Goal: Task Accomplishment & Management: Complete application form

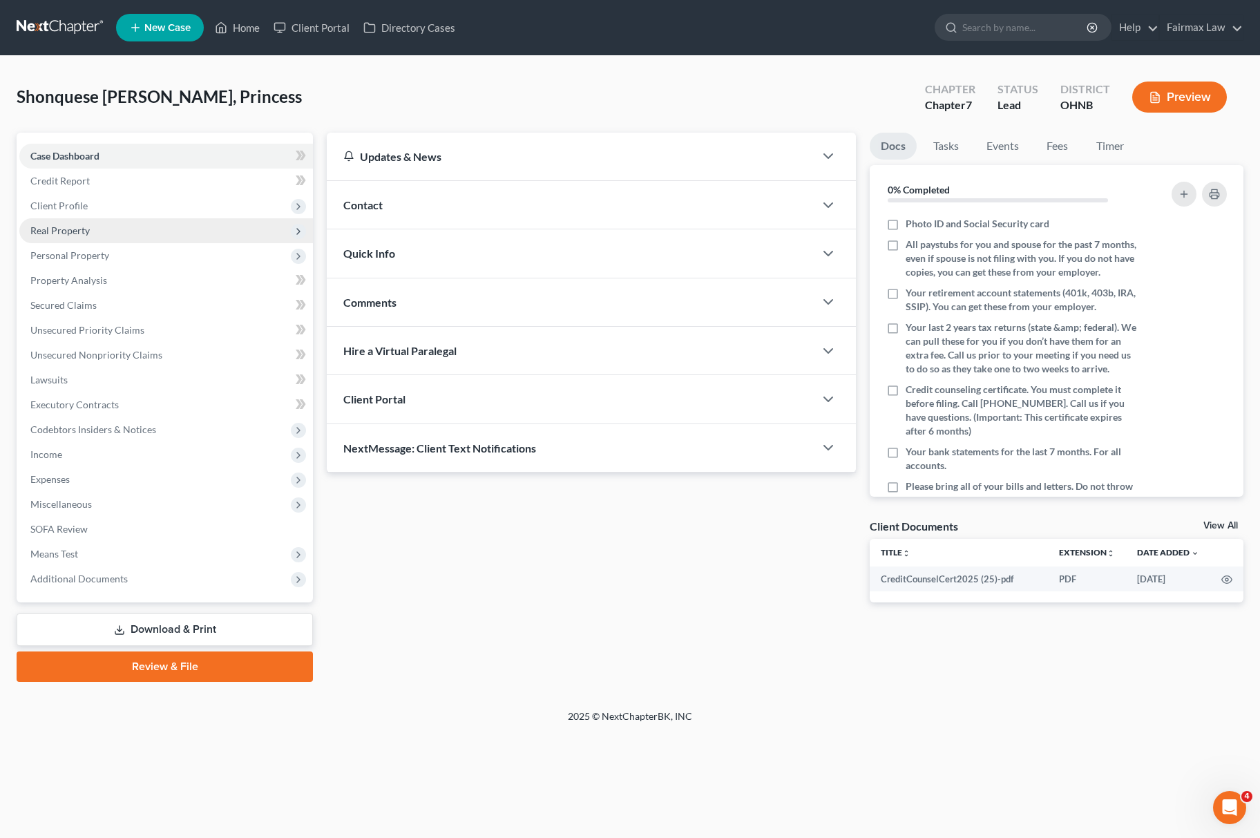
click at [83, 218] on span "Real Property" at bounding box center [166, 230] width 294 height 25
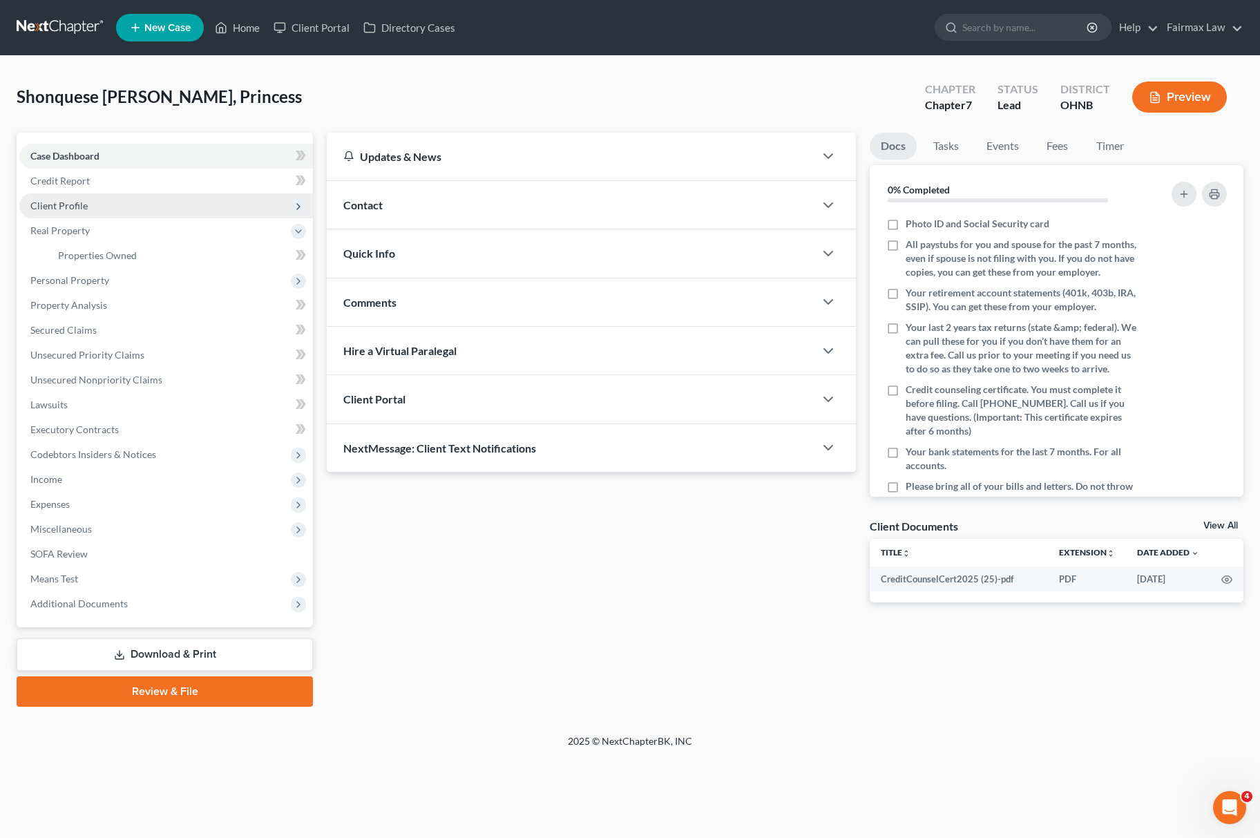
click at [116, 205] on span "Client Profile" at bounding box center [166, 205] width 294 height 25
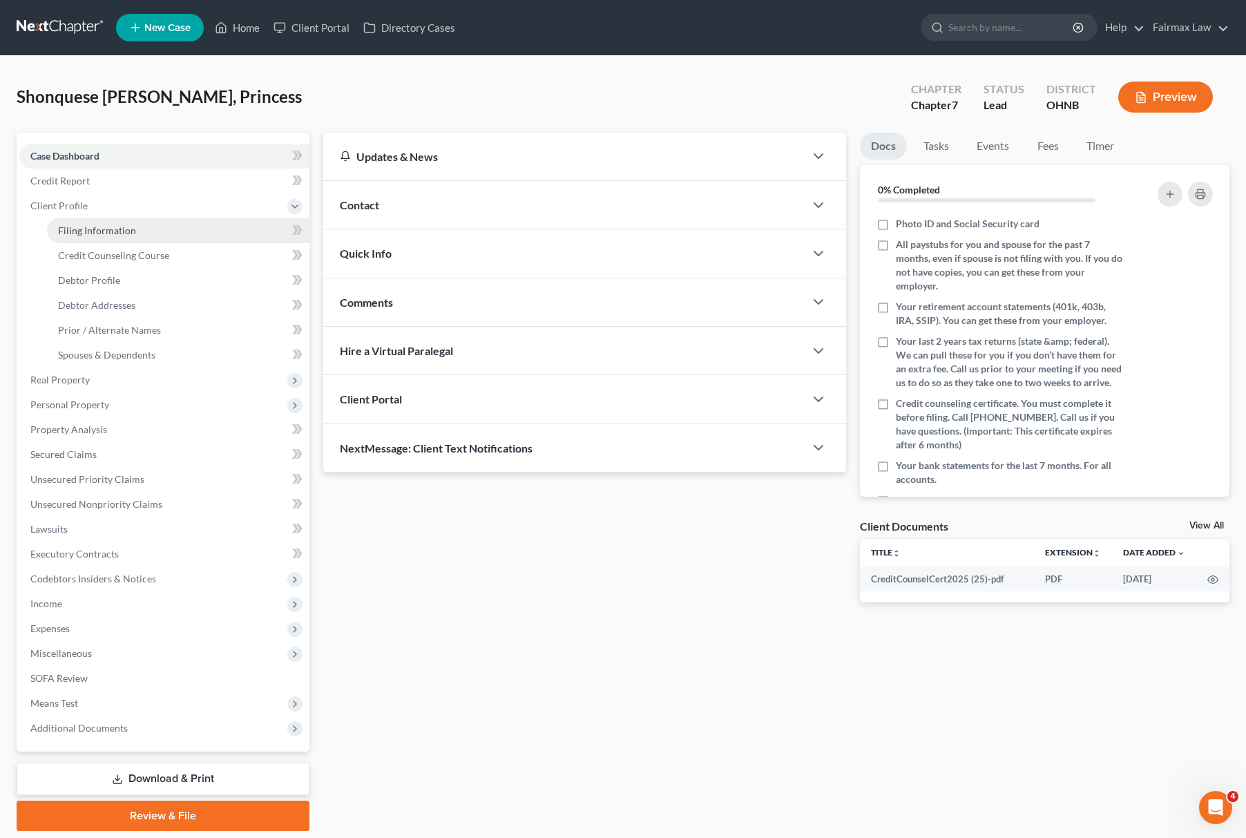
click at [98, 236] on link "Filing Information" at bounding box center [178, 230] width 263 height 25
select select "1"
select select "0"
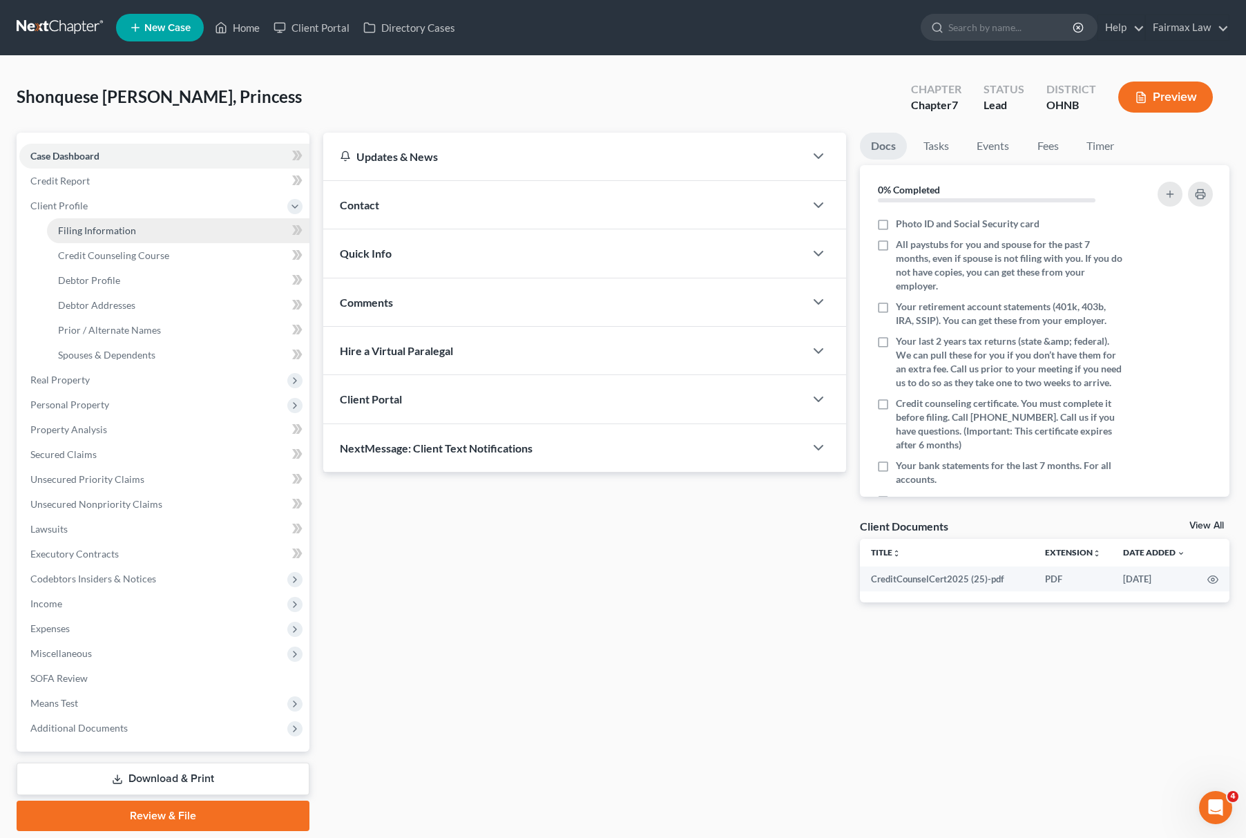
select select "36"
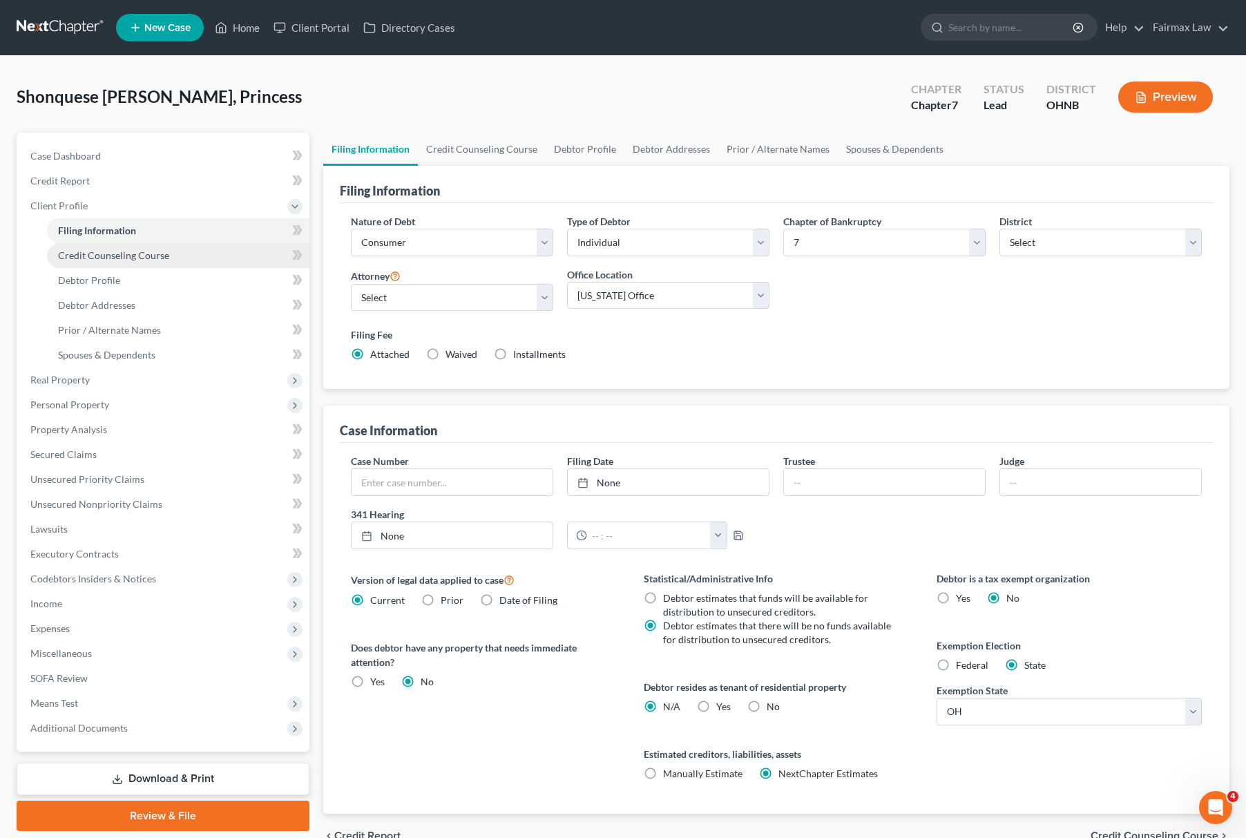
click at [159, 252] on span "Credit Counseling Course" at bounding box center [113, 255] width 111 height 12
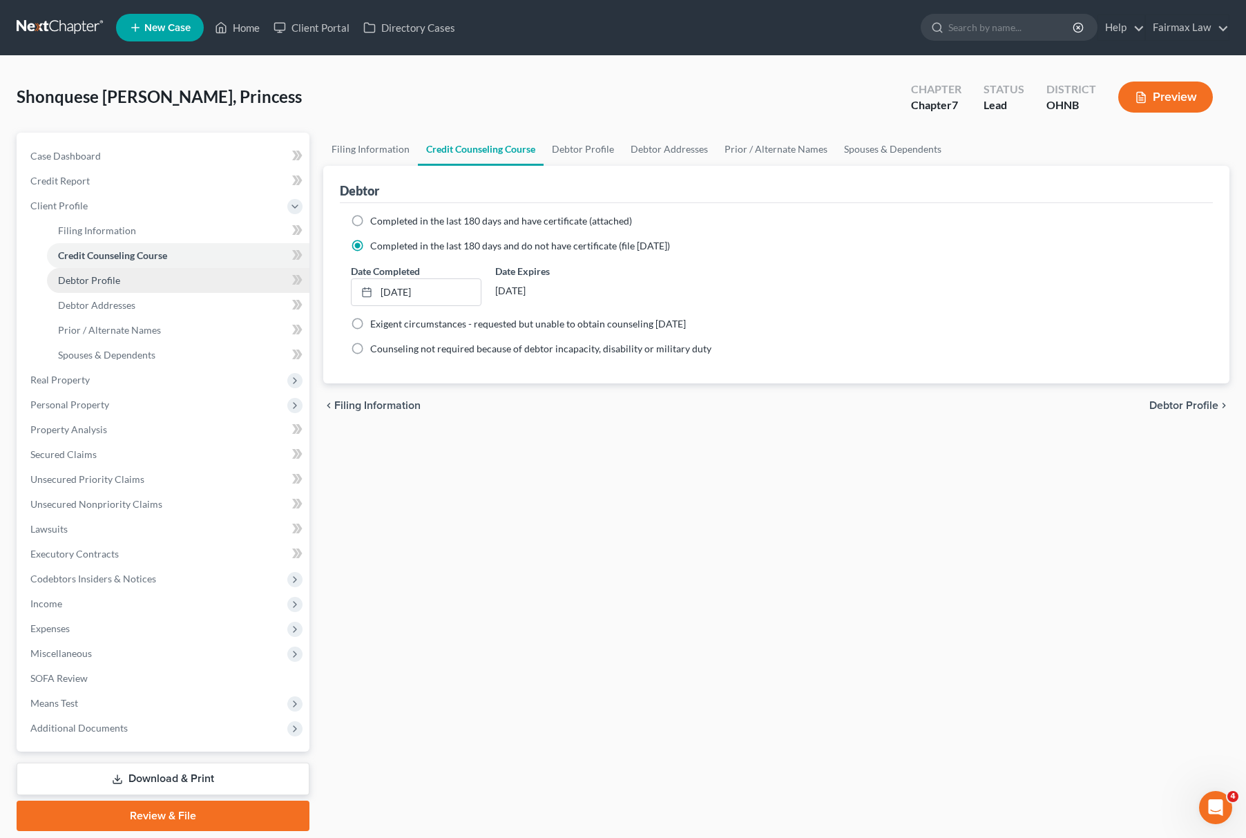
click at [115, 274] on span "Debtor Profile" at bounding box center [89, 280] width 62 height 12
select select "0"
select select "1"
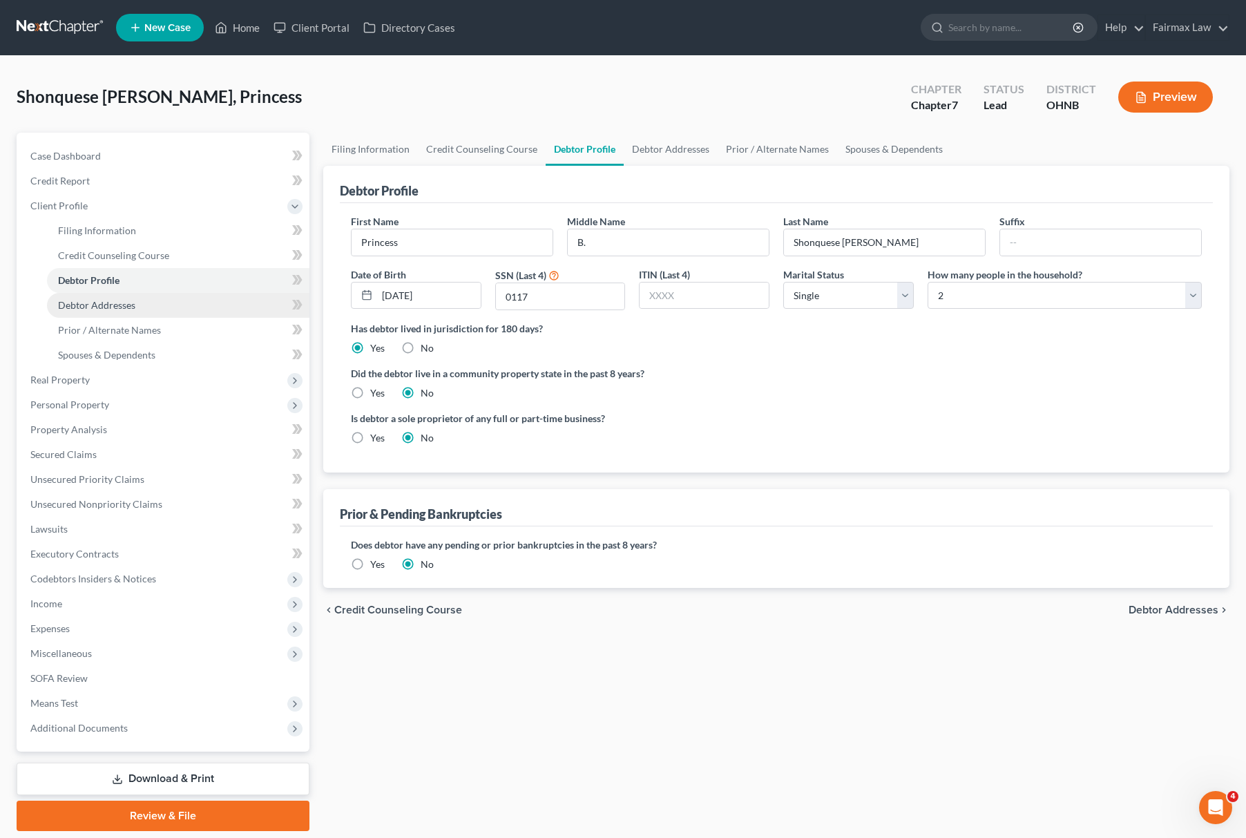
click at [124, 312] on link "Debtor Addresses" at bounding box center [178, 305] width 263 height 25
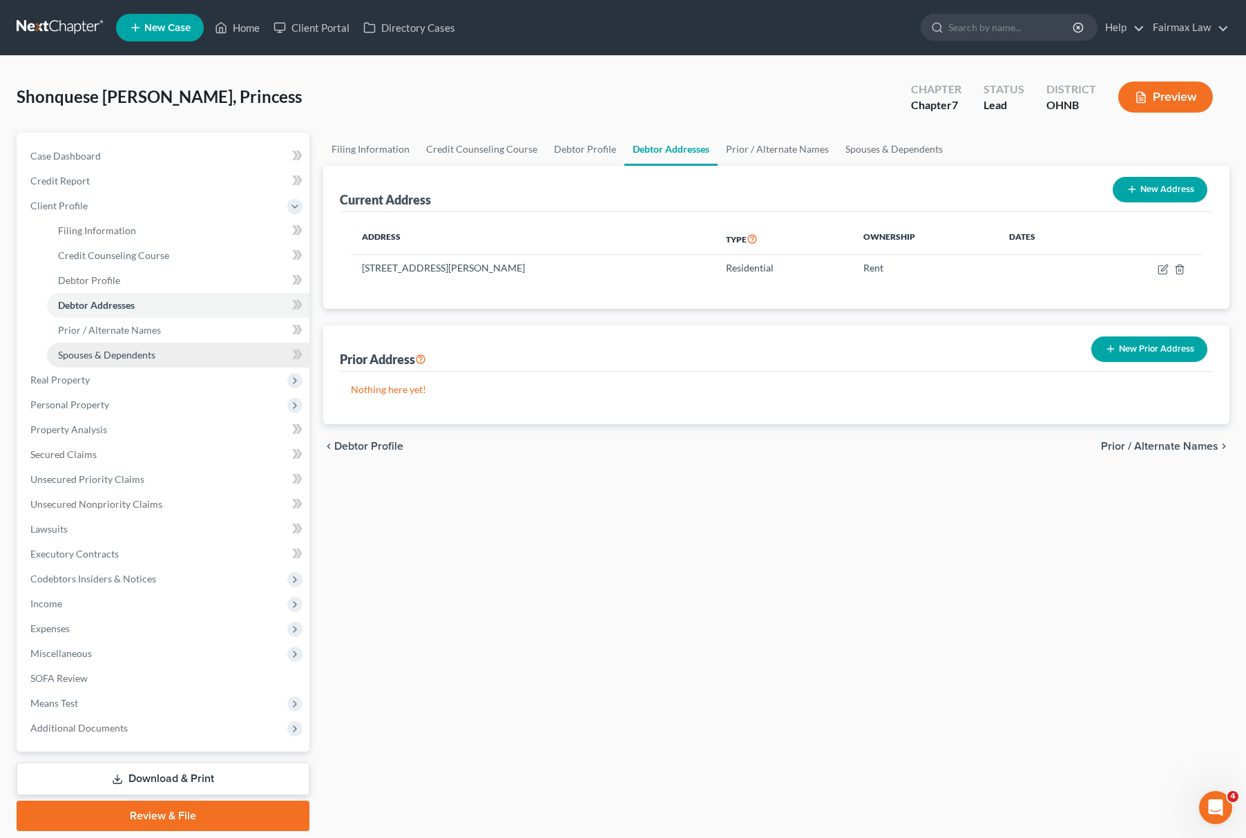
click at [144, 343] on link "Spouses & Dependents" at bounding box center [178, 355] width 263 height 25
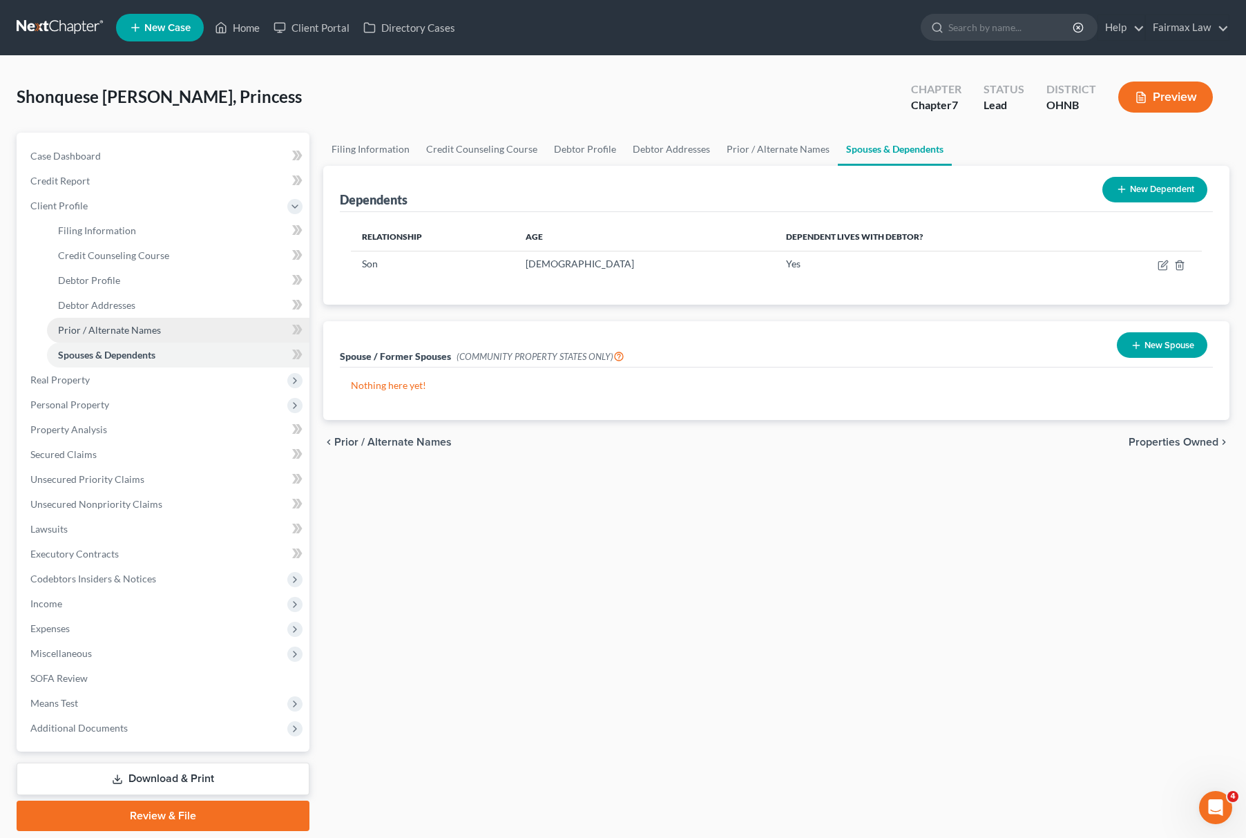
scroll to position [45, 0]
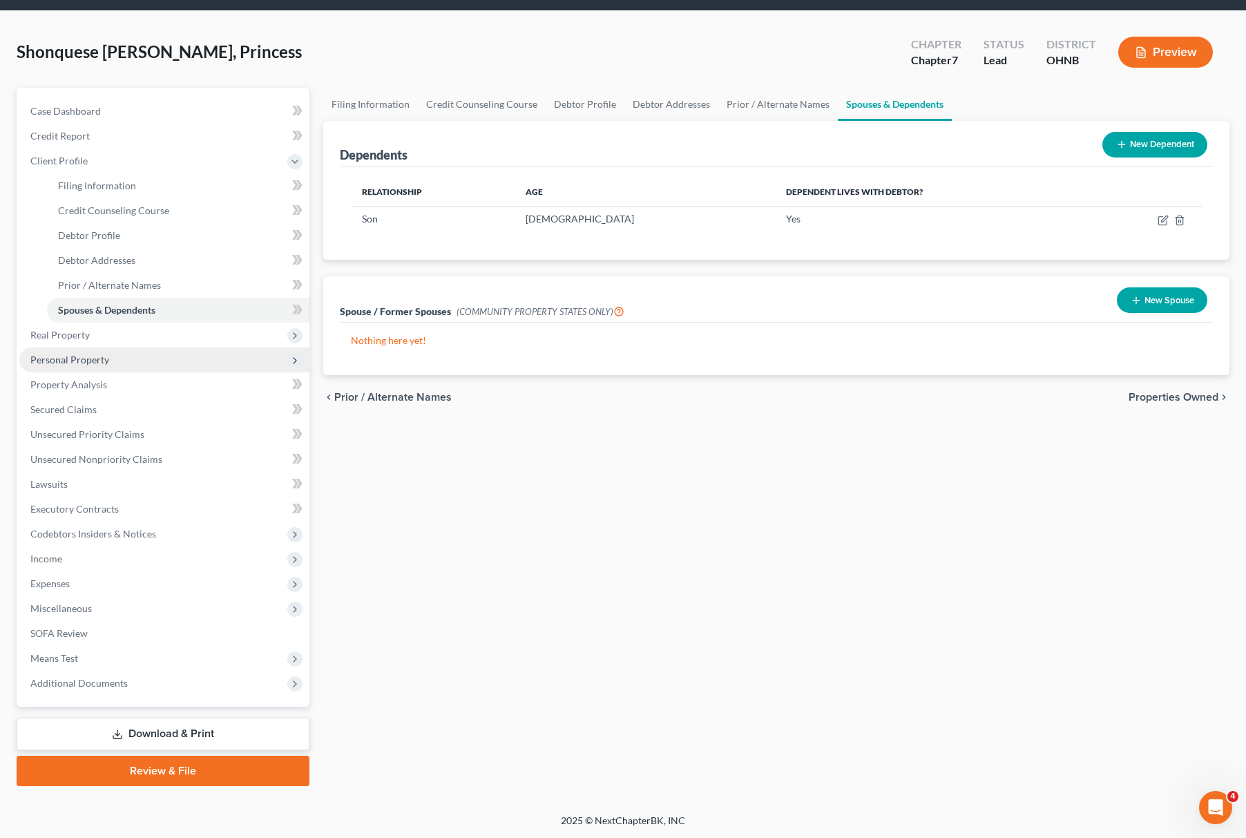
click at [126, 348] on span "Personal Property" at bounding box center [164, 360] width 290 height 25
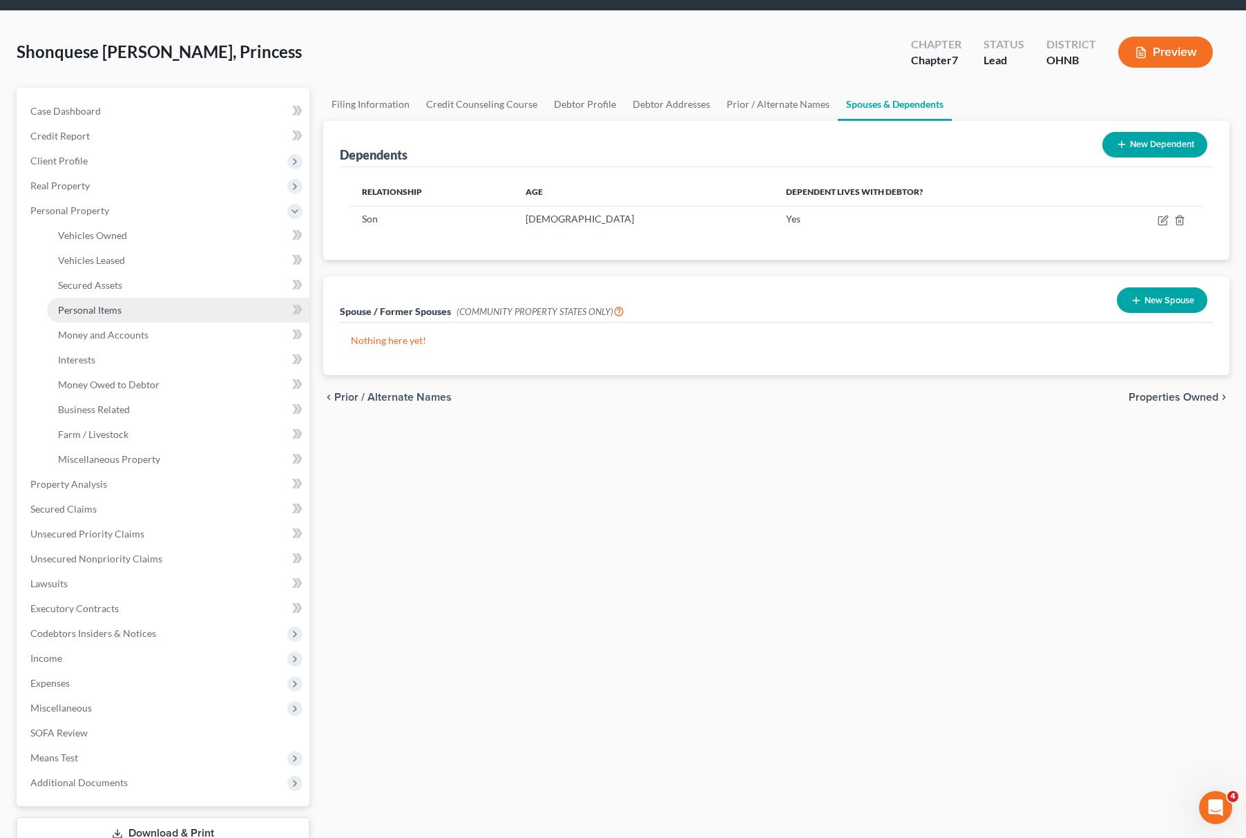
click at [169, 301] on link "Personal Items" at bounding box center [178, 310] width 263 height 25
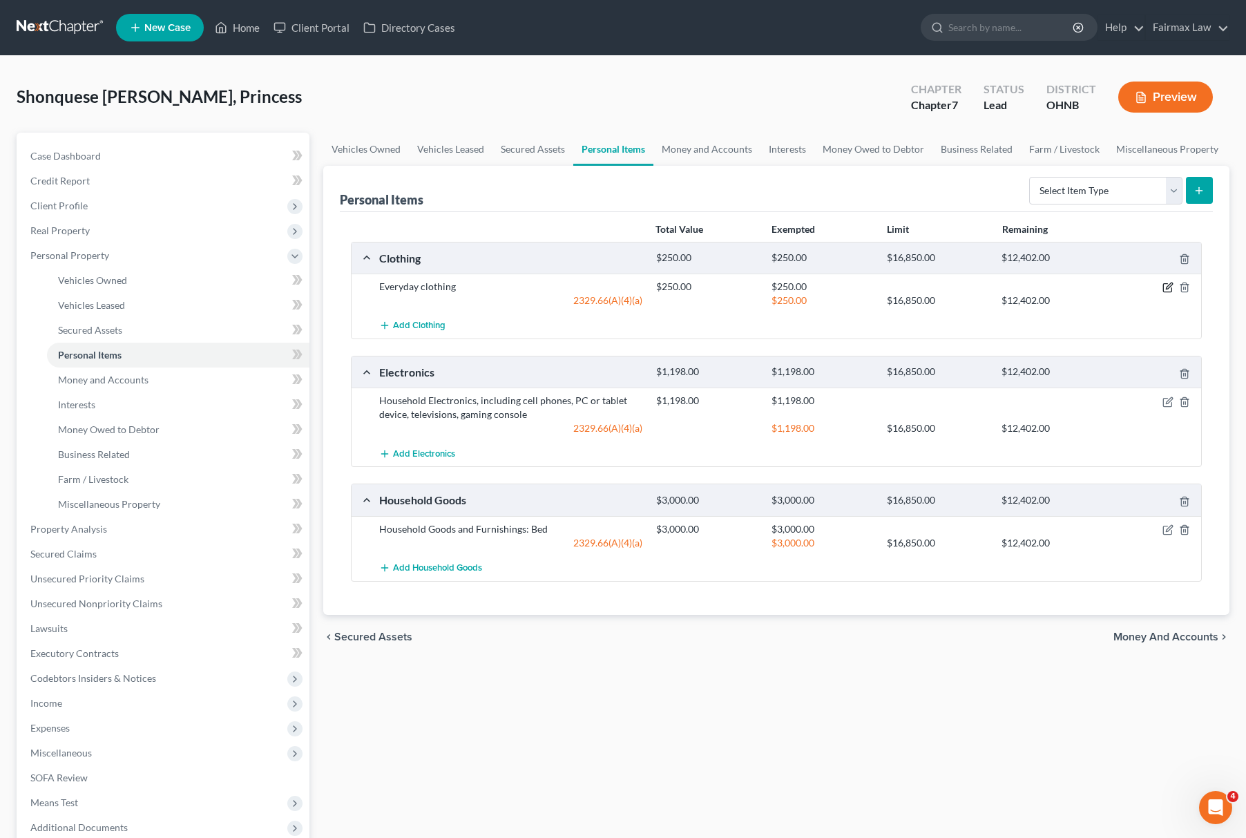
click at [1166, 283] on icon "button" at bounding box center [1168, 287] width 11 height 11
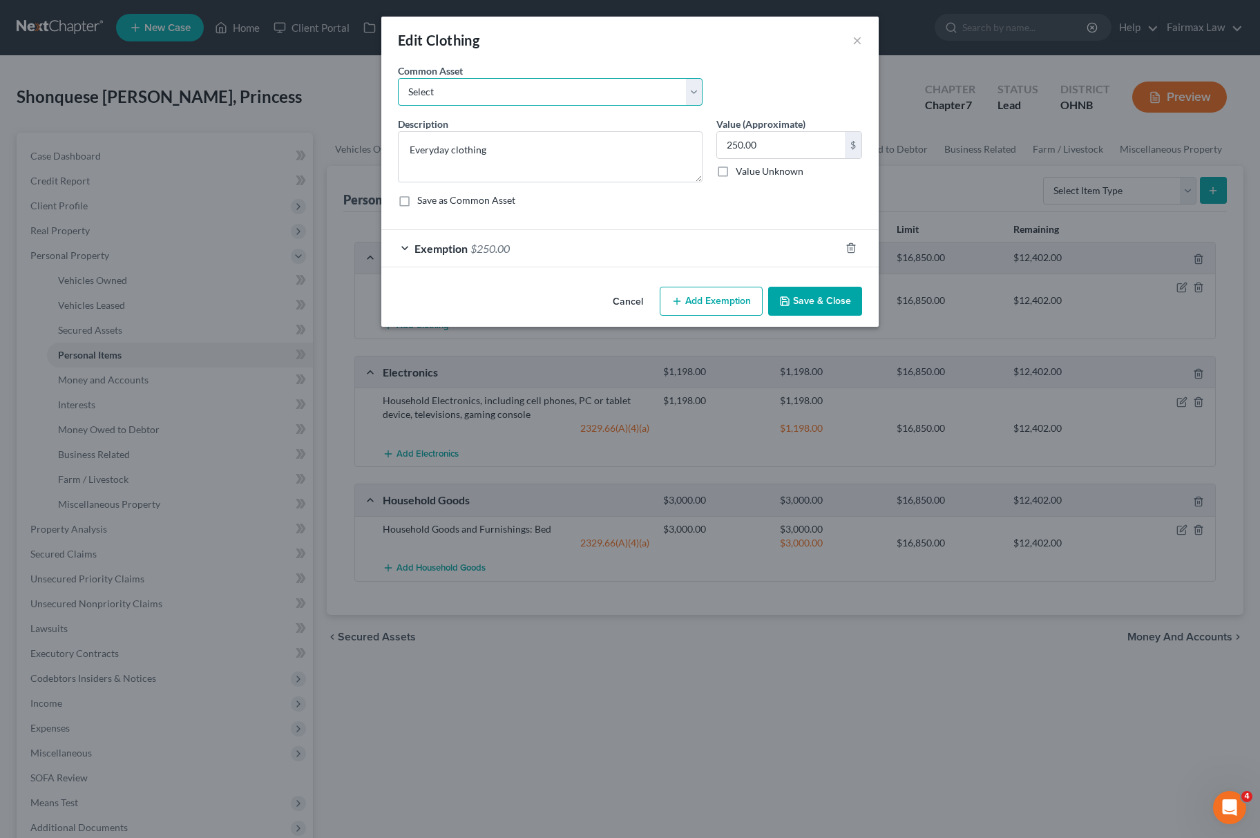
click at [465, 81] on select "Select Common clothing Common clothing Everyday clothing Professional Men's wea…" at bounding box center [550, 92] width 305 height 28
click at [634, 294] on button "Cancel" at bounding box center [628, 302] width 53 height 28
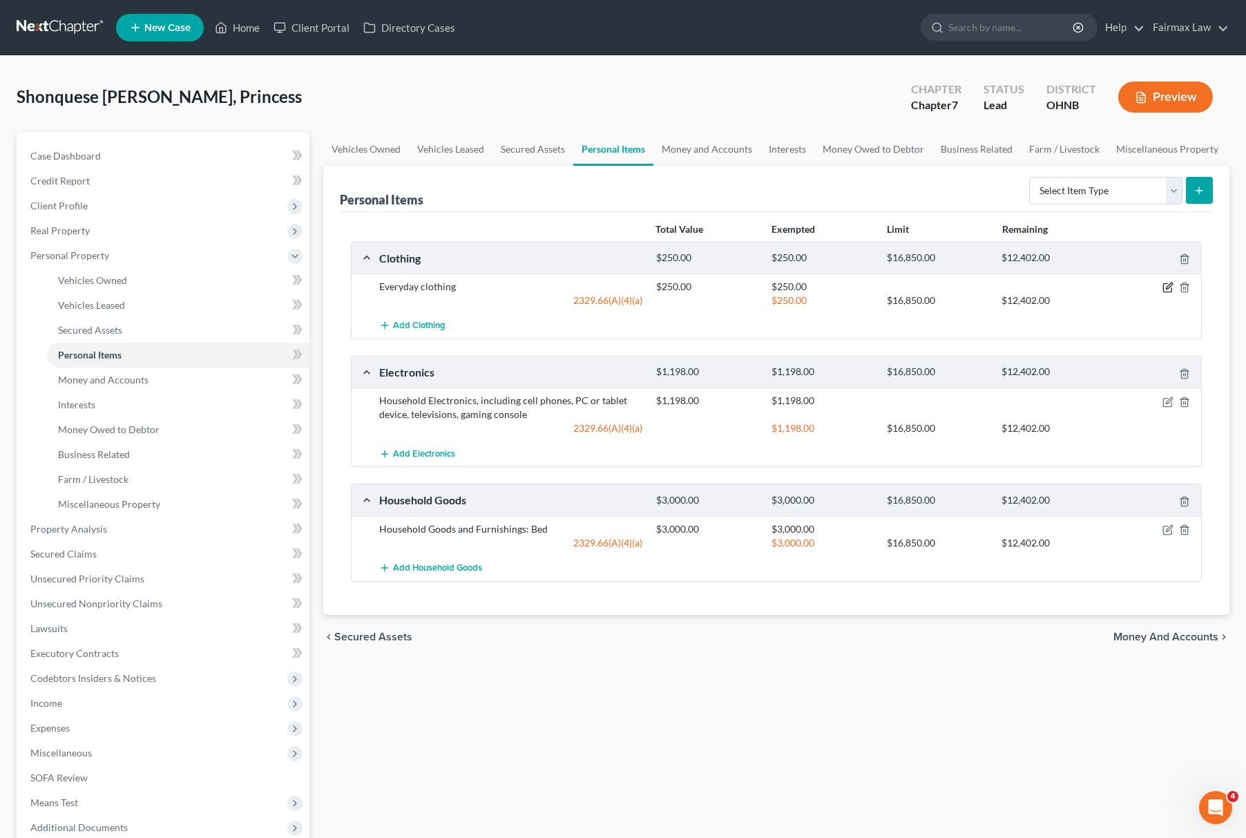
click at [1170, 290] on icon "button" at bounding box center [1168, 287] width 11 height 11
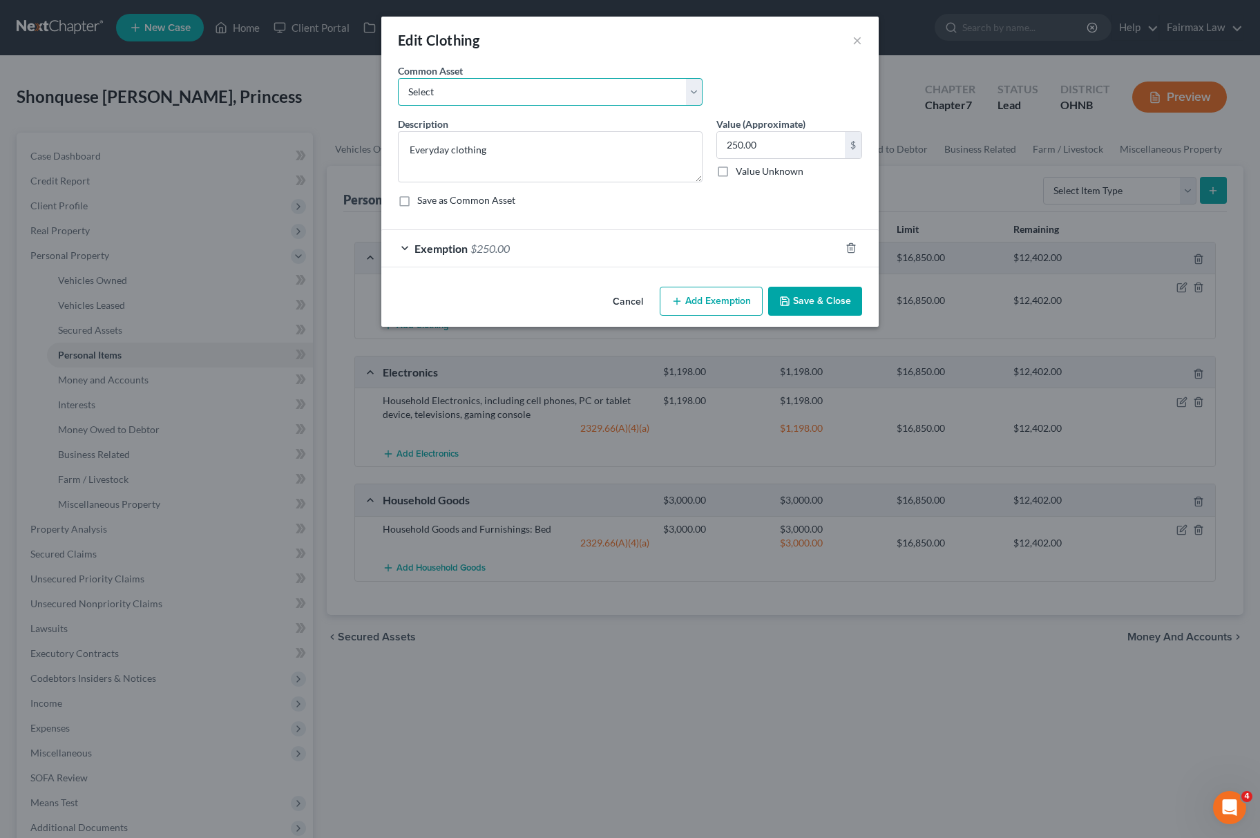
click at [618, 98] on select "Select Common clothing Common clothing Everyday clothing Professional Men's wea…" at bounding box center [550, 92] width 305 height 28
select select "2"
click at [398, 78] on select "Select Common clothing Common clothing Everyday clothing Professional Men's wea…" at bounding box center [550, 92] width 305 height 28
click at [783, 144] on input "400.00" at bounding box center [781, 145] width 128 height 26
type input "250.00"
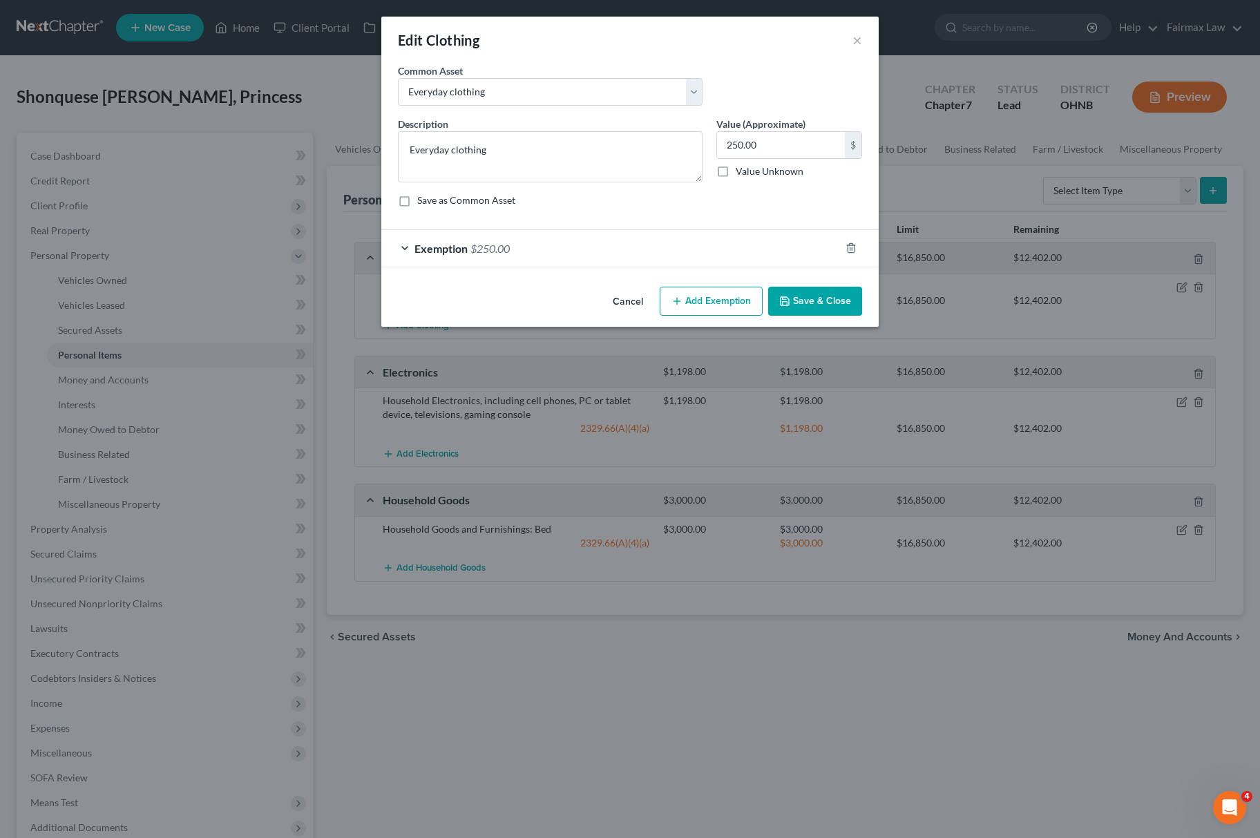
click at [645, 243] on div "Exemption $250.00" at bounding box center [610, 248] width 459 height 37
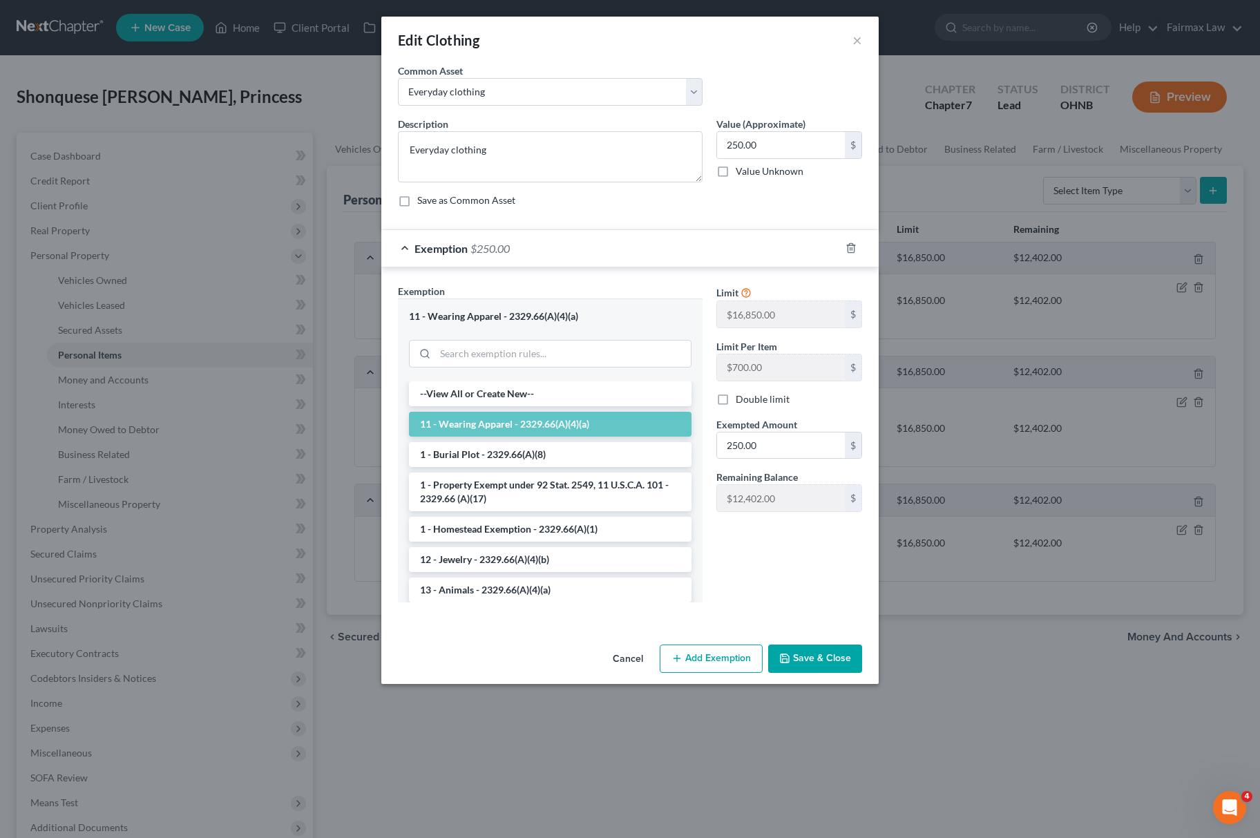
drag, startPoint x: 828, startPoint y: 677, endPoint x: 821, endPoint y: 656, distance: 21.6
click at [821, 658] on div "Cancel Add Exemption Save & Close" at bounding box center [629, 662] width 497 height 46
click at [821, 656] on button "Save & Close" at bounding box center [815, 659] width 94 height 29
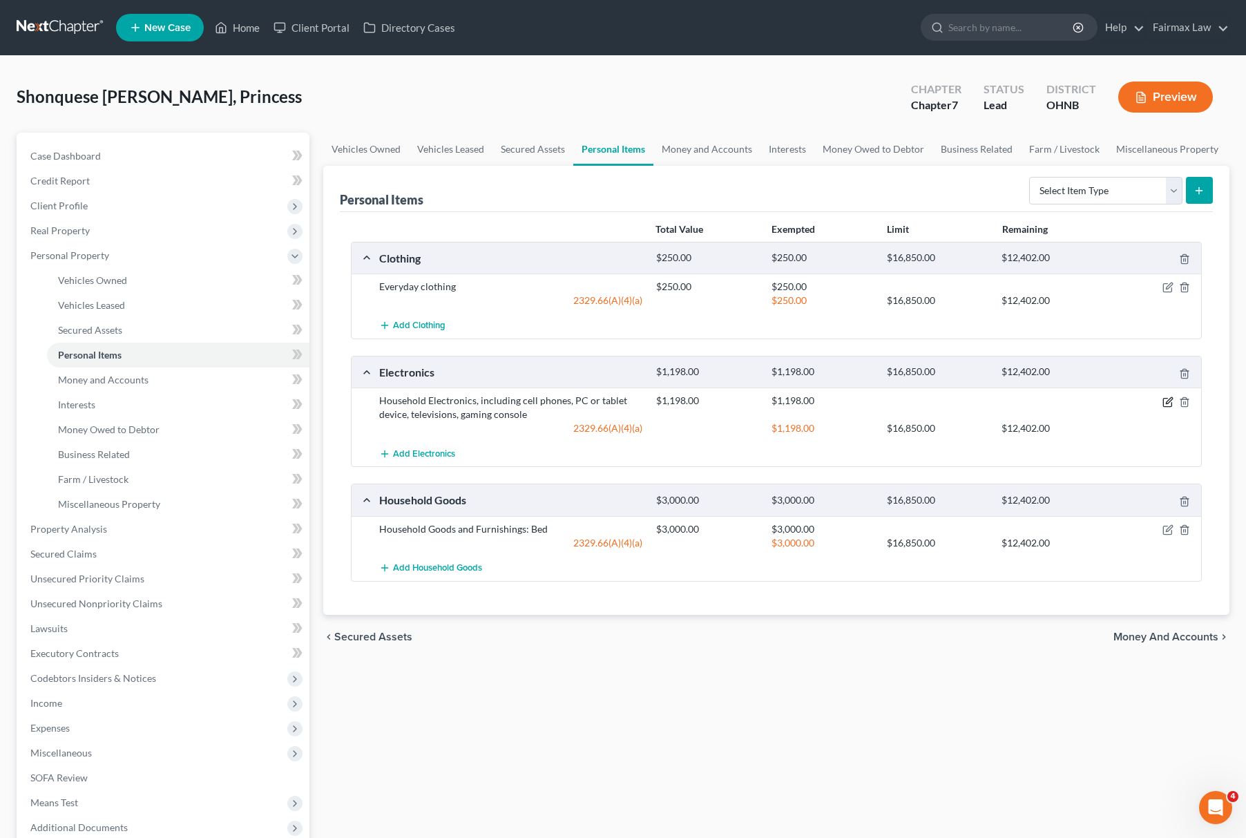
click at [1170, 399] on icon "button" at bounding box center [1169, 400] width 6 height 6
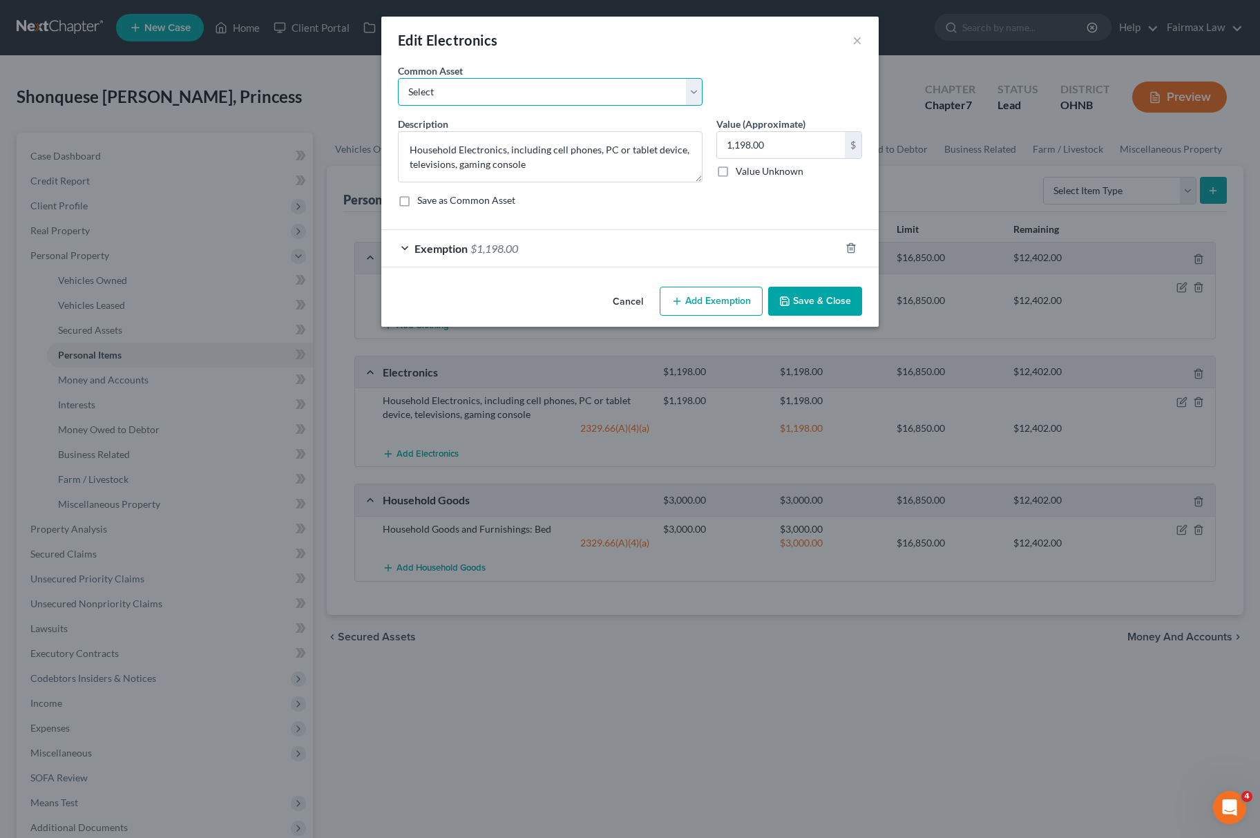
click at [531, 95] on select "Select Household Electronics, including cell phones, PC or tablet device, telev…" at bounding box center [550, 92] width 305 height 28
select select "9"
click at [398, 78] on select "Select Household Electronics, including cell phones, PC or tablet device, telev…" at bounding box center [550, 92] width 305 height 28
type textarea "Household Electronics"
click at [747, 145] on input "500.00" at bounding box center [781, 145] width 128 height 26
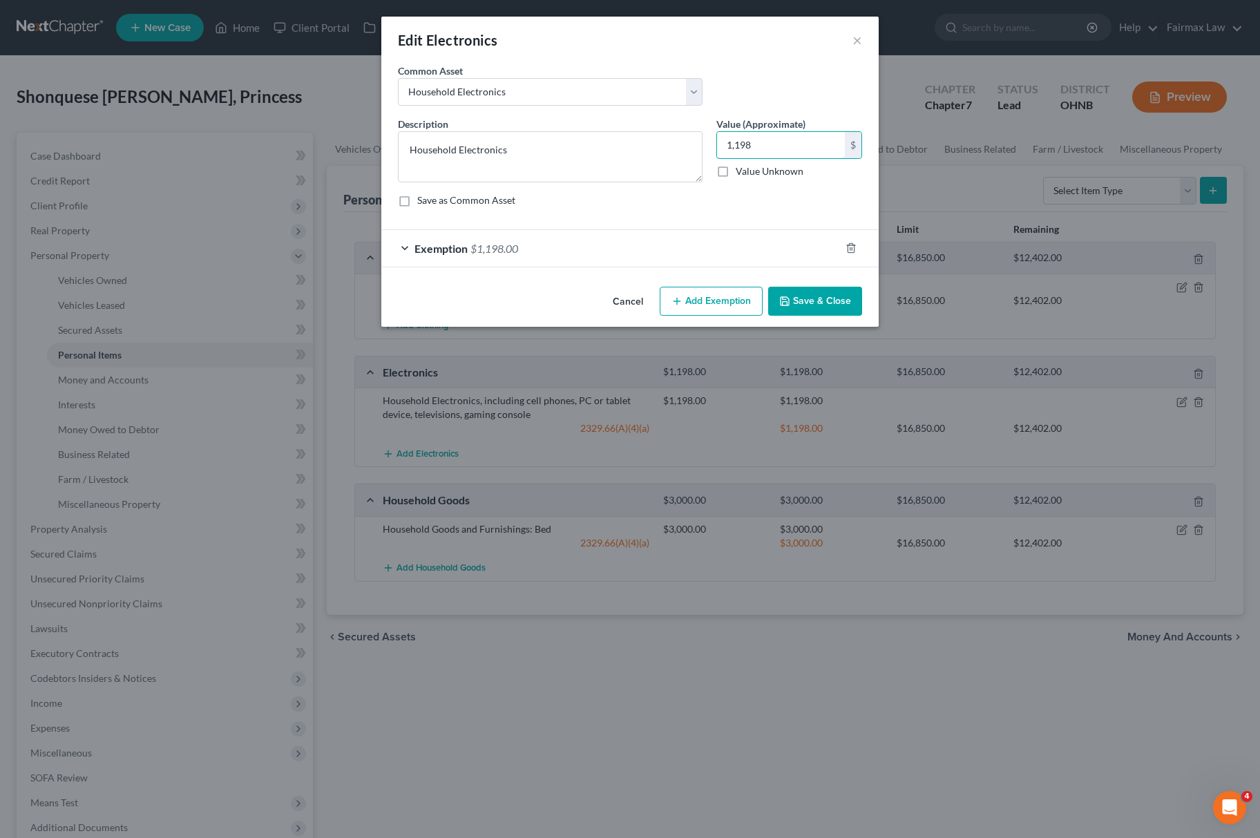
type input "1,198"
click at [695, 247] on div "Exemption $1,198.00" at bounding box center [610, 248] width 459 height 37
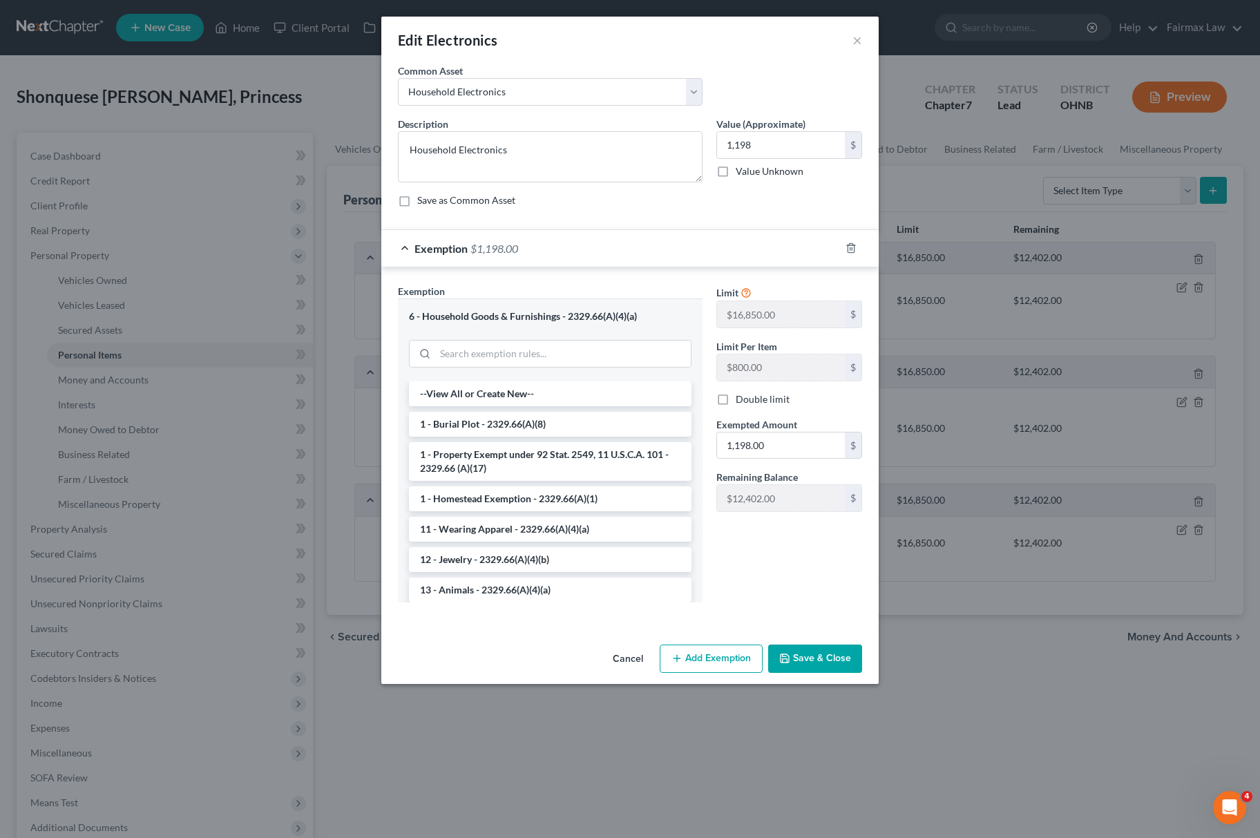
click at [586, 330] on div "6 - Household Goods & Furnishings - 2329.66(A)(4)(a)" at bounding box center [550, 339] width 305 height 82
click at [529, 386] on li "--View All or Create New--" at bounding box center [550, 393] width 283 height 25
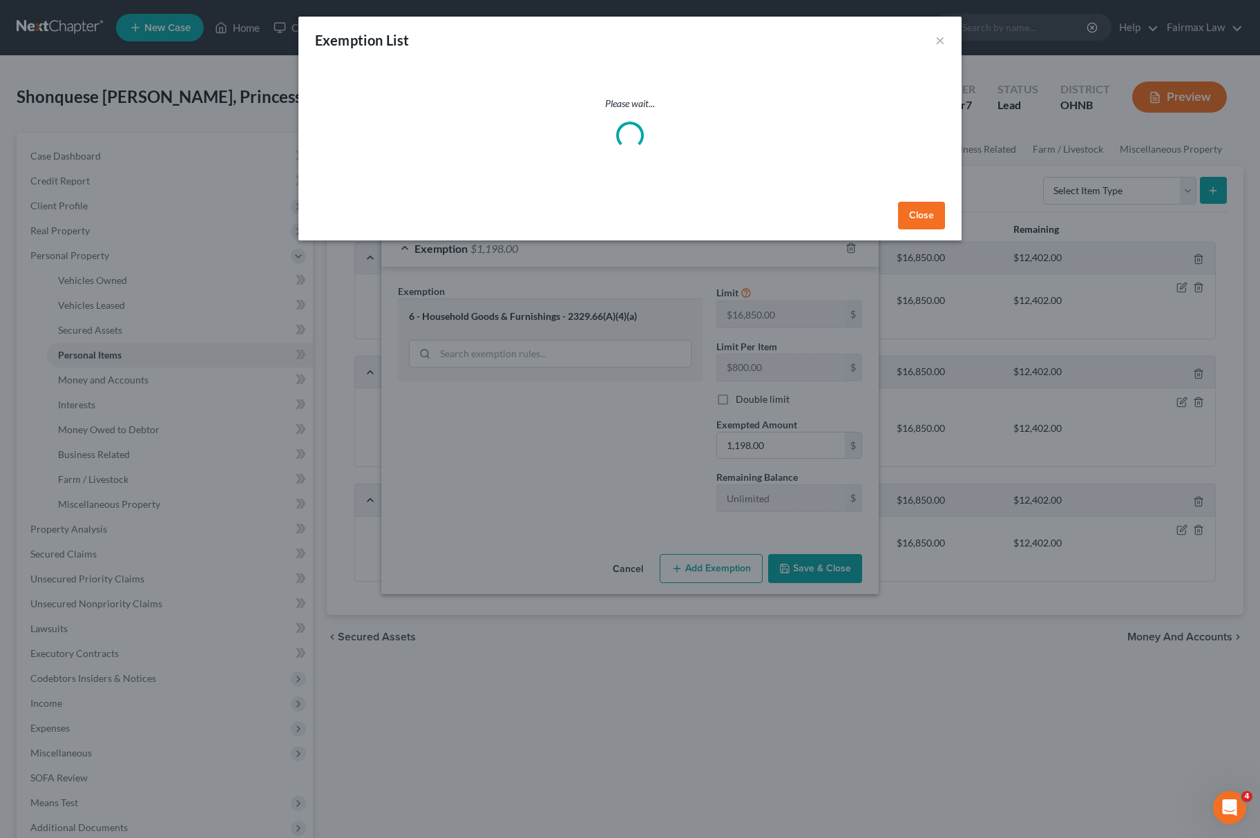
select select "37"
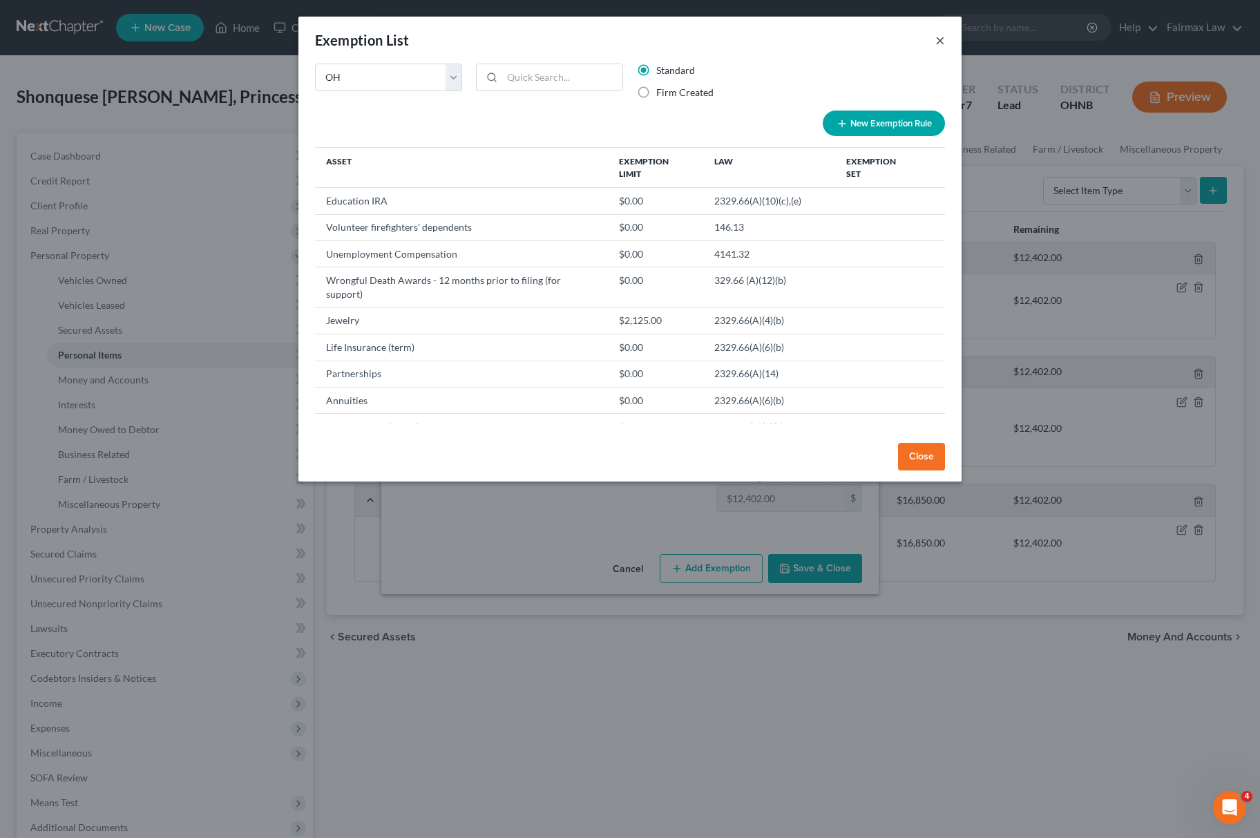
click at [940, 39] on button "×" at bounding box center [940, 40] width 10 height 17
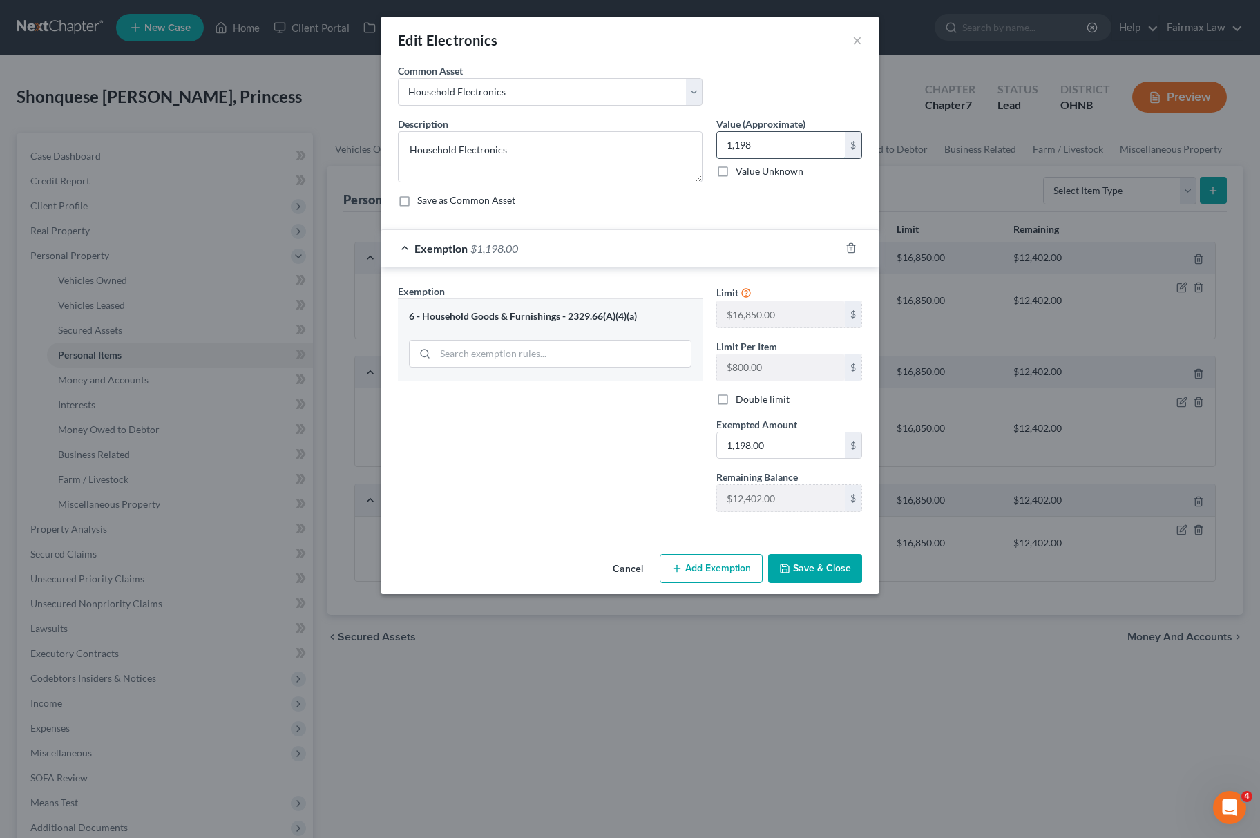
click at [810, 133] on input "1,198" at bounding box center [781, 145] width 128 height 26
click at [790, 448] on input "1,198.00" at bounding box center [781, 445] width 128 height 26
paste input "text"
type input "1,198"
click at [815, 578] on button "Save & Close" at bounding box center [815, 568] width 94 height 29
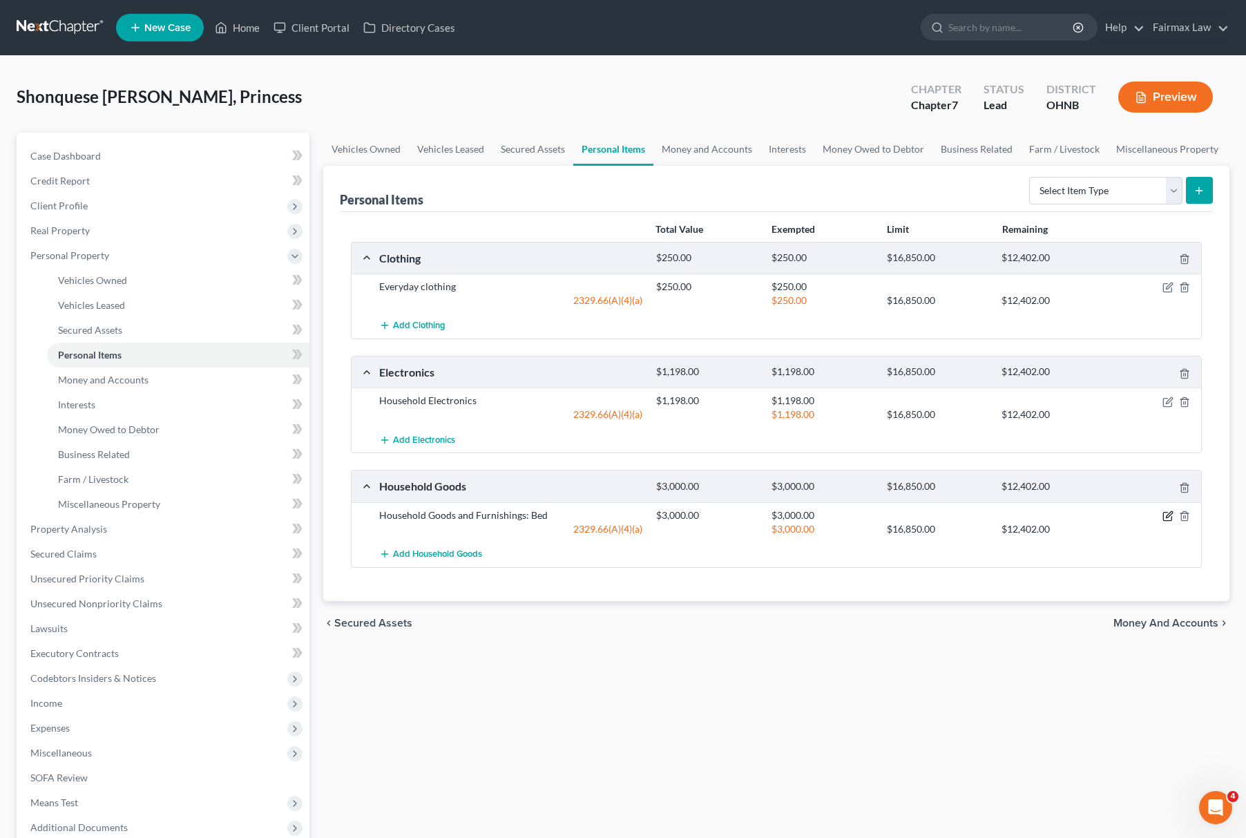
click at [1165, 517] on icon "button" at bounding box center [1168, 516] width 11 height 11
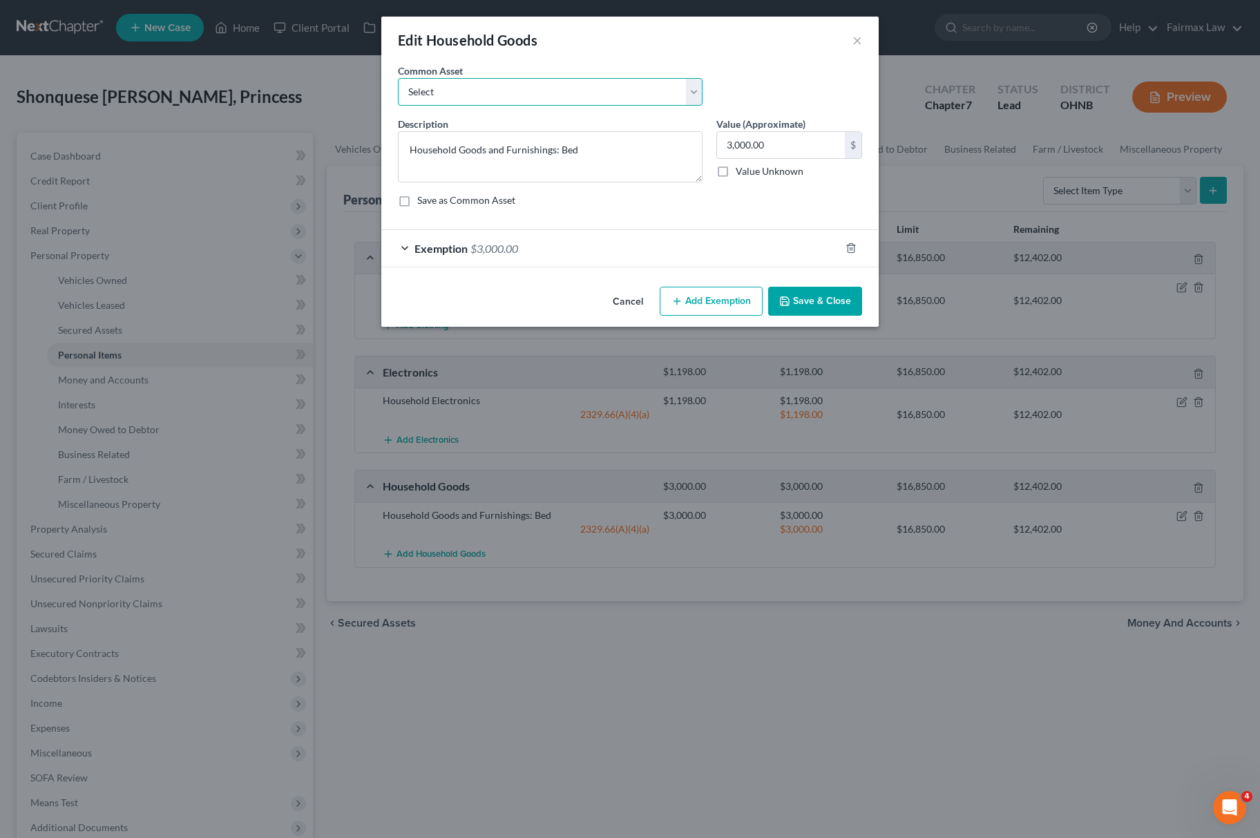
click at [510, 89] on select "Select Common household furnishings, appliances, and decor Common household fur…" at bounding box center [550, 92] width 305 height 28
select select "14"
click at [398, 78] on select "Select Common household furnishings, appliances, and decor Common household fur…" at bounding box center [550, 92] width 305 height 28
type textarea "Household Goods"
click at [814, 145] on input "1,000.00" at bounding box center [781, 145] width 128 height 26
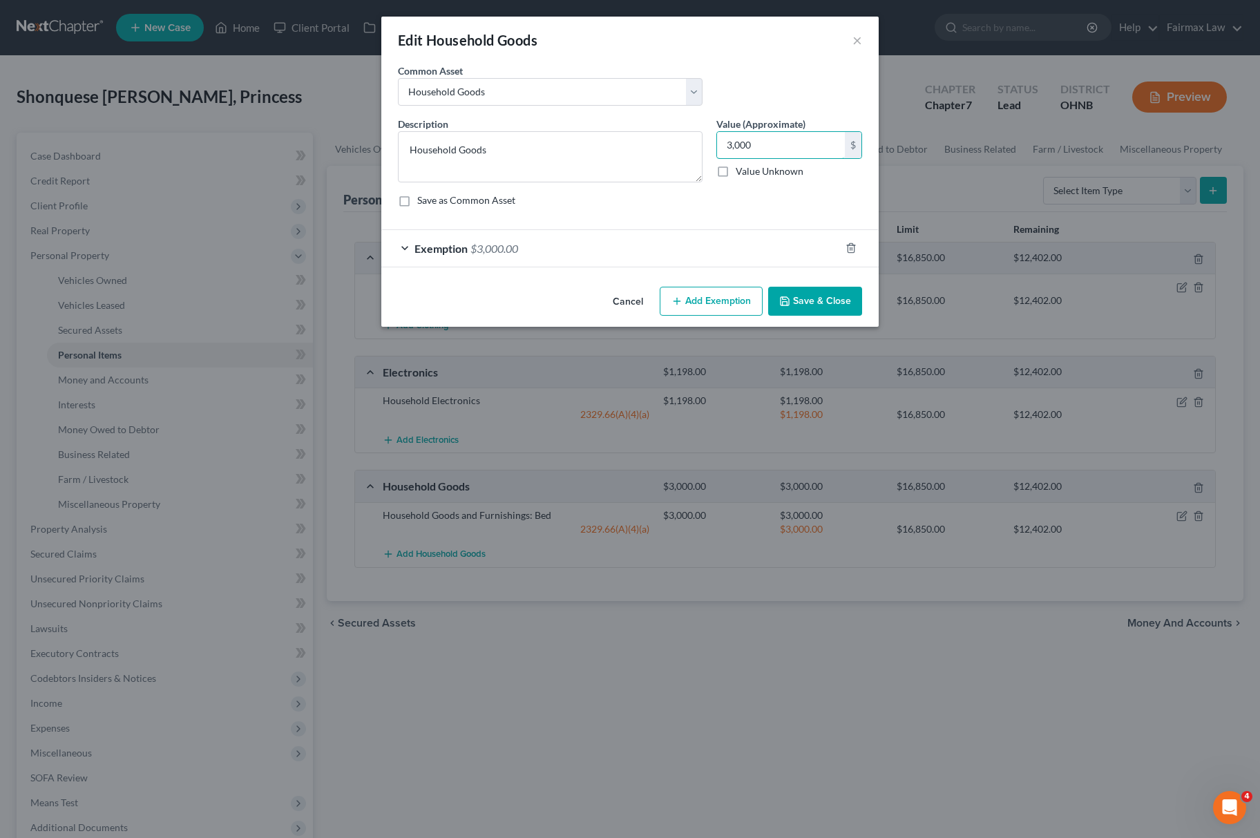
type input "3,000"
click at [628, 246] on div "Exemption $3,000.00" at bounding box center [610, 248] width 459 height 37
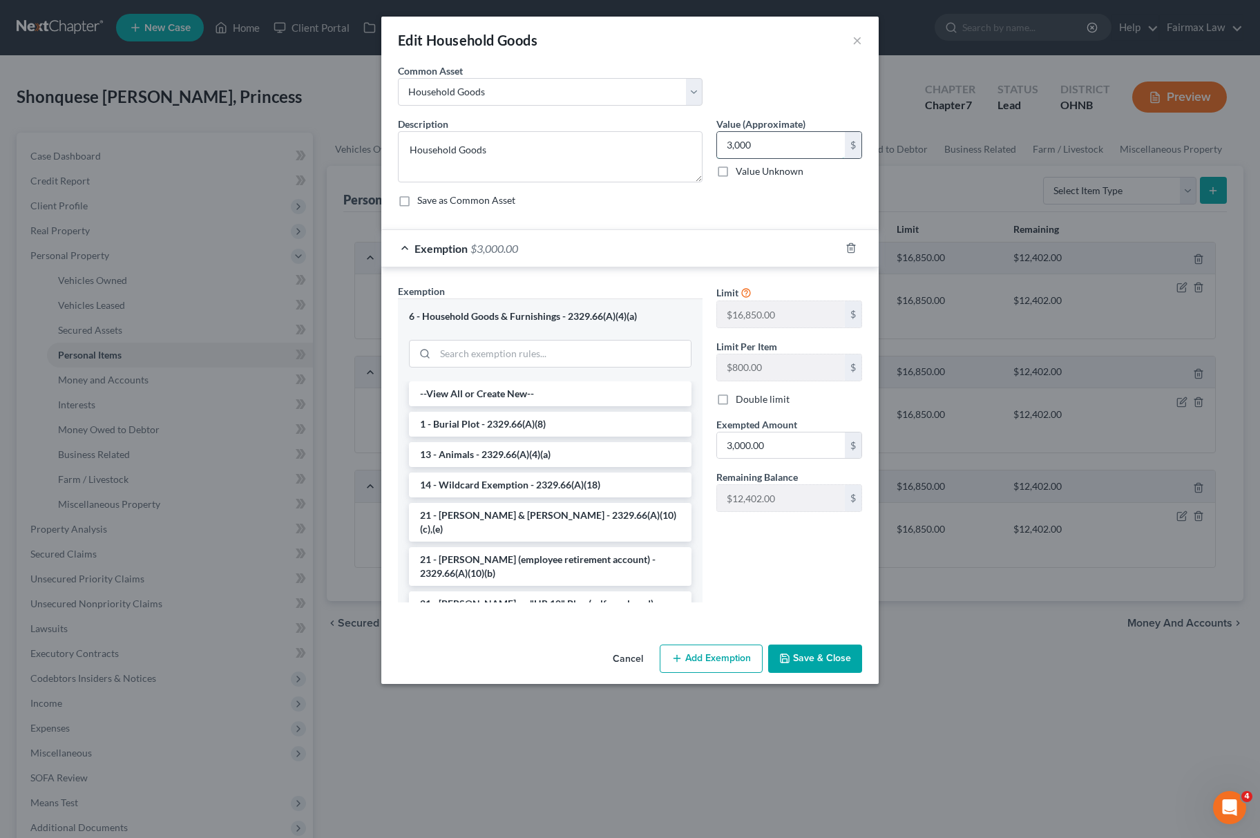
click at [756, 148] on input "3,000" at bounding box center [781, 145] width 128 height 26
click at [761, 454] on input "3,000.00" at bounding box center [781, 445] width 128 height 26
paste input "text"
type input "3,000"
click at [821, 670] on button "Save & Close" at bounding box center [815, 659] width 94 height 29
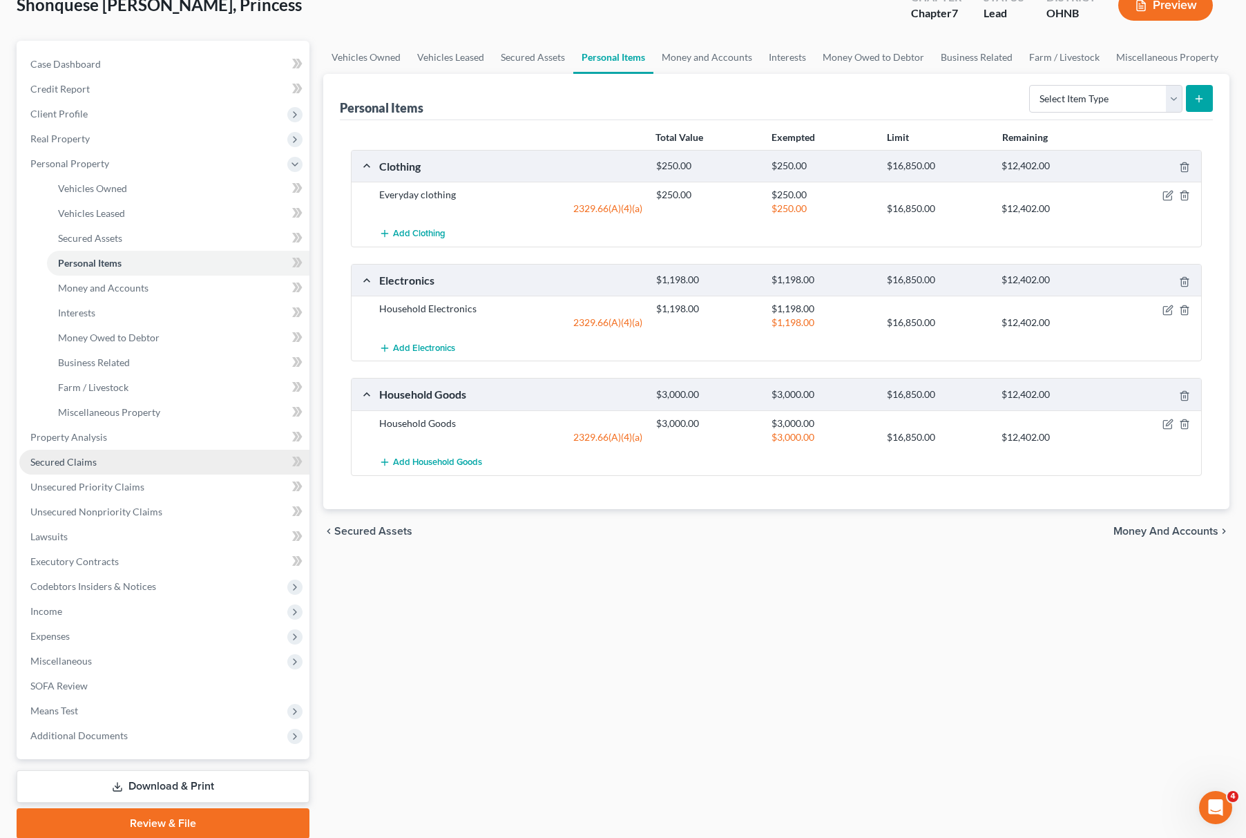
scroll to position [144, 0]
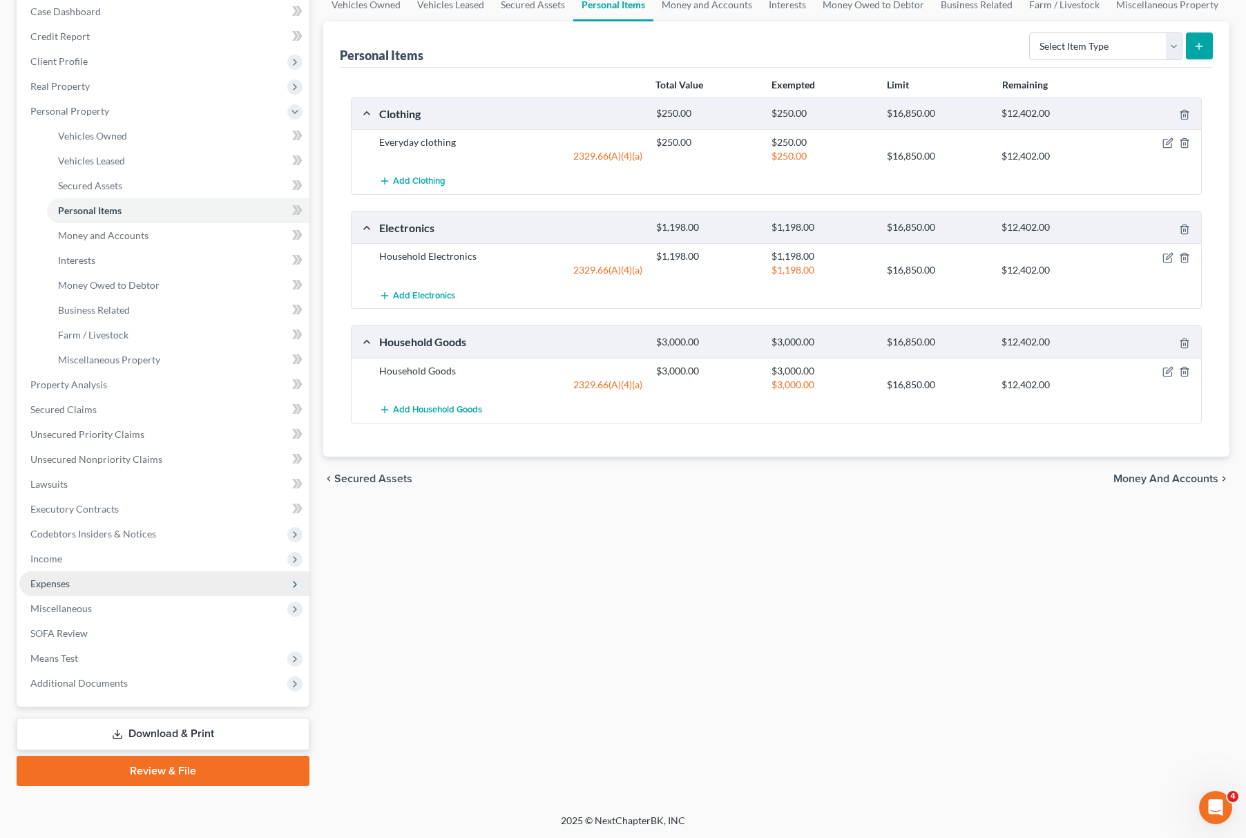
click at [90, 583] on span "Expenses" at bounding box center [164, 583] width 290 height 25
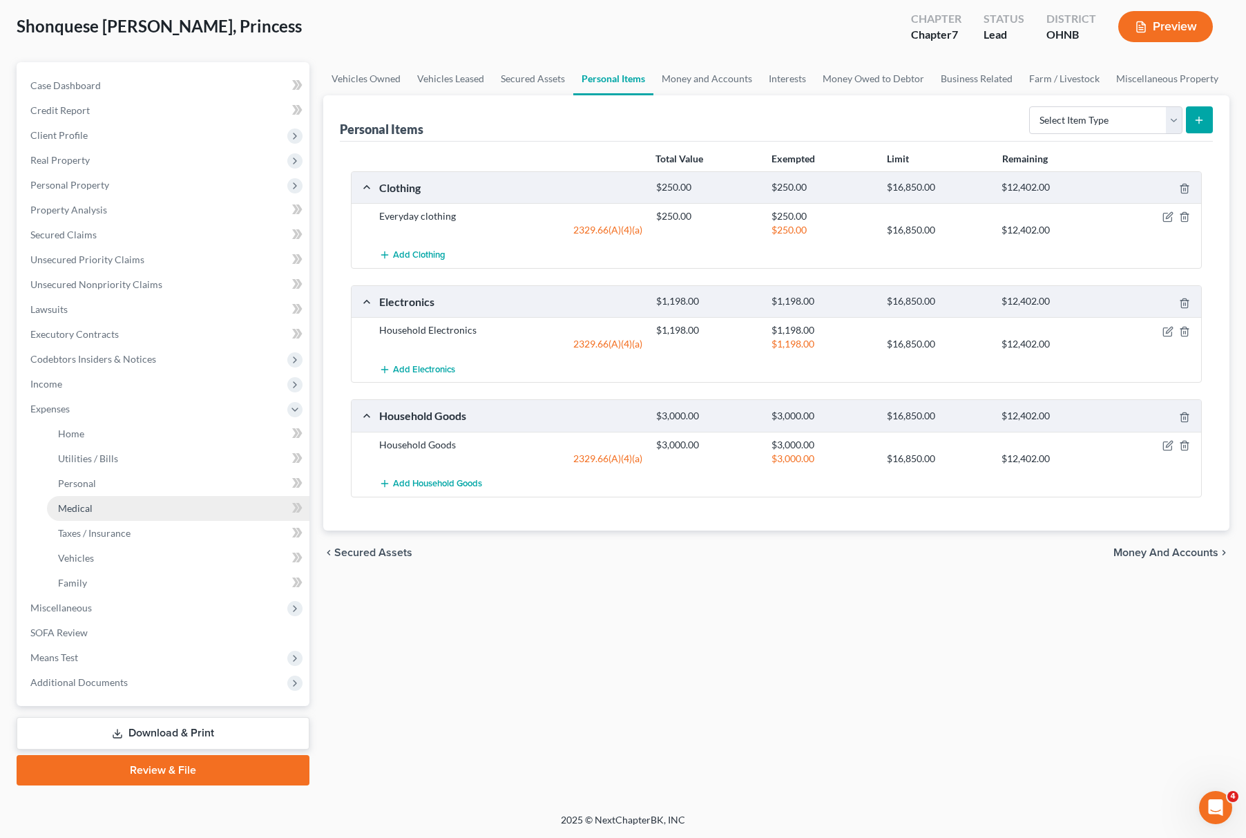
scroll to position [70, 0]
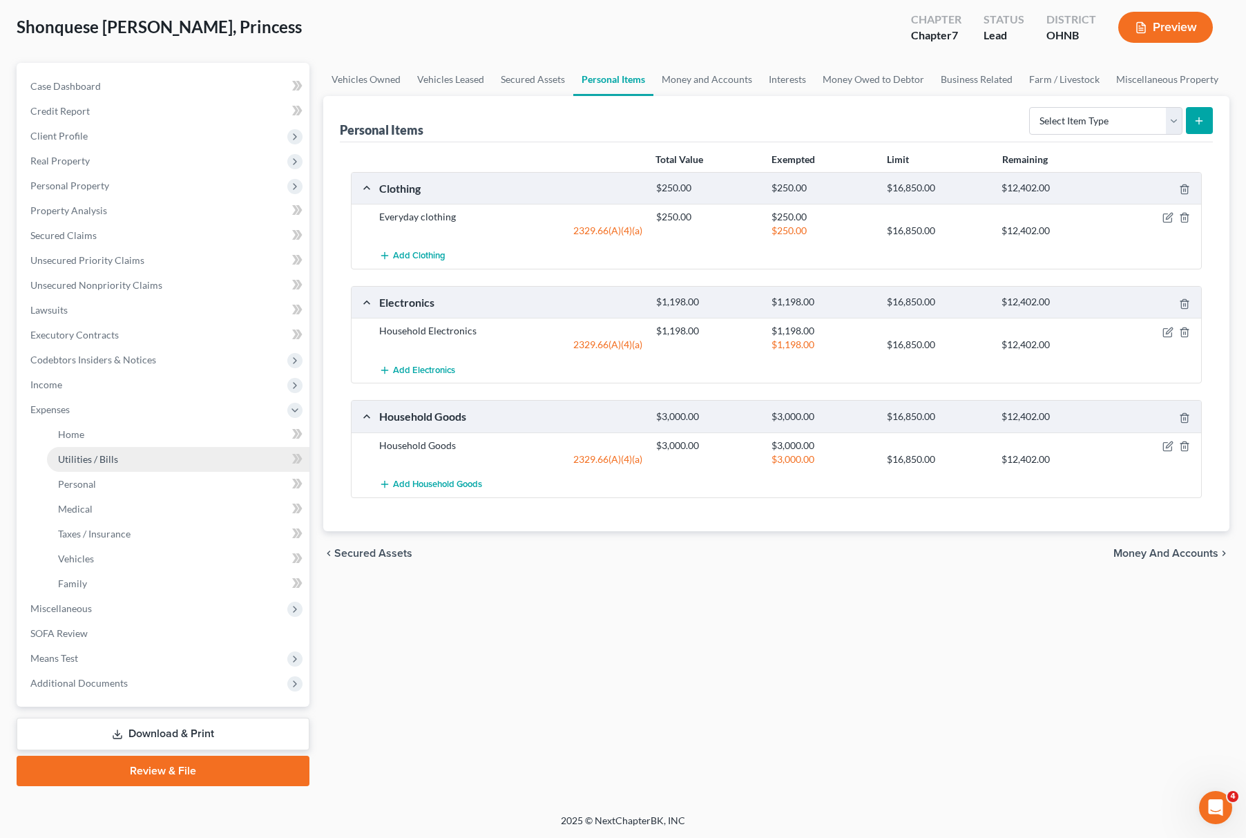
click at [72, 447] on link "Utilities / Bills" at bounding box center [178, 459] width 263 height 25
click at [89, 438] on link "Home" at bounding box center [178, 434] width 263 height 25
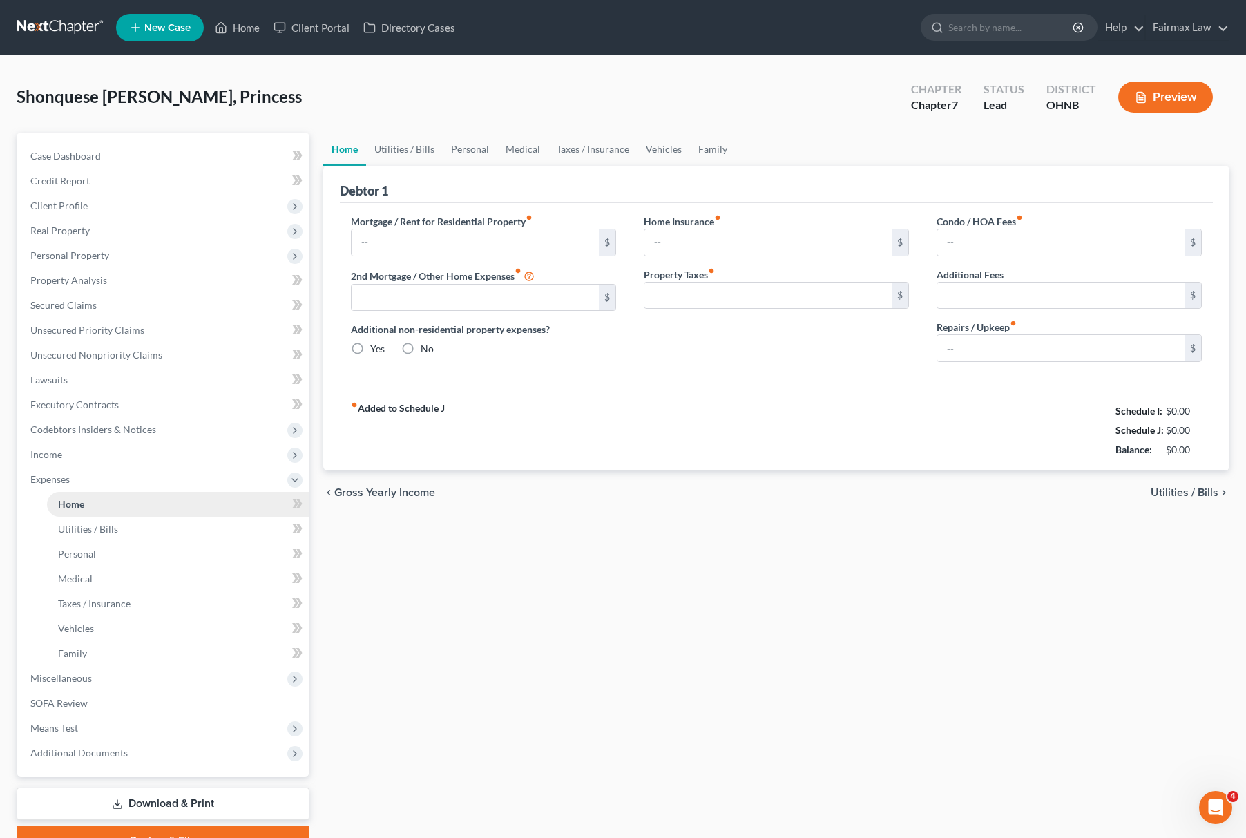
type input "400.00"
type input "0.00"
radio input "true"
type input "0.00"
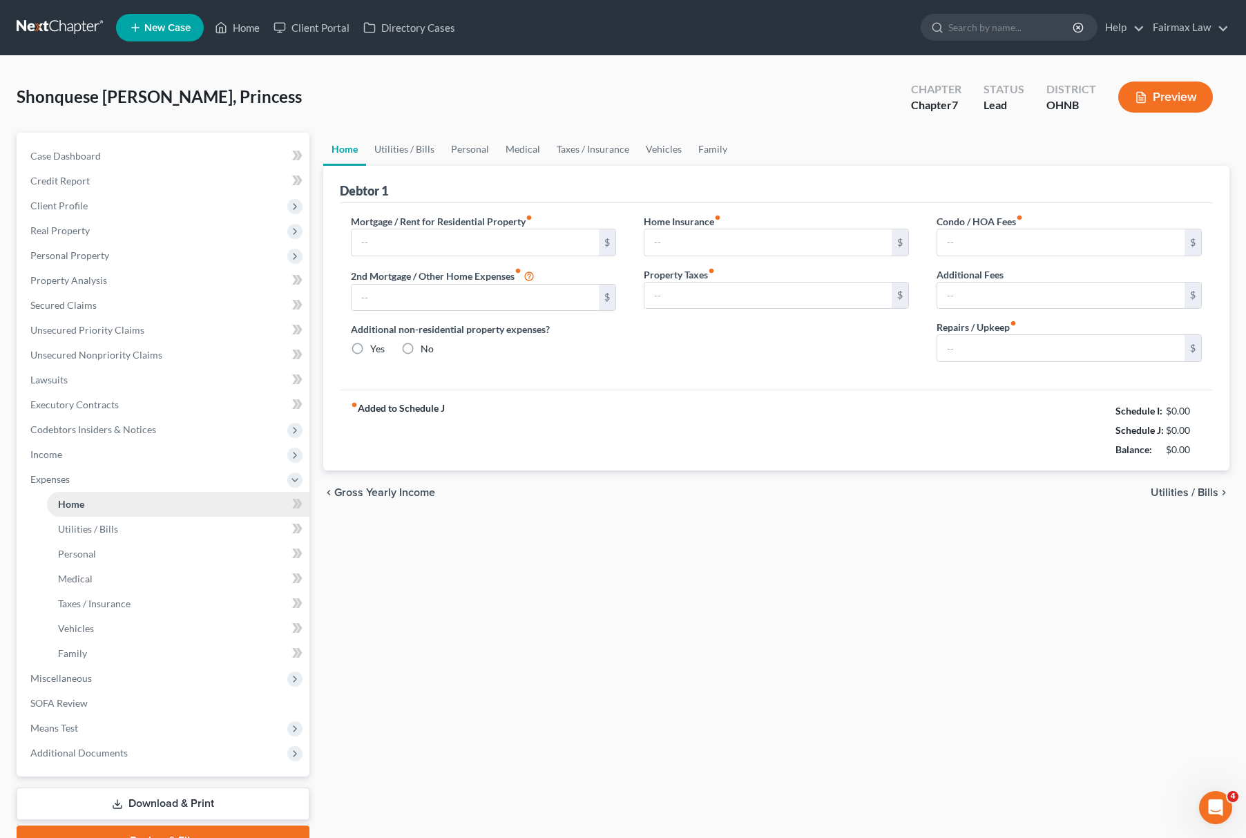
type input "0.00"
click at [401, 136] on link "Utilities / Bills" at bounding box center [404, 149] width 77 height 33
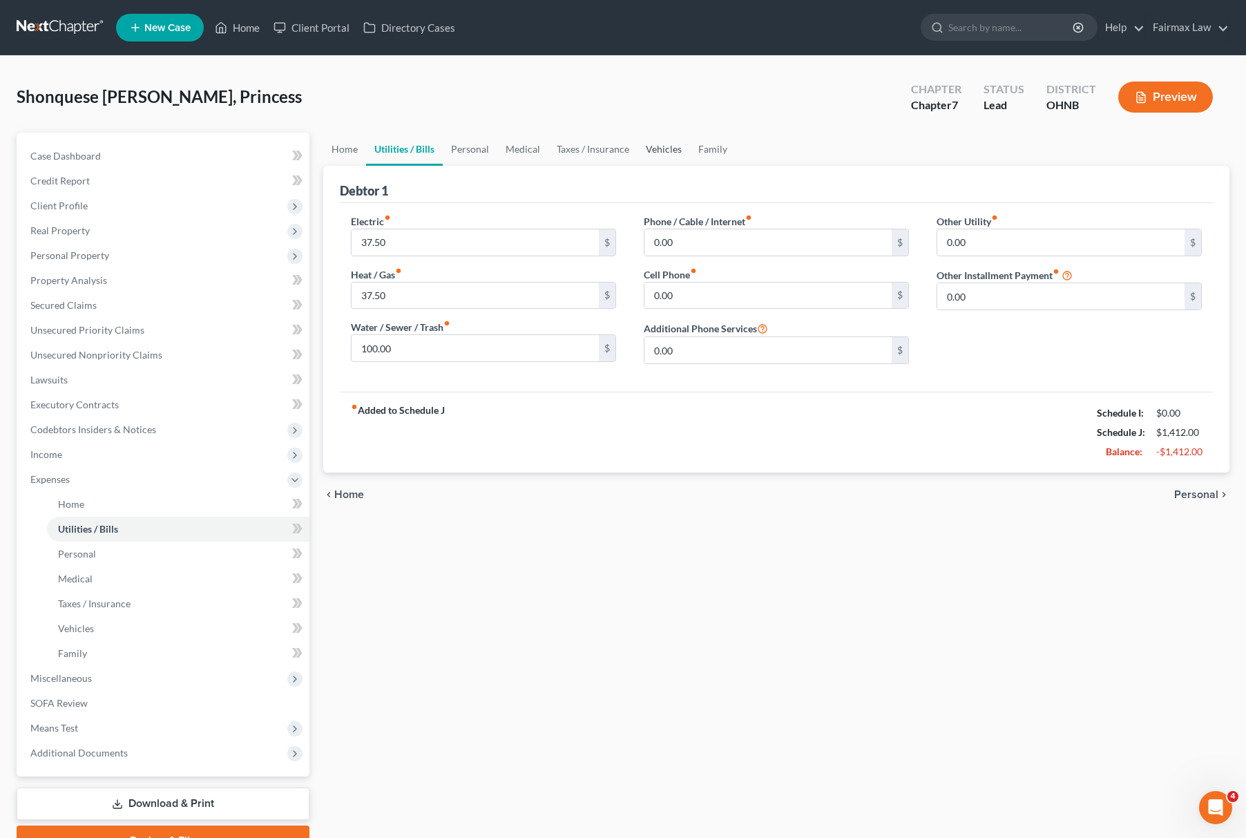
click at [672, 144] on link "Vehicles" at bounding box center [664, 149] width 53 height 33
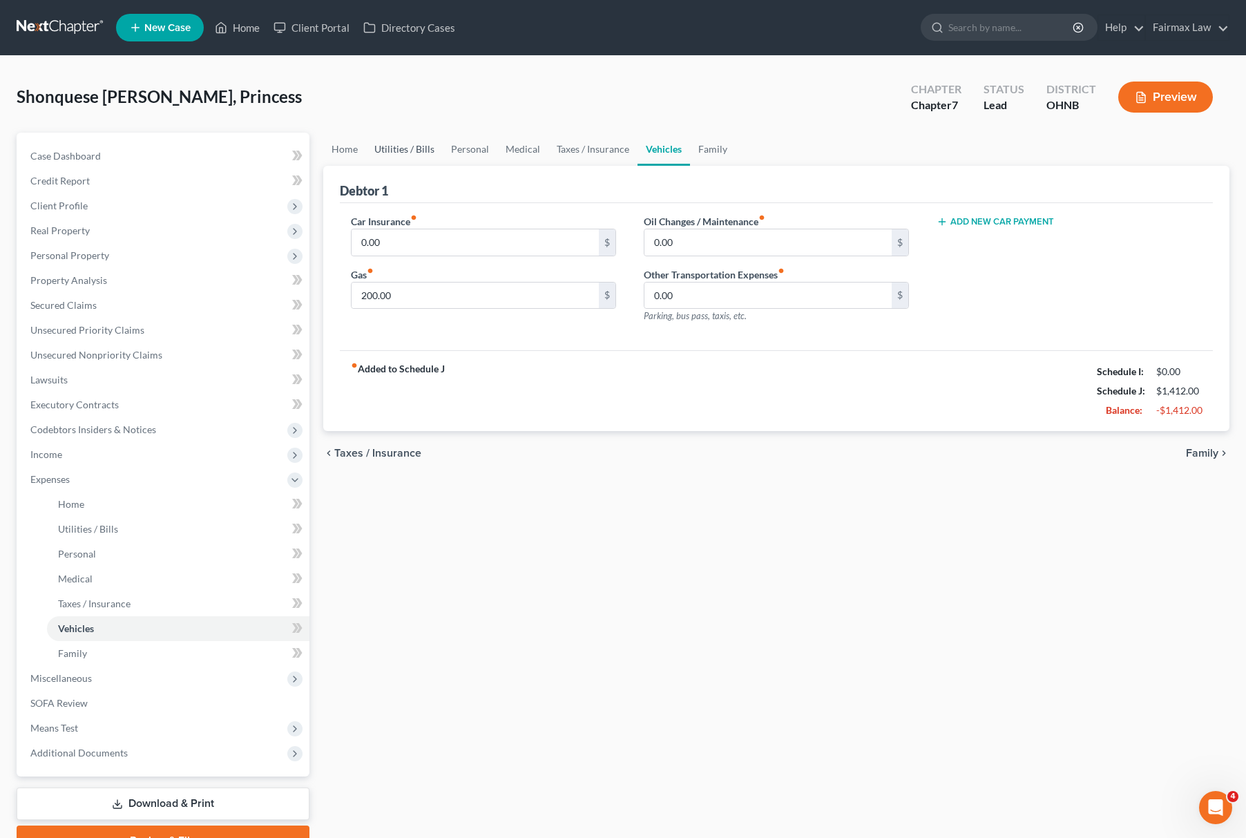
click at [384, 155] on link "Utilities / Bills" at bounding box center [404, 149] width 77 height 33
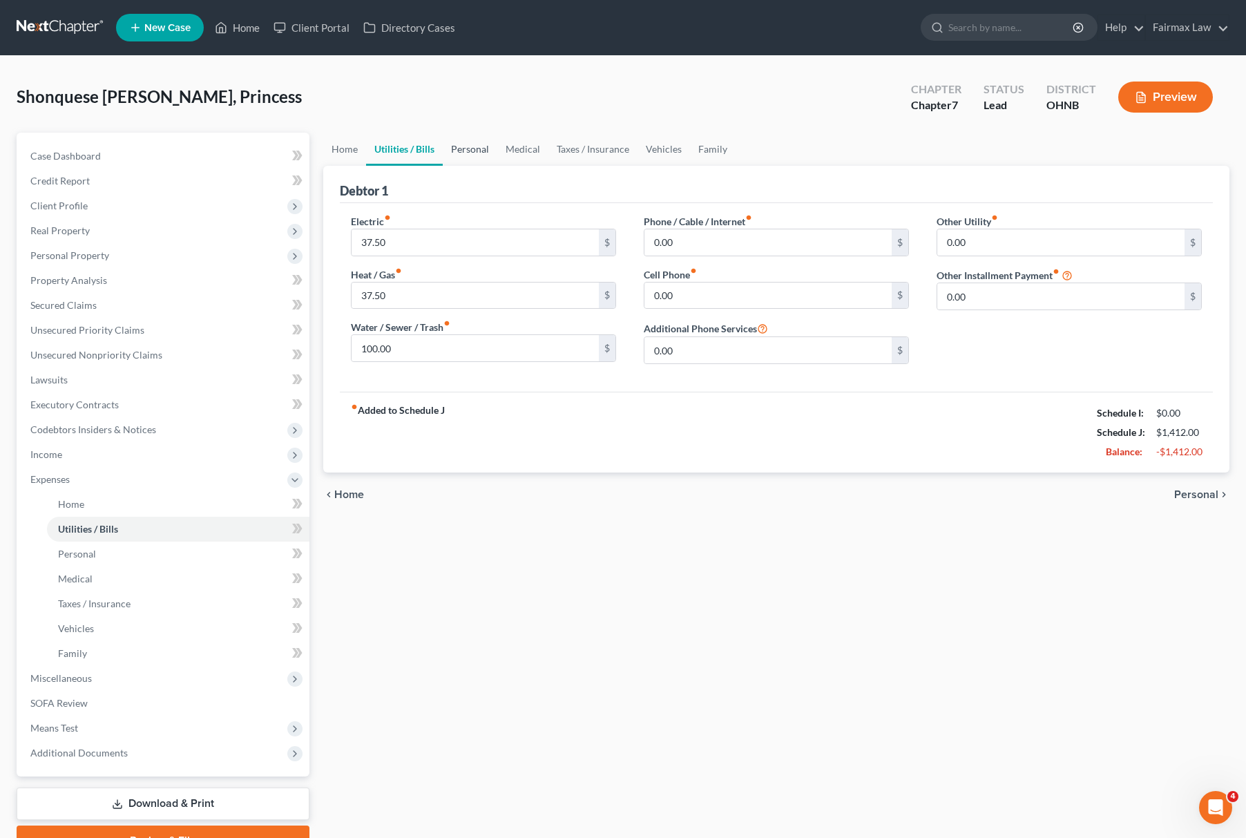
click at [478, 158] on link "Personal" at bounding box center [470, 149] width 55 height 33
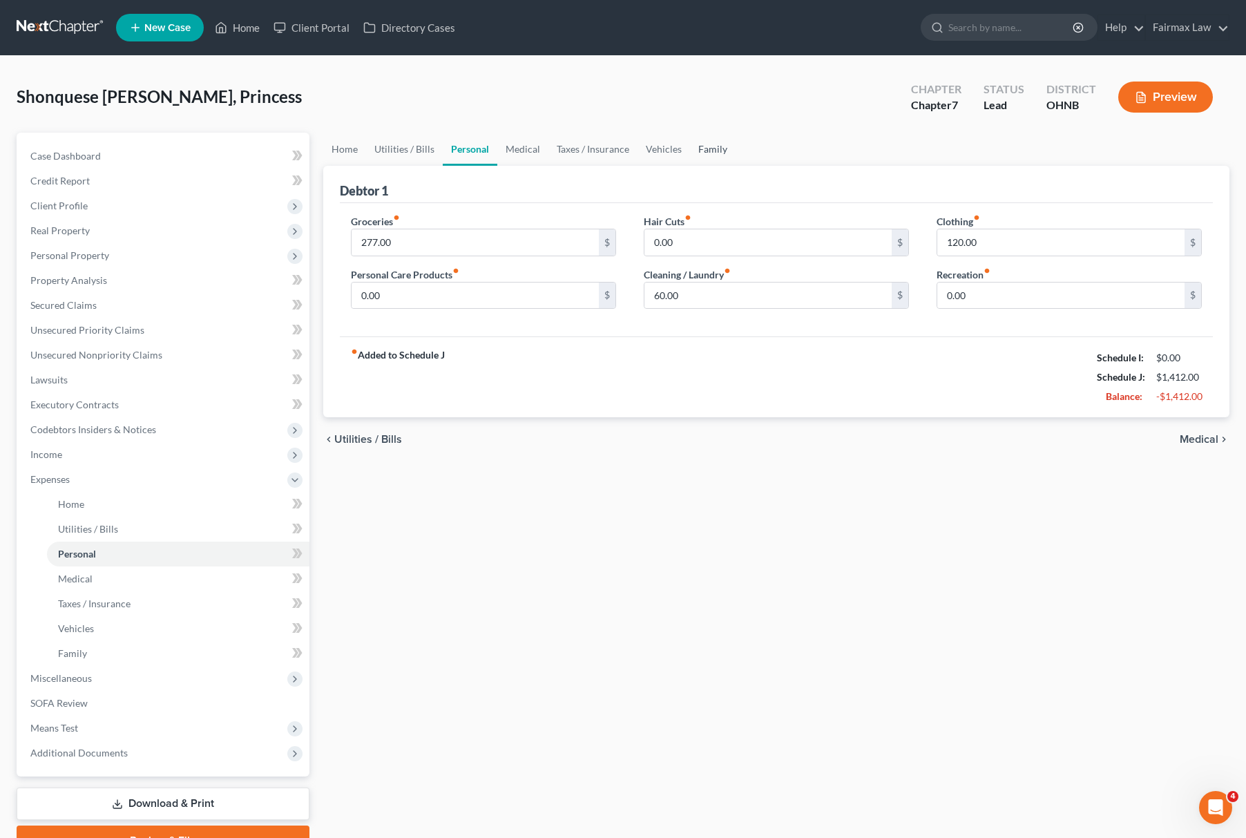
click at [711, 145] on link "Family" at bounding box center [713, 149] width 46 height 33
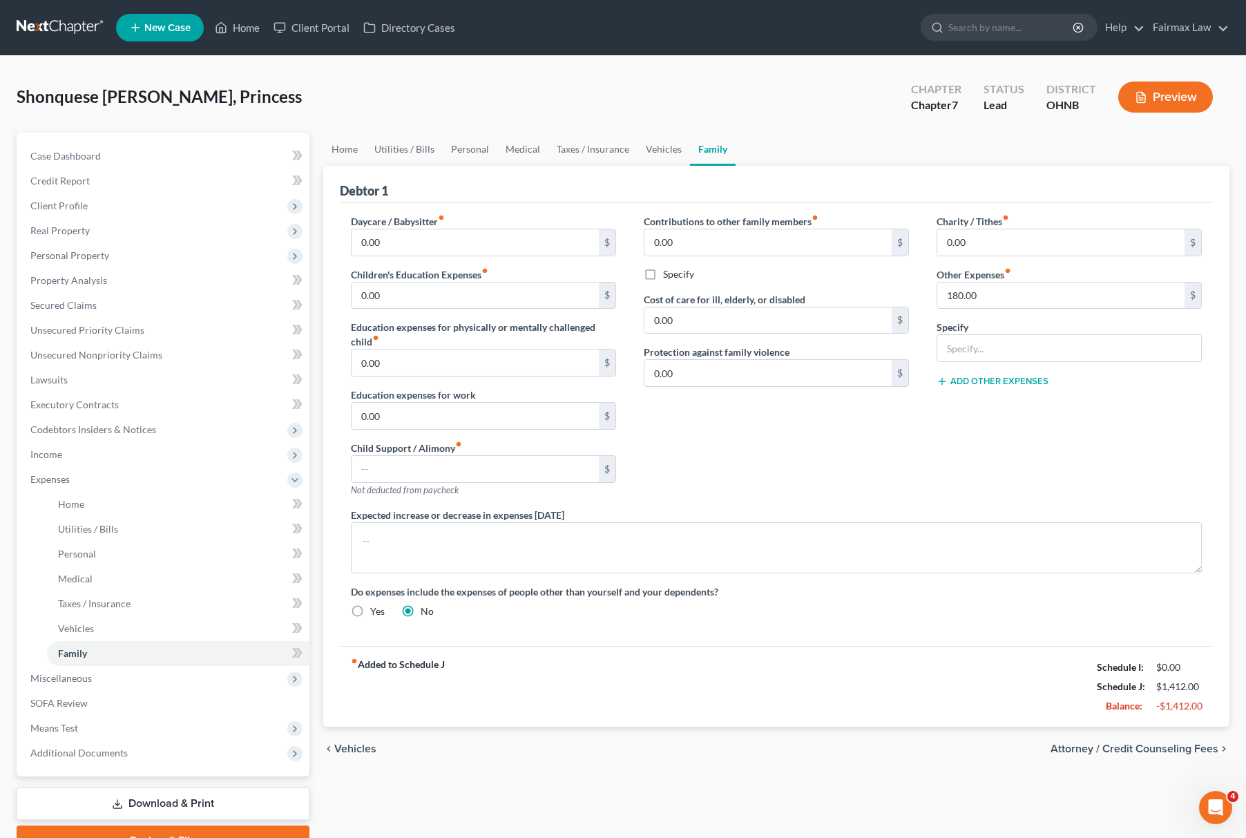
click at [1026, 365] on div "Charity / Tithes fiber_manual_record 0.00 $ Other Expenses fiber_manual_record …" at bounding box center [1069, 361] width 293 height 294
click at [1035, 349] on input "text" at bounding box center [1070, 348] width 264 height 26
type input "Attorney Bankruptcy Fee"
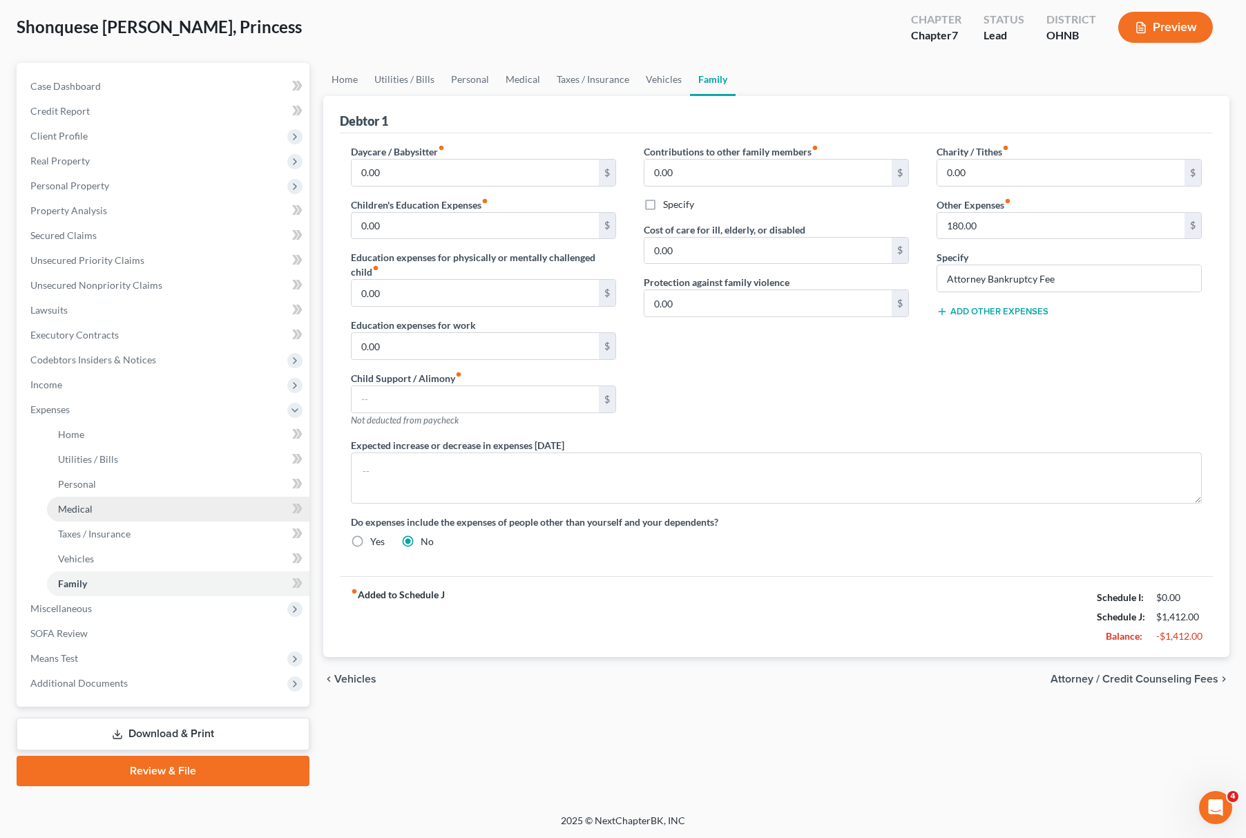
click at [75, 497] on link "Medical" at bounding box center [178, 509] width 263 height 25
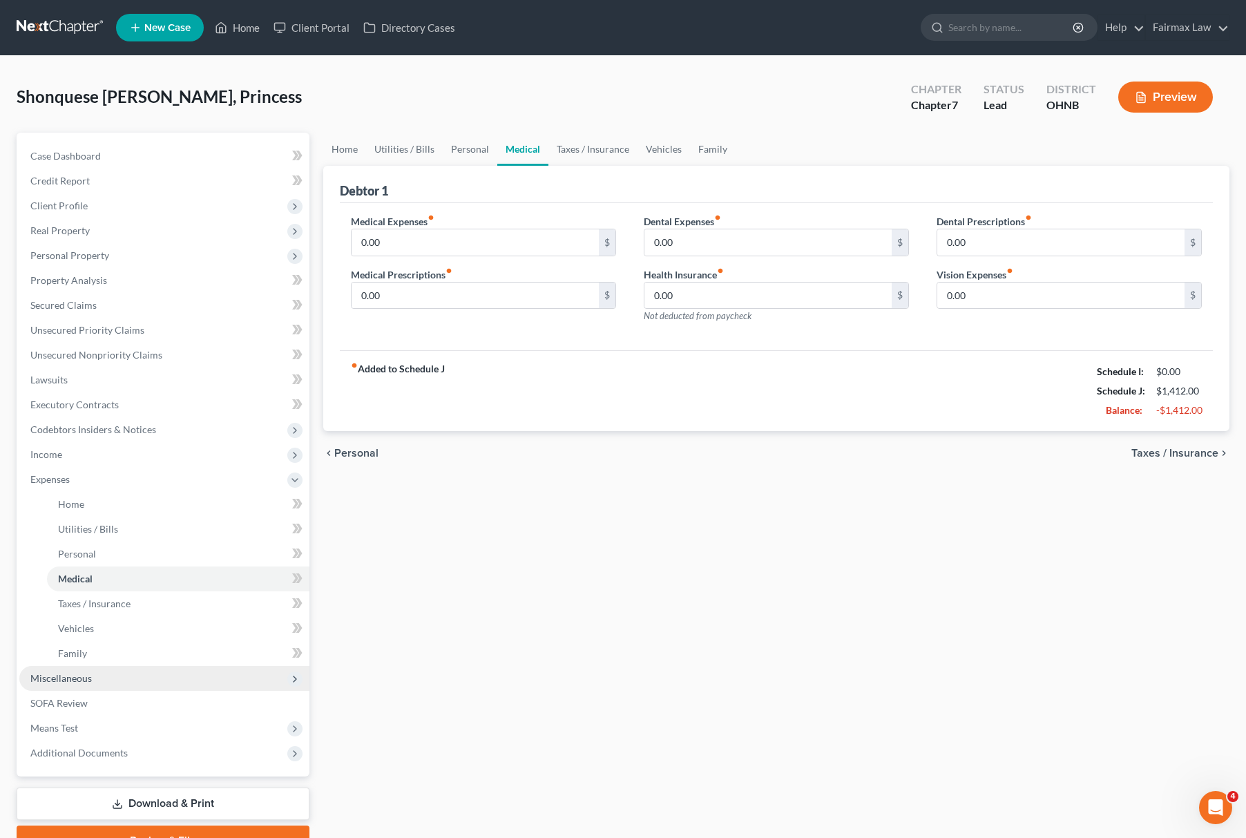
click at [152, 683] on span "Miscellaneous" at bounding box center [164, 678] width 290 height 25
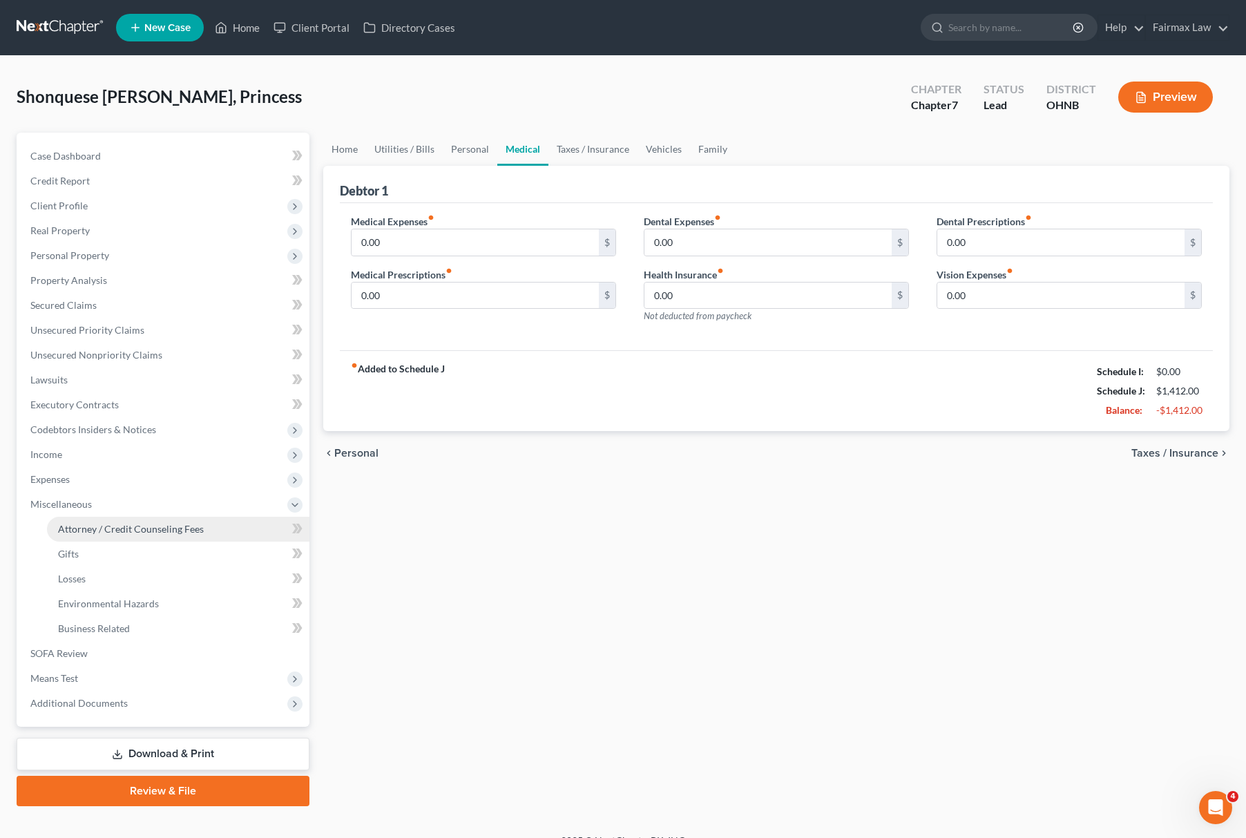
click at [164, 529] on span "Attorney / Credit Counseling Fees" at bounding box center [131, 529] width 146 height 12
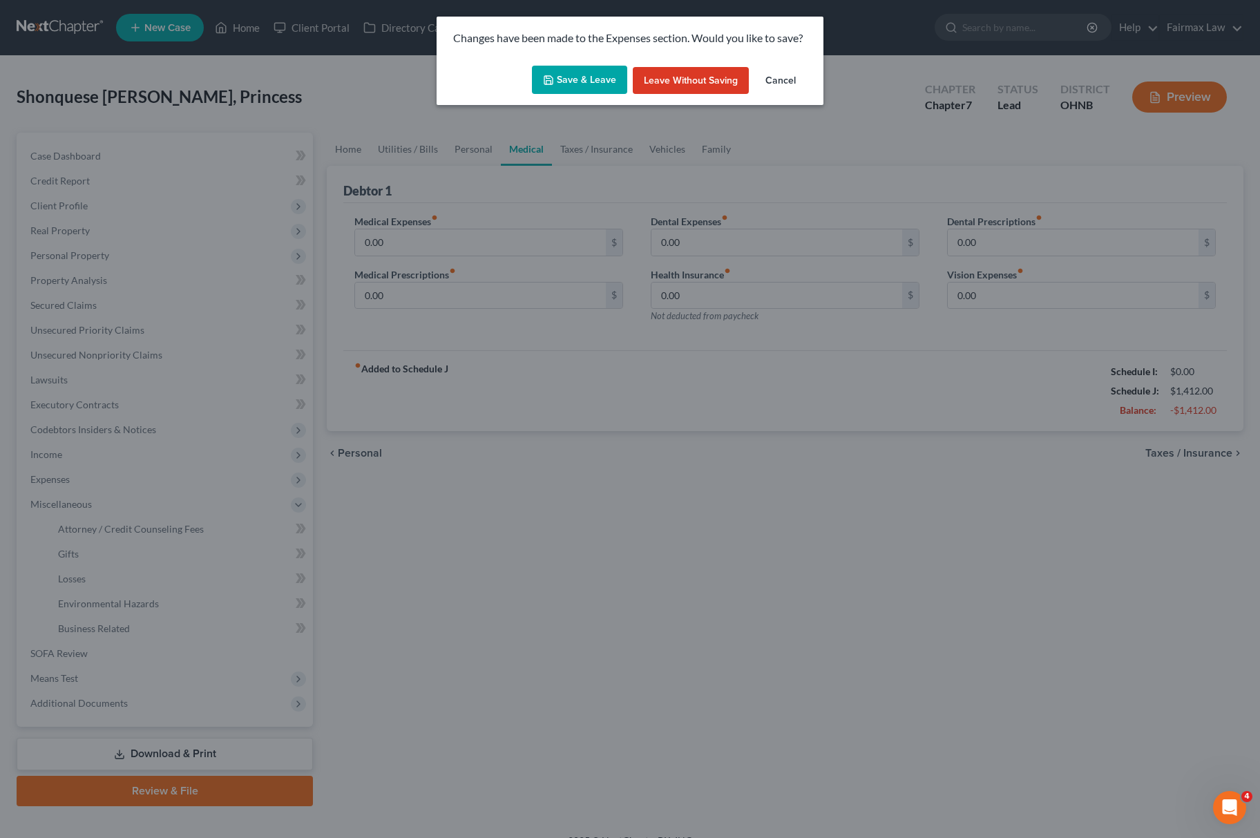
click at [598, 64] on div "Save & Leave Leave without Saving Cancel" at bounding box center [630, 83] width 387 height 46
click at [596, 75] on button "Save & Leave" at bounding box center [579, 80] width 95 height 29
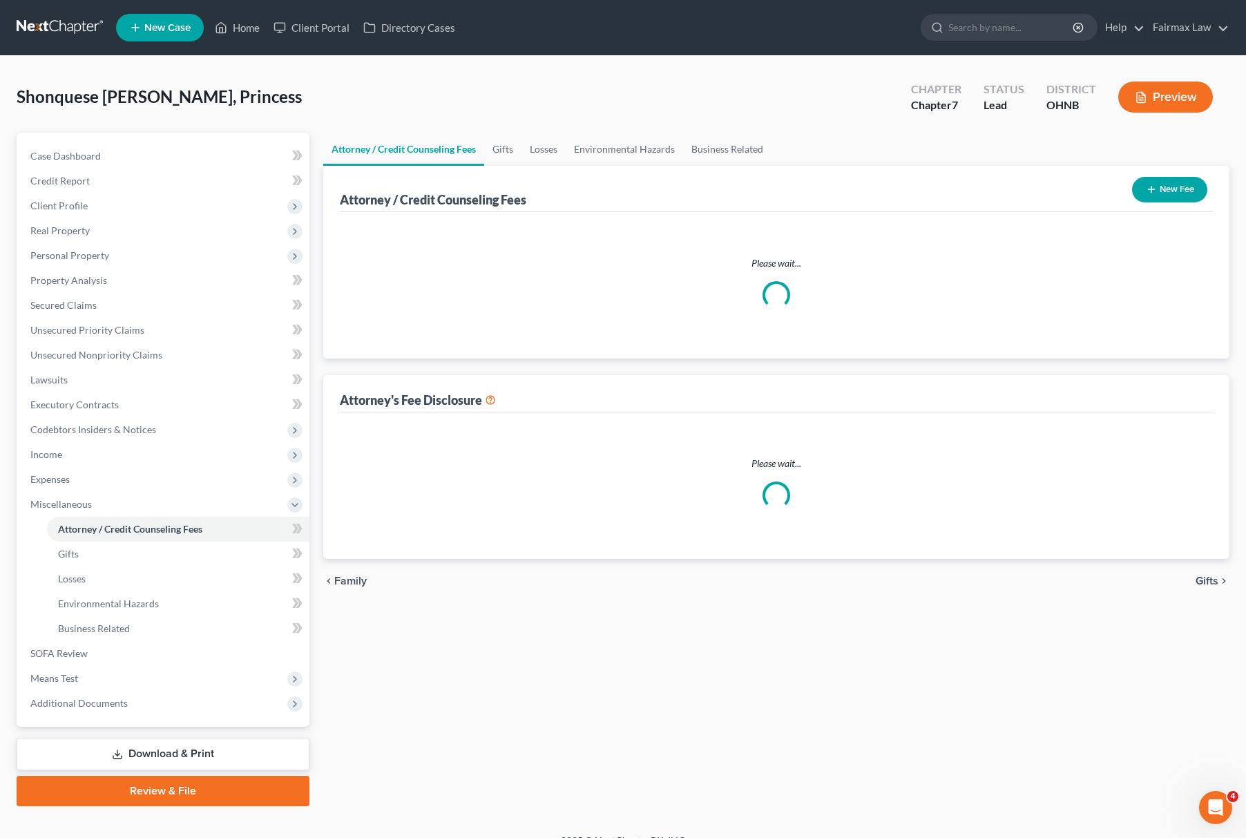
select select "5"
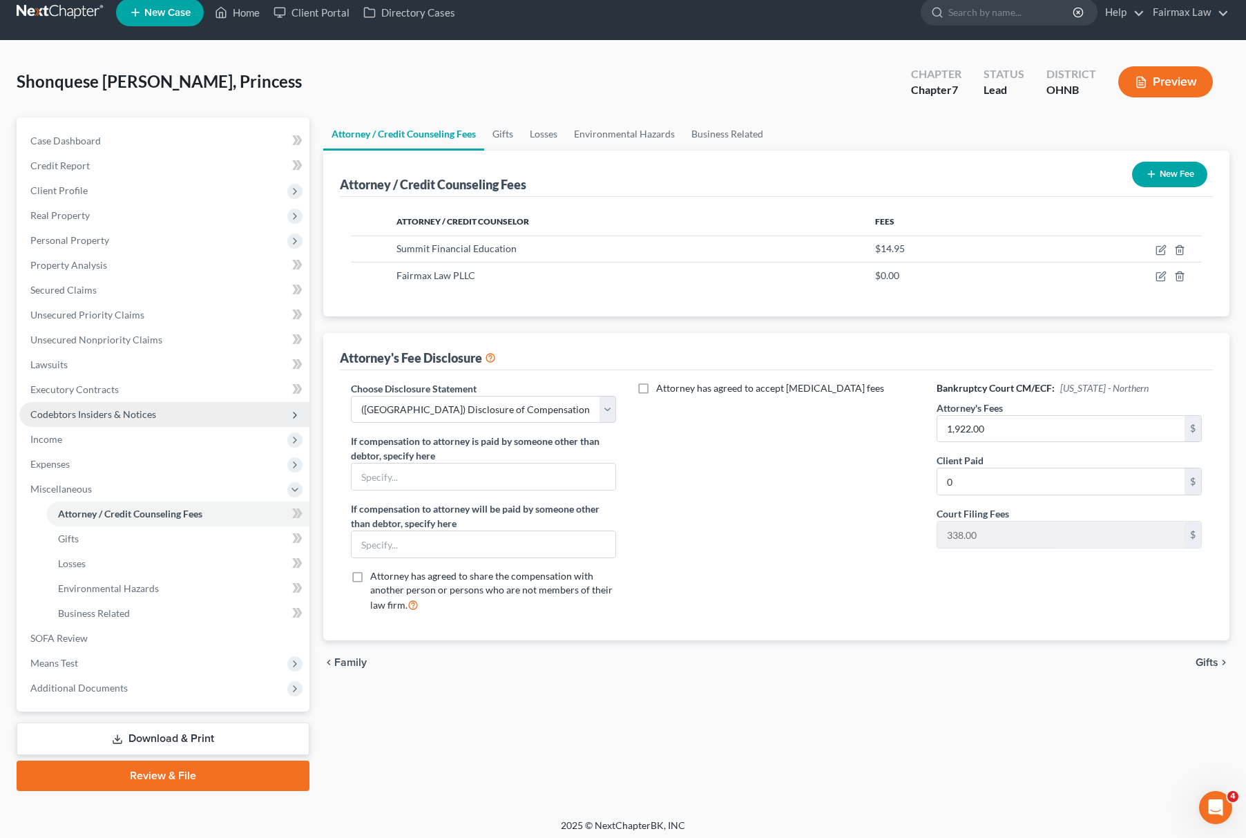
scroll to position [20, 0]
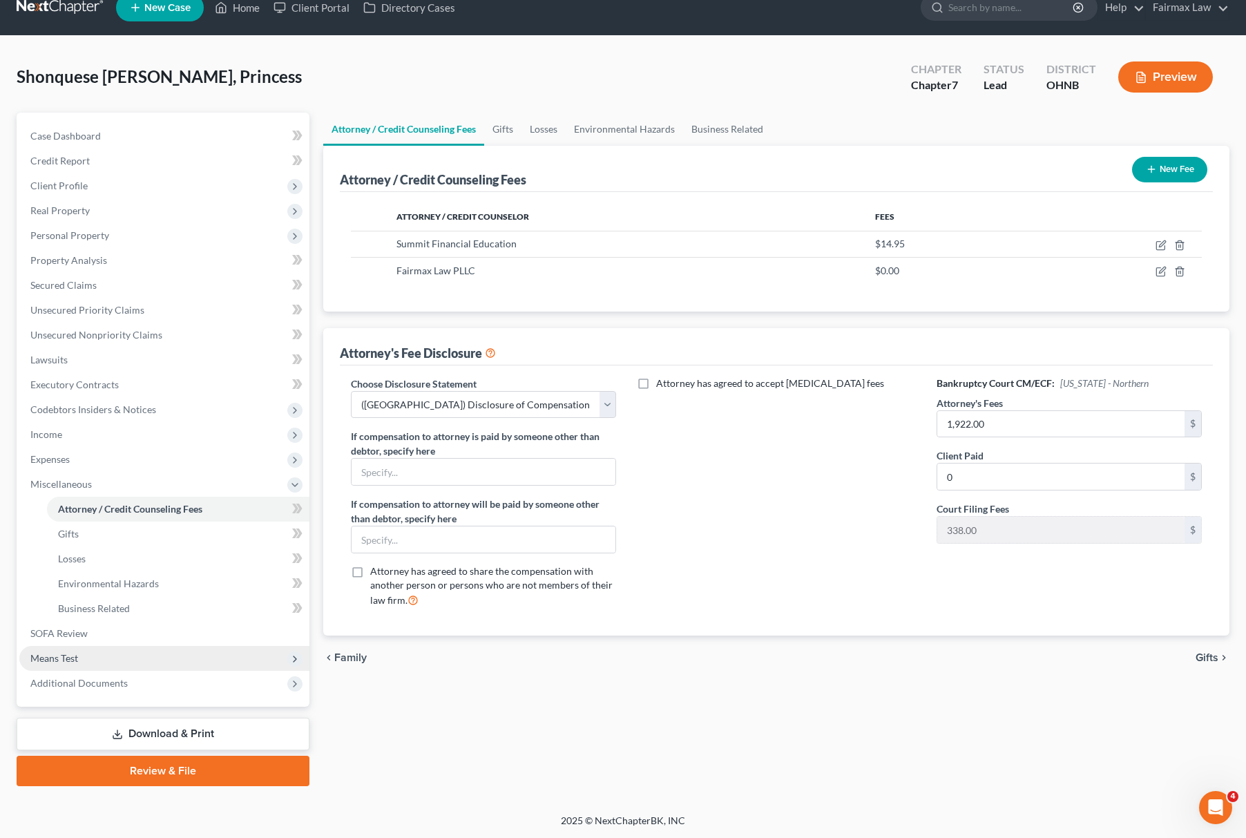
click at [105, 661] on span "Means Test" at bounding box center [164, 658] width 290 height 25
click at [130, 658] on span "Calculation and Presumption" at bounding box center [121, 658] width 126 height 12
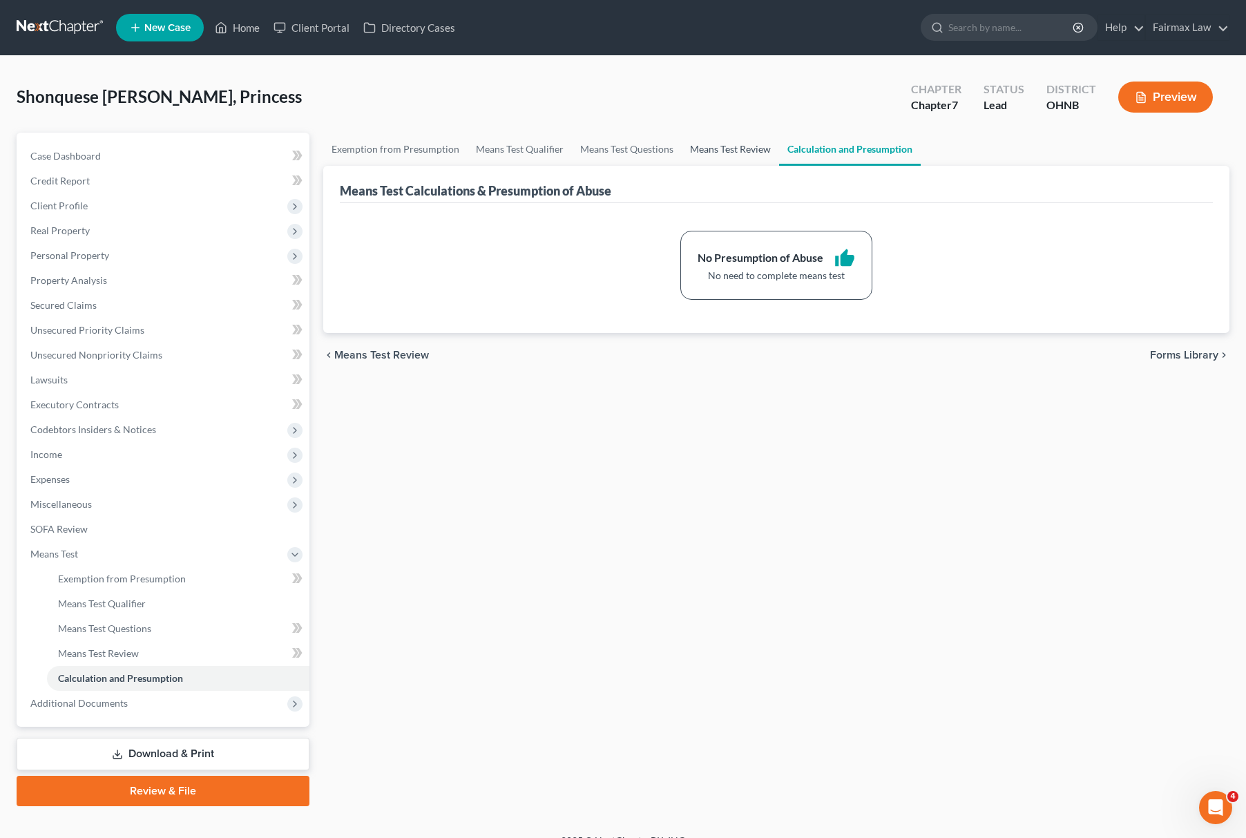
click at [716, 144] on link "Means Test Review" at bounding box center [730, 149] width 97 height 33
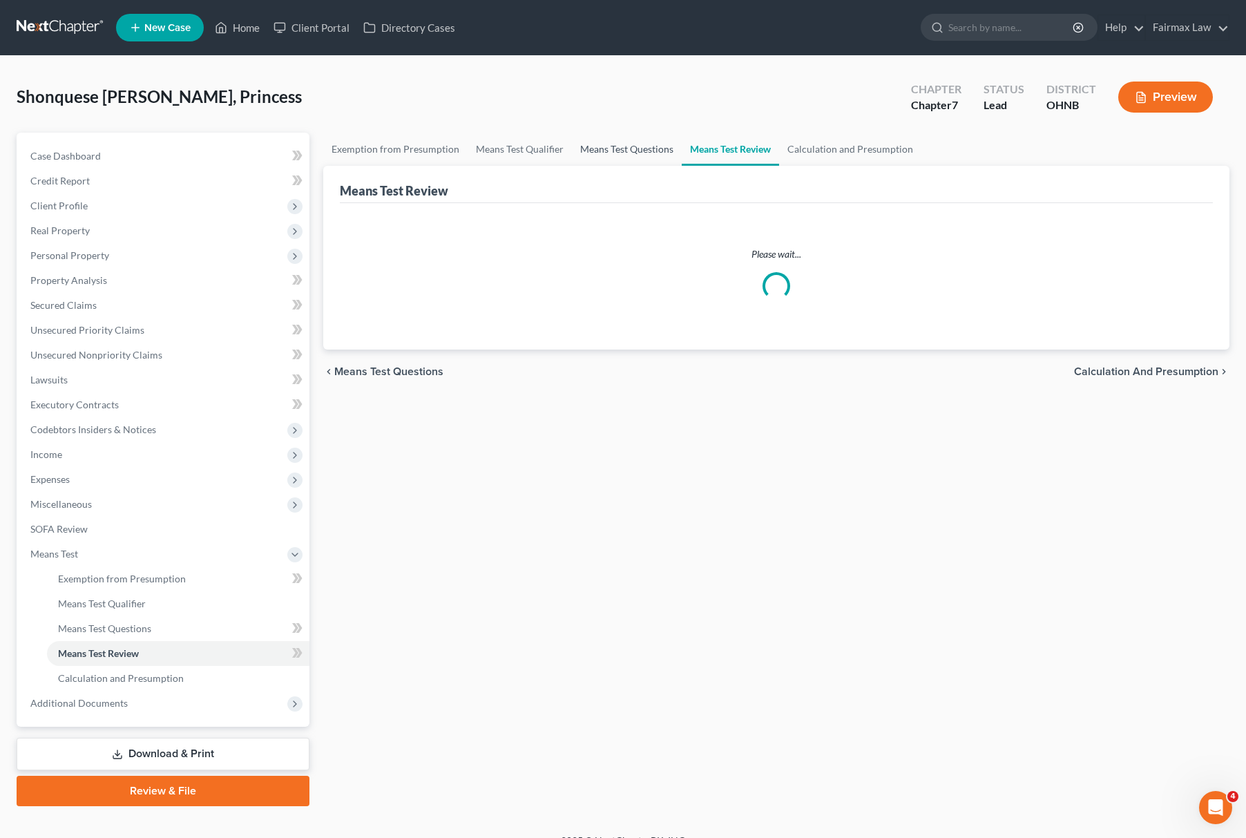
click at [625, 151] on link "Means Test Questions" at bounding box center [627, 149] width 110 height 33
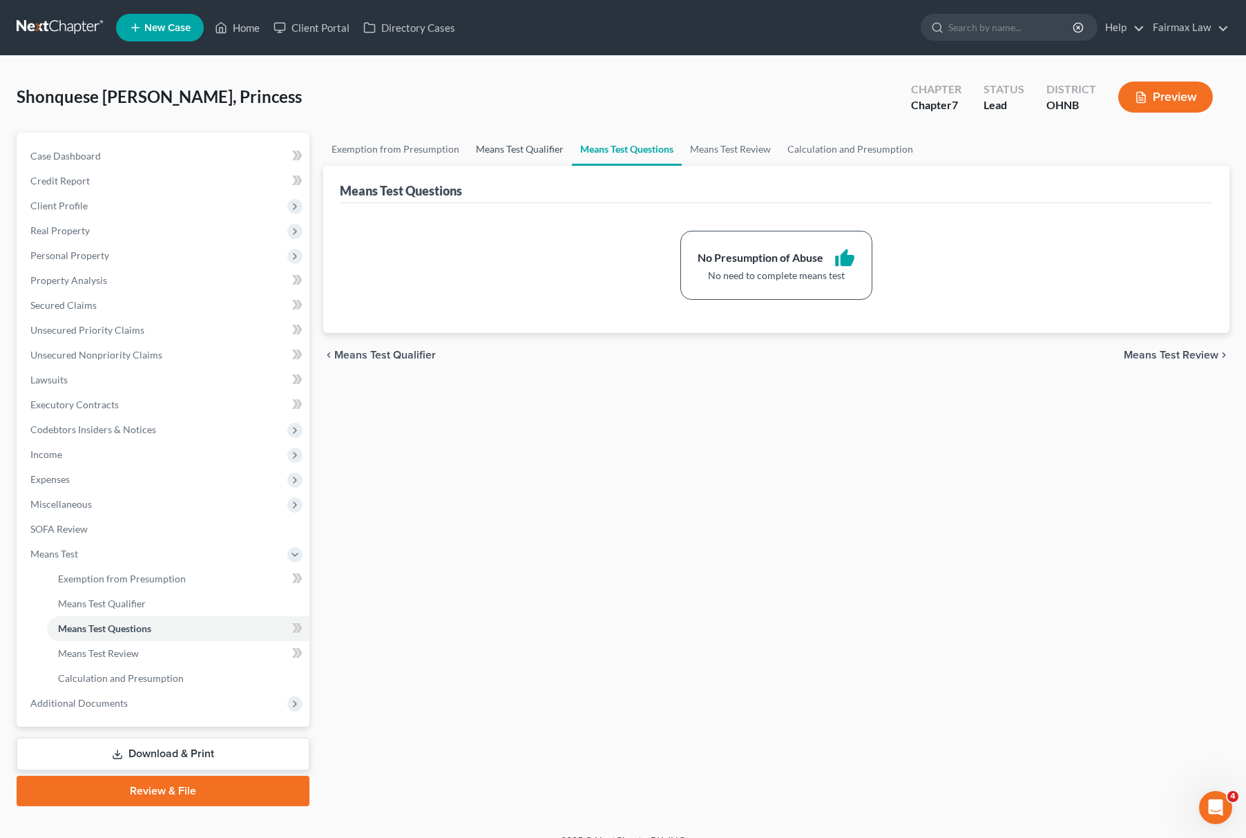
click at [528, 140] on link "Means Test Qualifier" at bounding box center [520, 149] width 104 height 33
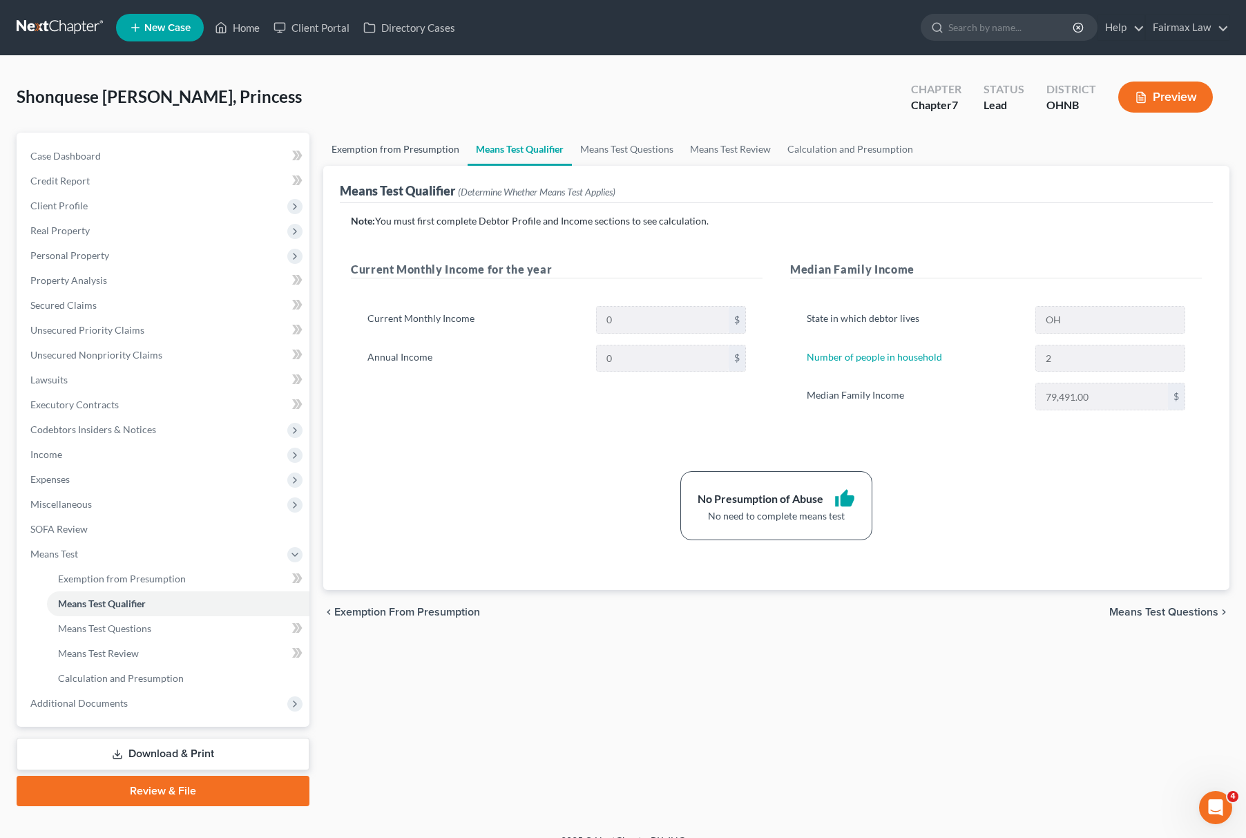
click at [379, 145] on link "Exemption from Presumption" at bounding box center [395, 149] width 144 height 33
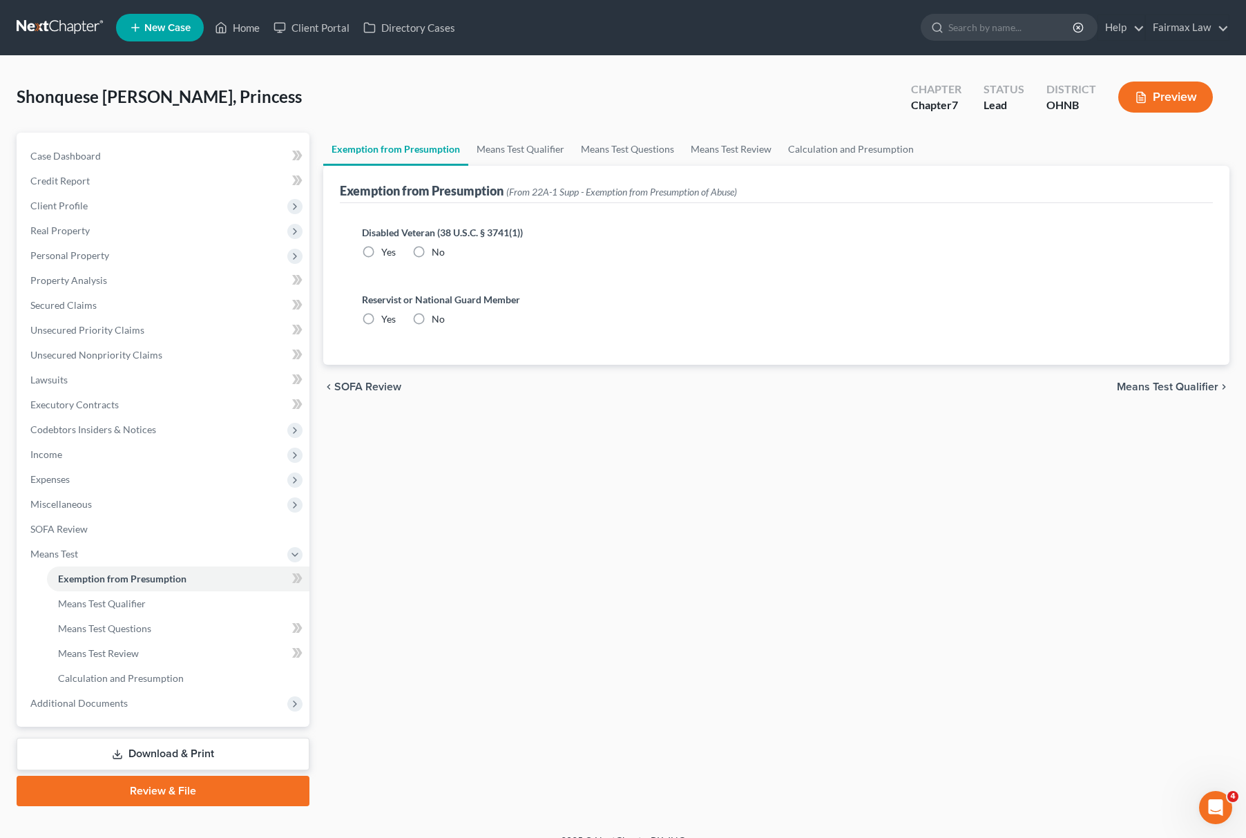
click at [432, 315] on label "No" at bounding box center [438, 319] width 13 height 14
click at [437, 315] on input "No" at bounding box center [441, 316] width 9 height 9
radio input "true"
click at [432, 251] on label "No" at bounding box center [438, 252] width 13 height 14
click at [437, 251] on input "No" at bounding box center [441, 249] width 9 height 9
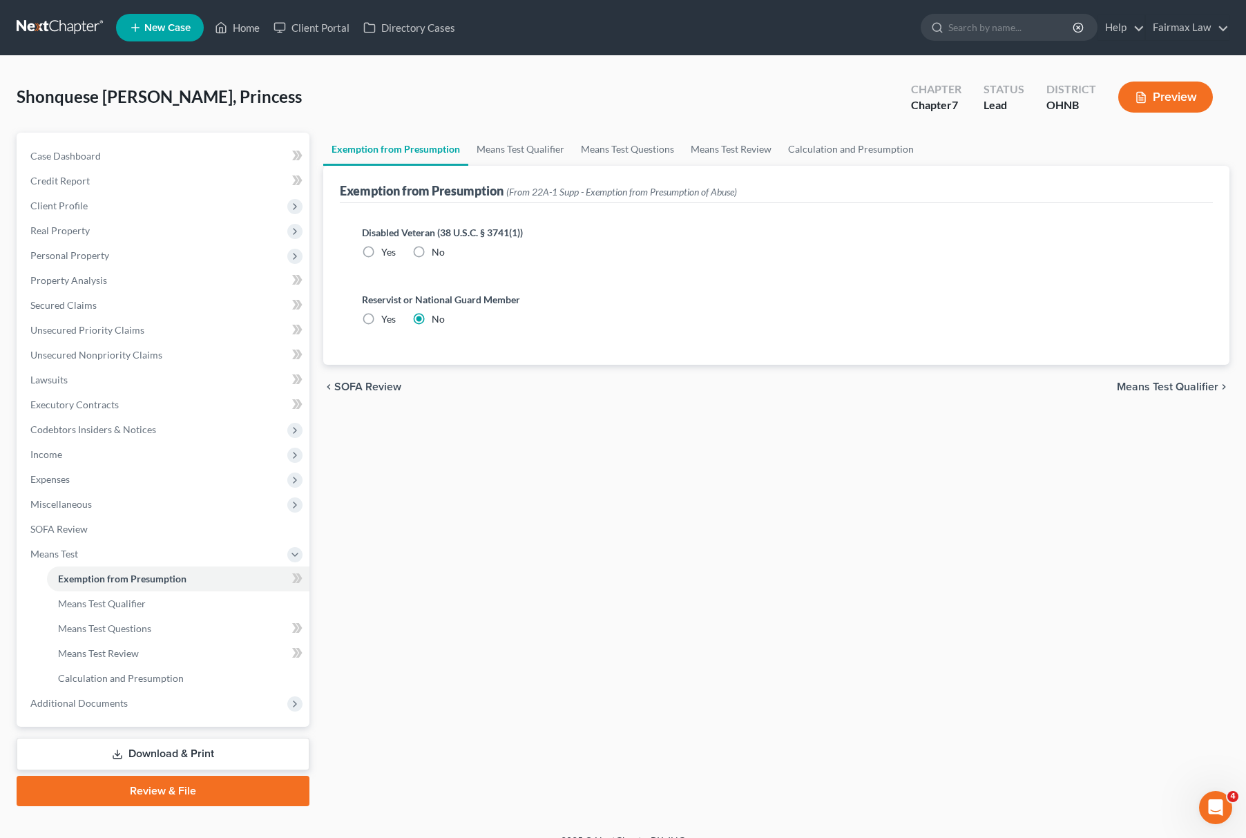
radio input "true"
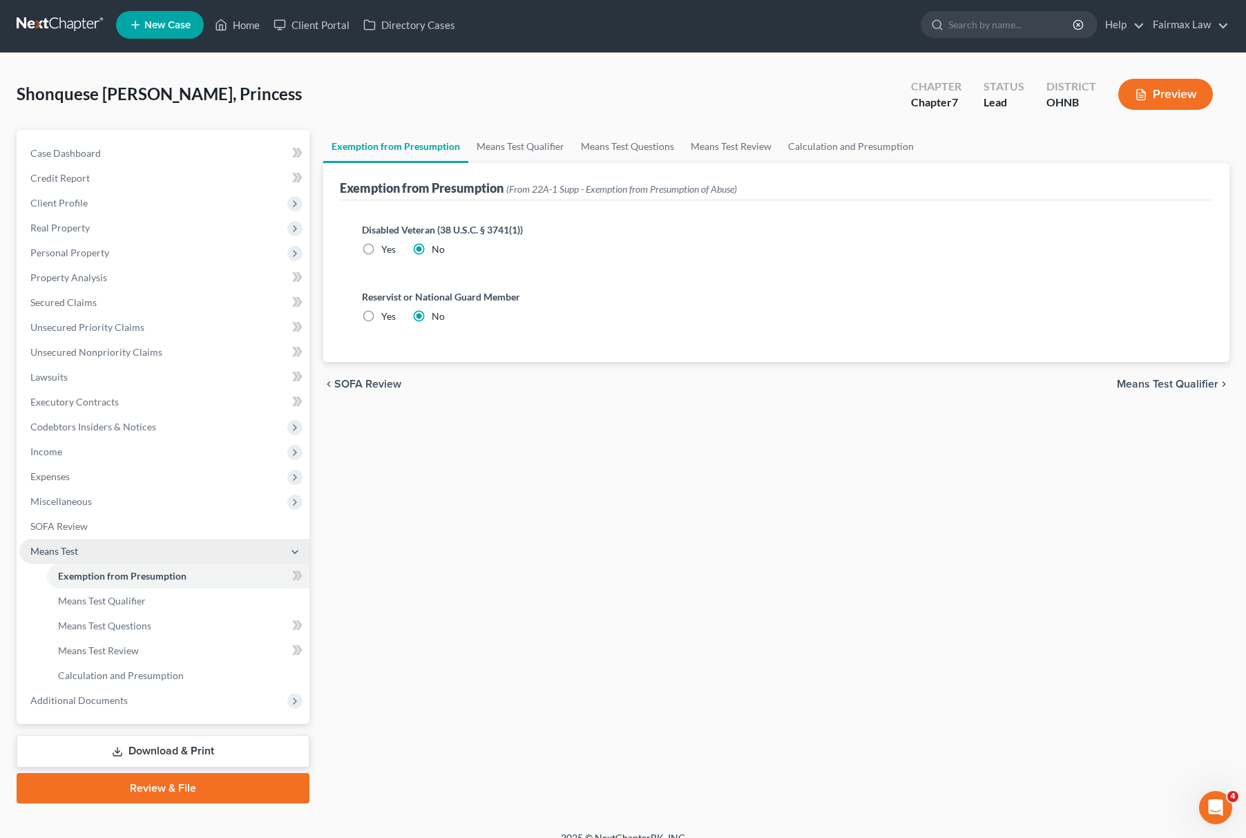
scroll to position [20, 0]
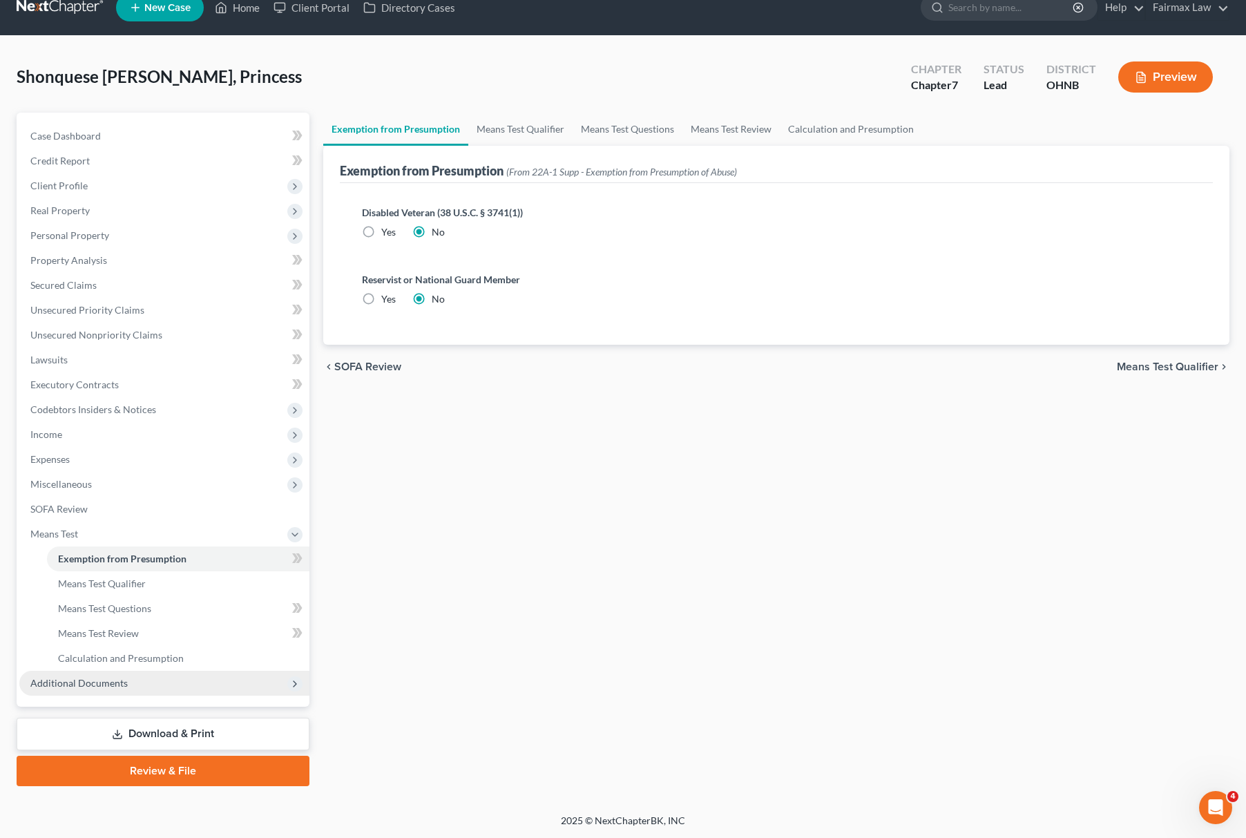
click at [225, 685] on span "Additional Documents" at bounding box center [164, 683] width 290 height 25
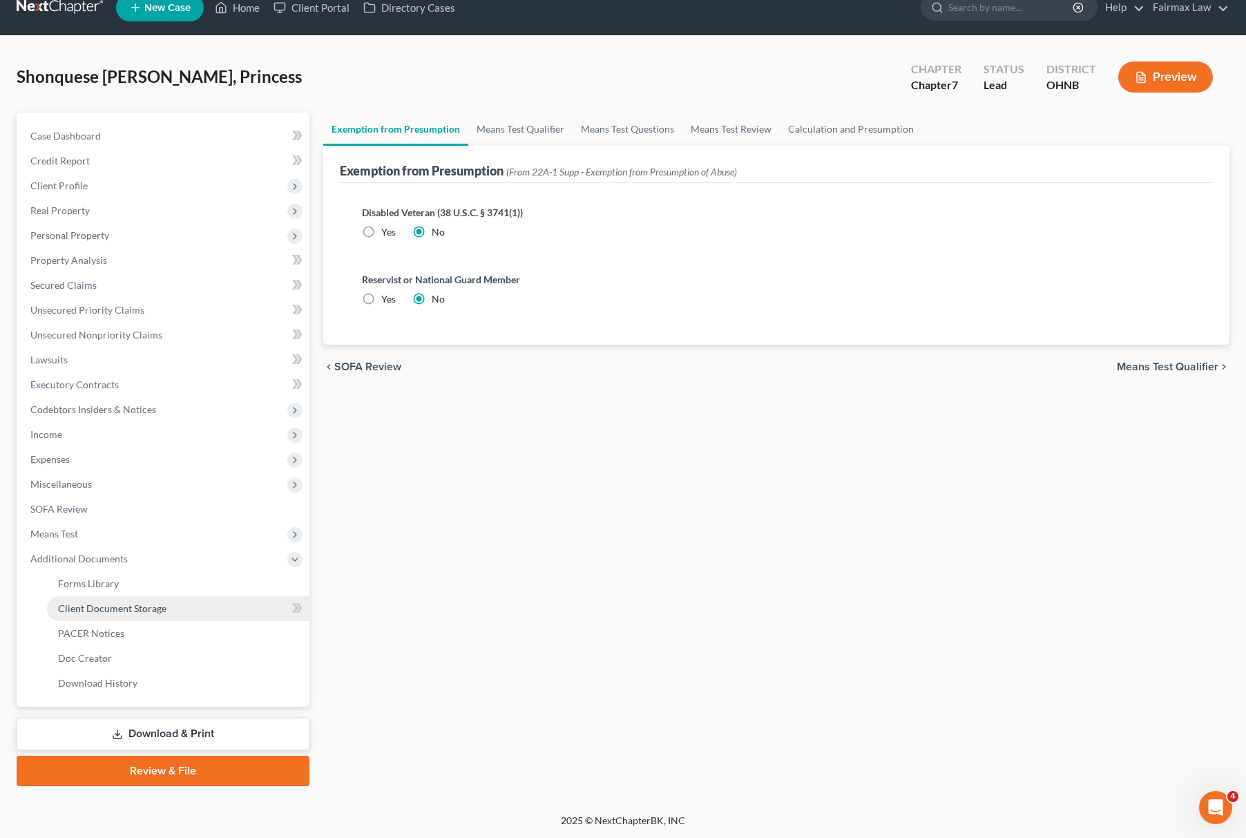
click at [193, 615] on link "Client Document Storage" at bounding box center [178, 608] width 263 height 25
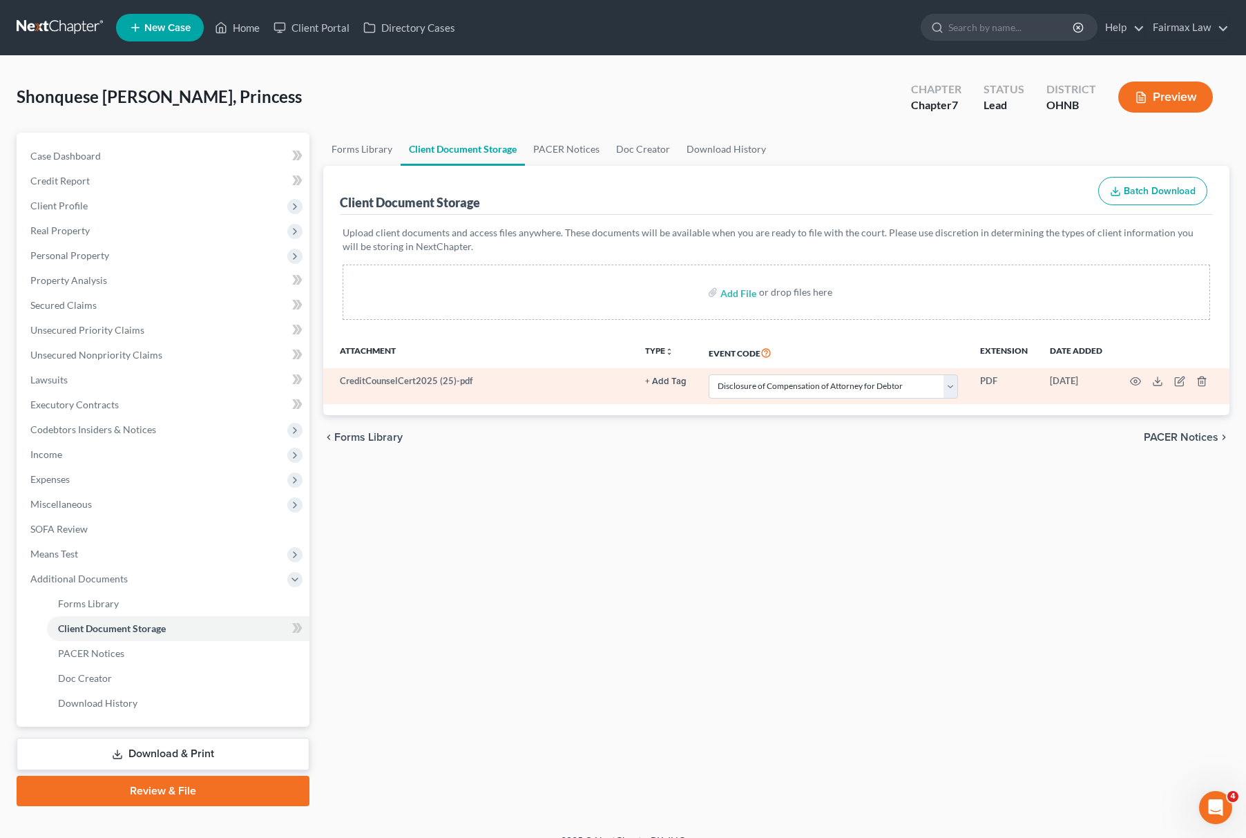
click at [1141, 383] on td at bounding box center [1172, 386] width 116 height 36
click at [1134, 380] on icon "button" at bounding box center [1135, 381] width 11 height 11
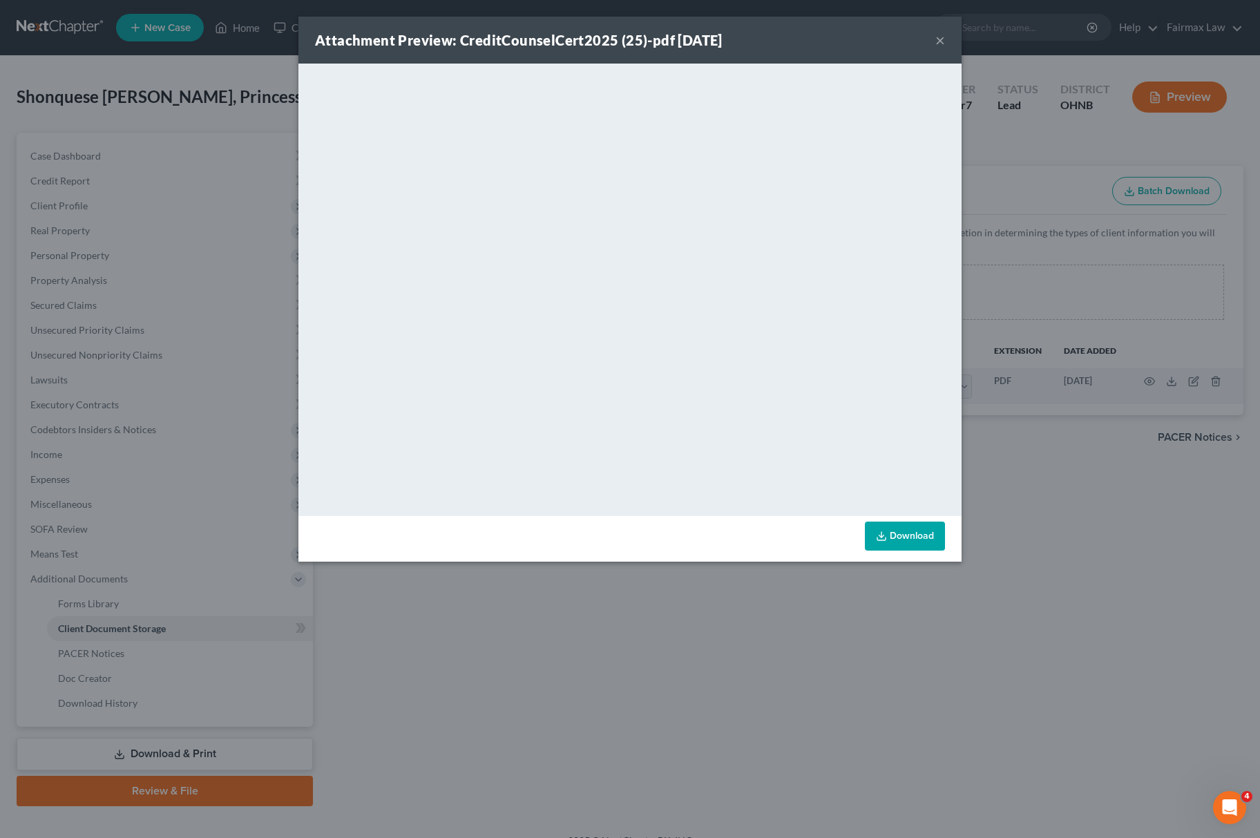
click at [1092, 491] on div "Attachment Preview: CreditCounselCert2025 (25)-pdf [DATE] × <object ng-attr-dat…" at bounding box center [630, 419] width 1260 height 838
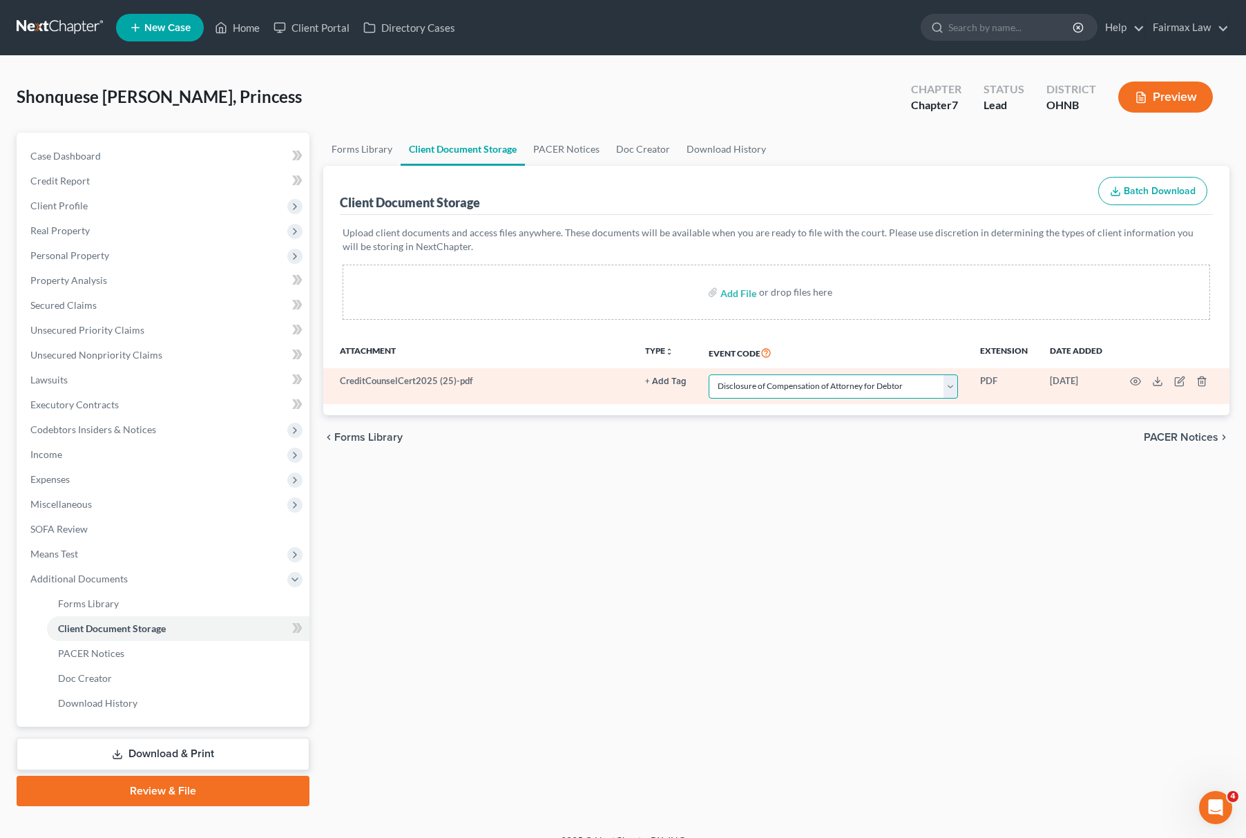
click at [874, 390] on select "Select Event 20 Largest Unsecured Creditors Amended List of Creditors (Fee) Ame…" at bounding box center [833, 386] width 249 height 24
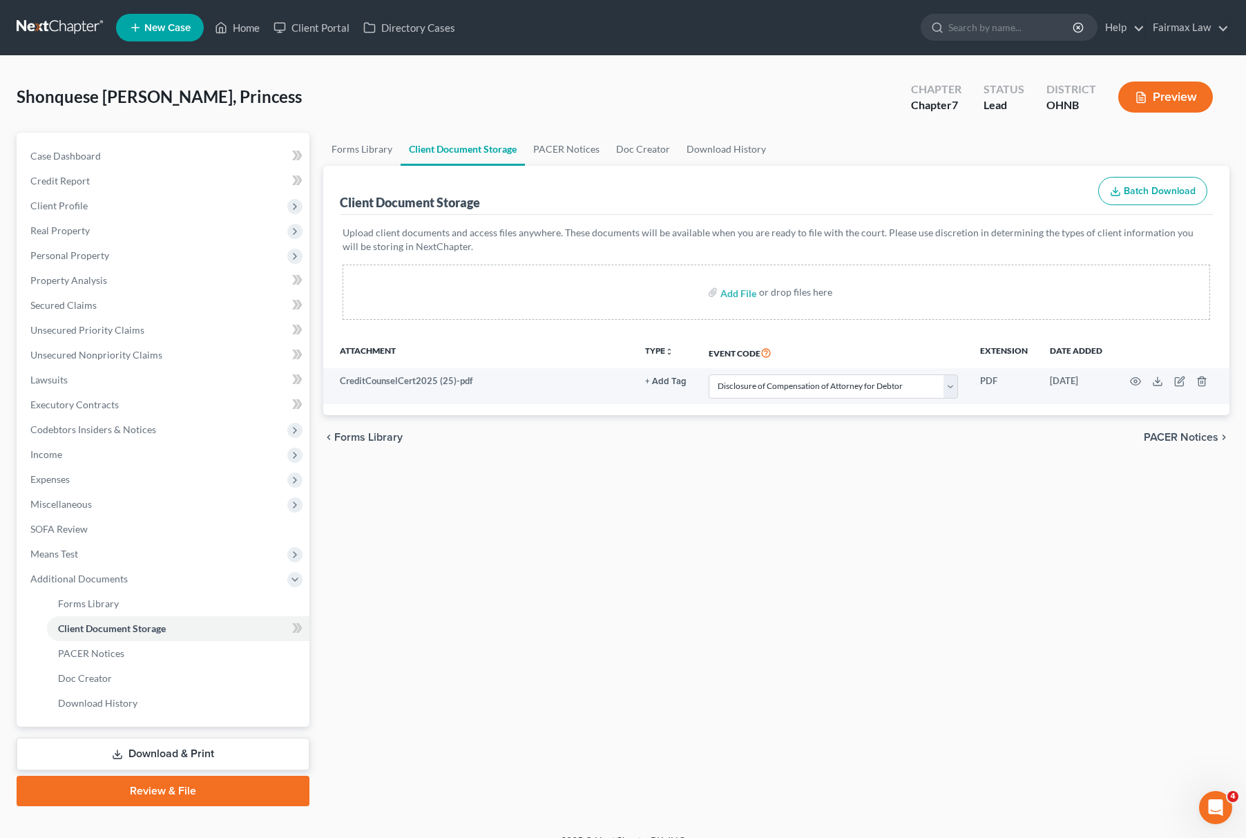
click at [884, 457] on div "chevron_left Forms Library PACER Notices chevron_right" at bounding box center [776, 437] width 906 height 44
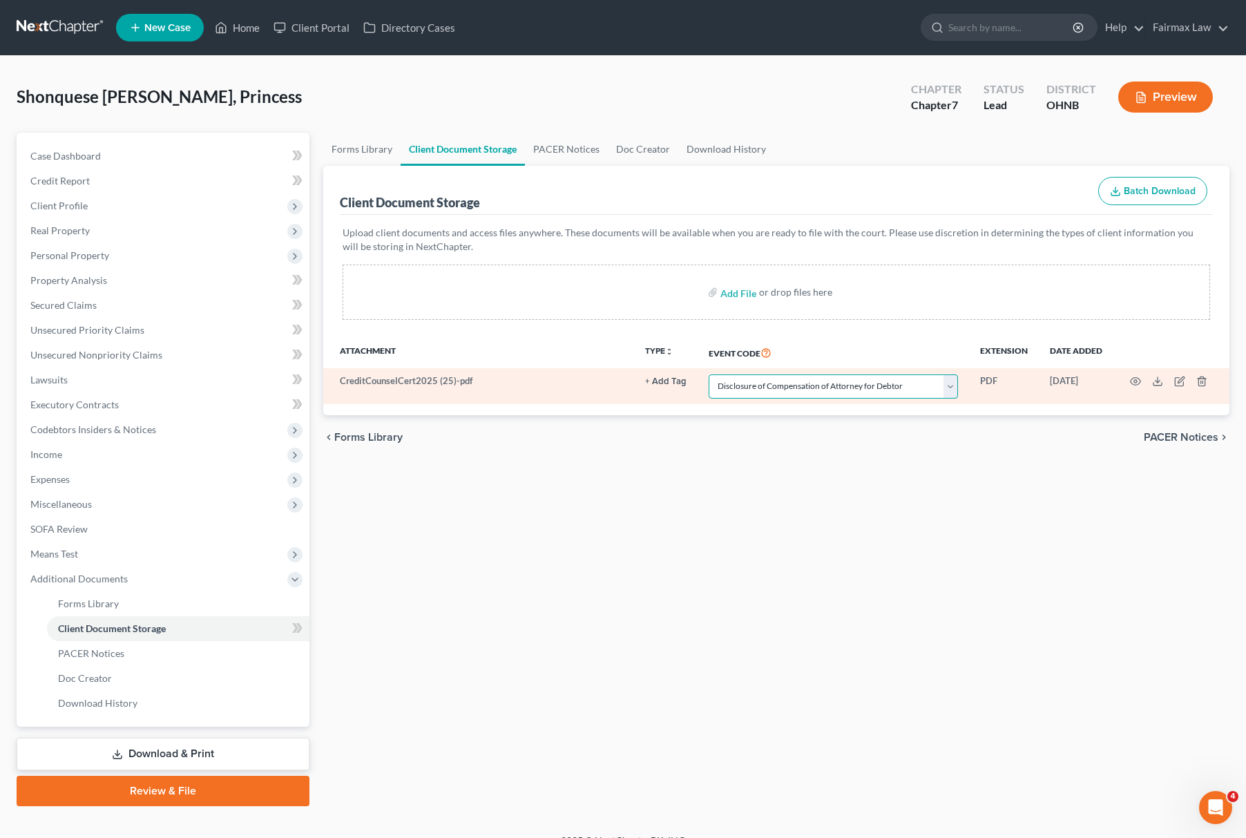
click at [824, 386] on select "Select Event 20 Largest Unsecured Creditors Amended List of Creditors (Fee) Ame…" at bounding box center [833, 386] width 249 height 24
select select "5"
click at [709, 374] on select "Select Event 20 Largest Unsecured Creditors Amended List of Creditors (Fee) Ame…" at bounding box center [833, 386] width 249 height 24
click at [1126, 380] on td at bounding box center [1172, 386] width 116 height 36
click at [1133, 380] on icon "button" at bounding box center [1135, 381] width 11 height 11
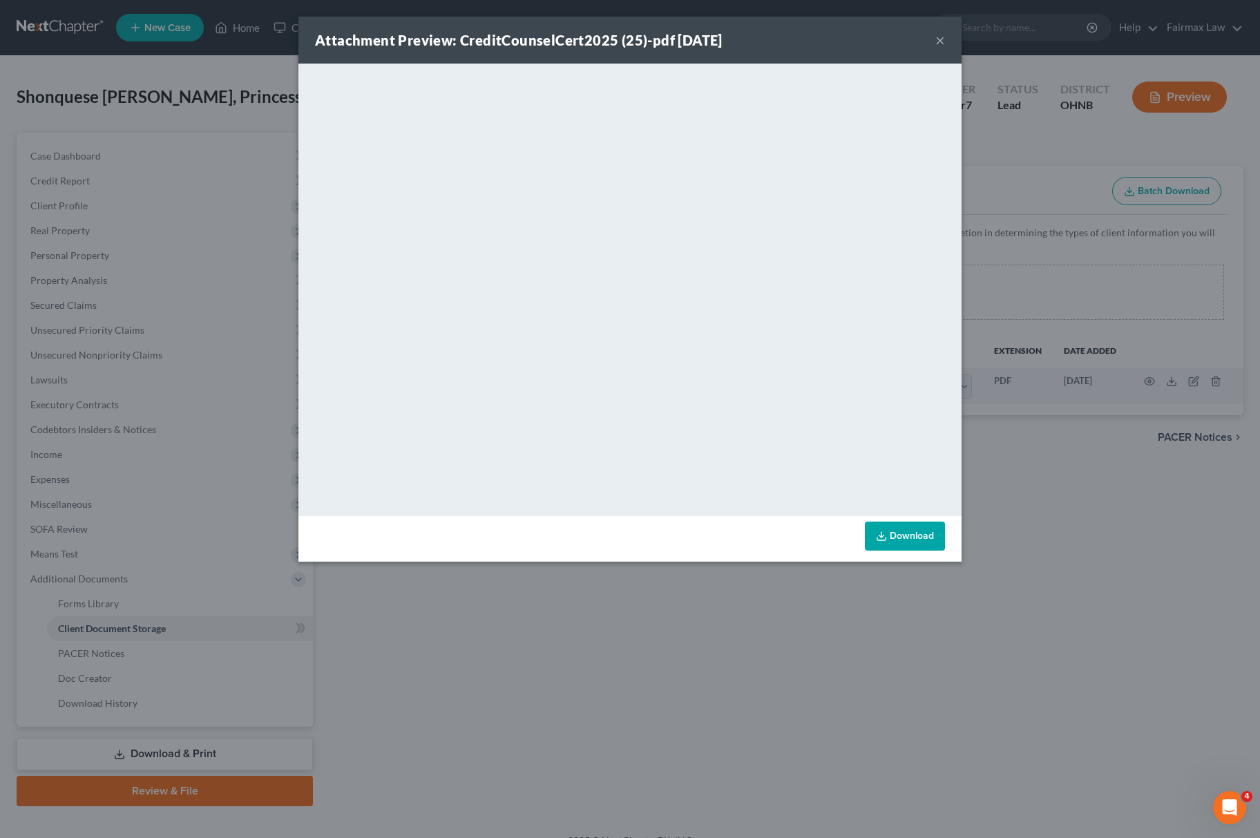
click at [536, 681] on div "Attachment Preview: CreditCounselCert2025 (25)-pdf [DATE] × <object ng-attr-dat…" at bounding box center [630, 419] width 1260 height 838
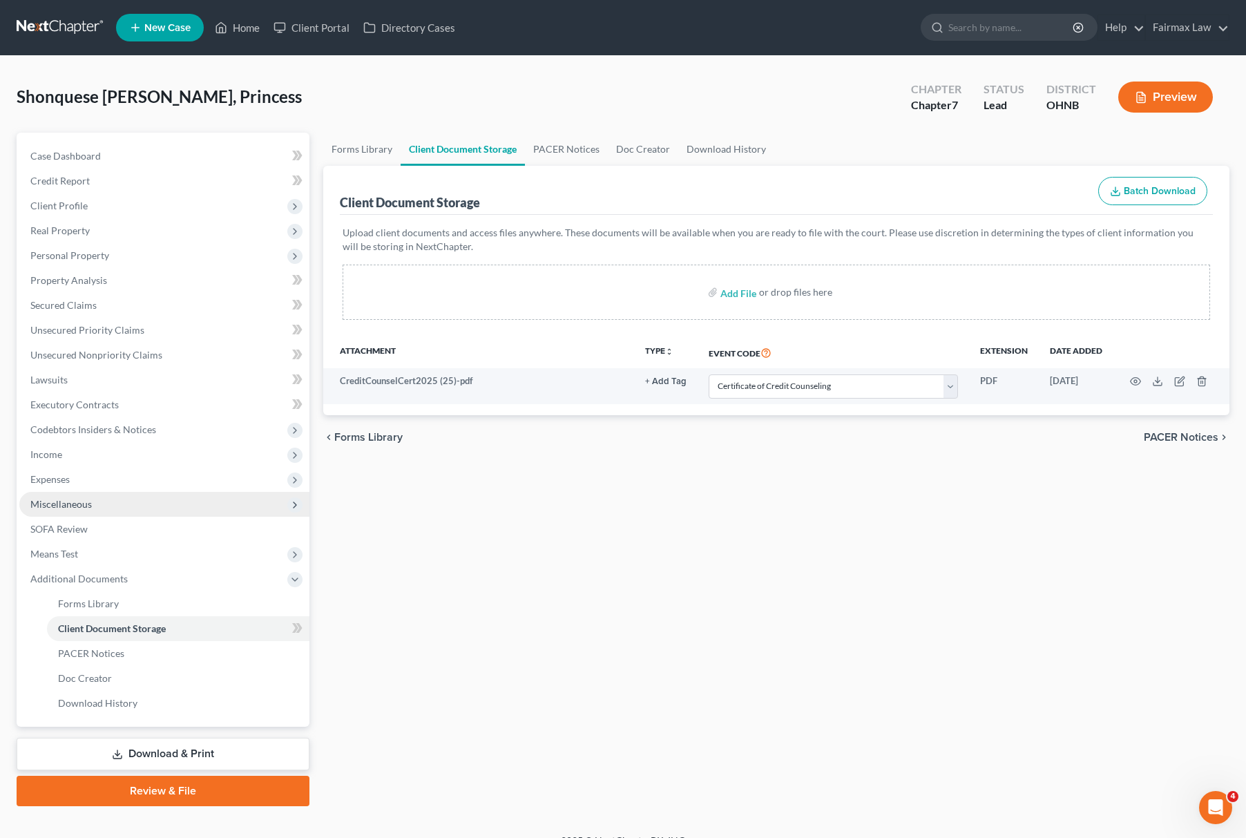
click at [102, 495] on span "Miscellaneous" at bounding box center [164, 504] width 290 height 25
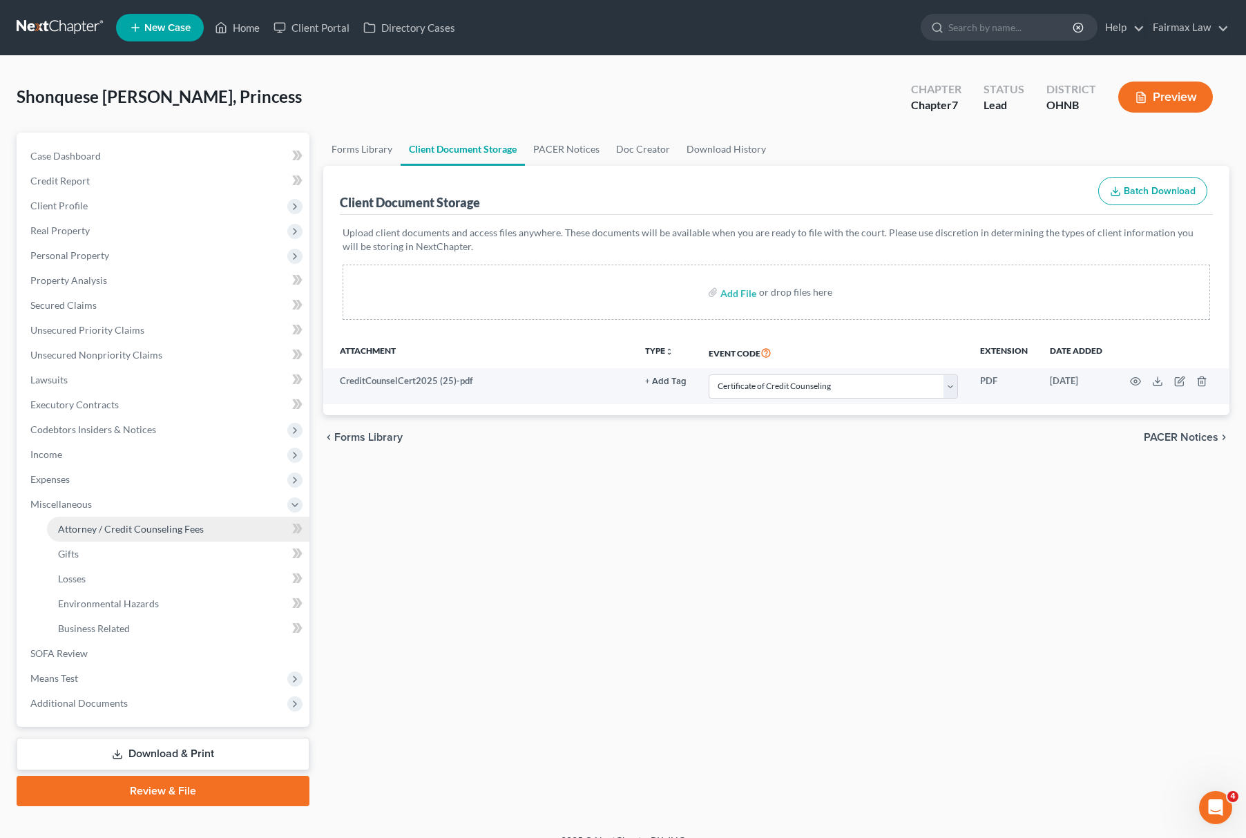
click at [108, 531] on span "Attorney / Credit Counseling Fees" at bounding box center [131, 529] width 146 height 12
select select "5"
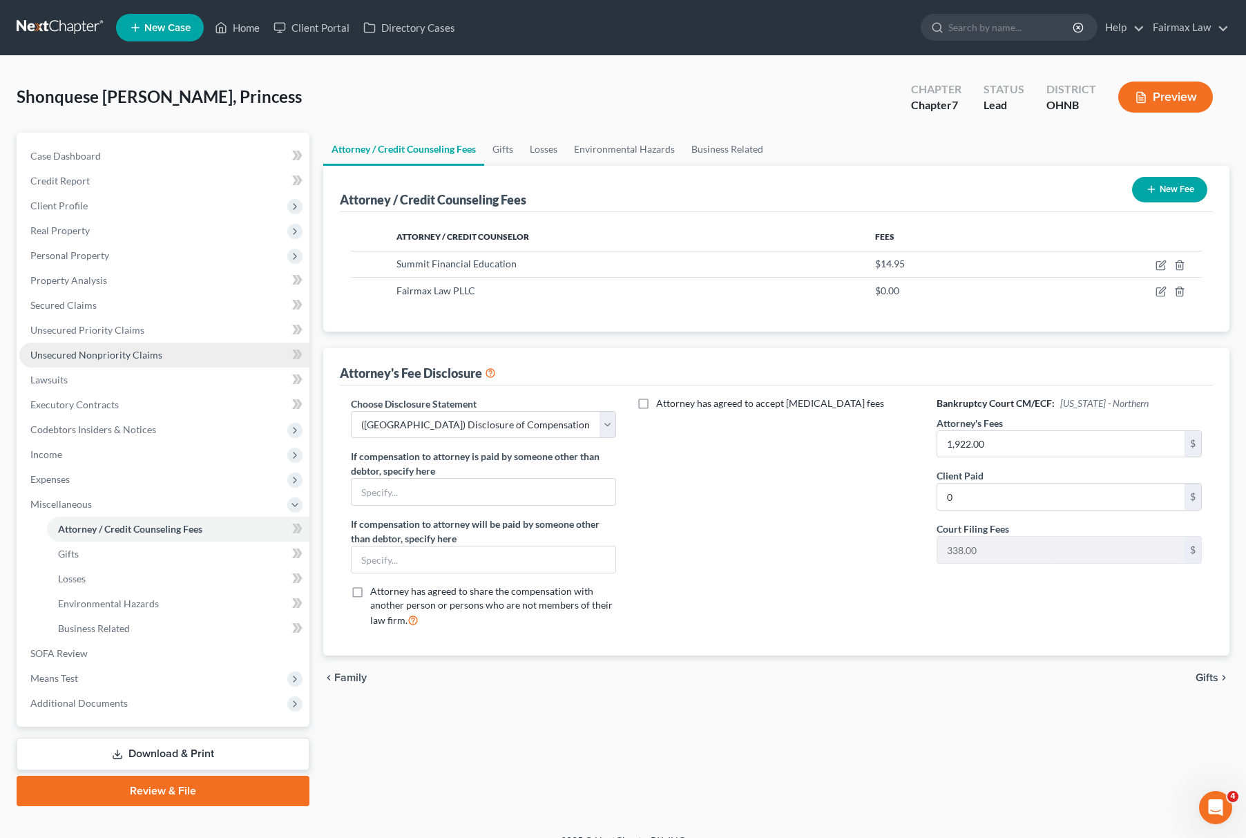
click at [115, 355] on span "Unsecured Nonpriority Claims" at bounding box center [96, 355] width 132 height 12
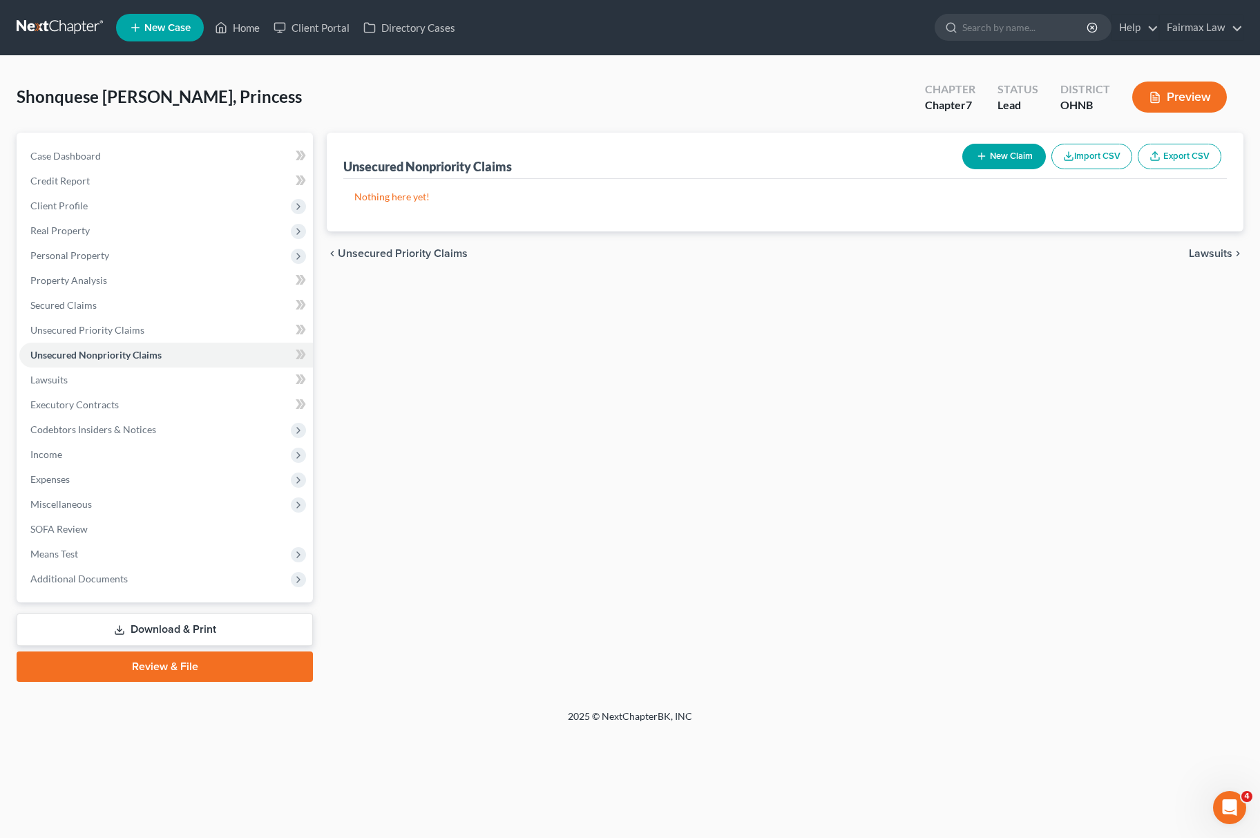
click at [569, 409] on div "Unsecured Nonpriority Claims New Claim Import CSV Export CSV Nothing here yet! …" at bounding box center [785, 407] width 931 height 549
click at [1101, 160] on button "Import CSV" at bounding box center [1092, 157] width 81 height 26
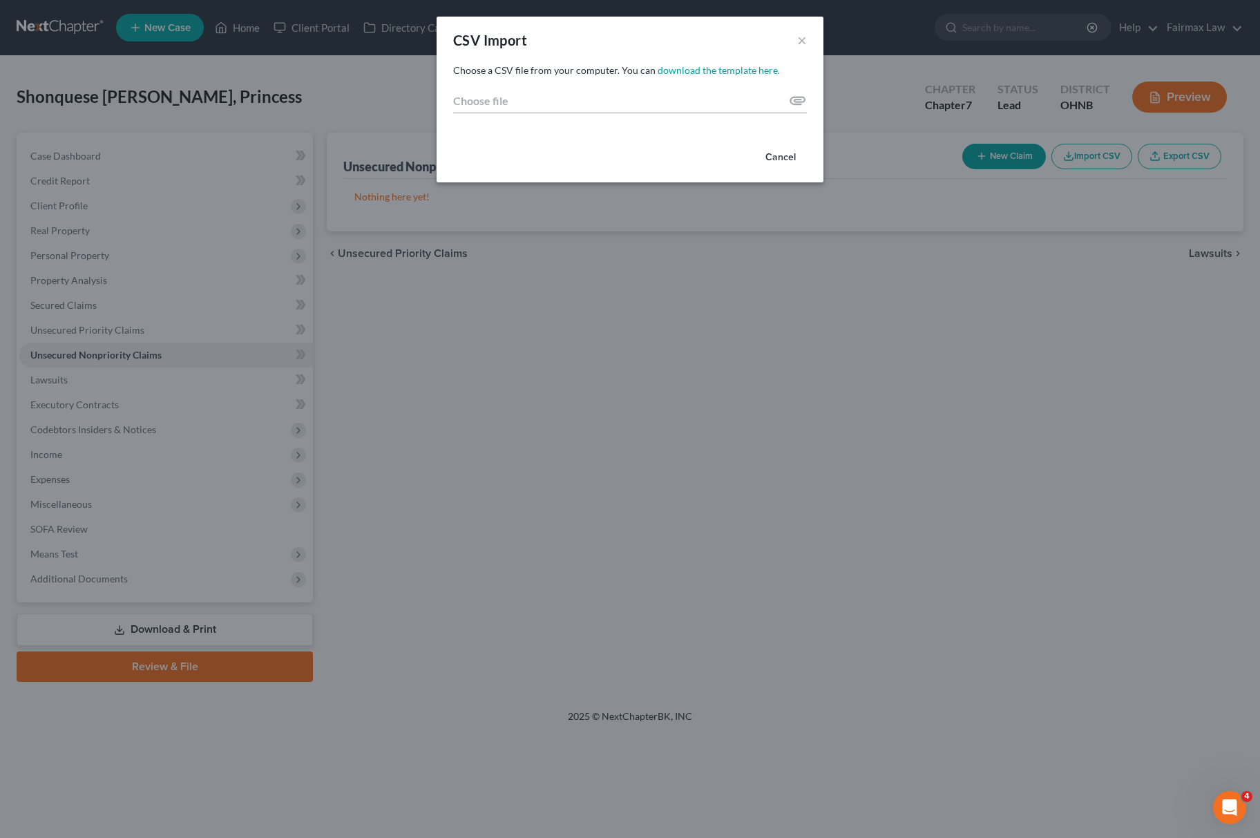
type input "C:\fakepath\2025 - 2025-10-06T221428.574.csv"
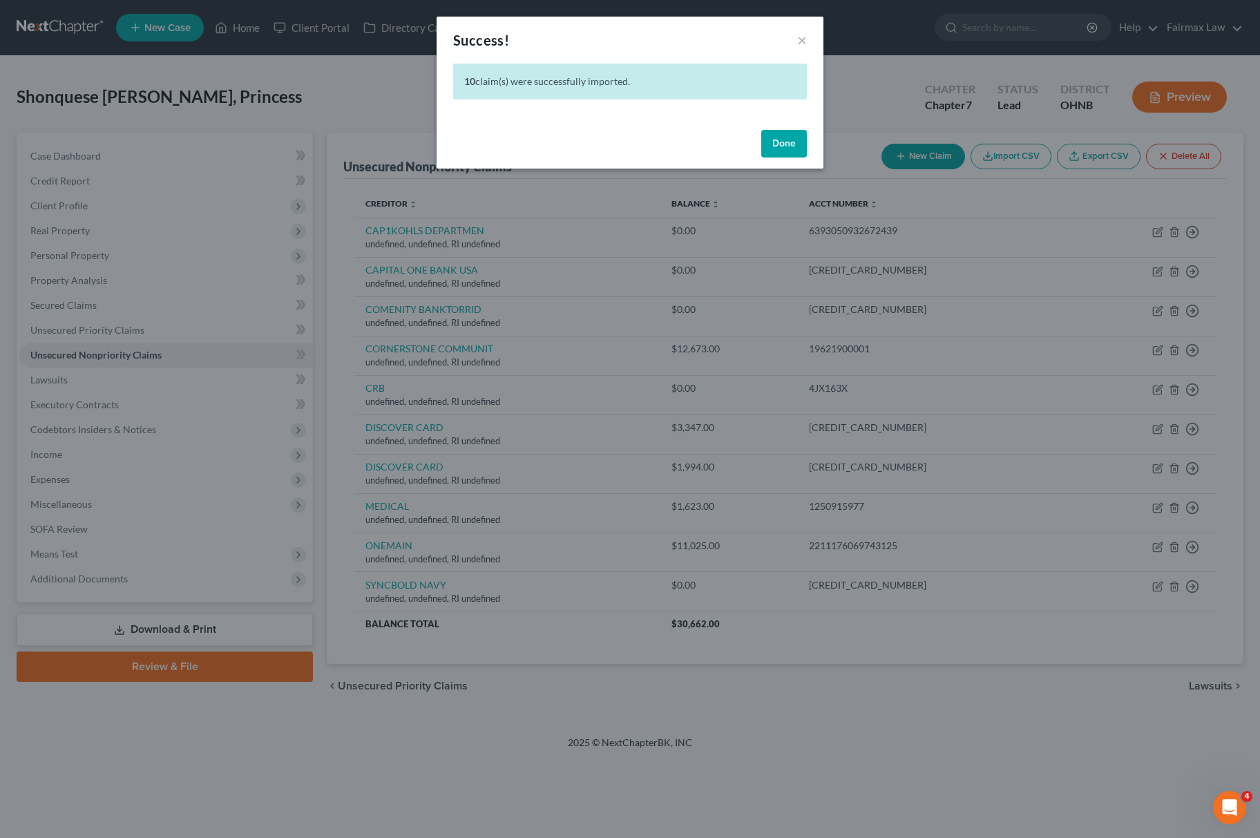
click at [783, 151] on button "Done" at bounding box center [784, 144] width 46 height 28
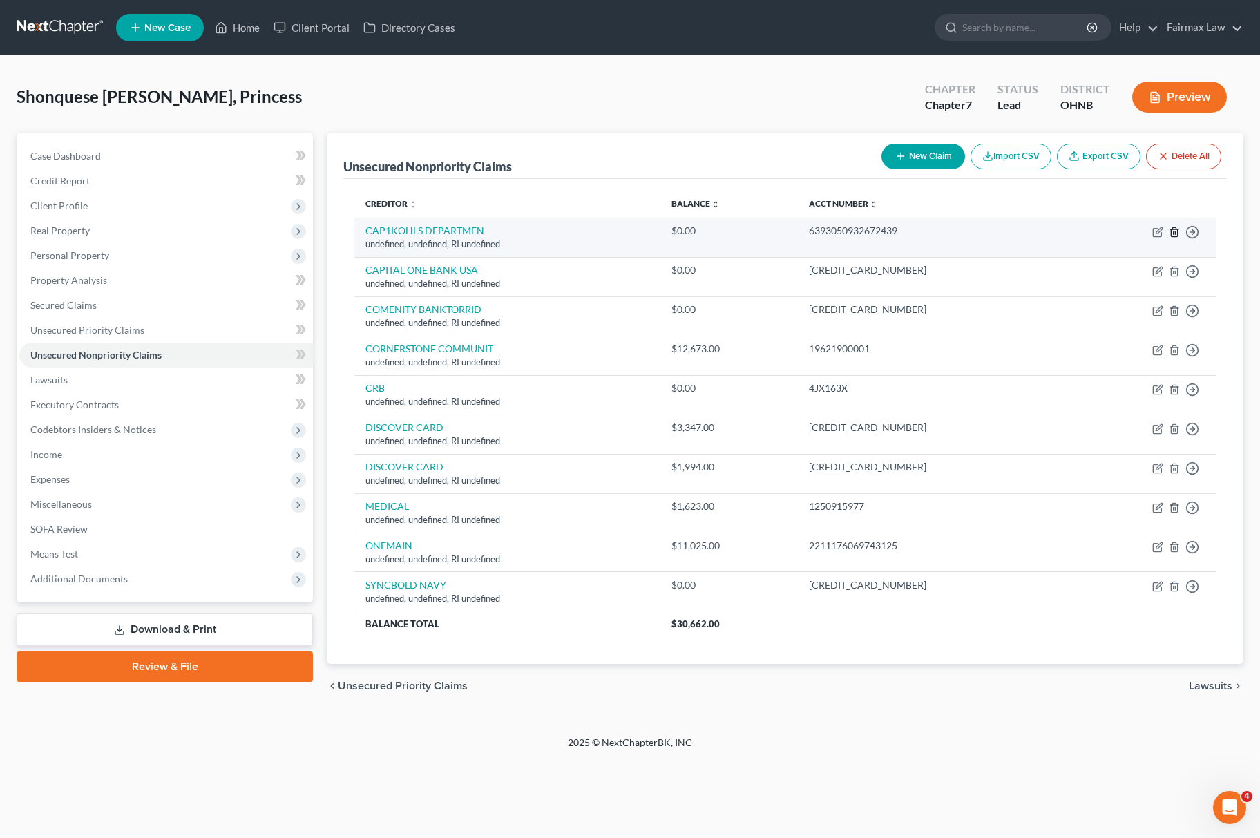
click at [1173, 230] on icon "button" at bounding box center [1174, 232] width 11 height 11
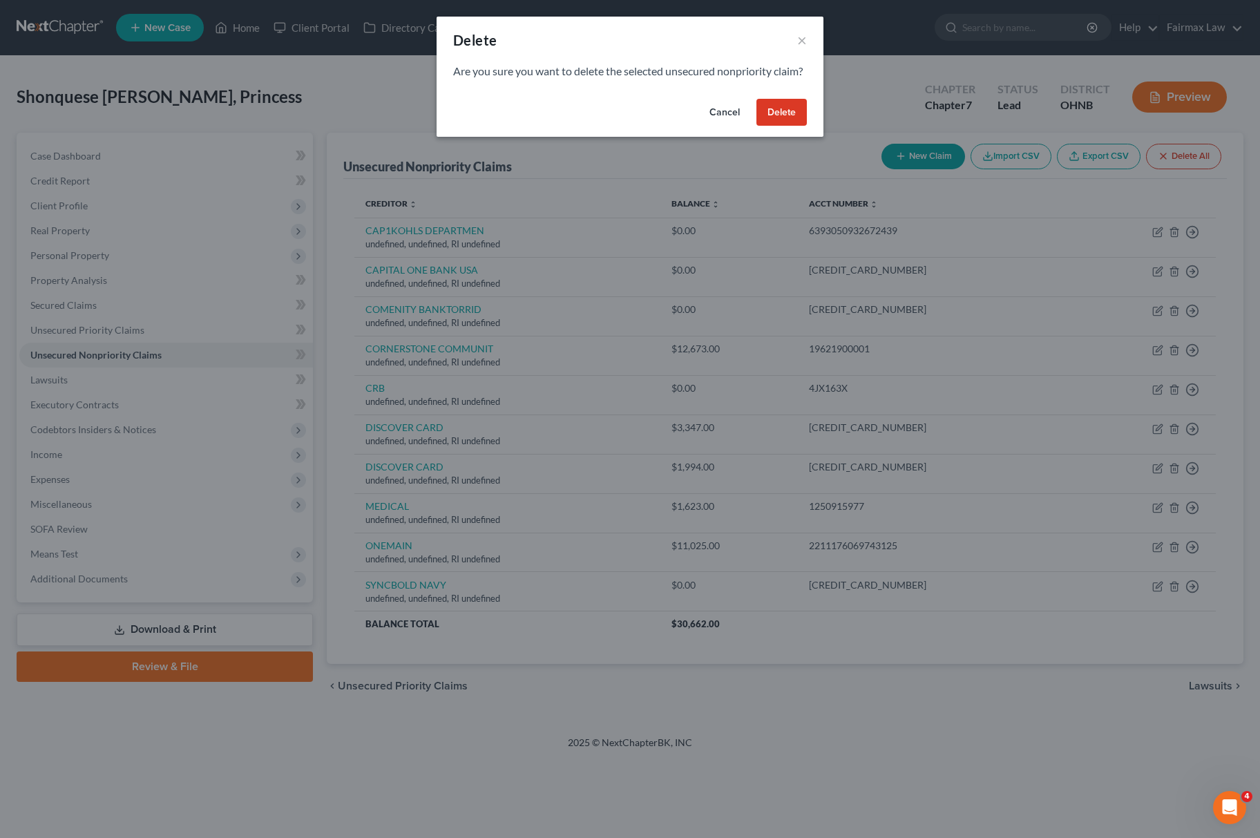
click at [761, 111] on div "Cancel Delete" at bounding box center [630, 115] width 387 height 44
click at [772, 123] on button "Delete" at bounding box center [782, 113] width 50 height 28
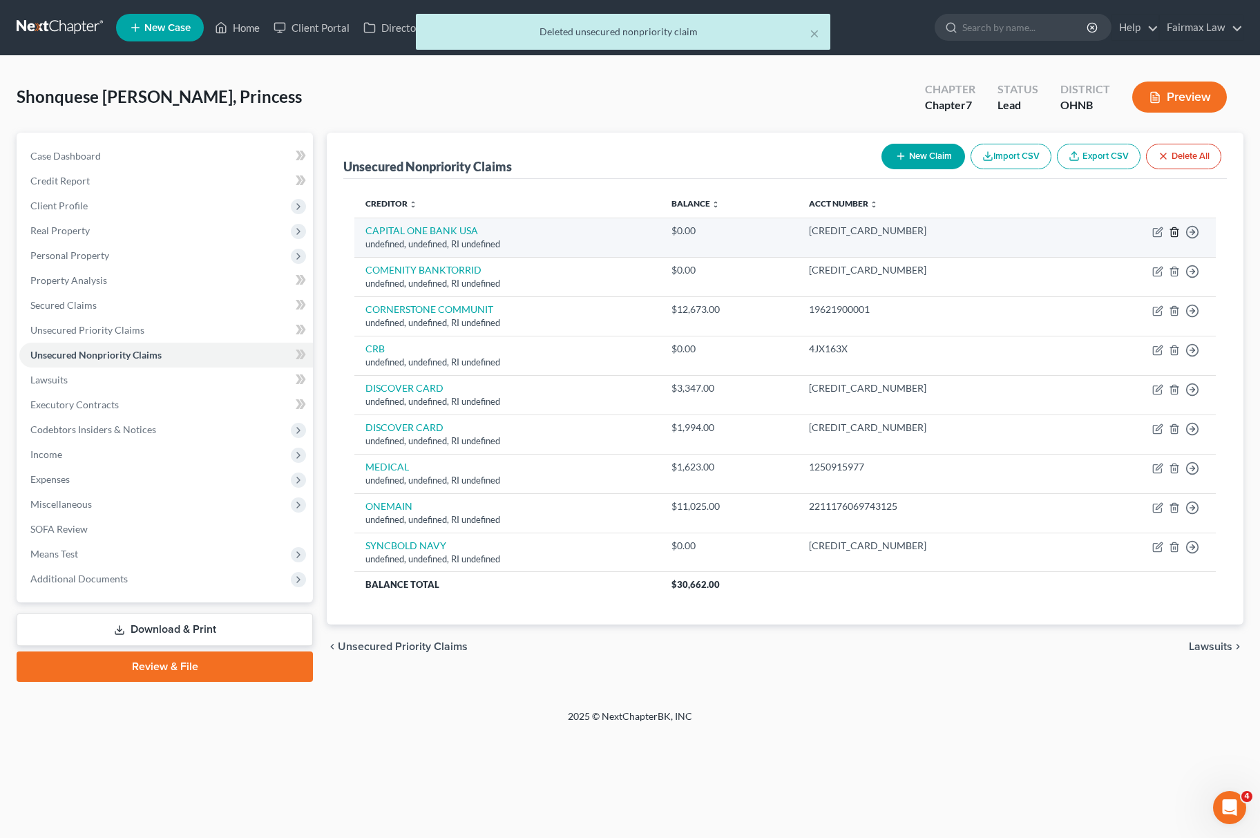
click at [1175, 236] on icon "button" at bounding box center [1174, 232] width 11 height 11
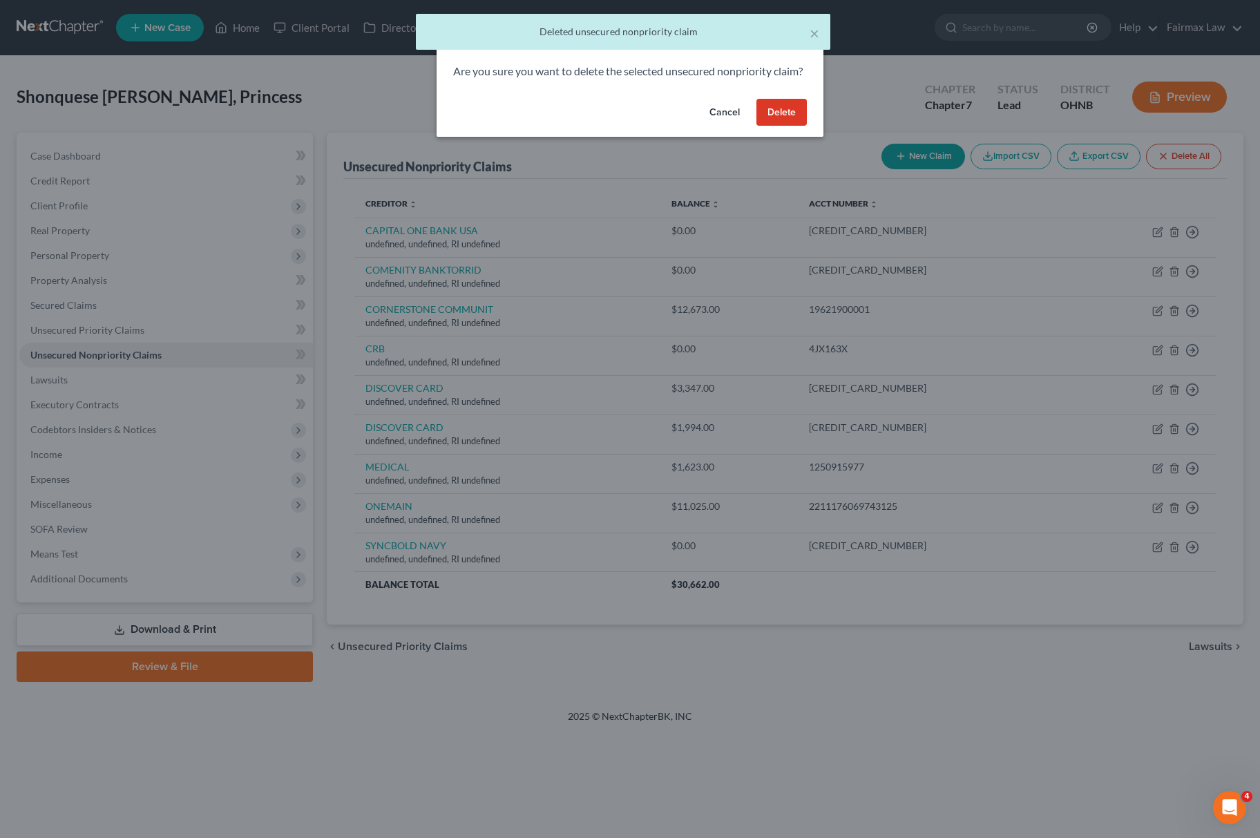
click at [772, 122] on button "Delete" at bounding box center [782, 113] width 50 height 28
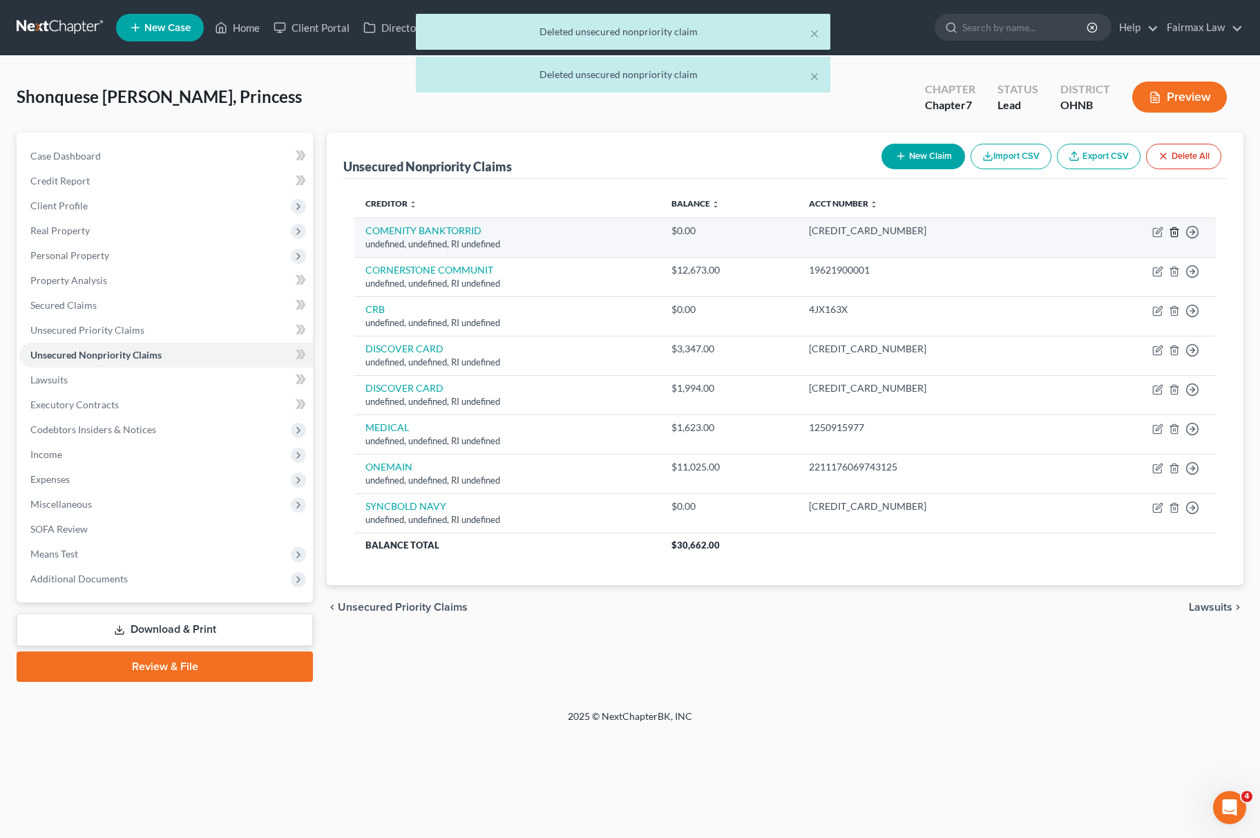
click at [1170, 236] on icon "button" at bounding box center [1174, 232] width 11 height 11
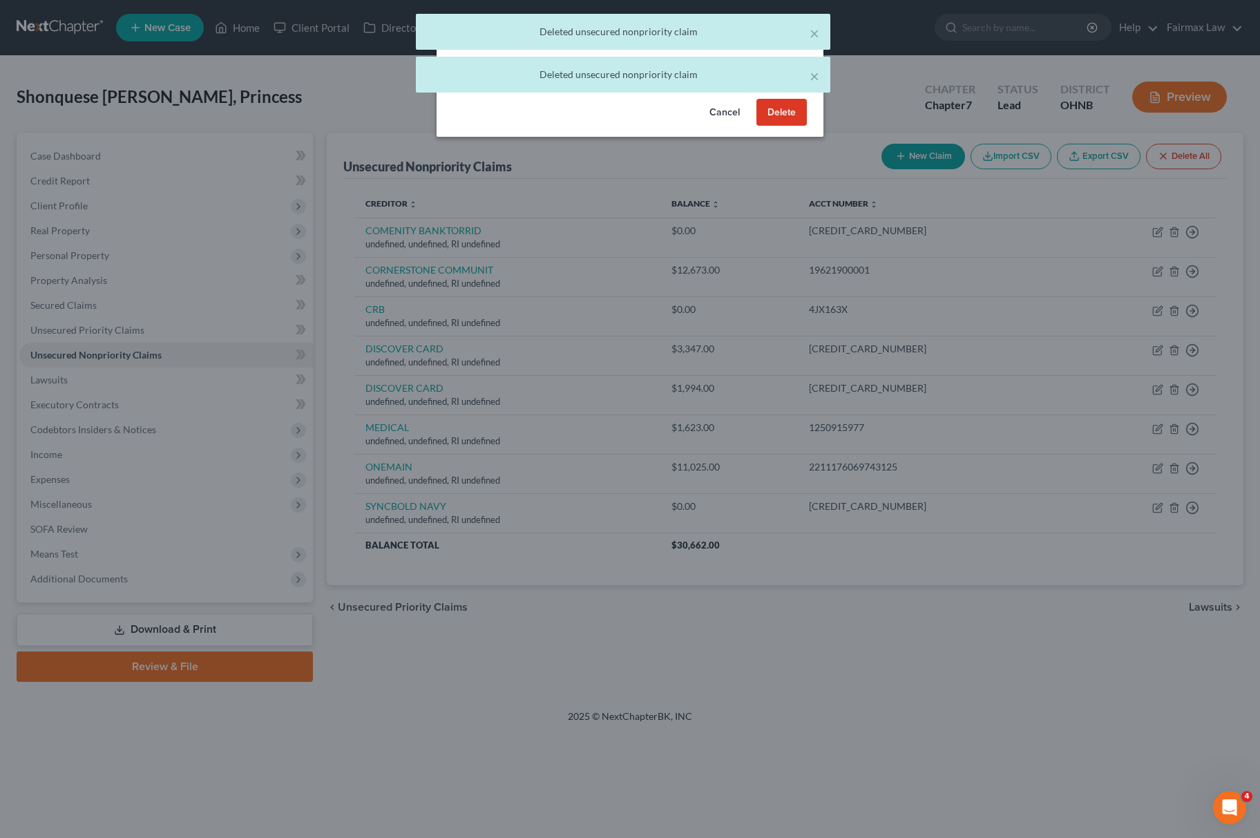
click at [780, 126] on button "Delete" at bounding box center [782, 113] width 50 height 28
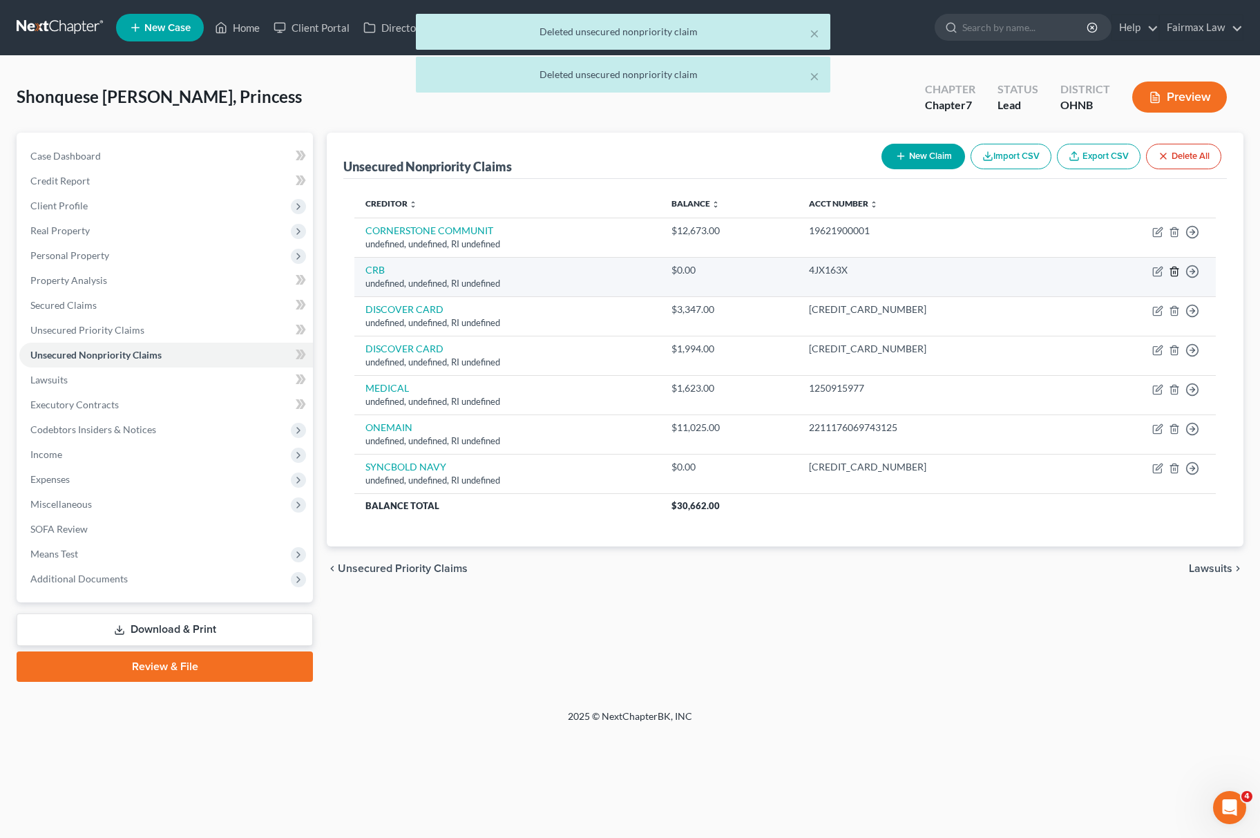
click at [1171, 274] on icon "button" at bounding box center [1174, 271] width 6 height 9
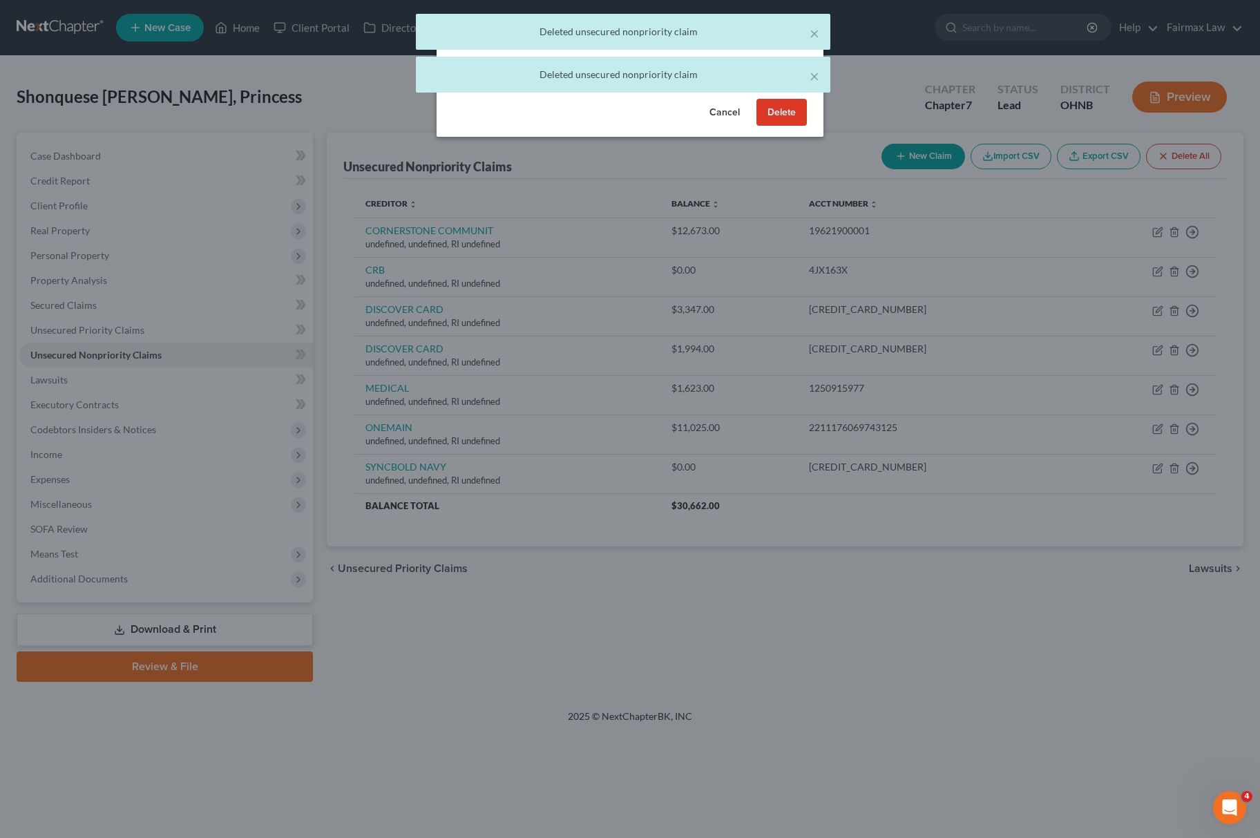
click at [786, 126] on button "Delete" at bounding box center [782, 113] width 50 height 28
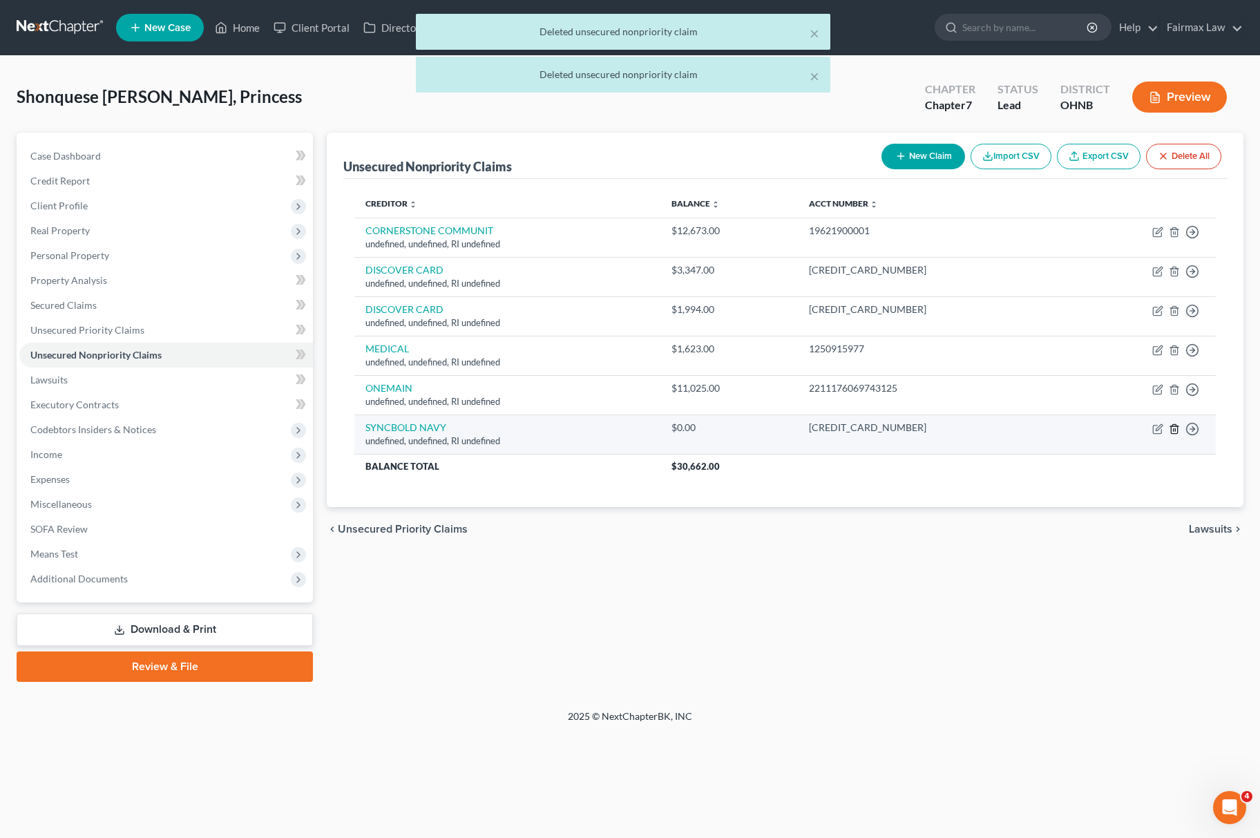
click at [1176, 431] on icon "button" at bounding box center [1174, 429] width 11 height 11
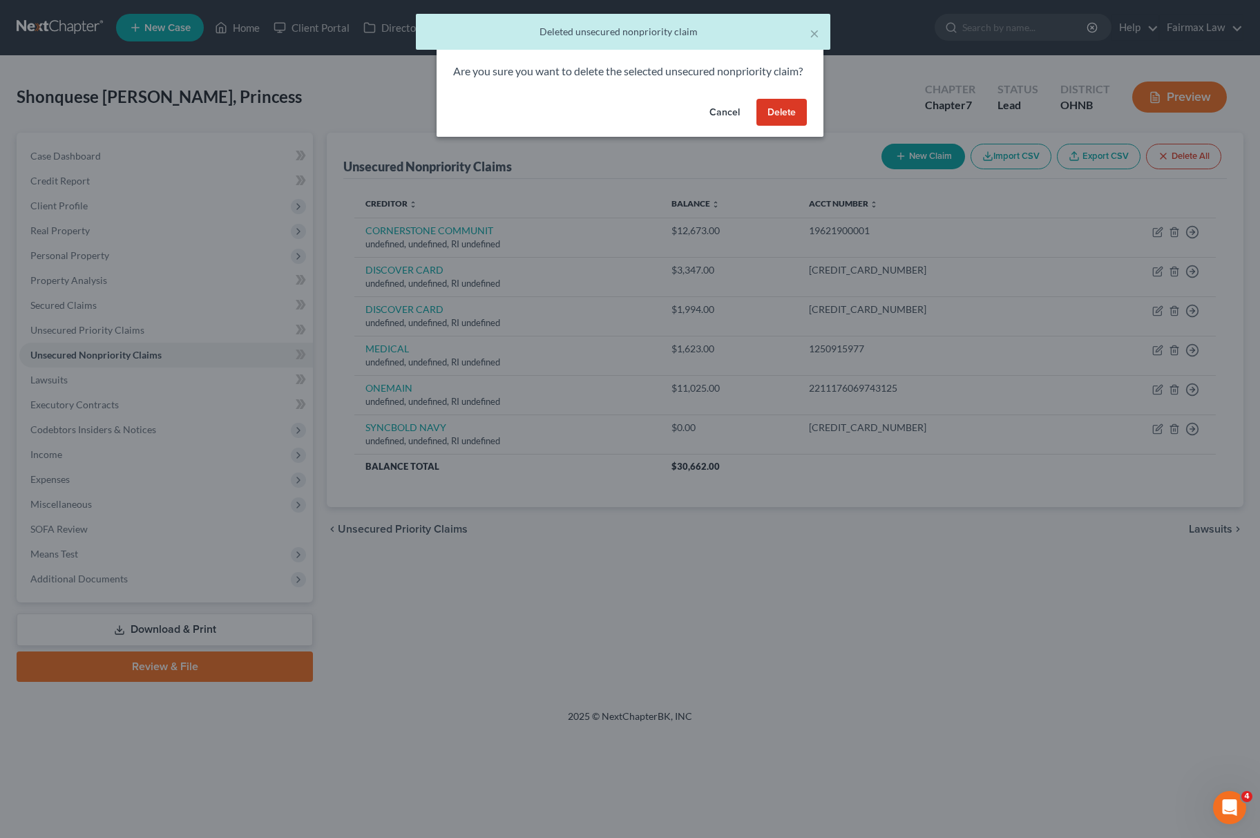
click at [775, 126] on button "Delete" at bounding box center [782, 113] width 50 height 28
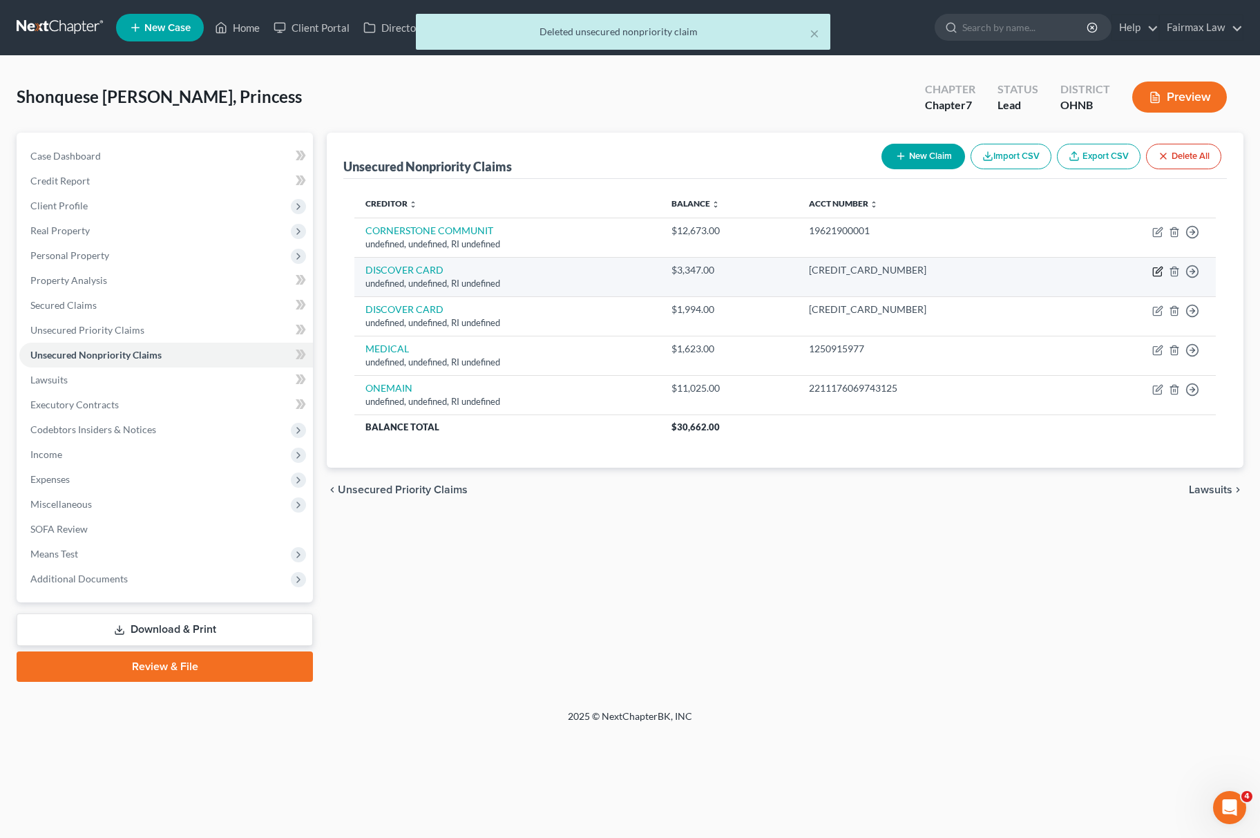
click at [1157, 269] on icon "button" at bounding box center [1157, 271] width 11 height 11
select select "41"
select select "14"
select select "0"
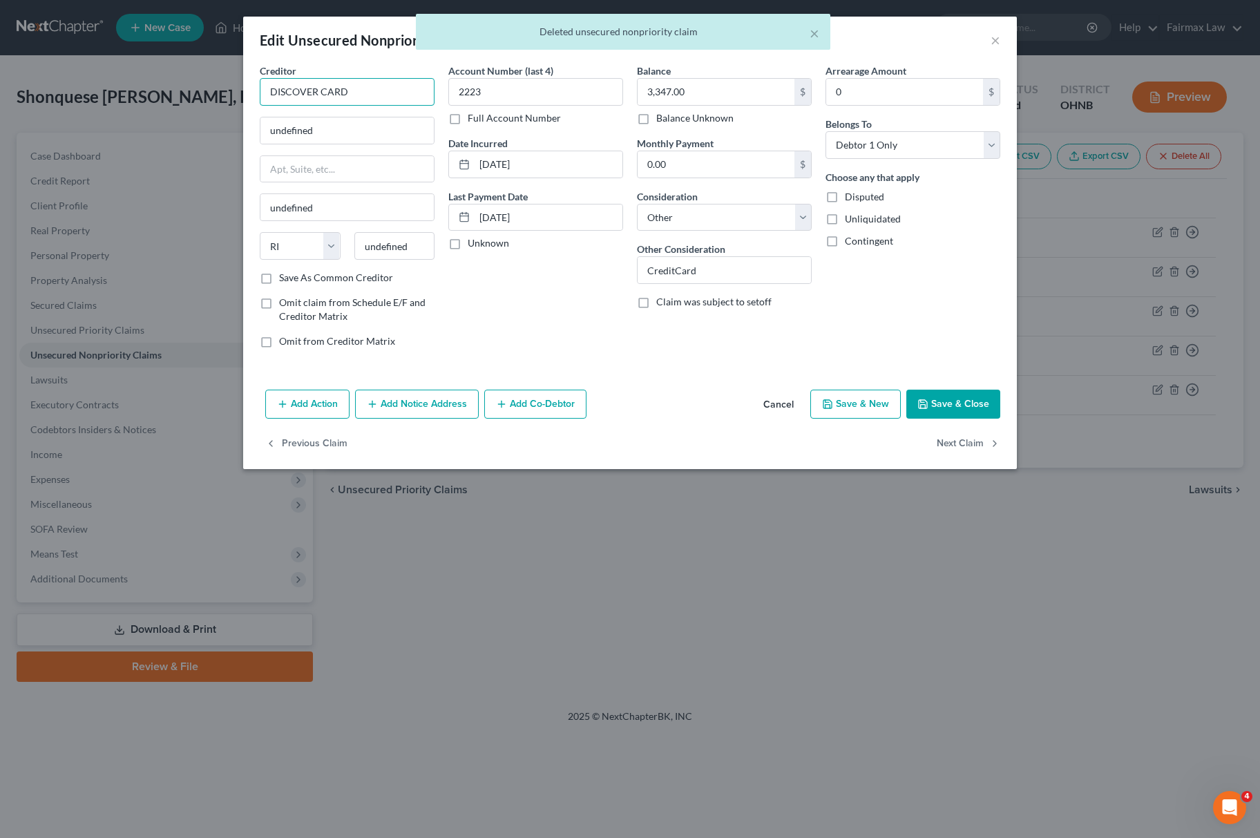
drag, startPoint x: 393, startPoint y: 86, endPoint x: 41, endPoint y: 88, distance: 351.7
click at [41, 88] on div "Edit Unsecured Nonpriority Claim × Creditor * DISCOVER CARD undefined undefined…" at bounding box center [630, 419] width 1260 height 838
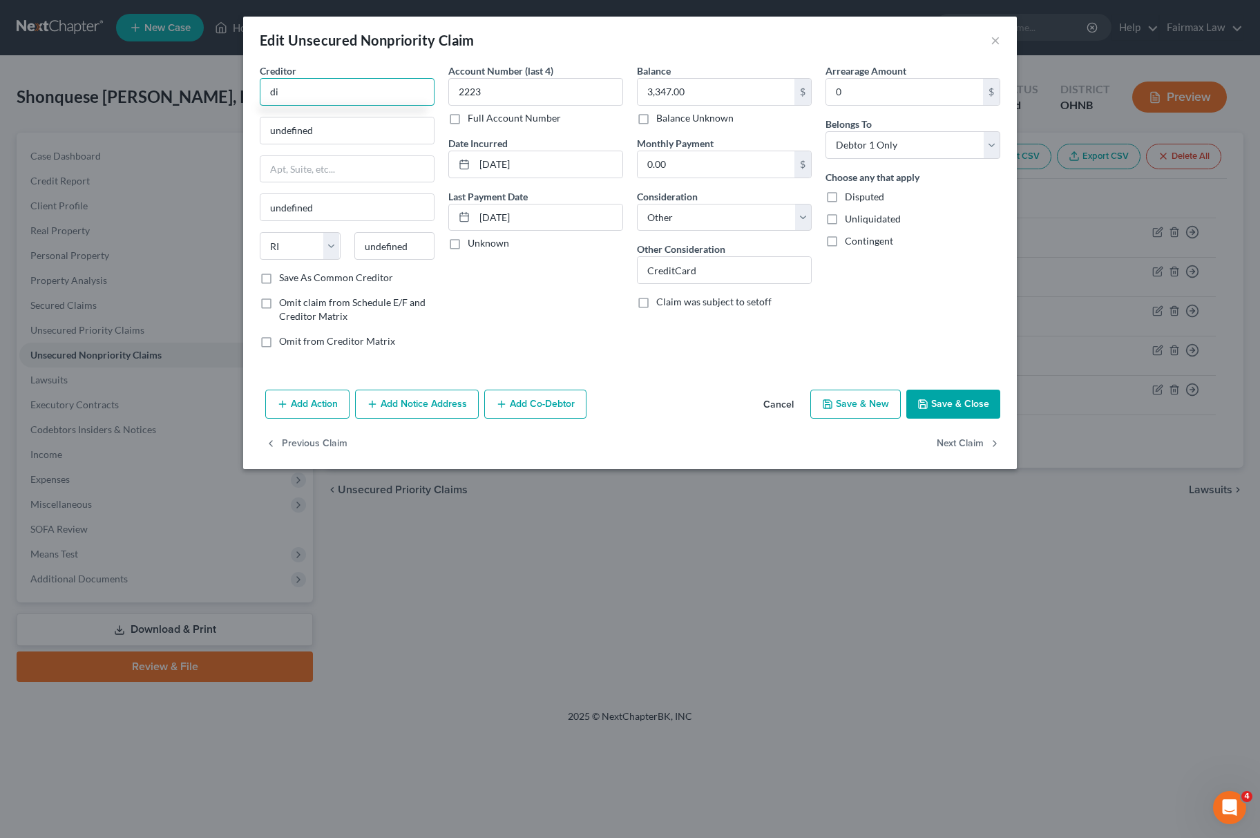
type input "d"
type input "DISCOVER CARD"
click at [343, 115] on div "DISCOVER CARD" at bounding box center [343, 116] width 144 height 14
type input "[STREET_ADDRESS]"
type input "Deerfield"
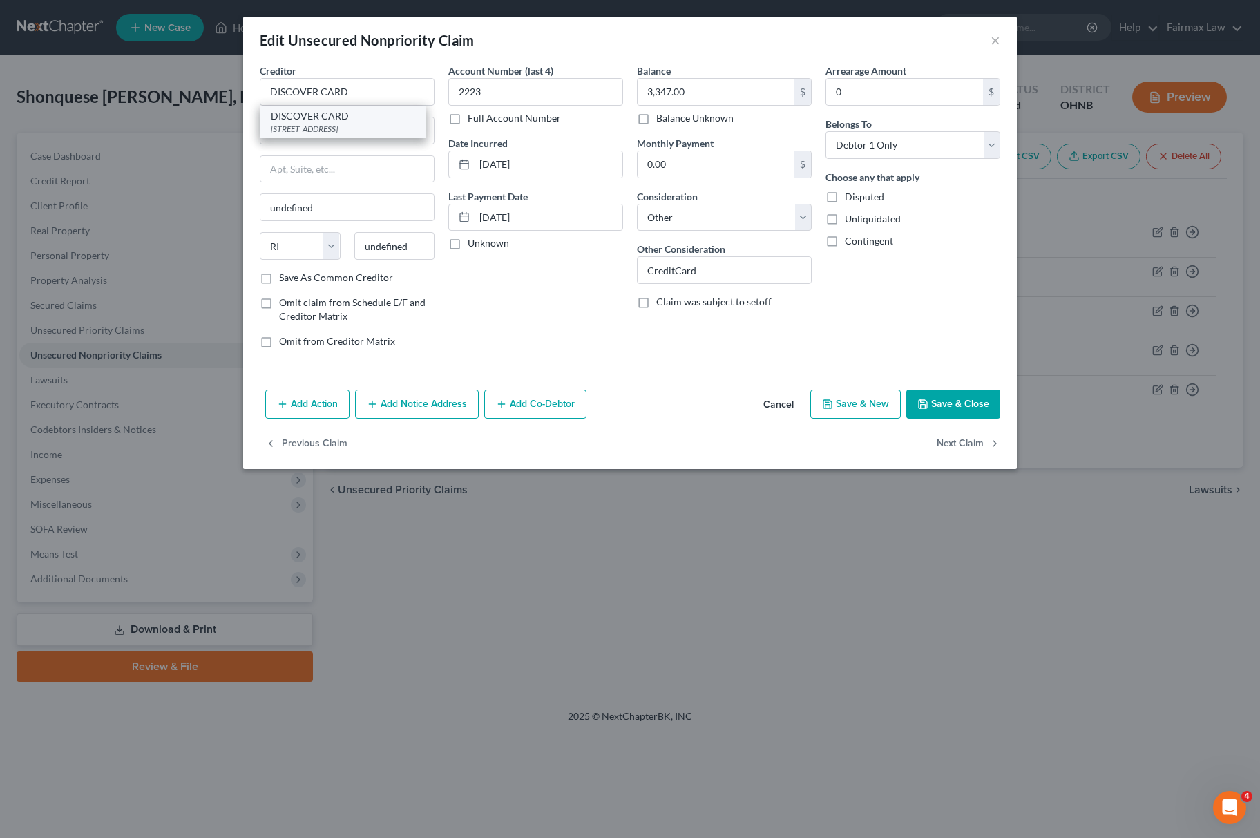
select select "14"
type input "60015"
click at [956, 394] on button "Save & Close" at bounding box center [953, 404] width 94 height 29
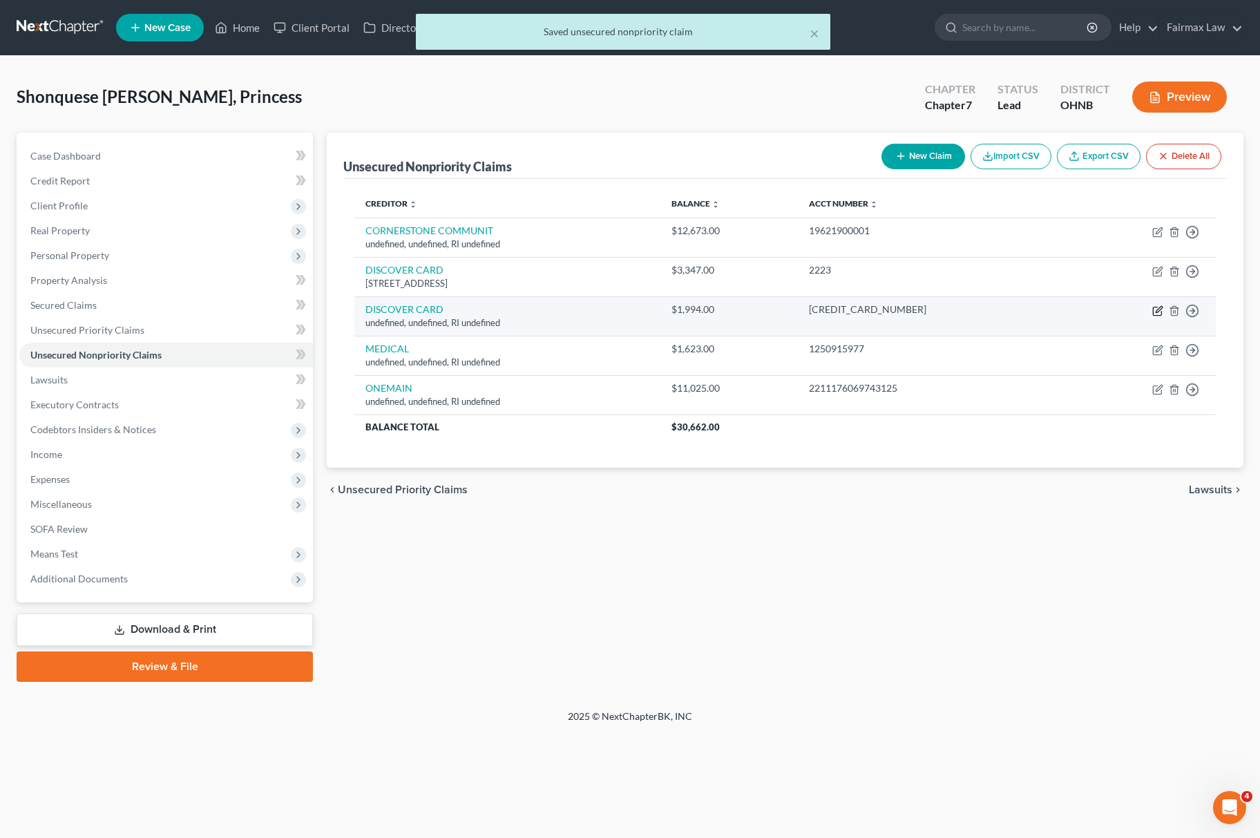
click at [1153, 307] on icon "button" at bounding box center [1157, 311] width 8 height 8
select select "41"
select select "14"
select select "0"
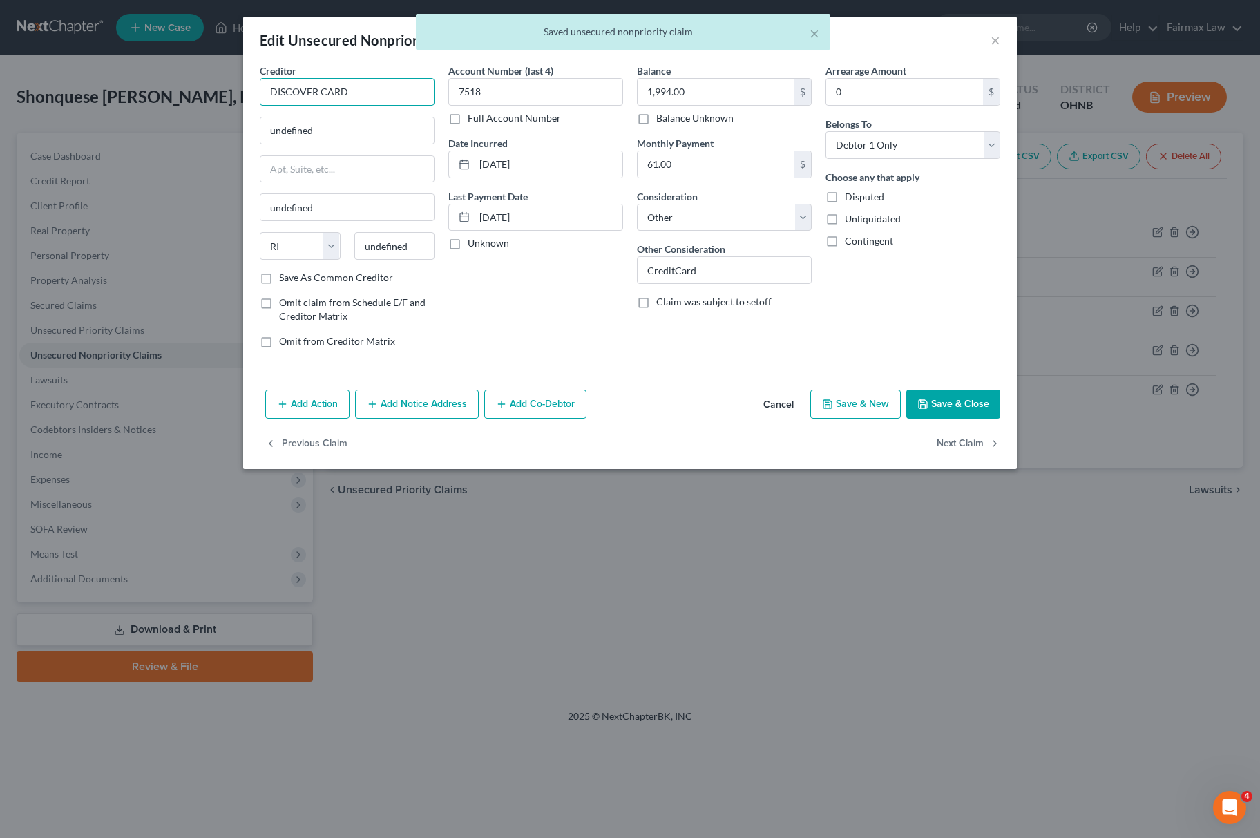
drag, startPoint x: 358, startPoint y: 95, endPoint x: 321, endPoint y: 103, distance: 38.1
click at [321, 103] on input "DISCOVER CARD" at bounding box center [347, 92] width 175 height 28
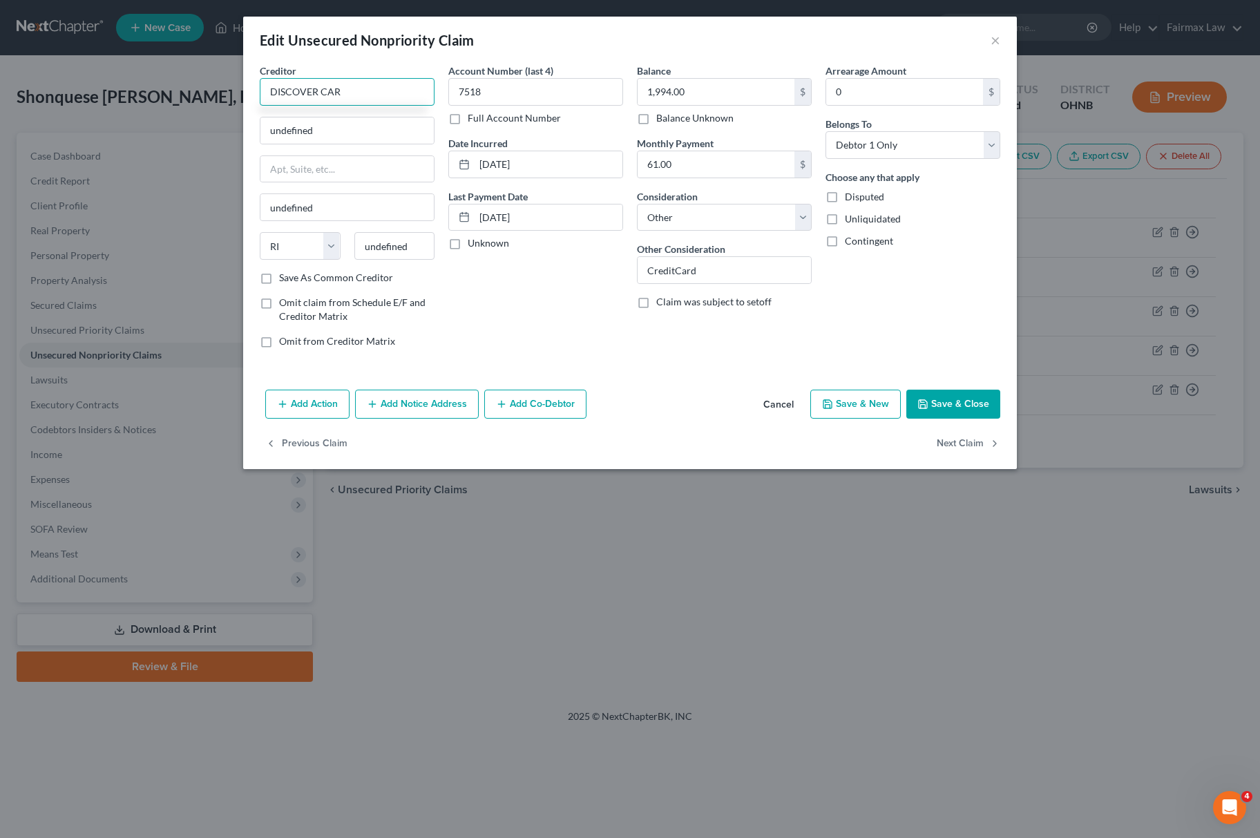
type input "DISCOVER CARD"
click at [350, 114] on div "DISCOVER CARD" at bounding box center [343, 116] width 144 height 14
type input "[STREET_ADDRESS]"
type input "Deerfield"
select select "14"
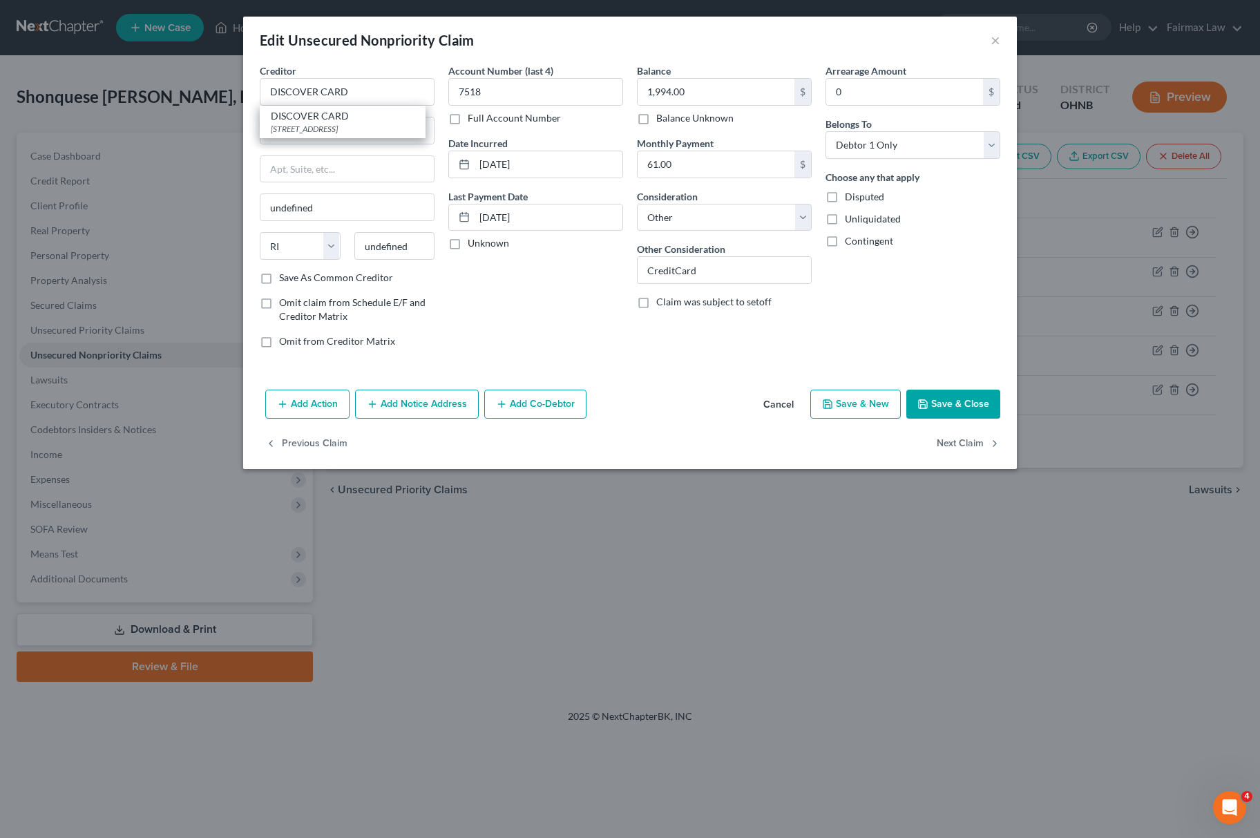
type input "60015"
click at [924, 401] on icon "button" at bounding box center [922, 404] width 11 height 11
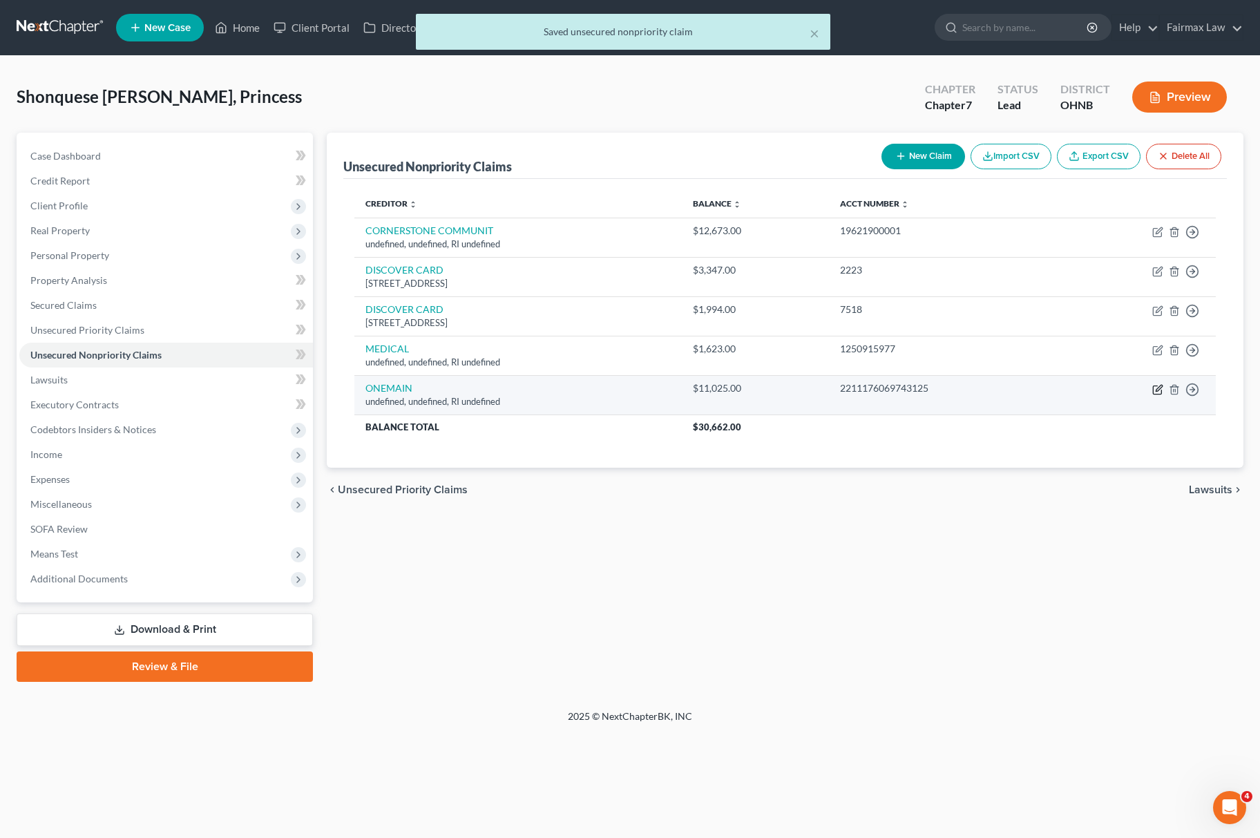
click at [1161, 392] on icon "button" at bounding box center [1157, 390] width 8 height 8
select select "41"
select select "14"
select select "0"
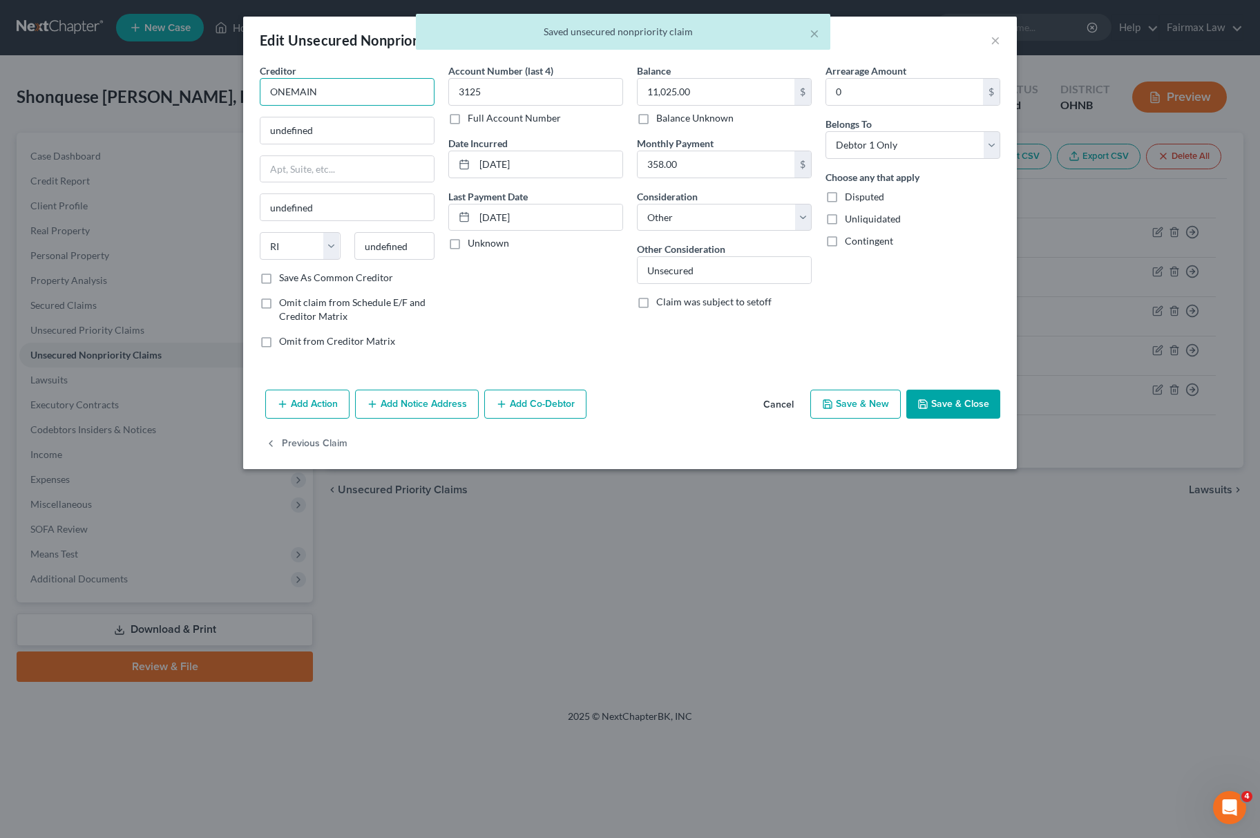
click at [287, 92] on input "ONEMAIN" at bounding box center [347, 92] width 175 height 28
click at [294, 98] on input "ONEMAIN" at bounding box center [347, 92] width 175 height 28
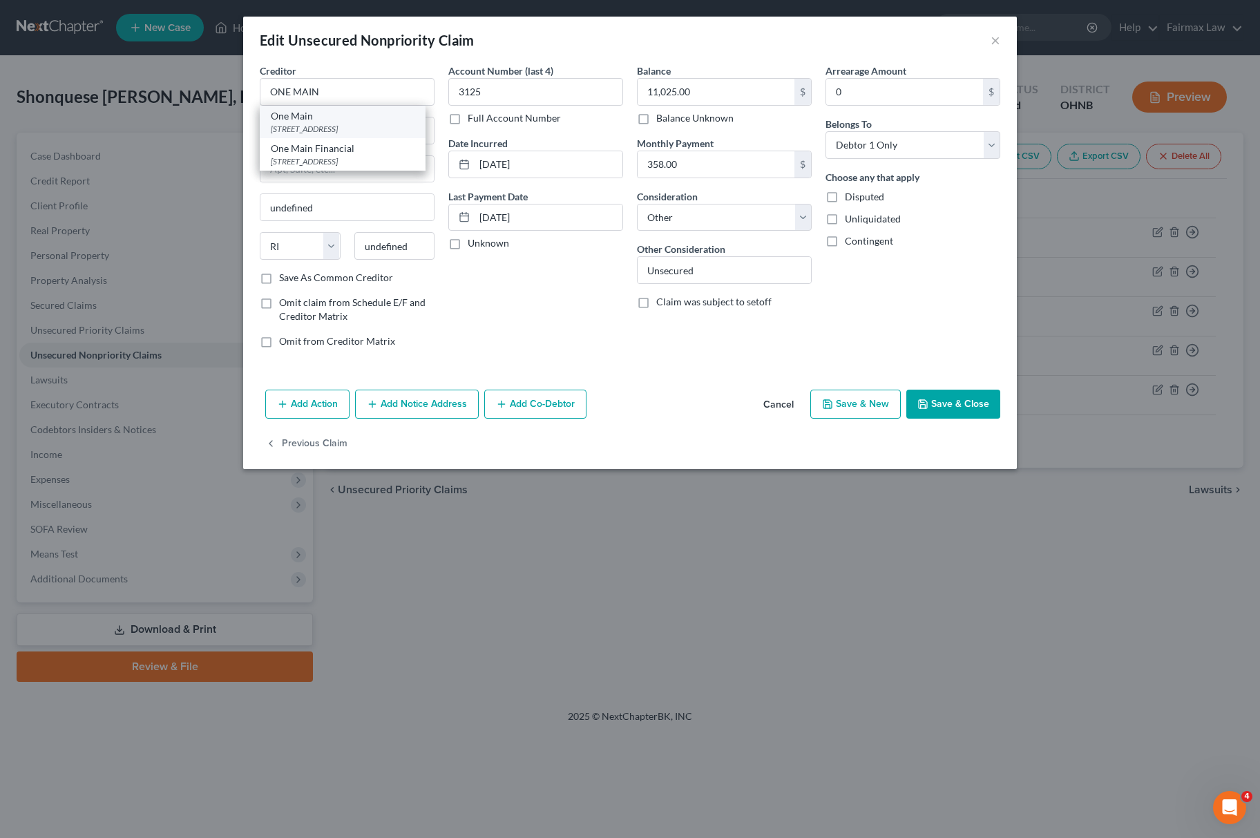
click at [363, 131] on div "[STREET_ADDRESS]" at bounding box center [343, 129] width 144 height 12
type input "One Main"
type input "[STREET_ADDRESS]"
type input "Saint Clair Shores"
select select "23"
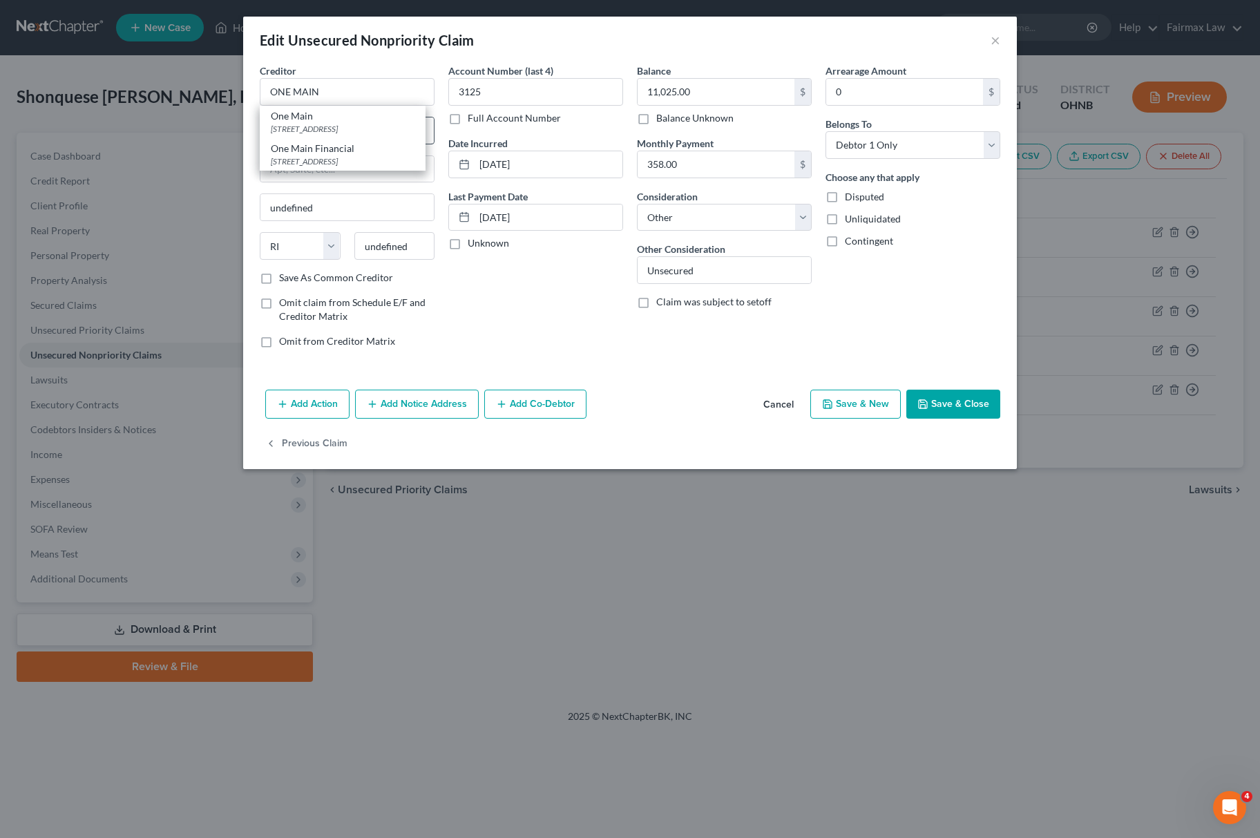
type input "48081"
drag, startPoint x: 200, startPoint y: 84, endPoint x: 6, endPoint y: 81, distance: 194.9
click at [6, 82] on div "Edit Unsecured Nonpriority Claim × Creditor * [STREET_ADDRESS] State [US_STATE]…" at bounding box center [630, 419] width 1260 height 838
type input "ONE MAIN"
click at [949, 415] on button "Save & Close" at bounding box center [953, 404] width 94 height 29
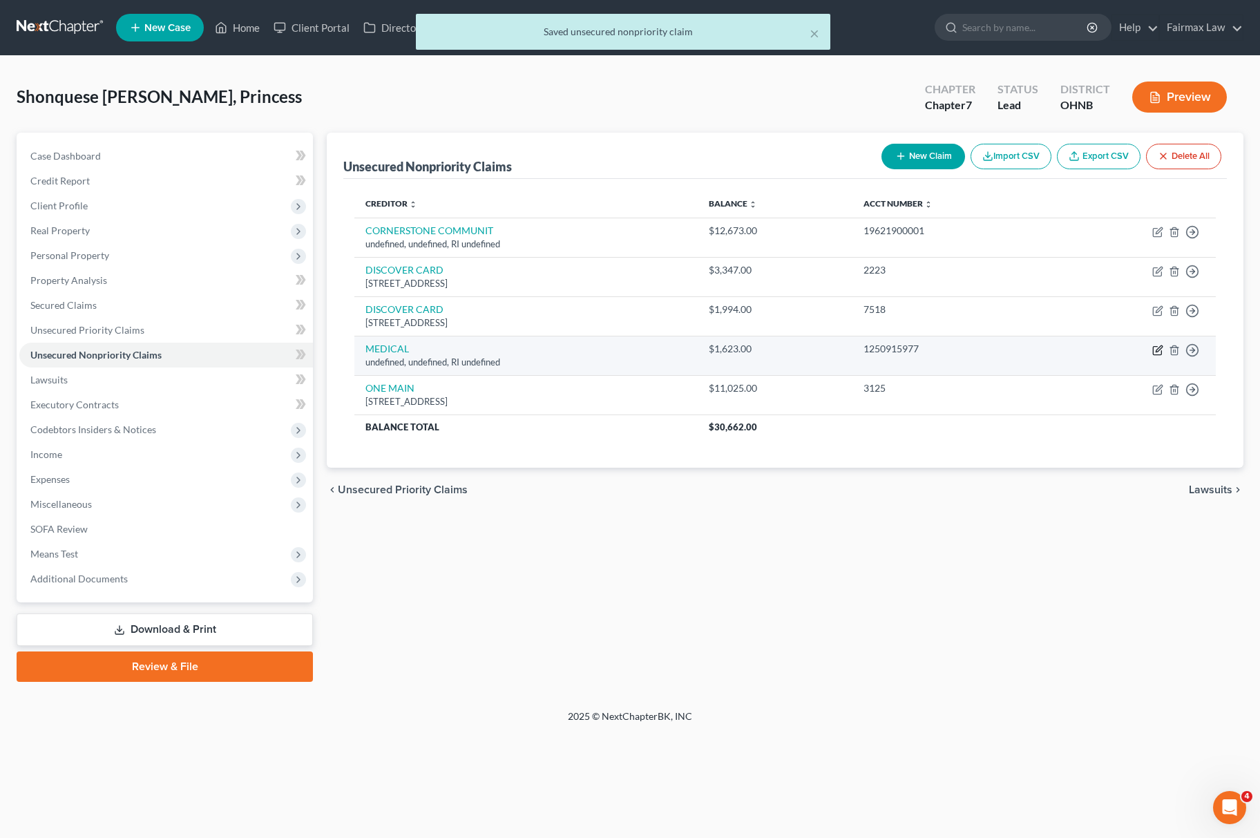
click at [1153, 351] on icon "button" at bounding box center [1157, 350] width 8 height 8
select select "41"
select select "2"
select select "0"
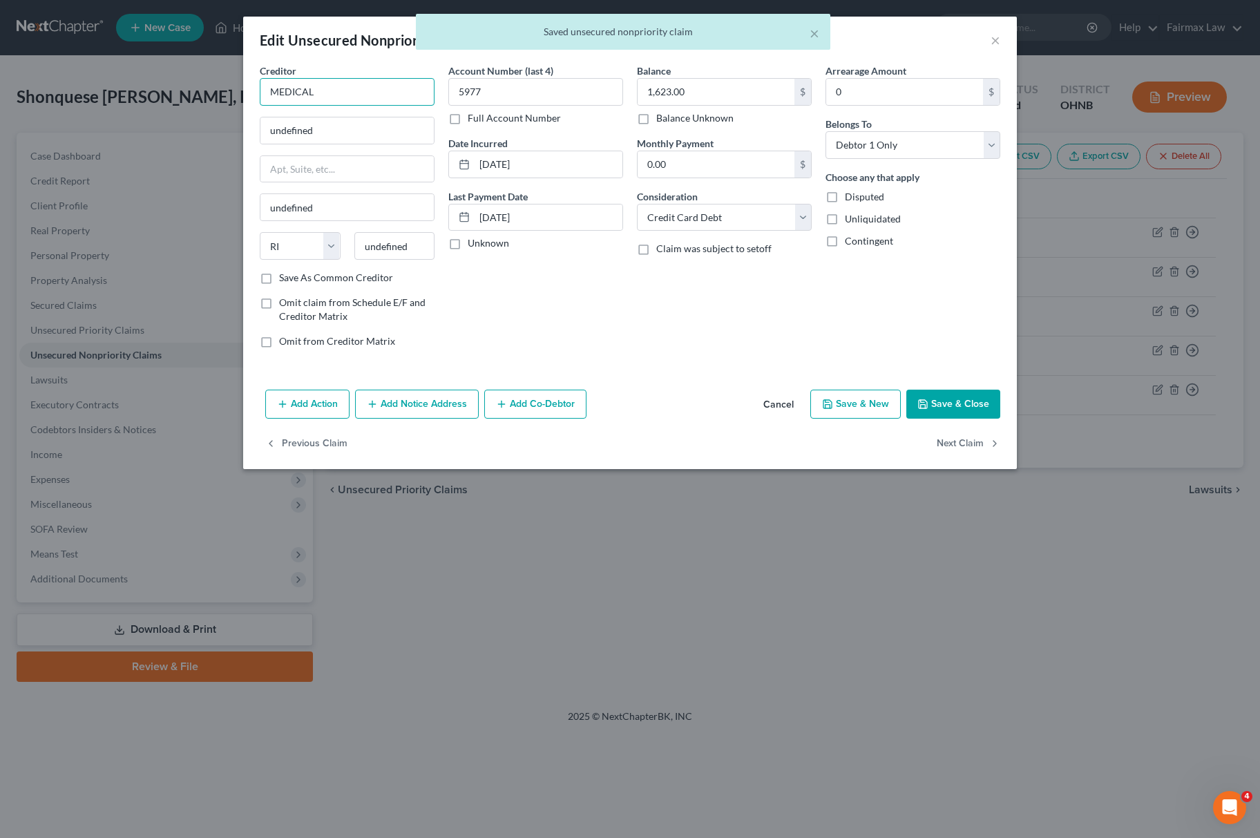
drag, startPoint x: 354, startPoint y: 84, endPoint x: 287, endPoint y: 106, distance: 70.8
click at [287, 106] on div "Creditor * MEDICAL undefined undefined State [US_STATE] AK AR AZ CA CO CT DE DC…" at bounding box center [347, 167] width 175 height 207
click at [327, 94] on input "MEDICAL" at bounding box center [347, 92] width 175 height 28
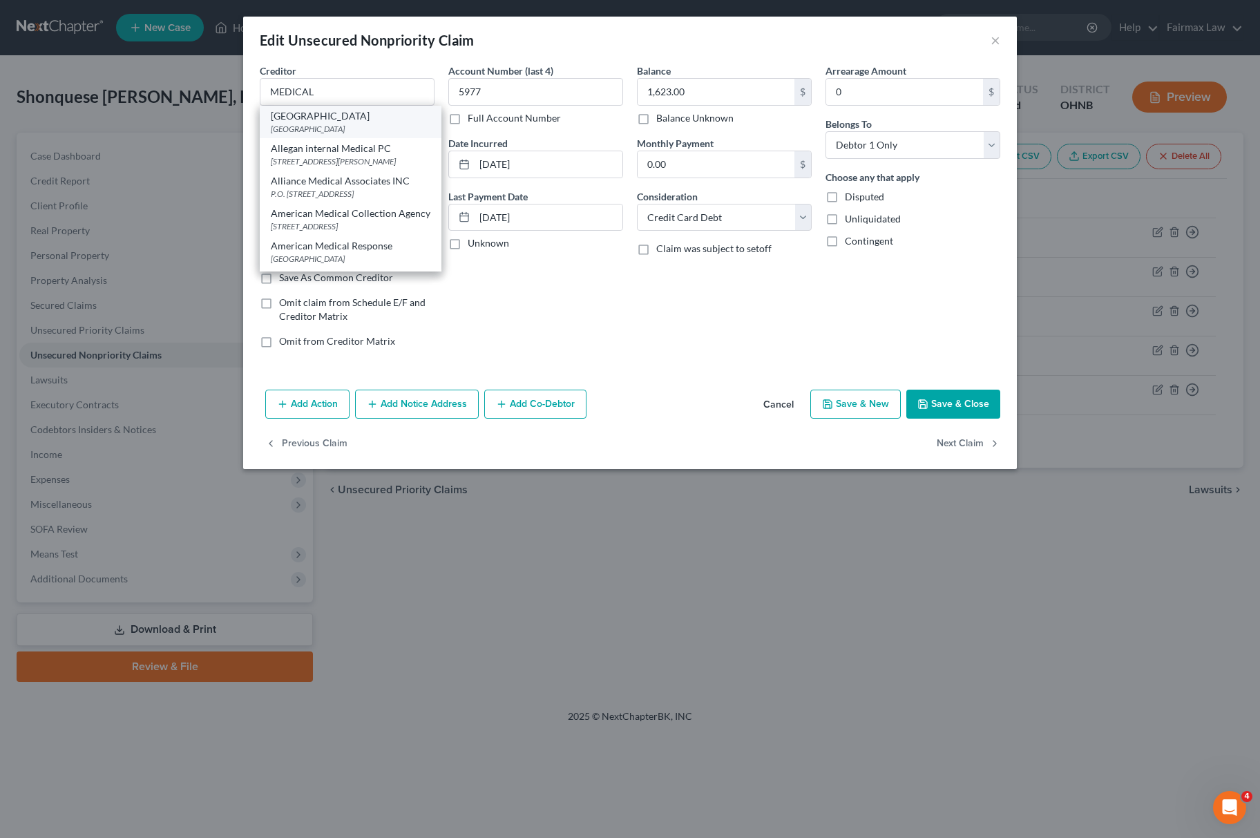
click at [323, 125] on div "[GEOGRAPHIC_DATA]" at bounding box center [351, 129] width 160 height 12
type input "[GEOGRAPHIC_DATA]"
type input "PO Box 43218"
type input "Columbus"
select select "36"
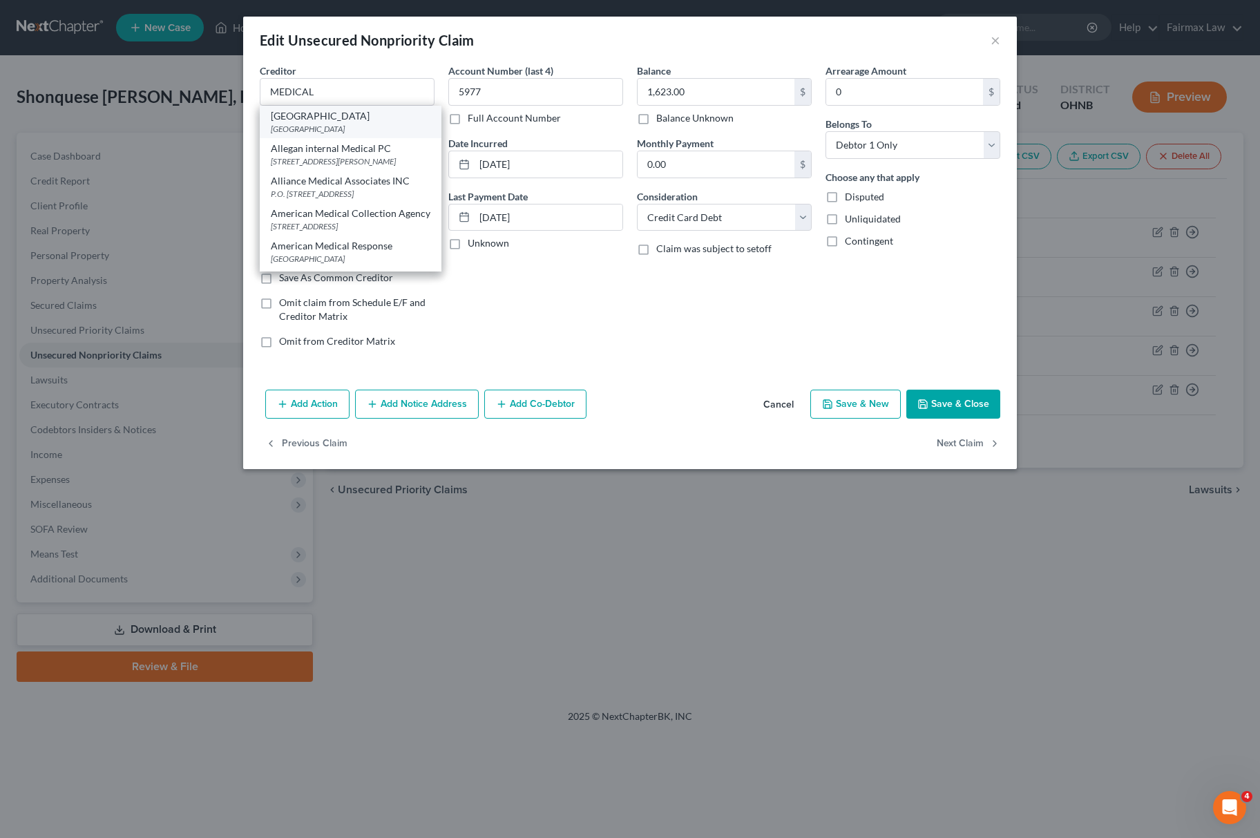
type input "43218"
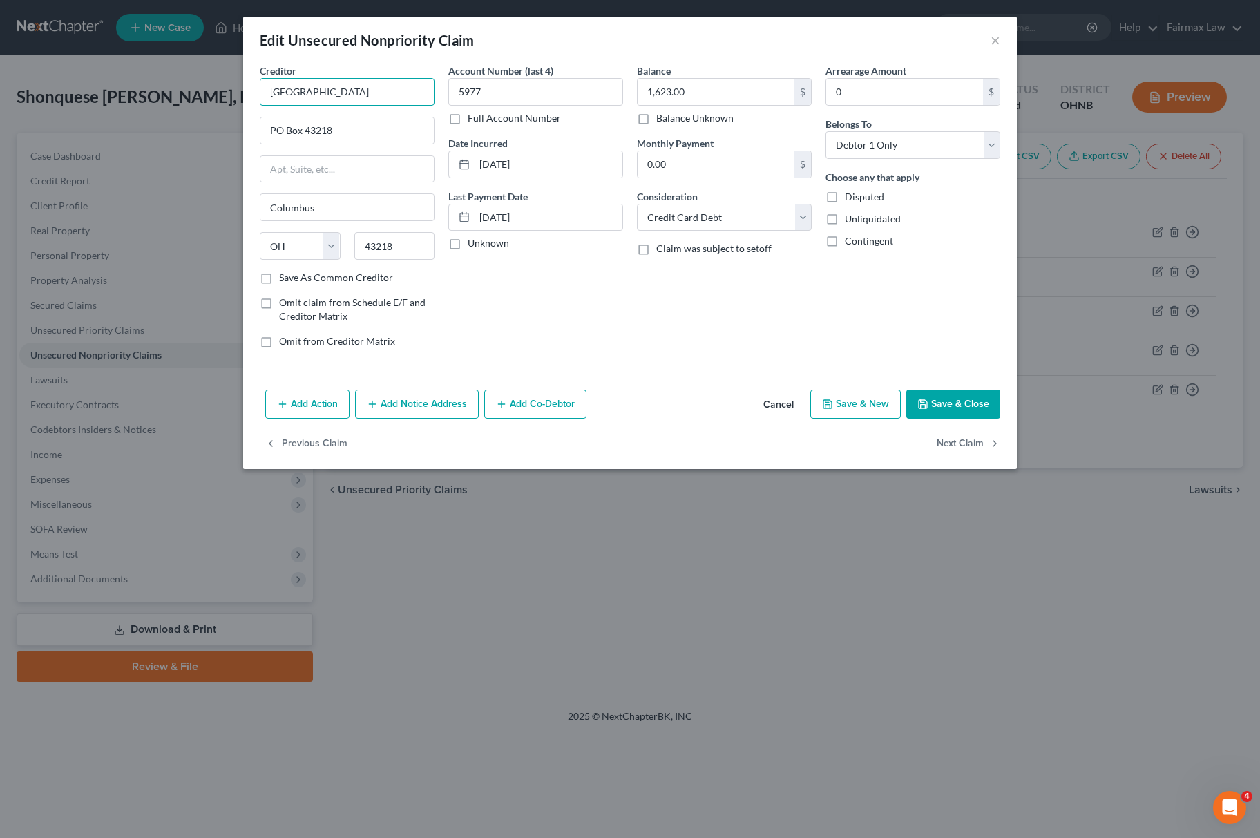
drag, startPoint x: 413, startPoint y: 87, endPoint x: 124, endPoint y: 103, distance: 289.2
click at [124, 103] on div "Edit Unsecured Nonpriority Claim × Creditor * [GEOGRAPHIC_DATA] [GEOGRAPHIC_DAT…" at bounding box center [630, 419] width 1260 height 838
type input "MEDICAL"
click at [985, 409] on button "Save & Close" at bounding box center [953, 404] width 94 height 29
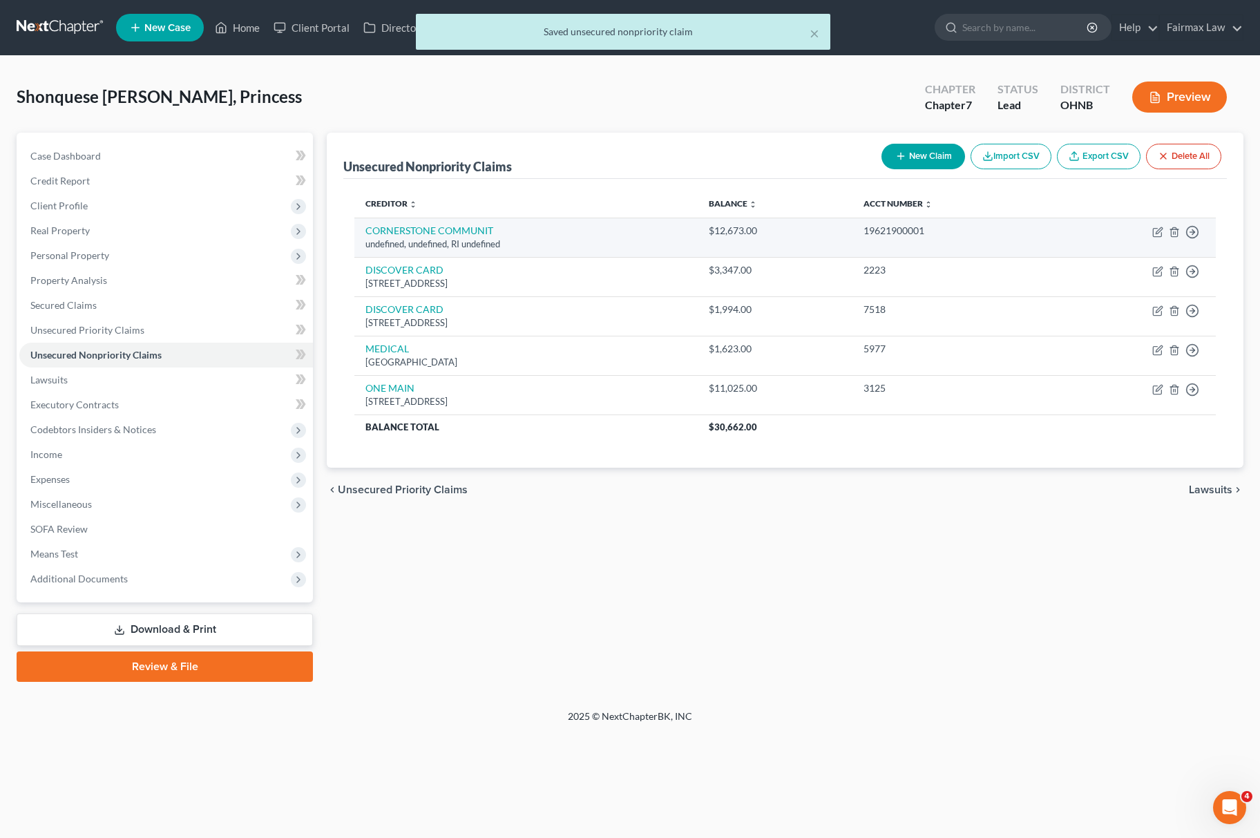
click at [1150, 232] on td "Move to D Move to E Move to G Move to Notice Only" at bounding box center [1134, 237] width 164 height 39
click at [1154, 232] on icon "button" at bounding box center [1157, 232] width 11 height 11
select select "41"
select select "14"
select select "0"
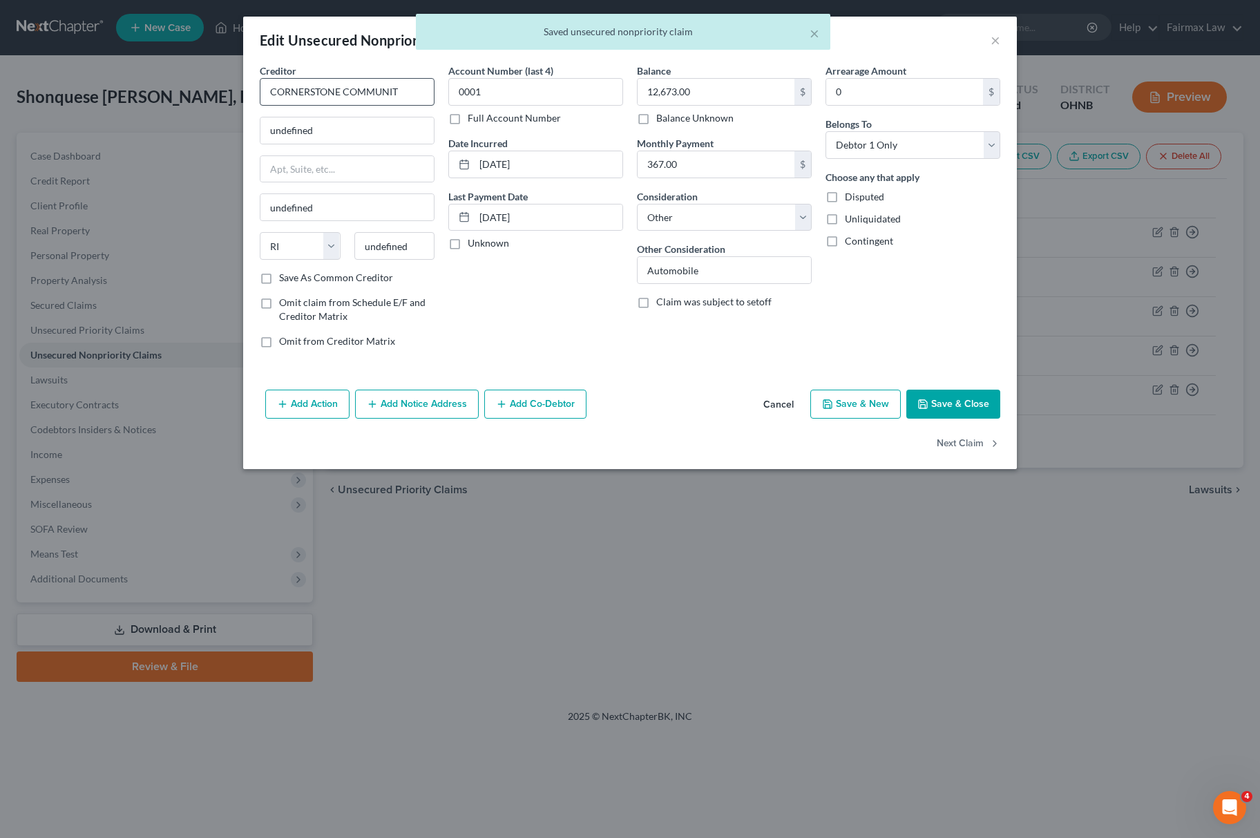
drag, startPoint x: 392, startPoint y: 75, endPoint x: 412, endPoint y: 88, distance: 23.8
click at [392, 77] on div "Creditor * CORNERSTONE COMMUNIT" at bounding box center [347, 85] width 175 height 42
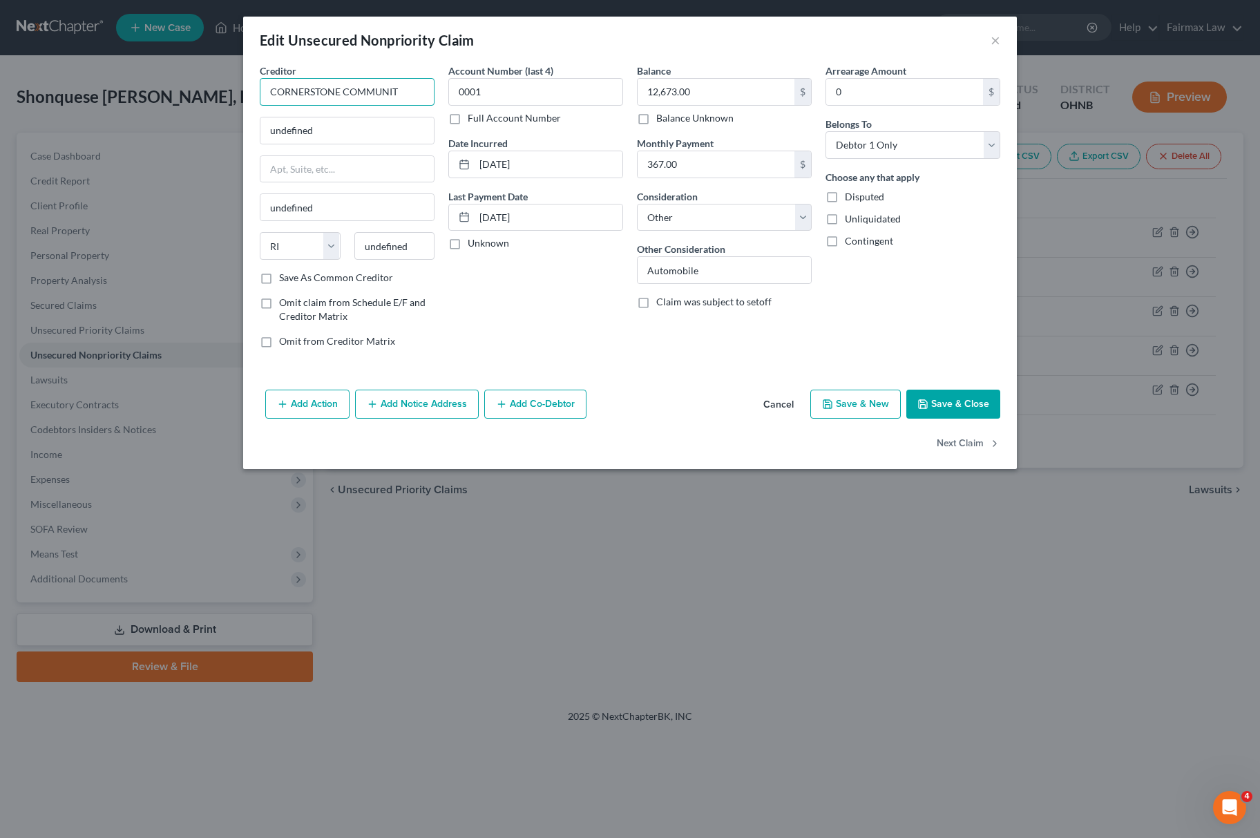
click at [415, 93] on input "CORNERSTONE COMMUNIT" at bounding box center [347, 92] width 175 height 28
drag, startPoint x: 420, startPoint y: 88, endPoint x: 155, endPoint y: 97, distance: 264.7
click at [155, 97] on div "Edit Unsecured Nonpriority Claim × Creditor * CORNERSTONE COMMUNITY undefined u…" at bounding box center [630, 419] width 1260 height 838
type input "CORNERSTONE COMMUNITY"
drag, startPoint x: 379, startPoint y: 123, endPoint x: 145, endPoint y: 133, distance: 234.4
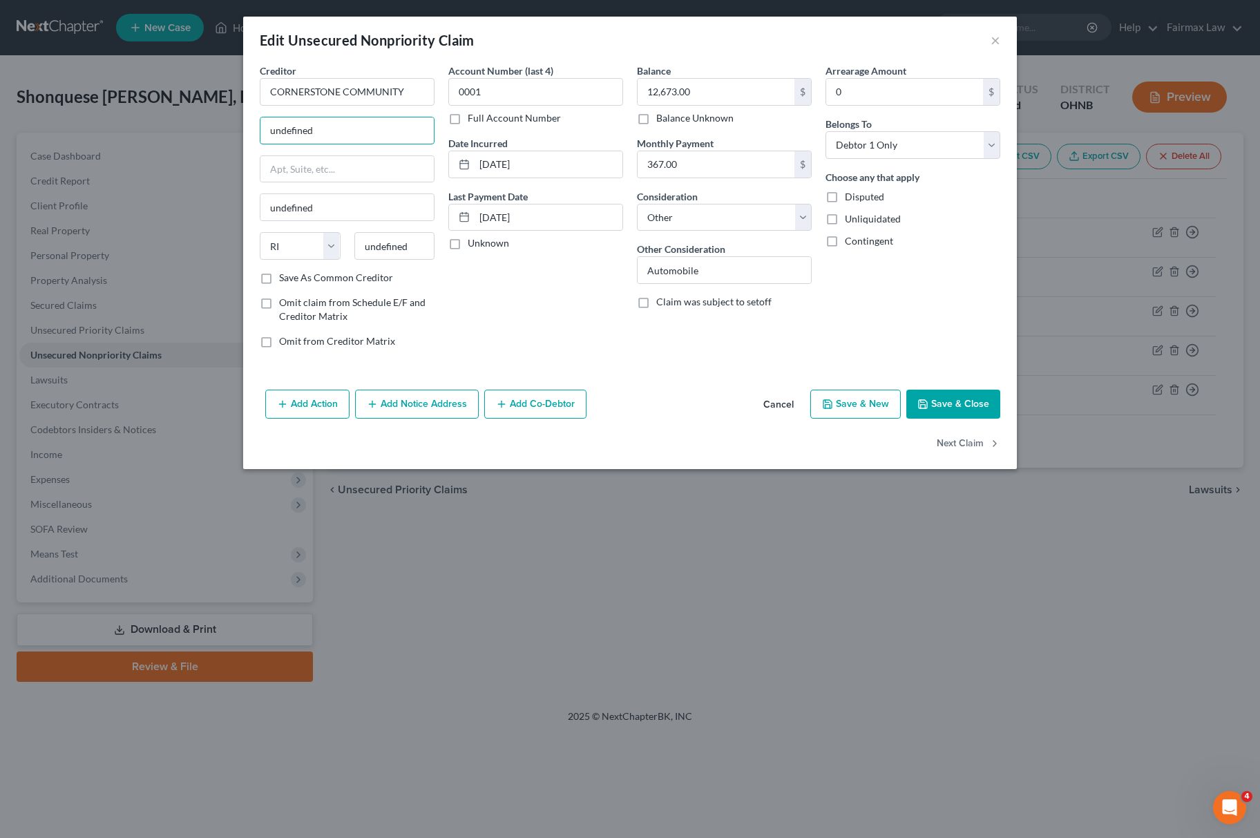
click at [148, 135] on div "Edit Unsecured Nonpriority Claim × Creditor * CORNERSTONE COMMUNITY undefined u…" at bounding box center [630, 419] width 1260 height 838
paste input "[STREET_ADDRESS]"
click at [399, 131] on input "[STREET_ADDRESS]" at bounding box center [346, 130] width 173 height 26
drag, startPoint x: 393, startPoint y: 129, endPoint x: 448, endPoint y: 130, distance: 54.6
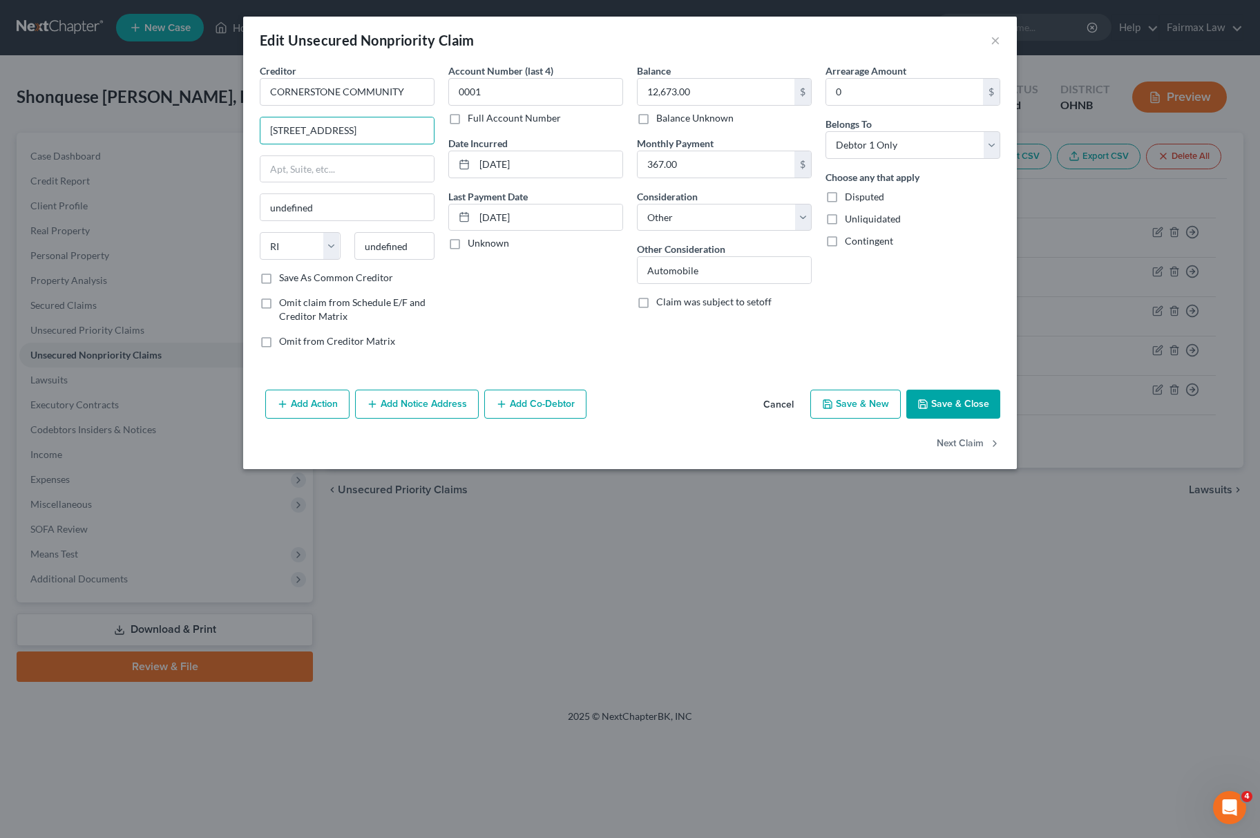
click at [448, 130] on div "Creditor * CORNERSTONE COMMUNITY [STREET_ADDRESS] undefined State [US_STATE] AK…" at bounding box center [630, 212] width 754 height 296
type input "[STREET_ADDRESS]"
drag, startPoint x: 419, startPoint y: 243, endPoint x: 233, endPoint y: 257, distance: 186.4
click at [233, 254] on div "Edit Unsecured Nonpriority Claim × Creditor * CORNERSTONE COMMUNITY [STREET_ADD…" at bounding box center [630, 419] width 1260 height 838
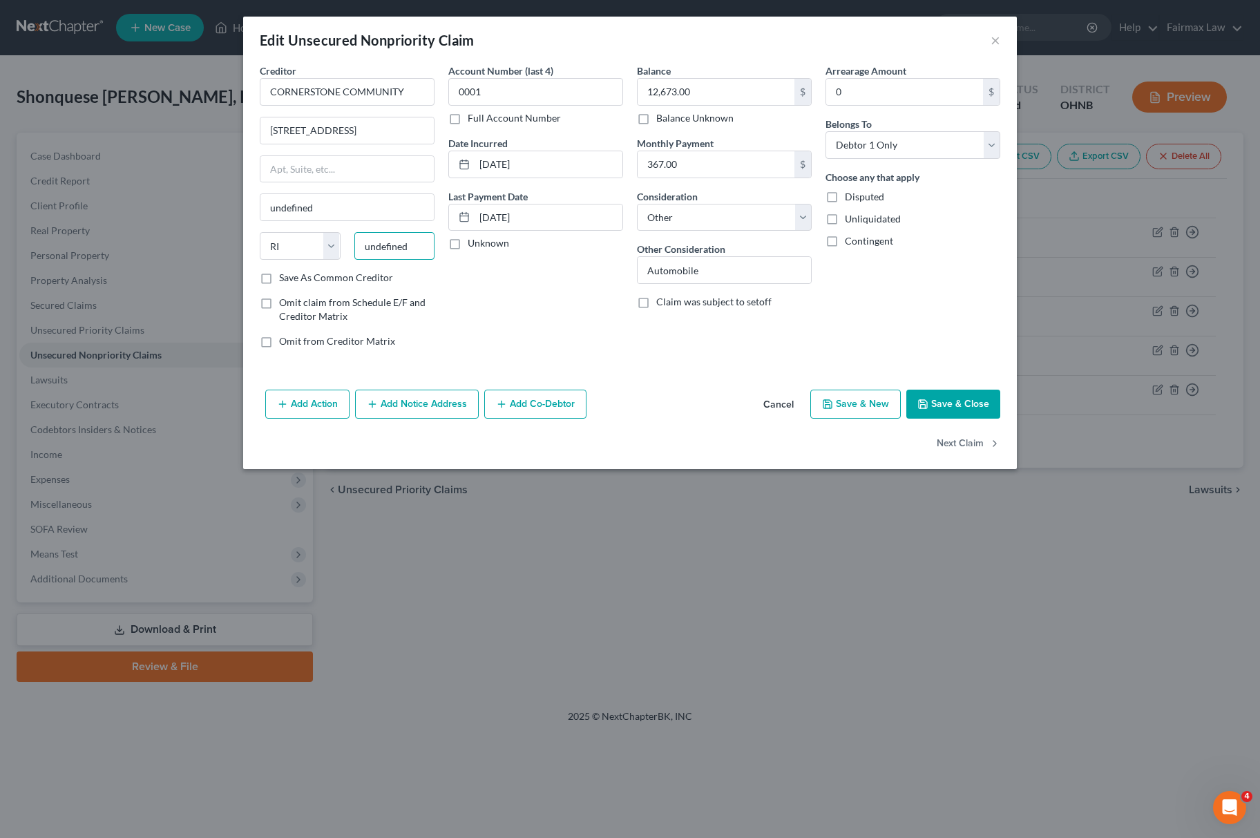
paste input "98052"
type input "98052"
click at [296, 249] on select "State [US_STATE] AK AR AZ CA CO CT DE DC [GEOGRAPHIC_DATA] [GEOGRAPHIC_DATA] GU…" at bounding box center [300, 246] width 81 height 28
type input "[PERSON_NAME]"
select select "50"
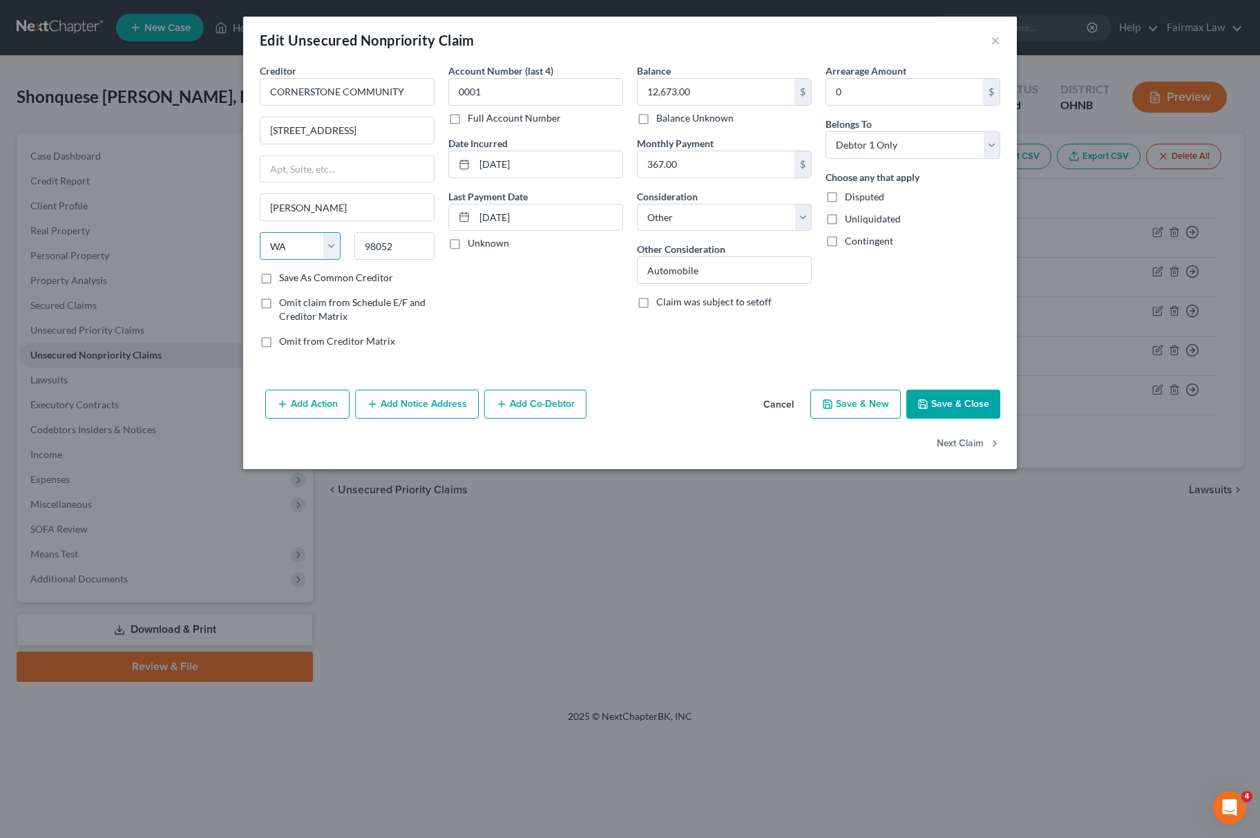
click at [260, 234] on select "State [US_STATE] AK AR AZ CA CO CT DE DC [GEOGRAPHIC_DATA] [GEOGRAPHIC_DATA] GU…" at bounding box center [300, 246] width 81 height 28
drag, startPoint x: 354, startPoint y: 131, endPoint x: 363, endPoint y: 131, distance: 8.3
click at [363, 131] on input "[STREET_ADDRESS]" at bounding box center [346, 130] width 173 height 26
click at [361, 131] on input "[STREET_ADDRESS]" at bounding box center [346, 130] width 173 height 26
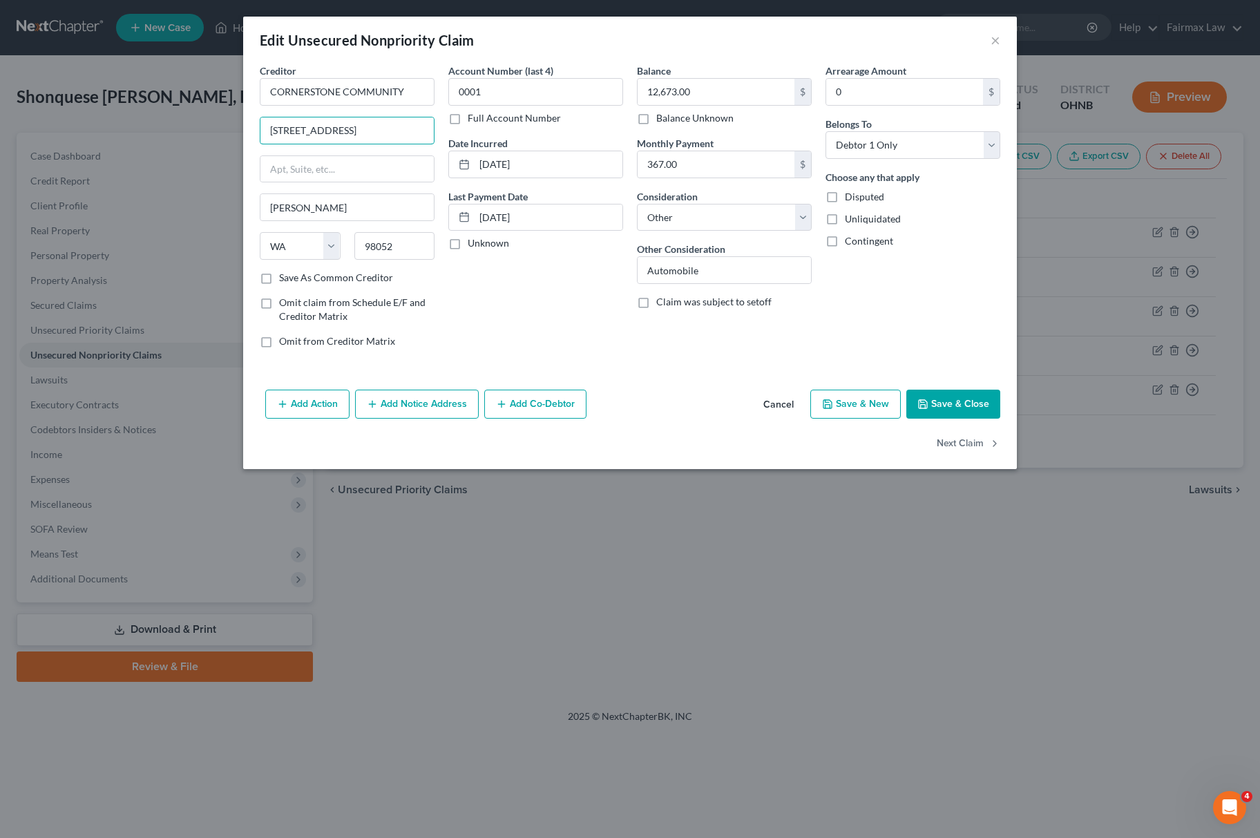
drag, startPoint x: 356, startPoint y: 129, endPoint x: 471, endPoint y: 127, distance: 114.7
click at [471, 127] on div "Creditor * CORNERSTONE COMMUNITY [STREET_ADDRESS] [PERSON_NAME][GEOGRAPHIC_DATA…" at bounding box center [630, 212] width 754 height 296
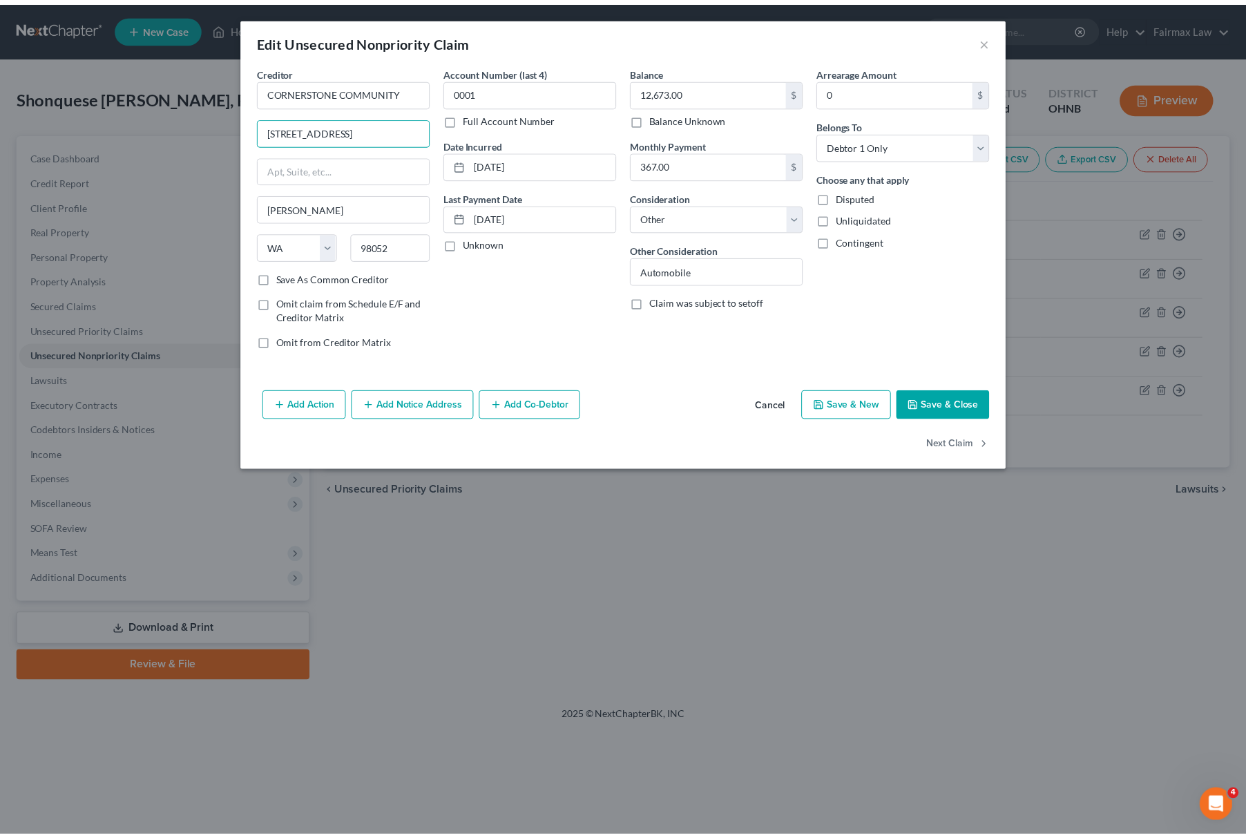
scroll to position [0, 0]
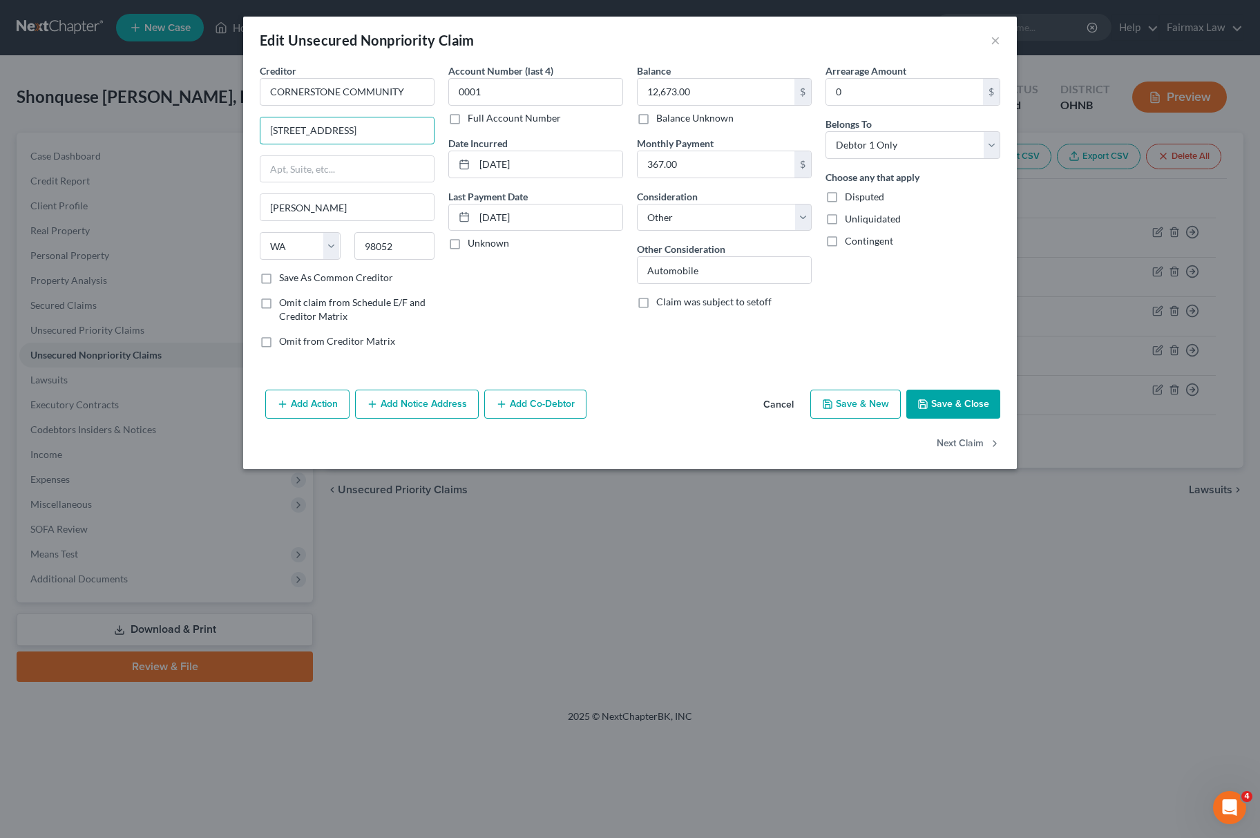
type input "[STREET_ADDRESS]"
click at [963, 404] on button "Save & Close" at bounding box center [953, 404] width 94 height 29
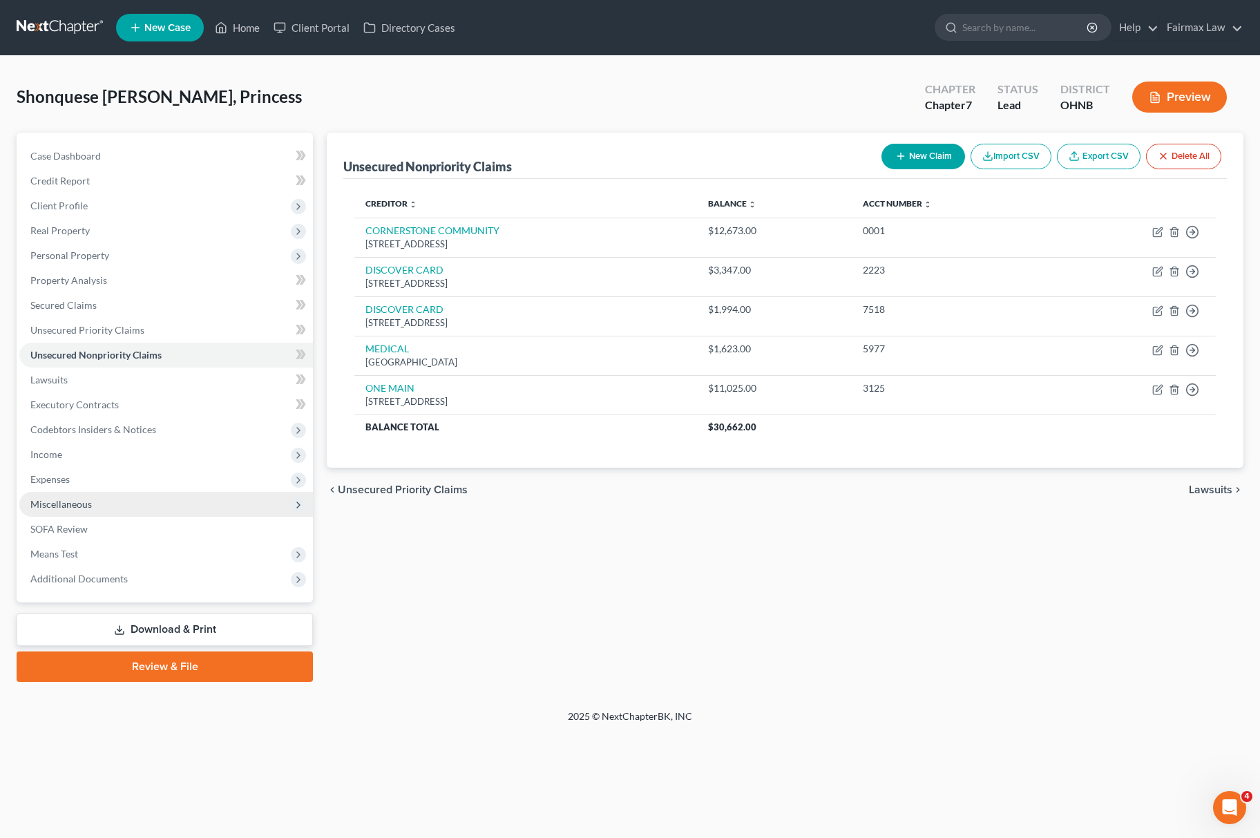
click at [95, 506] on span "Miscellaneous" at bounding box center [166, 504] width 294 height 25
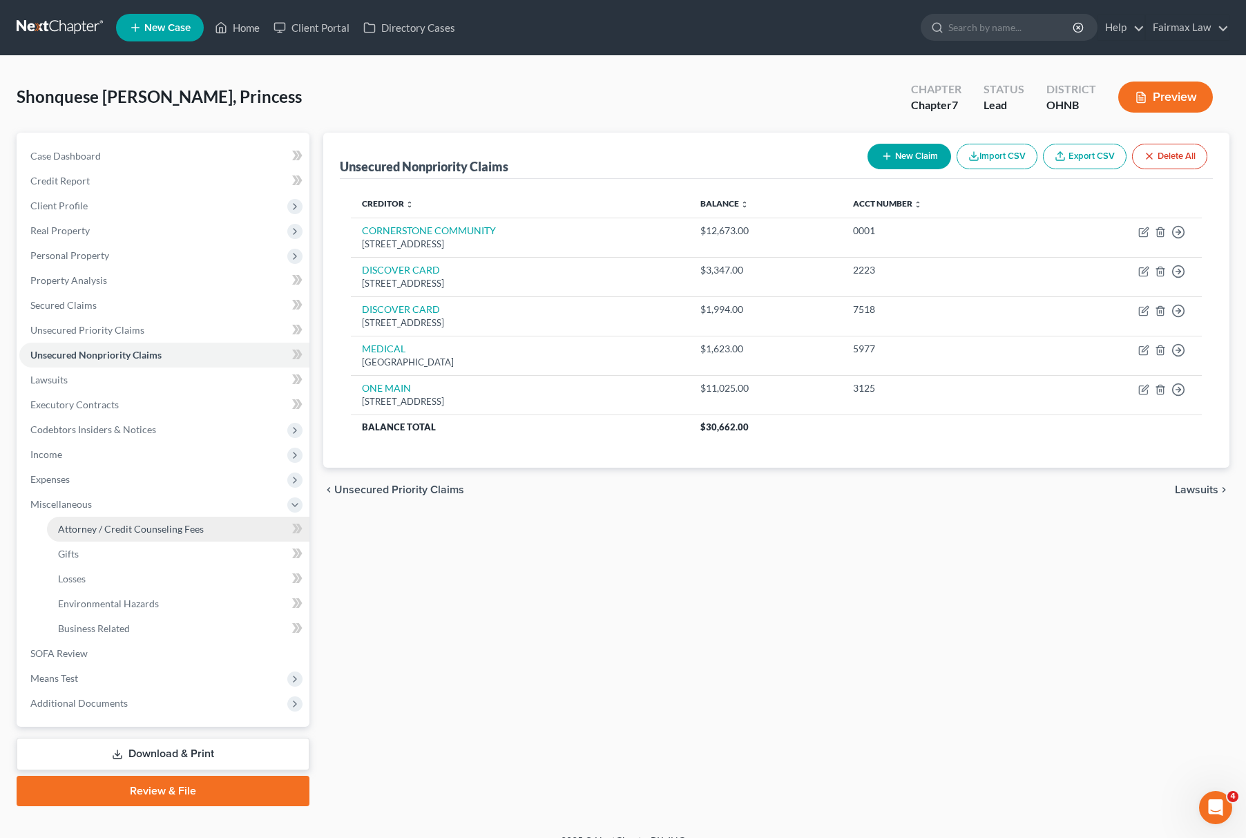
click at [131, 531] on span "Attorney / Credit Counseling Fees" at bounding box center [131, 529] width 146 height 12
select select "5"
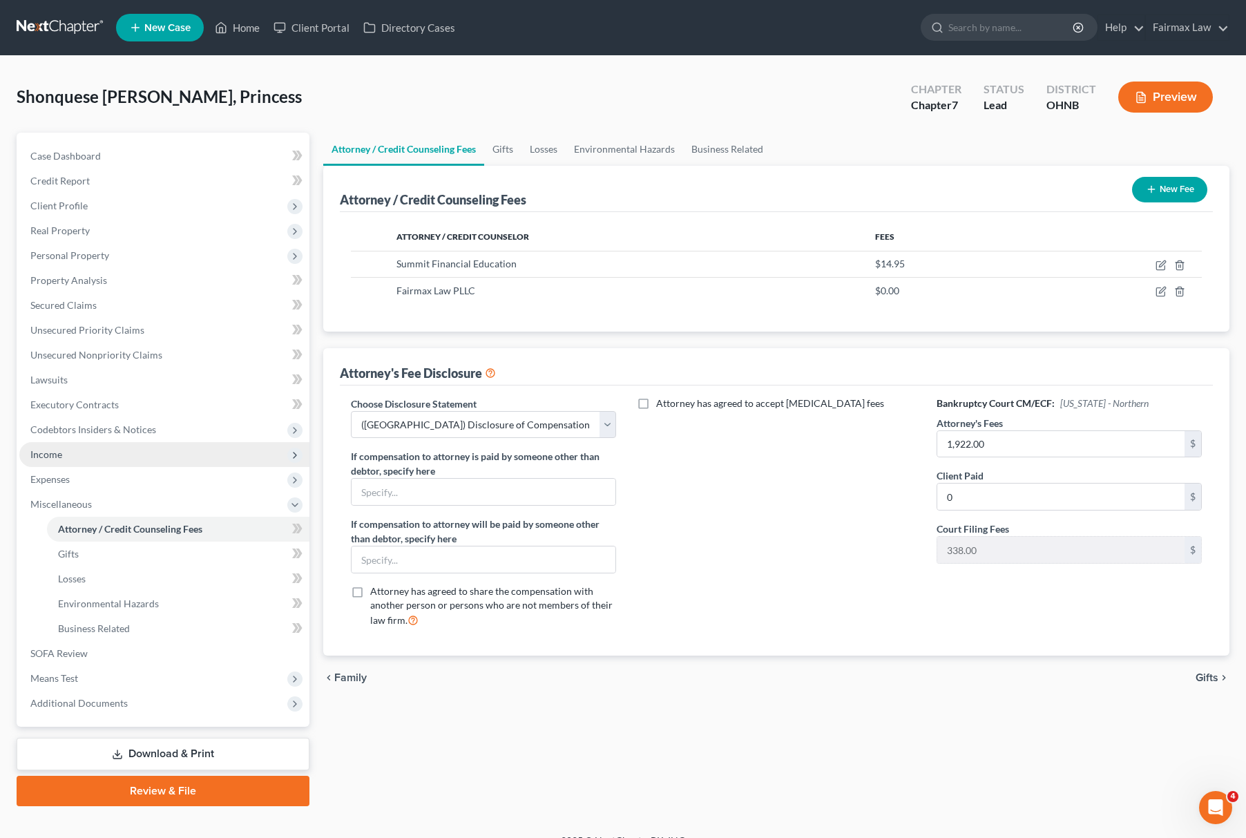
click at [109, 462] on span "Income" at bounding box center [164, 454] width 290 height 25
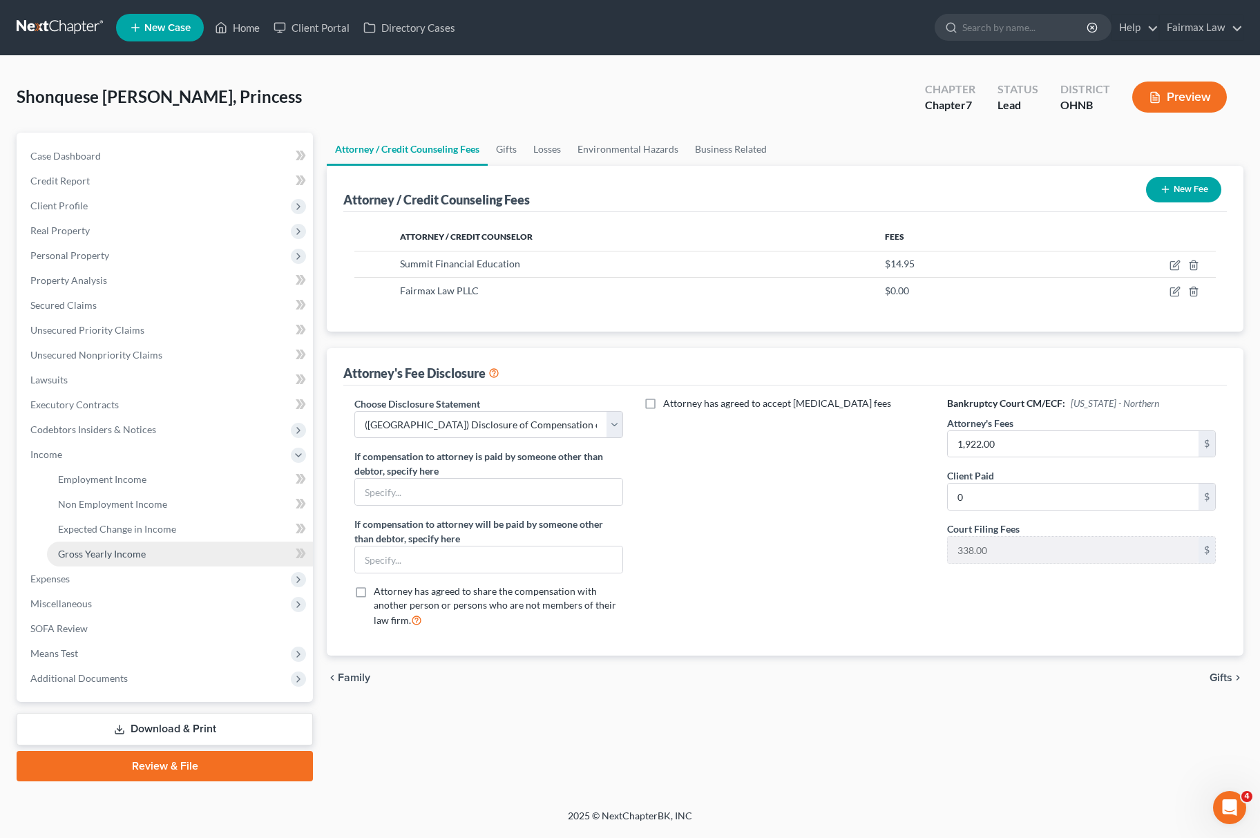
click at [125, 554] on span "Gross Yearly Income" at bounding box center [102, 554] width 88 height 12
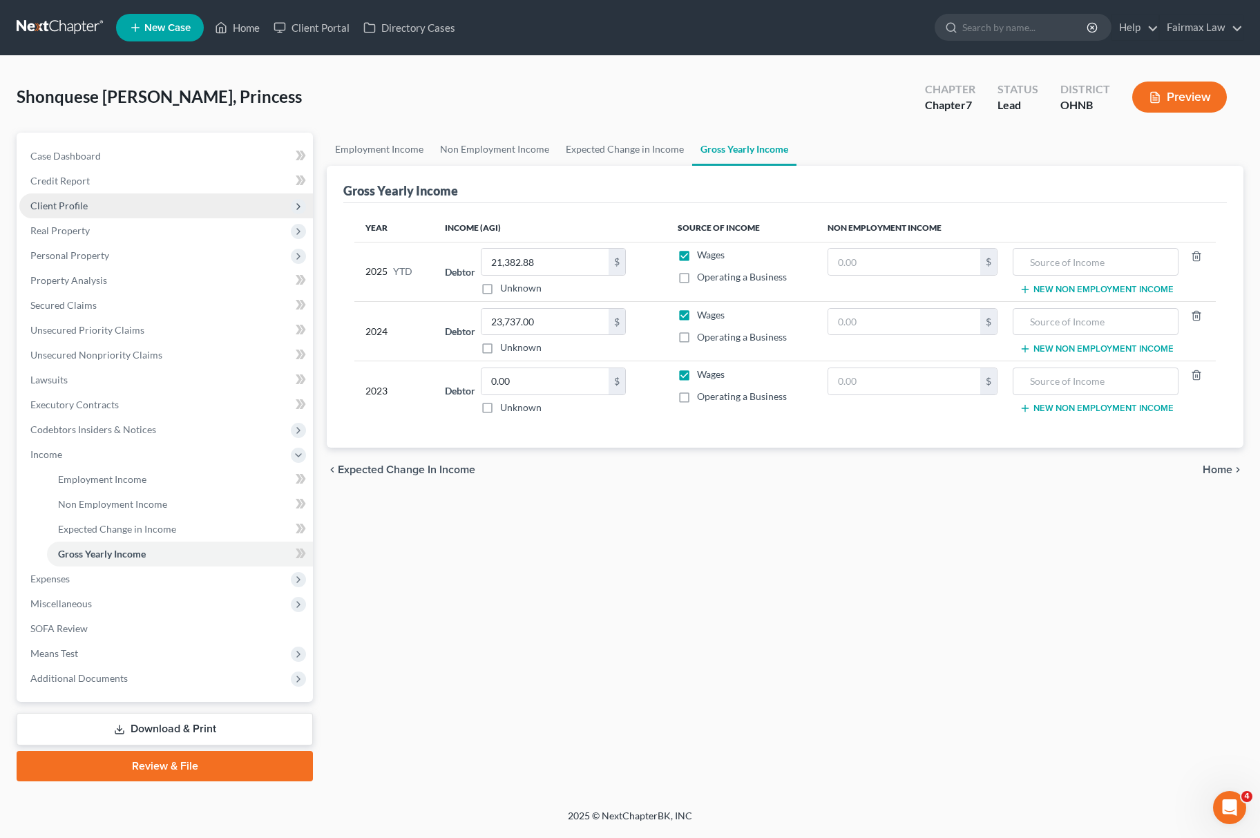
click at [178, 195] on span "Client Profile" at bounding box center [166, 205] width 294 height 25
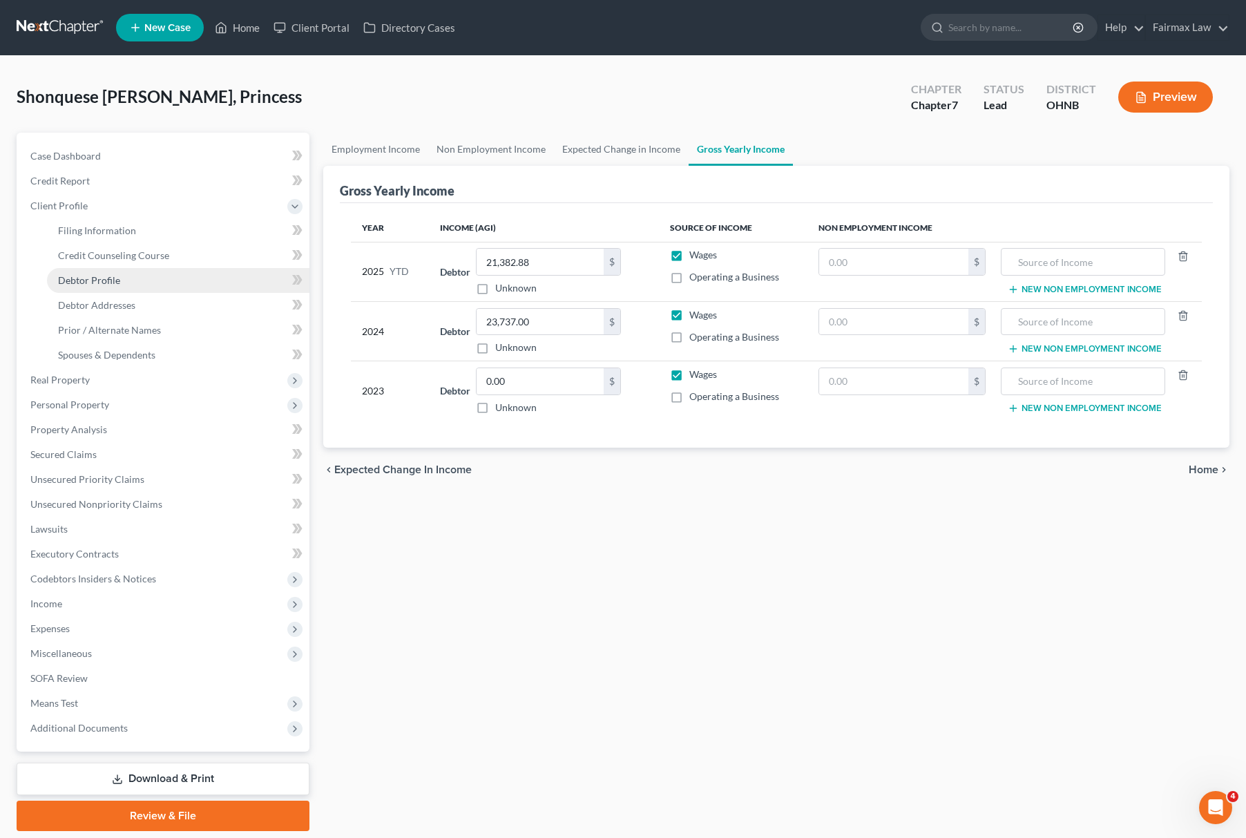
click at [149, 272] on link "Debtor Profile" at bounding box center [178, 280] width 263 height 25
select select "0"
select select "1"
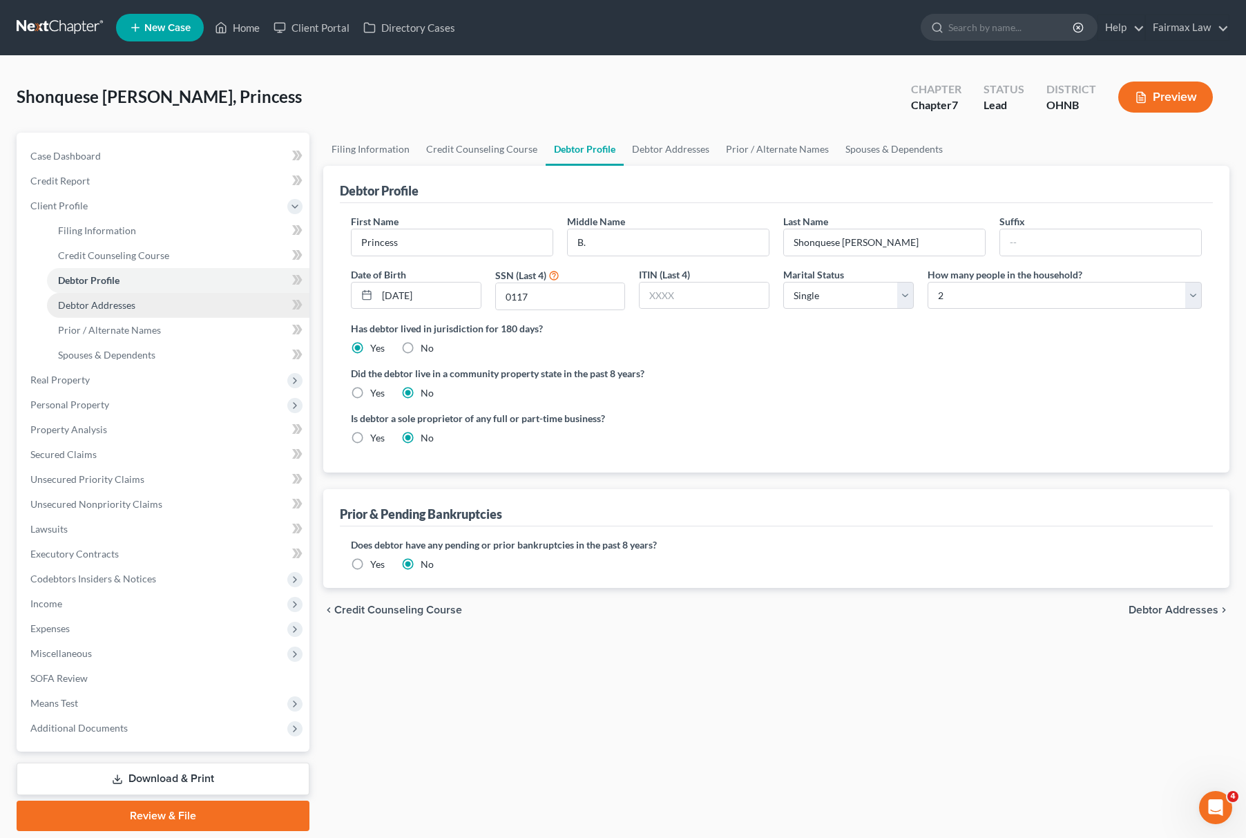
click at [155, 294] on link "Debtor Addresses" at bounding box center [178, 305] width 263 height 25
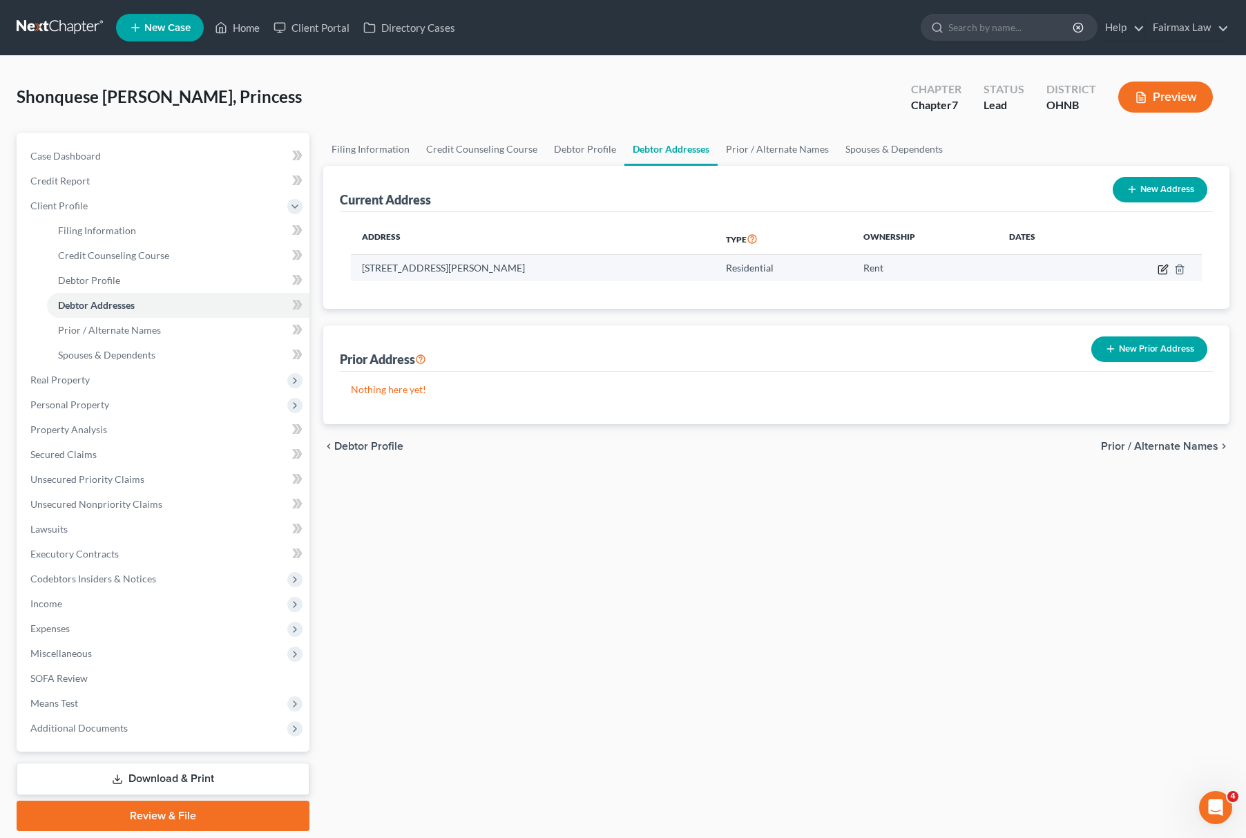
click at [1165, 266] on icon "button" at bounding box center [1163, 269] width 11 height 11
select select "36"
select select "0"
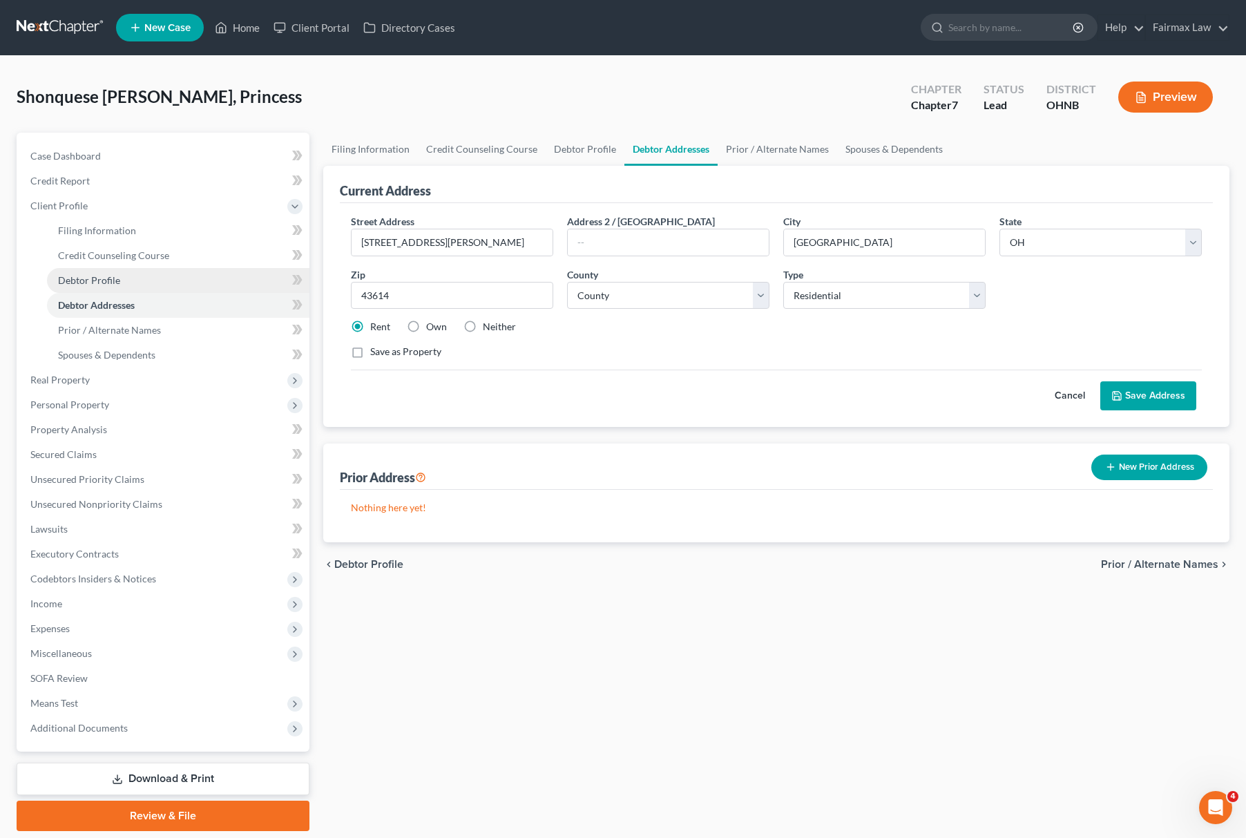
click at [131, 274] on link "Debtor Profile" at bounding box center [178, 280] width 263 height 25
select select "0"
select select "1"
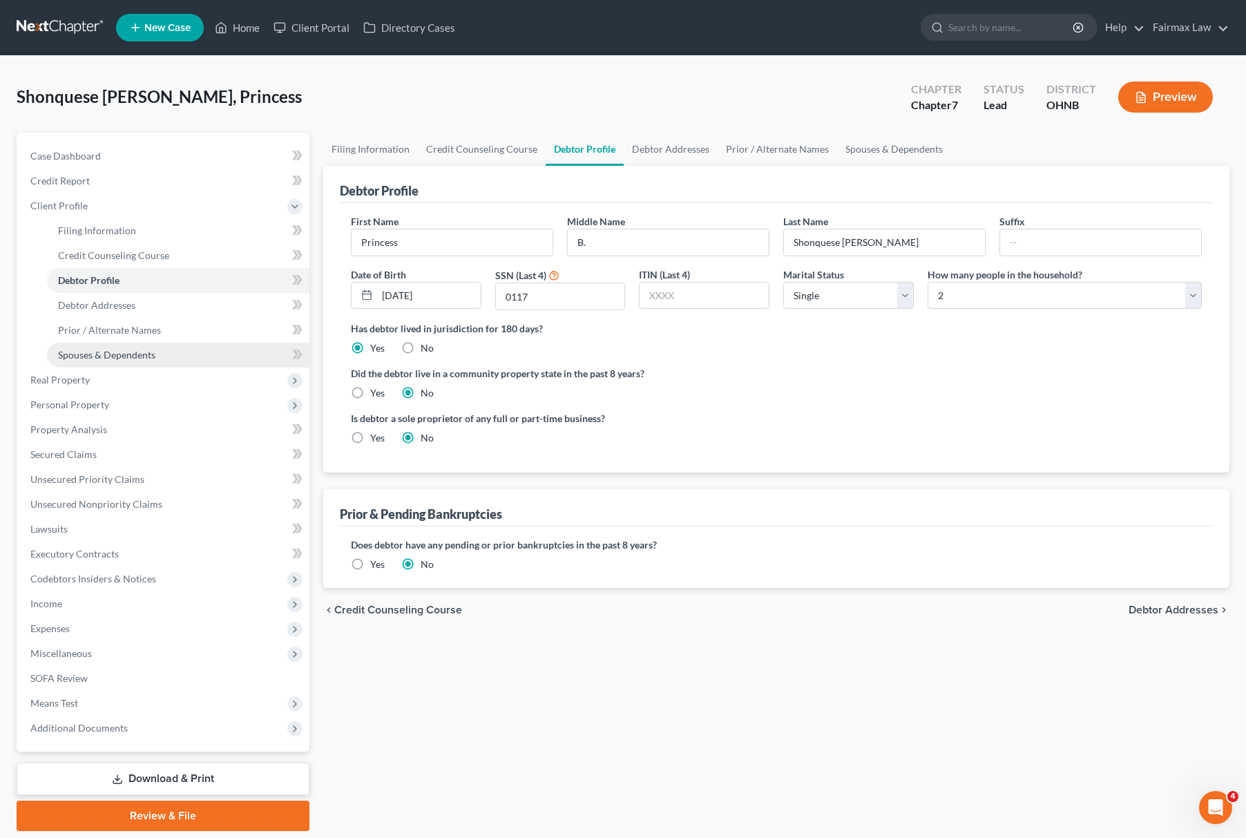
click at [151, 357] on span "Spouses & Dependents" at bounding box center [106, 355] width 97 height 12
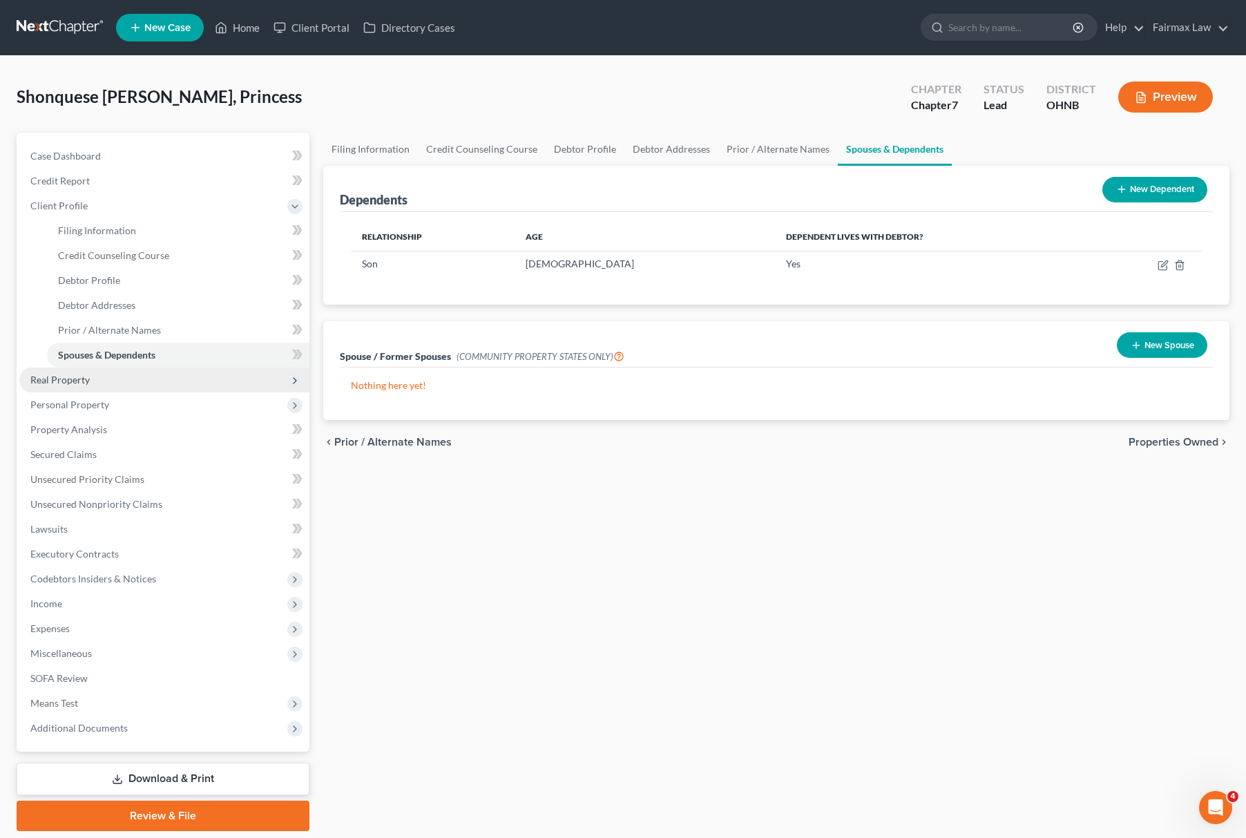
scroll to position [45, 0]
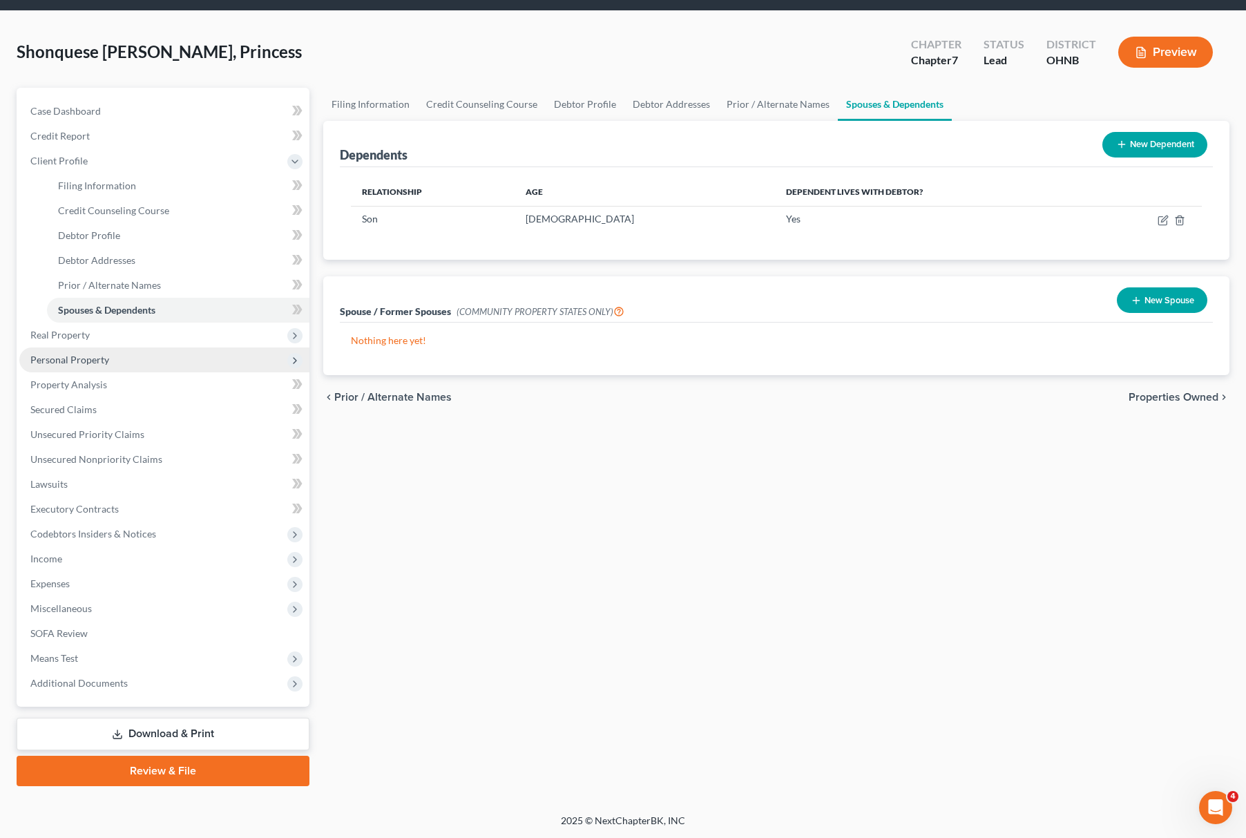
click at [117, 357] on span "Personal Property" at bounding box center [164, 360] width 290 height 25
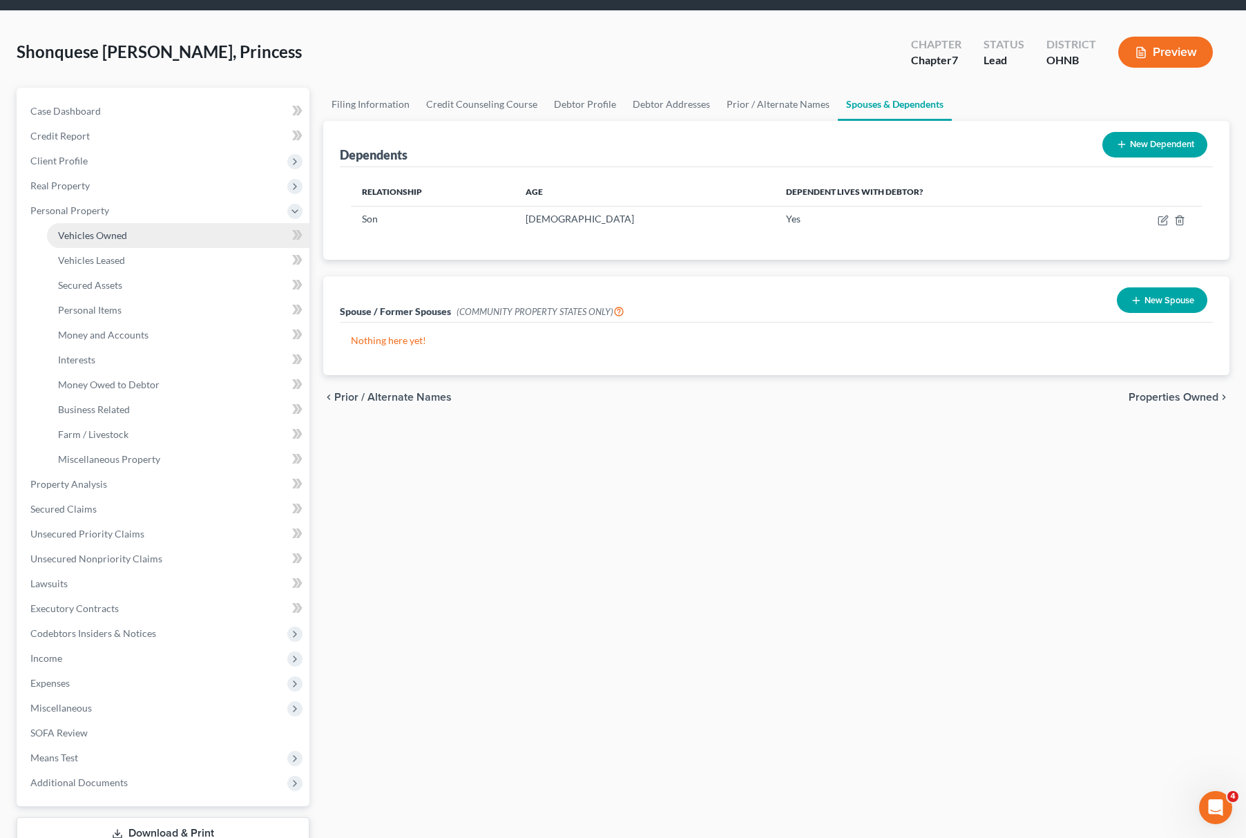
click at [164, 241] on link "Vehicles Owned" at bounding box center [178, 235] width 263 height 25
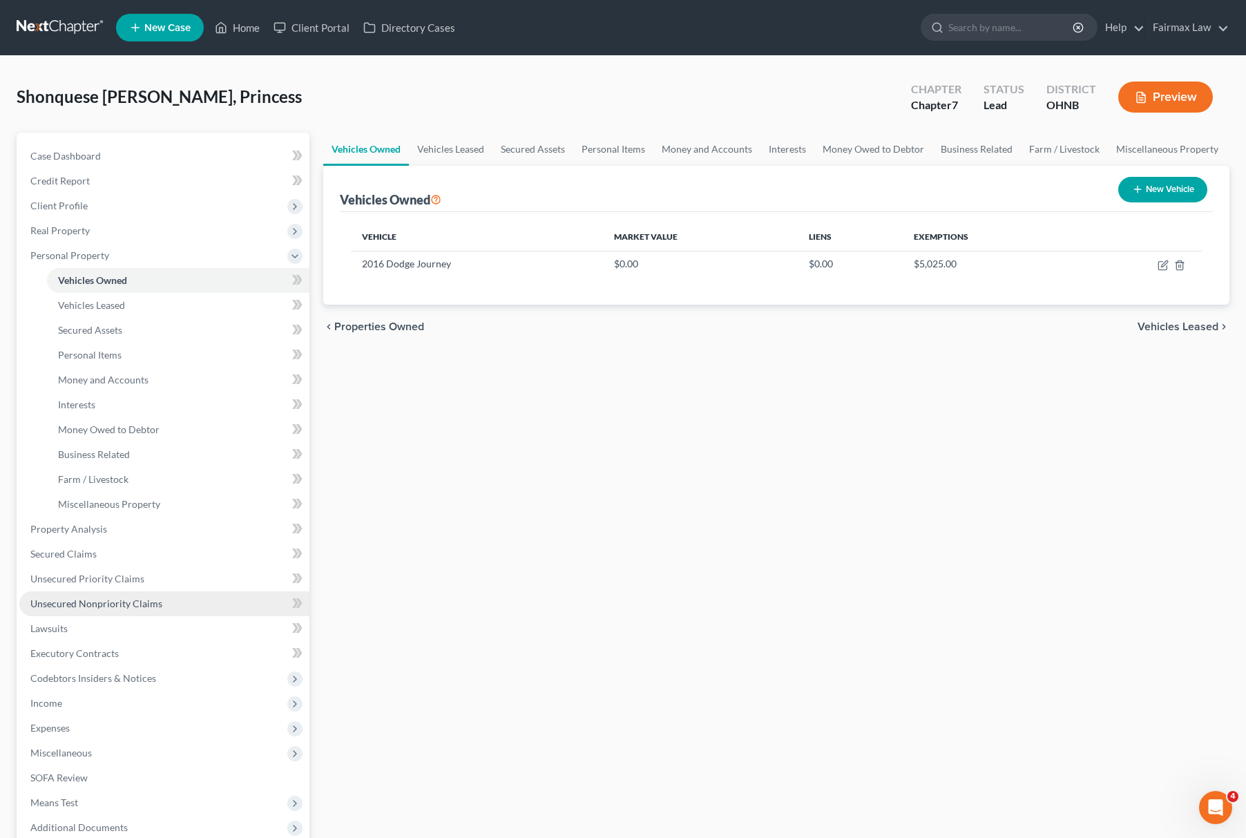
click at [158, 598] on span "Unsecured Nonpriority Claims" at bounding box center [96, 604] width 132 height 12
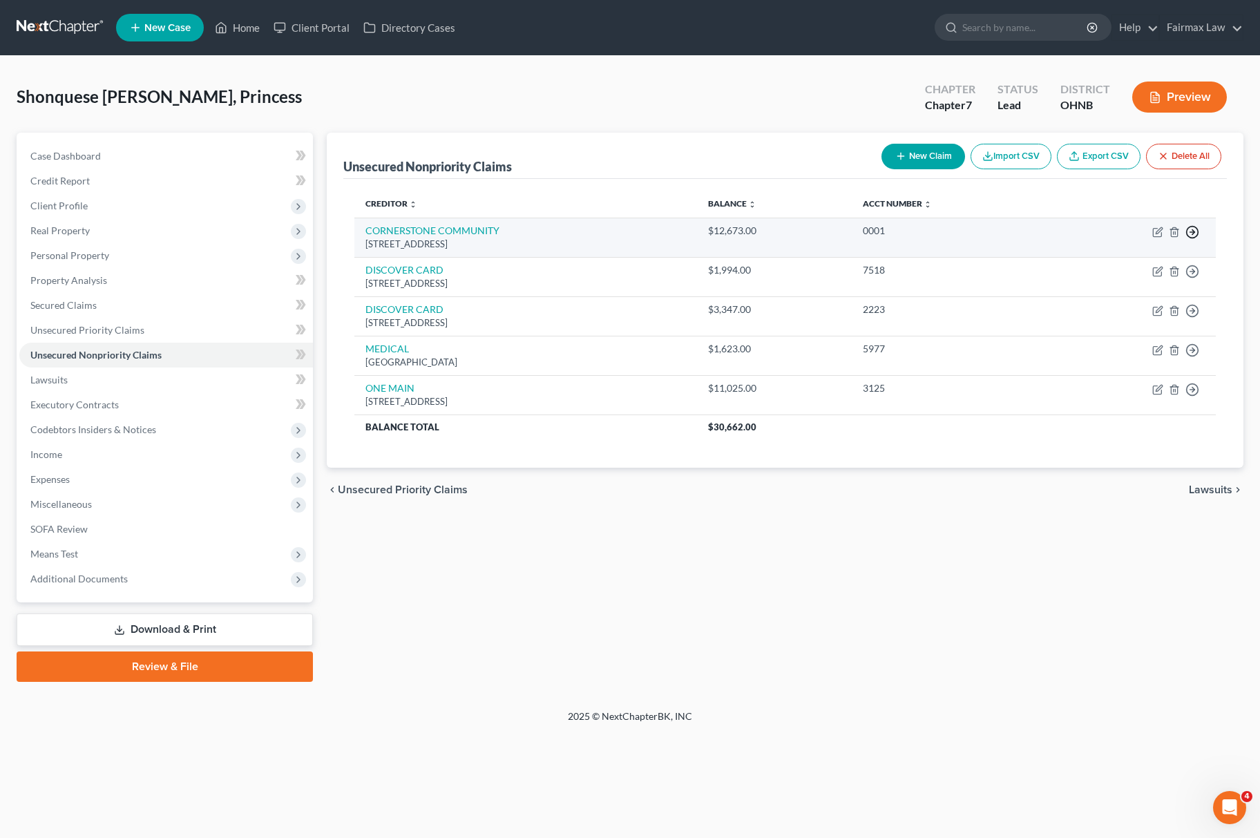
click at [1192, 227] on circle "button" at bounding box center [1193, 233] width 12 height 12
click at [1122, 240] on link "Move to D" at bounding box center [1129, 241] width 115 height 23
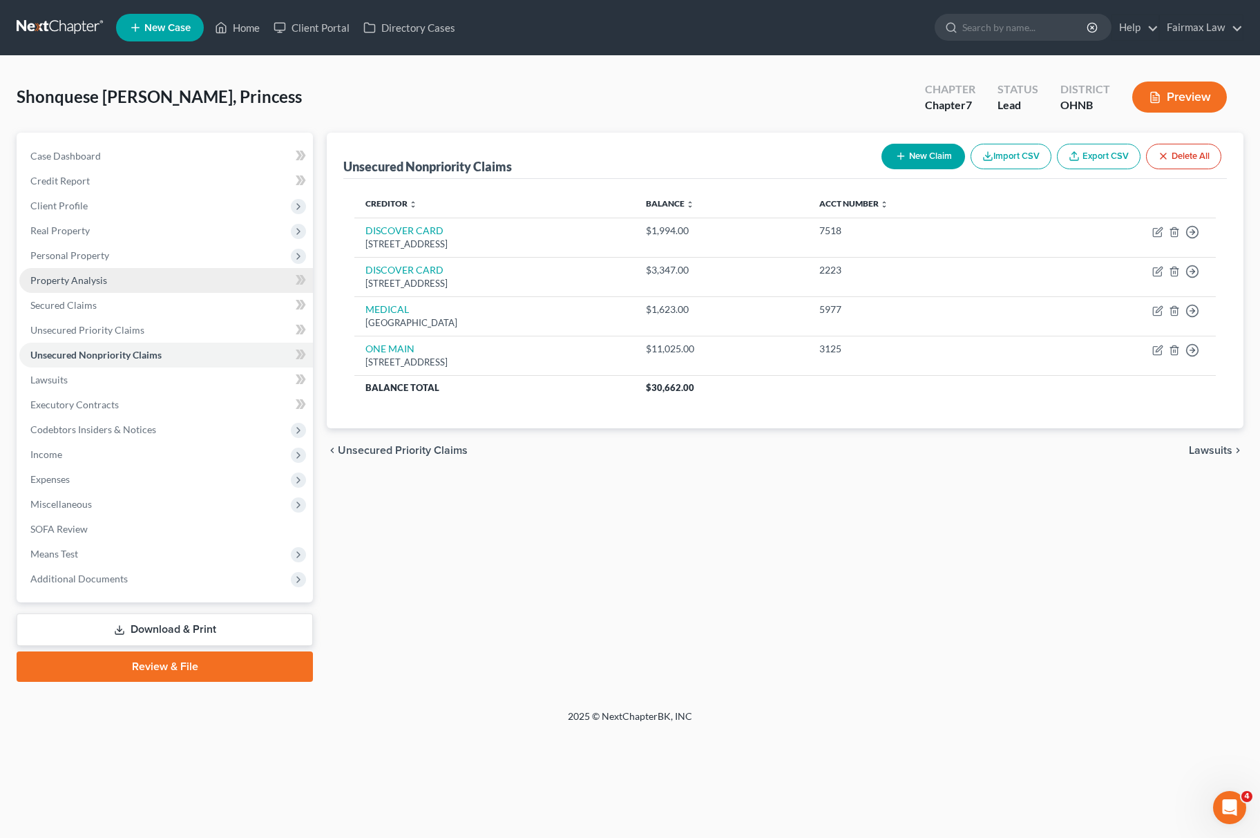
click at [128, 288] on link "Property Analysis" at bounding box center [166, 280] width 294 height 25
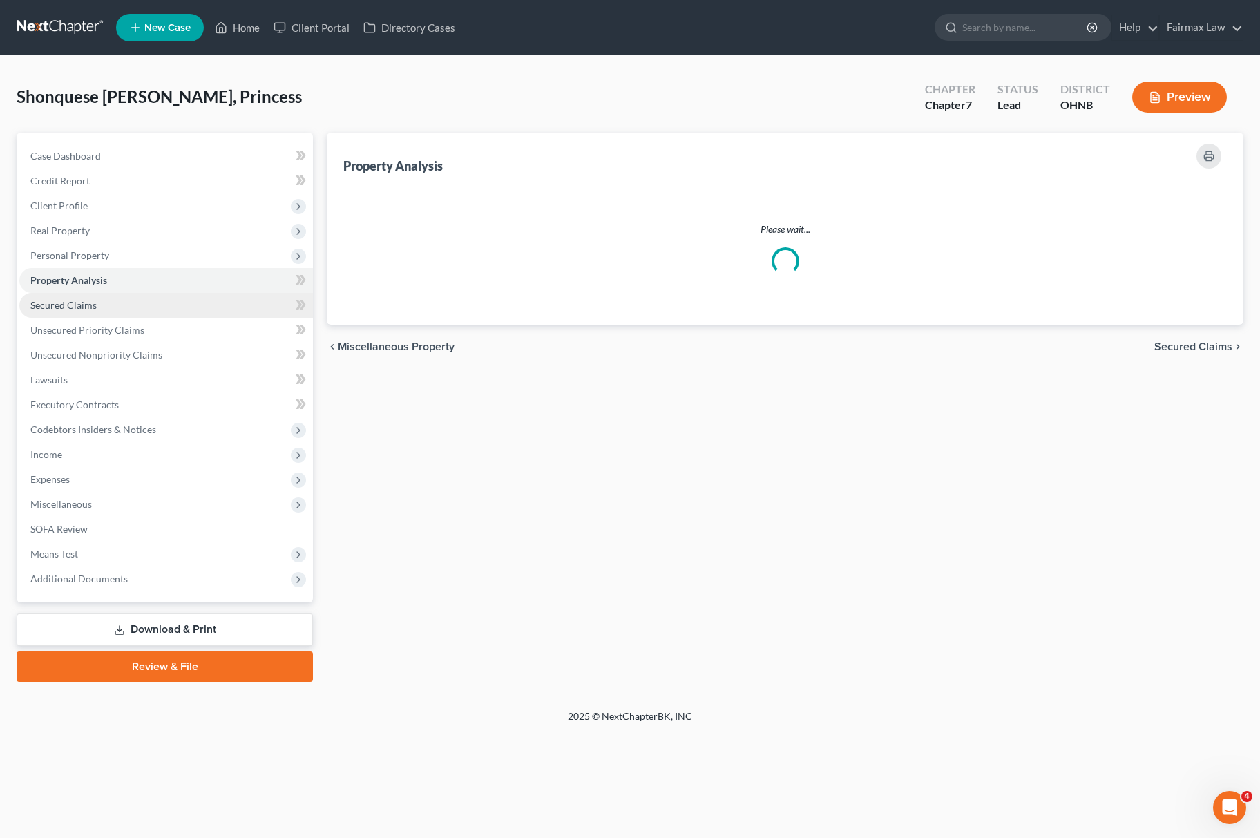
click at [106, 305] on link "Secured Claims" at bounding box center [166, 305] width 294 height 25
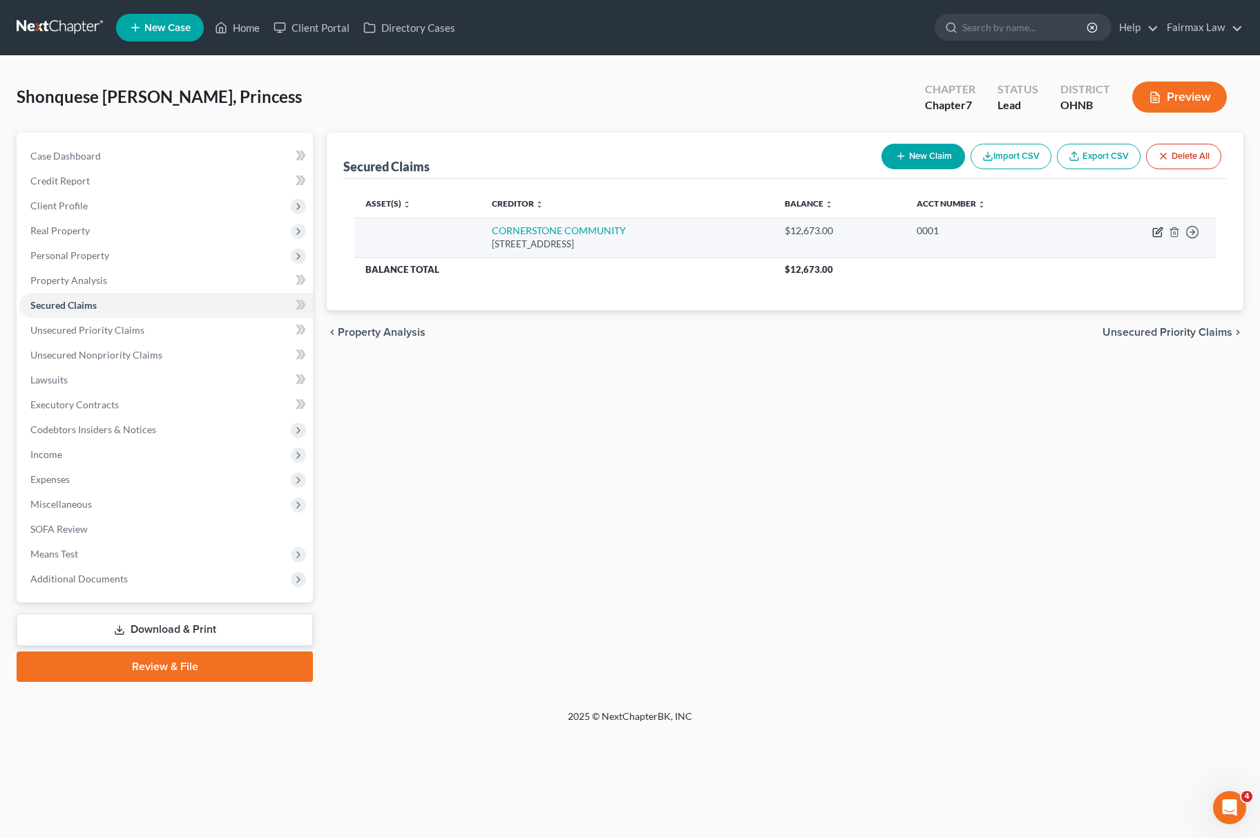
click at [1155, 232] on icon "button" at bounding box center [1157, 232] width 11 height 11
select select "50"
select select "0"
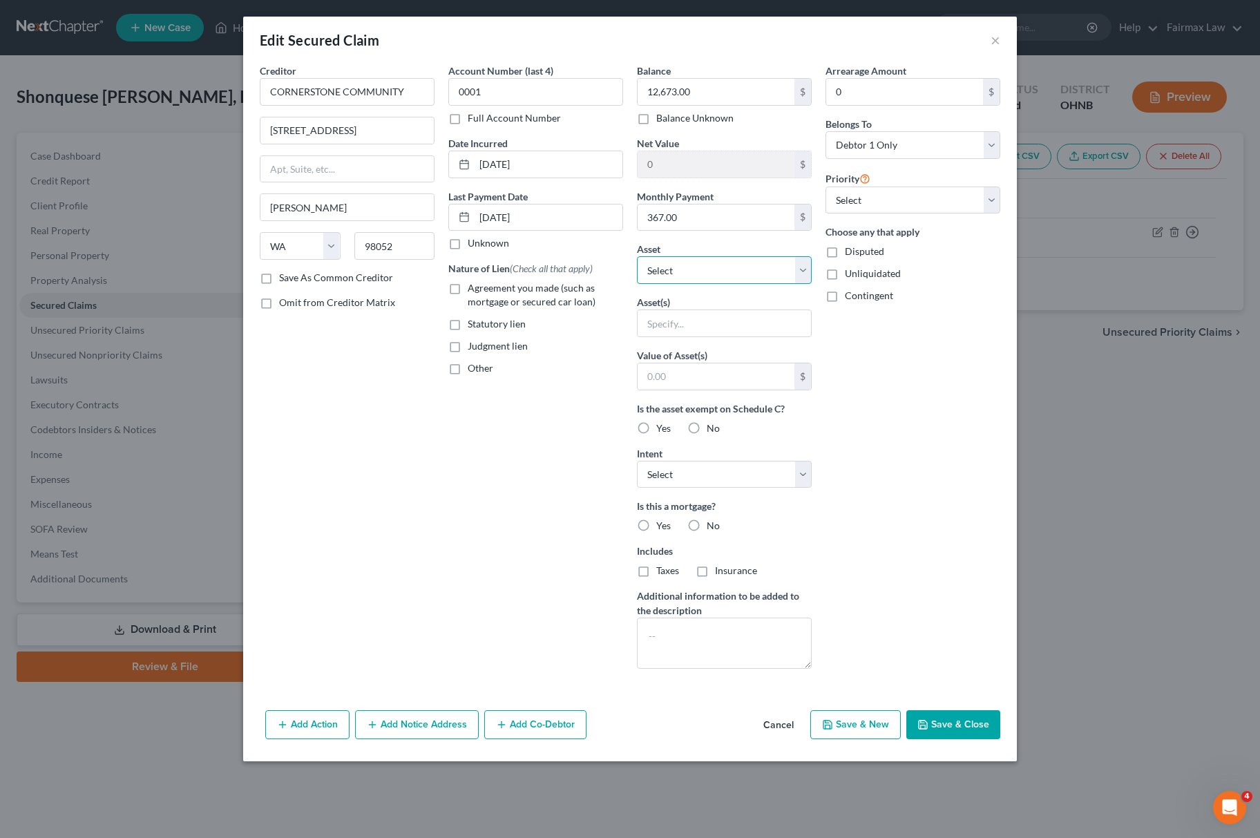
click at [687, 279] on select "Select Other Multiple Assets Household Goods - Household Goods - $3000.0 Electr…" at bounding box center [724, 270] width 175 height 28
select select "8"
click at [637, 258] on select "Select Other Multiple Assets Household Goods - Household Goods - $3000.0 Electr…" at bounding box center [724, 270] width 175 height 28
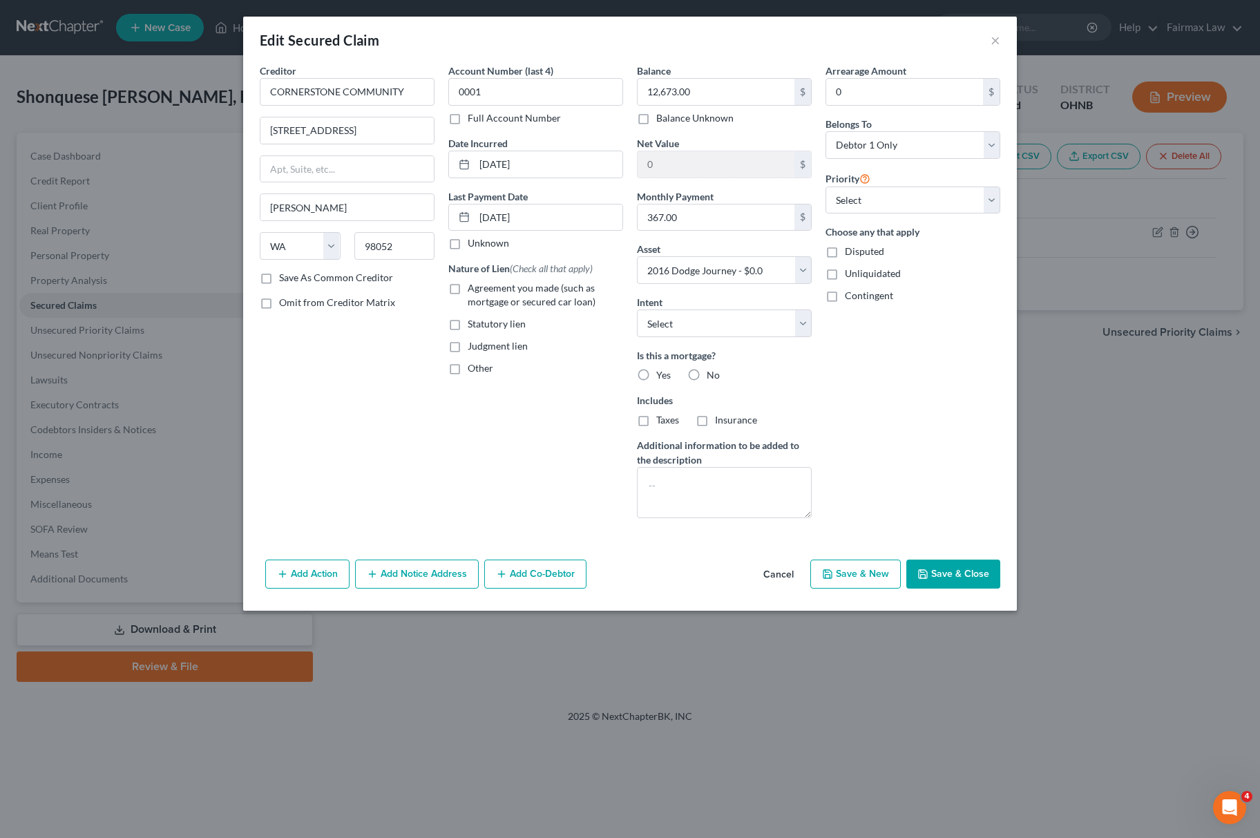
click at [691, 341] on div "Balance 12,673.00 $ Balance Unknown Balance Undetermined 12,673.00 $ Balance Un…" at bounding box center [724, 297] width 189 height 466
drag, startPoint x: 703, startPoint y: 324, endPoint x: 713, endPoint y: 324, distance: 10.4
click at [703, 324] on select "Select Surrender Redeem Reaffirm Avoid Other" at bounding box center [724, 324] width 175 height 28
select select "2"
click at [637, 311] on select "Select Surrender Redeem Reaffirm Avoid Other" at bounding box center [724, 324] width 175 height 28
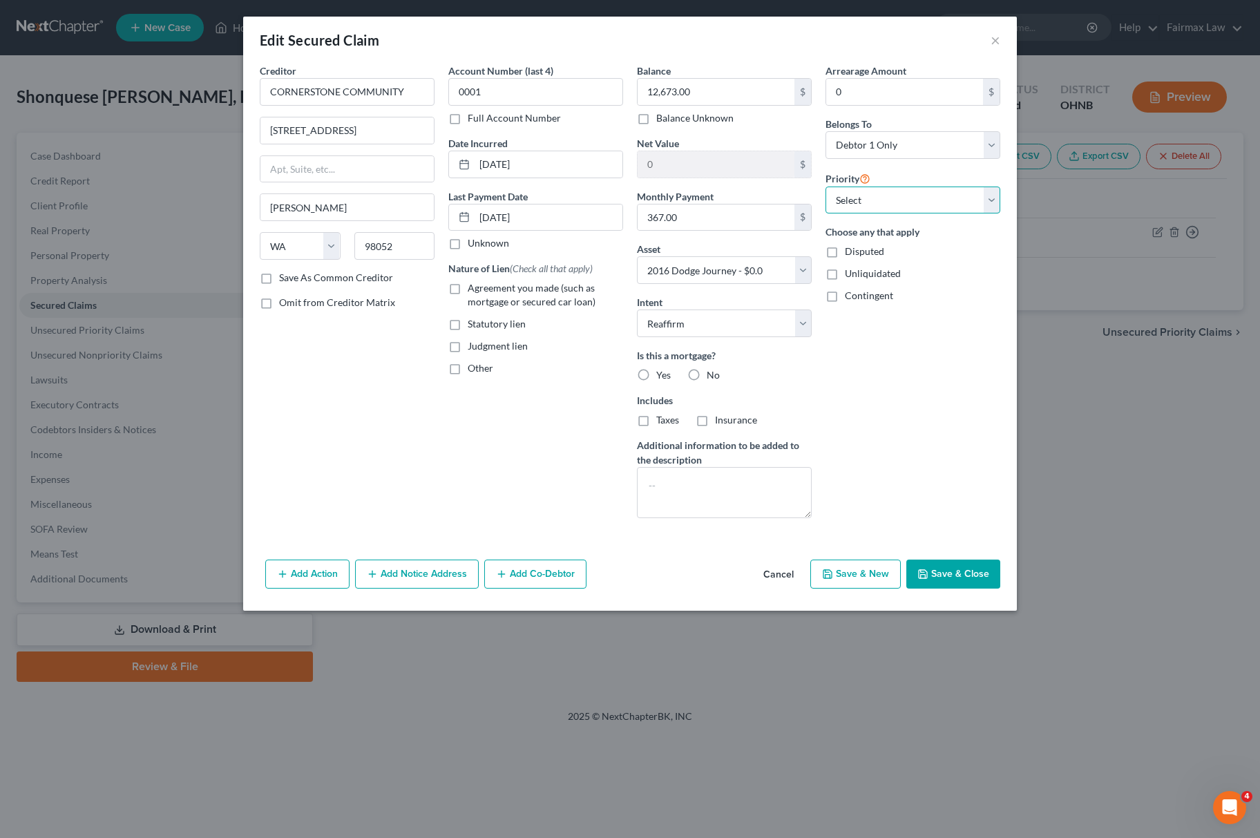
click at [898, 191] on select "Select 1st 2nd 3rd 4th 5th 6th 7th 8th 9th 10th 11th 12th 13th 14th 15th 16th 1…" at bounding box center [913, 201] width 175 height 28
click at [826, 187] on select "Select 1st 2nd 3rd 4th 5th 6th 7th 8th 9th 10th 11th 12th 13th 14th 15th 16th 1…" at bounding box center [913, 201] width 175 height 28
click at [900, 184] on div "Priority Select 1st 2nd 3rd 4th 5th 6th 7th 8th 9th 10th 11th 12th 13th 14th 15…" at bounding box center [913, 192] width 175 height 44
click at [895, 200] on select "Select 1st 2nd 3rd 4th 5th 6th 7th 8th 9th 10th 11th 12th 13th 14th 15th 16th 1…" at bounding box center [913, 201] width 175 height 28
select select "0"
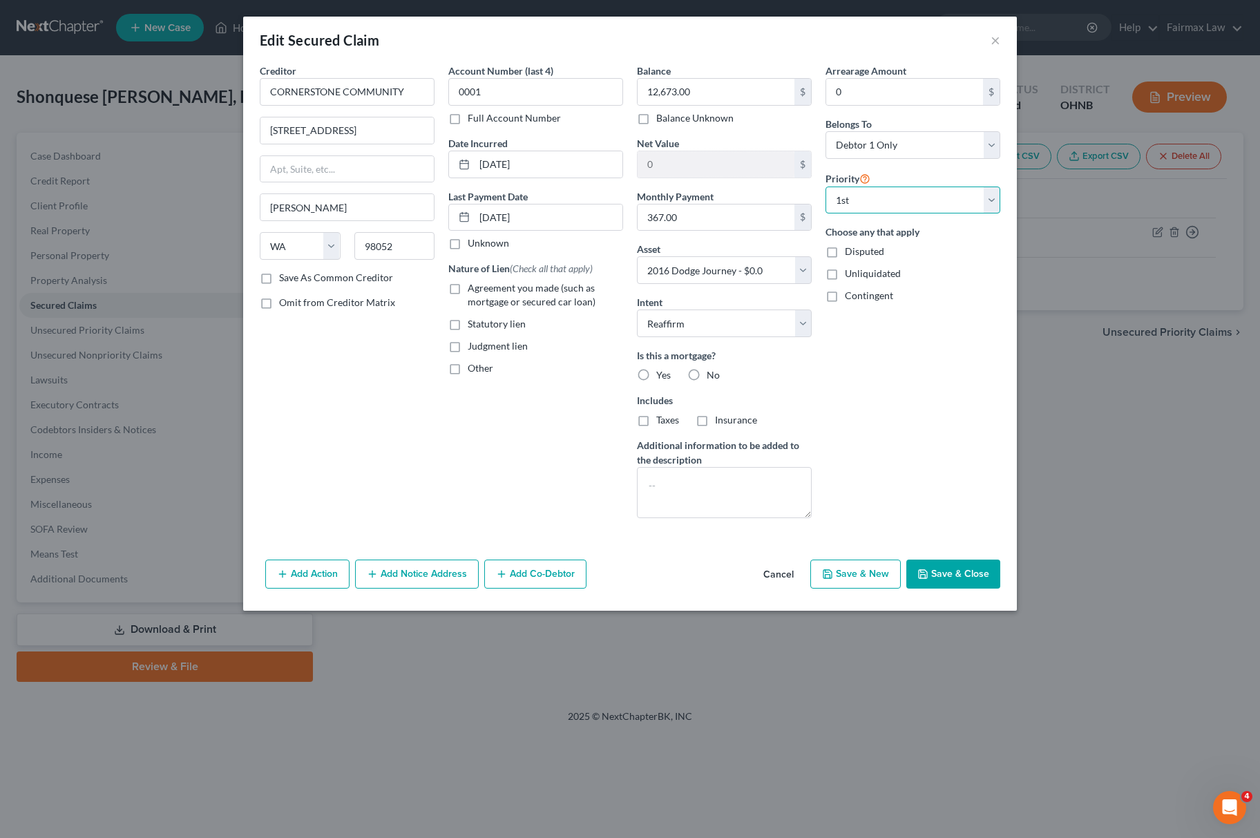
click at [826, 187] on select "Select 1st 2nd 3rd 4th 5th 6th 7th 8th 9th 10th 11th 12th 13th 14th 15th 16th 1…" at bounding box center [913, 201] width 175 height 28
click at [940, 570] on button "Save & Close" at bounding box center [953, 574] width 94 height 29
select select
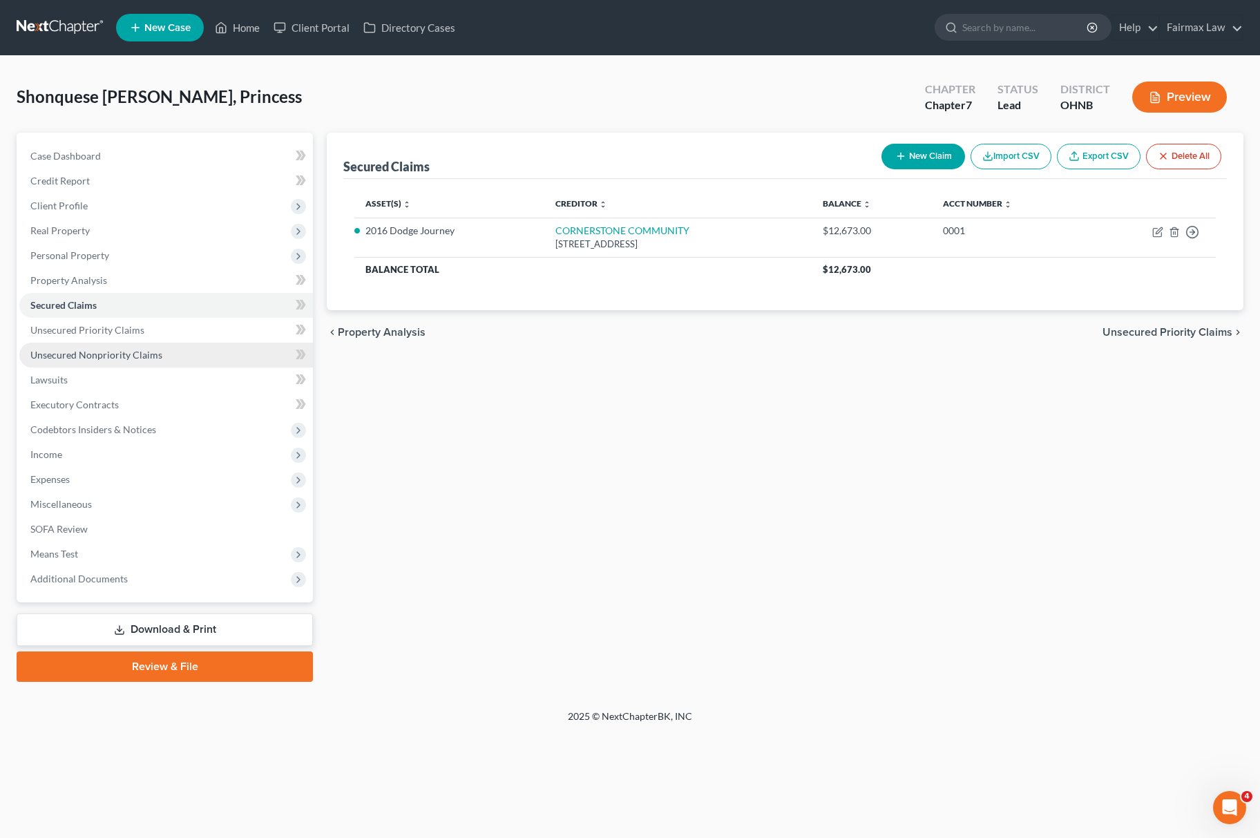
click at [130, 352] on span "Unsecured Nonpriority Claims" at bounding box center [96, 355] width 132 height 12
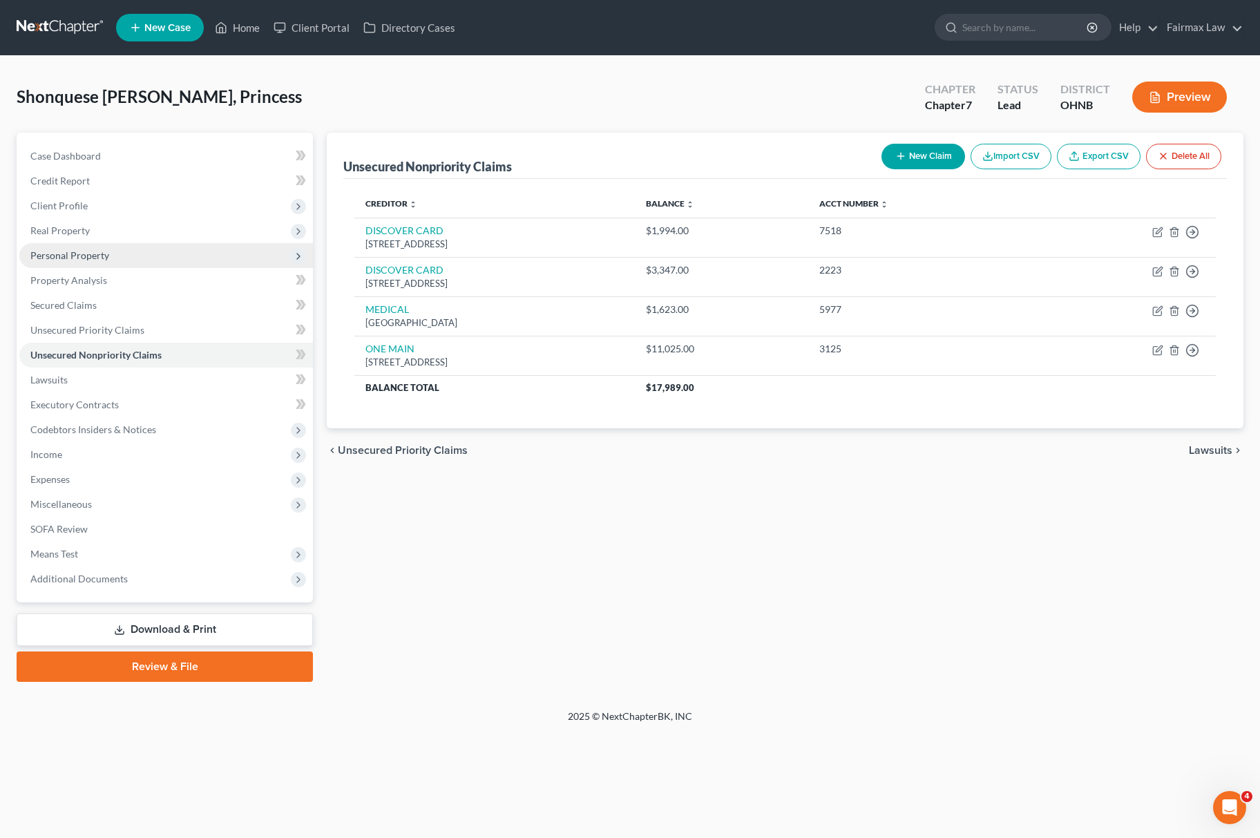
click at [175, 249] on span "Personal Property" at bounding box center [166, 255] width 294 height 25
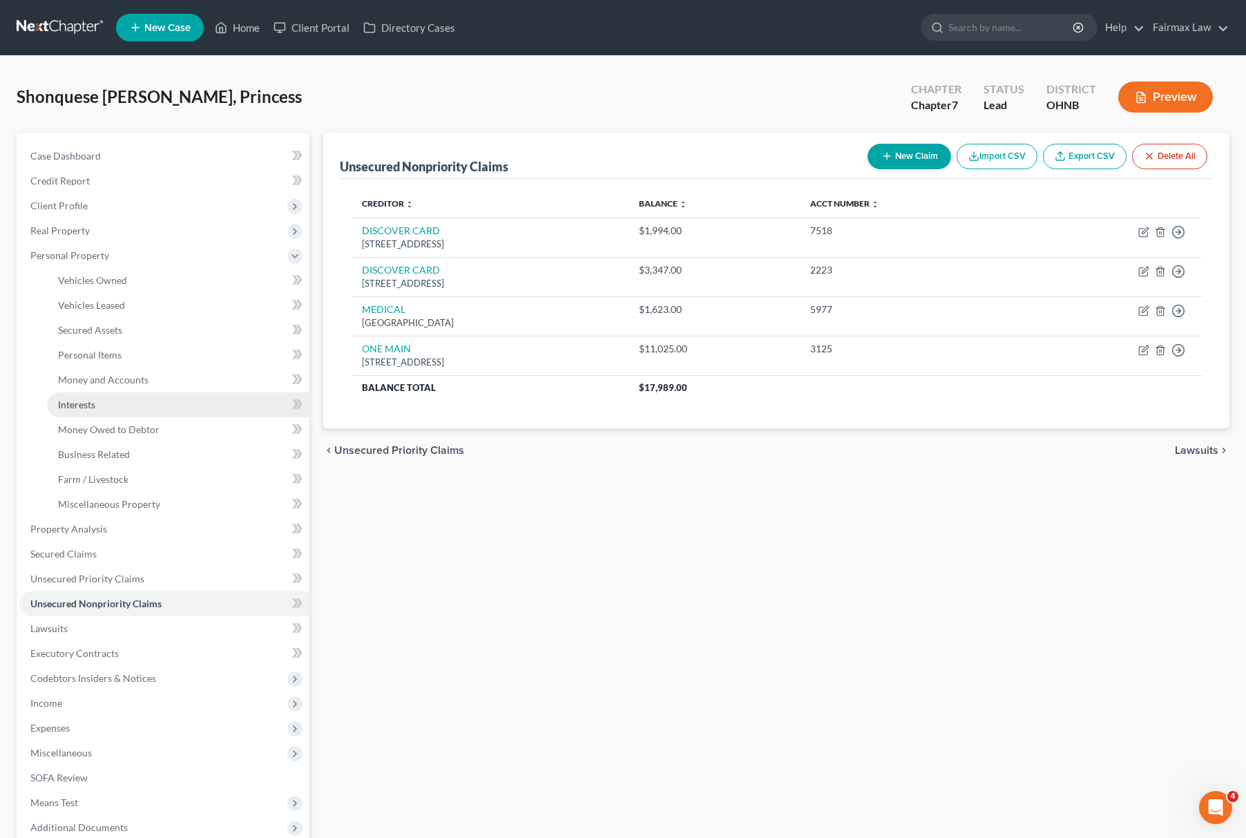
click at [146, 412] on link "Interests" at bounding box center [178, 404] width 263 height 25
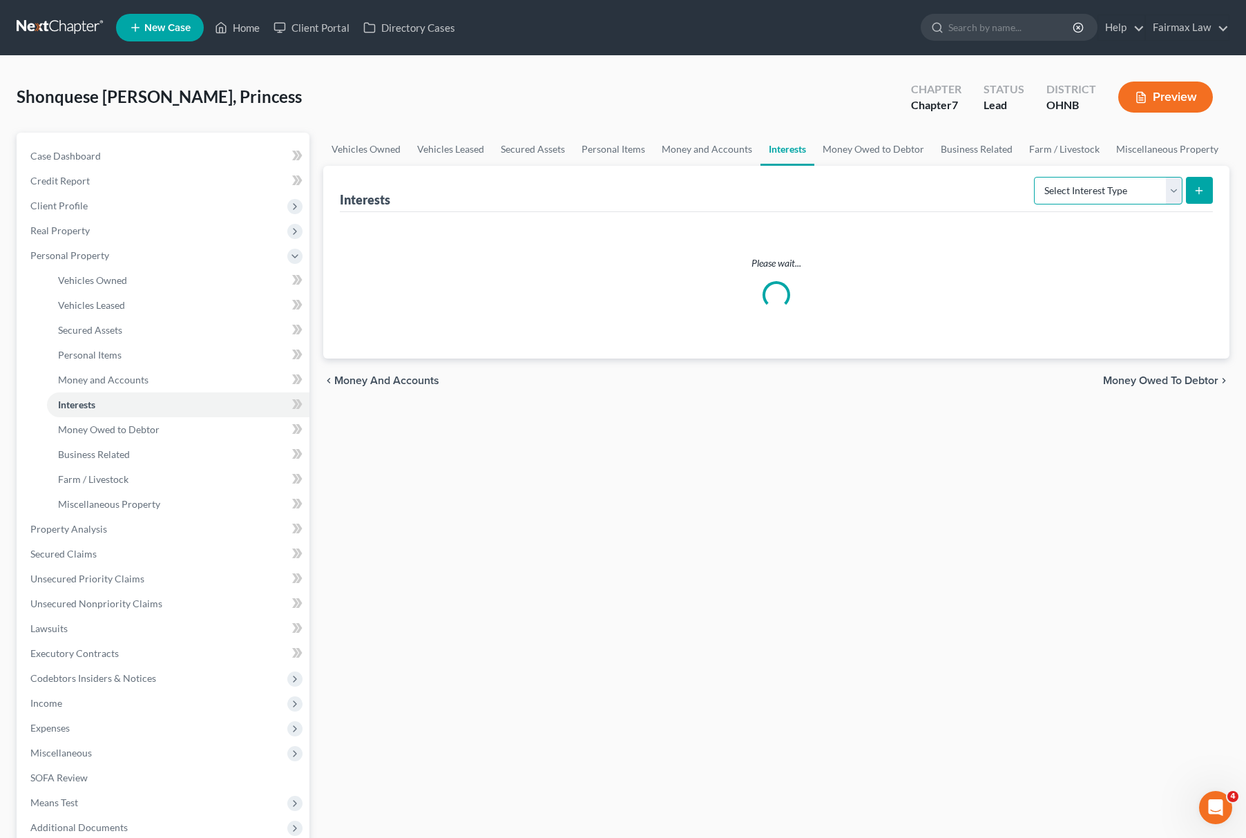
click at [1082, 178] on select "Select Interest Type 401K Annuity Bond Education IRA Government Bond Government…" at bounding box center [1108, 191] width 149 height 28
click at [1090, 191] on select "Select Interest Type 401K Annuity Bond Education IRA Government Bond Government…" at bounding box center [1108, 191] width 149 height 28
select select "401k"
click at [1036, 177] on select "Select Interest Type 401K Annuity Bond Education IRA Government Bond Government…" at bounding box center [1108, 191] width 149 height 28
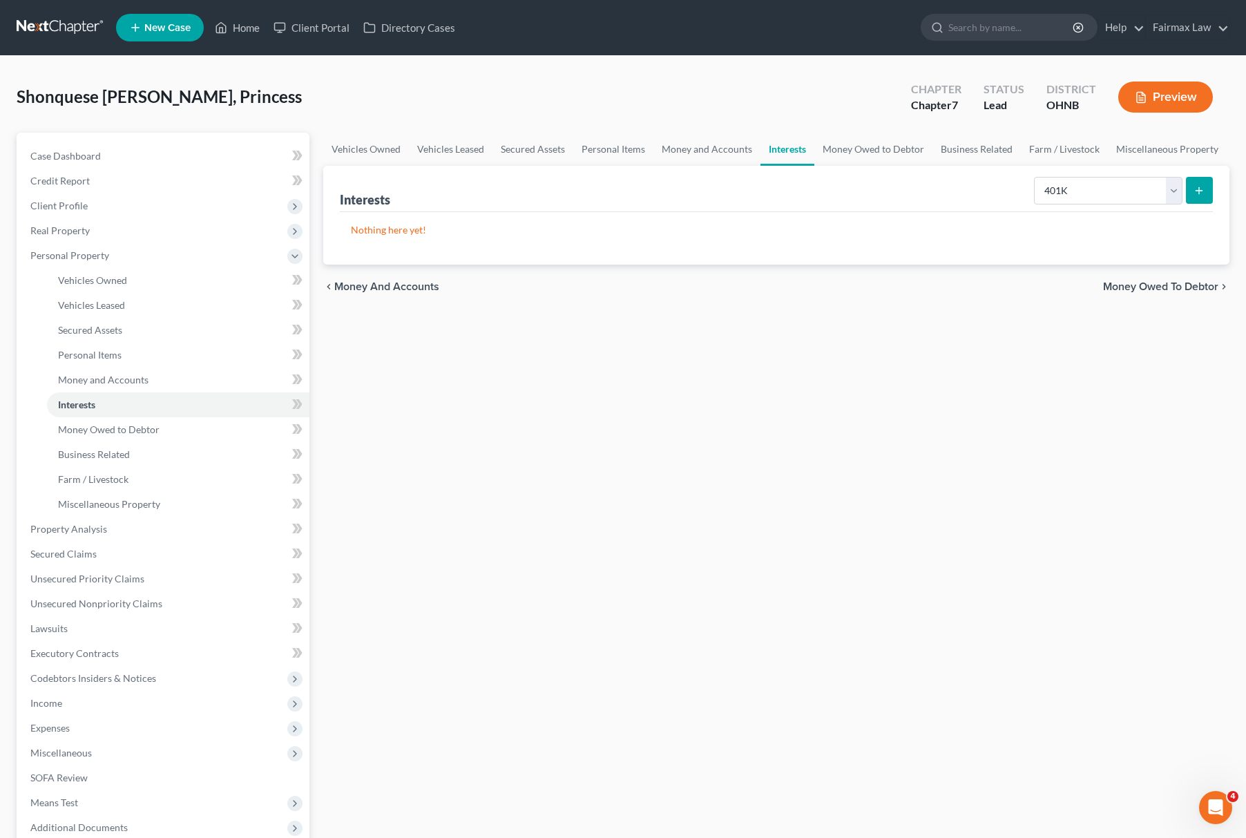
click at [1200, 199] on button "submit" at bounding box center [1199, 190] width 27 height 27
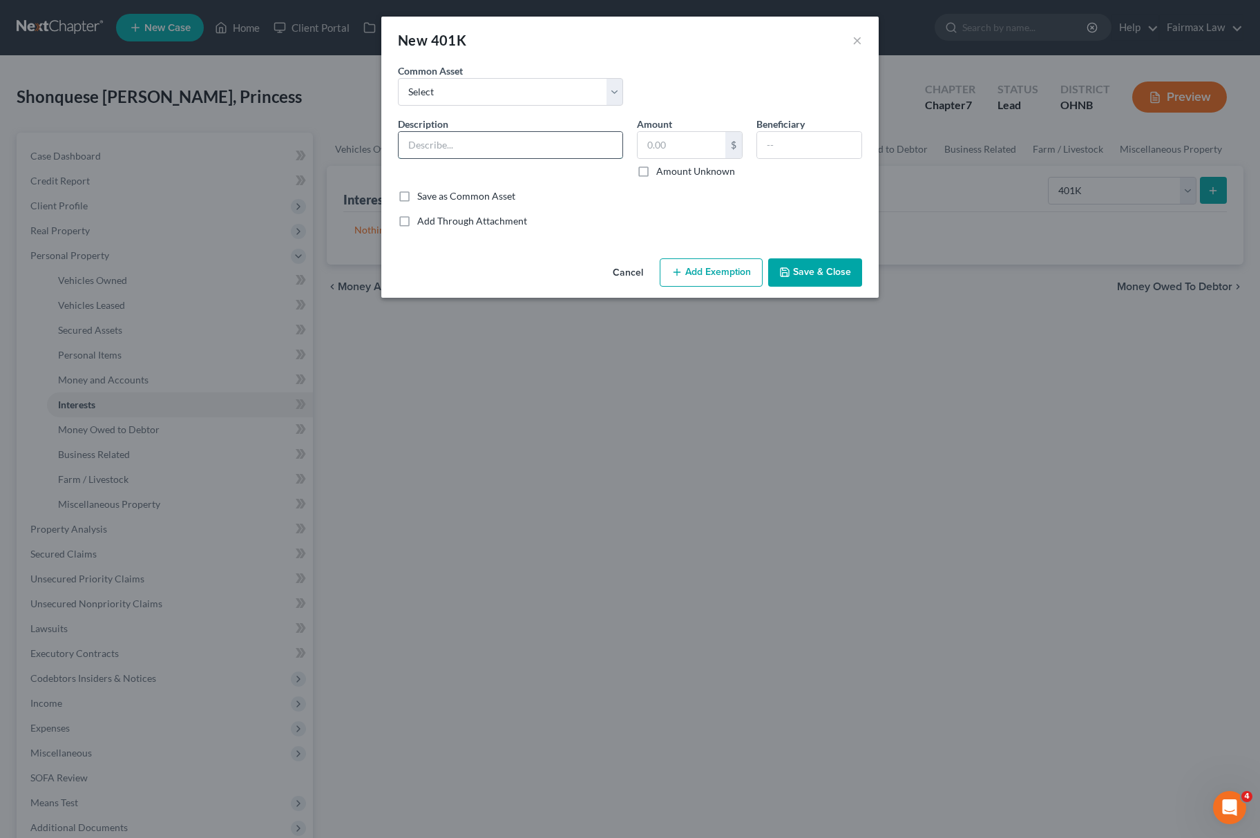
click at [439, 134] on input "text" at bounding box center [511, 145] width 224 height 26
type input "Lincoln Financial Group"
click at [708, 144] on input "text" at bounding box center [682, 145] width 88 height 26
paste input "1350.67"
type input "1,350.67"
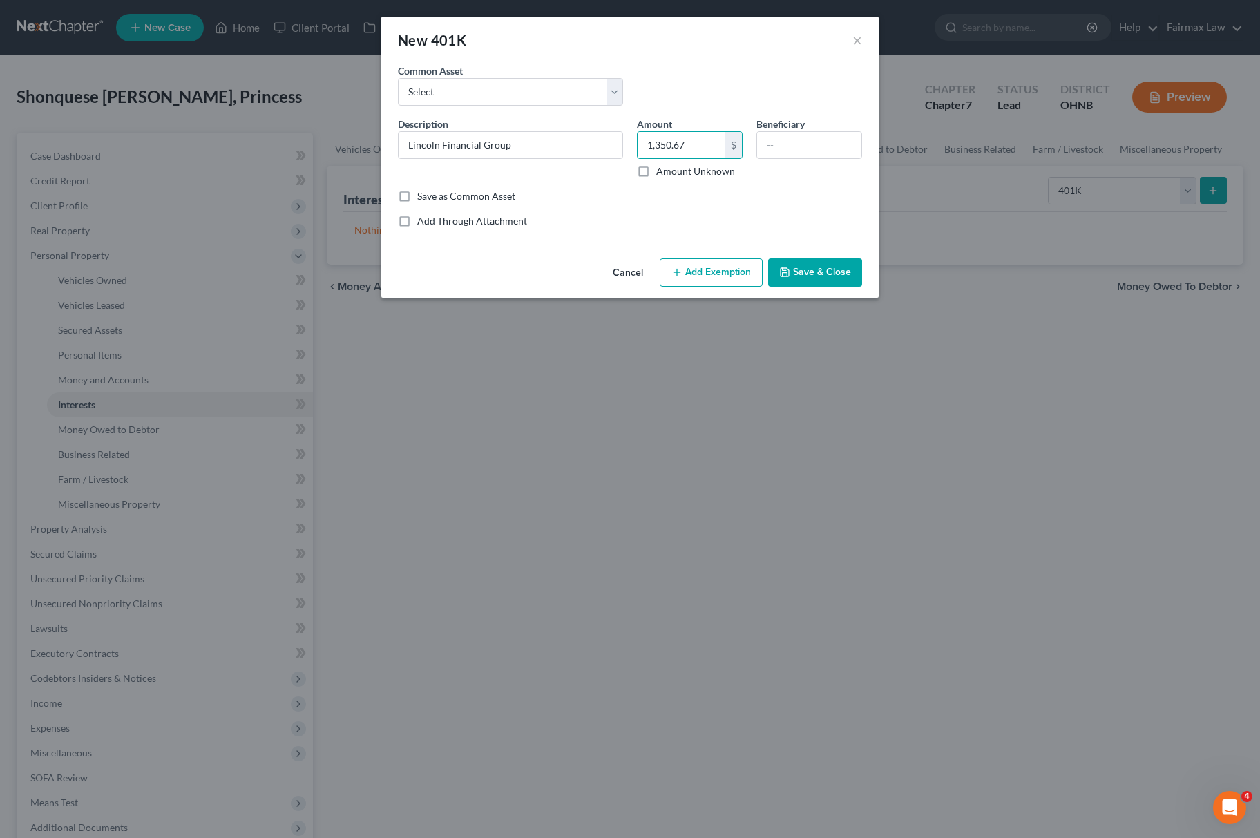
click at [730, 269] on button "Add Exemption" at bounding box center [711, 272] width 103 height 29
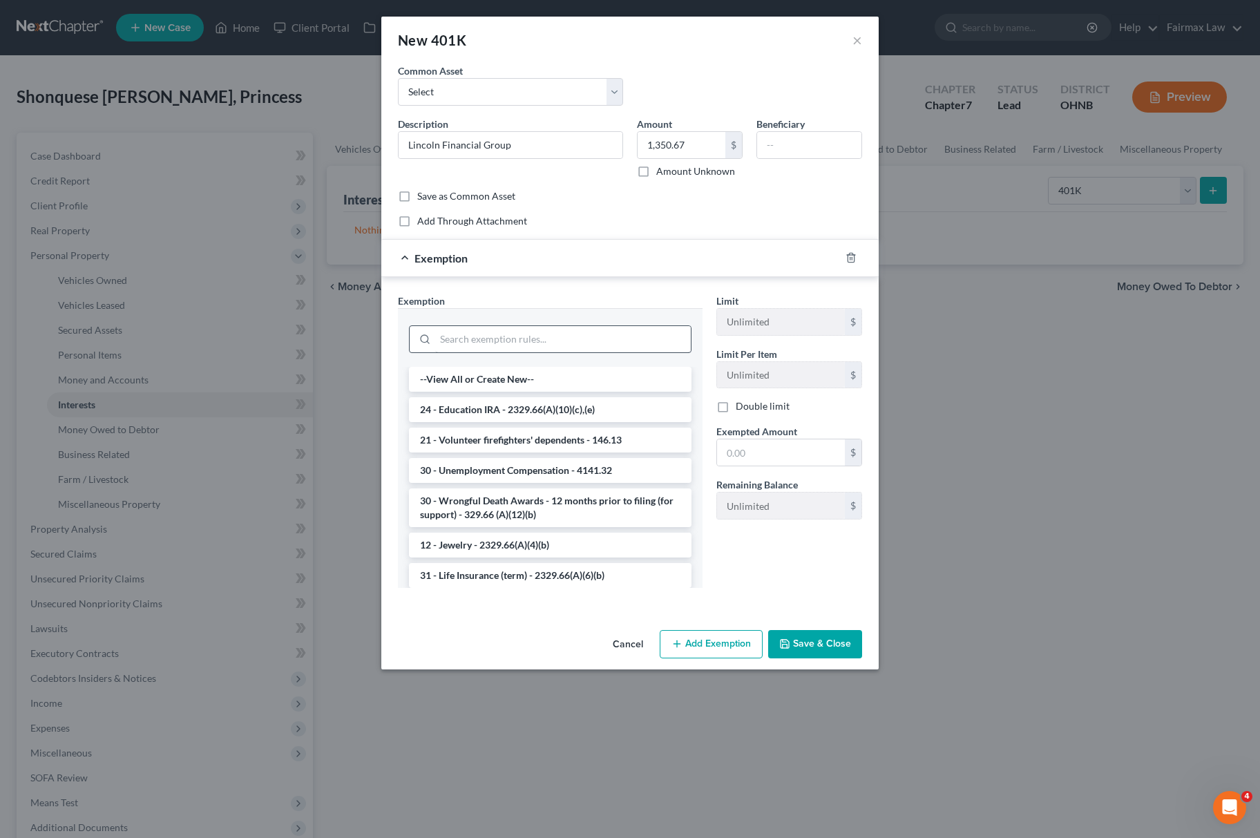
drag, startPoint x: 507, startPoint y: 321, endPoint x: 508, endPoint y: 352, distance: 31.1
click at [507, 321] on div at bounding box center [550, 338] width 283 height 36
click at [508, 352] on input "search" at bounding box center [563, 339] width 256 height 26
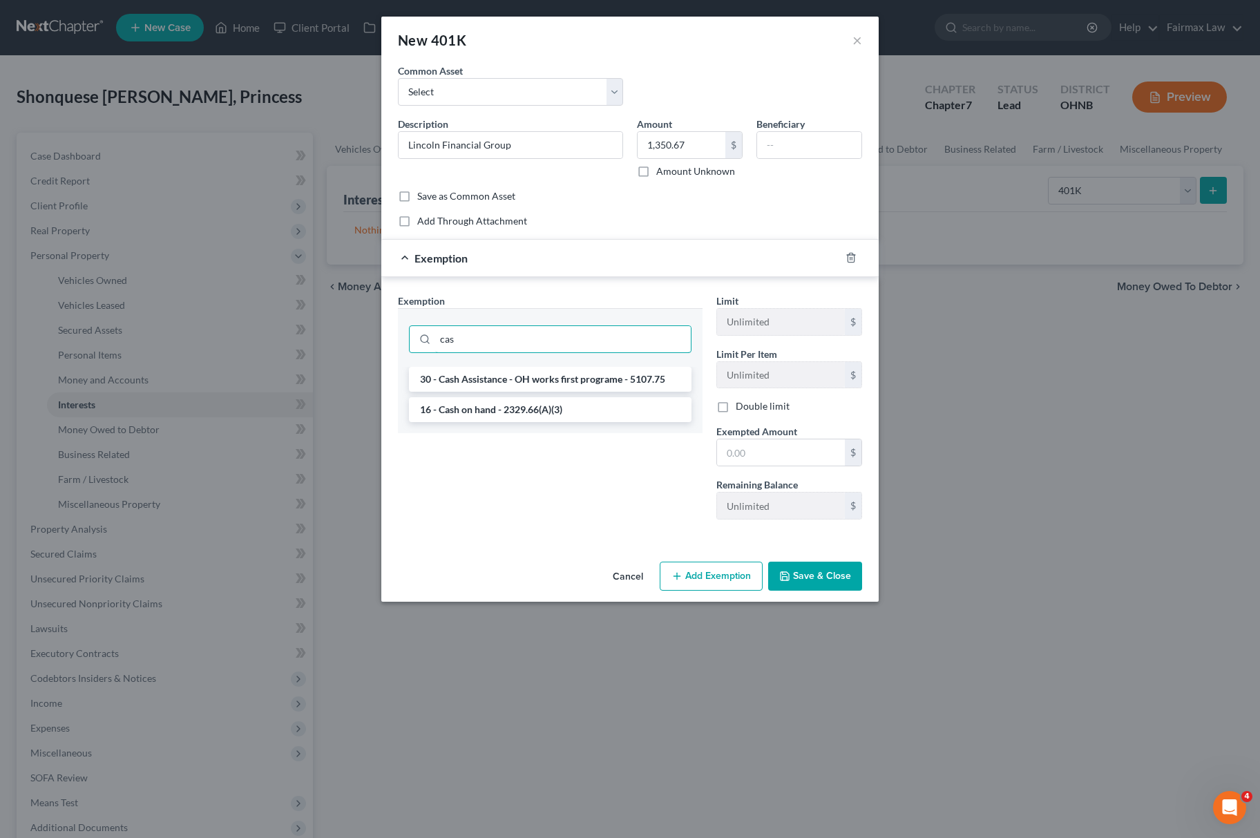
type input "cas"
click at [470, 398] on ul "30 - Cash Assistance - OH works first programe - 5107.75 16 - Cash on hand - 23…" at bounding box center [550, 394] width 283 height 55
click at [479, 416] on li "16 - Cash on hand - 2329.66(A)(3)" at bounding box center [550, 409] width 283 height 25
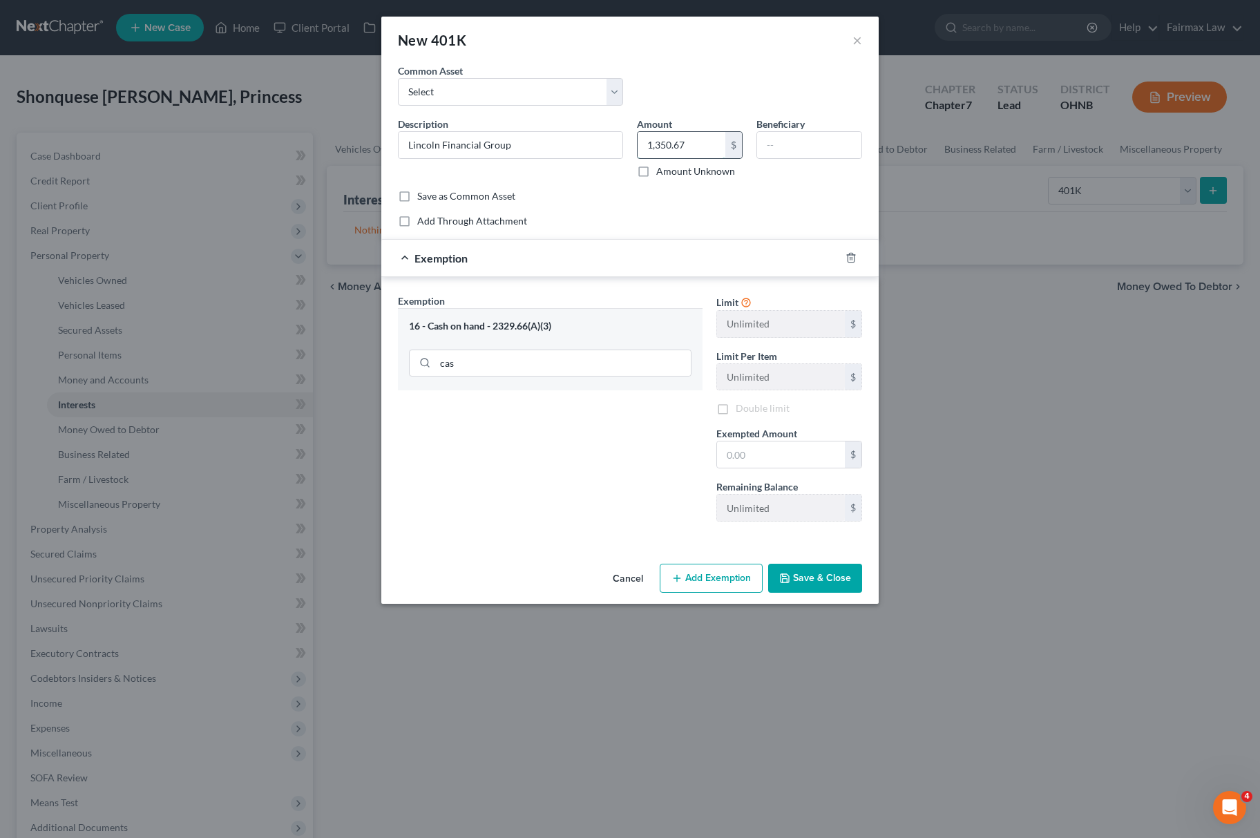
click at [675, 148] on input "1,350.67" at bounding box center [682, 145] width 88 height 26
click at [750, 459] on input "text" at bounding box center [781, 454] width 128 height 26
paste input "1,350.67"
type input "1,350.67"
click at [837, 591] on button "Save & Close" at bounding box center [815, 578] width 94 height 29
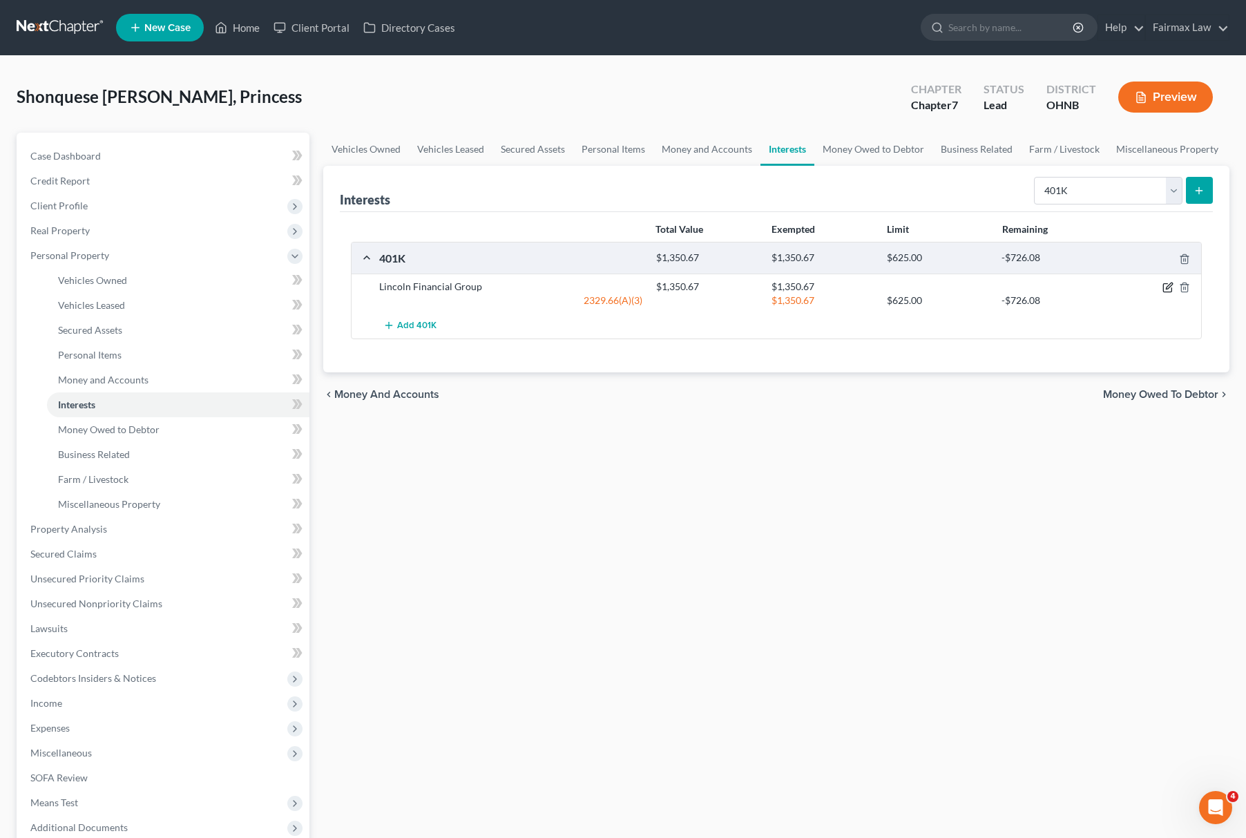
click at [1163, 283] on icon "button" at bounding box center [1168, 287] width 11 height 11
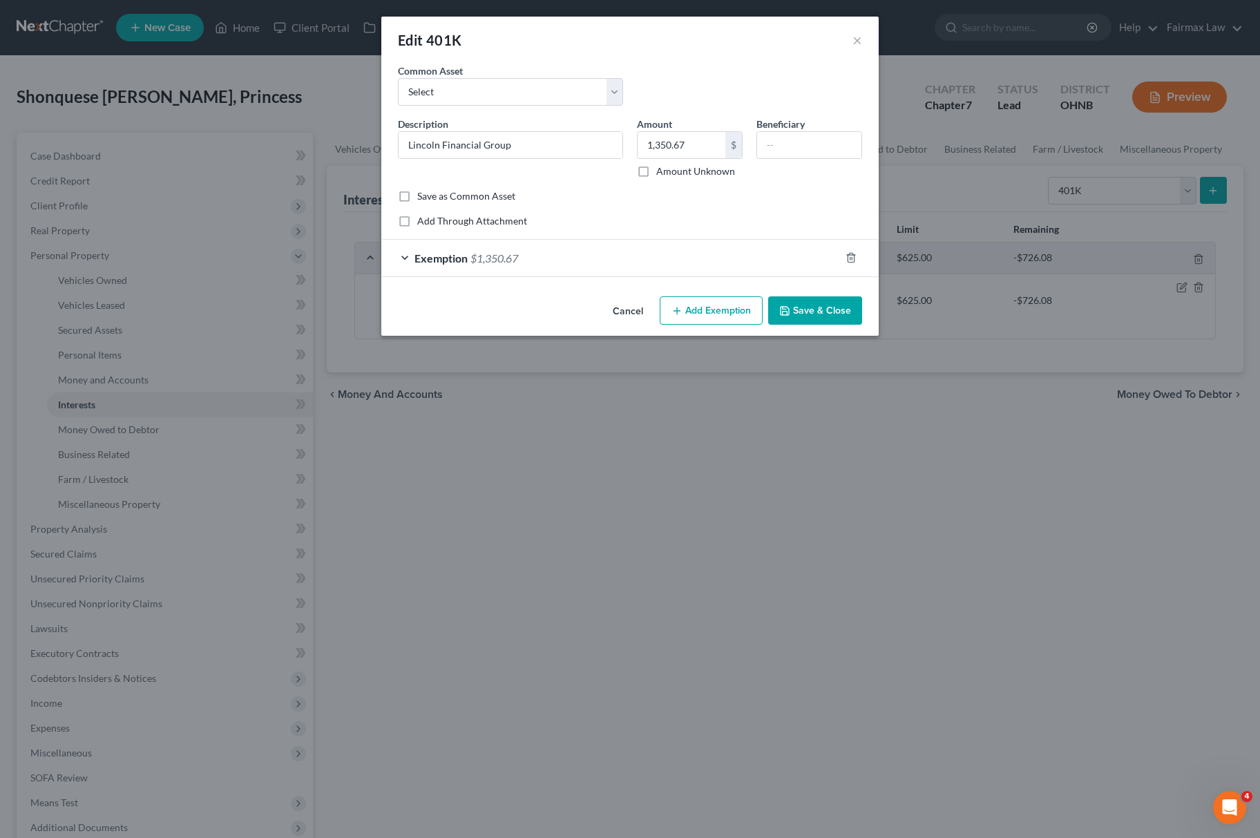
click at [677, 250] on div "Exemption $1,350.67" at bounding box center [610, 258] width 459 height 37
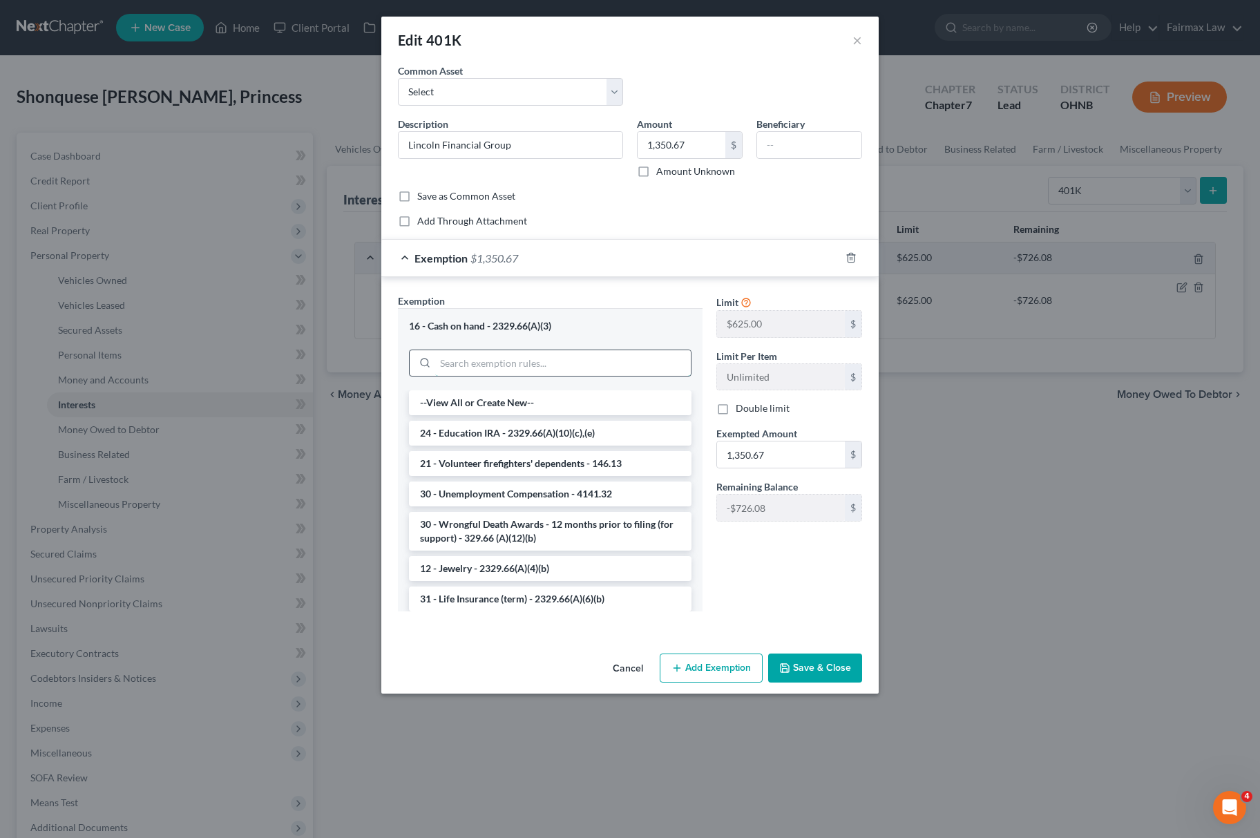
click at [506, 365] on input "search" at bounding box center [563, 363] width 256 height 26
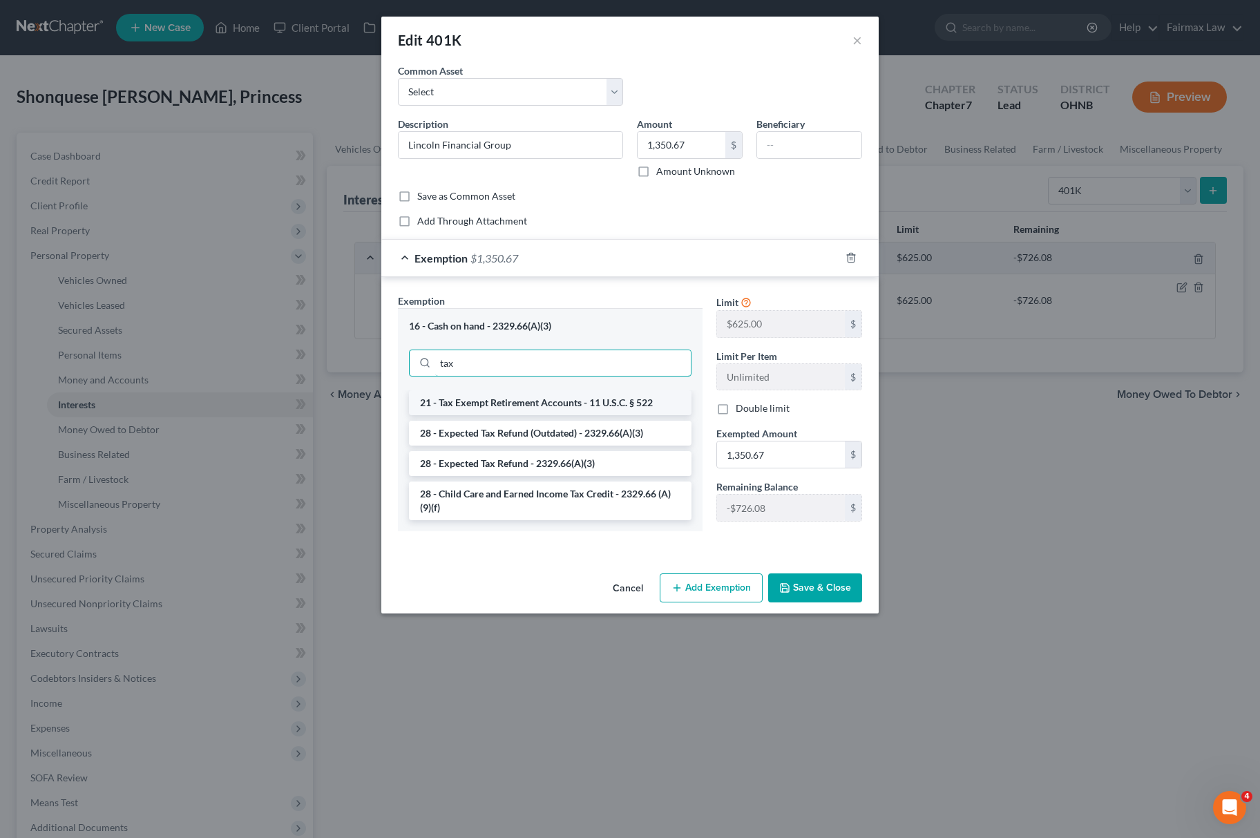
type input "tax"
click at [493, 401] on li "21 - Tax Exempt Retirement Accounts - 11 U.S.C. § 522" at bounding box center [550, 402] width 283 height 25
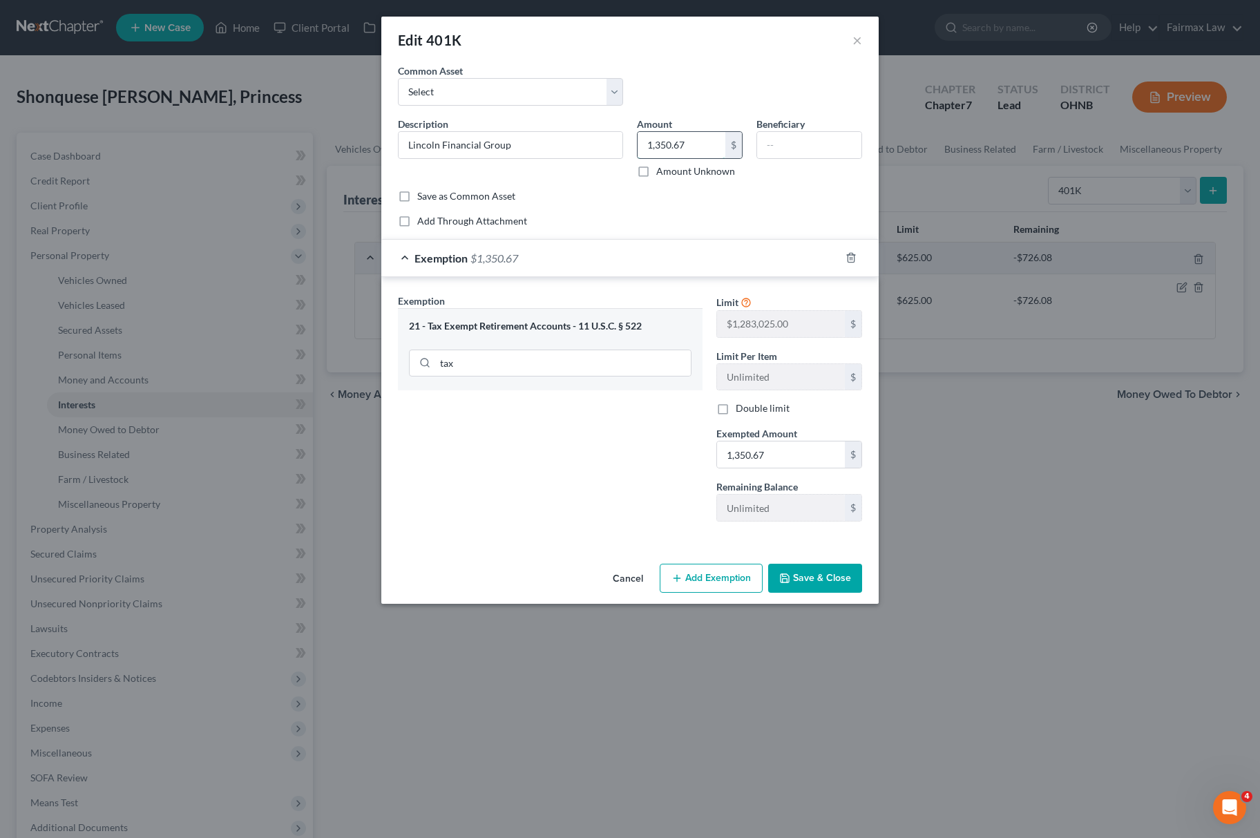
click at [683, 152] on input "1,350.67" at bounding box center [682, 145] width 88 height 26
drag, startPoint x: 807, startPoint y: 594, endPoint x: 813, endPoint y: 589, distance: 7.9
click at [807, 592] on button "Save & Close" at bounding box center [815, 578] width 94 height 29
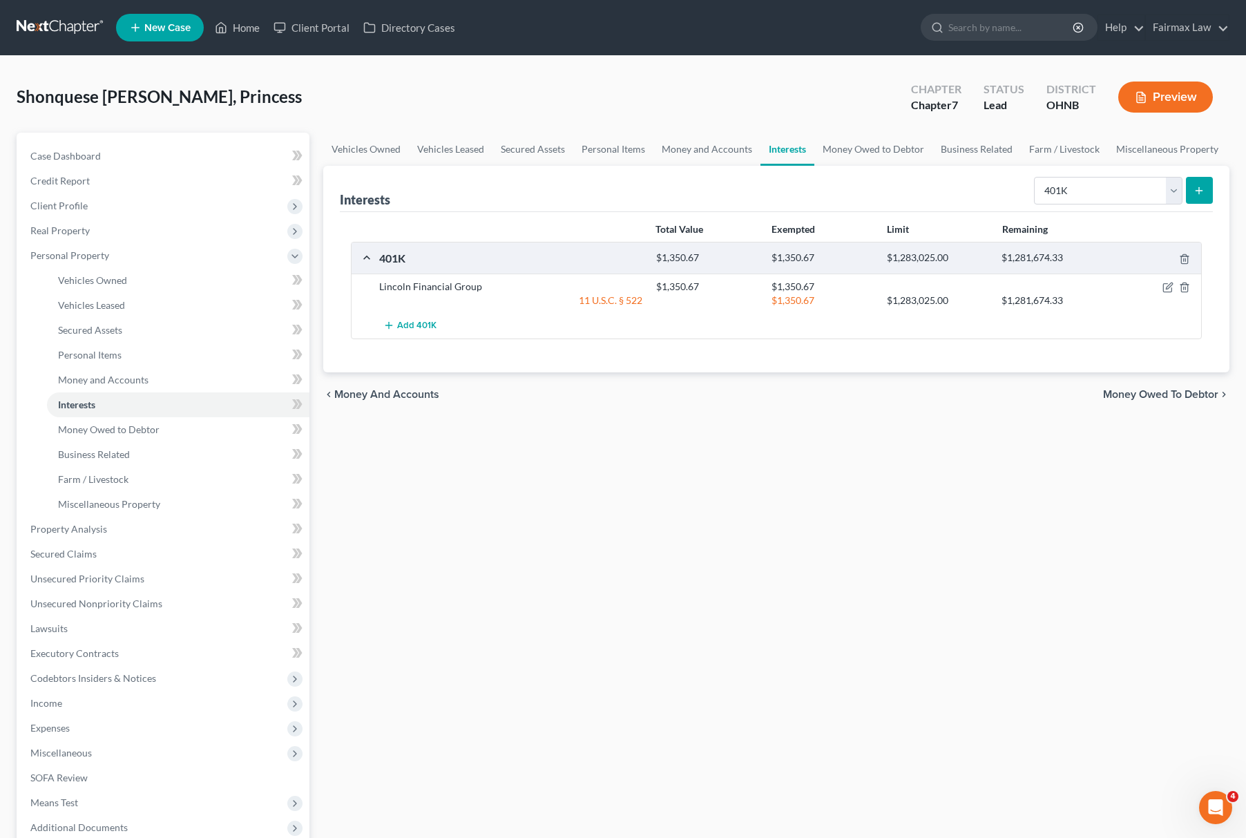
click at [492, 449] on div "Vehicles Owned Vehicles Leased Secured Assets Personal Items Money and Accounts…" at bounding box center [776, 532] width 920 height 798
click at [711, 150] on link "Money and Accounts" at bounding box center [707, 149] width 107 height 33
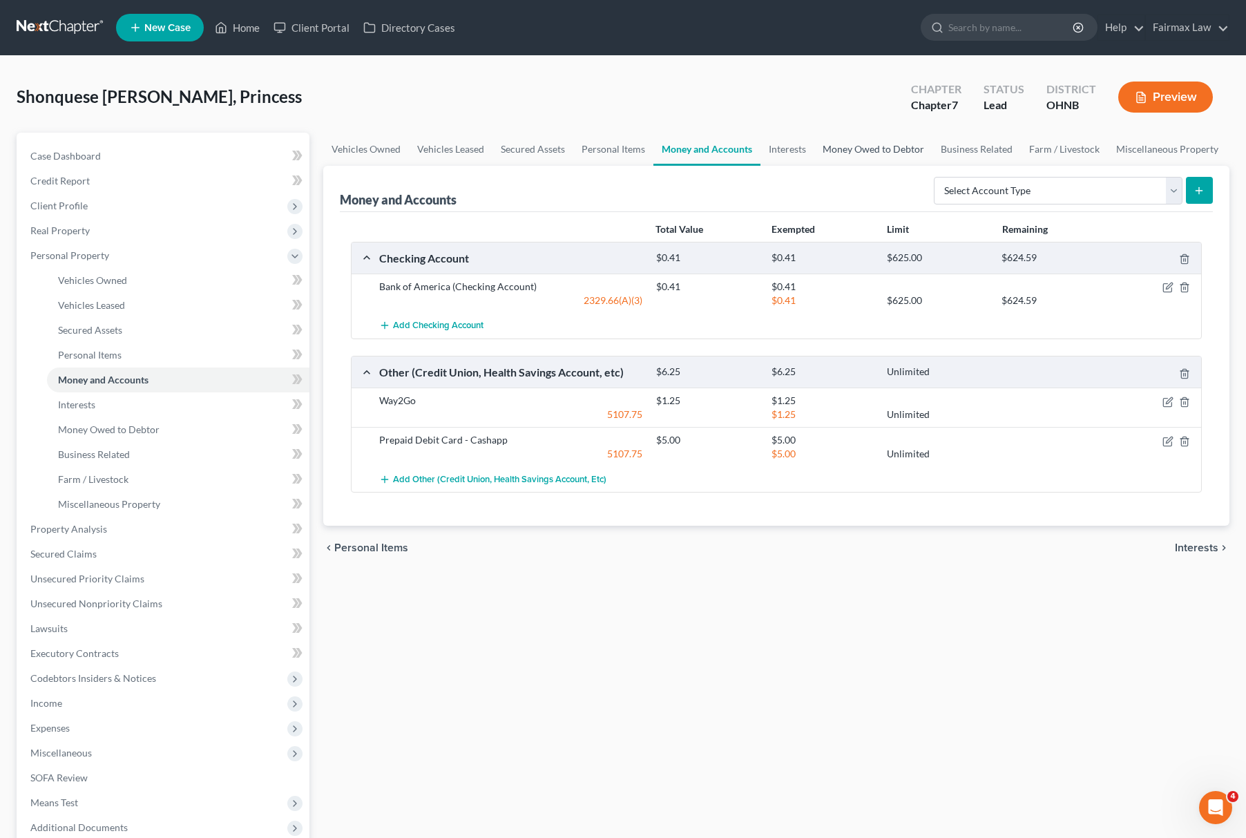
click at [891, 144] on link "Money Owed to Debtor" at bounding box center [874, 149] width 118 height 33
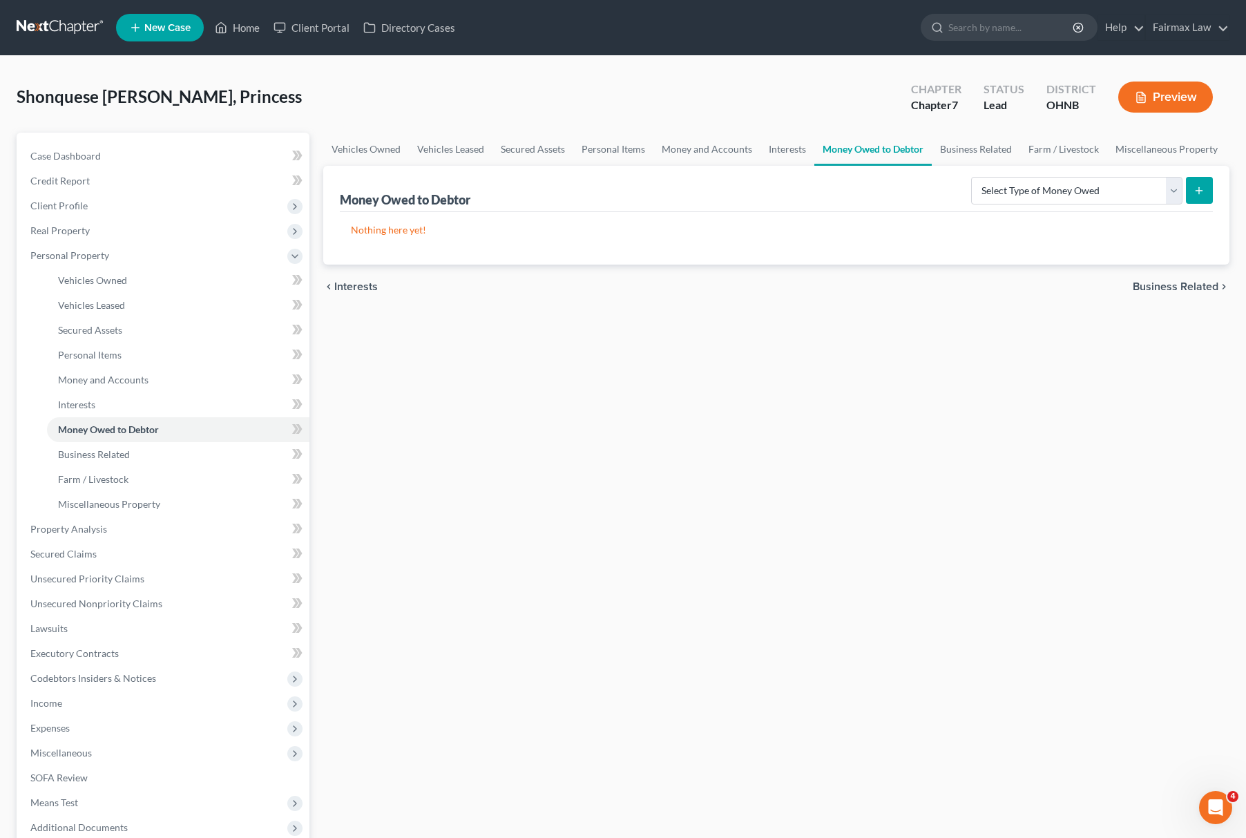
click at [648, 439] on div "Vehicles Owned Vehicles Leased Secured Assets Personal Items Money and Accounts…" at bounding box center [776, 532] width 920 height 798
click at [75, 701] on span "Income" at bounding box center [164, 703] width 290 height 25
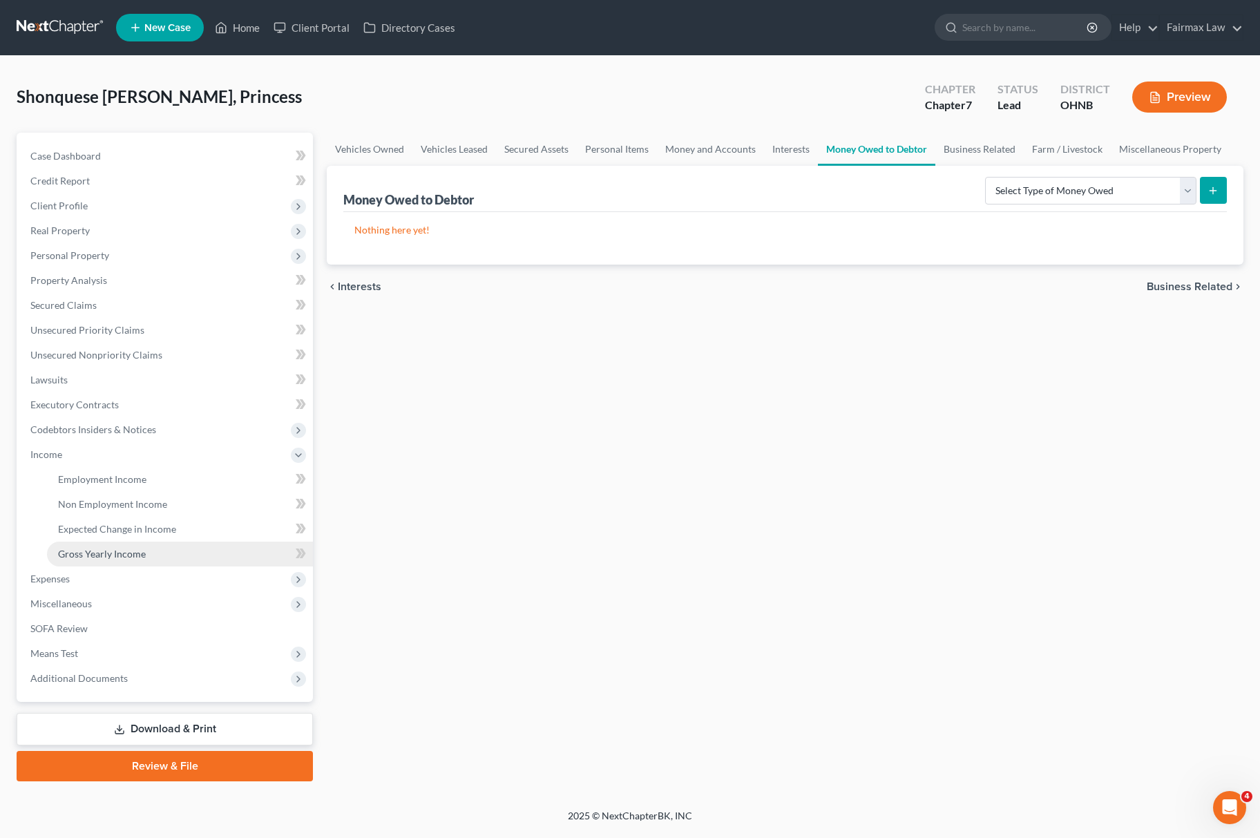
click at [153, 551] on link "Gross Yearly Income" at bounding box center [180, 554] width 266 height 25
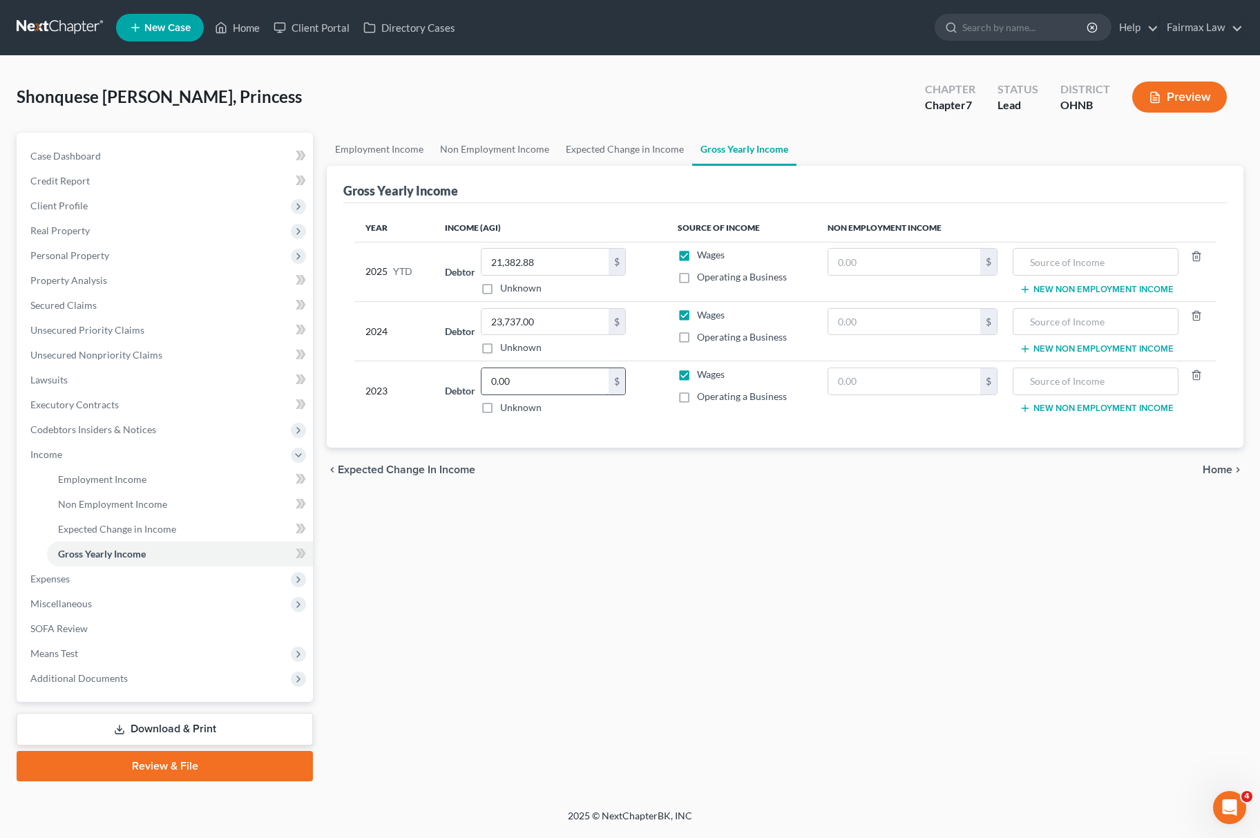
click at [510, 384] on input "0.00" at bounding box center [545, 381] width 127 height 26
click at [185, 253] on span "Personal Property" at bounding box center [166, 255] width 294 height 25
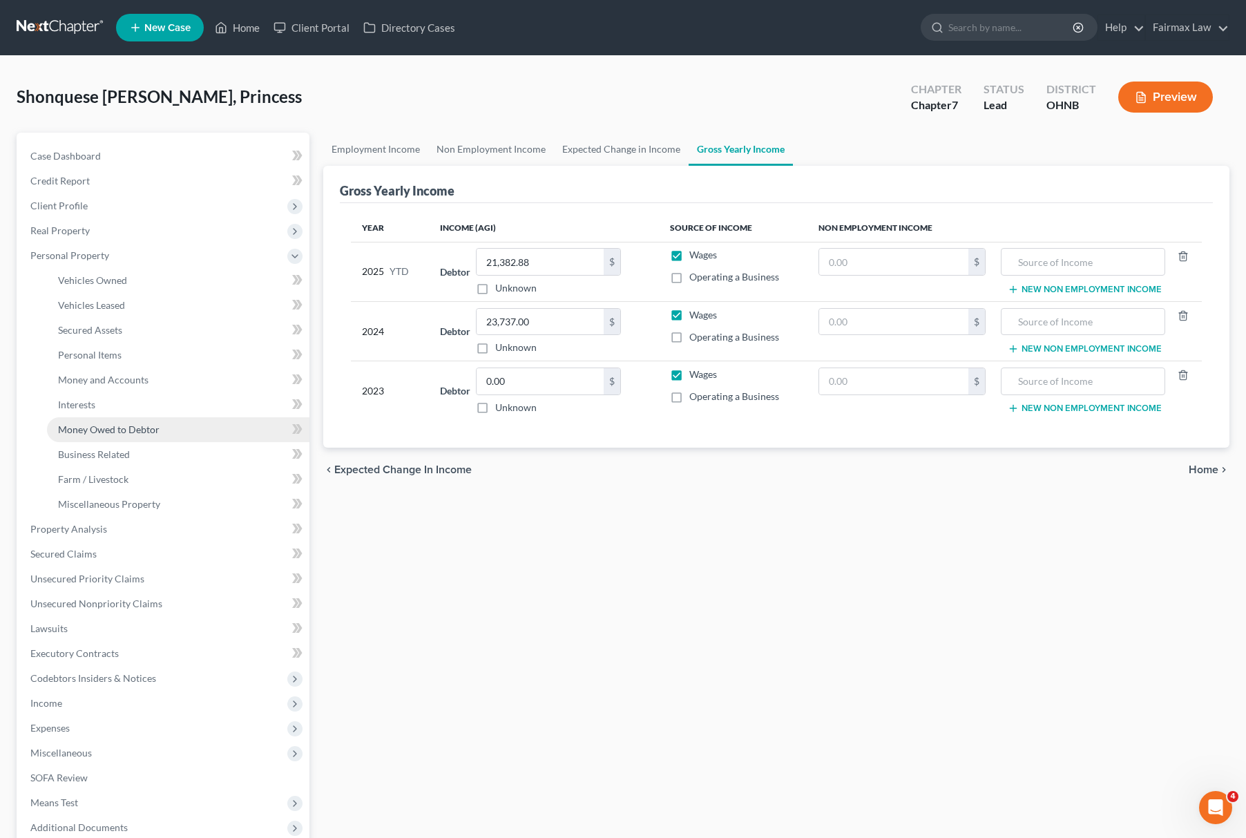
click at [189, 432] on link "Money Owed to Debtor" at bounding box center [178, 429] width 263 height 25
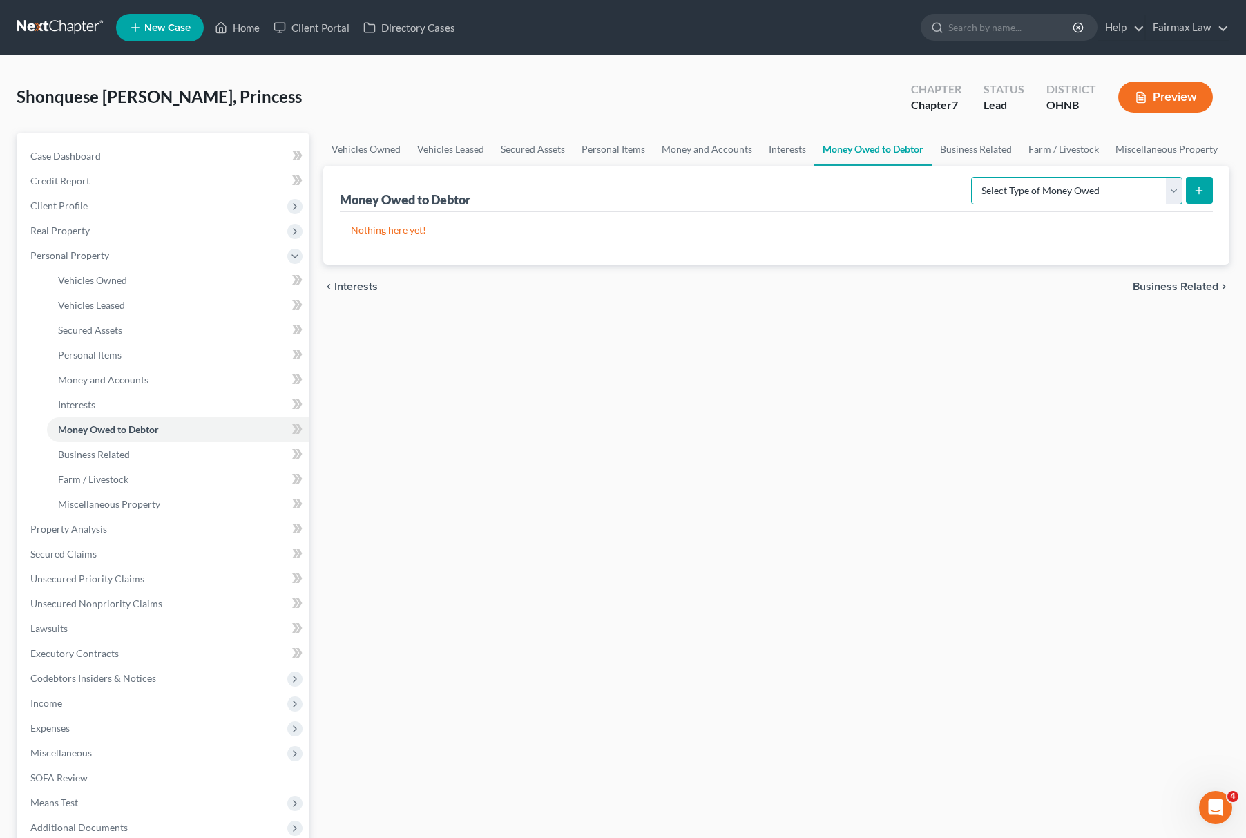
click at [1048, 189] on select "Select Type of Money Owed Accounts Receivable Alimony Child Support Claims Agai…" at bounding box center [1076, 191] width 211 height 28
click at [973, 177] on select "Select Type of Money Owed Accounts Receivable Alimony Child Support Claims Agai…" at bounding box center [1076, 191] width 211 height 28
click at [1190, 171] on div "Select Type of Money Owed Accounts Receivable Alimony Child Support Claims Agai…" at bounding box center [1089, 189] width 247 height 37
click at [1195, 189] on icon "submit" at bounding box center [1199, 190] width 11 height 11
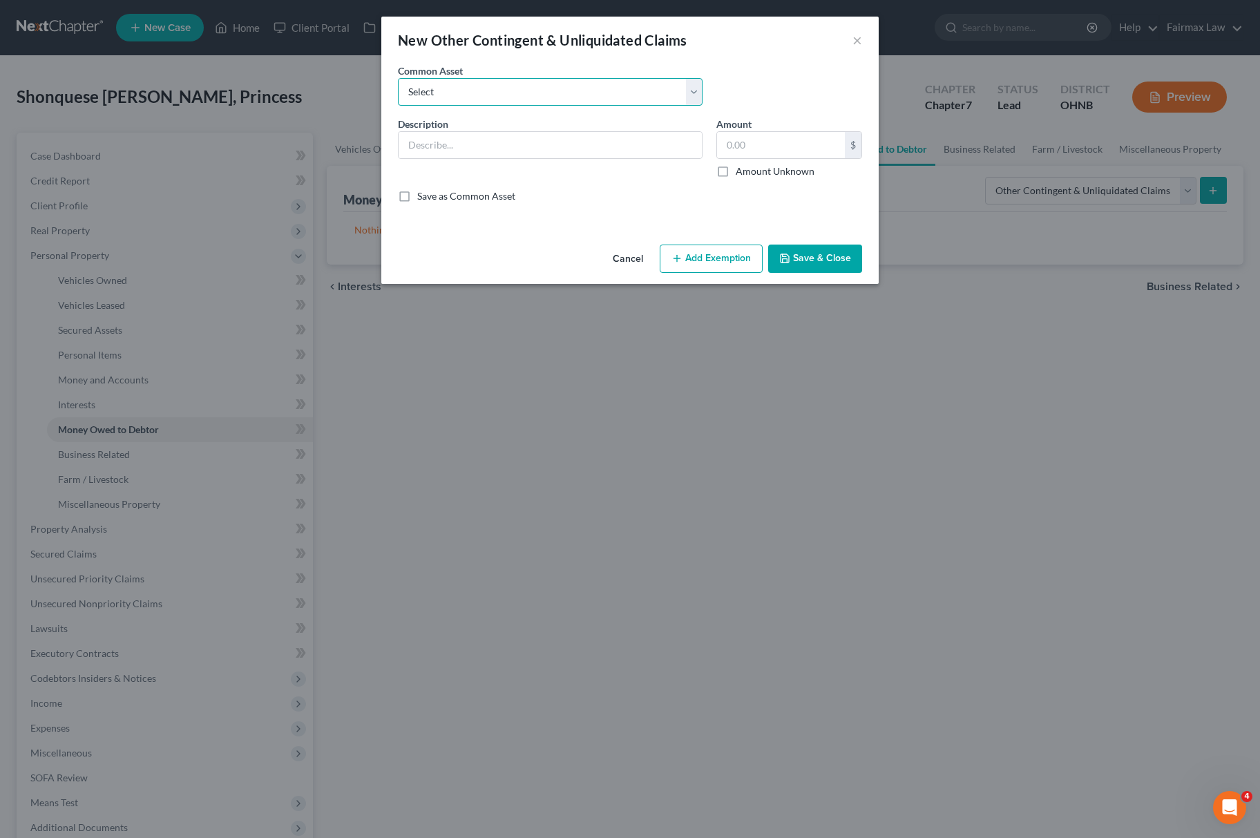
click at [443, 84] on select "Select Rights, including any right of recovery, in wages garnished [DATE] of ba…" at bounding box center [550, 92] width 305 height 28
click at [446, 84] on select "Select Rights, including any right of recovery, in wages garnished [DATE] of ba…" at bounding box center [550, 92] width 305 height 28
click at [1060, 521] on div "New Other Contingent & Unliquidated Claims × An exemption set must first be sel…" at bounding box center [630, 419] width 1260 height 838
click at [622, 272] on button "Cancel" at bounding box center [628, 260] width 53 height 28
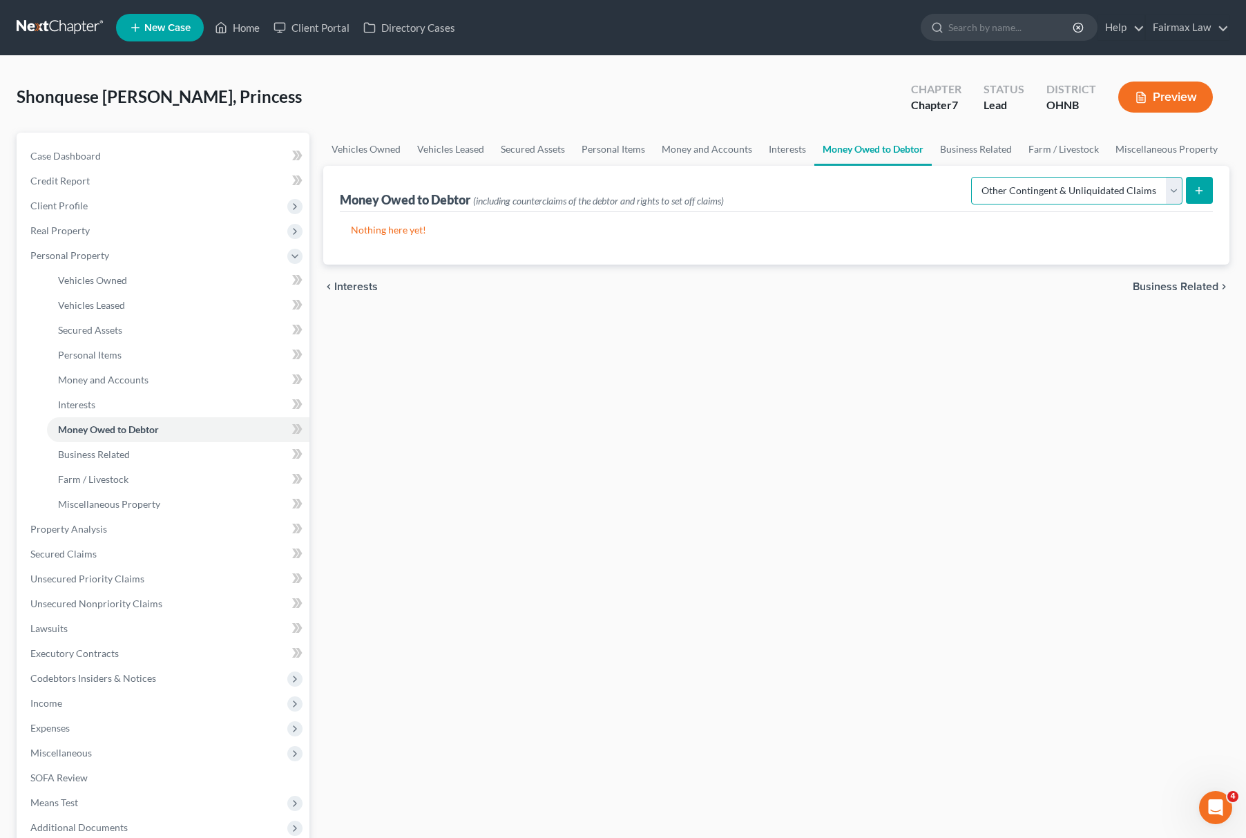
click at [1097, 184] on select "Select Type of Money Owed Accounts Receivable Alimony Child Support Claims Agai…" at bounding box center [1076, 191] width 211 height 28
select select "expected_tax_refund"
click at [973, 177] on select "Select Type of Money Owed Accounts Receivable Alimony Child Support Claims Agai…" at bounding box center [1076, 191] width 211 height 28
click at [1188, 198] on button "submit" at bounding box center [1199, 190] width 27 height 27
select select "0"
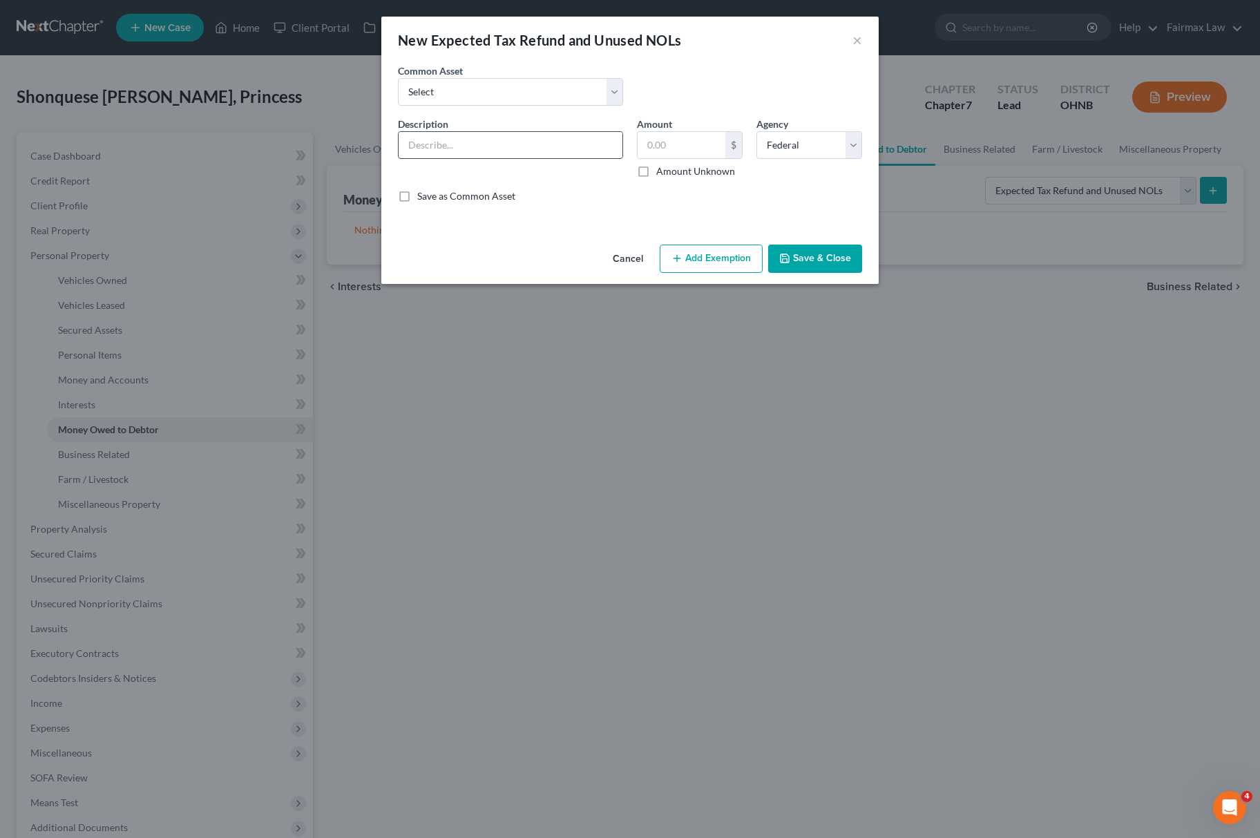
click at [544, 145] on input "text" at bounding box center [511, 145] width 224 height 26
type input "2025 Potential Tax refund for Oct"
click at [673, 144] on input "text" at bounding box center [682, 145] width 88 height 26
type input "4,793.33"
click at [727, 253] on button "Add Exemption" at bounding box center [711, 259] width 103 height 29
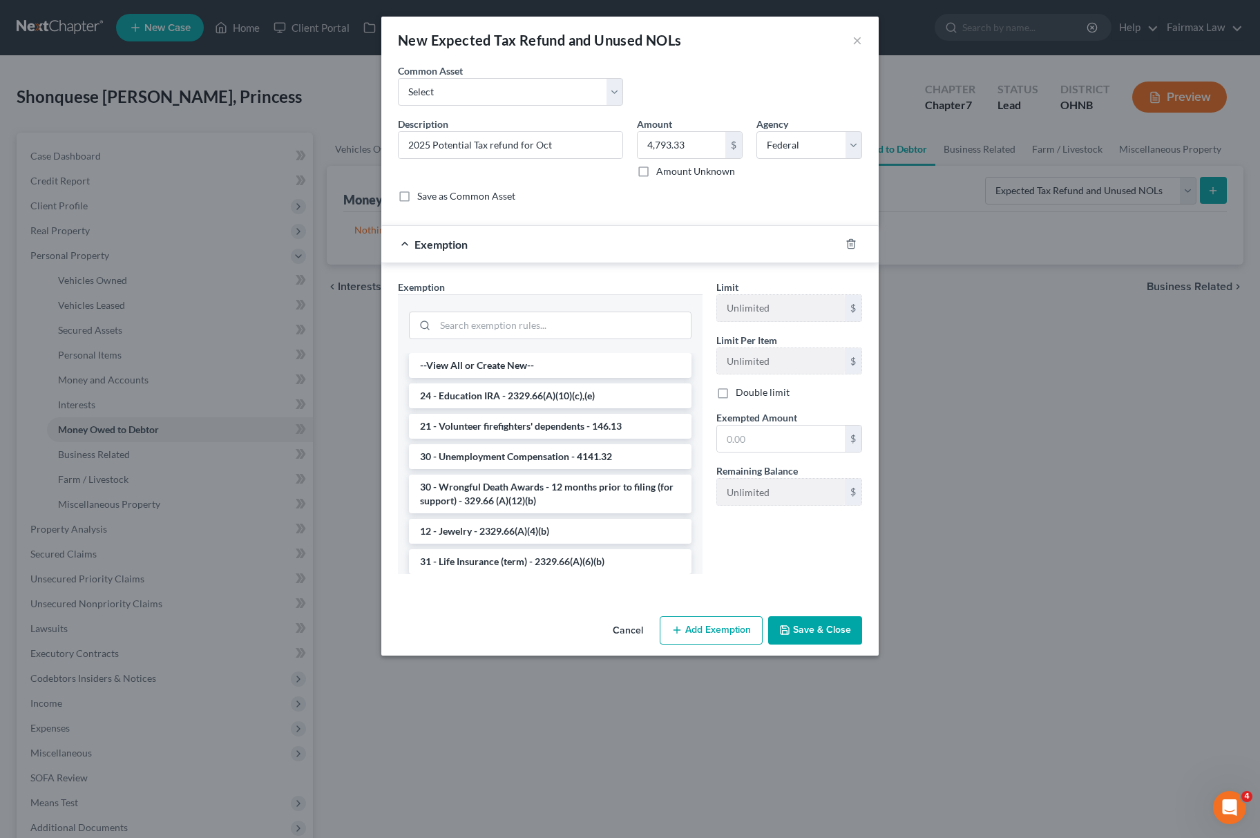
click at [592, 307] on div at bounding box center [550, 324] width 283 height 36
click at [575, 334] on input "search" at bounding box center [563, 325] width 256 height 26
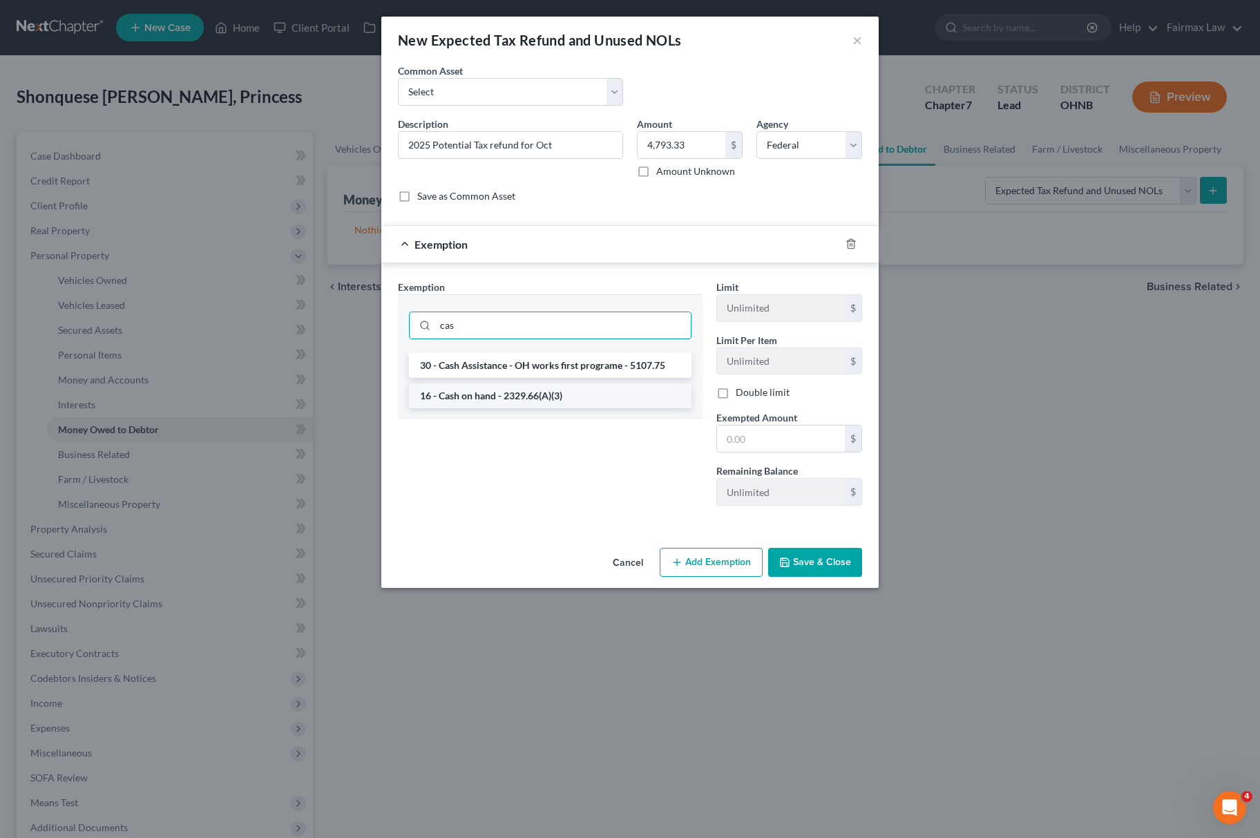
type input "cas"
click at [509, 395] on li "16 - Cash on hand - 2329.66(A)(3)" at bounding box center [550, 395] width 283 height 25
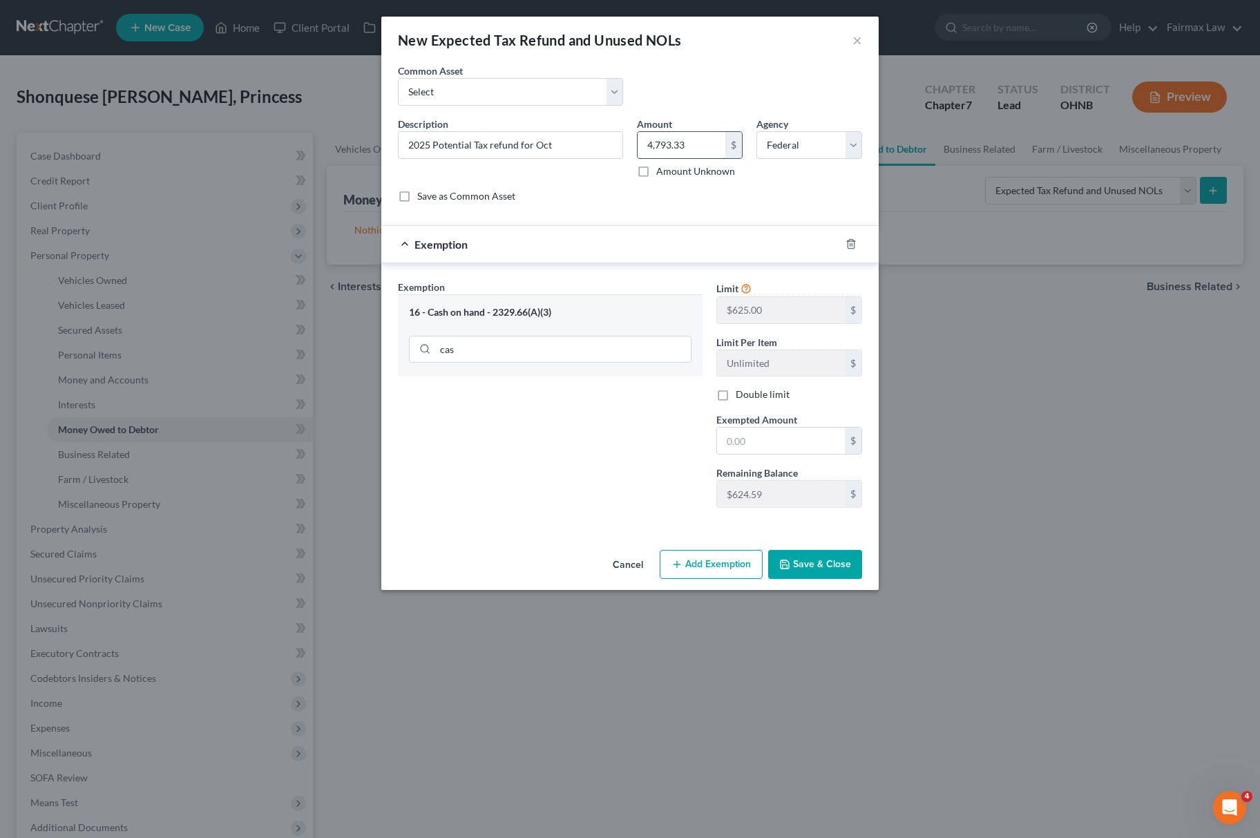
click at [708, 146] on input "4,793.33" at bounding box center [682, 145] width 88 height 26
drag, startPoint x: 772, startPoint y: 435, endPoint x: 772, endPoint y: 444, distance: 9.0
click at [772, 435] on input "text" at bounding box center [781, 441] width 128 height 26
paste input "4,793.33"
type input "4,793.33"
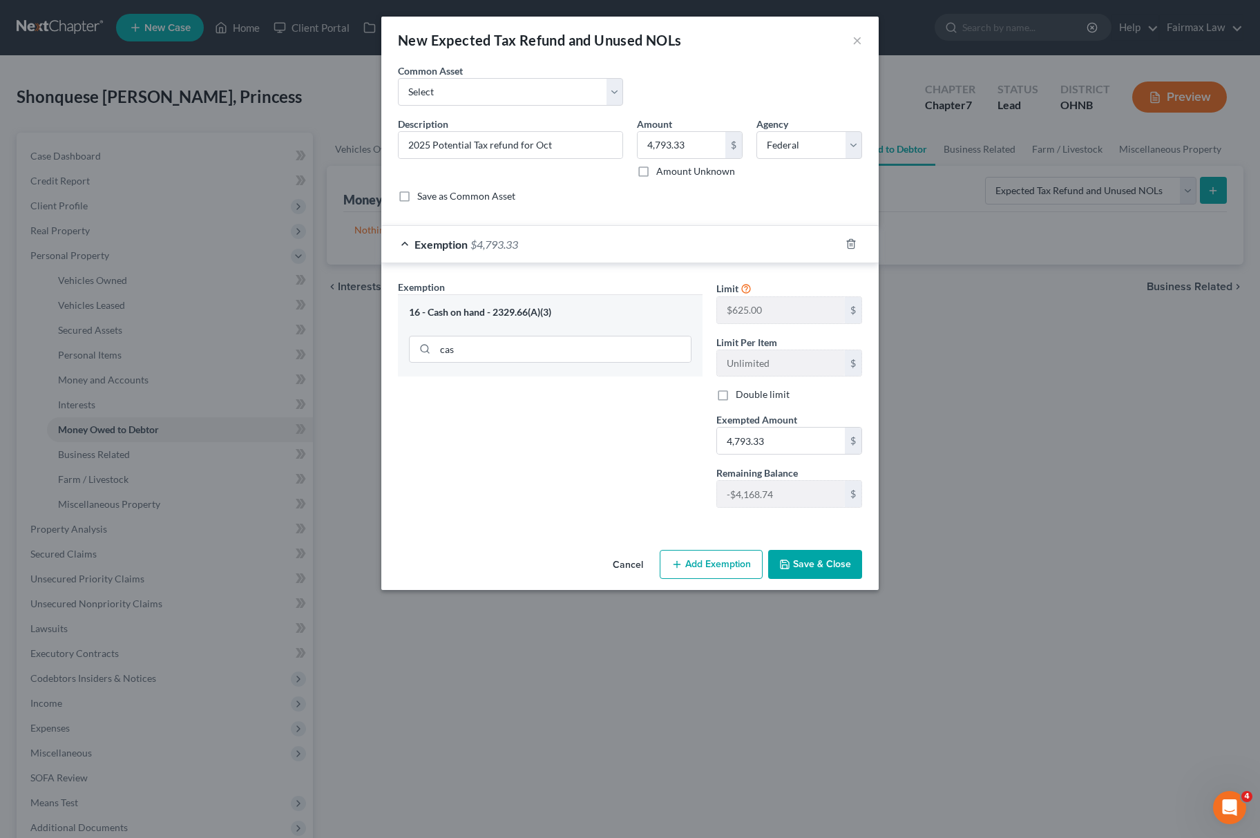
drag, startPoint x: 562, startPoint y: 412, endPoint x: 636, endPoint y: 462, distance: 90.1
click at [562, 412] on div "Exemption Set must be selected for CA. Exemption * 16 - Cash on hand - 2329.66(…" at bounding box center [550, 399] width 318 height 239
drag, startPoint x: 796, startPoint y: 551, endPoint x: 821, endPoint y: 570, distance: 31.5
click at [796, 553] on div "Cancel Add Exemption Save & Close" at bounding box center [629, 567] width 497 height 46
click at [808, 573] on button "Save & Close" at bounding box center [815, 564] width 94 height 29
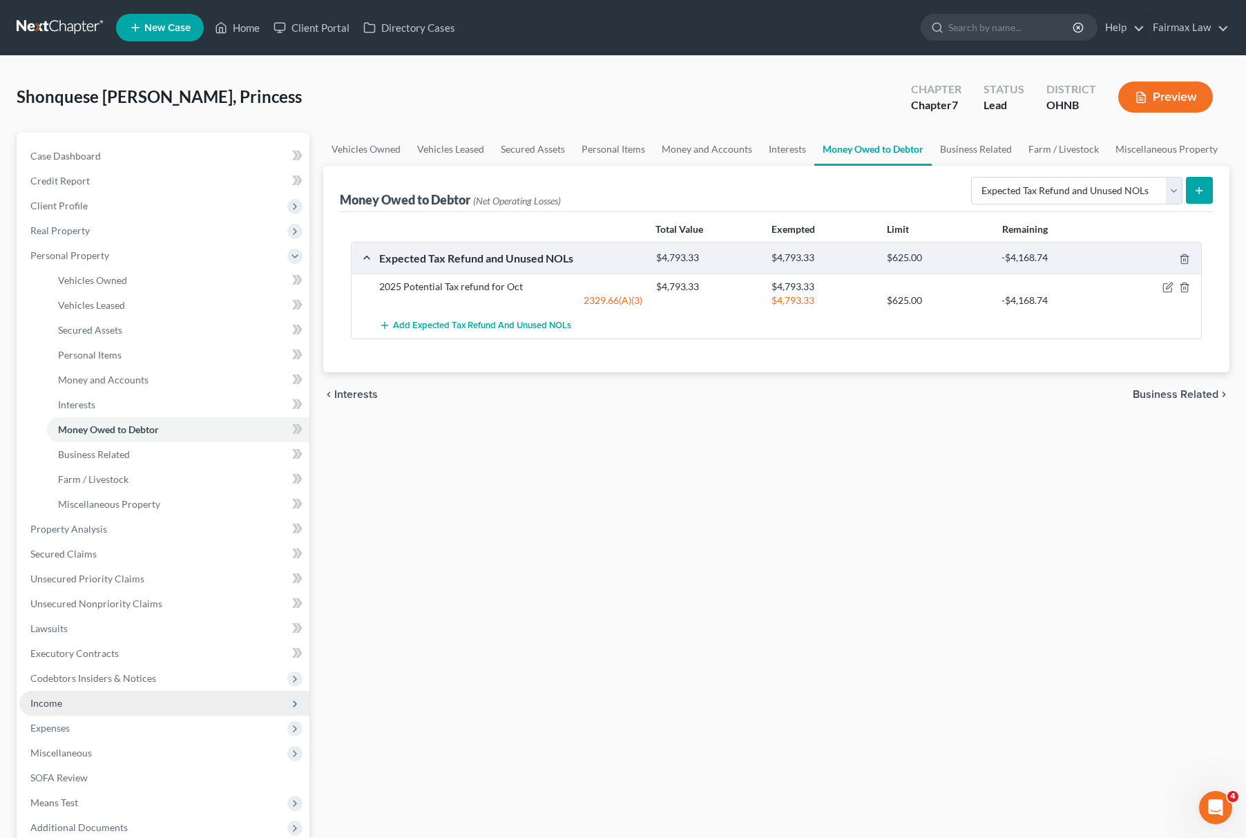
click at [139, 710] on span "Income" at bounding box center [164, 703] width 290 height 25
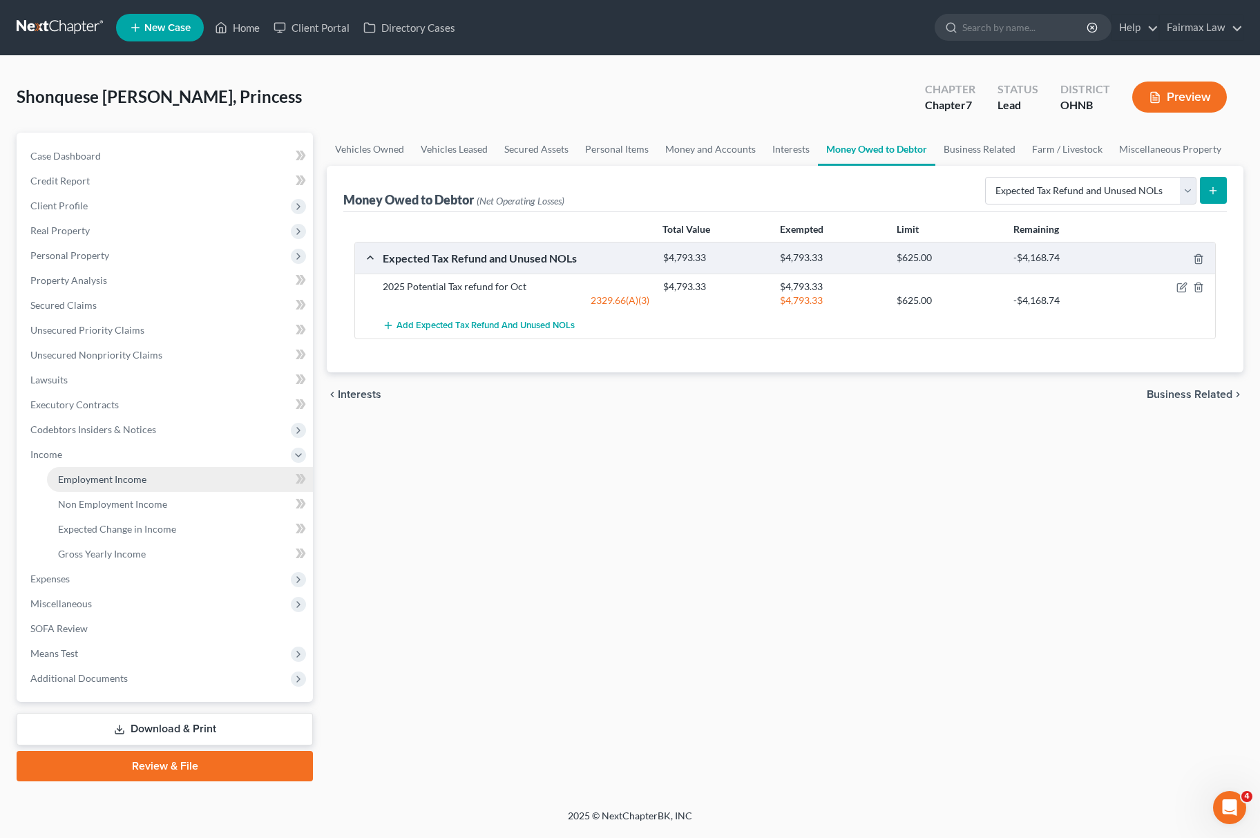
click at [97, 474] on span "Employment Income" at bounding box center [102, 479] width 88 height 12
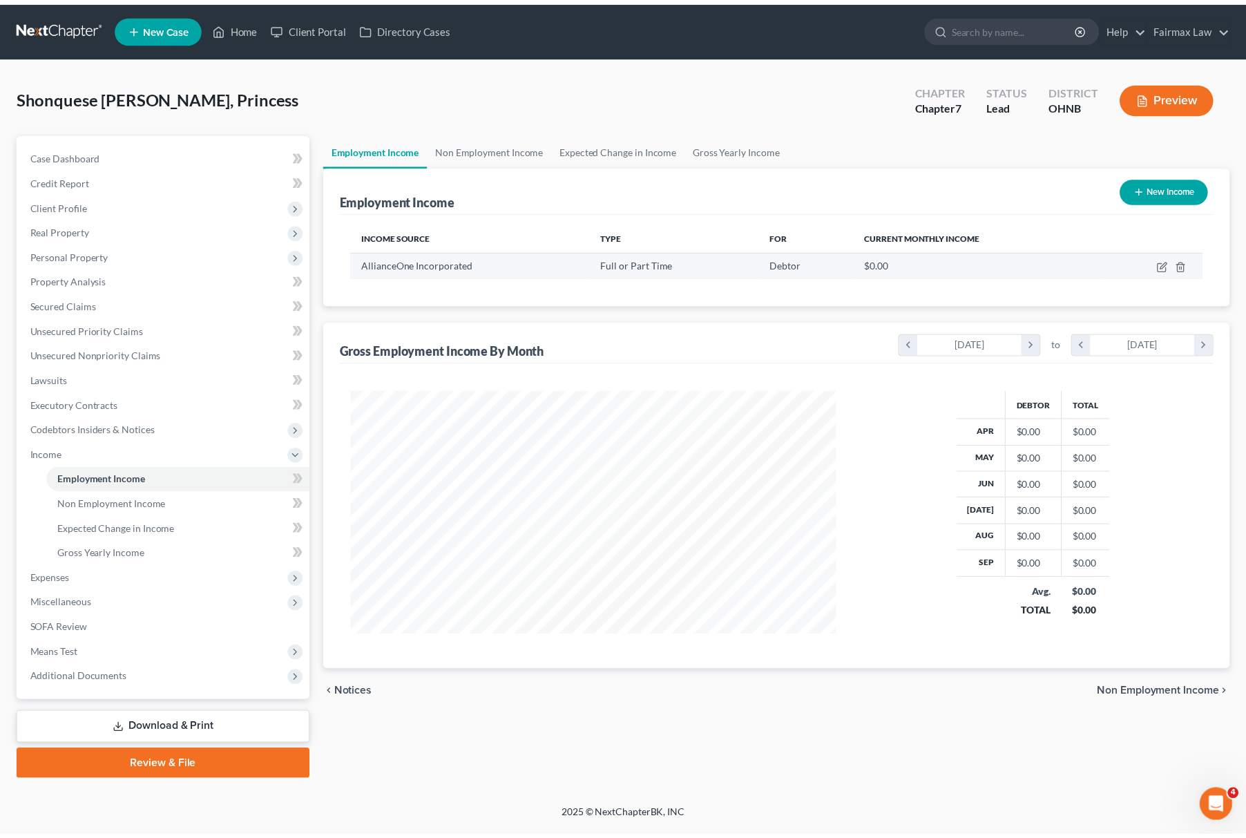
scroll to position [249, 518]
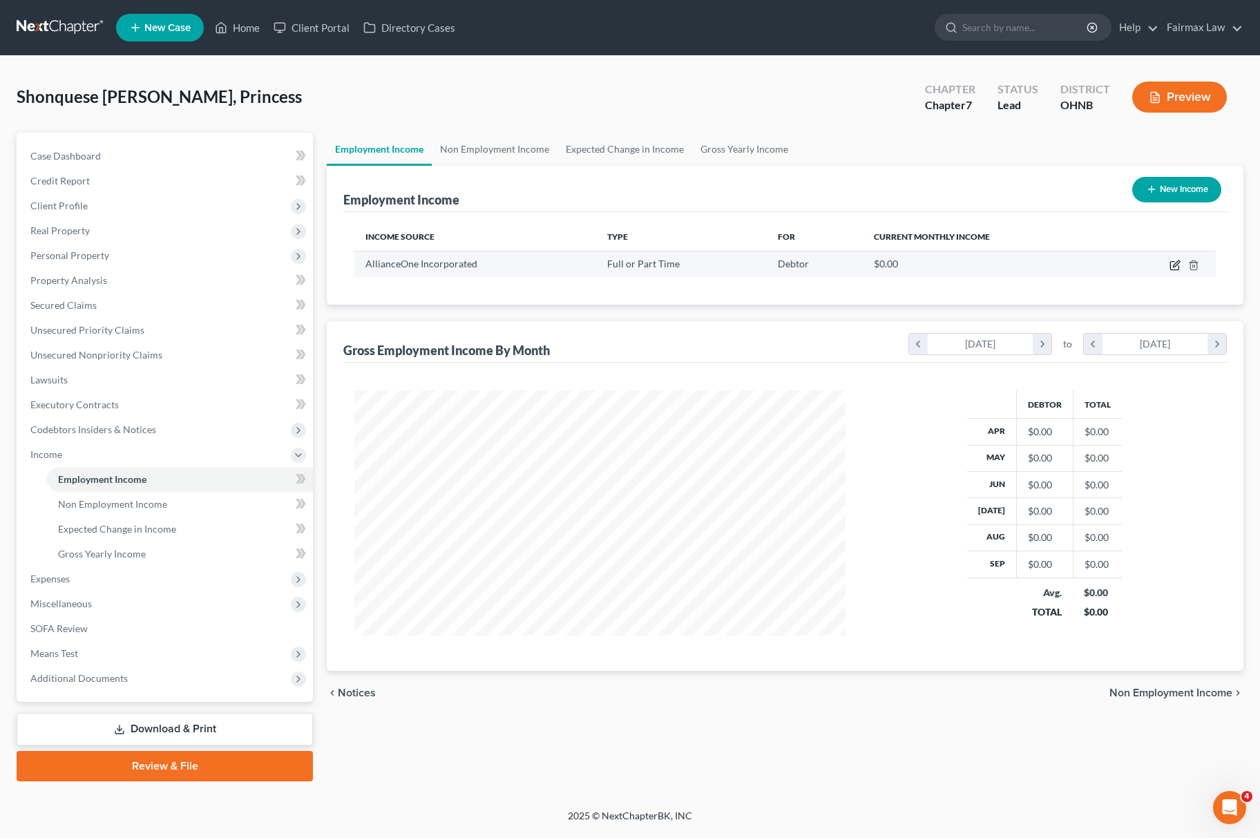
click at [1175, 265] on icon "button" at bounding box center [1176, 263] width 6 height 6
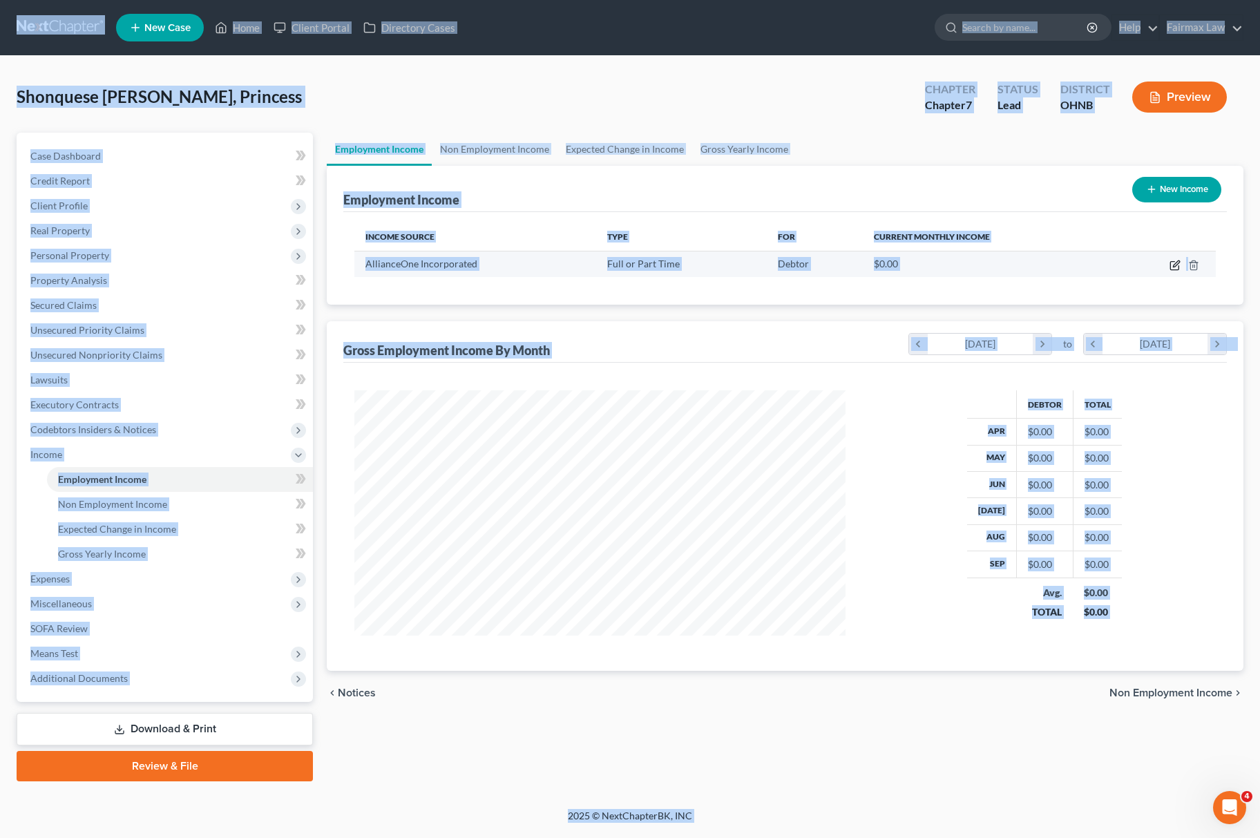
select select "0"
select select "36"
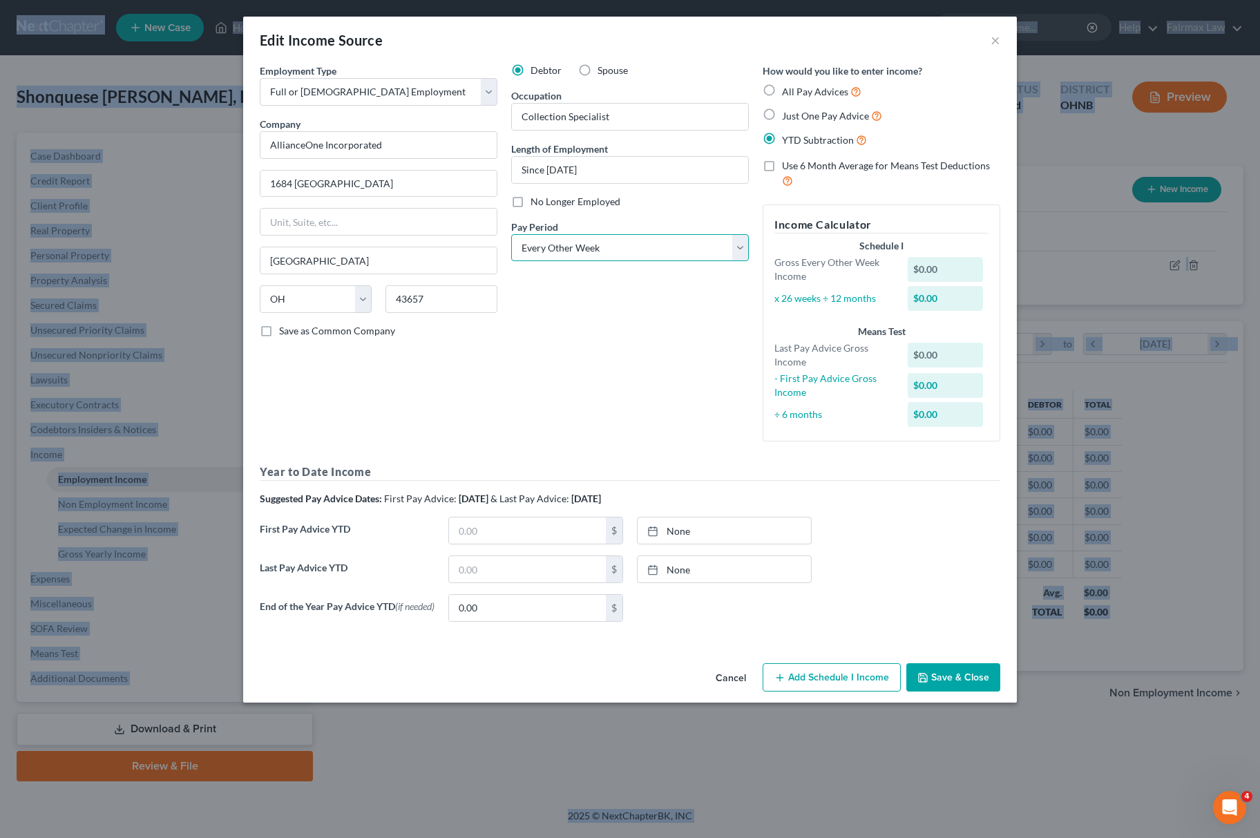
click at [645, 242] on select "Select Monthly Twice Monthly Every Other Week Weekly" at bounding box center [630, 248] width 238 height 28
select select "1"
click at [511, 234] on select "Select Monthly Twice Monthly Every Other Week Weekly" at bounding box center [630, 248] width 238 height 28
click at [969, 672] on button "Save & Close" at bounding box center [953, 677] width 94 height 29
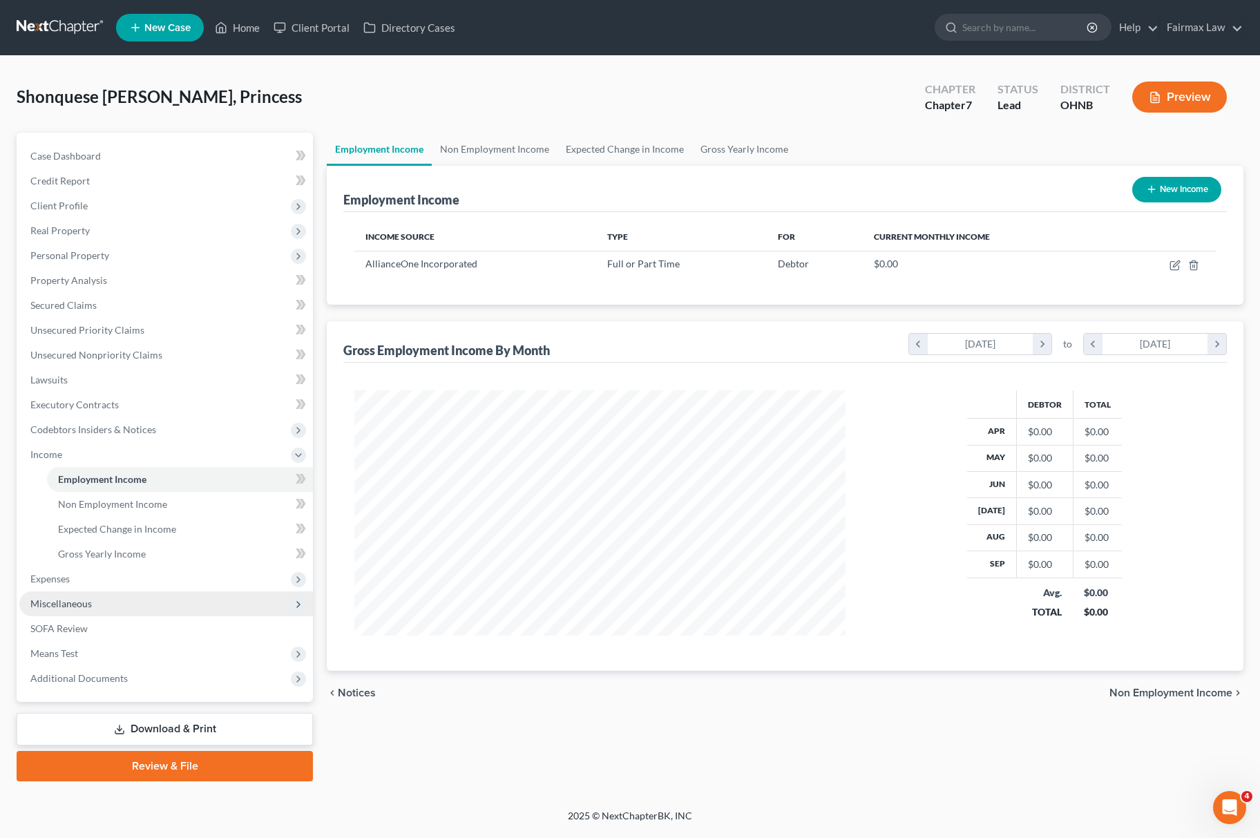
click at [142, 605] on span "Miscellaneous" at bounding box center [166, 603] width 294 height 25
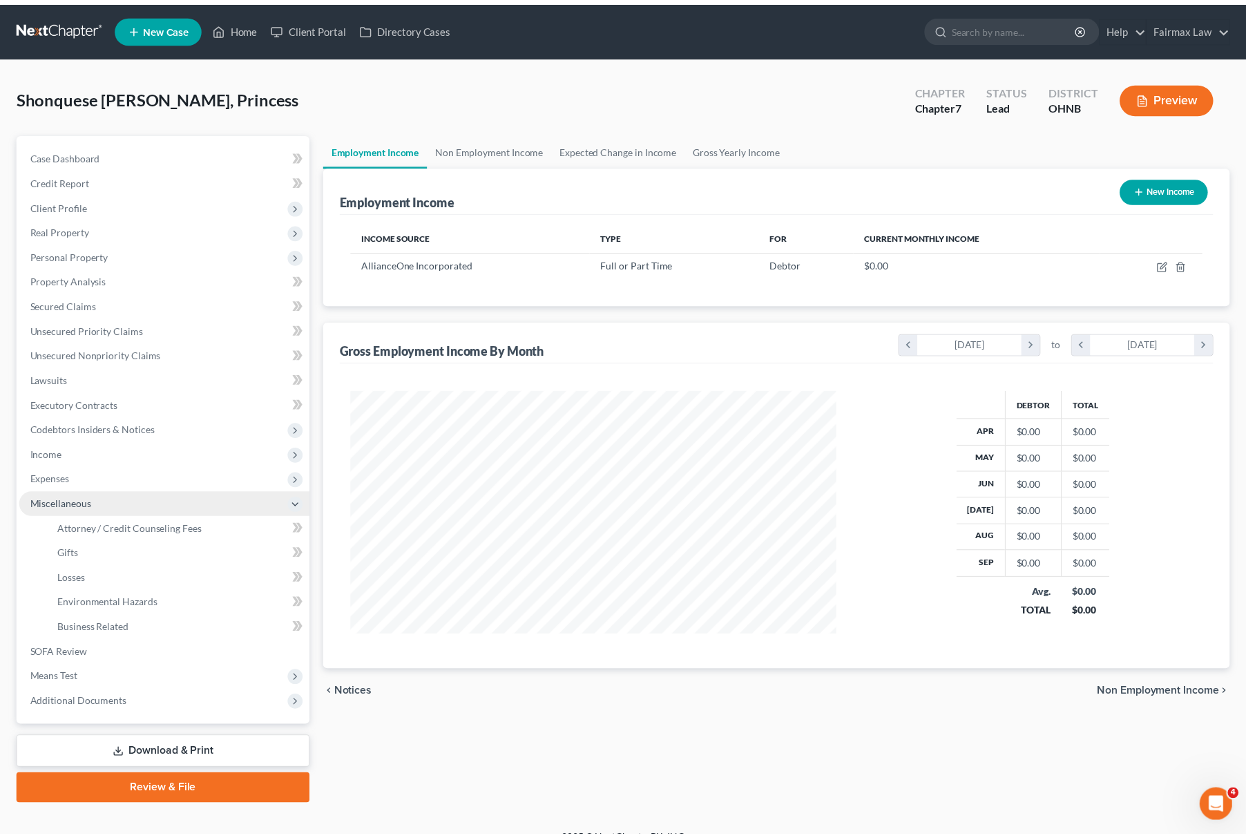
scroll to position [690630, 690365]
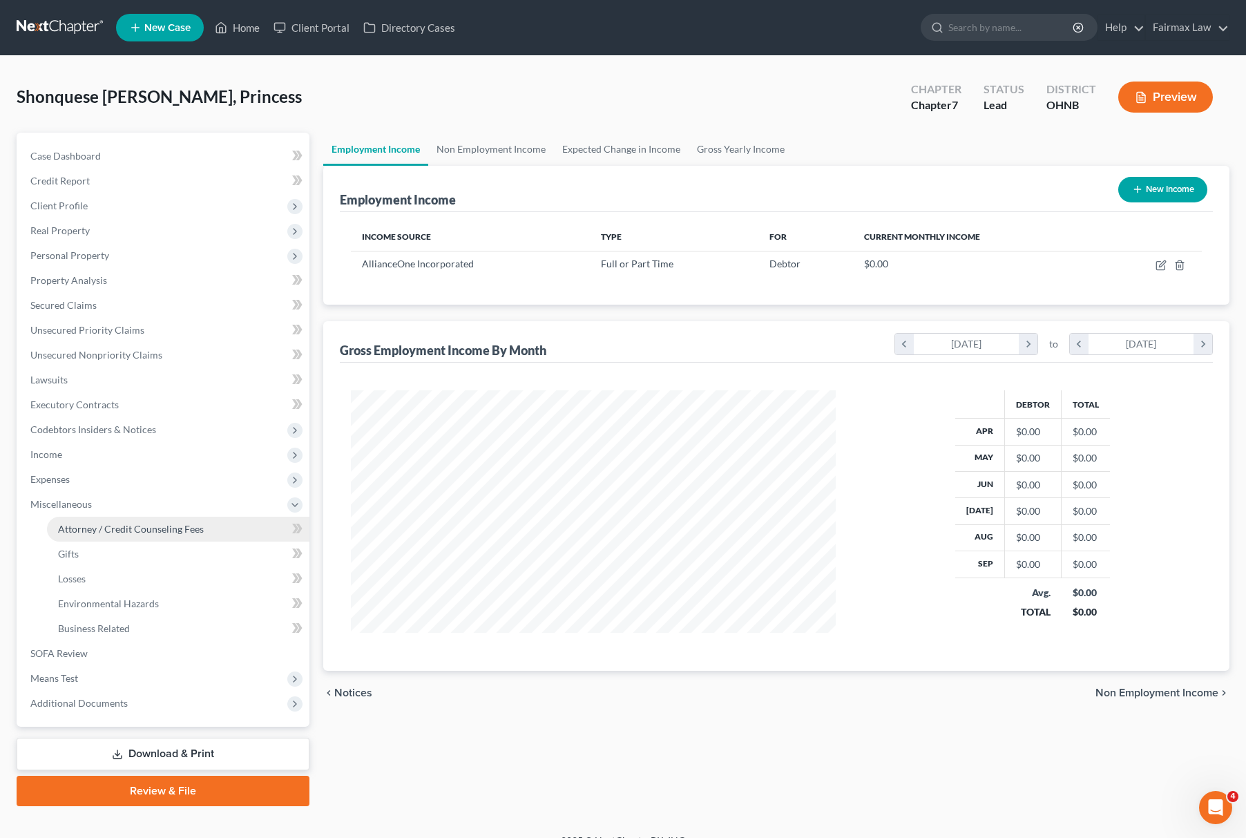
click at [160, 529] on span "Attorney / Credit Counseling Fees" at bounding box center [131, 529] width 146 height 12
select select "5"
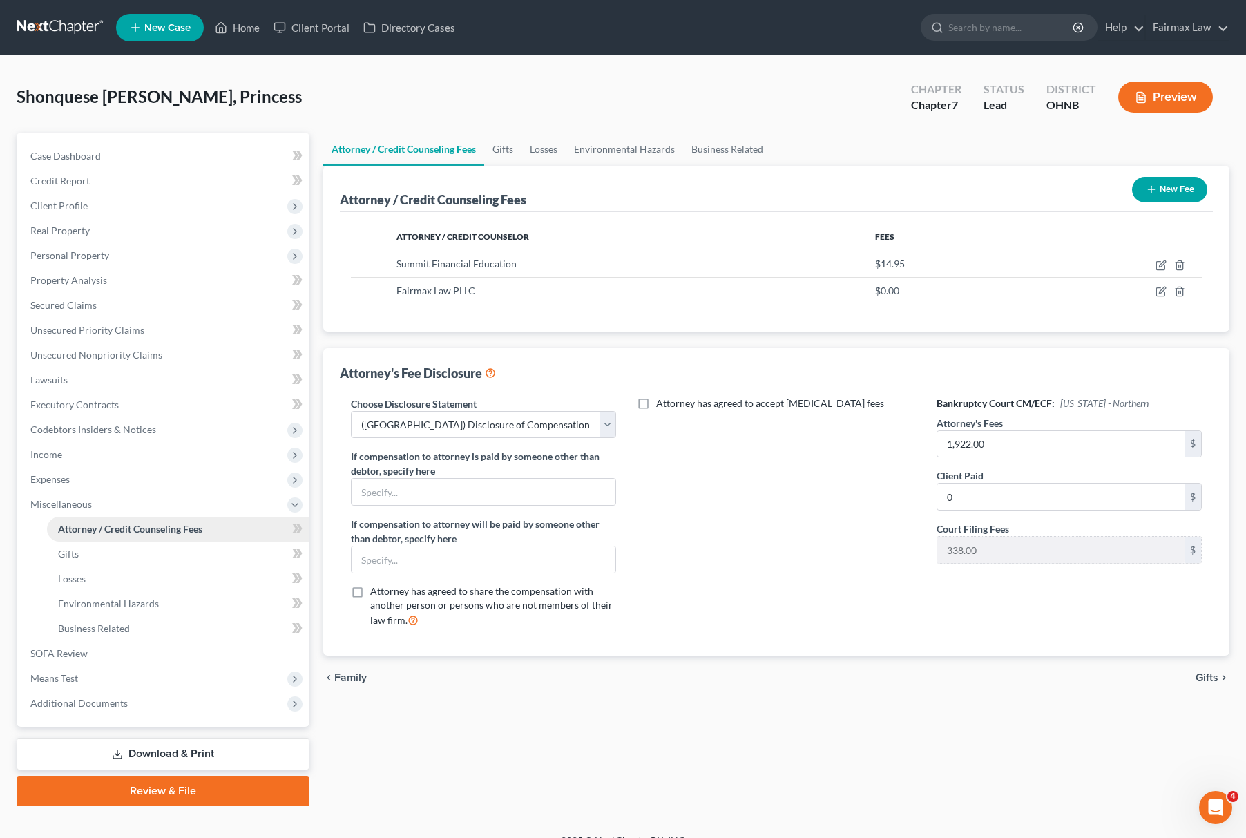
scroll to position [20, 0]
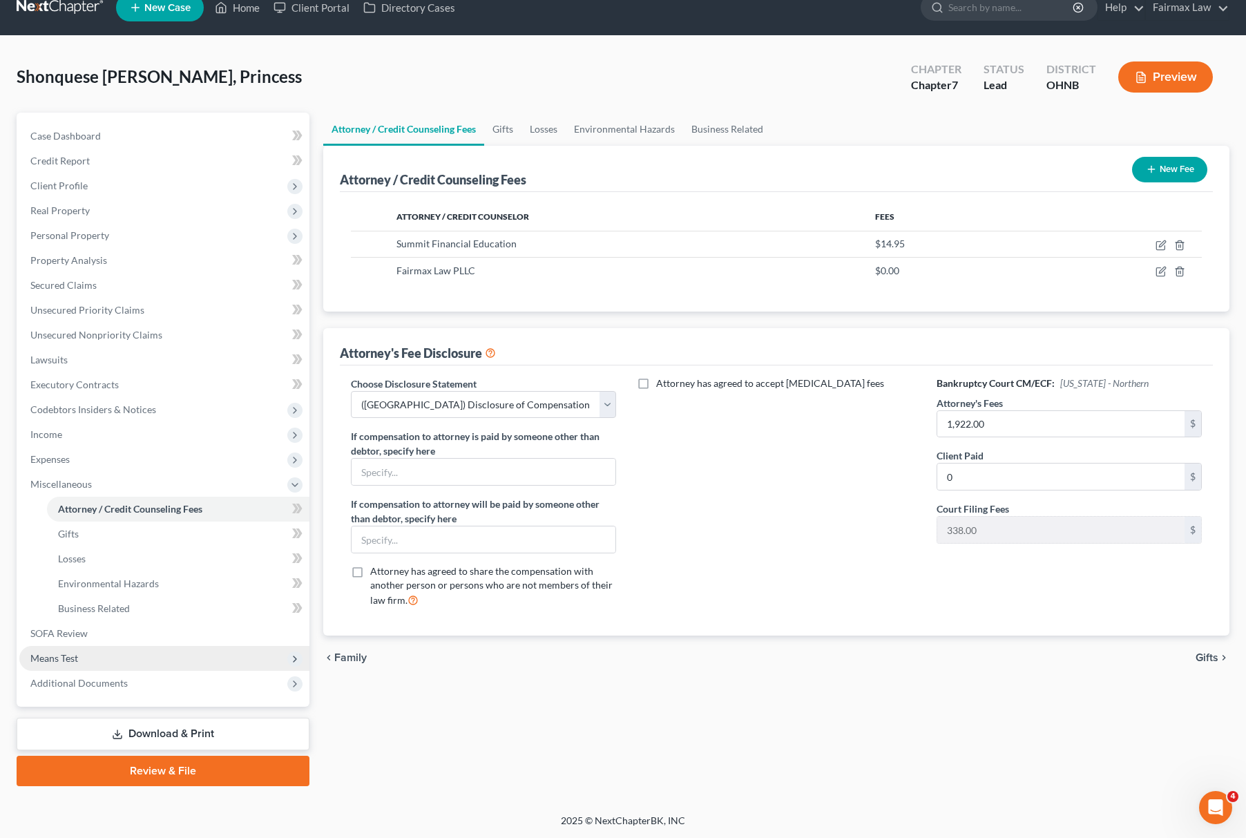
click at [117, 658] on span "Means Test" at bounding box center [164, 658] width 290 height 25
click at [166, 661] on span "Calculation and Presumption" at bounding box center [121, 658] width 126 height 12
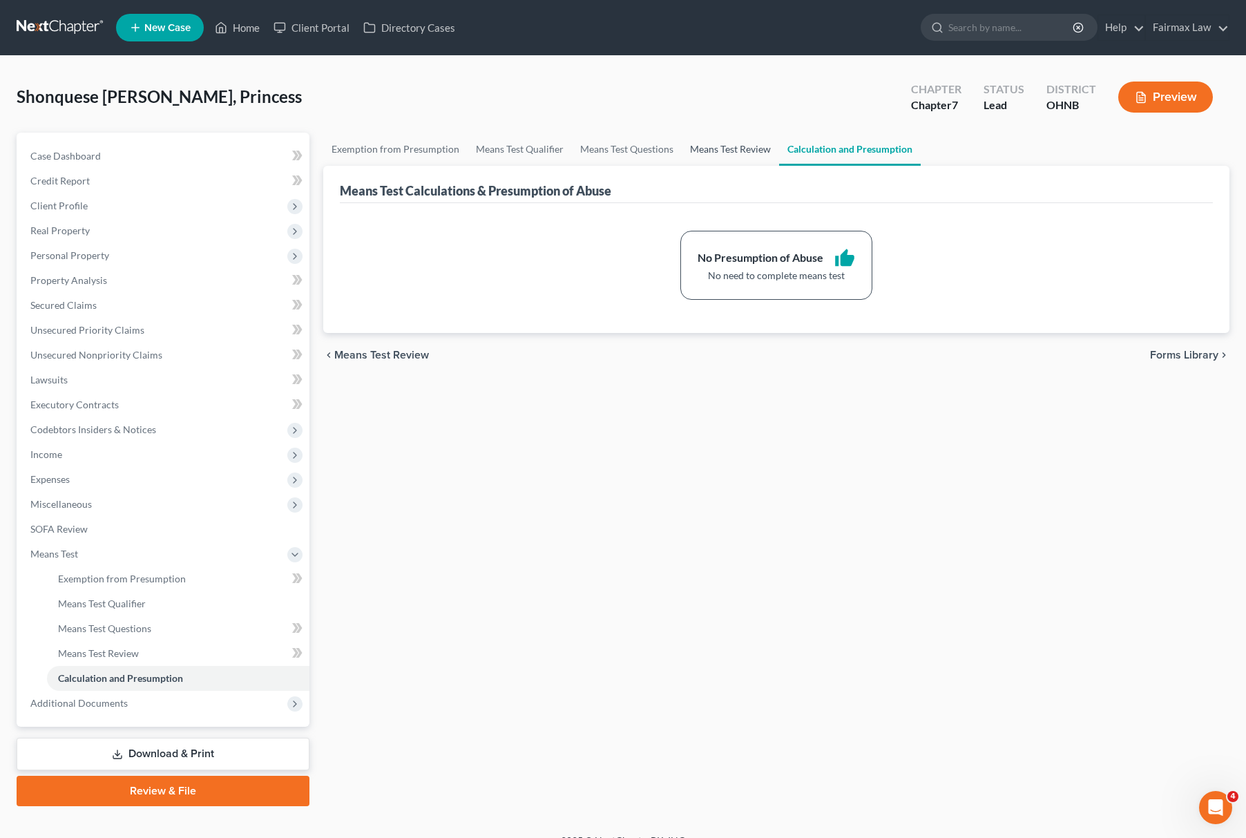
click at [727, 145] on link "Means Test Review" at bounding box center [730, 149] width 97 height 33
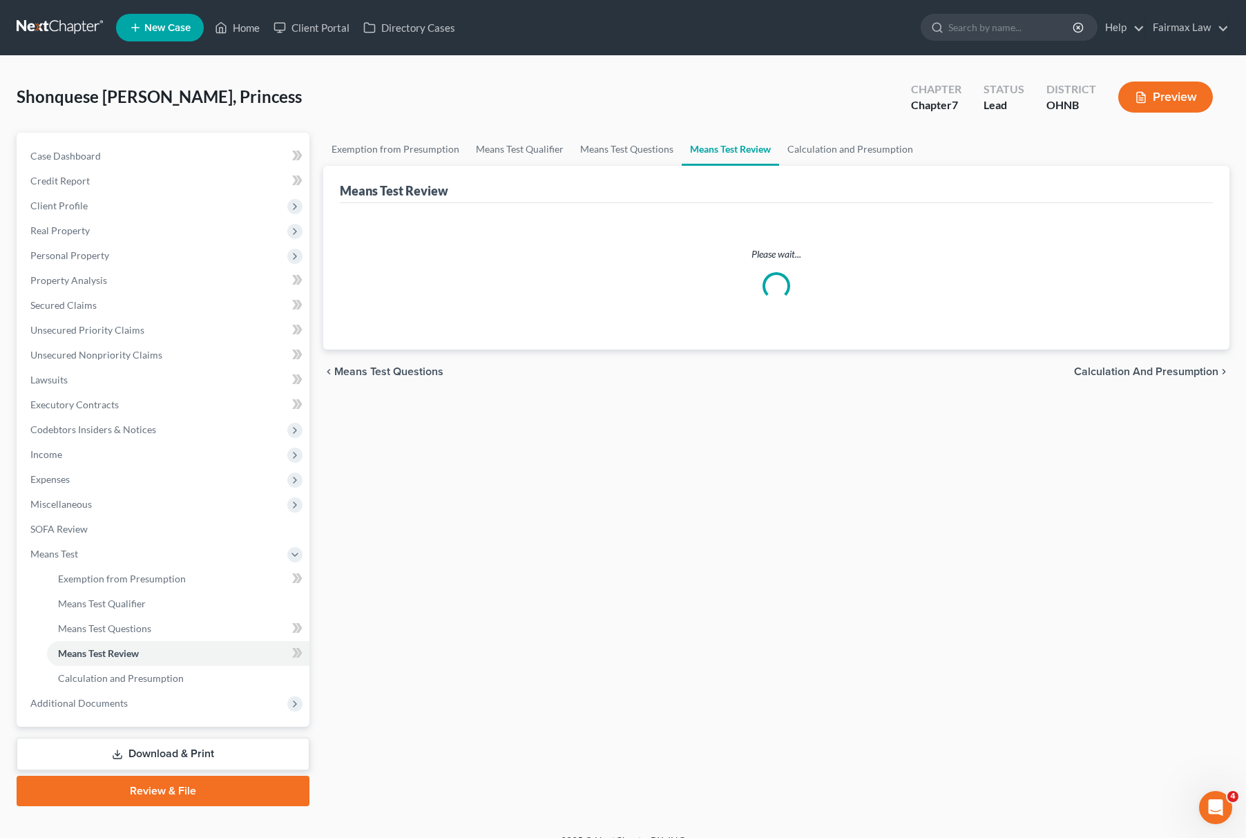
click at [493, 130] on div "Shonquese [PERSON_NAME], Princess Upgraded Chapter Chapter 7 Status [GEOGRAPHIC…" at bounding box center [623, 103] width 1213 height 60
click at [388, 147] on link "Exemption from Presumption" at bounding box center [395, 149] width 144 height 33
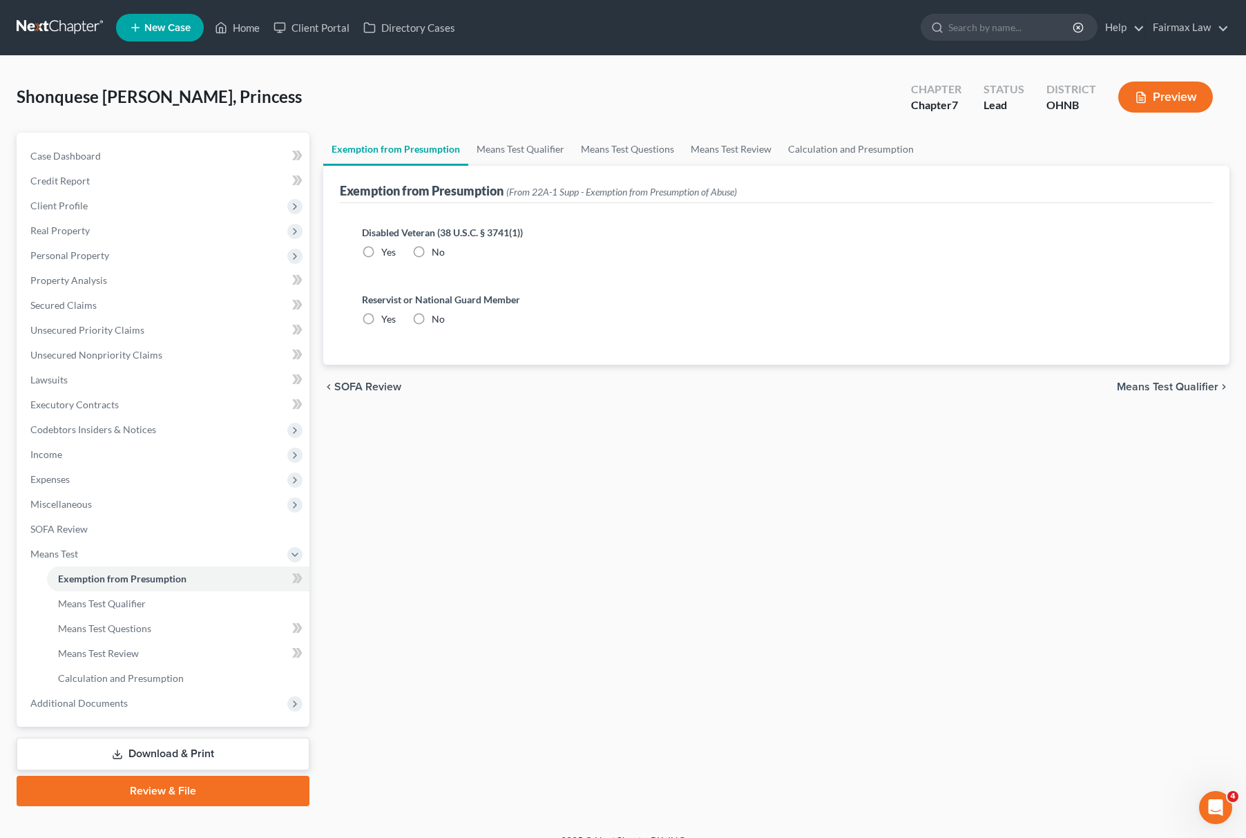
radio input "true"
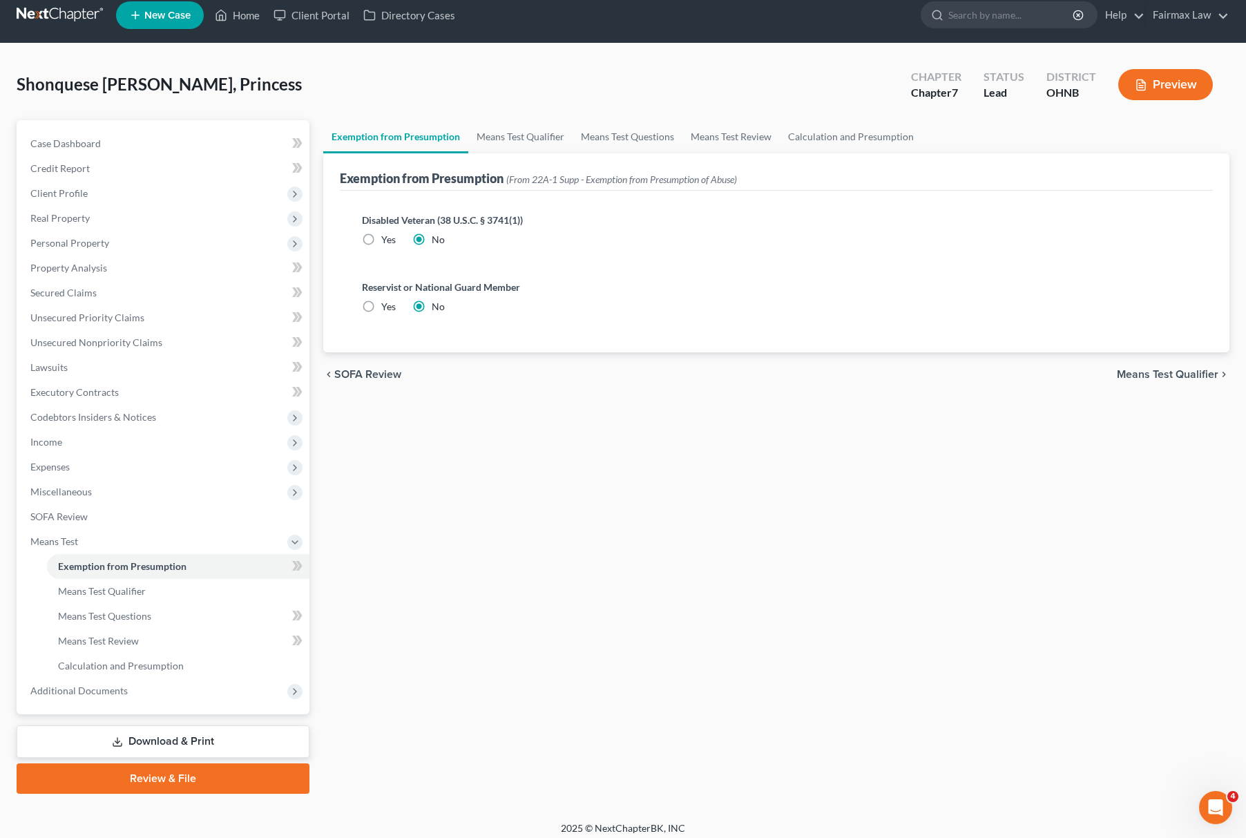
scroll to position [20, 0]
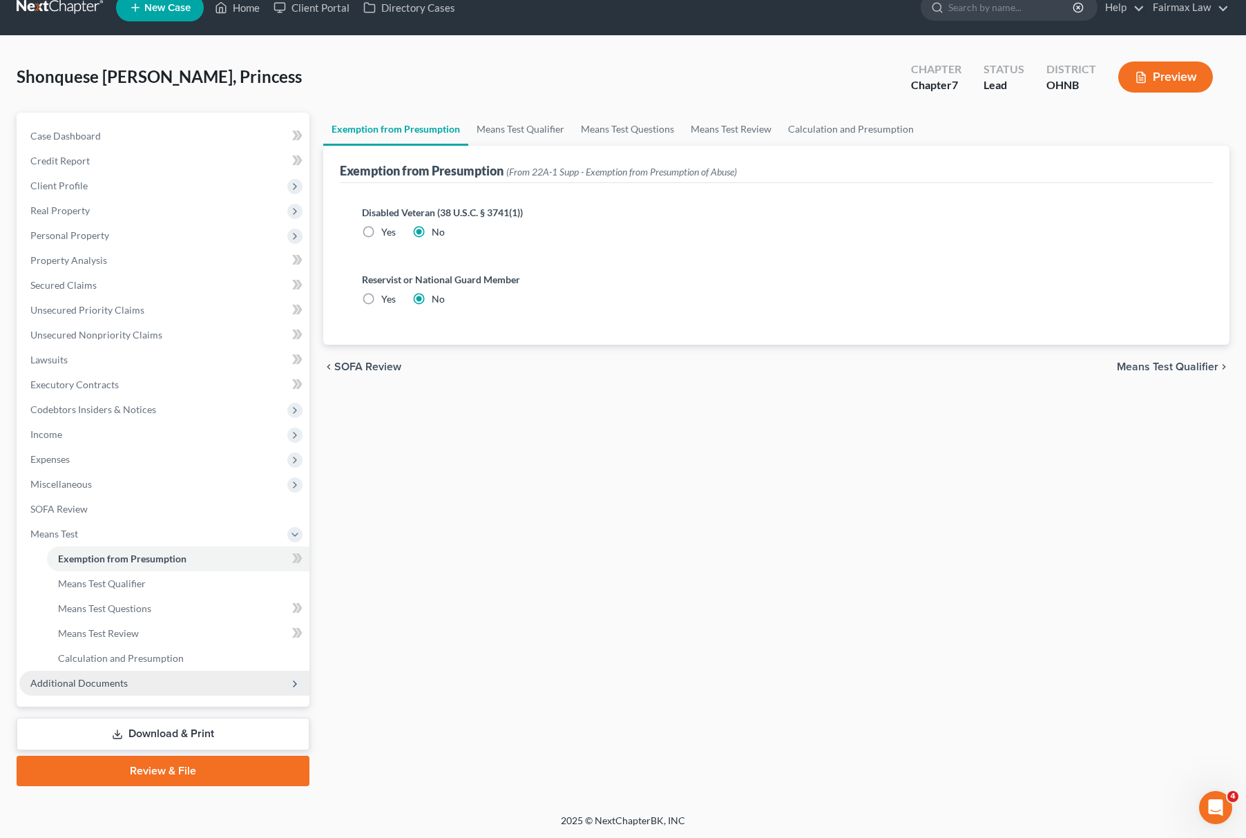
click at [192, 692] on span "Additional Documents" at bounding box center [164, 683] width 290 height 25
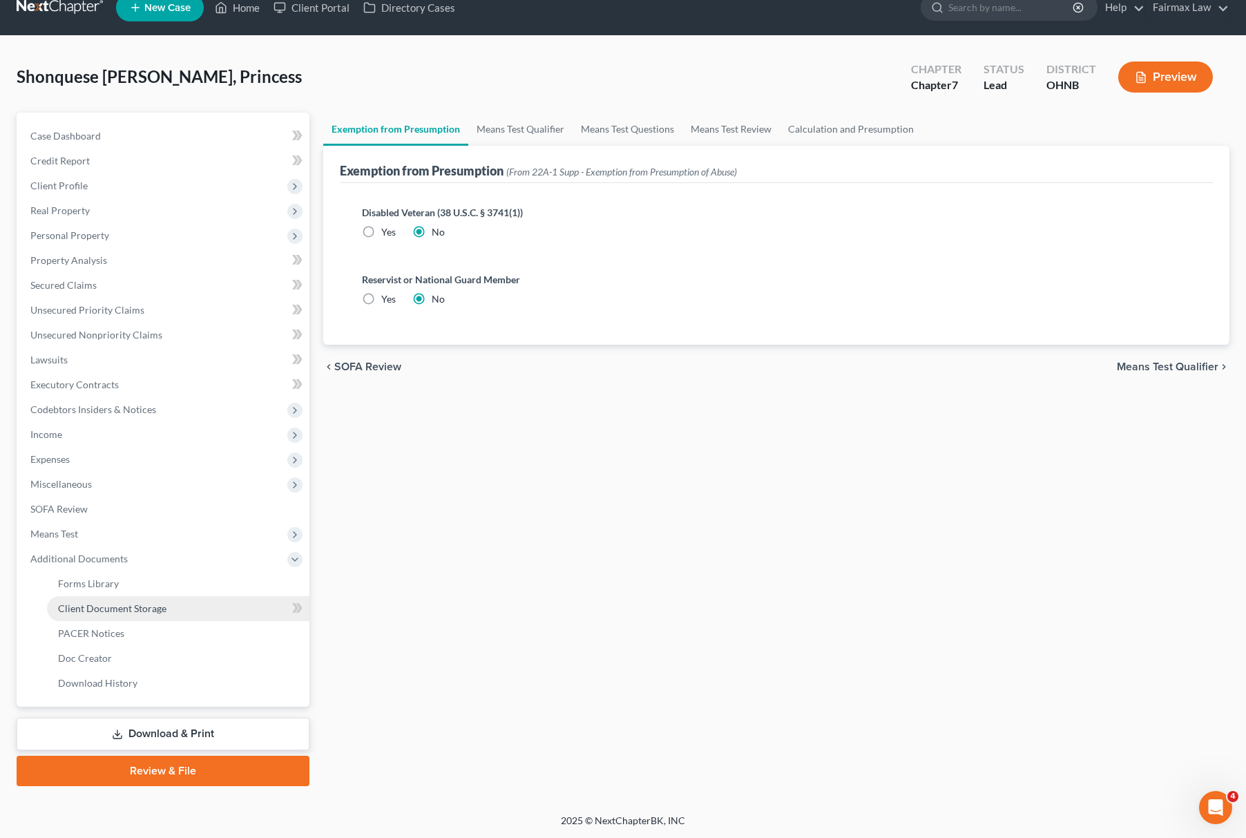
click at [227, 600] on link "Client Document Storage" at bounding box center [178, 608] width 263 height 25
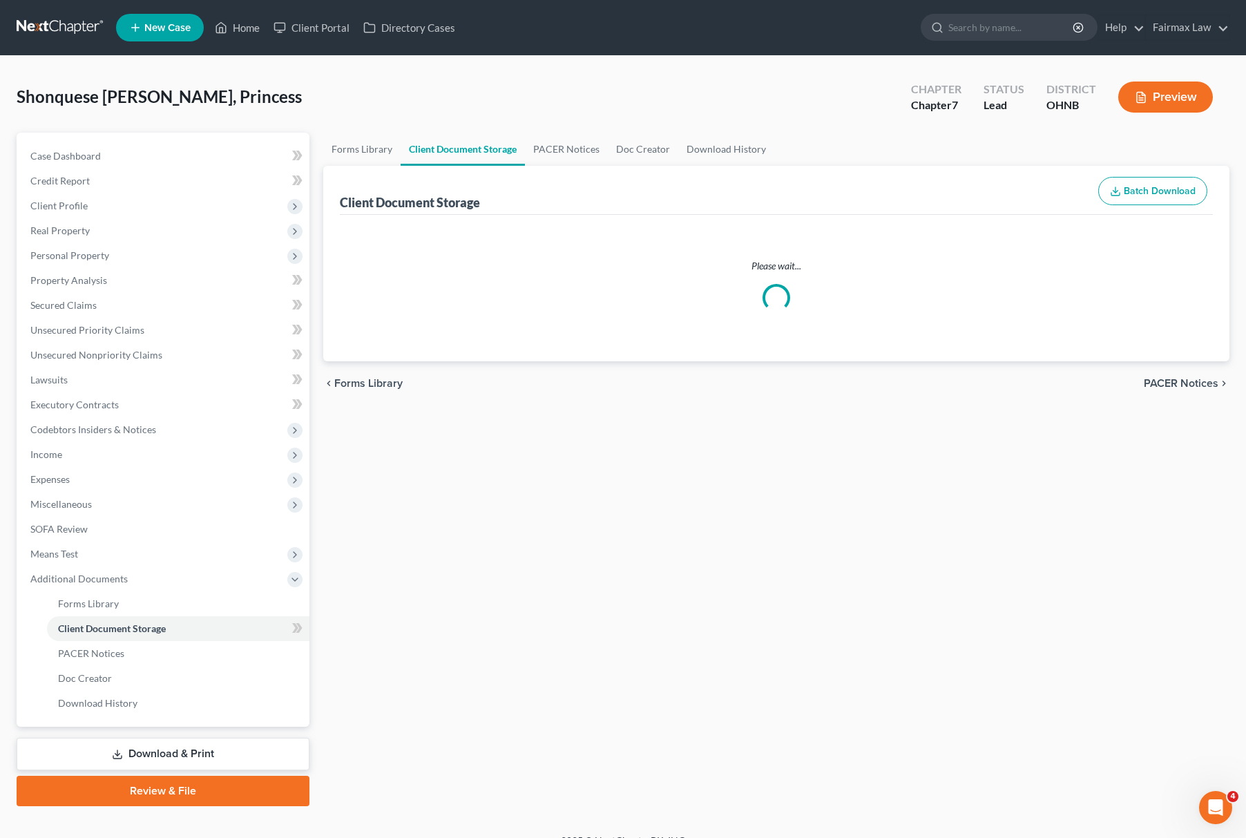
select select "5"
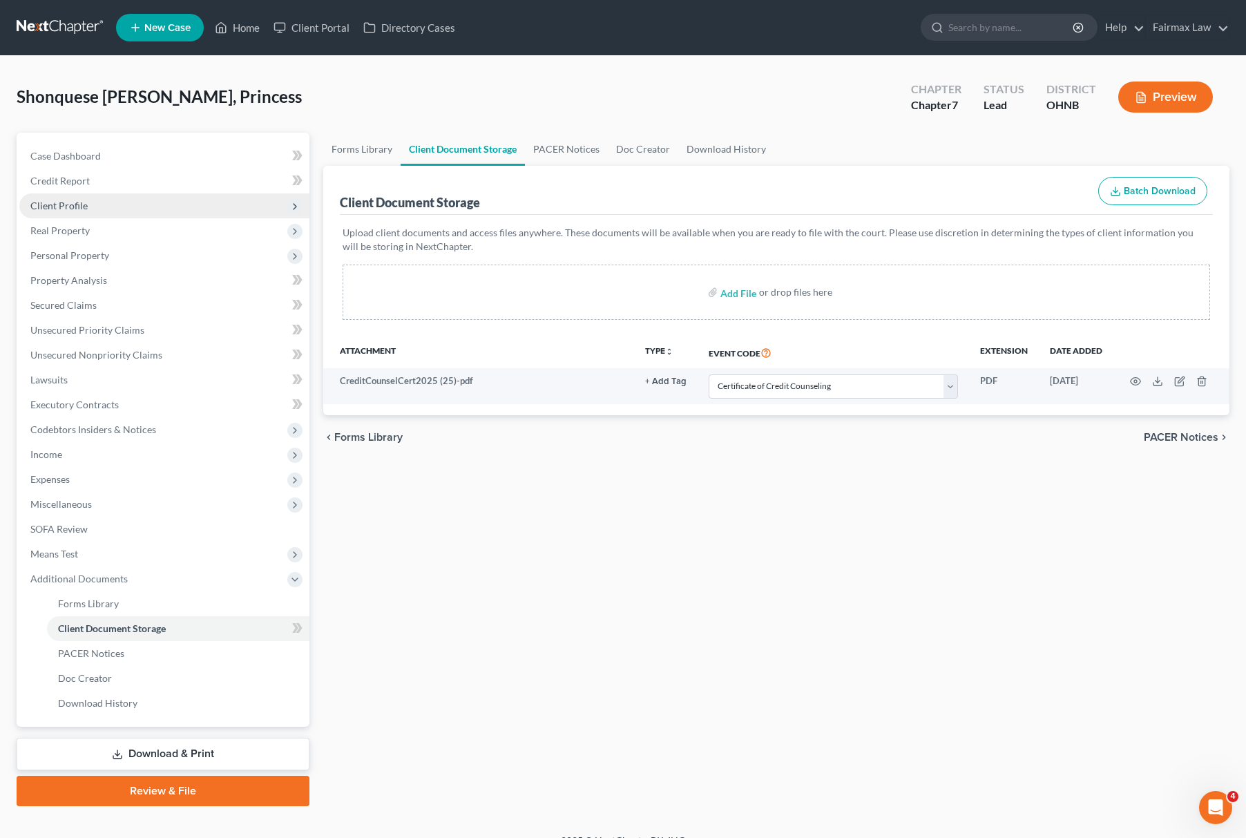
click at [126, 202] on span "Client Profile" at bounding box center [164, 205] width 290 height 25
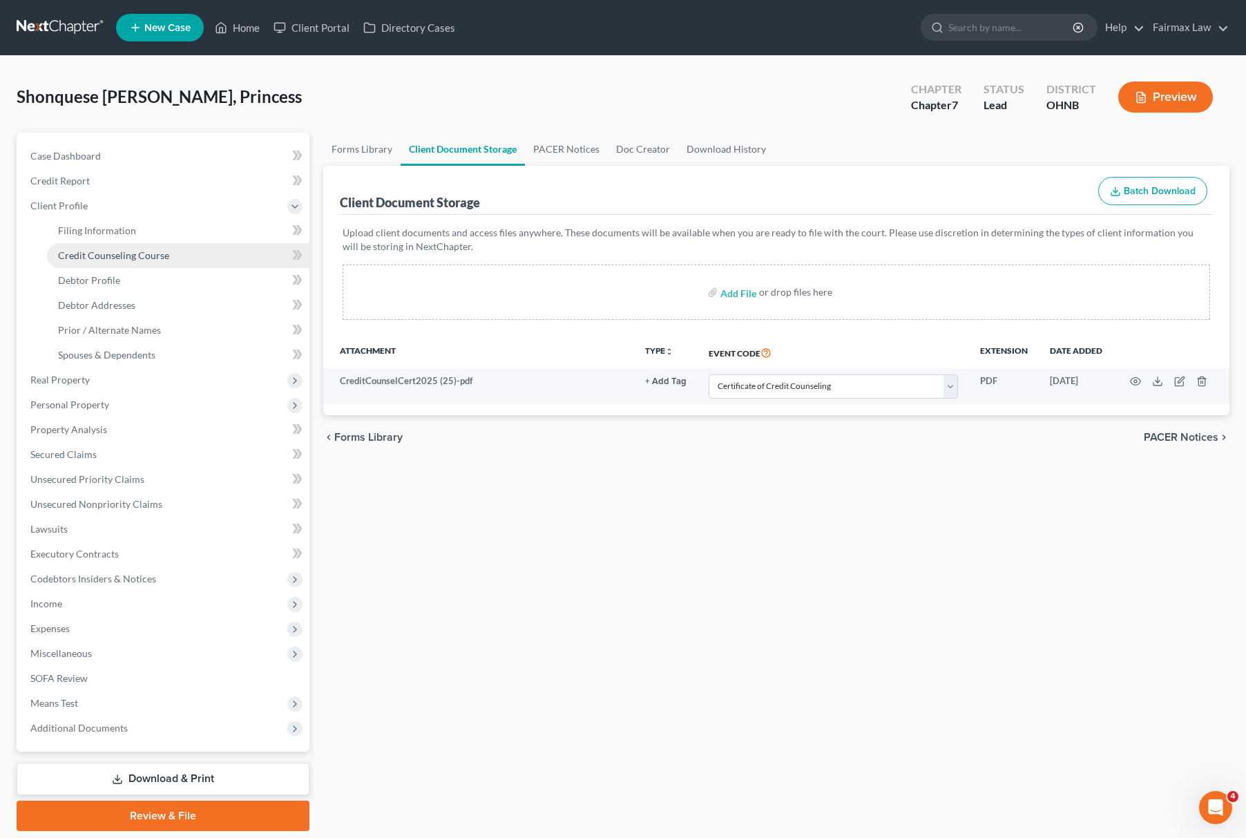
click at [133, 249] on span "Credit Counseling Course" at bounding box center [113, 255] width 111 height 12
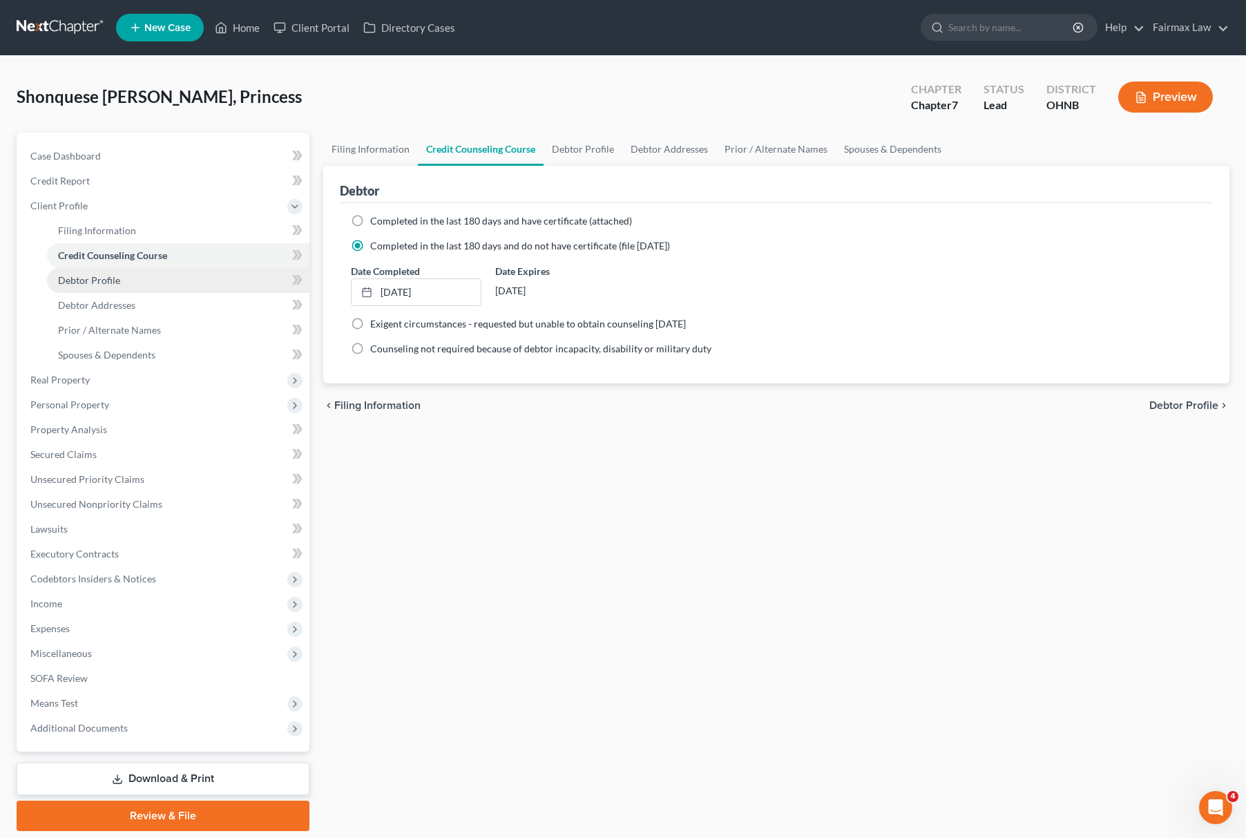
click at [116, 286] on link "Debtor Profile" at bounding box center [178, 280] width 263 height 25
select select "0"
select select "1"
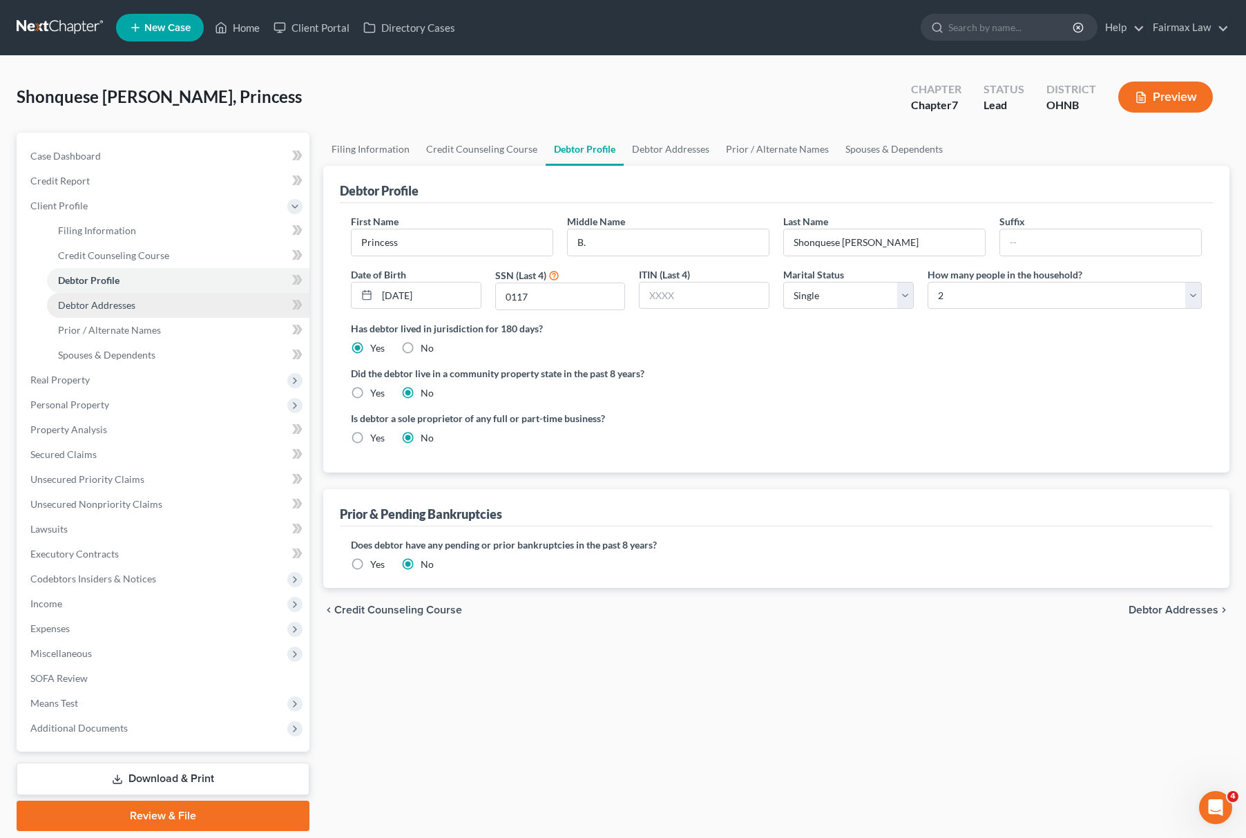
click at [122, 294] on link "Debtor Addresses" at bounding box center [178, 305] width 263 height 25
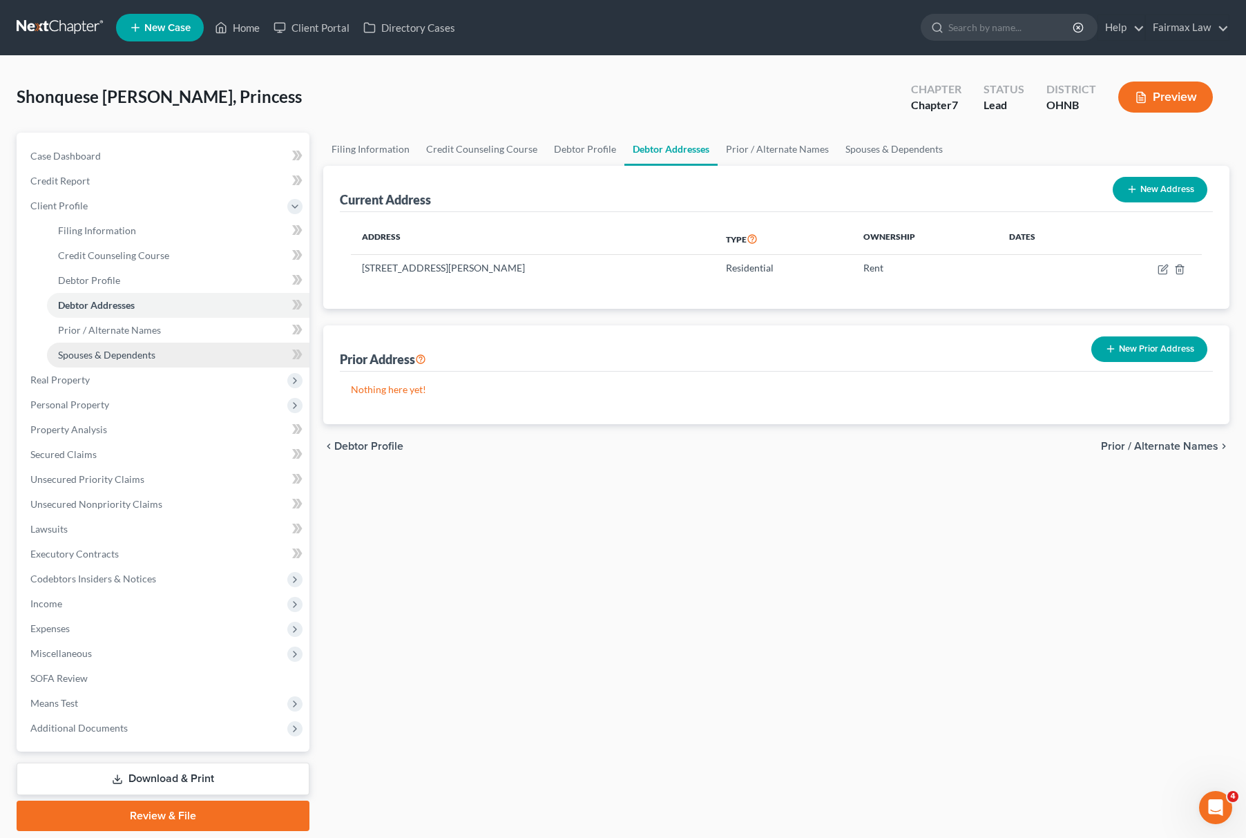
click at [131, 346] on link "Spouses & Dependents" at bounding box center [178, 355] width 263 height 25
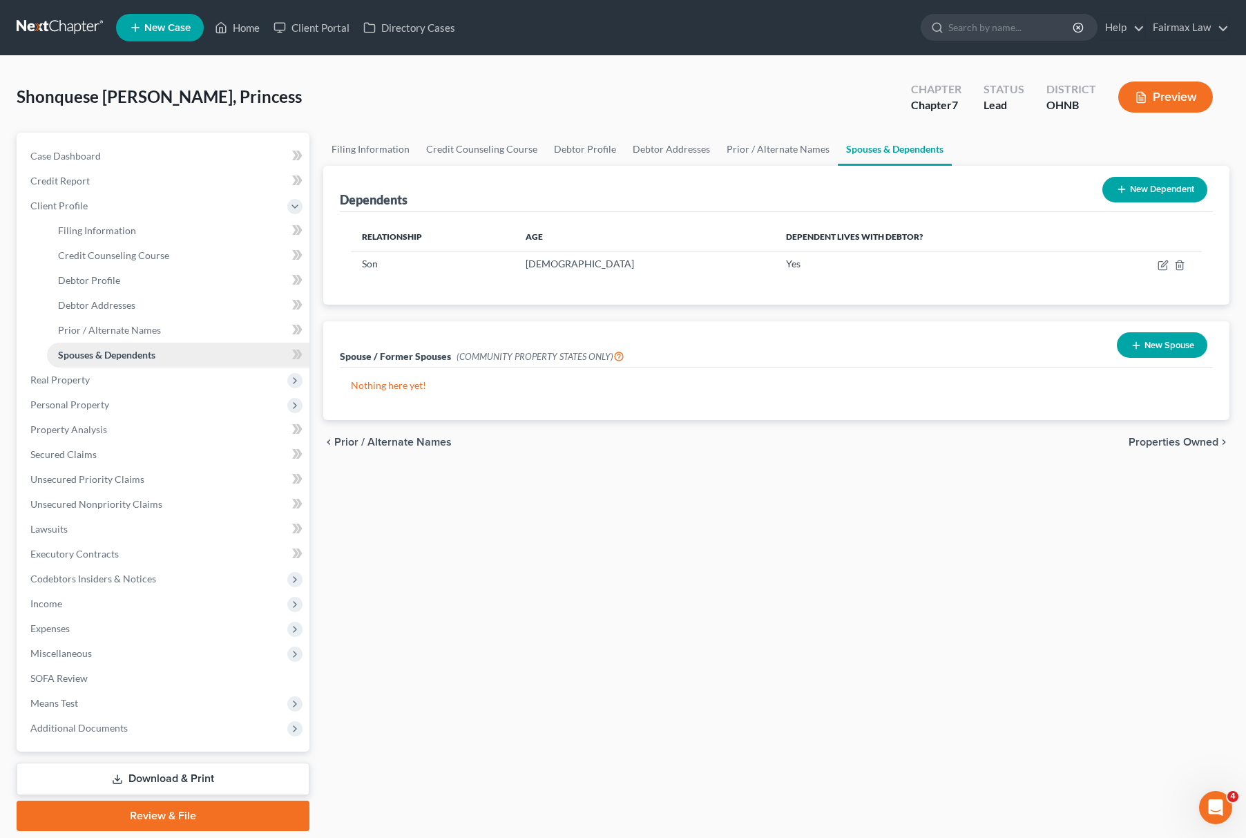
scroll to position [45, 0]
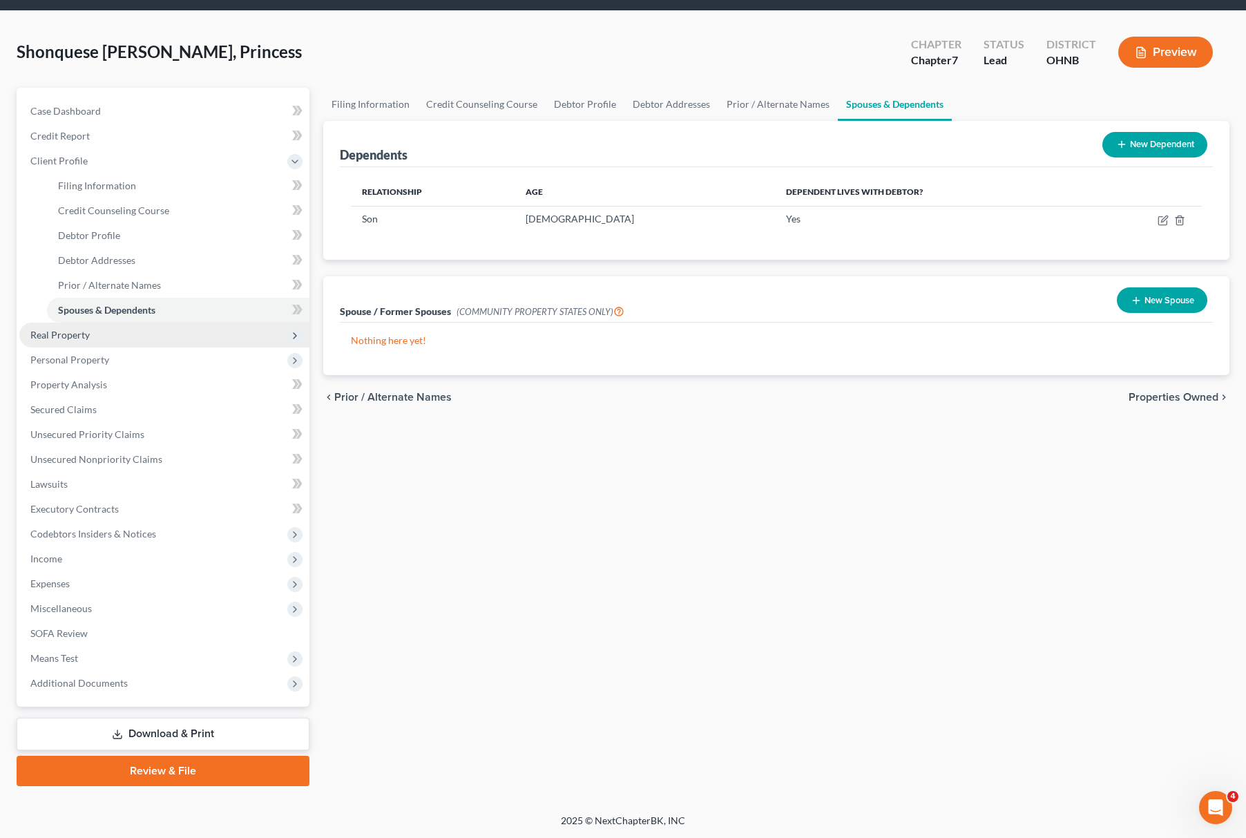
click at [112, 327] on span "Real Property" at bounding box center [164, 335] width 290 height 25
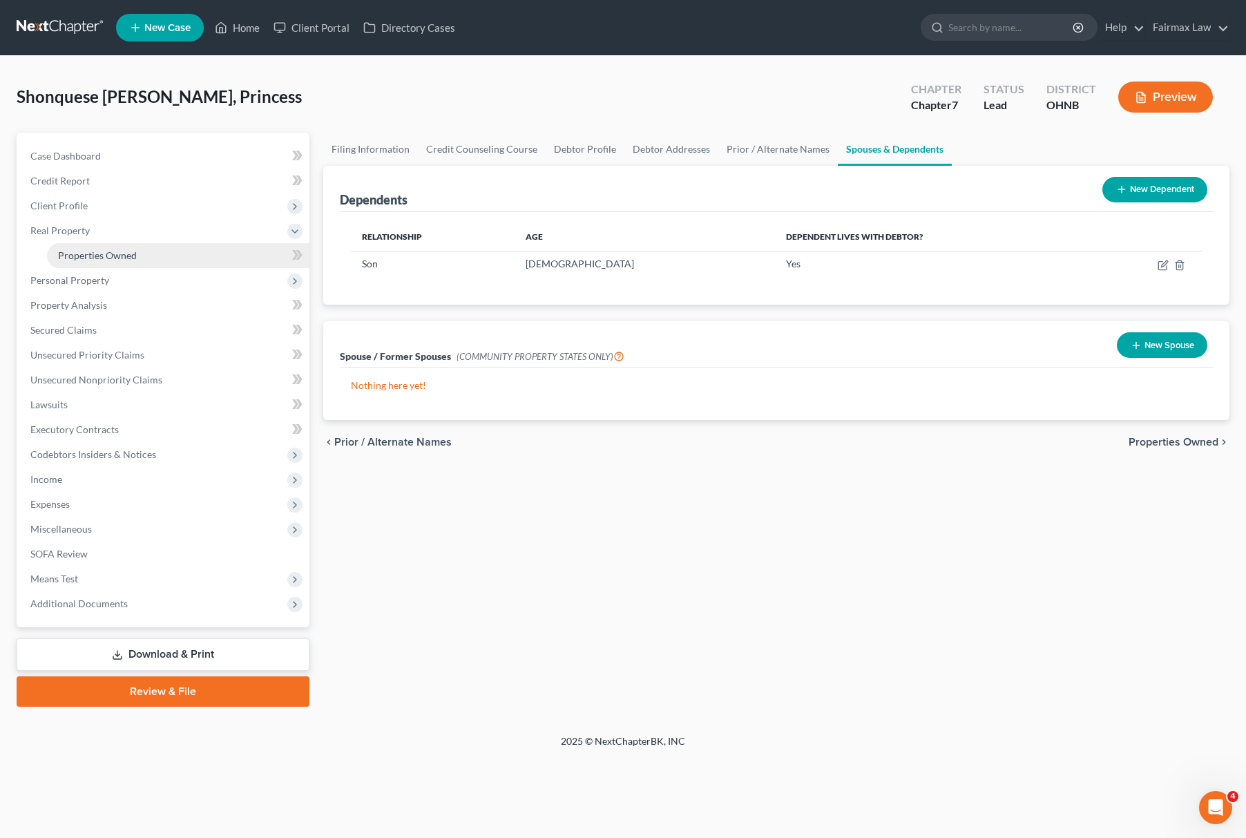
scroll to position [0, 0]
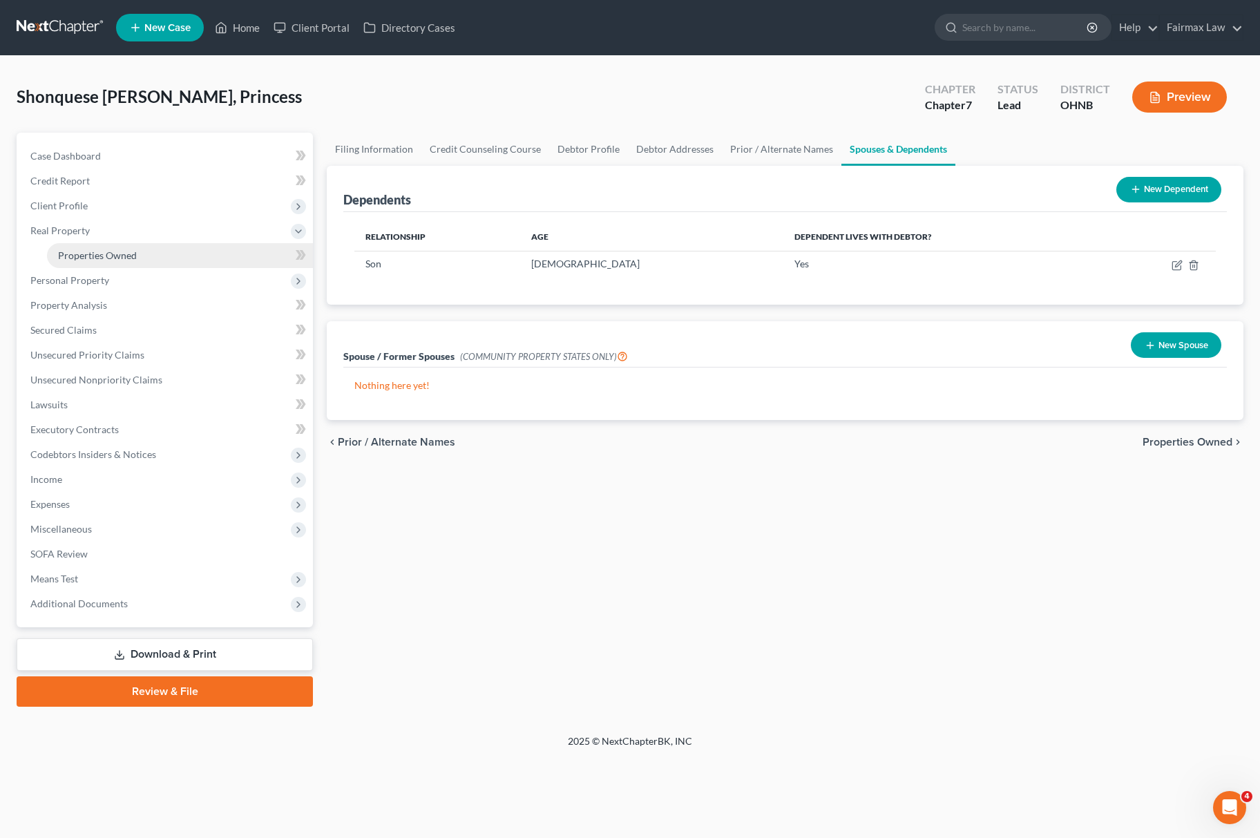
click at [134, 257] on span "Properties Owned" at bounding box center [97, 255] width 79 height 12
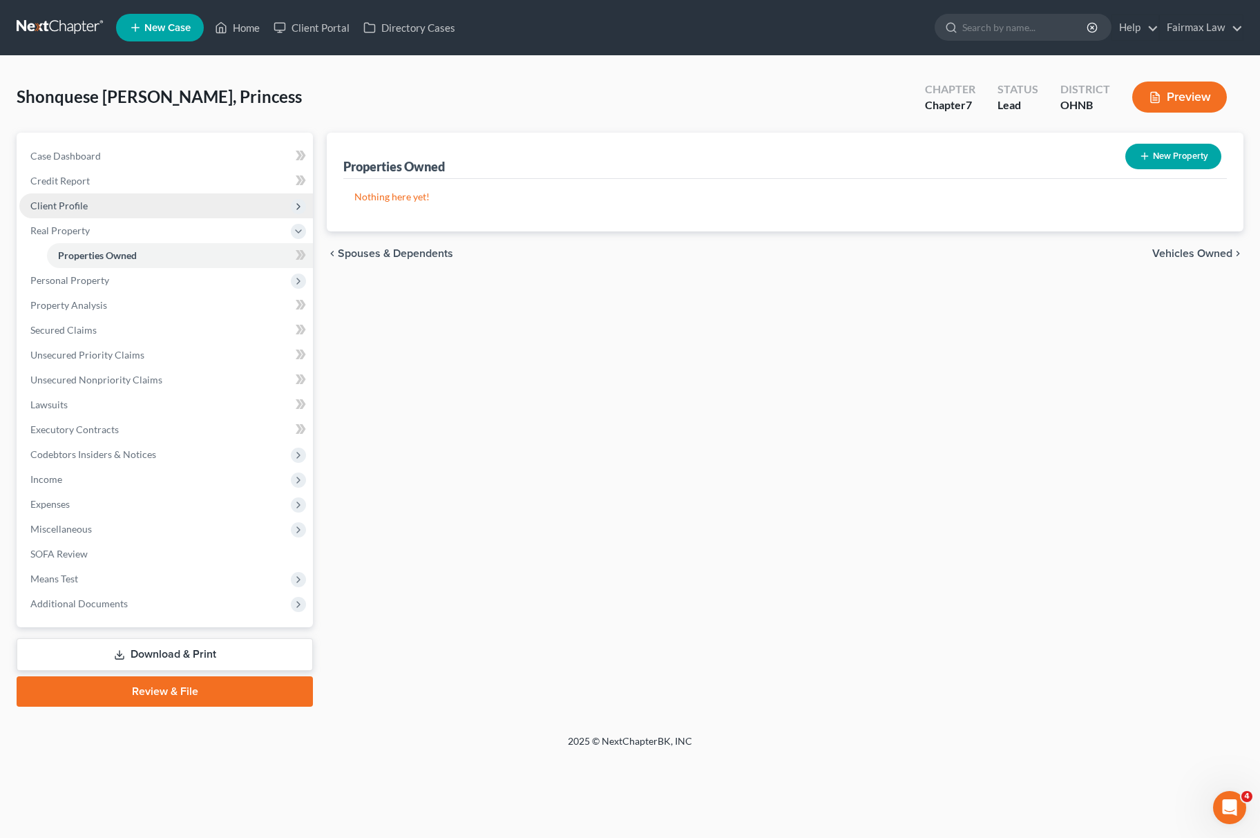
click at [164, 213] on span "Client Profile" at bounding box center [166, 205] width 294 height 25
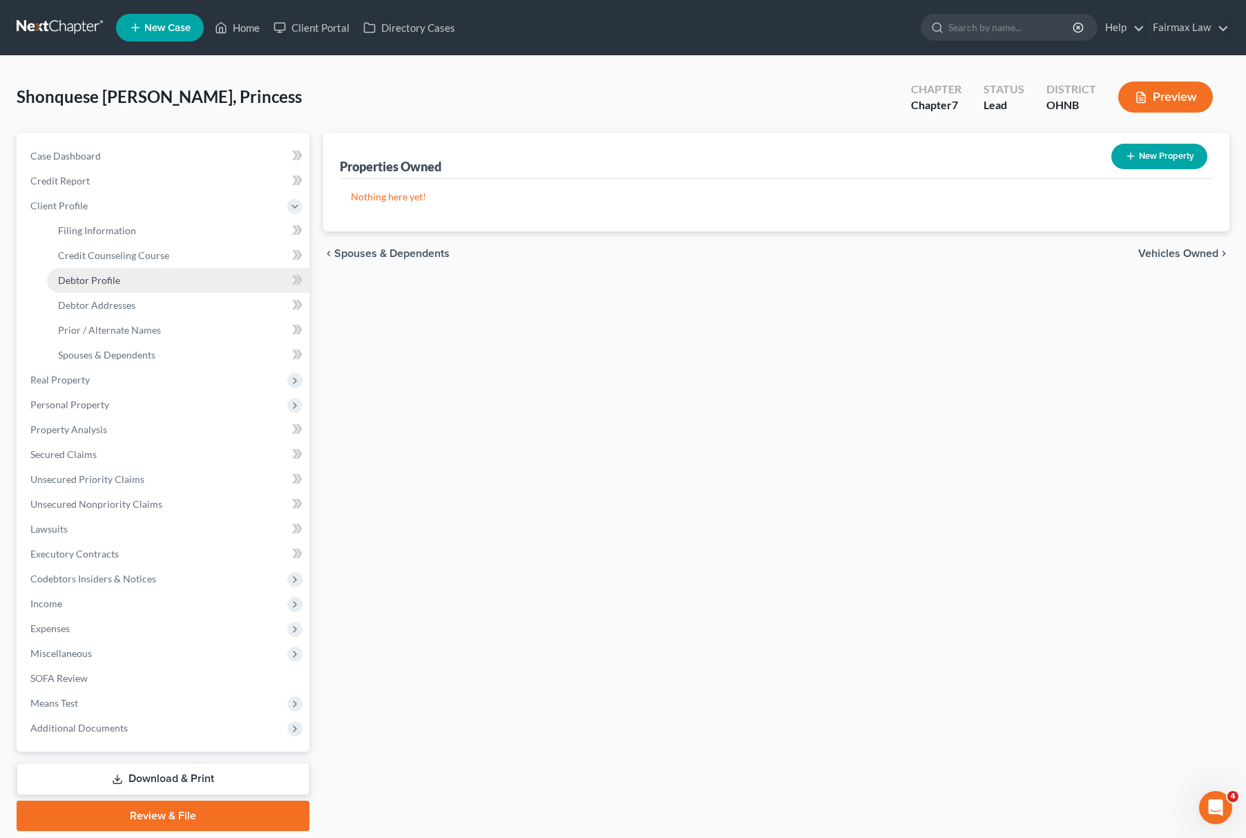
click at [100, 276] on span "Debtor Profile" at bounding box center [89, 280] width 62 height 12
select select "0"
select select "1"
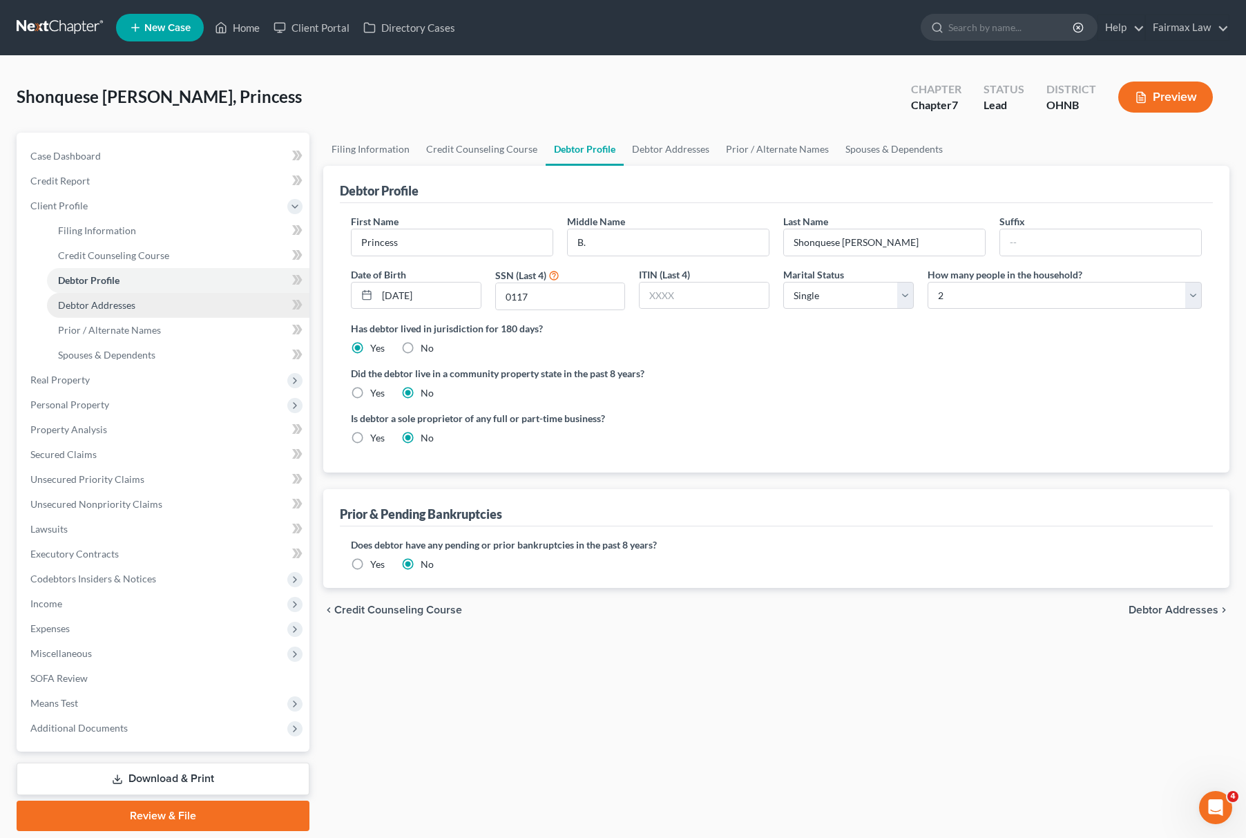
click at [115, 299] on span "Debtor Addresses" at bounding box center [96, 305] width 77 height 12
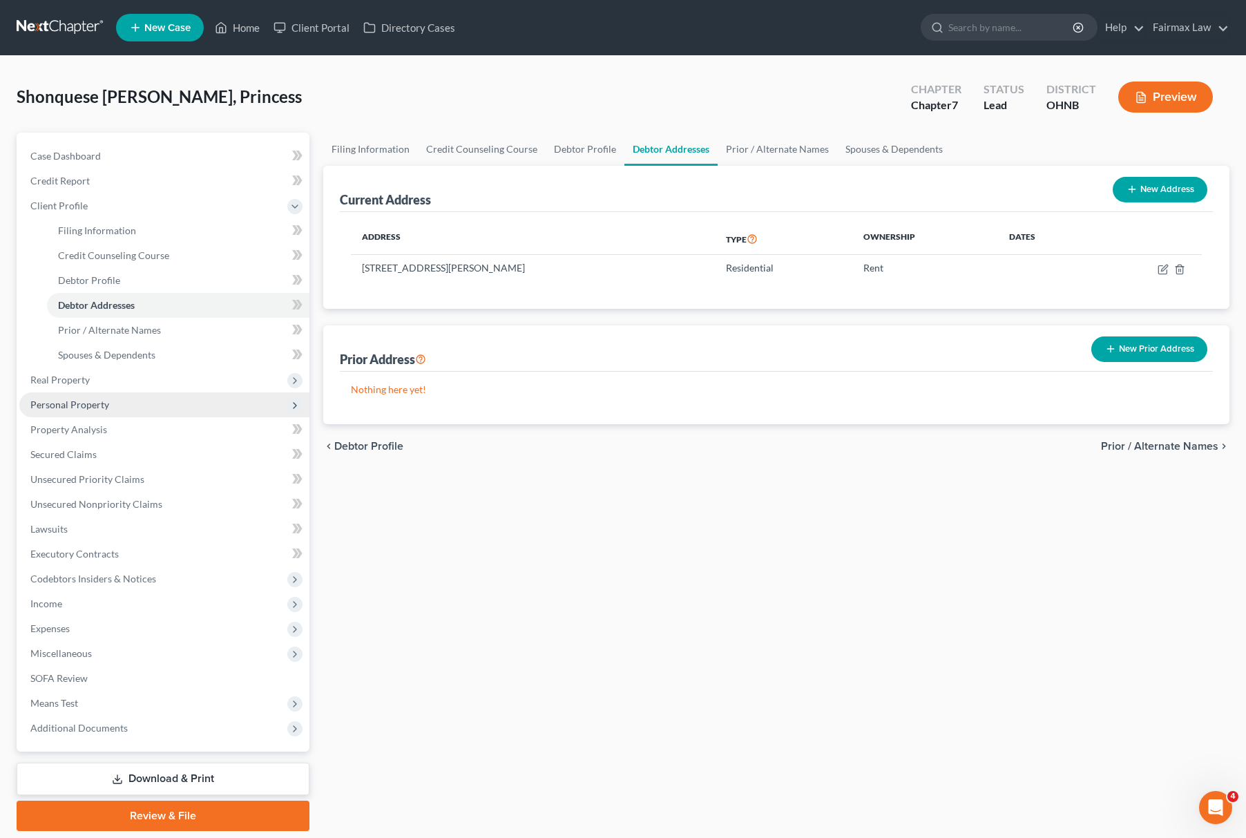
click at [122, 396] on span "Personal Property" at bounding box center [164, 404] width 290 height 25
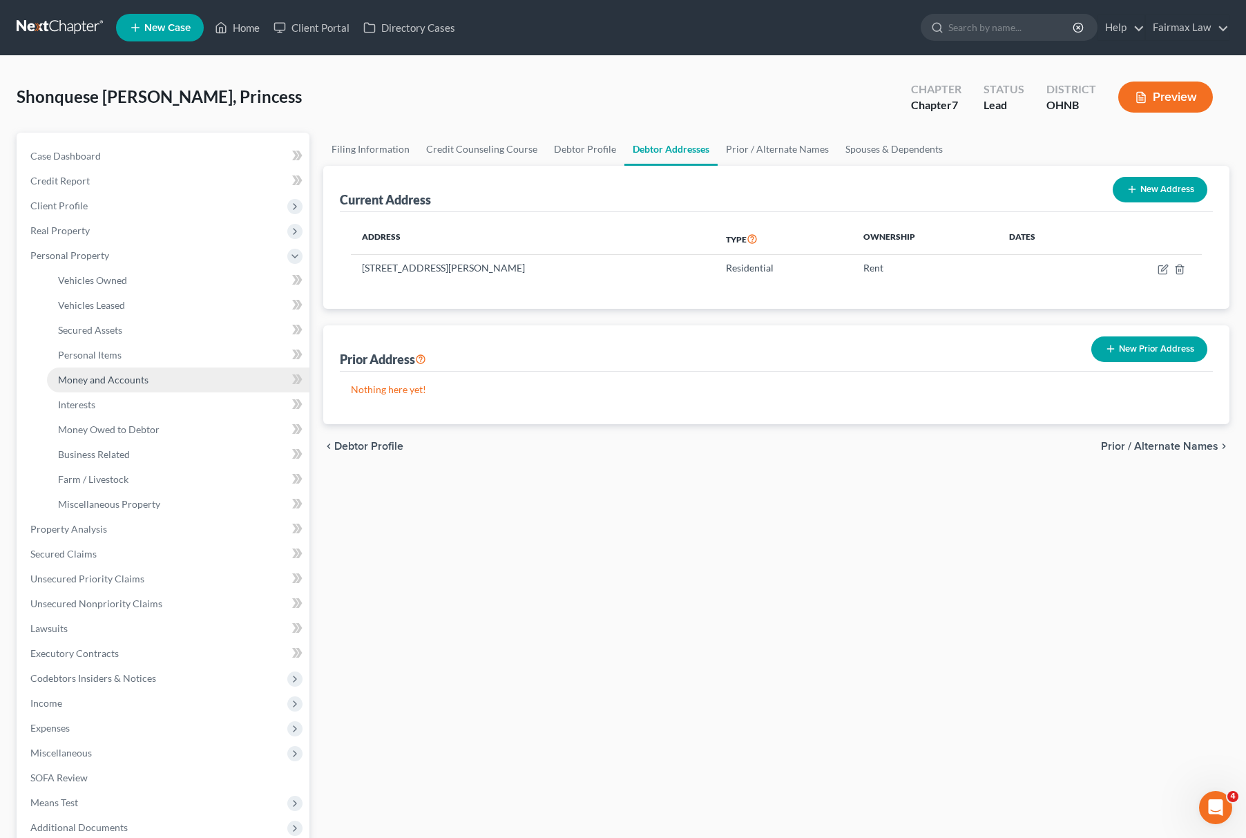
click at [122, 388] on link "Money and Accounts" at bounding box center [178, 380] width 263 height 25
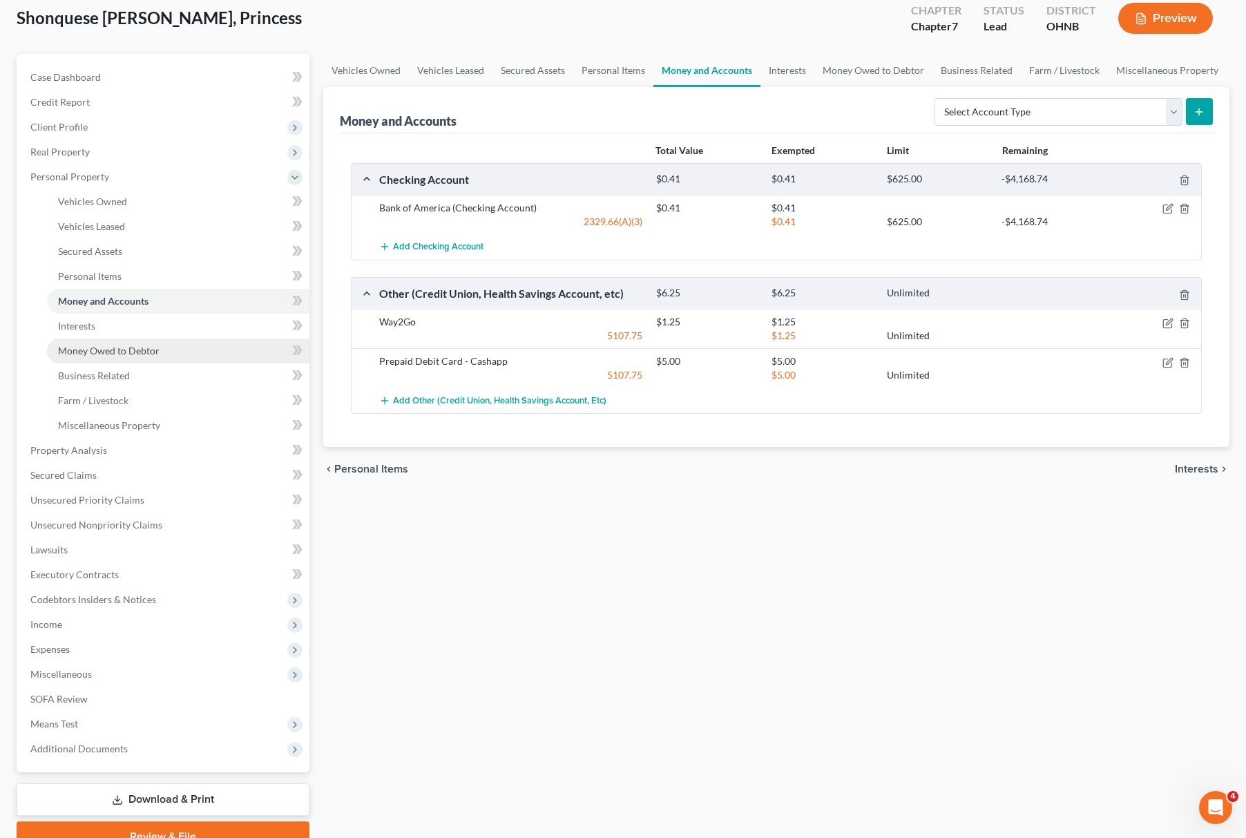
scroll to position [144, 0]
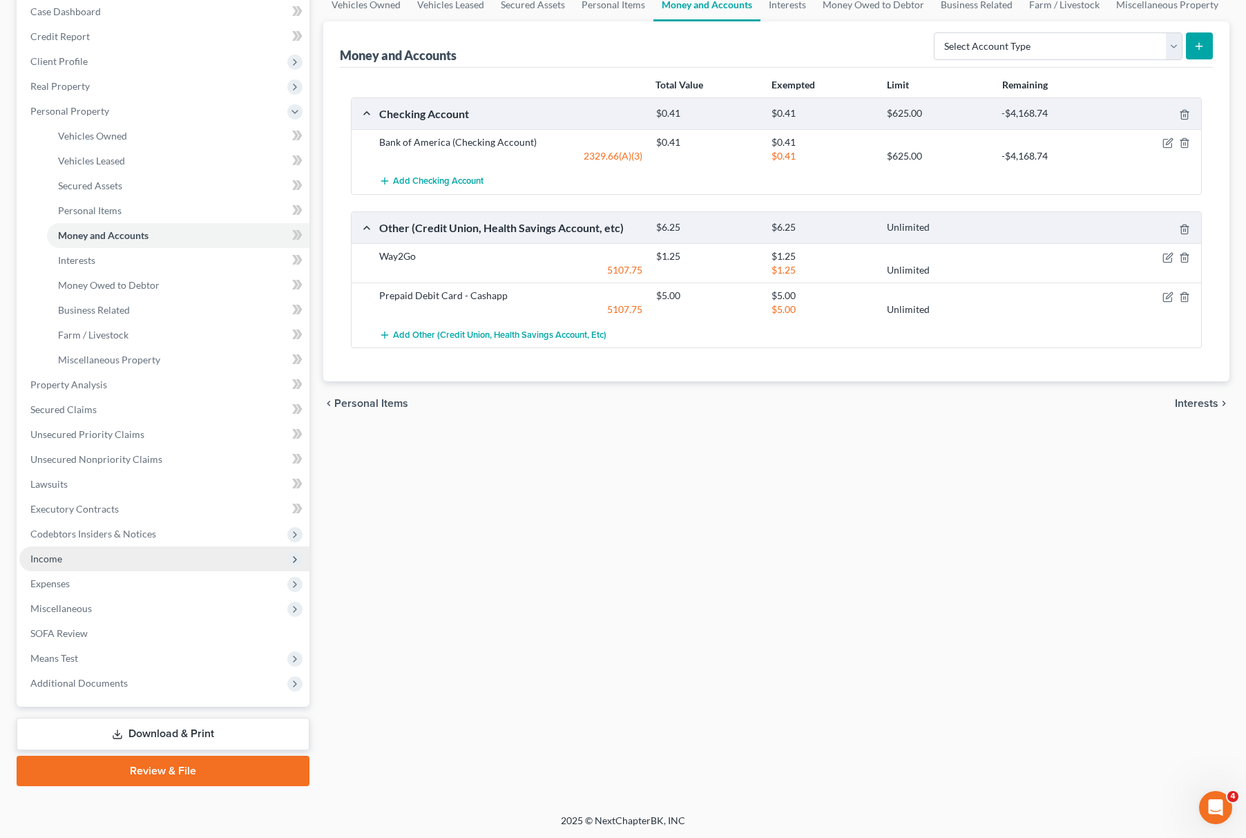
click at [100, 556] on span "Income" at bounding box center [164, 558] width 290 height 25
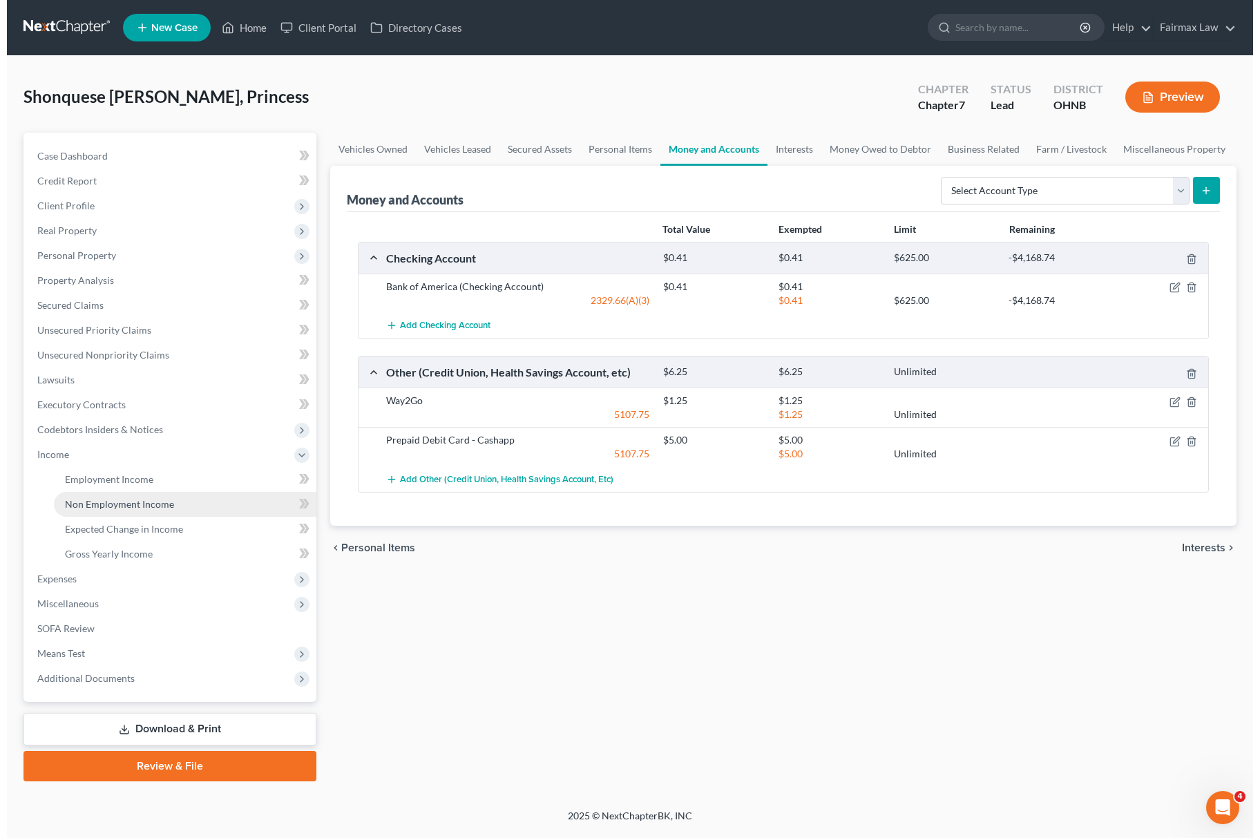
scroll to position [0, 0]
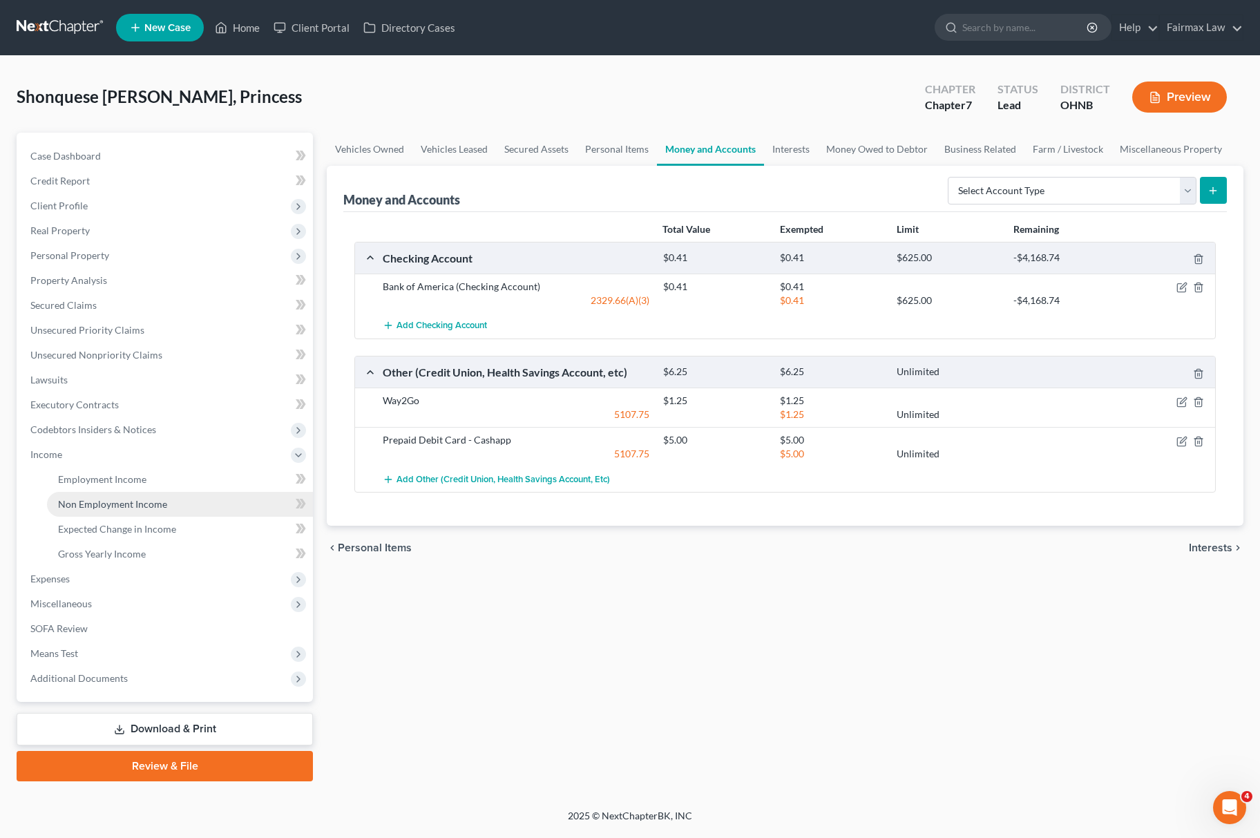
click at [119, 507] on span "Non Employment Income" at bounding box center [112, 504] width 109 height 12
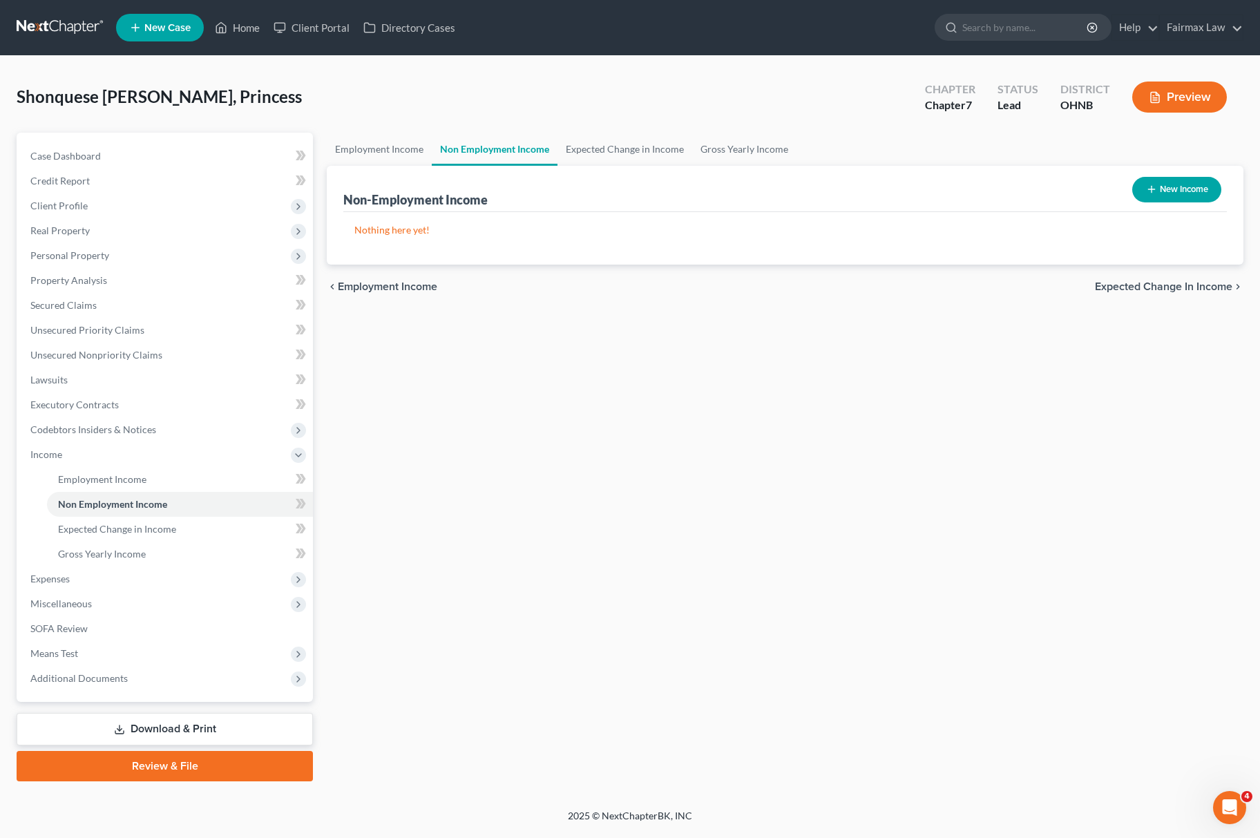
click at [1150, 198] on button "New Income" at bounding box center [1176, 190] width 89 height 26
select select "0"
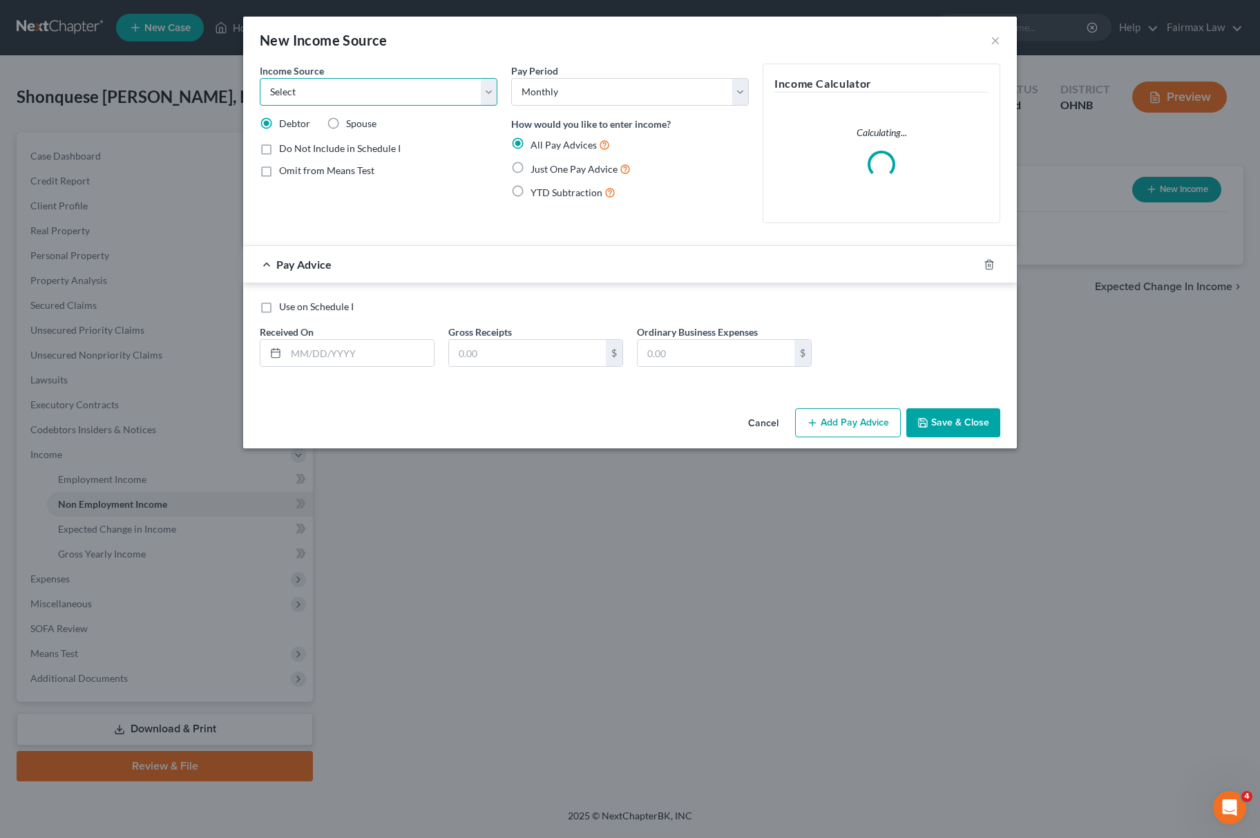
click at [356, 95] on select "Select Unemployment Disability (from employer) Pension Retirement Social Securi…" at bounding box center [379, 92] width 238 height 28
click at [260, 78] on select "Select Unemployment Disability (from employer) Pension Retirement Social Securi…" at bounding box center [379, 92] width 238 height 28
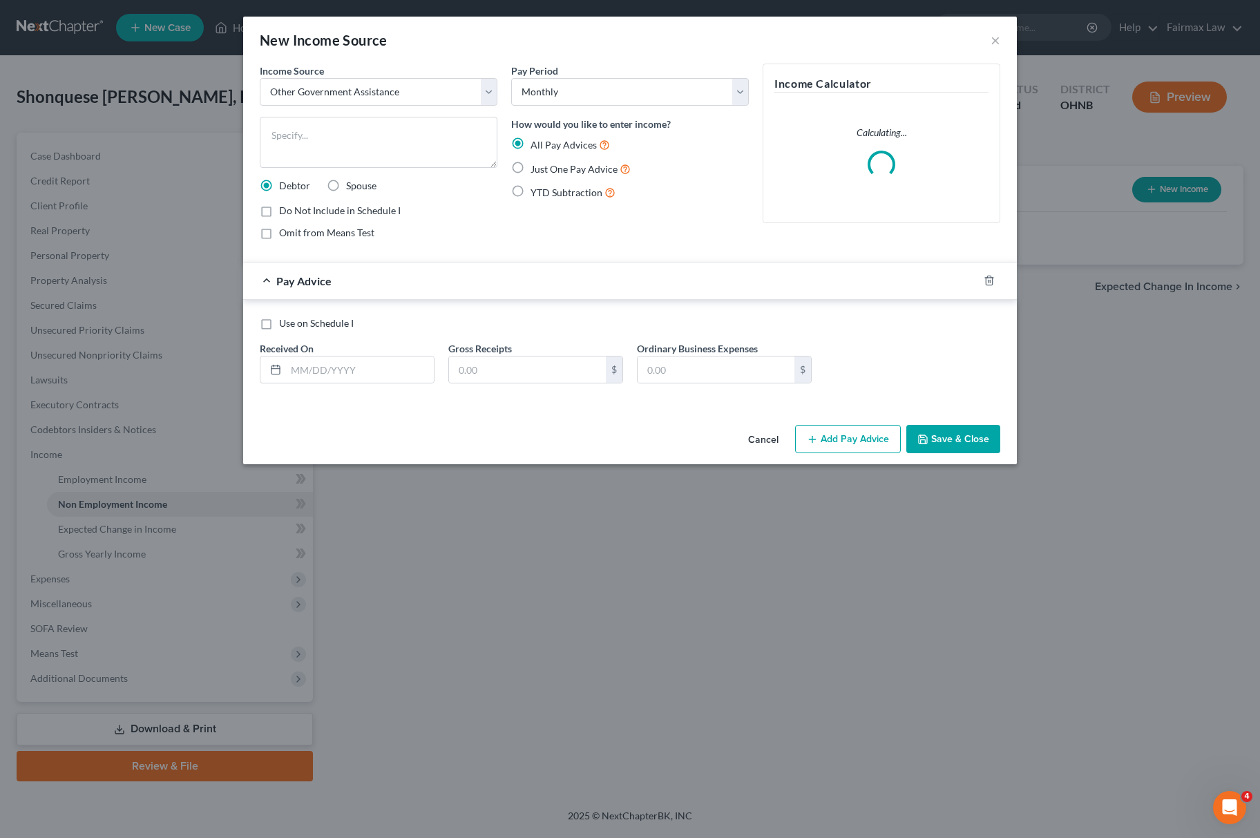
click at [321, 67] on span "Income Source" at bounding box center [292, 71] width 64 height 12
click at [322, 91] on select "Select Unemployment Disability (from employer) Pension Retirement Social Securi…" at bounding box center [379, 92] width 238 height 28
click at [260, 78] on select "Select Unemployment Disability (from employer) Pension Retirement Social Securi…" at bounding box center [379, 92] width 238 height 28
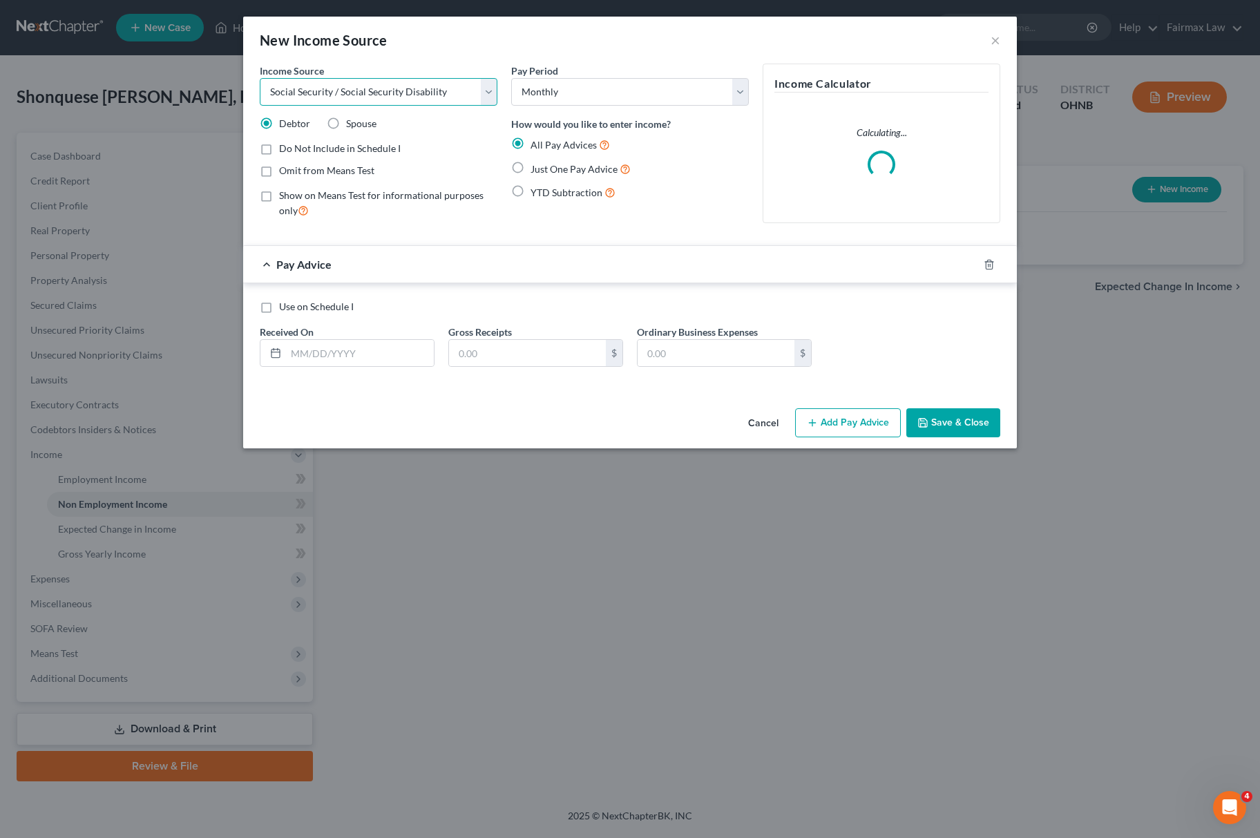
click at [363, 93] on select "Select Unemployment Disability (from employer) Pension Retirement Social Securi…" at bounding box center [379, 92] width 238 height 28
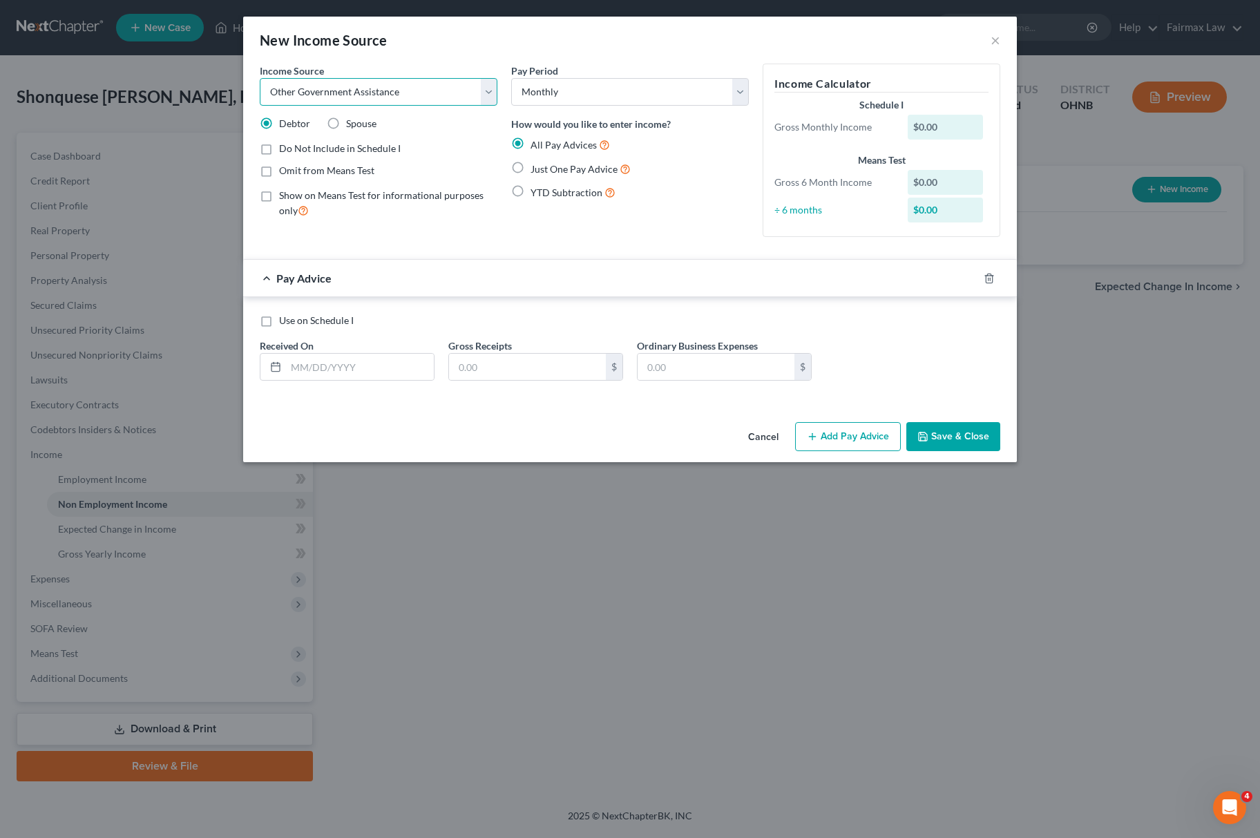
click at [260, 78] on select "Select Unemployment Disability (from employer) Pension Retirement Social Securi…" at bounding box center [379, 92] width 238 height 28
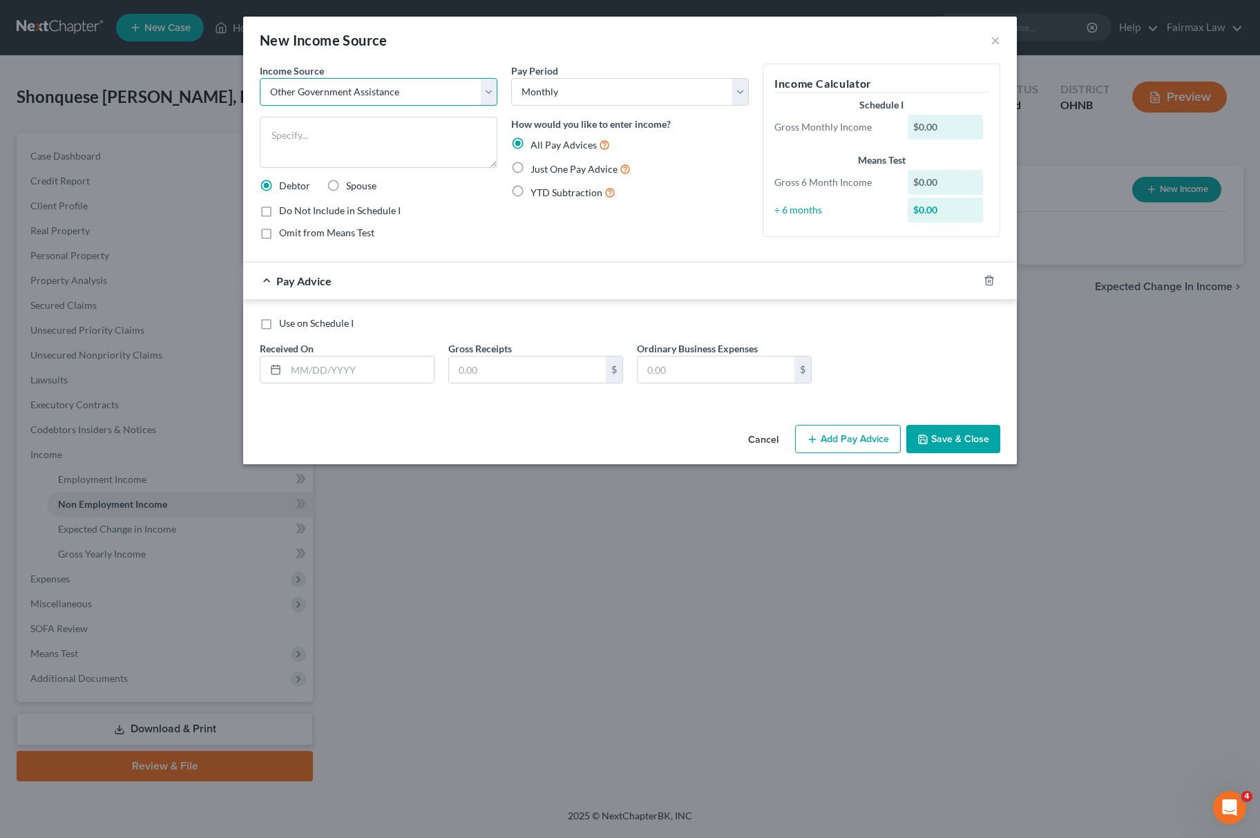
click at [377, 91] on select "Select Unemployment Disability (from employer) Pension Retirement Social Securi…" at bounding box center [379, 92] width 238 height 28
select select "4"
click at [260, 78] on select "Select Unemployment Disability (from employer) Pension Retirement Social Securi…" at bounding box center [379, 92] width 238 height 28
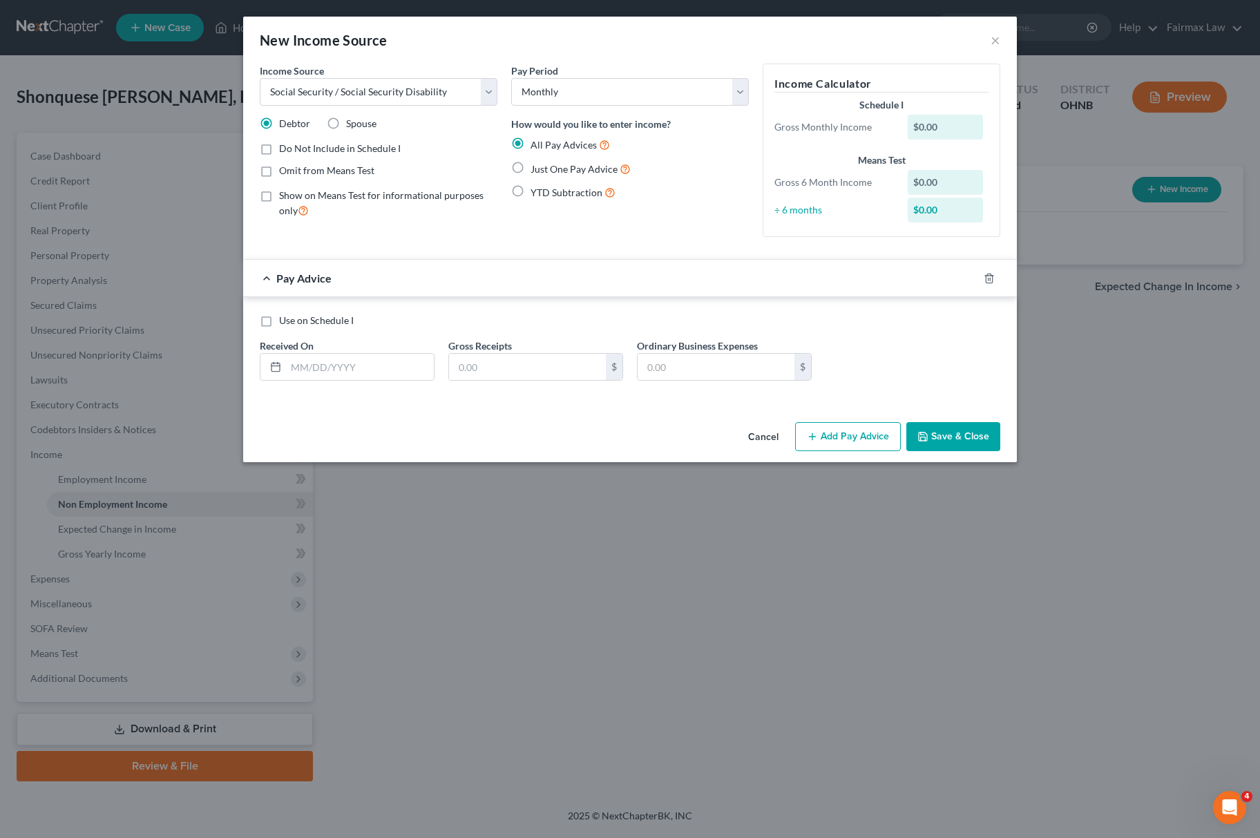
click at [531, 162] on label "Just One Pay Advice" at bounding box center [581, 169] width 100 height 16
click at [536, 162] on input "Just One Pay Advice" at bounding box center [540, 165] width 9 height 9
radio input "true"
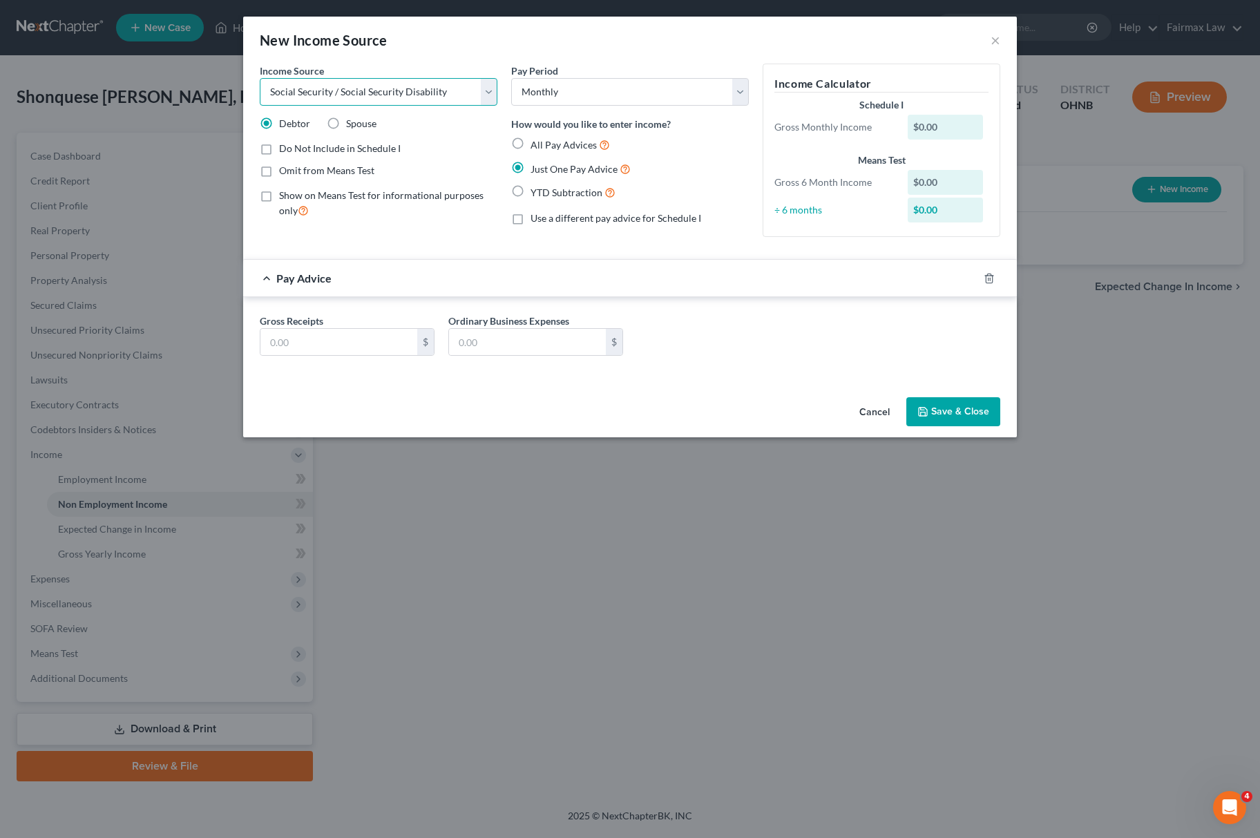
click at [410, 87] on select "Select Unemployment Disability (from employer) Pension Retirement Social Securi…" at bounding box center [379, 92] width 238 height 28
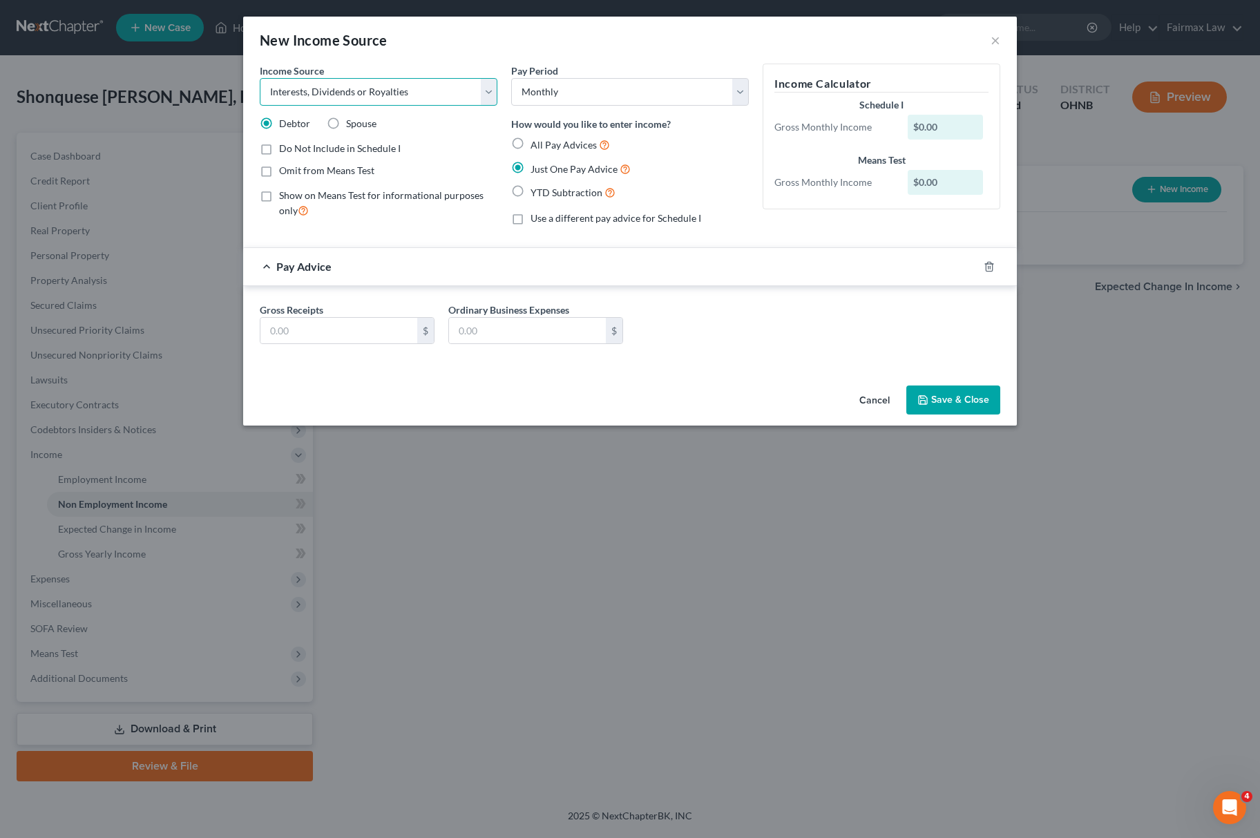
click at [260, 78] on select "Select Unemployment Disability (from employer) Pension Retirement Social Securi…" at bounding box center [379, 92] width 238 height 28
click at [354, 95] on select "Select Unemployment Disability (from employer) Pension Retirement Social Securi…" at bounding box center [379, 92] width 238 height 28
select select "7"
click at [260, 78] on select "Select Unemployment Disability (from employer) Pension Retirement Social Securi…" at bounding box center [379, 92] width 238 height 28
click at [336, 326] on input "text" at bounding box center [338, 331] width 157 height 26
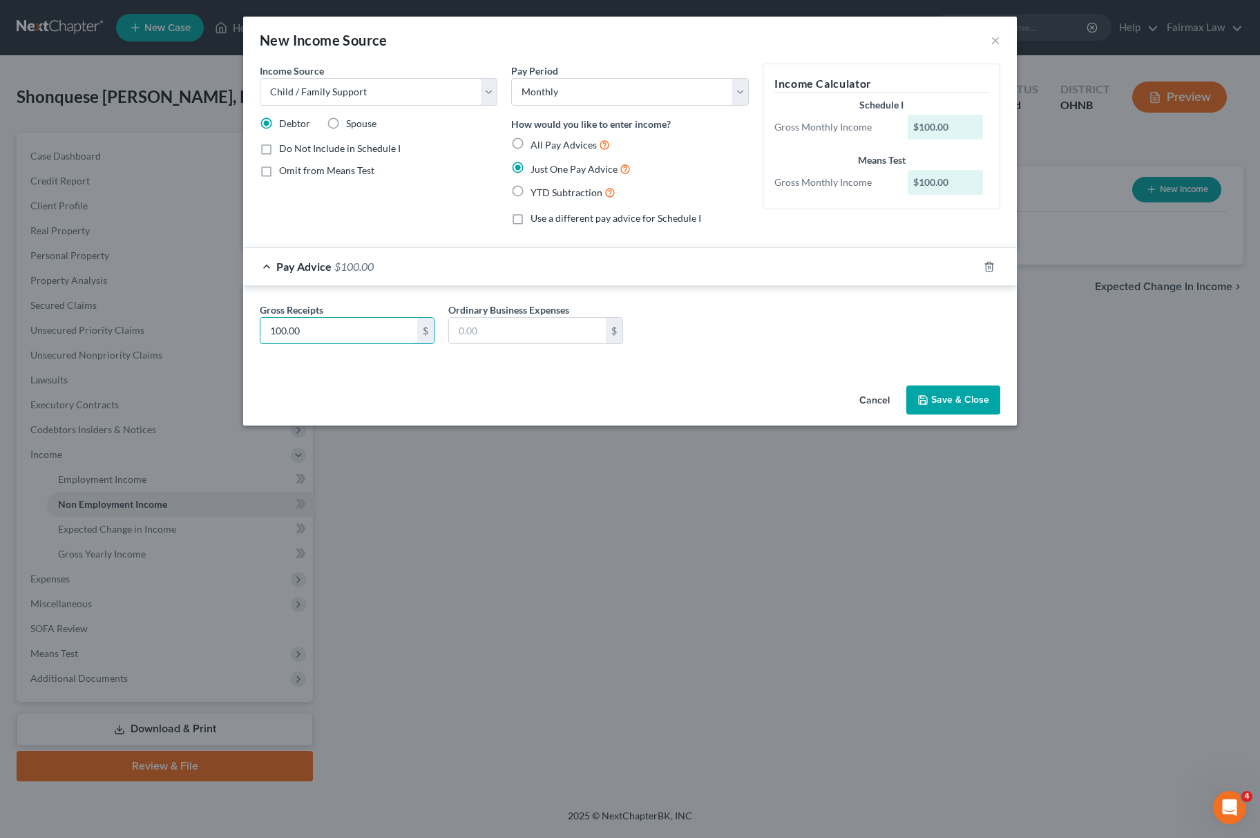
type input "100.00"
click at [996, 380] on div "Income Source * Select Unemployment Disability (from employer) Pension Retireme…" at bounding box center [630, 222] width 774 height 316
click at [976, 390] on button "Save & Close" at bounding box center [953, 400] width 94 height 29
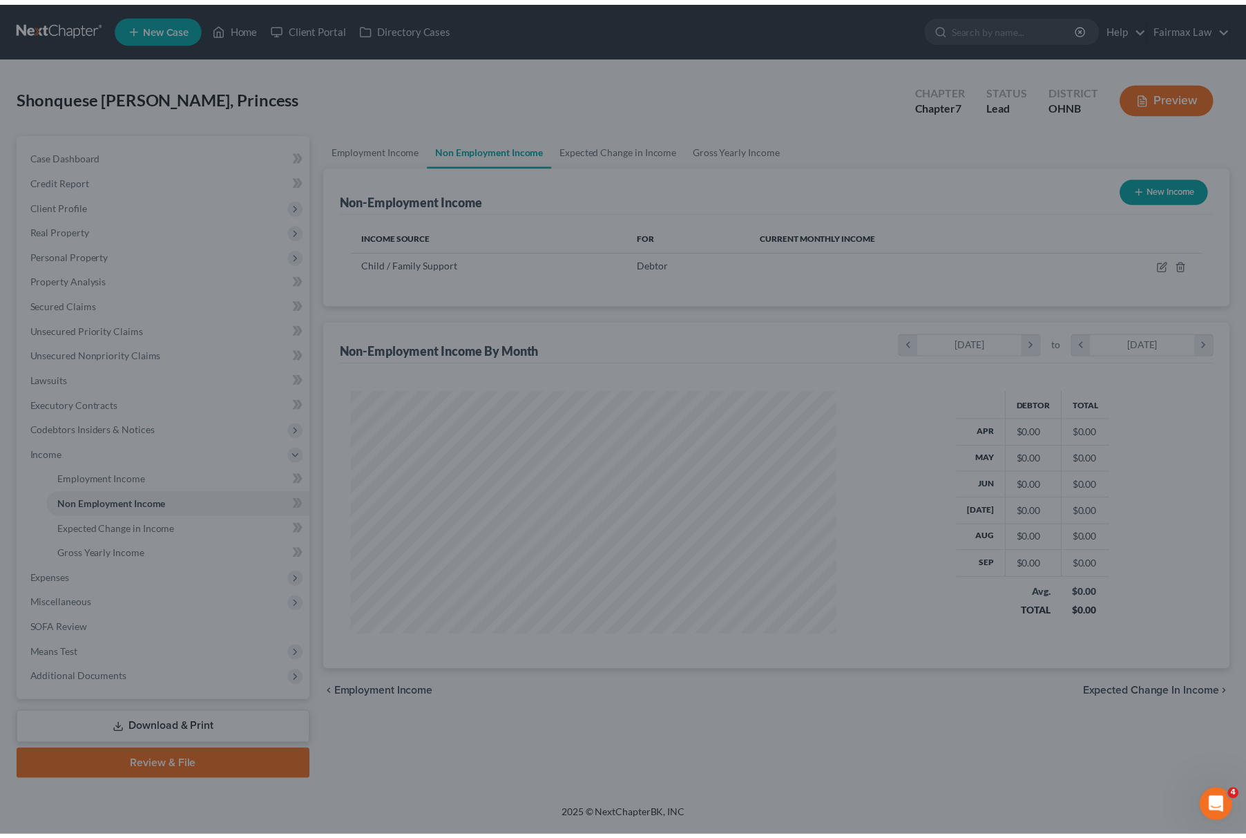
scroll to position [249, 518]
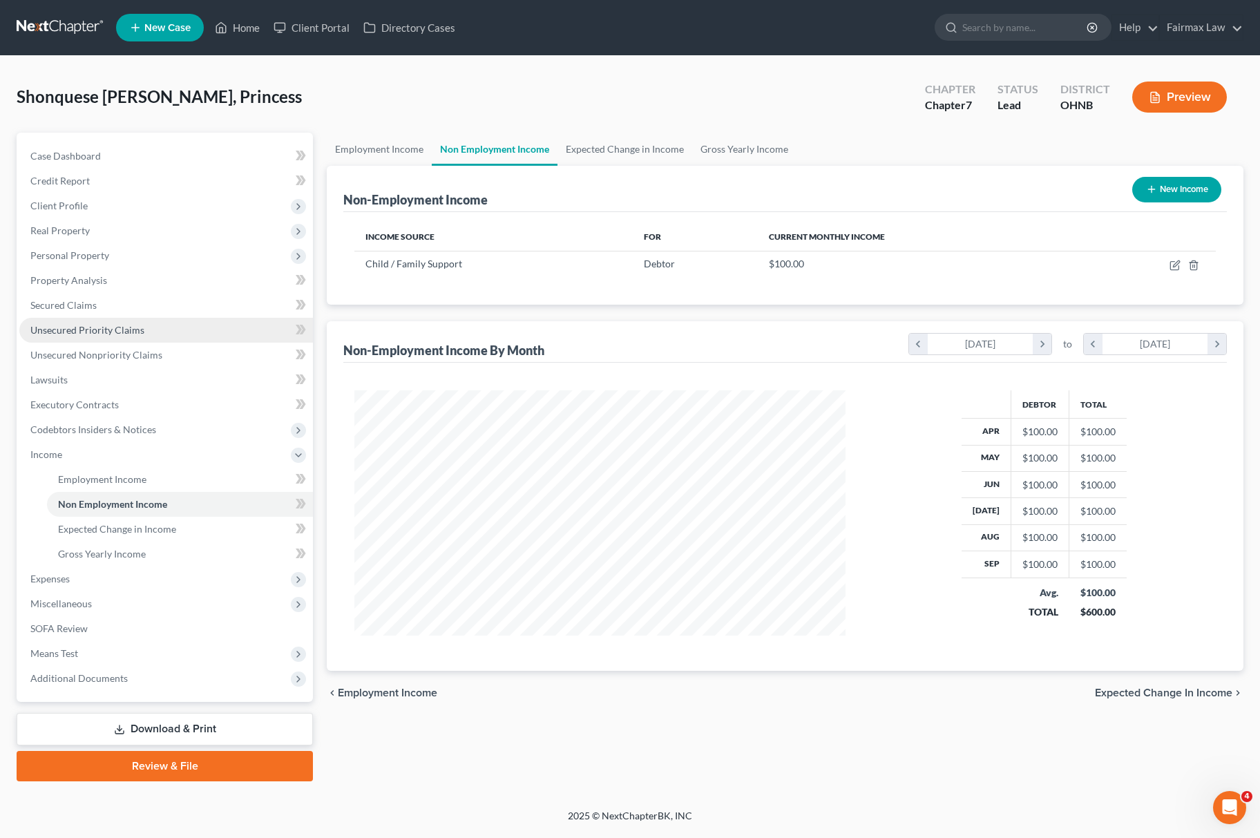
click at [75, 321] on link "Unsecured Priority Claims" at bounding box center [166, 330] width 294 height 25
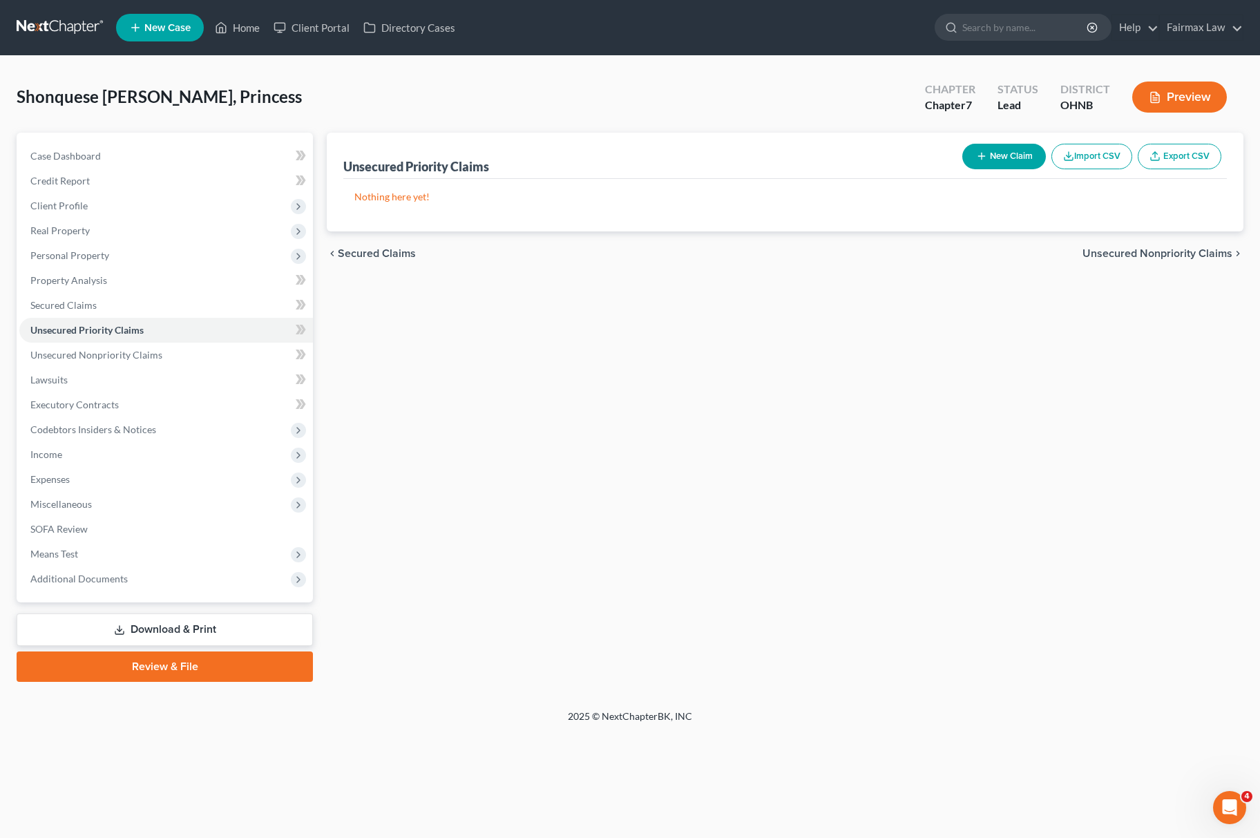
click at [1101, 150] on button "Import CSV" at bounding box center [1092, 157] width 81 height 26
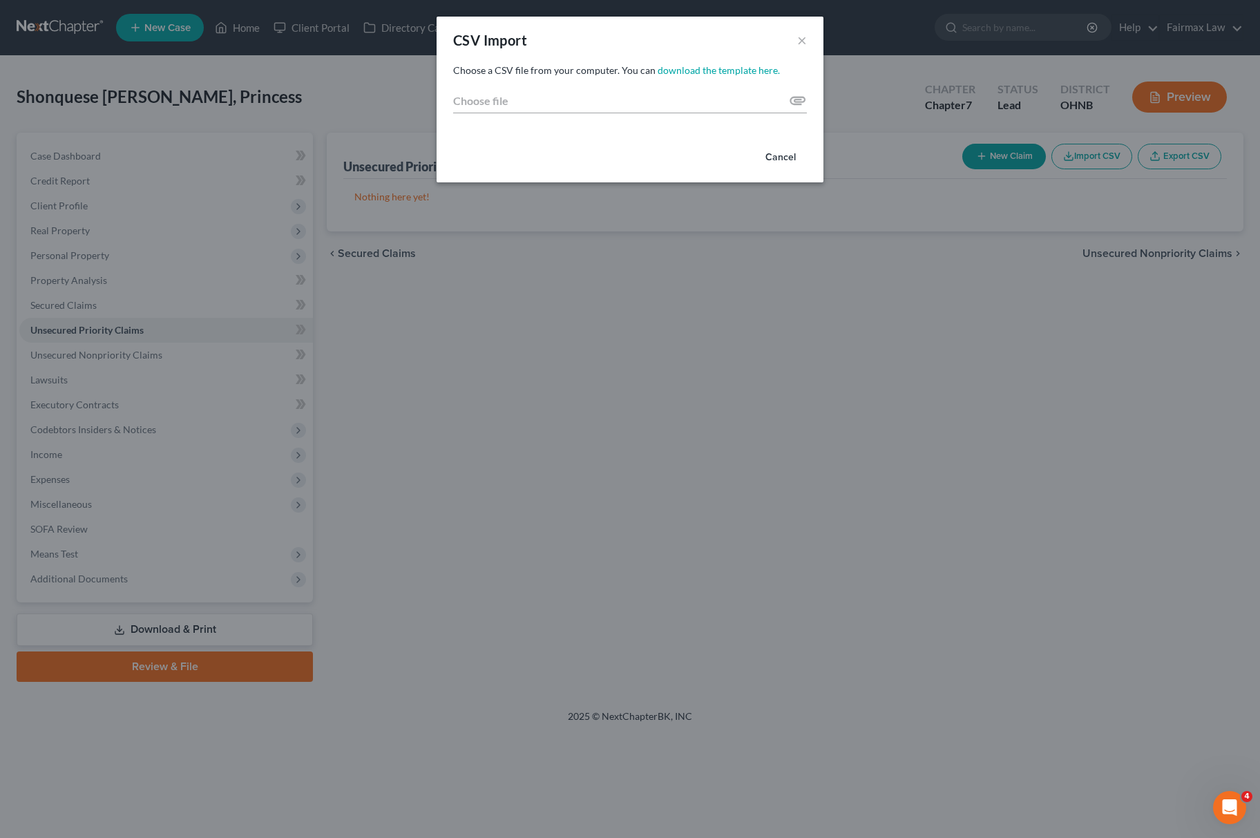
click at [887, 225] on div "CSV Import × Choose a CSV file from your computer. You can download the templat…" at bounding box center [630, 419] width 1260 height 838
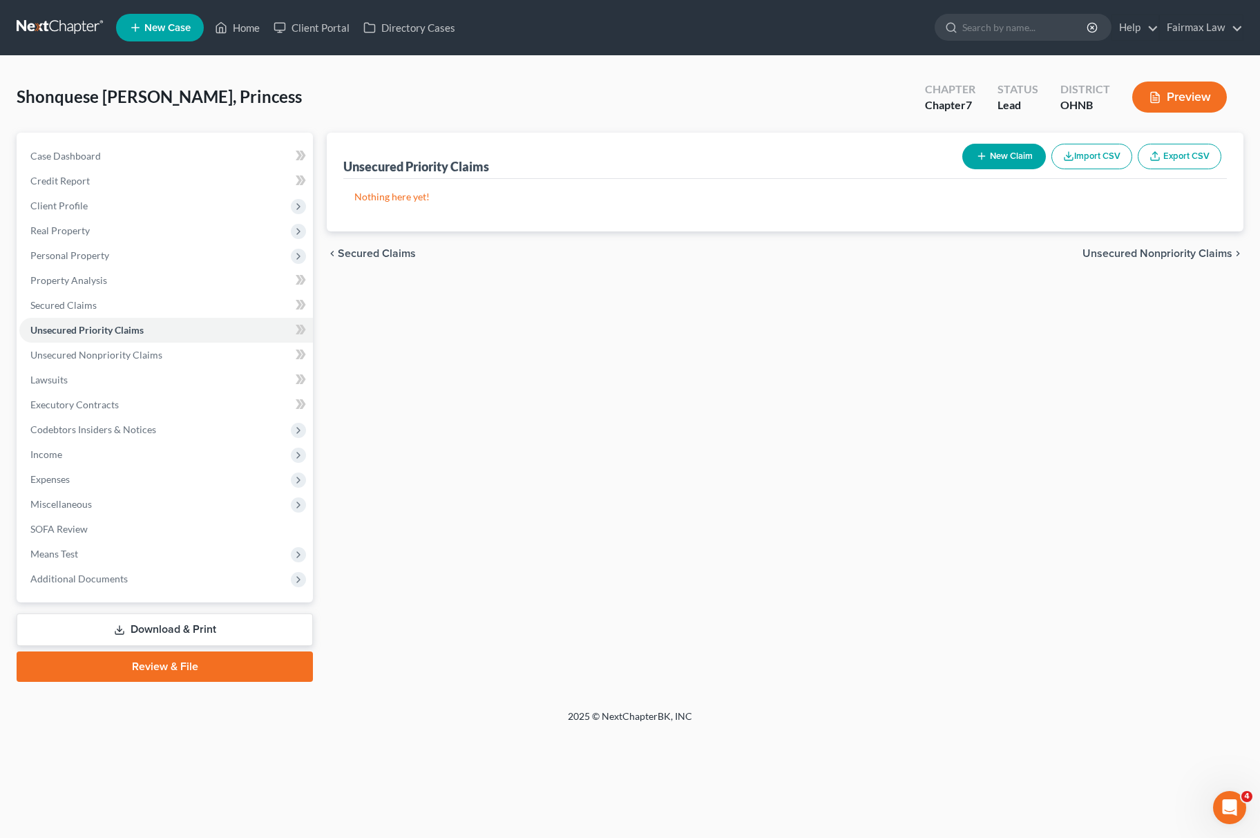
click at [977, 158] on icon "button" at bounding box center [981, 156] width 11 height 11
select select "0"
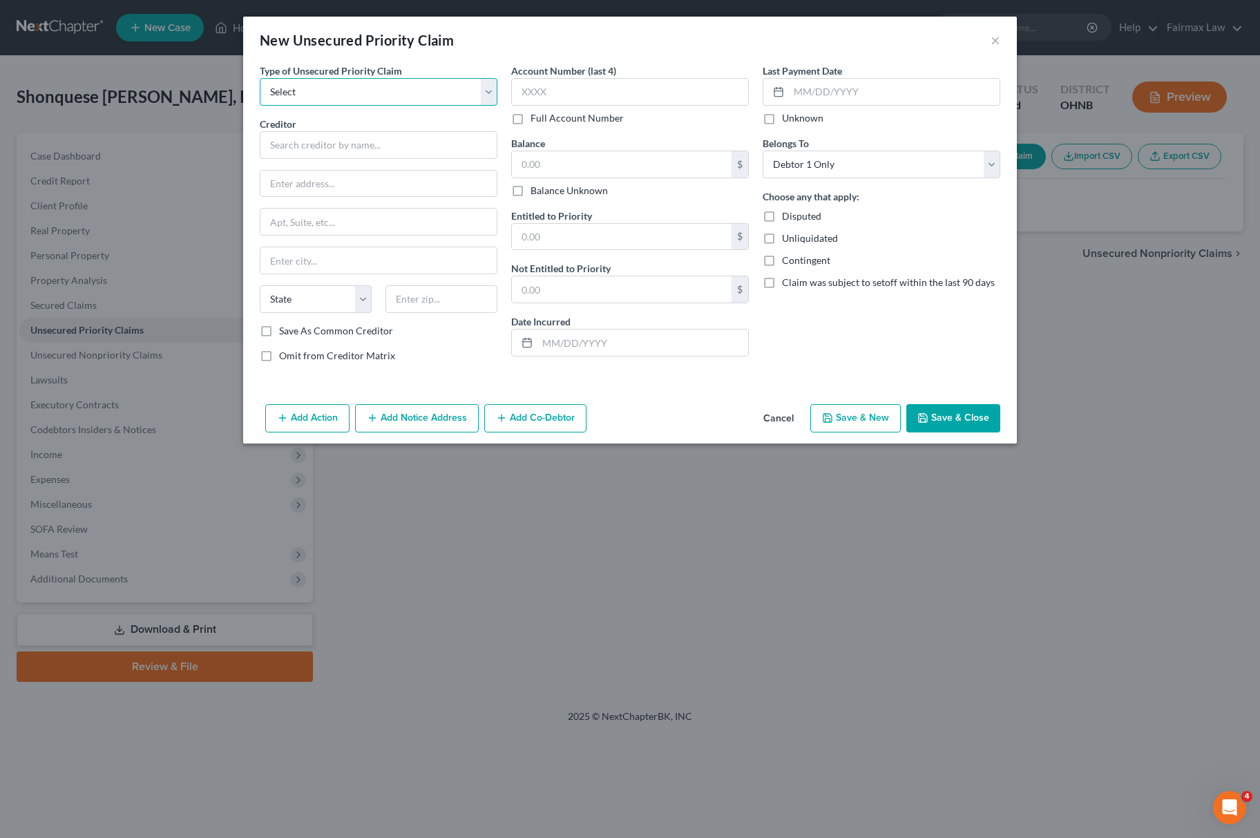
click at [388, 98] on select "Select Taxes & Other Government Units Domestic Support Obligations Extensions o…" at bounding box center [379, 92] width 238 height 28
select select "1"
click at [260, 78] on select "Select Taxes & Other Government Units Domestic Support Obligations Extensions o…" at bounding box center [379, 92] width 238 height 28
click at [344, 142] on input "text" at bounding box center [379, 145] width 238 height 28
click at [358, 153] on input "text" at bounding box center [379, 145] width 238 height 28
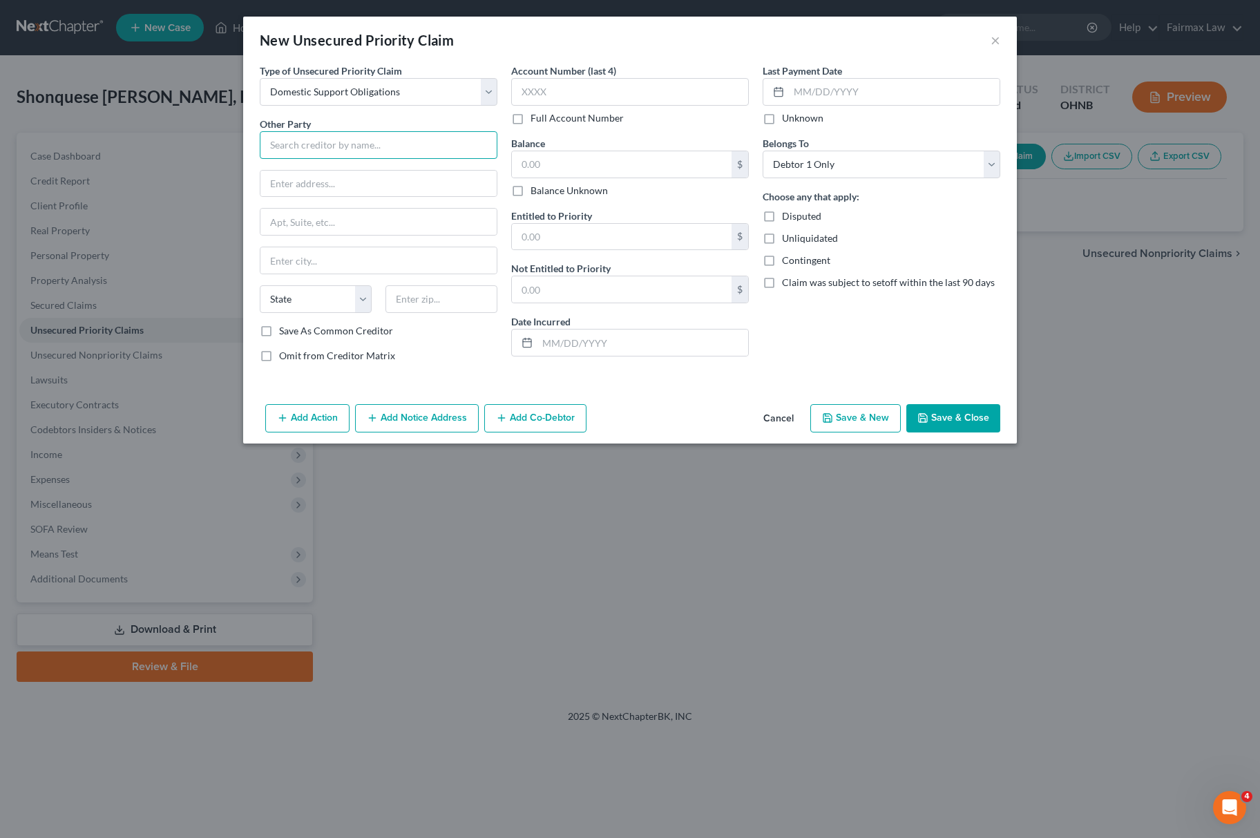
paste input "[PERSON_NAME]"
type input "[PERSON_NAME]"
click at [649, 169] on input "text" at bounding box center [622, 164] width 220 height 26
type input "100.00"
click at [952, 418] on button "Save & Close" at bounding box center [953, 418] width 94 height 29
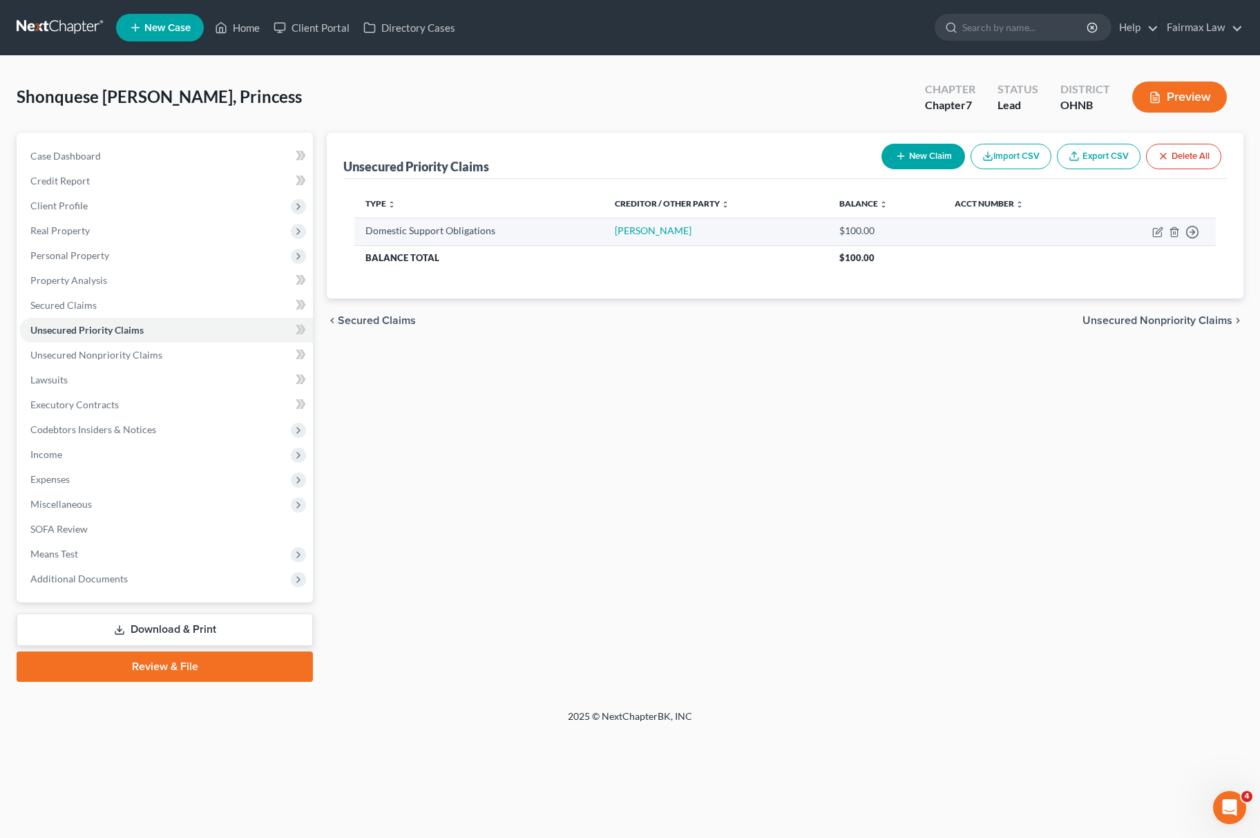
click at [1178, 225] on td "Move to D Move to F Move to G Move to Notice Only" at bounding box center [1155, 232] width 122 height 28
click at [1172, 238] on td "Move to D Move to F Move to G Move to Notice Only" at bounding box center [1155, 232] width 122 height 28
click at [1173, 219] on td "Move to D Move to F Move to G Move to Notice Only" at bounding box center [1155, 232] width 122 height 28
drag, startPoint x: 1177, startPoint y: 229, endPoint x: 1180, endPoint y: 236, distance: 7.4
click at [1180, 236] on td "Move to D Move to F Move to G Move to Notice Only" at bounding box center [1155, 232] width 122 height 28
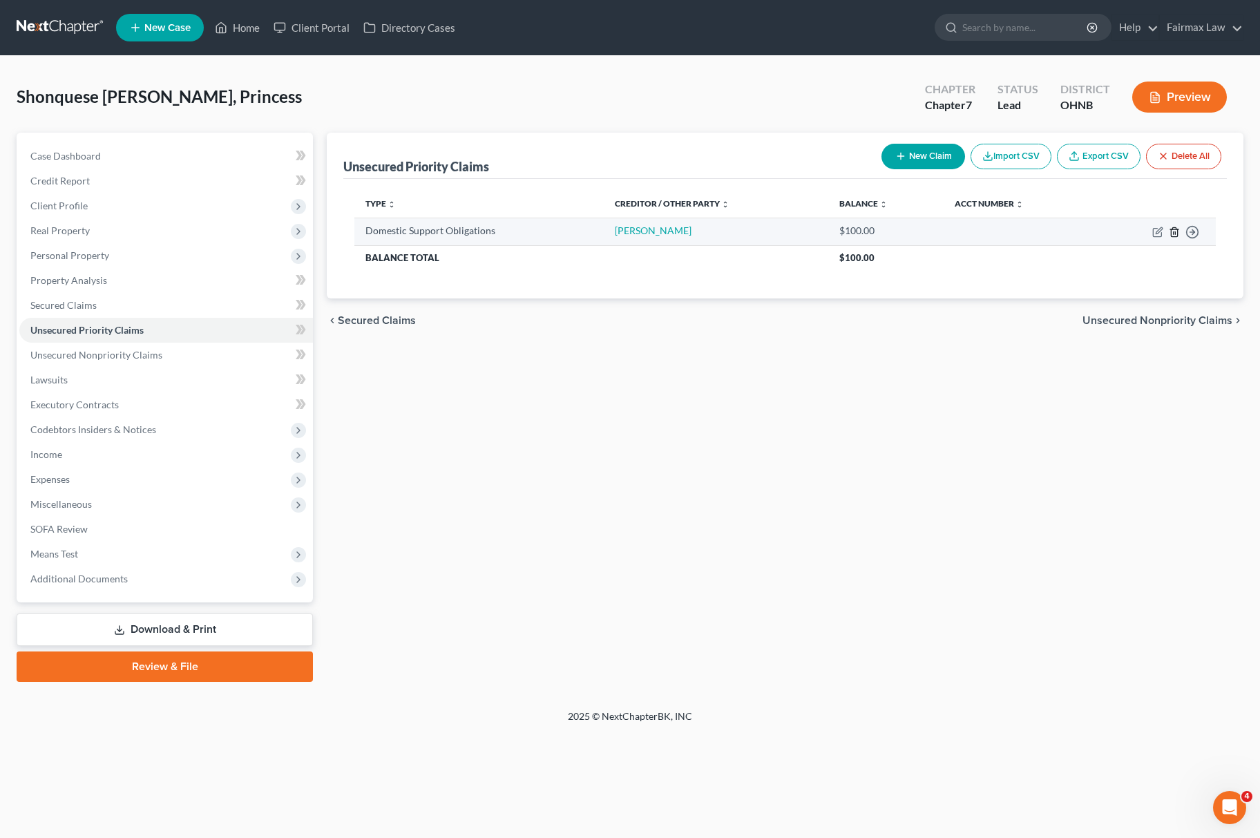
click at [1173, 227] on icon "button" at bounding box center [1174, 231] width 6 height 9
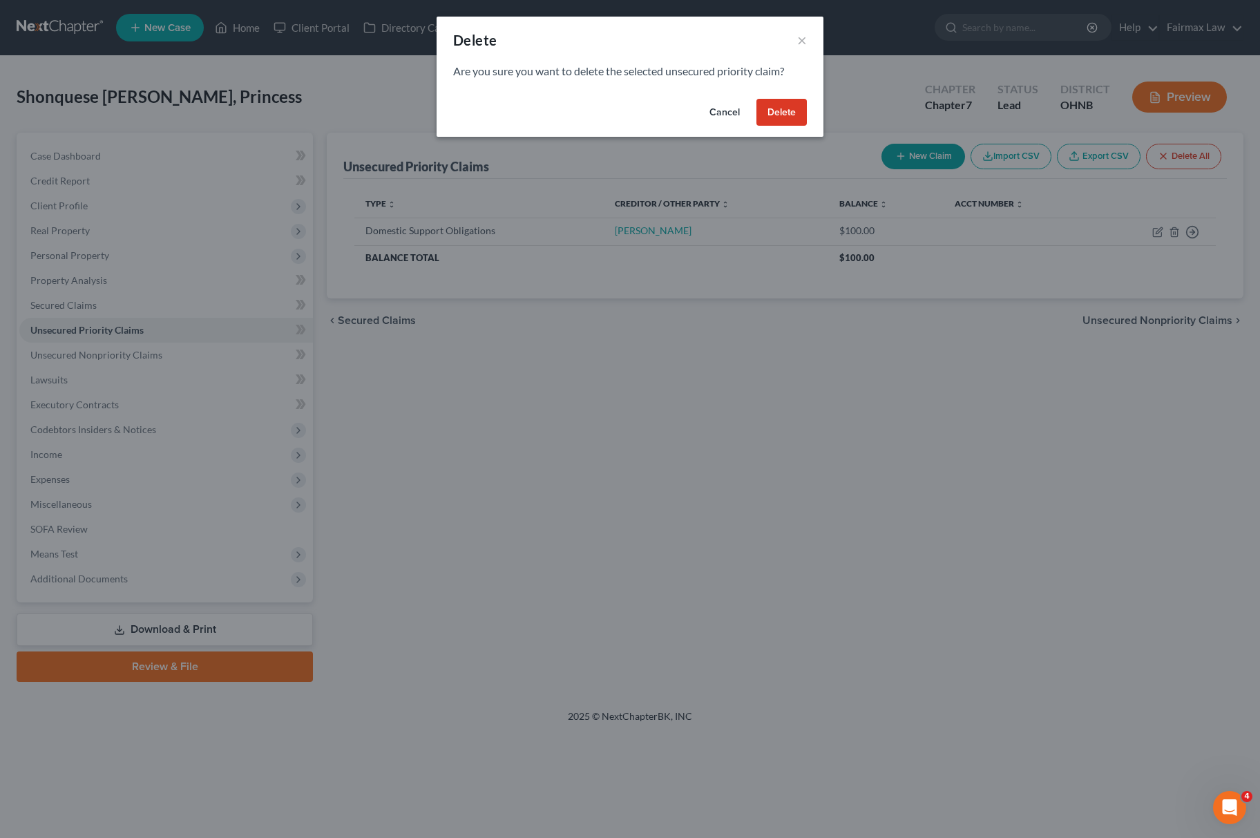
click at [797, 105] on button "Delete" at bounding box center [782, 113] width 50 height 28
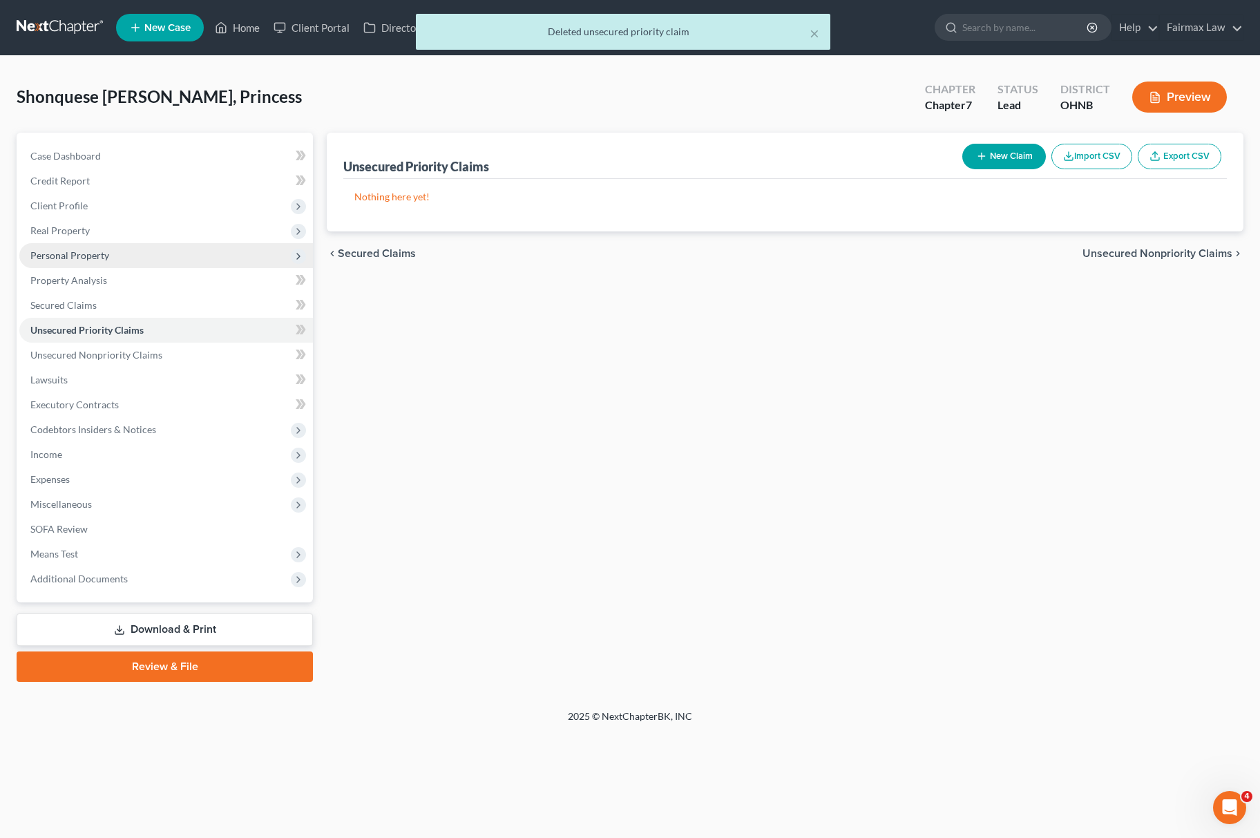
click at [102, 254] on span "Personal Property" at bounding box center [69, 255] width 79 height 12
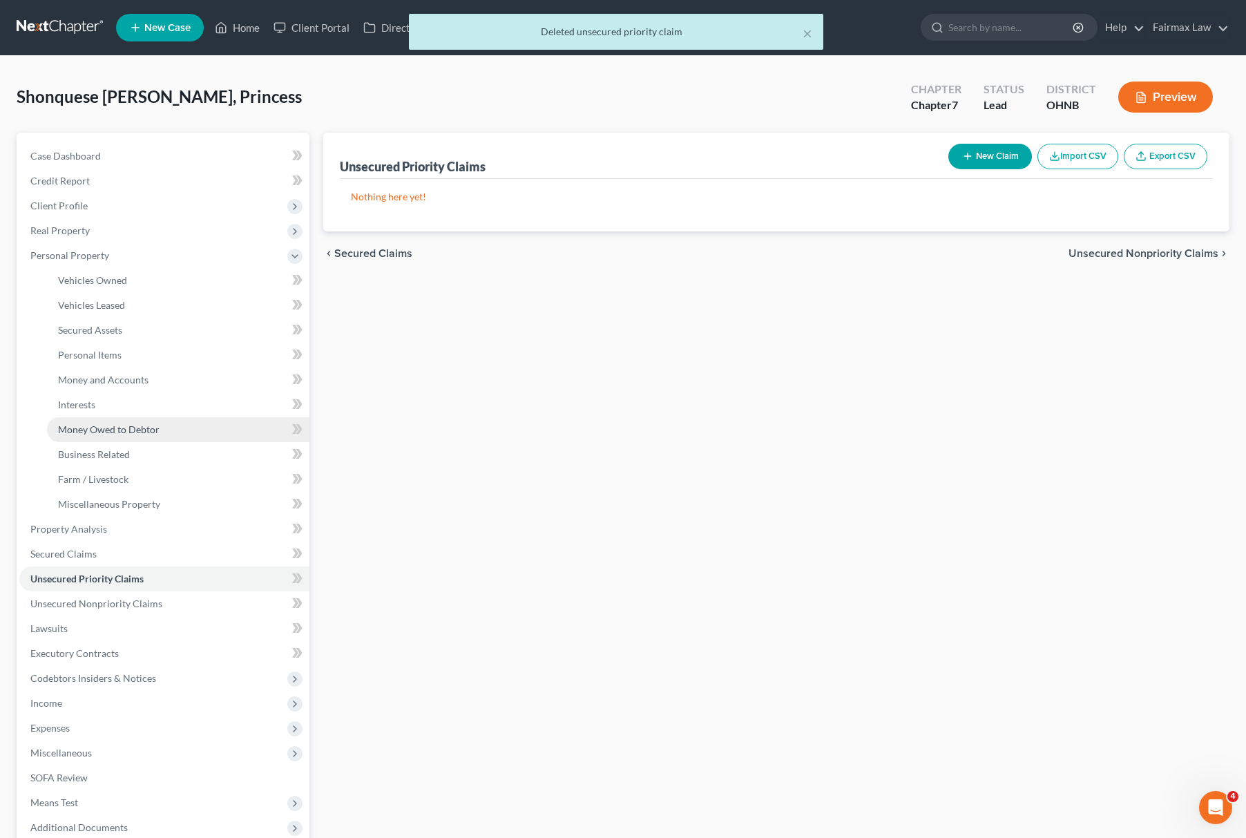
click at [149, 424] on span "Money Owed to Debtor" at bounding box center [109, 430] width 102 height 12
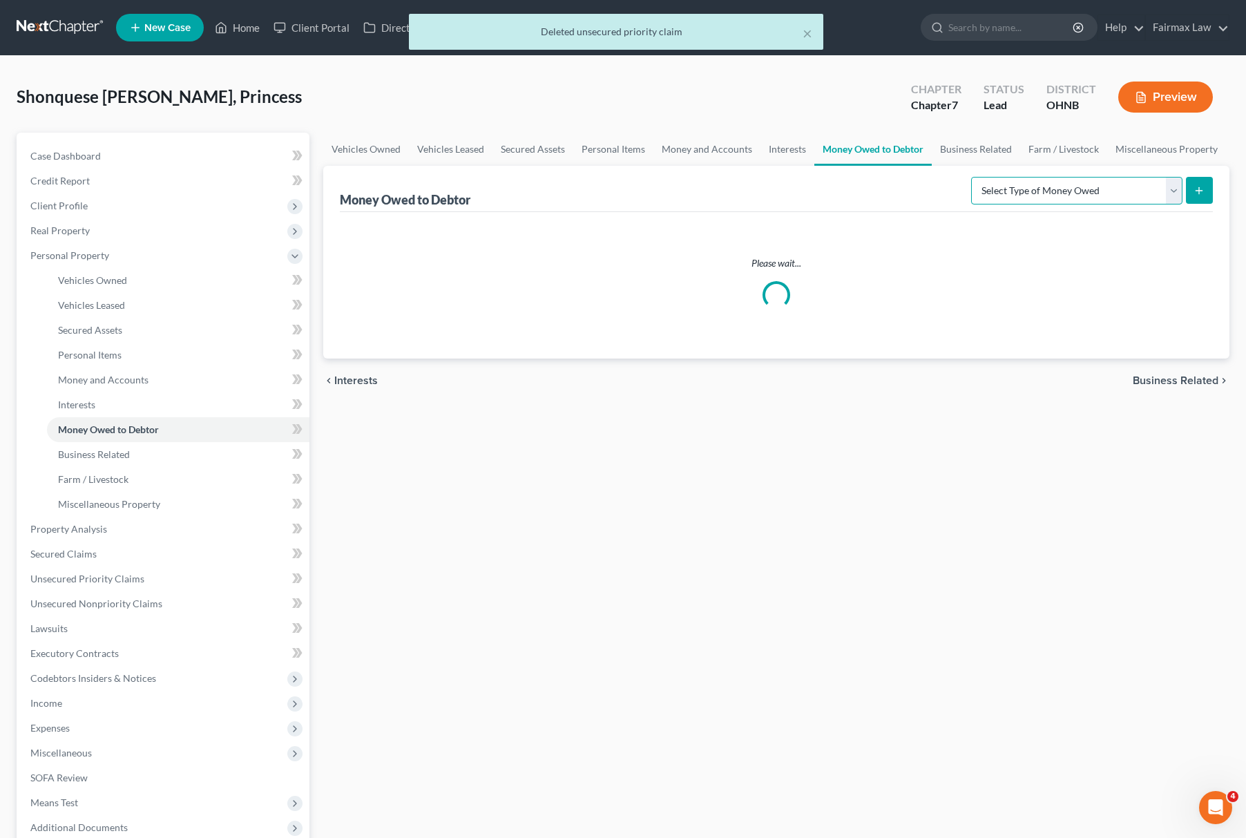
click at [1026, 200] on select "Select Type of Money Owed Accounts Receivable Alimony Child Support Claims Agai…" at bounding box center [1076, 191] width 211 height 28
click at [1027, 193] on select "Select Type of Money Owed Accounts Receivable Alimony Child Support Claims Agai…" at bounding box center [1076, 191] width 211 height 28
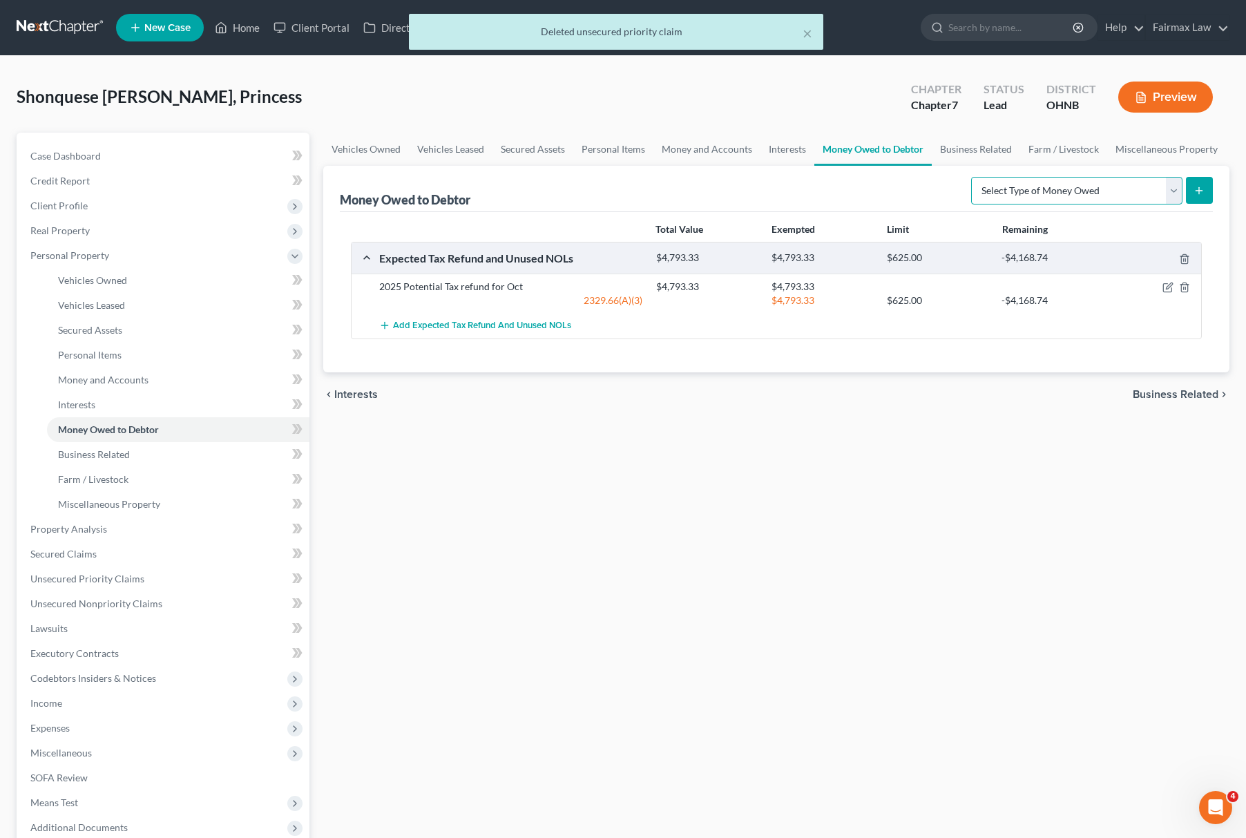
select select "child_support"
click at [973, 177] on select "Select Type of Money Owed Accounts Receivable Alimony Child Support Claims Agai…" at bounding box center [1076, 191] width 211 height 28
click at [1202, 188] on icon "submit" at bounding box center [1199, 190] width 11 height 11
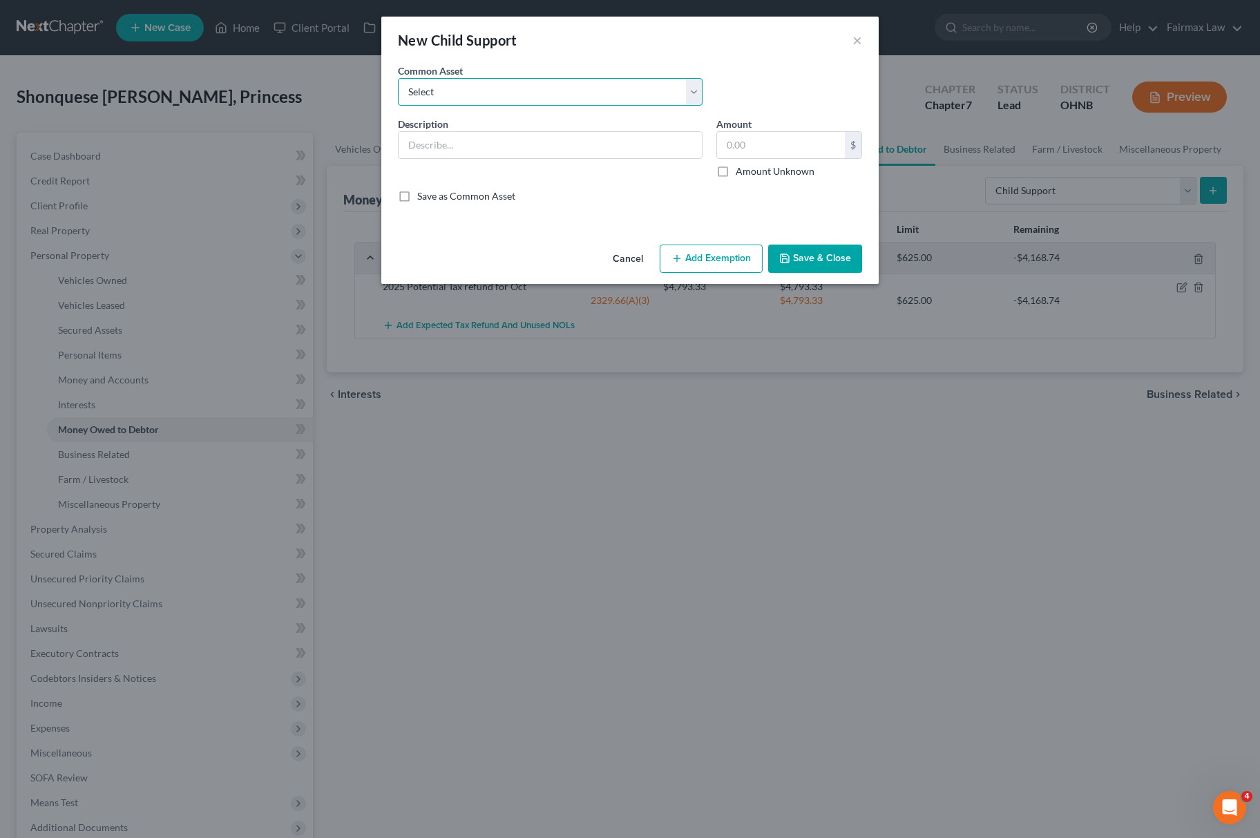
click at [459, 92] on select "Select Child Support" at bounding box center [550, 92] width 305 height 28
select select "0"
click at [398, 78] on select "Select Child Support" at bounding box center [550, 92] width 305 height 28
type input "Child Support"
click at [759, 142] on input "0" at bounding box center [781, 145] width 128 height 26
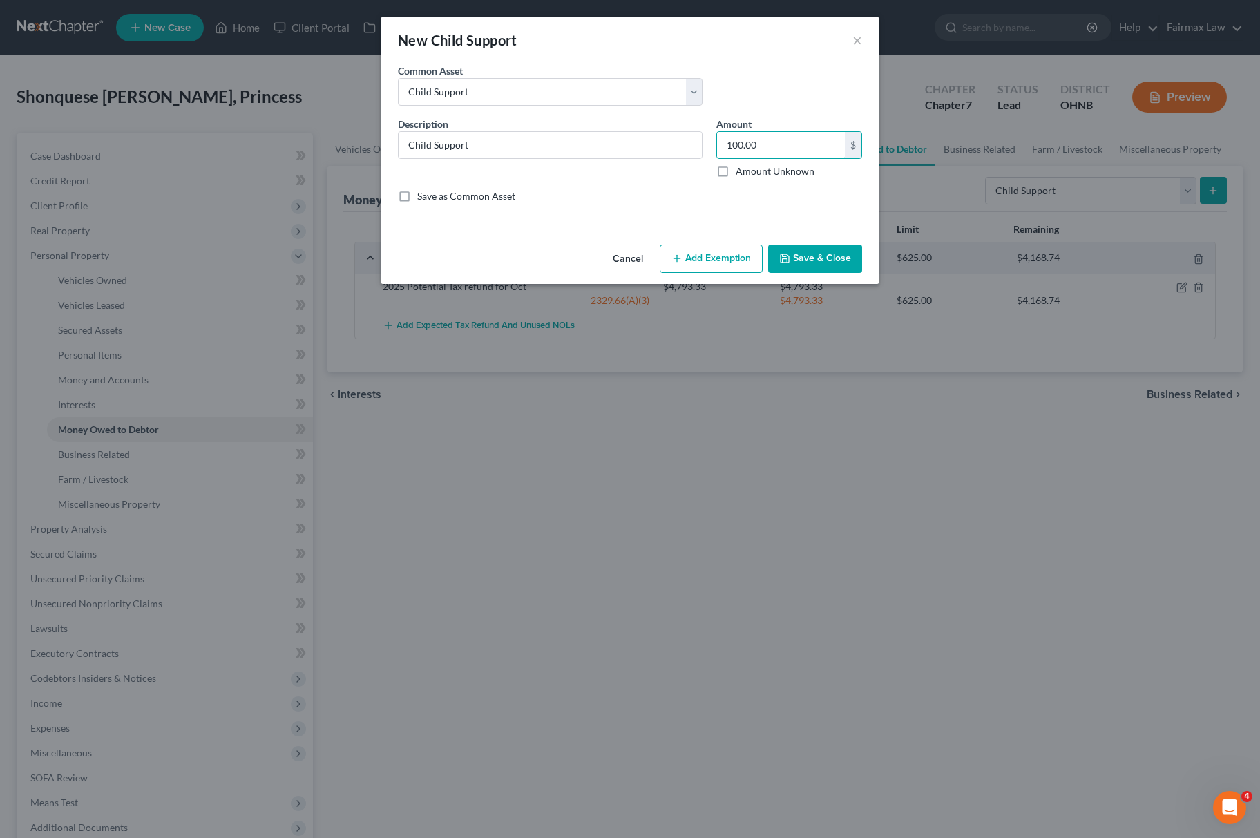
type input "100.00"
click at [714, 264] on button "Add Exemption" at bounding box center [711, 259] width 103 height 29
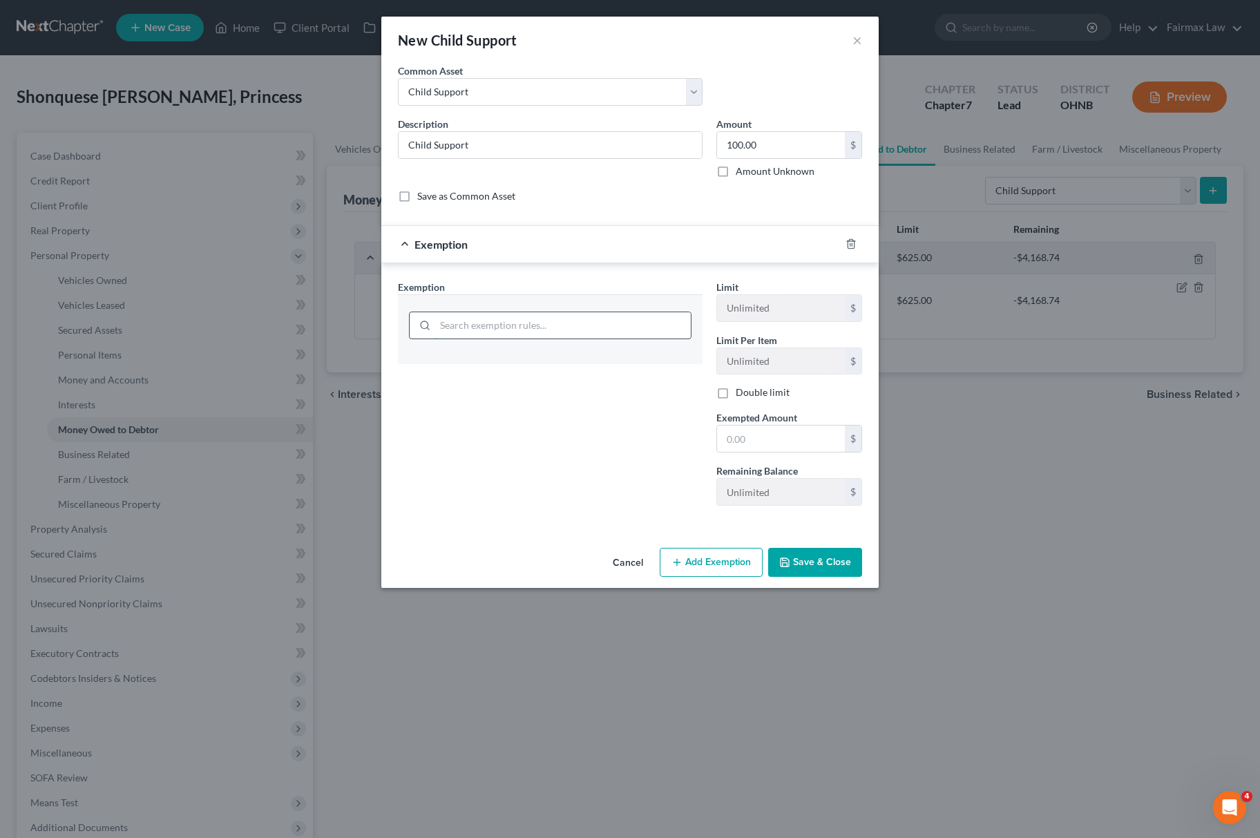
click at [551, 316] on input "search" at bounding box center [563, 325] width 256 height 26
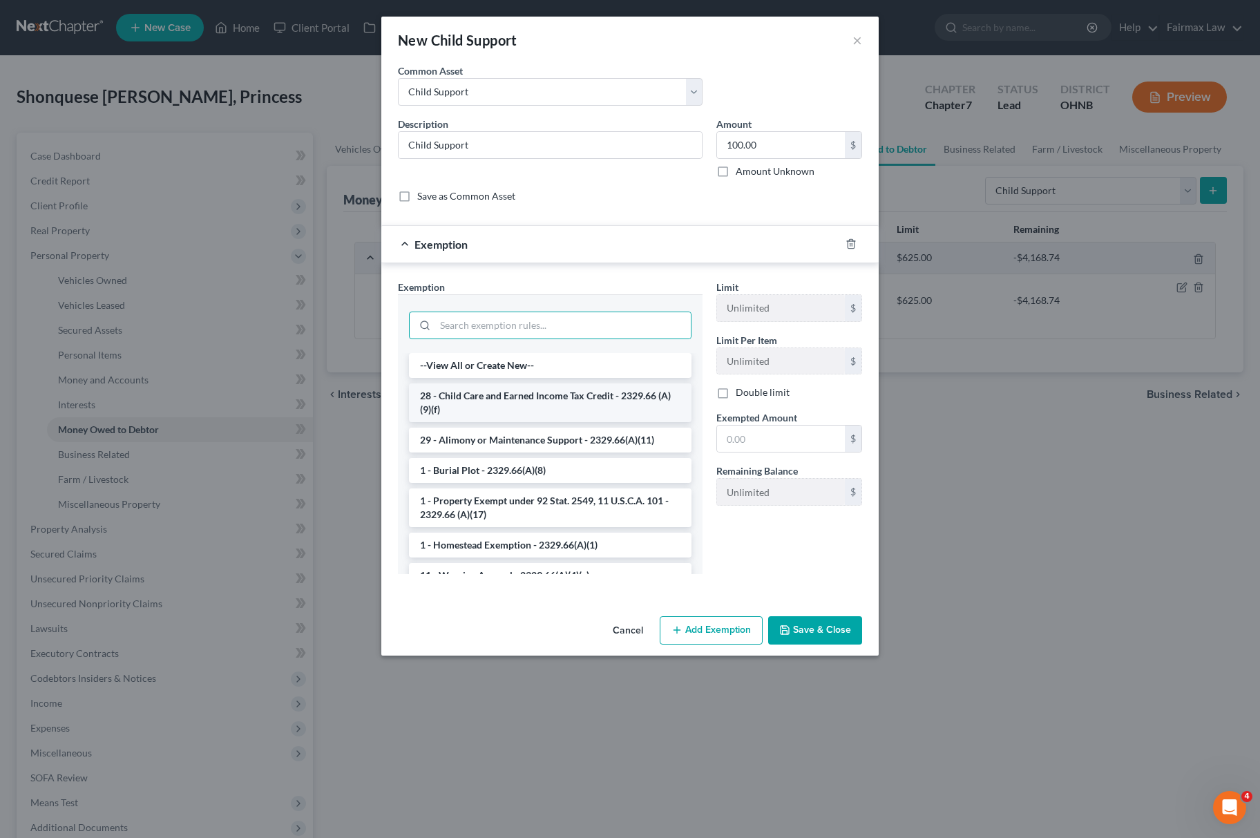
click at [539, 399] on li "28 - Child Care and Earned Income Tax Credit - 2329.66 (A)(9)(f)" at bounding box center [550, 402] width 283 height 39
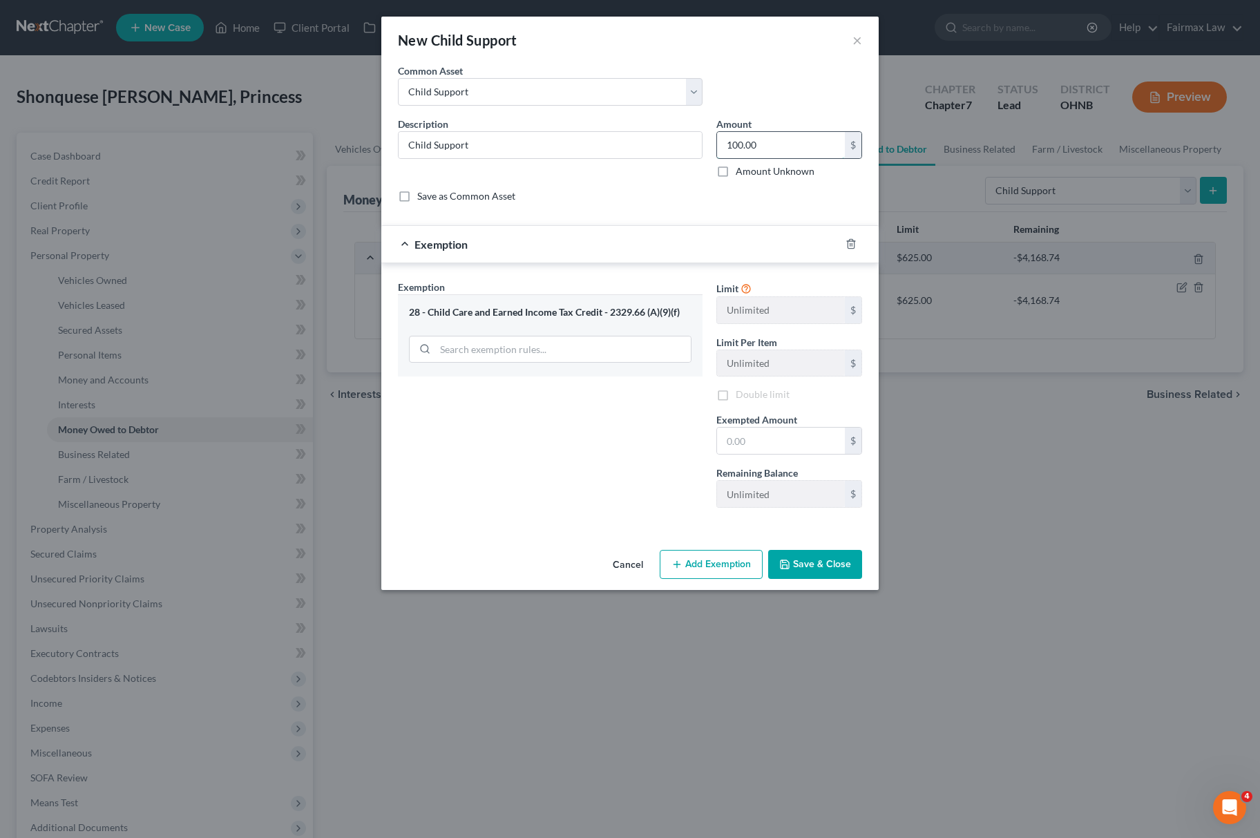
click at [764, 149] on input "100.00" at bounding box center [781, 145] width 128 height 26
click at [790, 452] on input "text" at bounding box center [781, 441] width 128 height 26
paste input "100.00"
type input "100.00"
drag, startPoint x: 618, startPoint y: 468, endPoint x: 719, endPoint y: 534, distance: 120.7
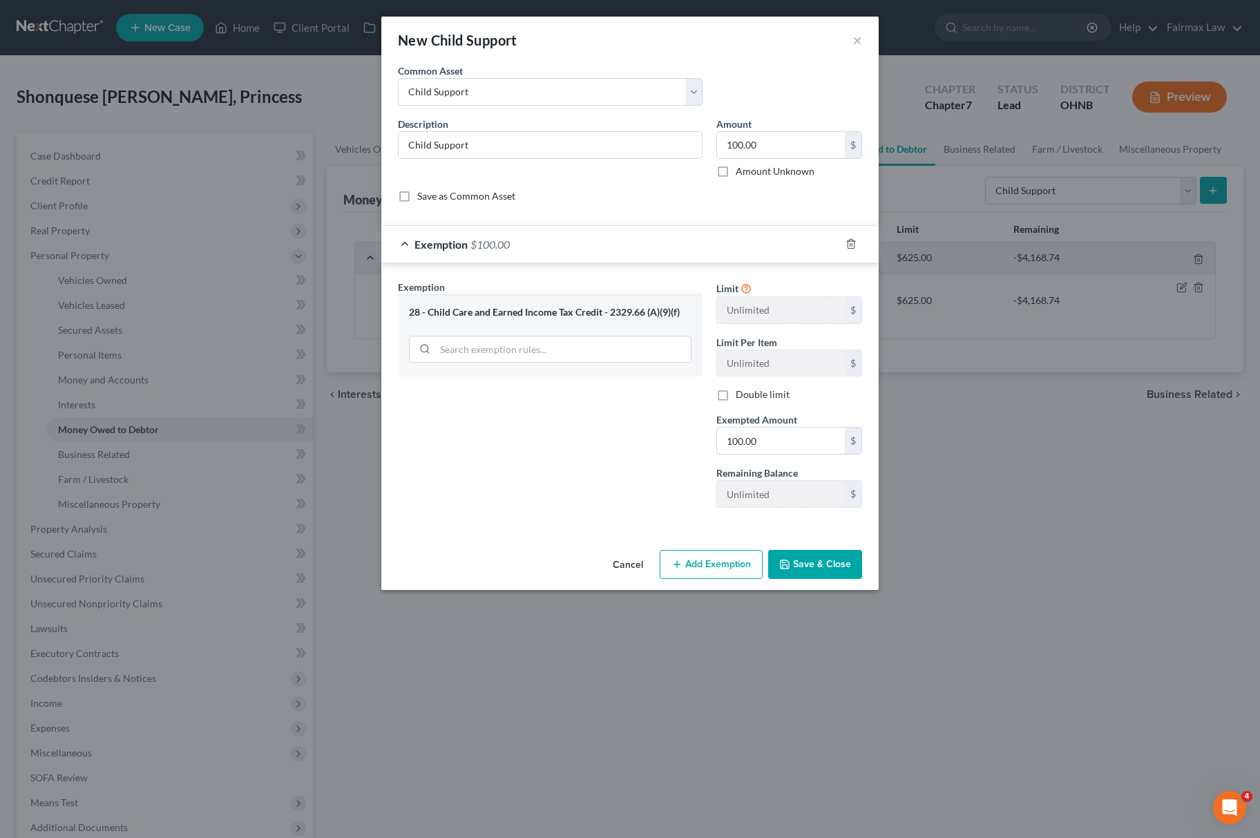
click at [628, 478] on div "Exemption Set must be selected for CA. Exemption * 28 - Child Care and Earned I…" at bounding box center [550, 399] width 318 height 239
click at [814, 576] on button "Save & Close" at bounding box center [815, 564] width 94 height 29
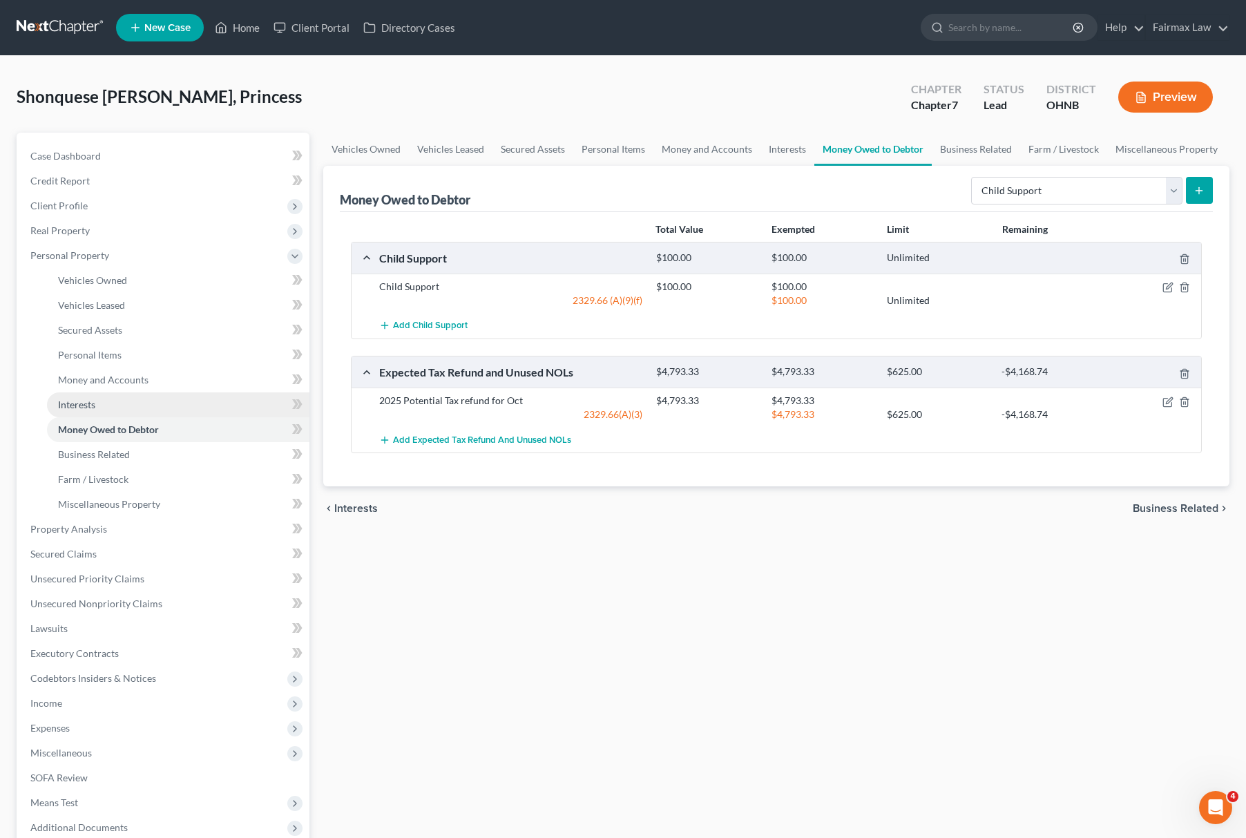
click at [106, 409] on link "Interests" at bounding box center [178, 404] width 263 height 25
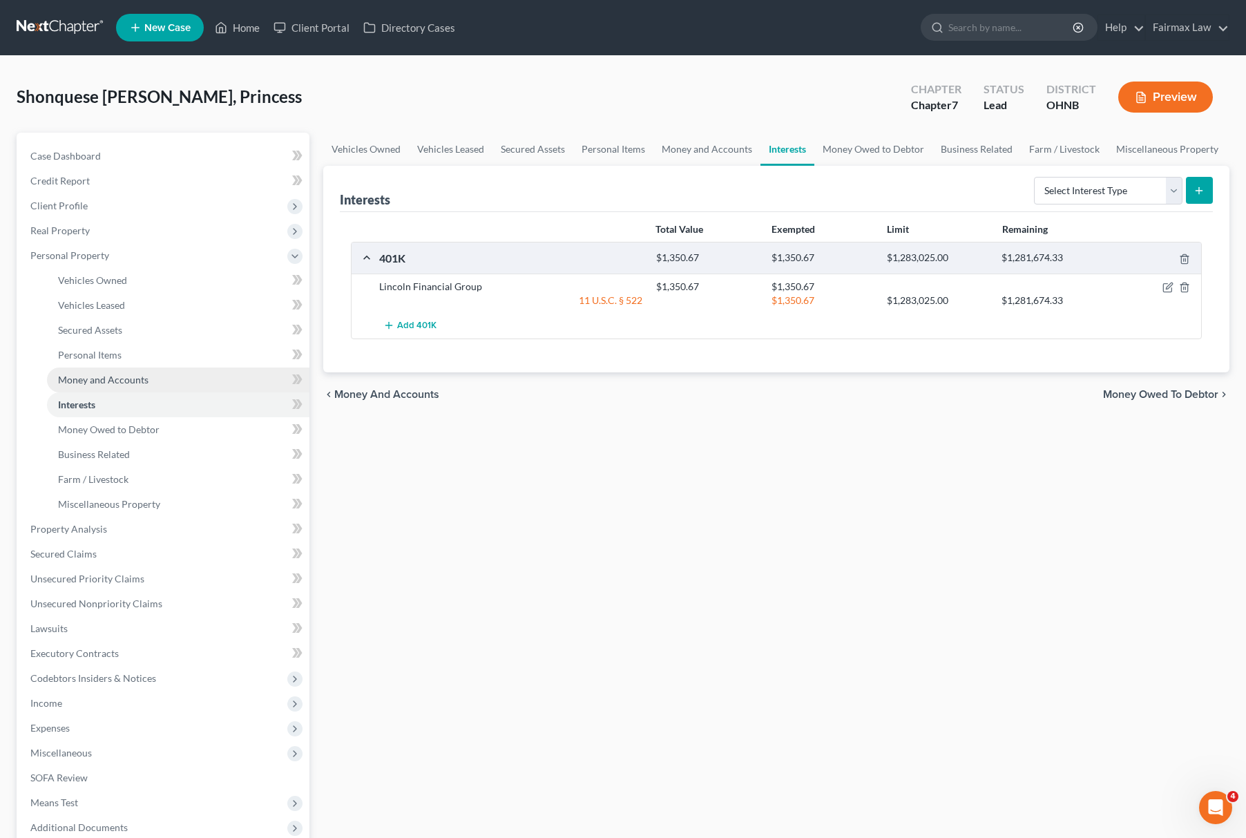
click at [122, 368] on link "Money and Accounts" at bounding box center [178, 380] width 263 height 25
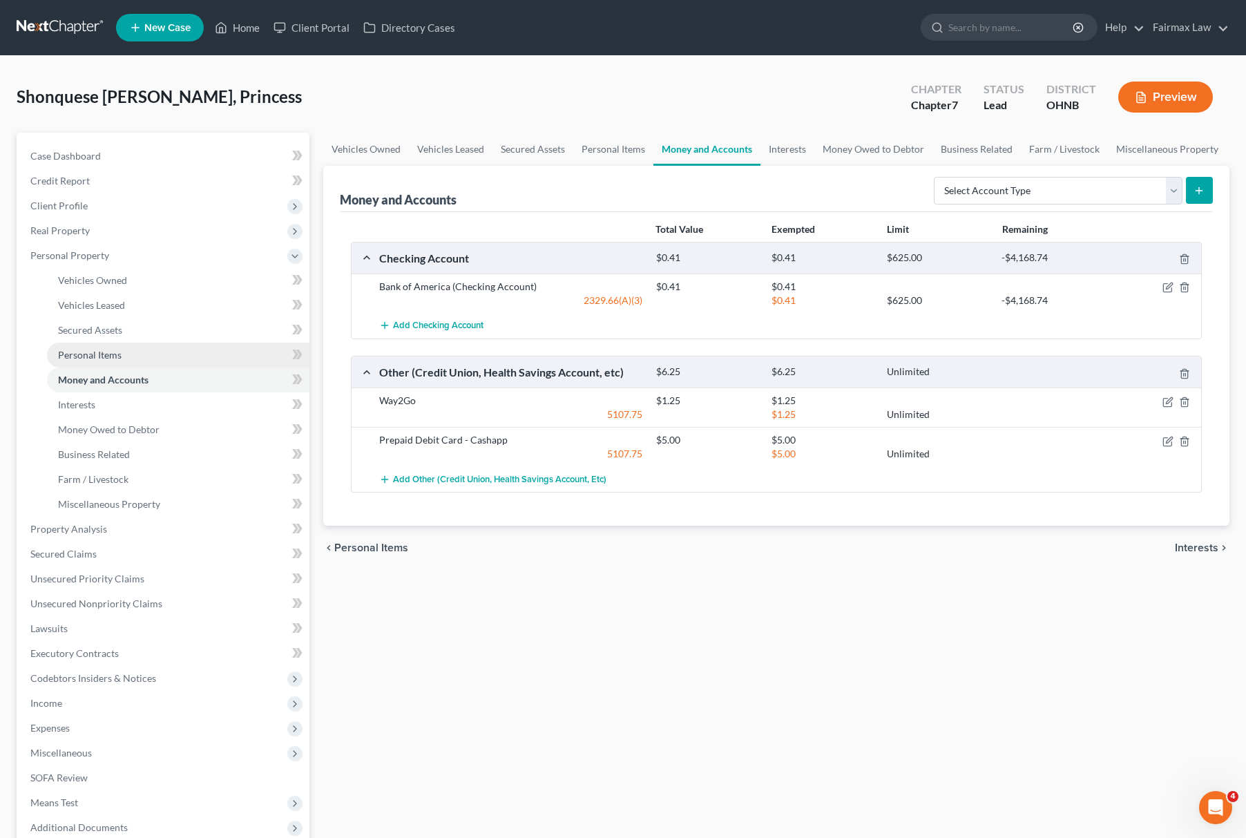
click at [128, 345] on link "Personal Items" at bounding box center [178, 355] width 263 height 25
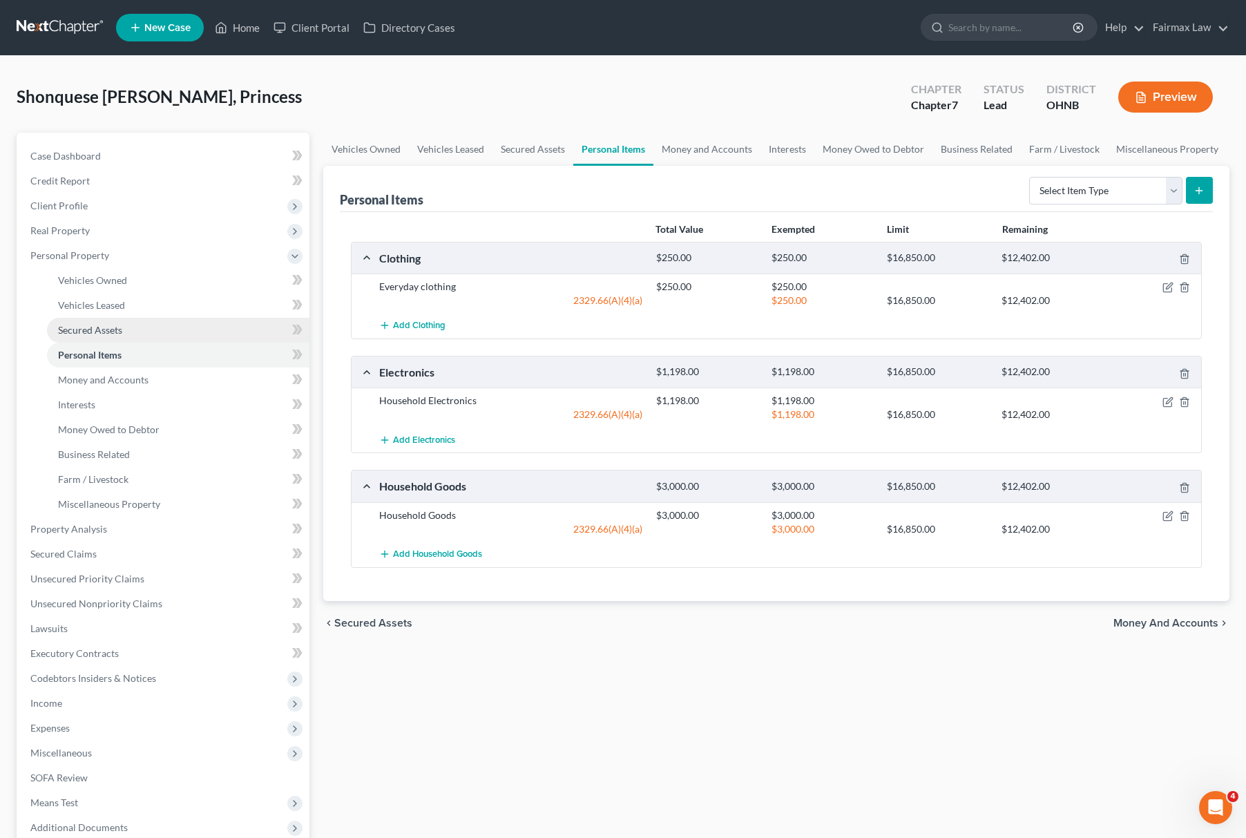
click at [142, 332] on link "Secured Assets" at bounding box center [178, 330] width 263 height 25
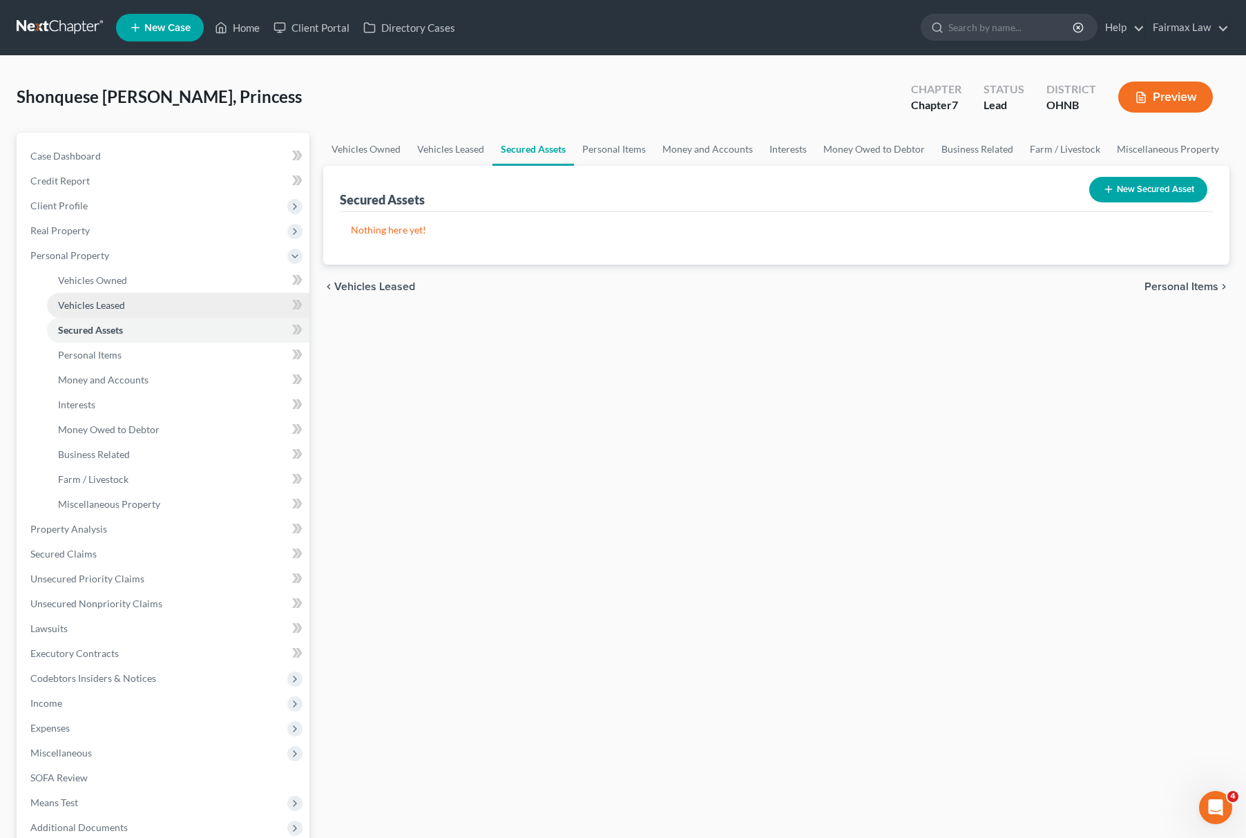
click at [164, 304] on link "Vehicles Leased" at bounding box center [178, 305] width 263 height 25
click at [171, 294] on link "Vehicles Leased" at bounding box center [178, 305] width 263 height 25
click at [735, 145] on link "Money and Accounts" at bounding box center [707, 149] width 107 height 33
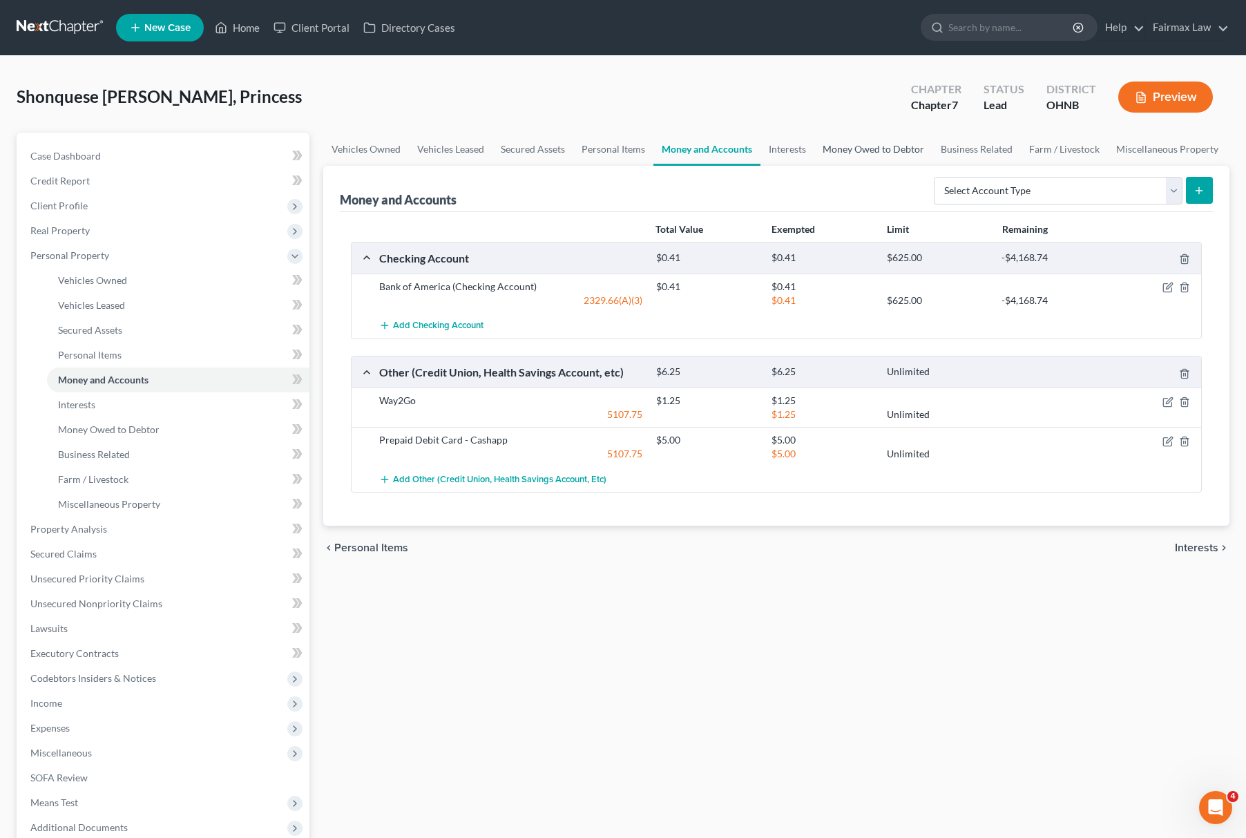
click at [849, 140] on link "Money Owed to Debtor" at bounding box center [874, 149] width 118 height 33
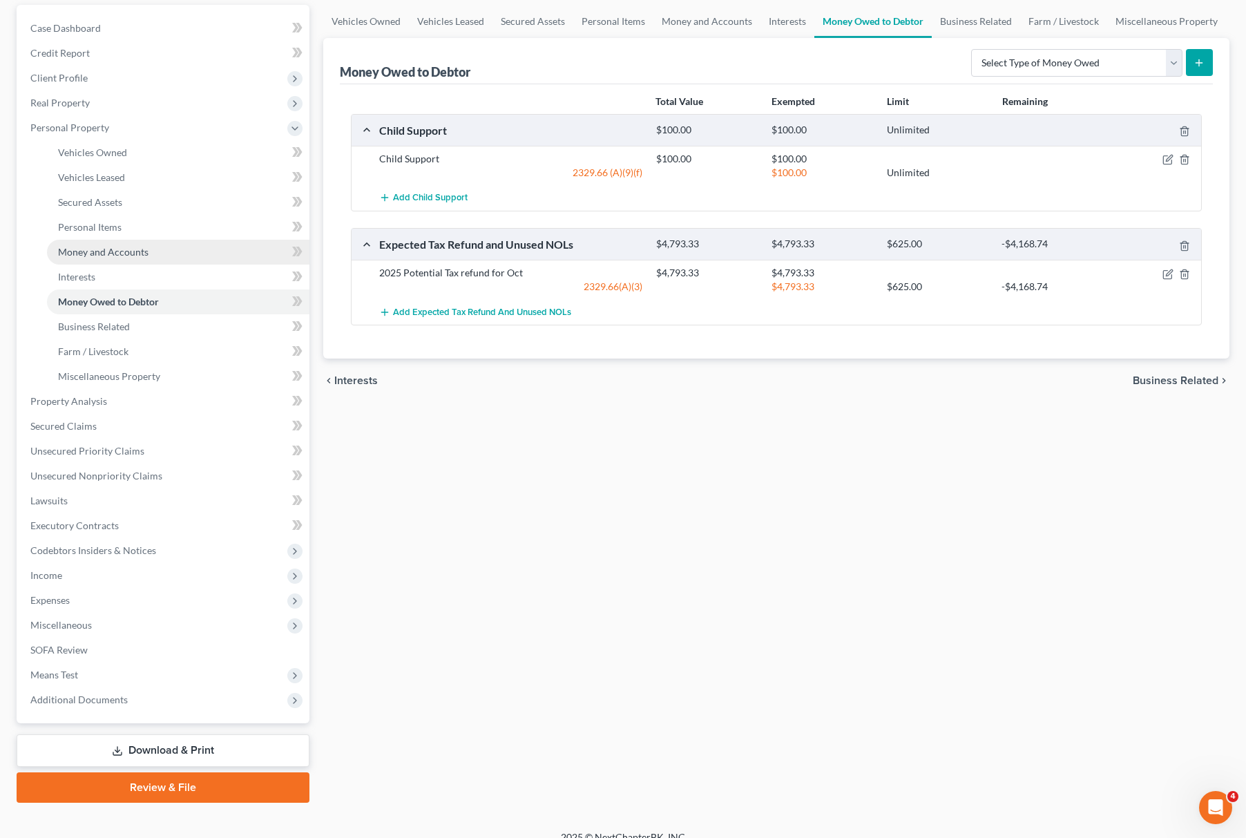
scroll to position [144, 0]
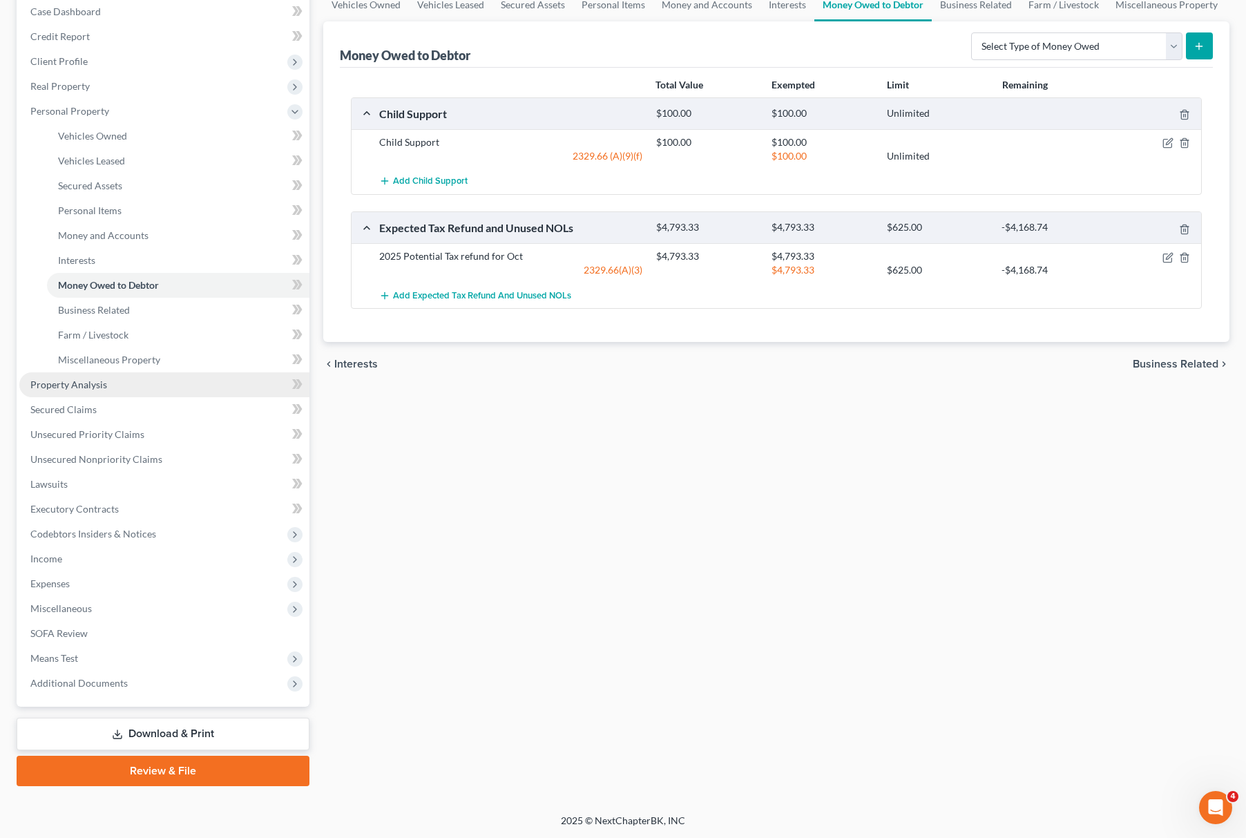
click at [131, 381] on link "Property Analysis" at bounding box center [164, 384] width 290 height 25
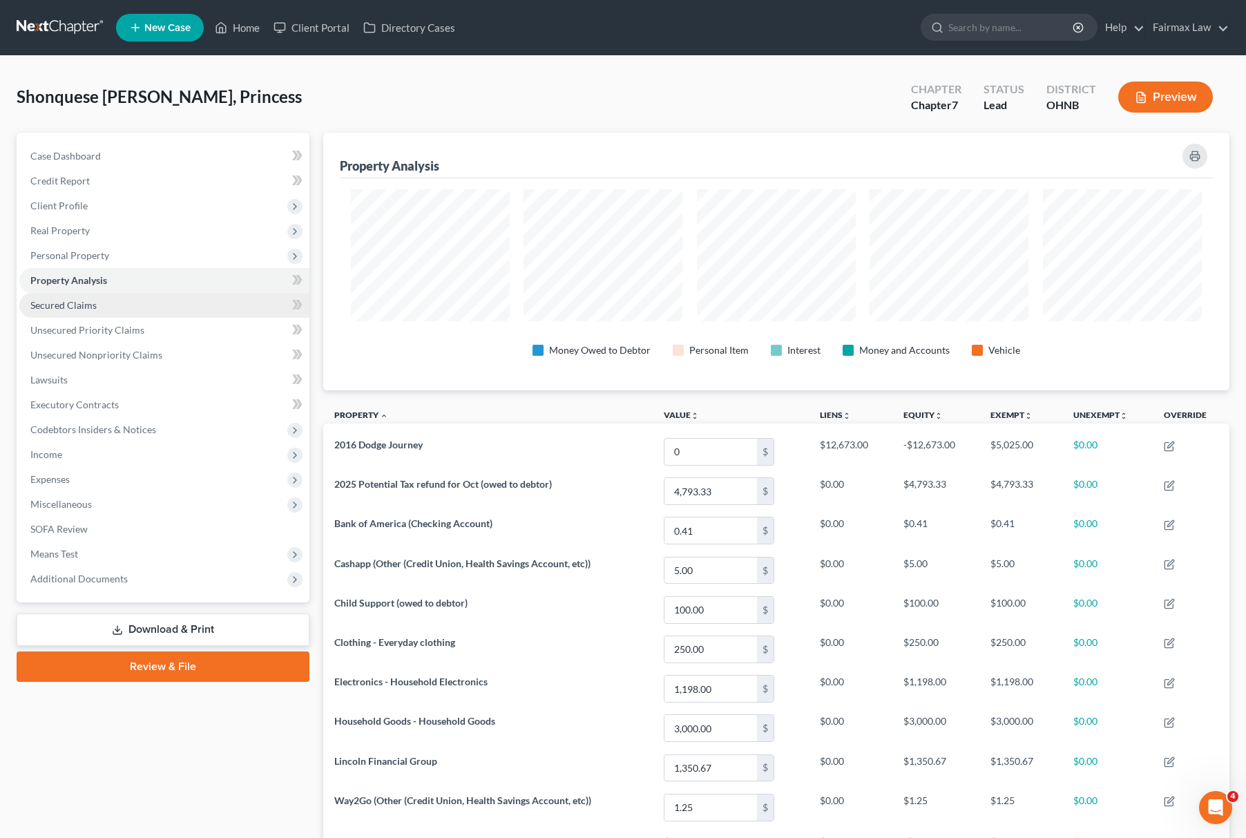
click at [219, 310] on link "Secured Claims" at bounding box center [164, 305] width 290 height 25
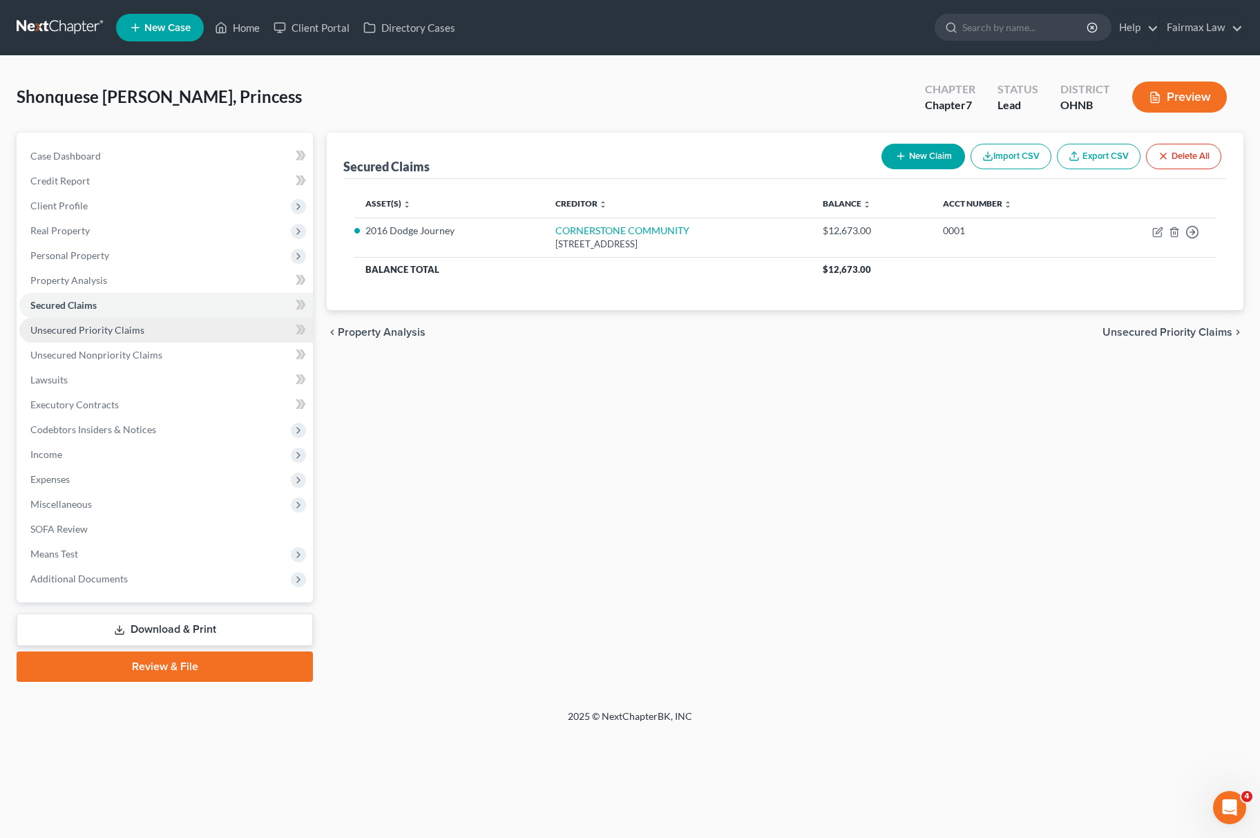
click at [161, 323] on link "Unsecured Priority Claims" at bounding box center [166, 330] width 294 height 25
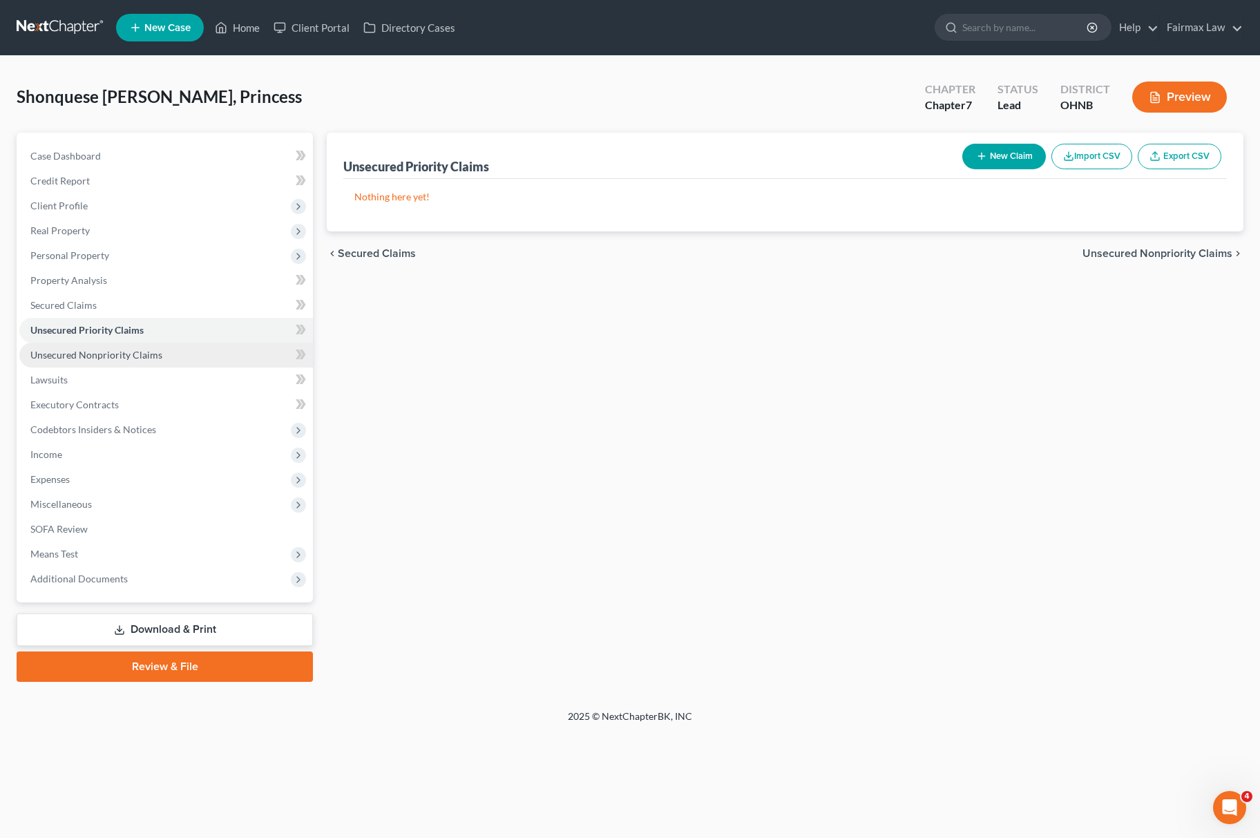
click at [151, 350] on span "Unsecured Nonpriority Claims" at bounding box center [96, 355] width 132 height 12
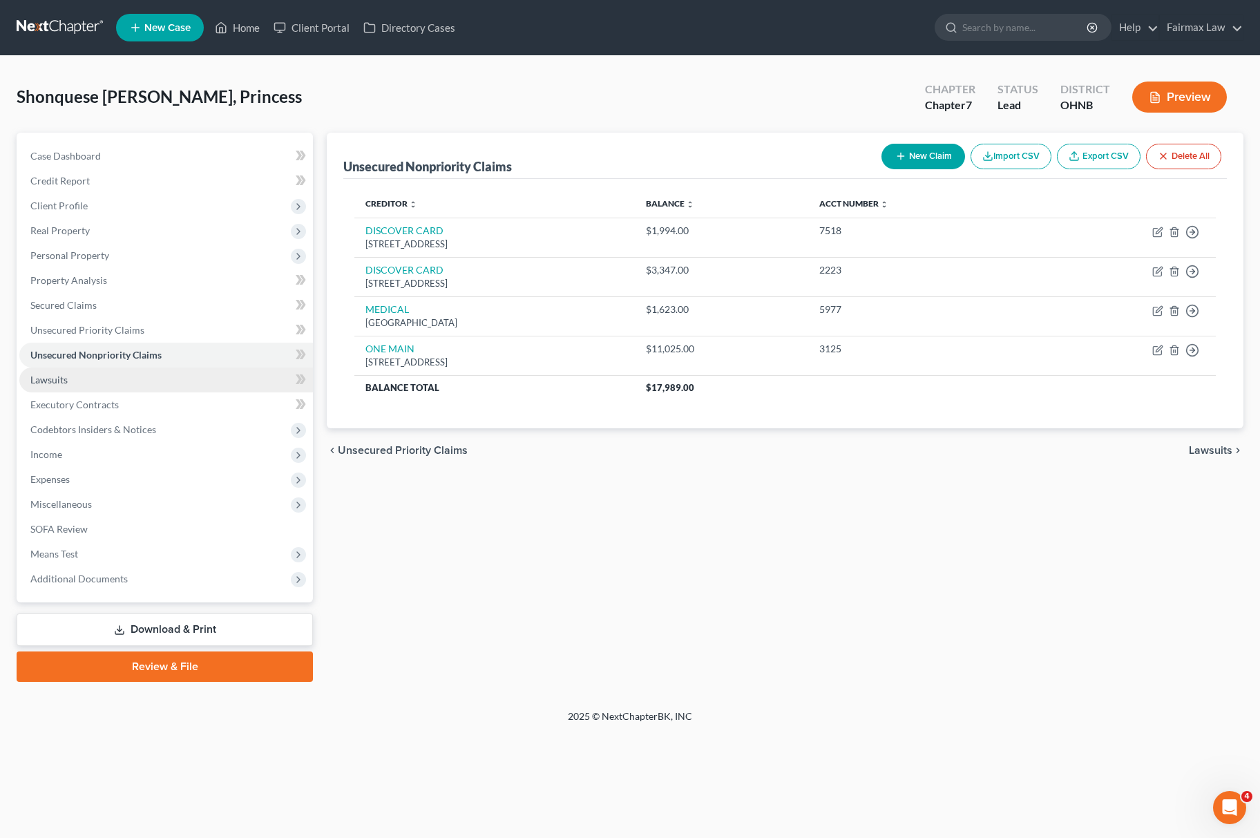
click at [144, 379] on link "Lawsuits" at bounding box center [166, 380] width 294 height 25
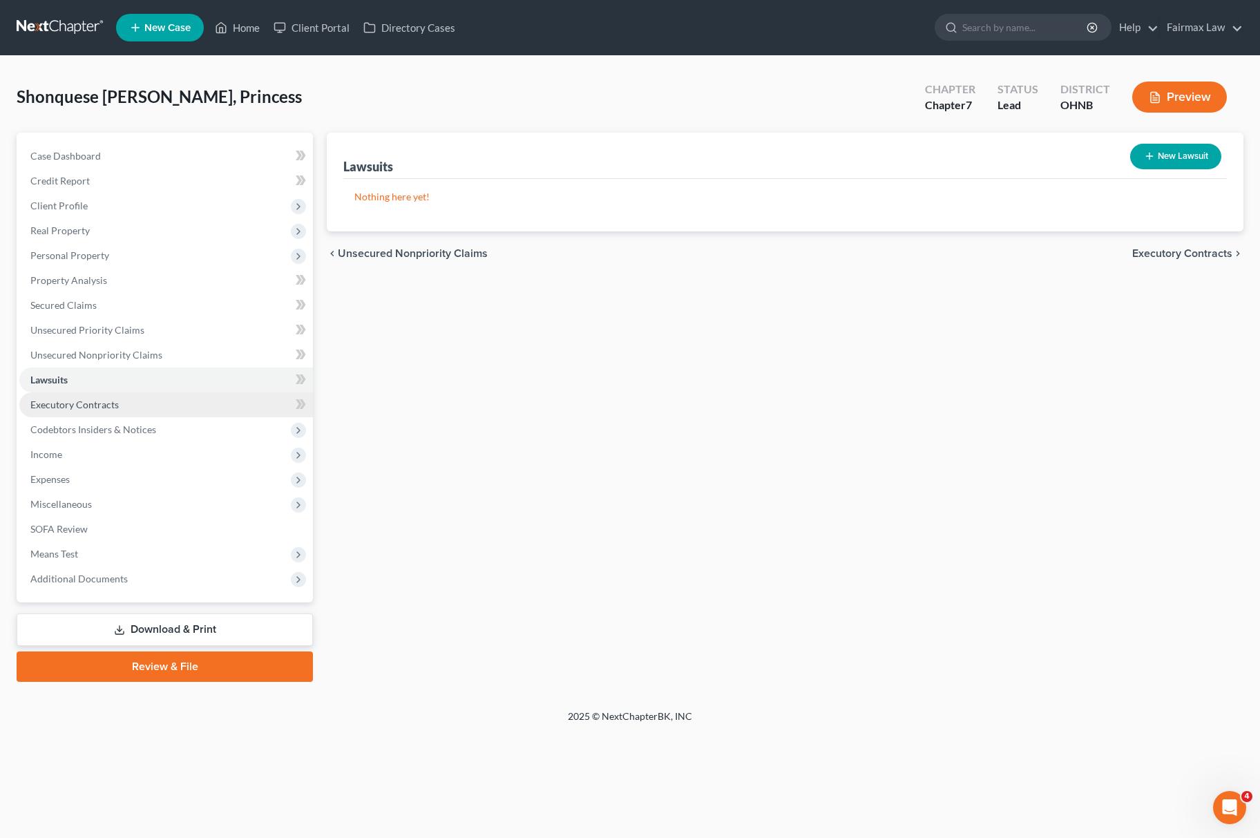
click at [117, 410] on link "Executory Contracts" at bounding box center [166, 404] width 294 height 25
drag, startPoint x: 93, startPoint y: 463, endPoint x: 144, endPoint y: 471, distance: 52.5
click at [93, 463] on span "Income" at bounding box center [166, 454] width 294 height 25
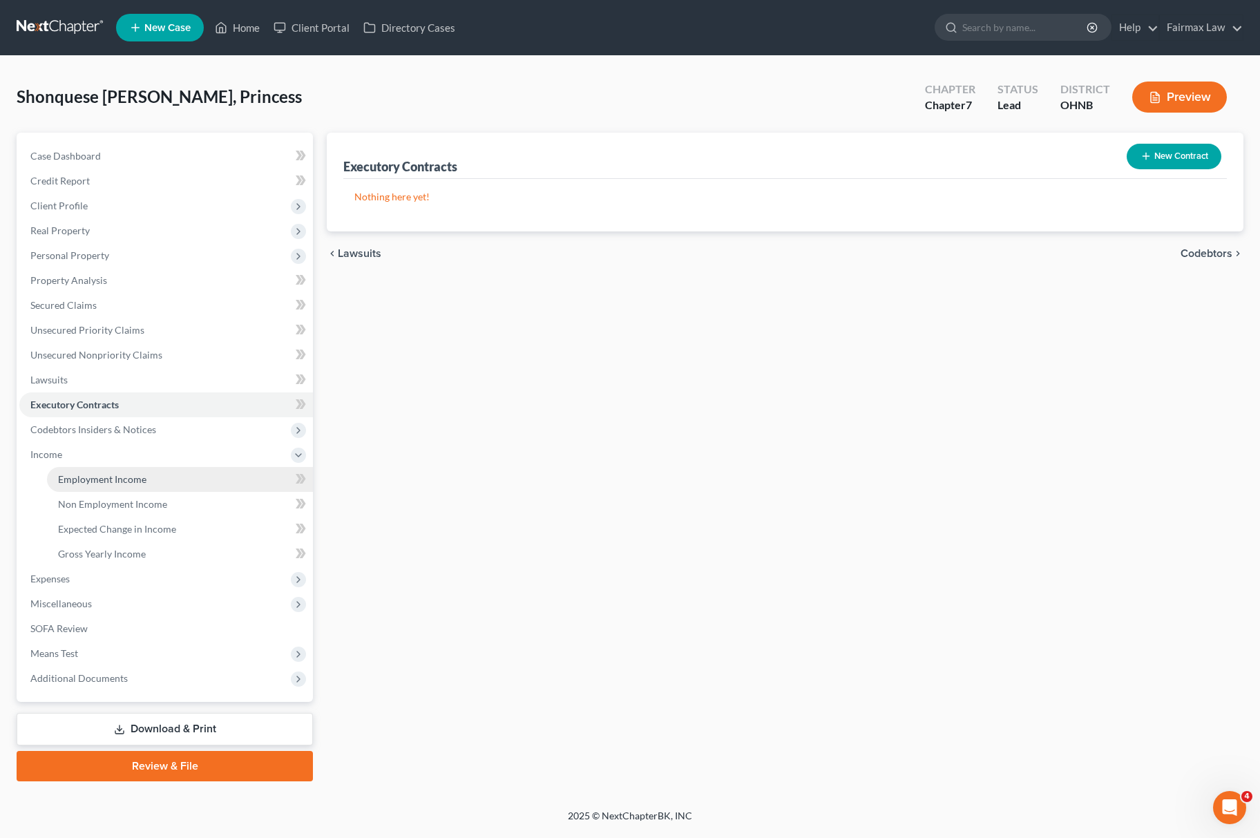
click at [125, 477] on span "Employment Income" at bounding box center [102, 479] width 88 height 12
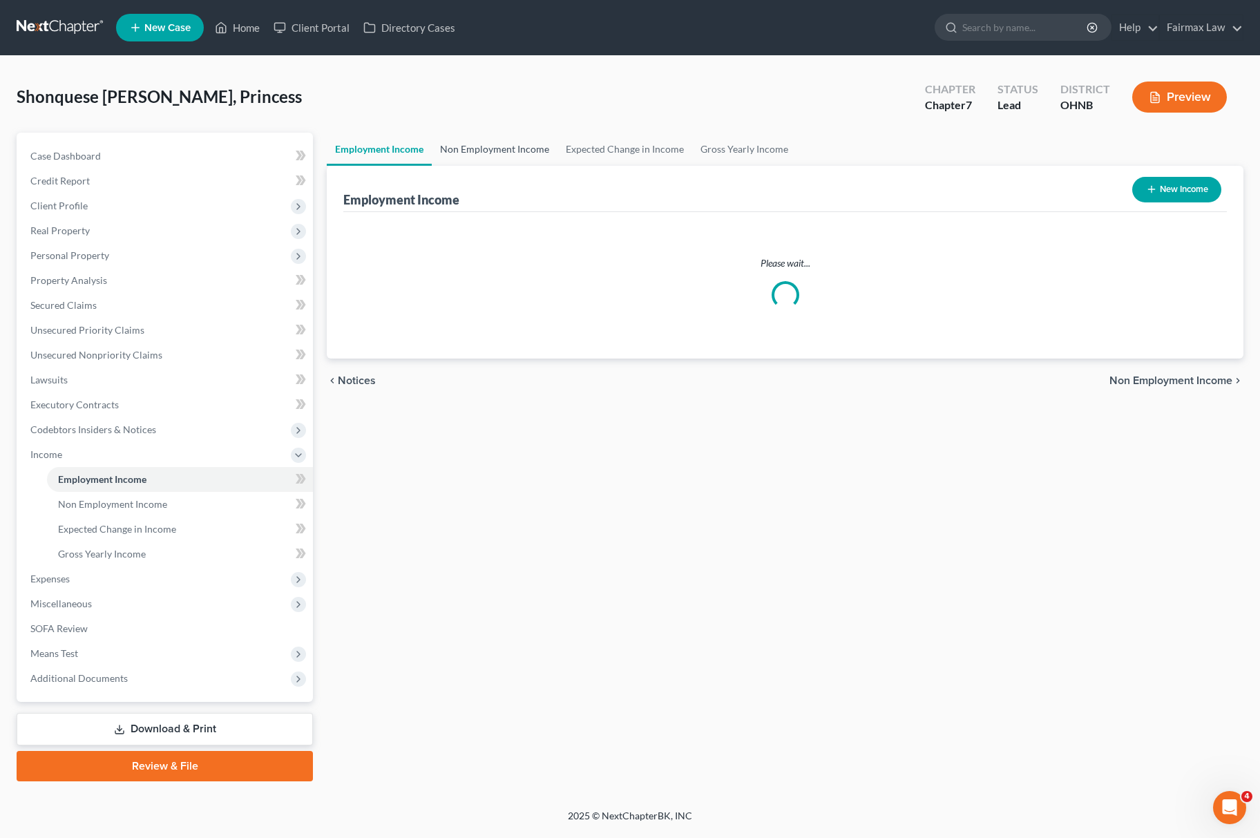
click at [510, 150] on link "Non Employment Income" at bounding box center [495, 149] width 126 height 33
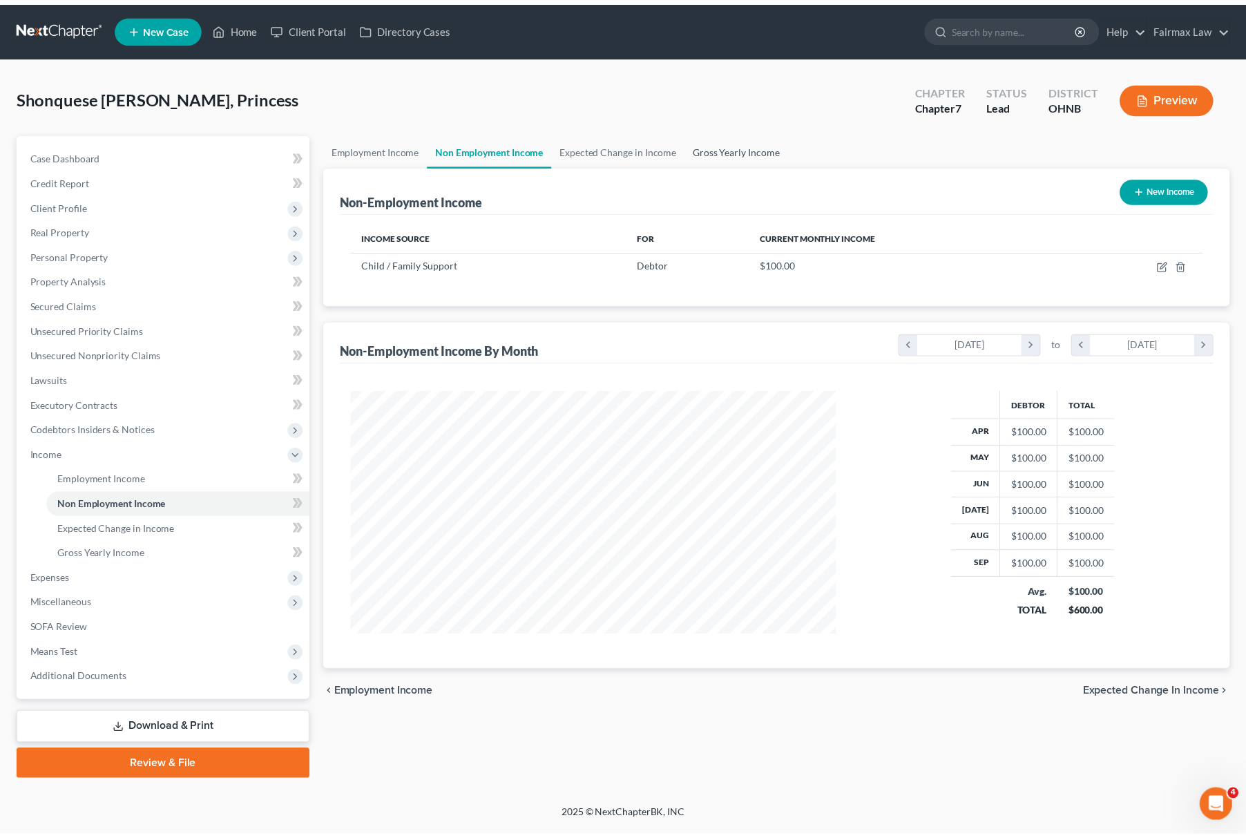
scroll to position [249, 518]
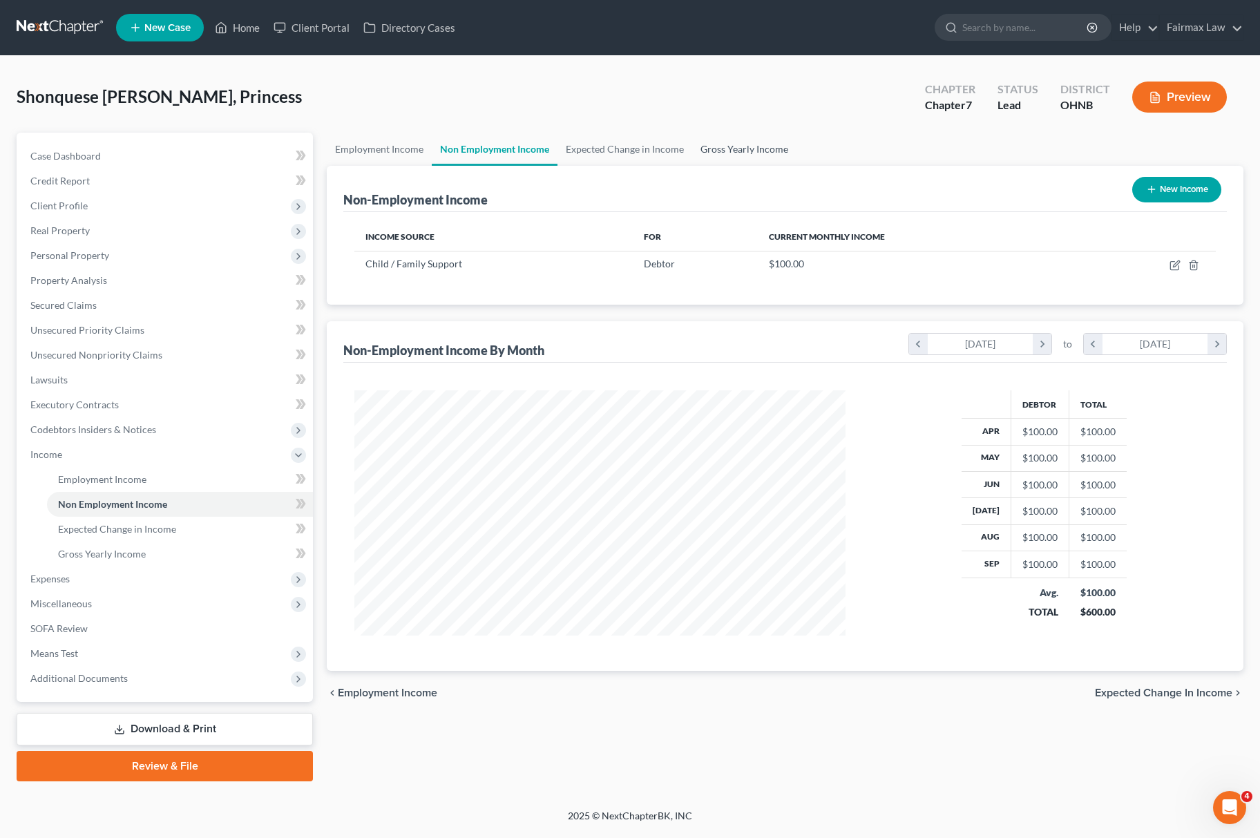
click at [739, 142] on link "Gross Yearly Income" at bounding box center [744, 149] width 104 height 33
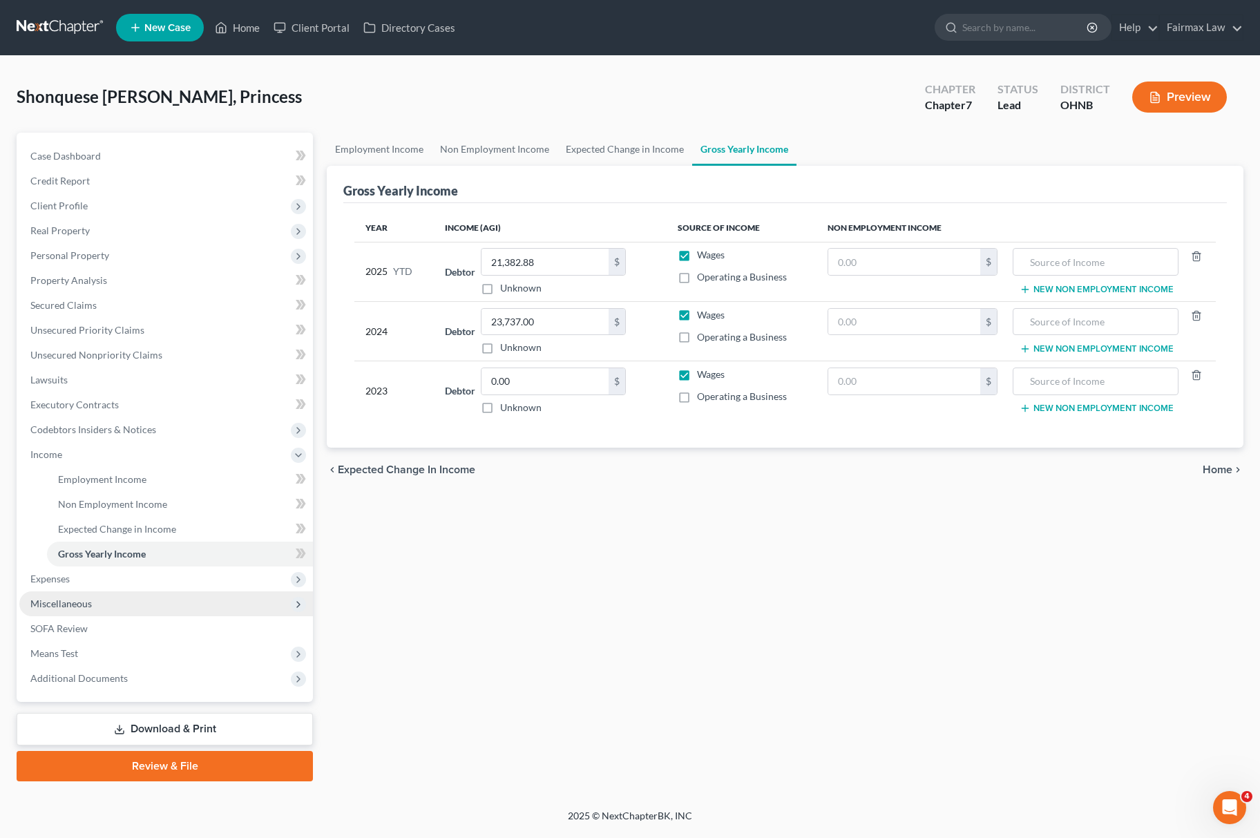
click at [117, 591] on span "Miscellaneous" at bounding box center [166, 603] width 294 height 25
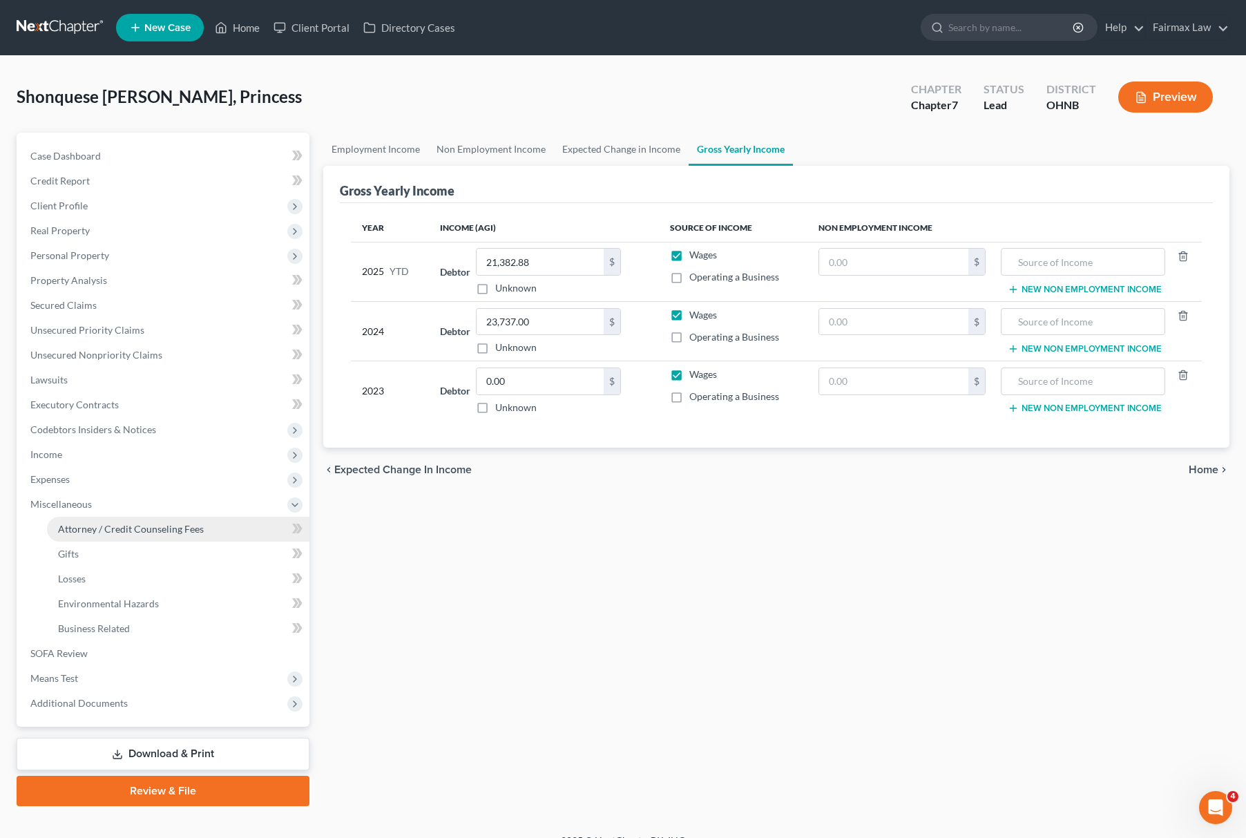
click at [108, 523] on span "Attorney / Credit Counseling Fees" at bounding box center [131, 529] width 146 height 12
select select "5"
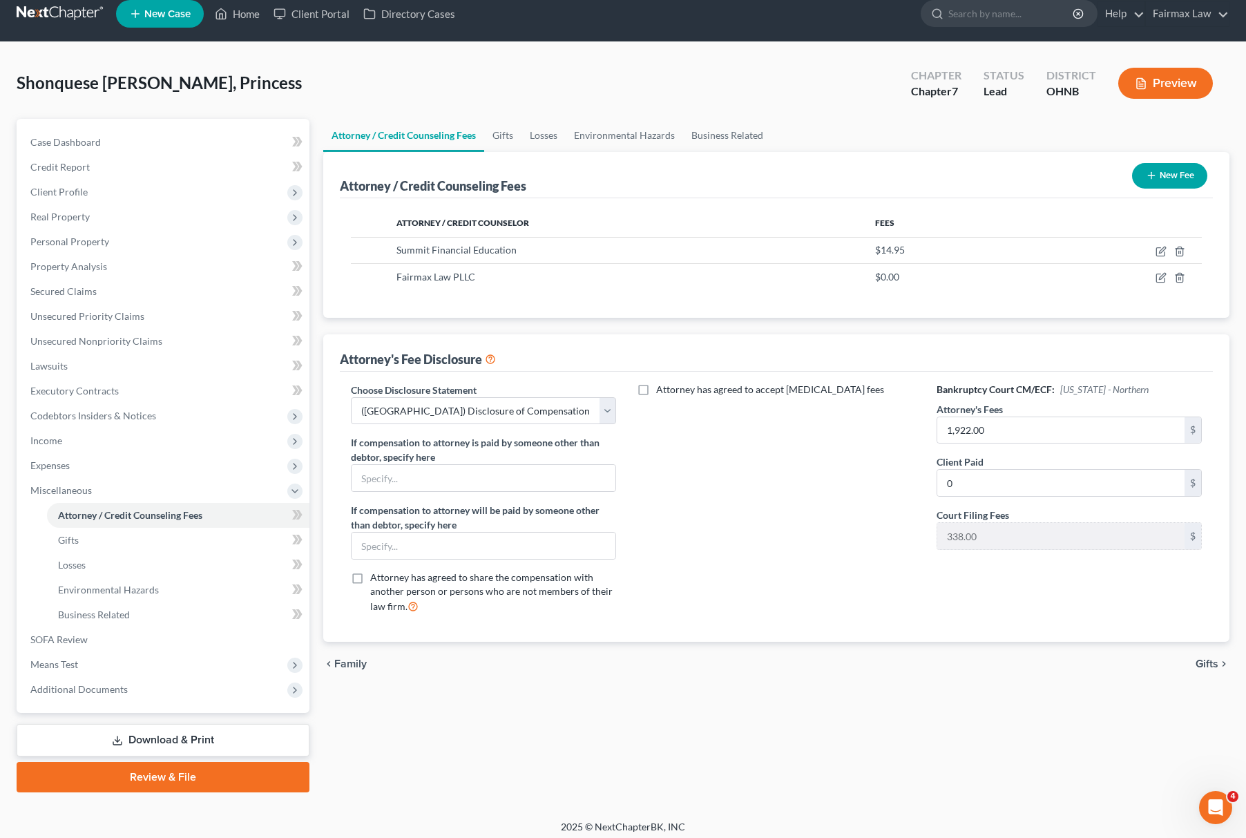
scroll to position [20, 0]
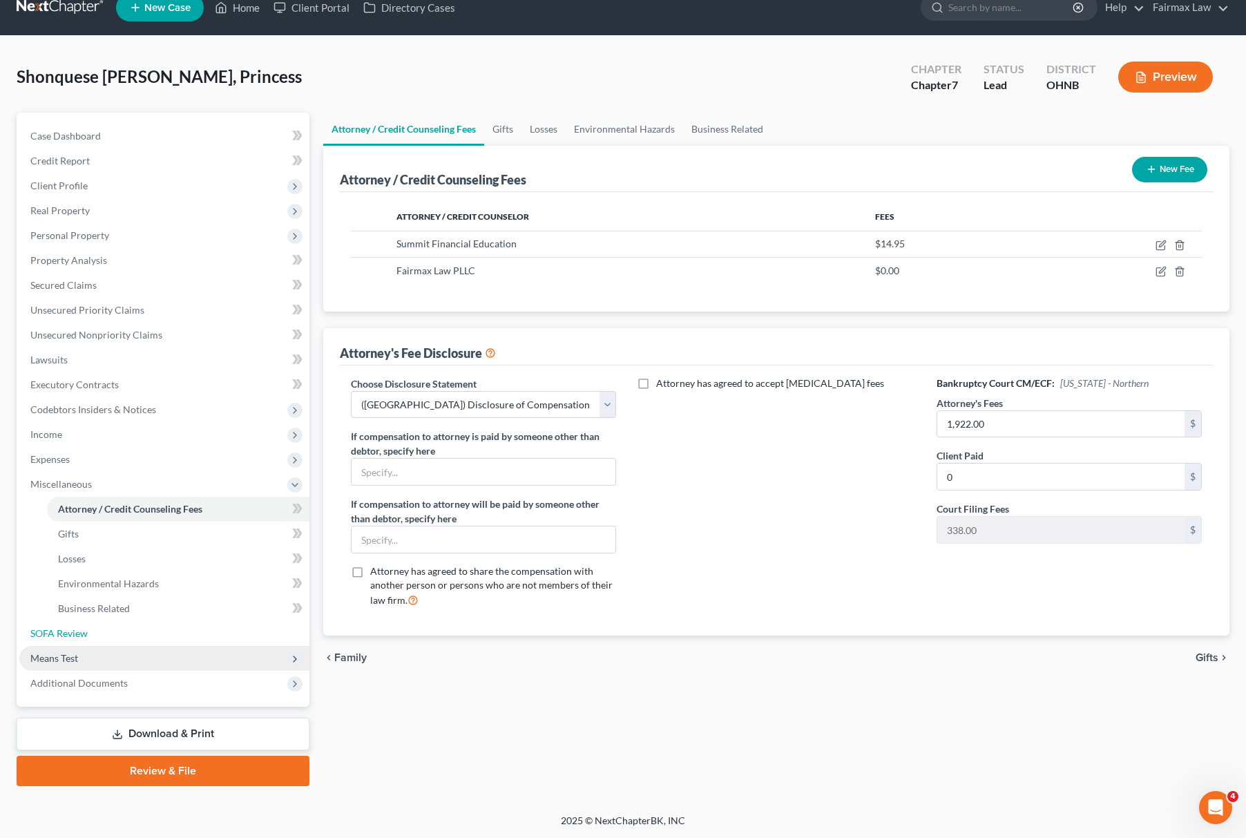
drag, startPoint x: 48, startPoint y: 643, endPoint x: 61, endPoint y: 649, distance: 15.4
click at [48, 644] on ul "Case Dashboard Payments Invoices Payments Payments Credit Report Client Profile" at bounding box center [164, 410] width 290 height 572
click at [66, 652] on span "Means Test" at bounding box center [54, 658] width 48 height 12
click at [142, 664] on link "Calculation and Presumption" at bounding box center [178, 658] width 263 height 25
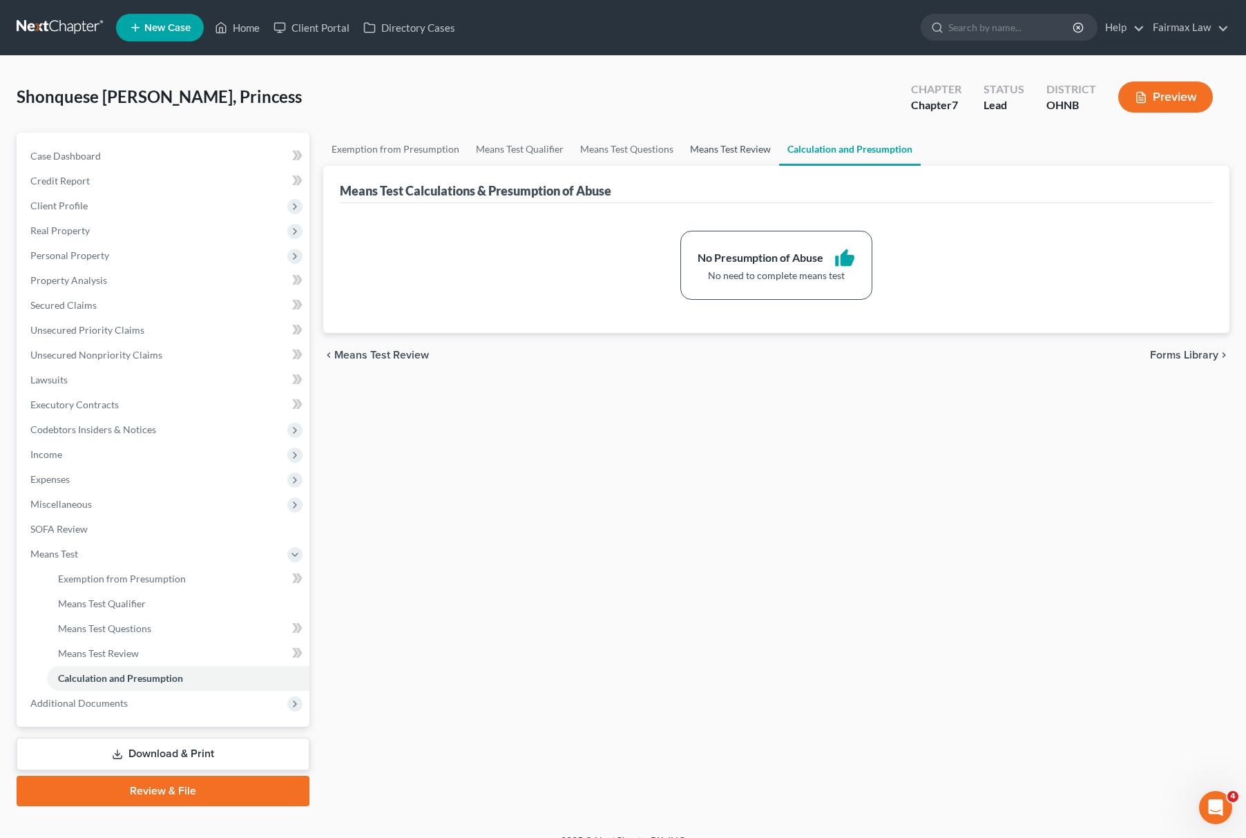
click at [736, 158] on link "Means Test Review" at bounding box center [730, 149] width 97 height 33
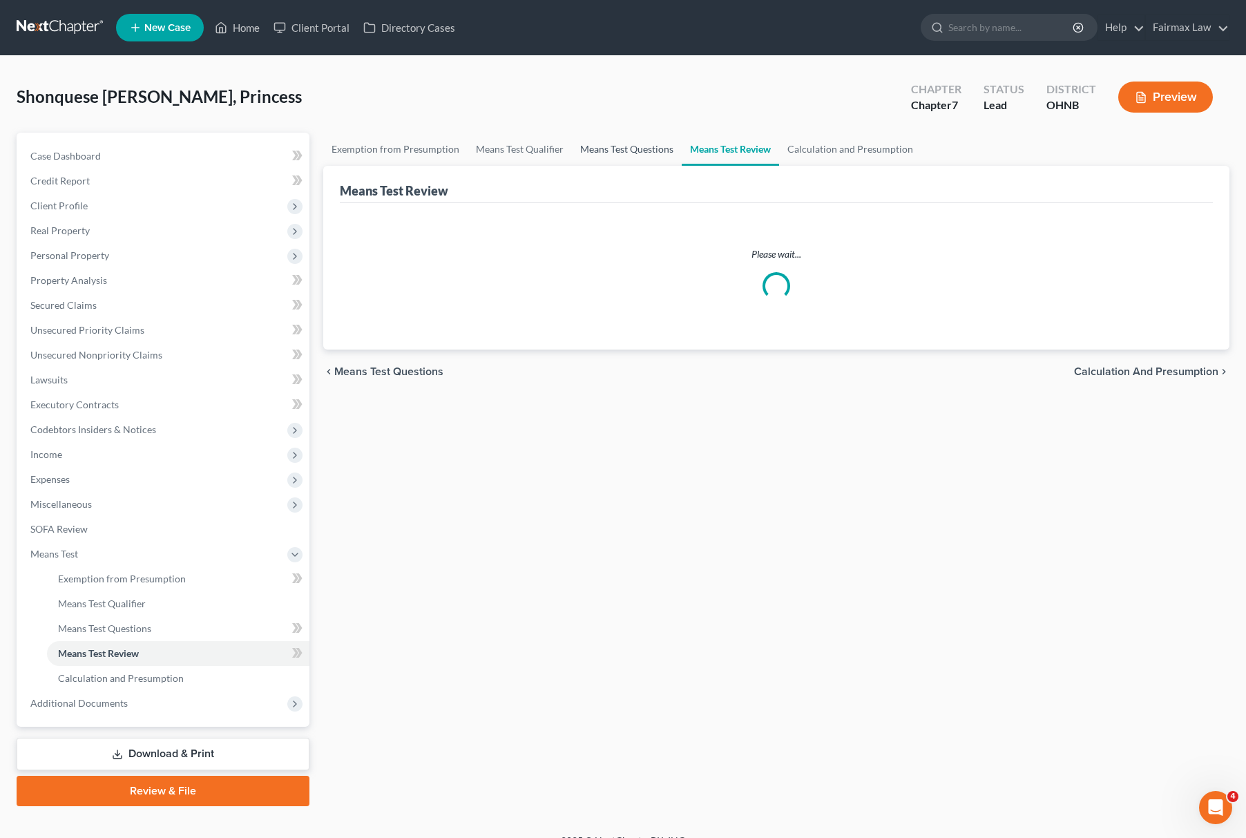
click at [609, 144] on link "Means Test Questions" at bounding box center [627, 149] width 110 height 33
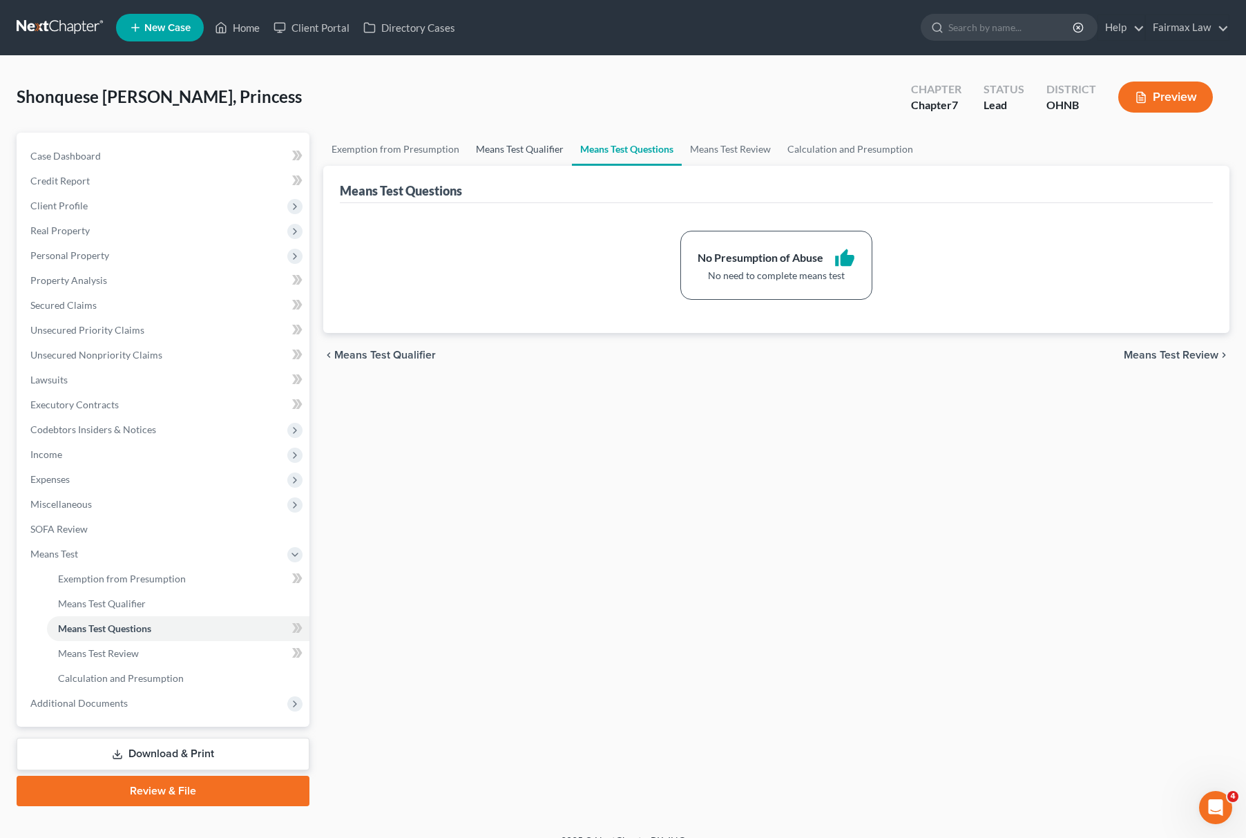
click at [512, 150] on link "Means Test Qualifier" at bounding box center [520, 149] width 104 height 33
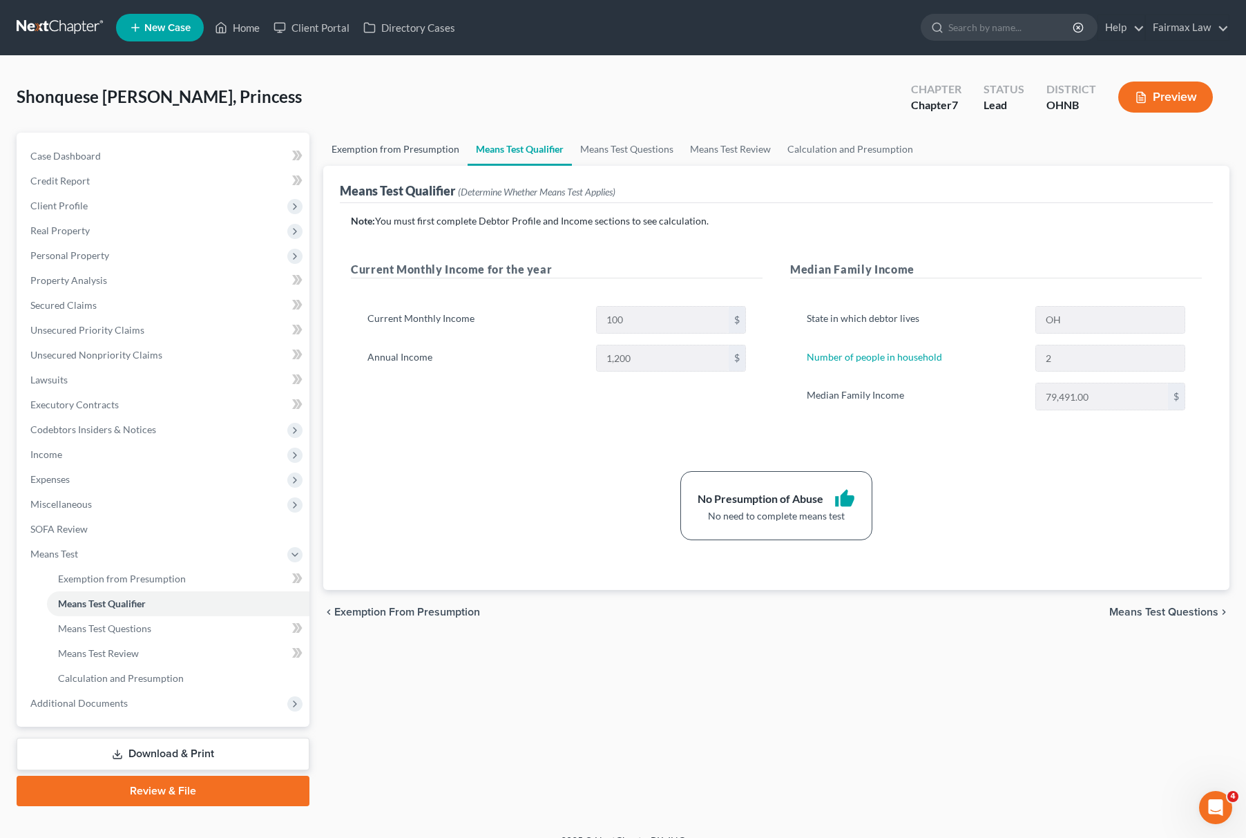
click at [388, 155] on link "Exemption from Presumption" at bounding box center [395, 149] width 144 height 33
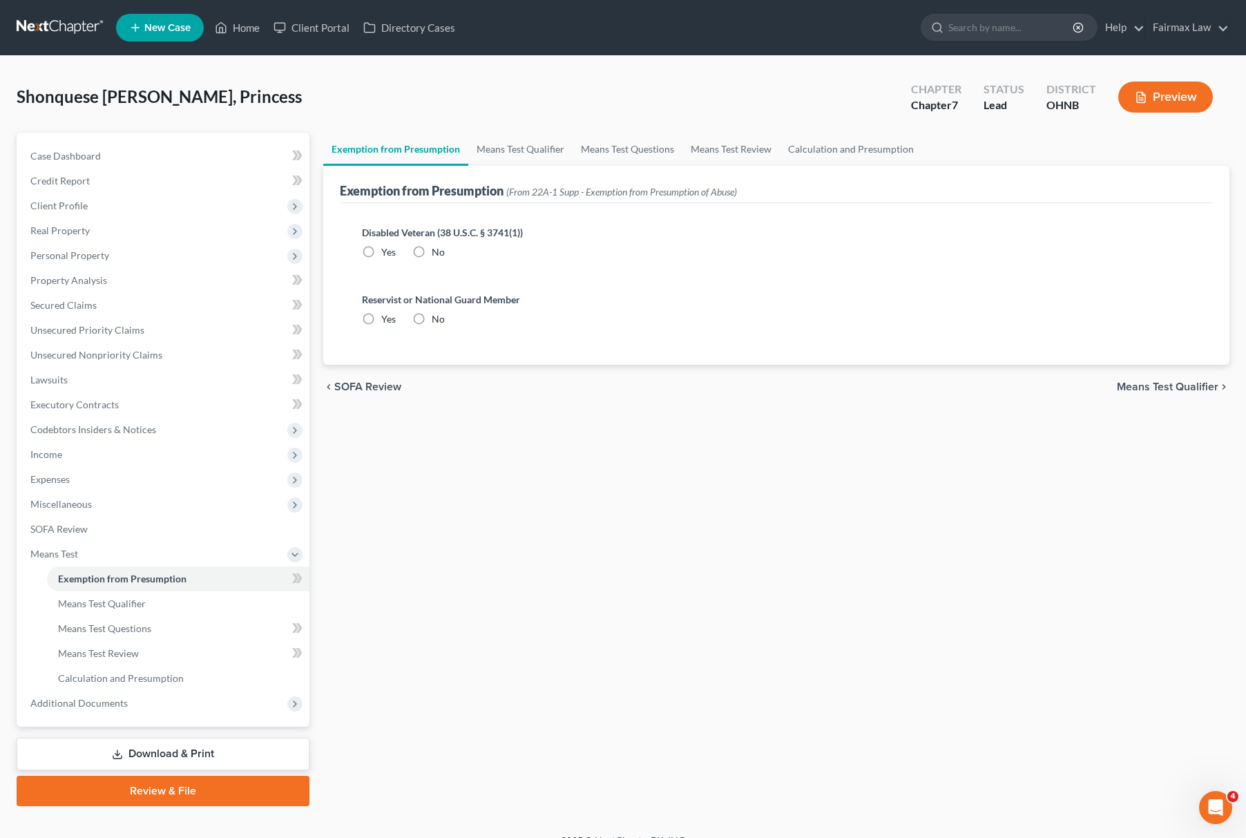
radio input "true"
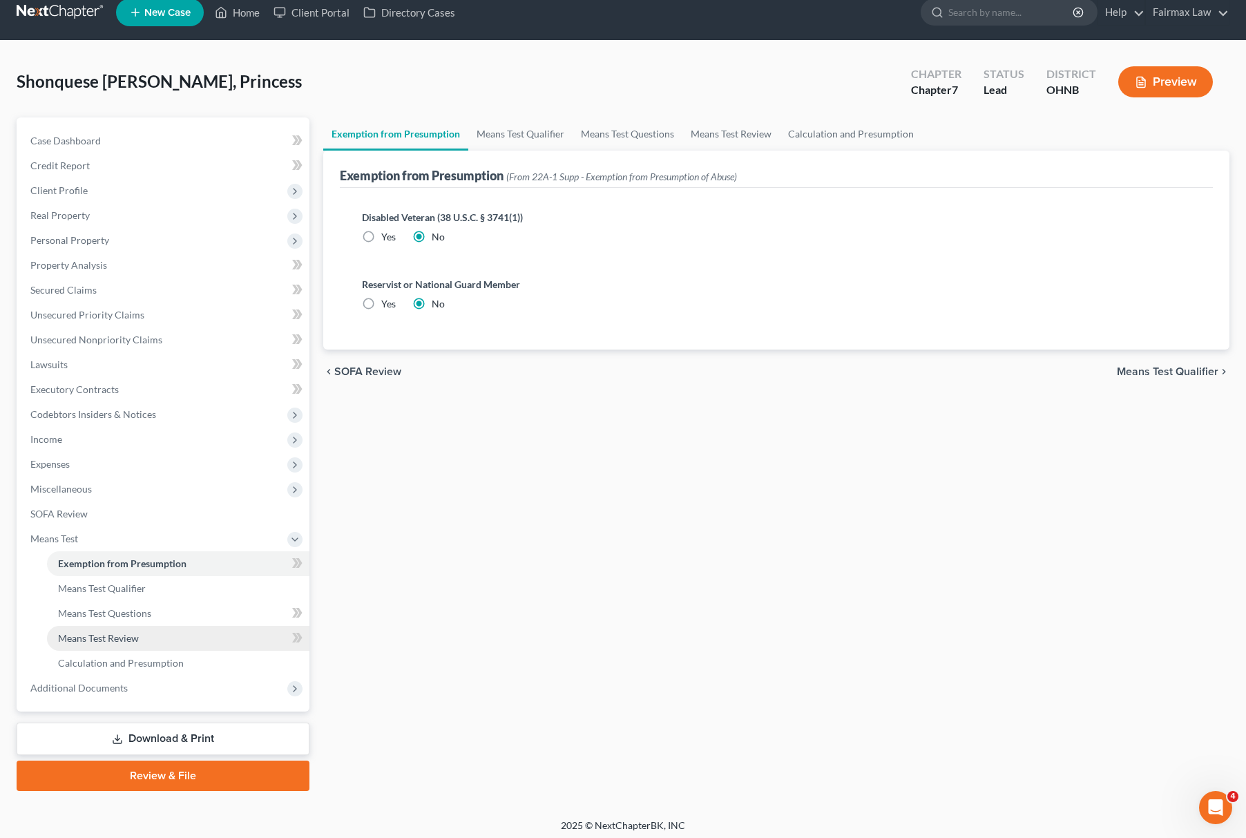
scroll to position [20, 0]
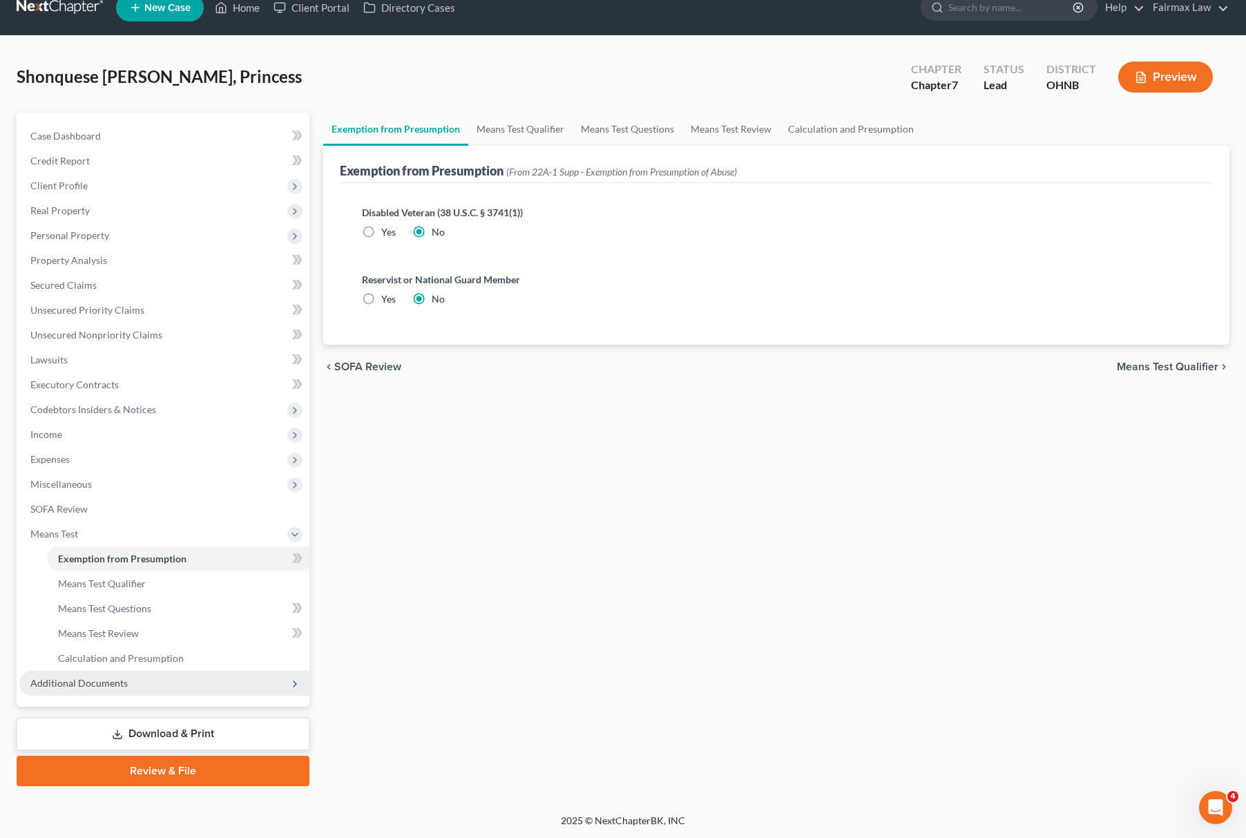
click at [128, 673] on span "Additional Documents" at bounding box center [164, 683] width 290 height 25
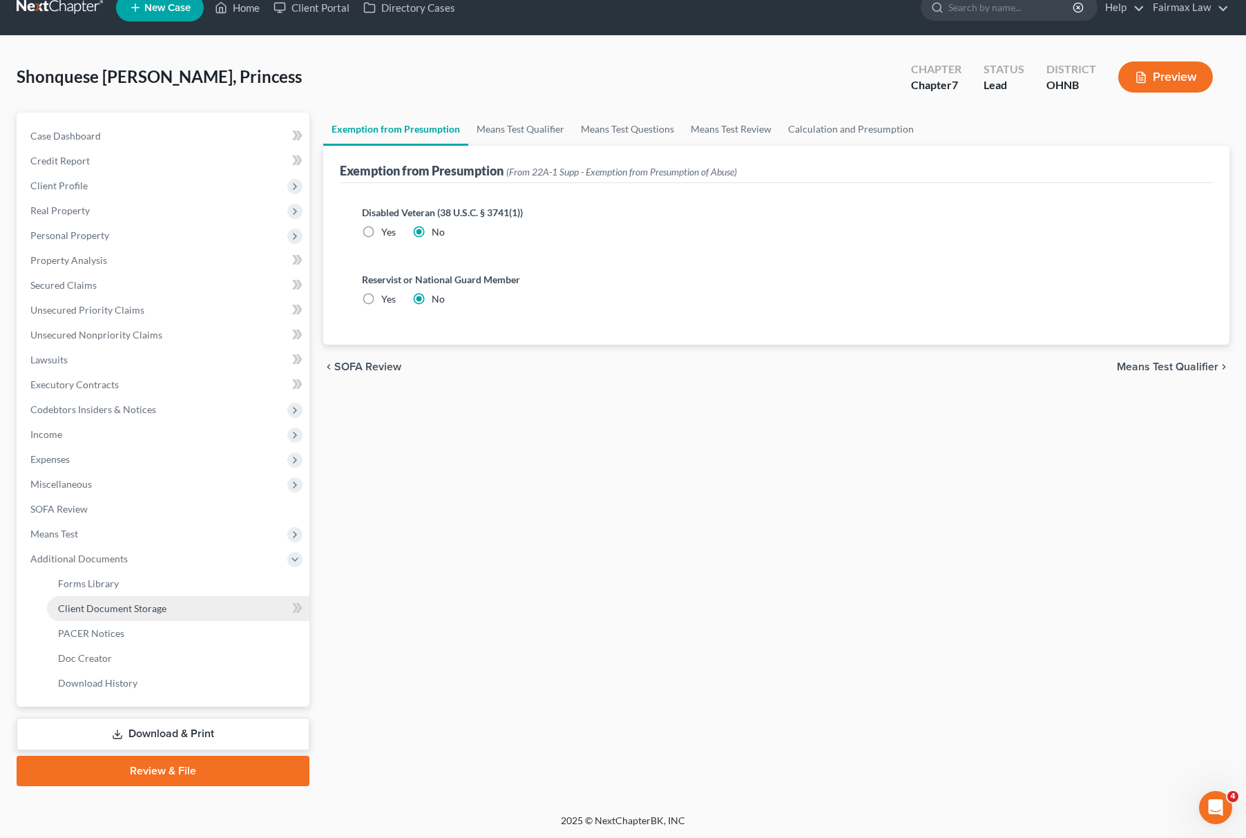
click at [180, 615] on link "Client Document Storage" at bounding box center [178, 608] width 263 height 25
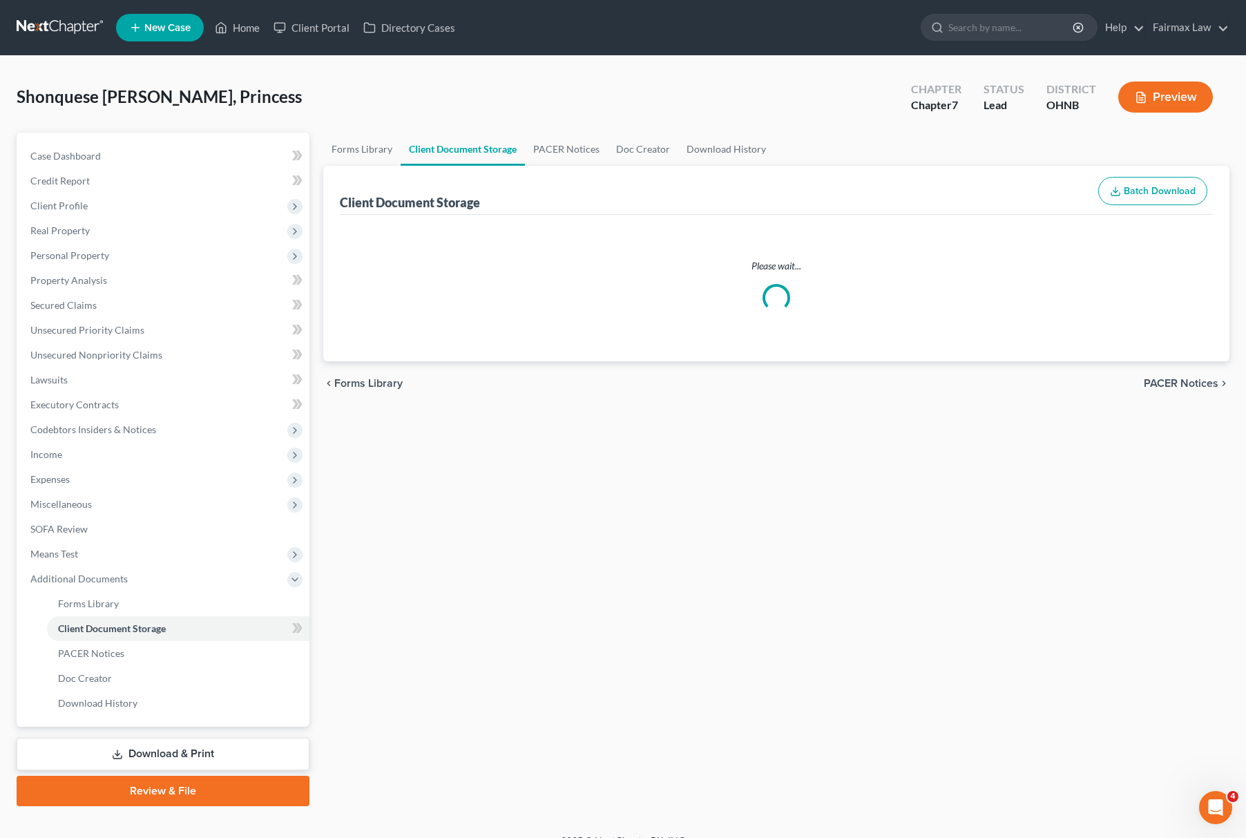
select select "5"
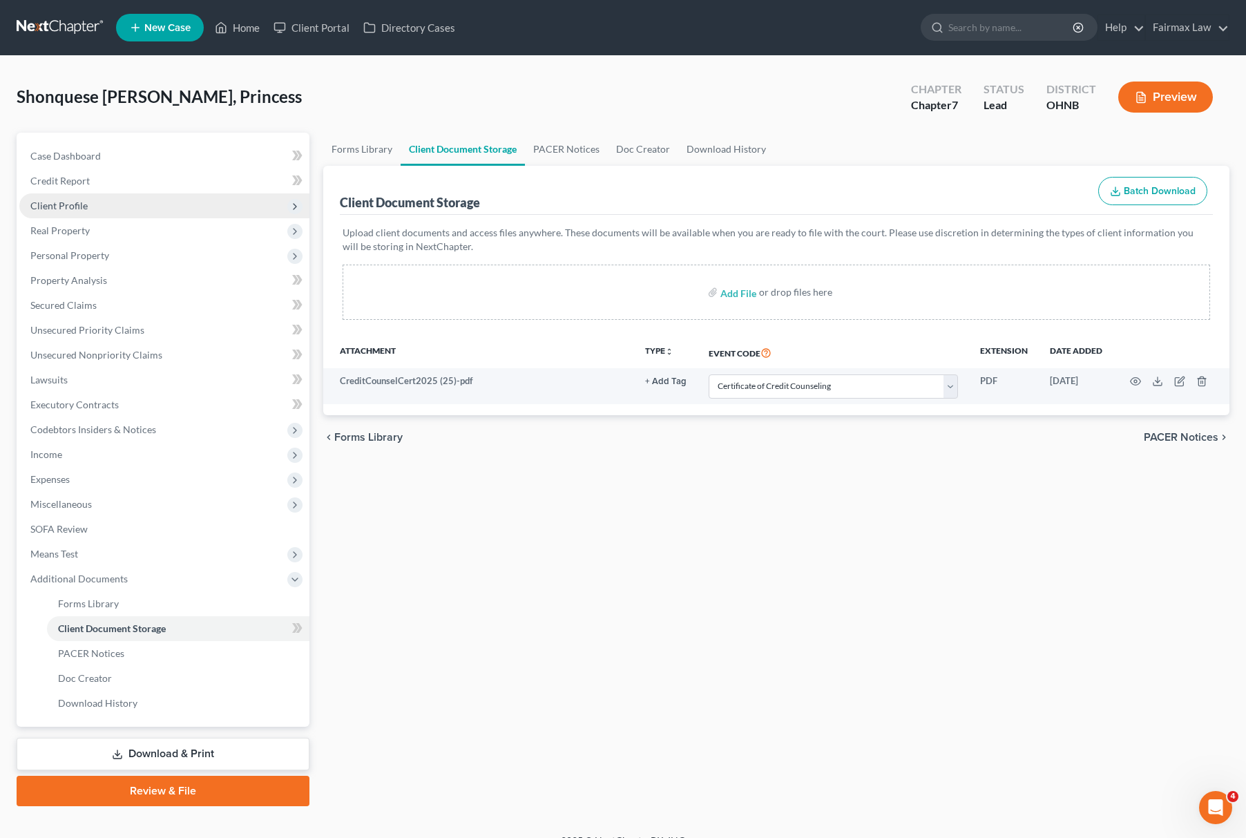
click at [94, 211] on span "Client Profile" at bounding box center [164, 205] width 290 height 25
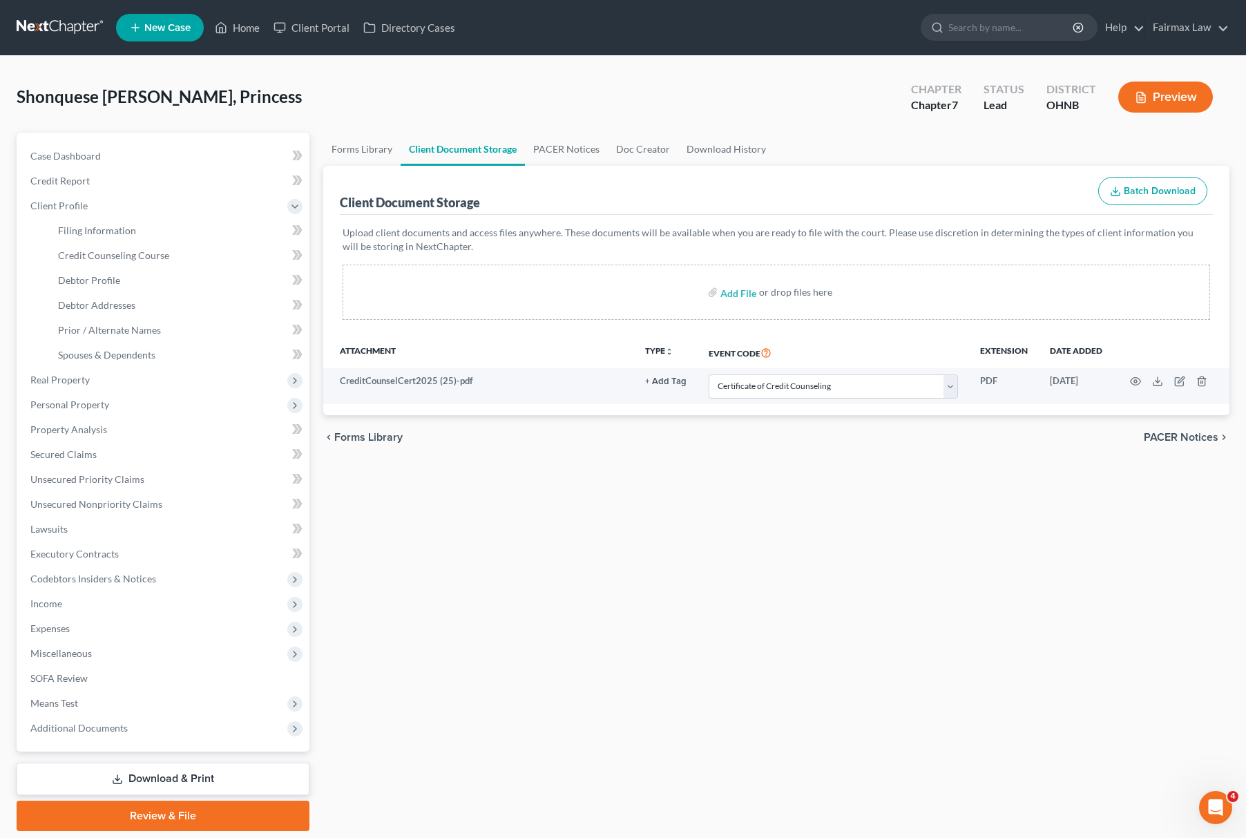
drag, startPoint x: 457, startPoint y: 647, endPoint x: 377, endPoint y: 649, distance: 79.5
click at [457, 647] on div "Forms Library Client Document Storage PACER Notices Doc Creator Download Histor…" at bounding box center [776, 482] width 920 height 698
click at [48, 593] on span "Income" at bounding box center [164, 603] width 290 height 25
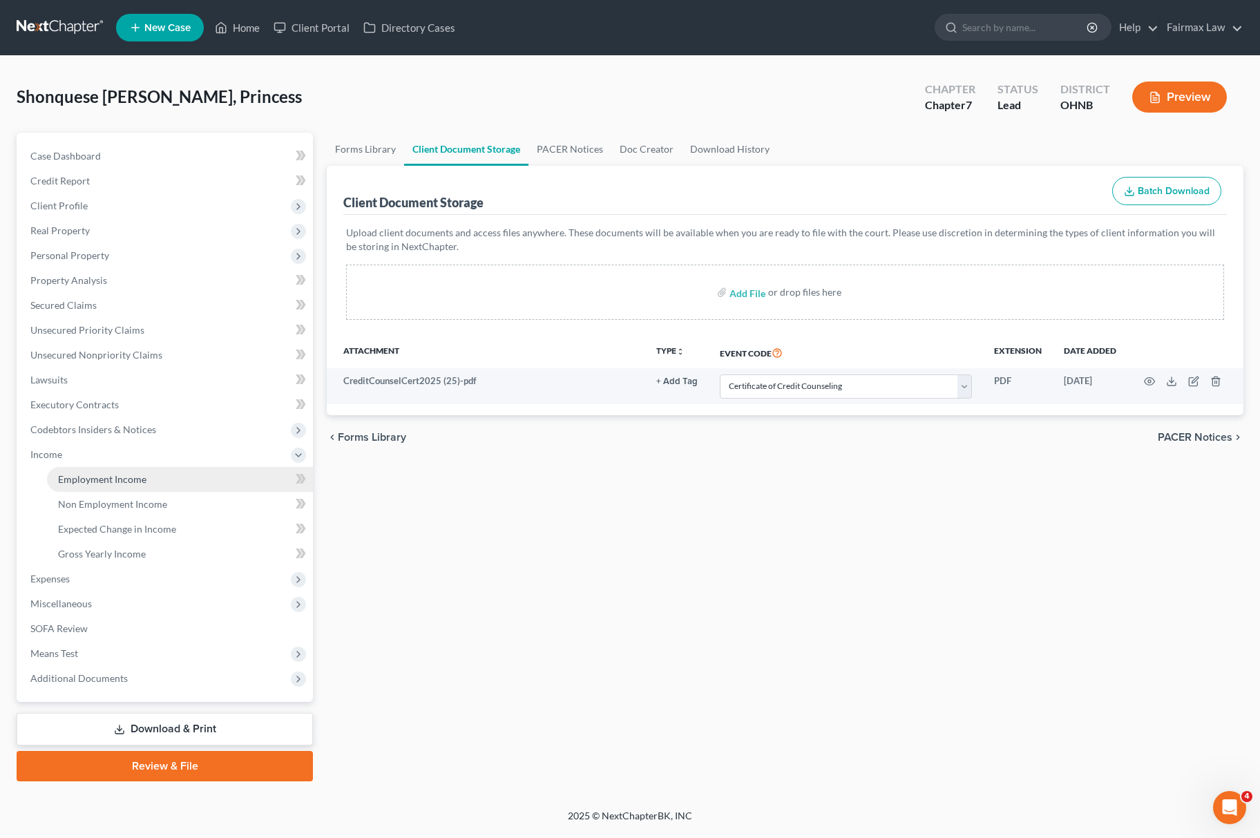
click at [149, 479] on link "Employment Income" at bounding box center [180, 479] width 266 height 25
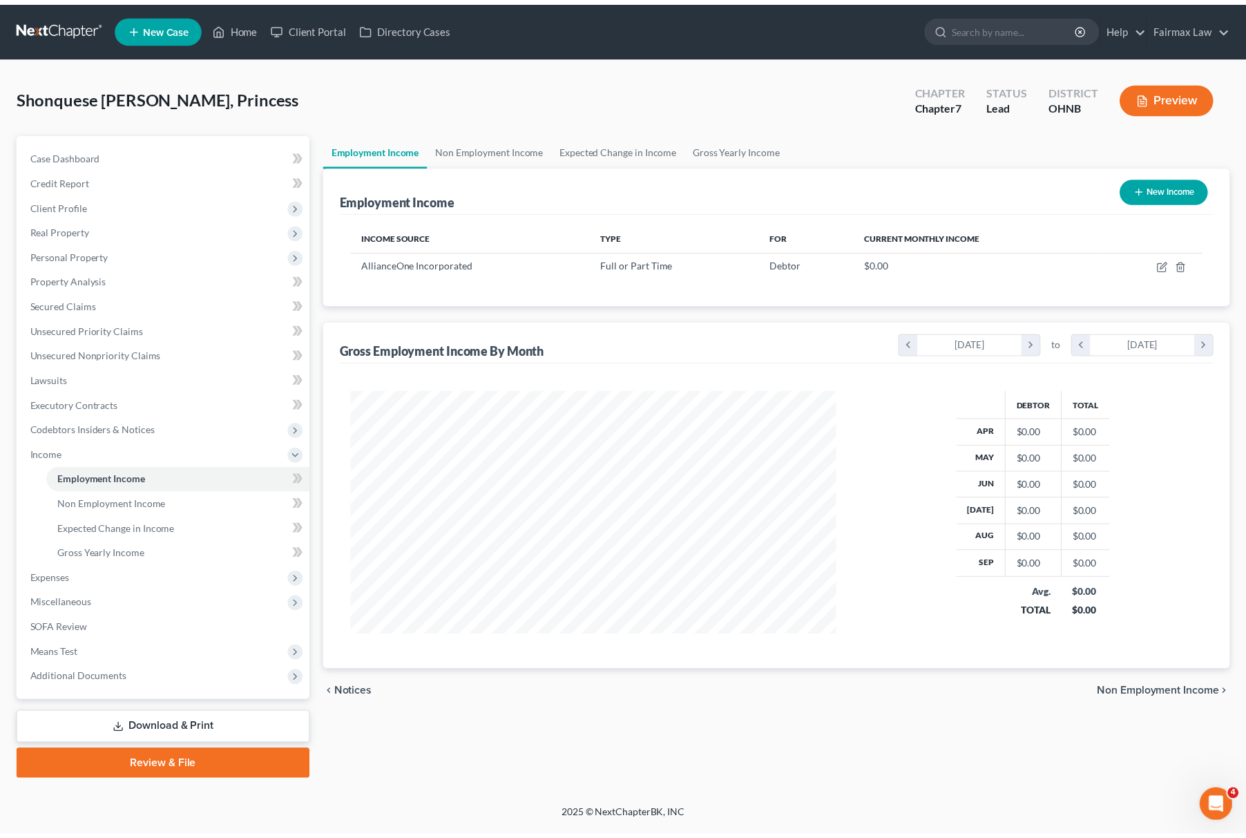
scroll to position [249, 518]
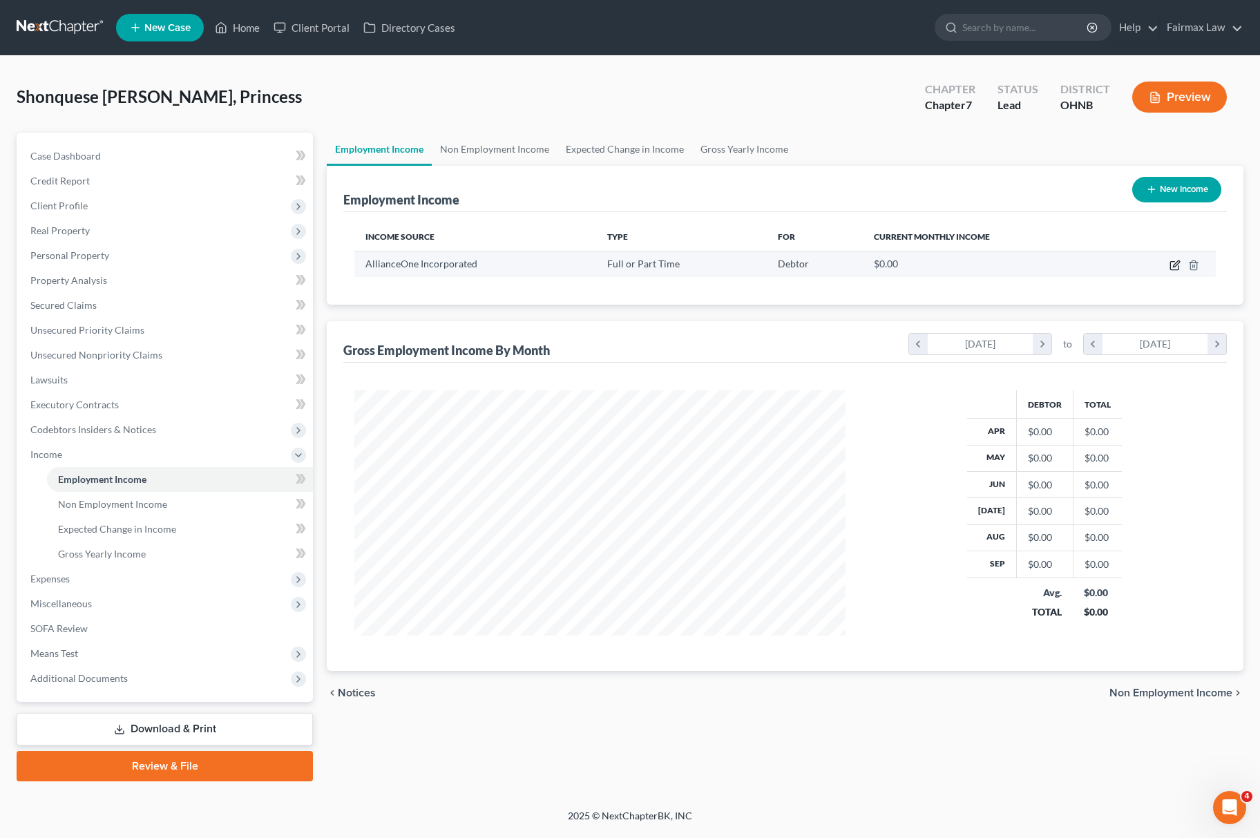
click at [1174, 263] on icon "button" at bounding box center [1175, 265] width 11 height 11
select select "0"
select select "36"
select select "1"
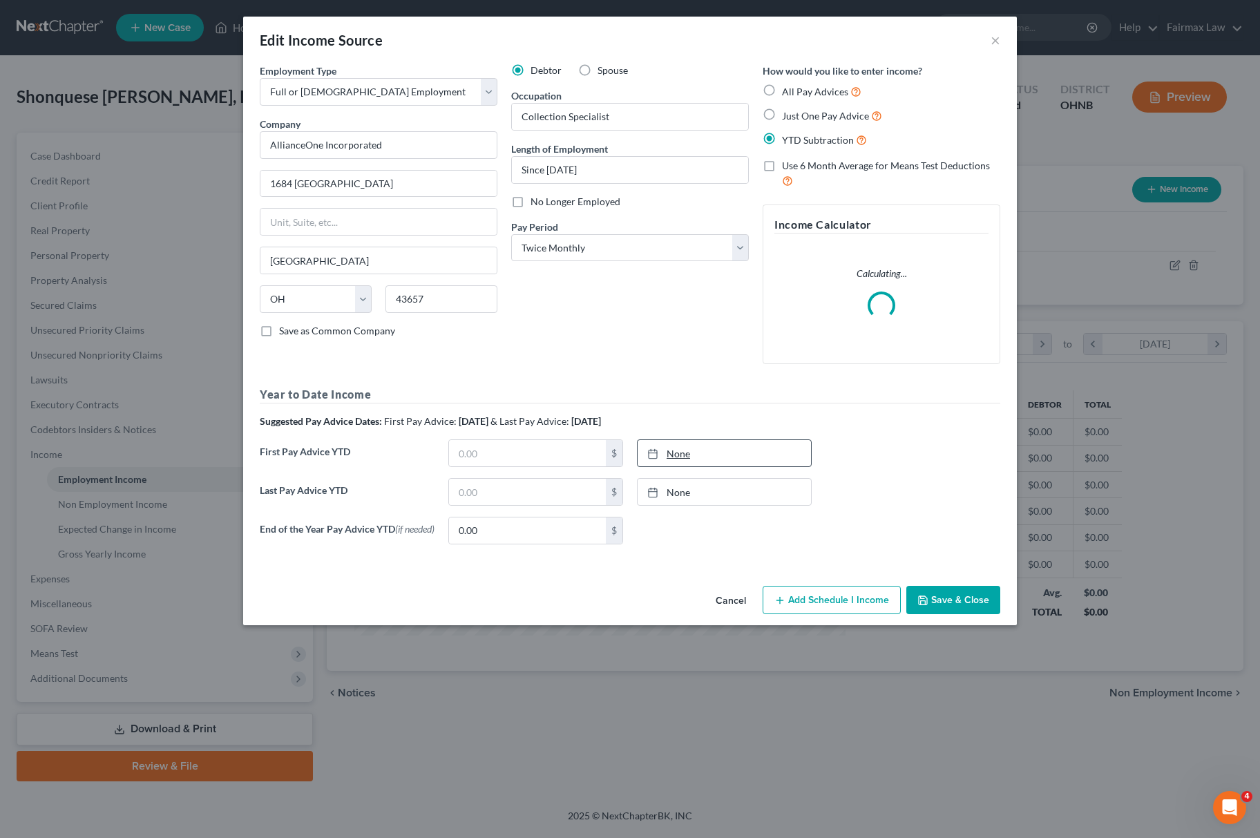
click at [697, 443] on link "None" at bounding box center [724, 453] width 173 height 26
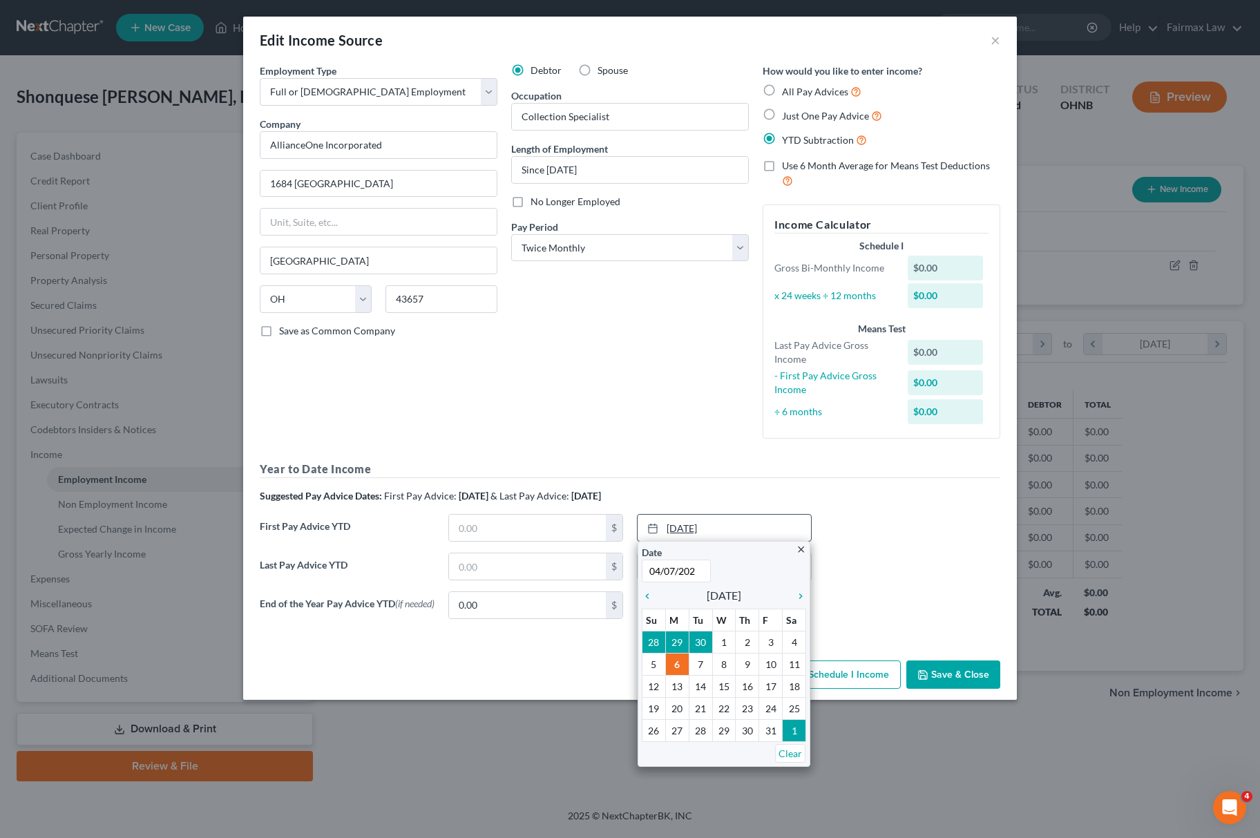
type input "[DATE]"
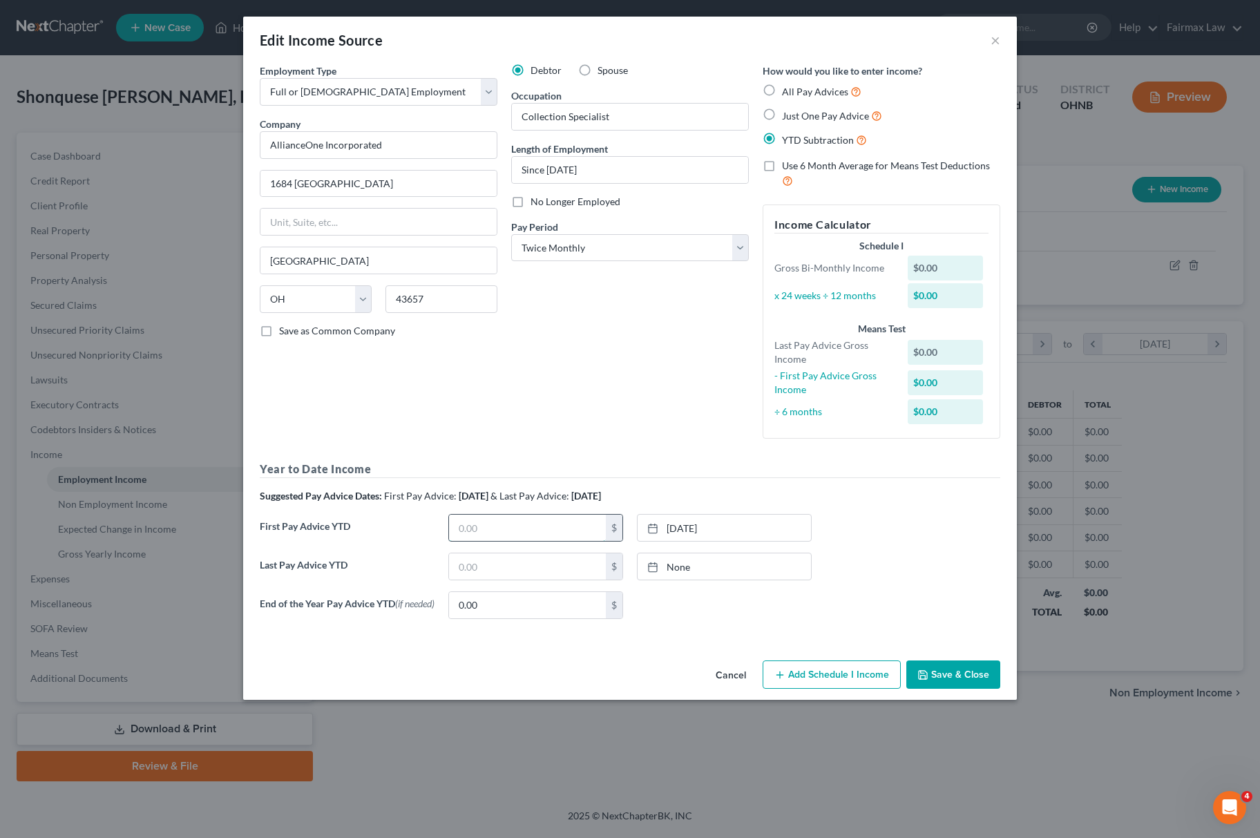
click at [506, 526] on input "text" at bounding box center [527, 528] width 157 height 26
type input "7,854.5"
click at [653, 566] on line at bounding box center [653, 566] width 8 height 0
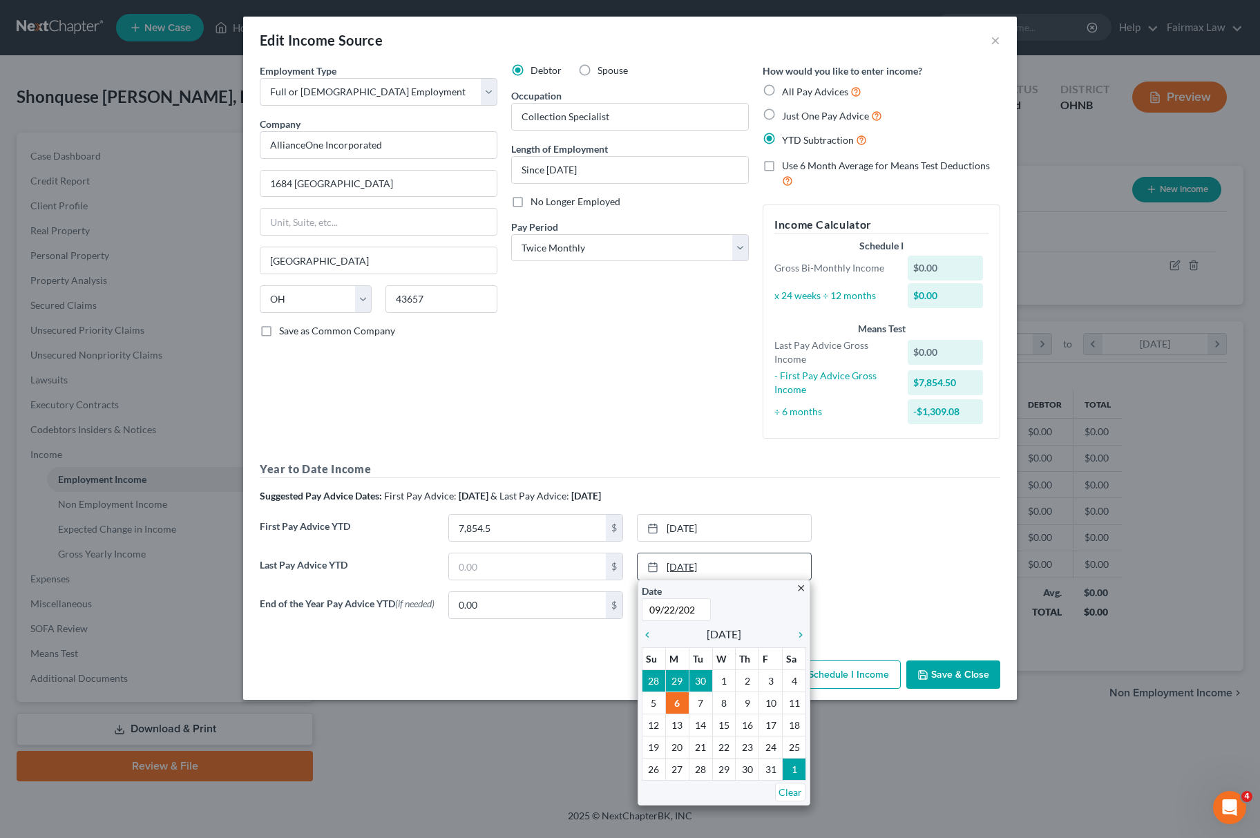
type input "[DATE]"
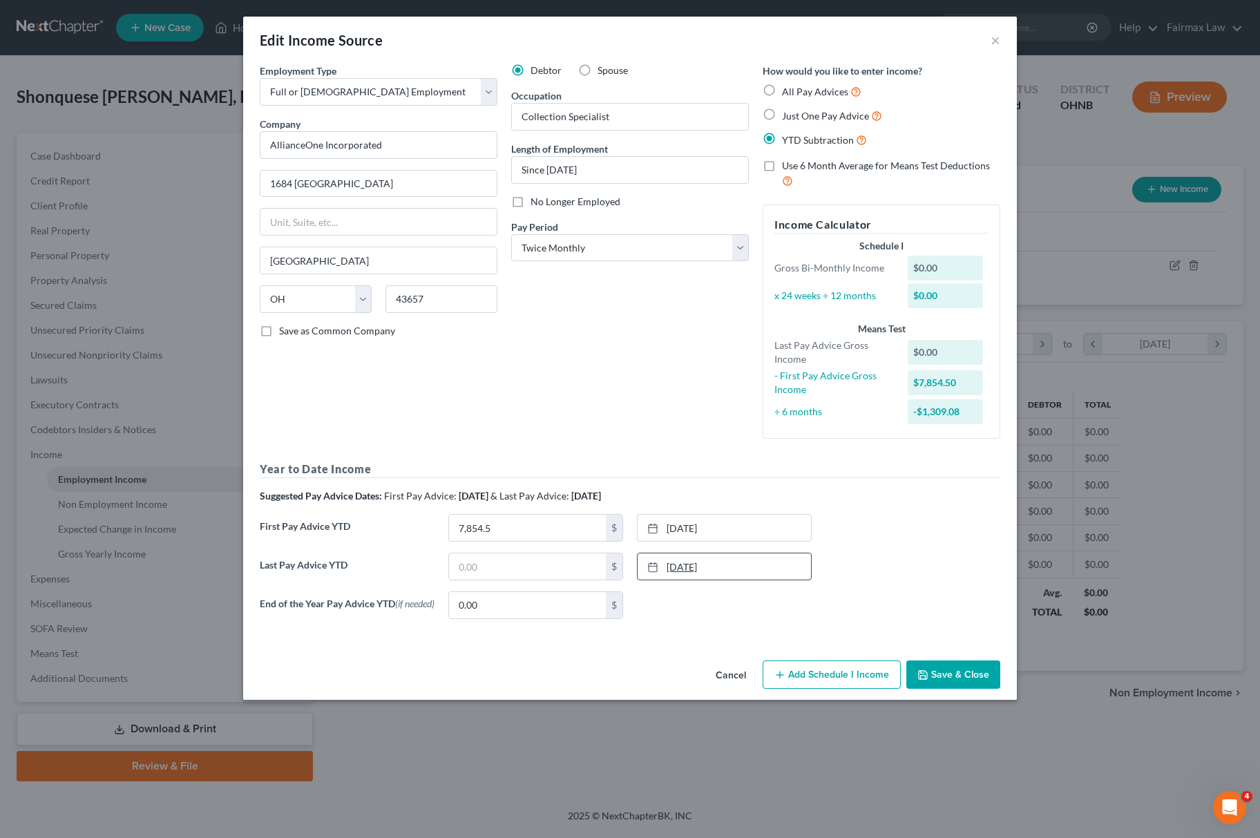
click at [719, 564] on link "[DATE]" at bounding box center [724, 566] width 173 height 26
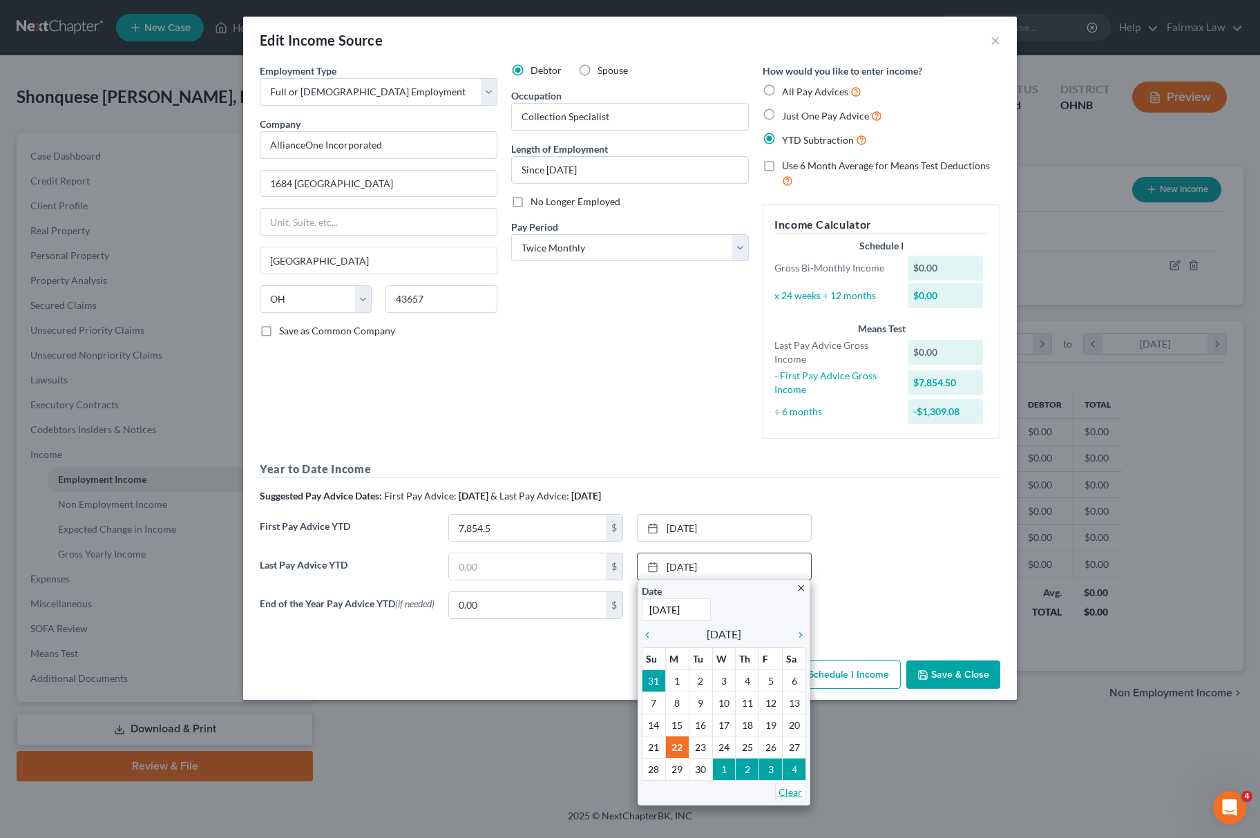
click at [781, 795] on link "Clear" at bounding box center [790, 792] width 30 height 19
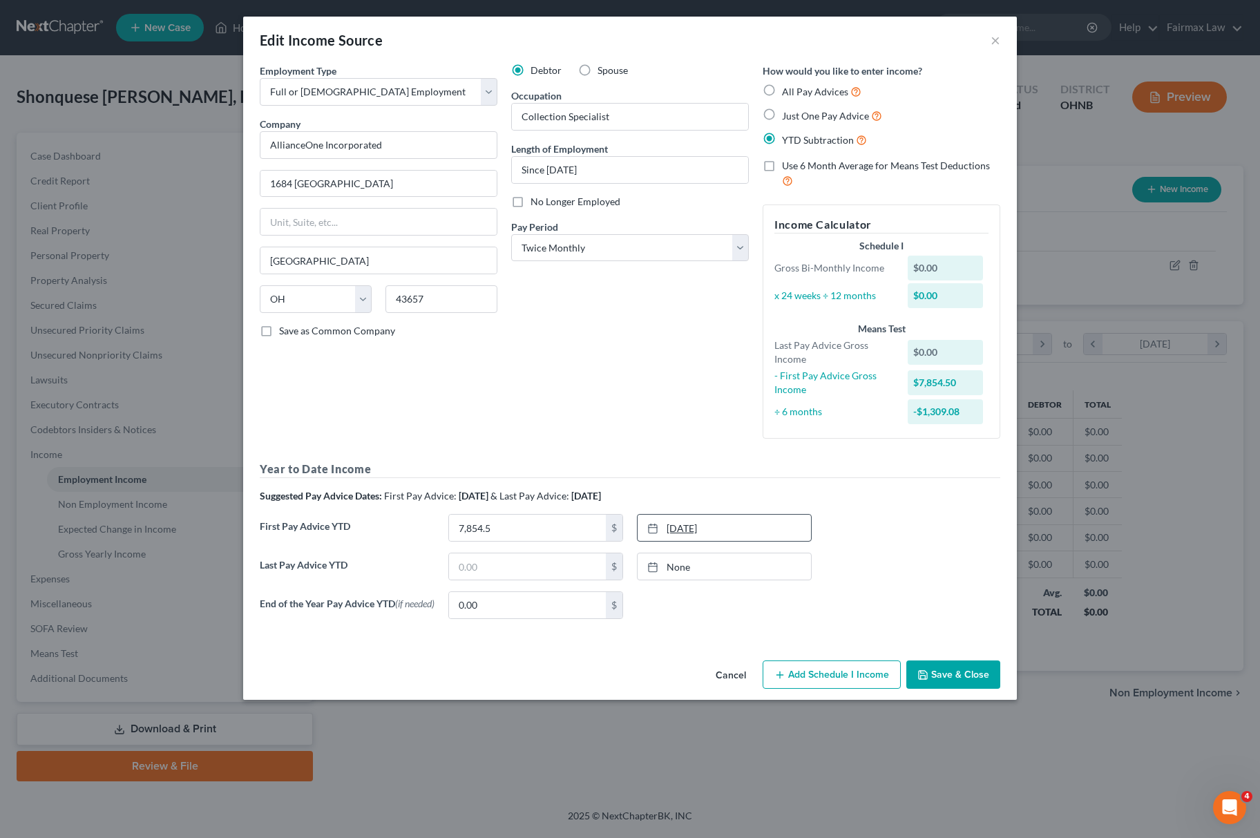
click at [752, 540] on link "[DATE]" at bounding box center [724, 528] width 173 height 26
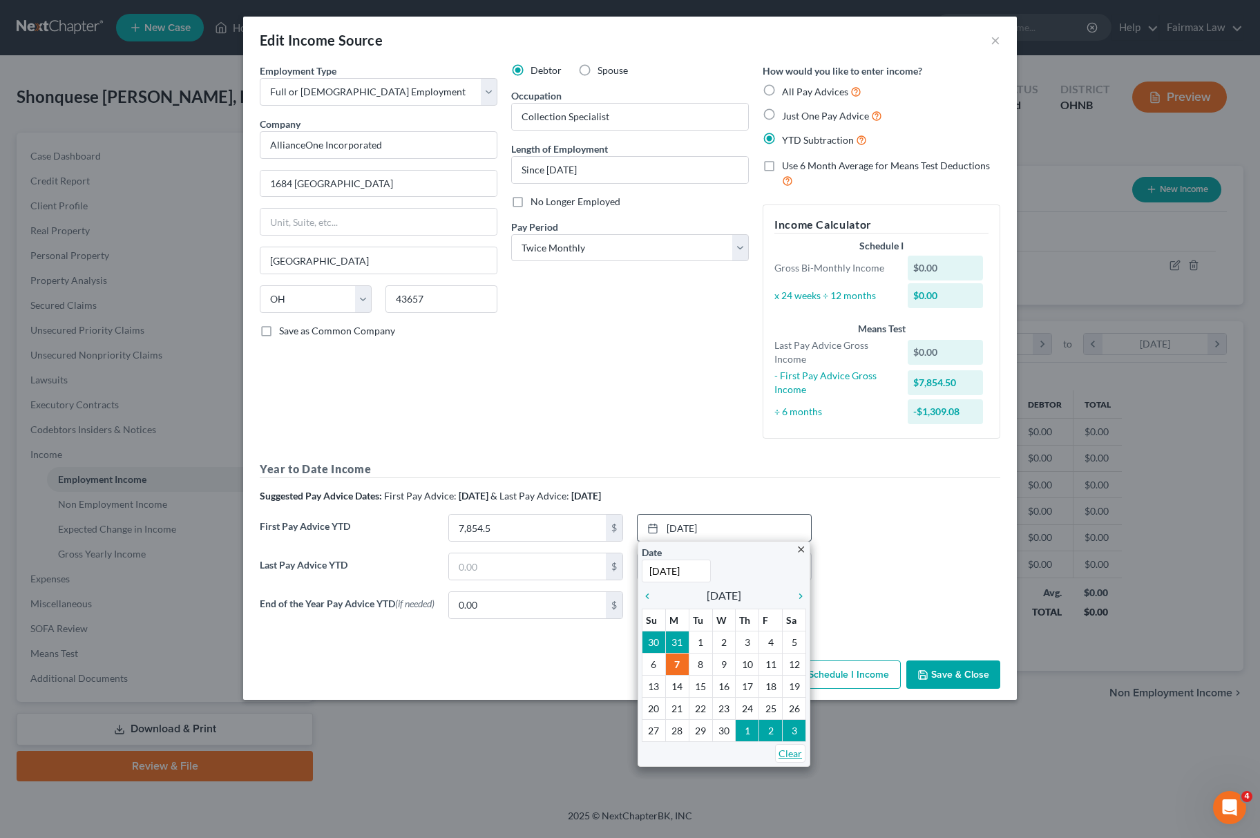
click at [782, 754] on link "Clear" at bounding box center [790, 753] width 30 height 19
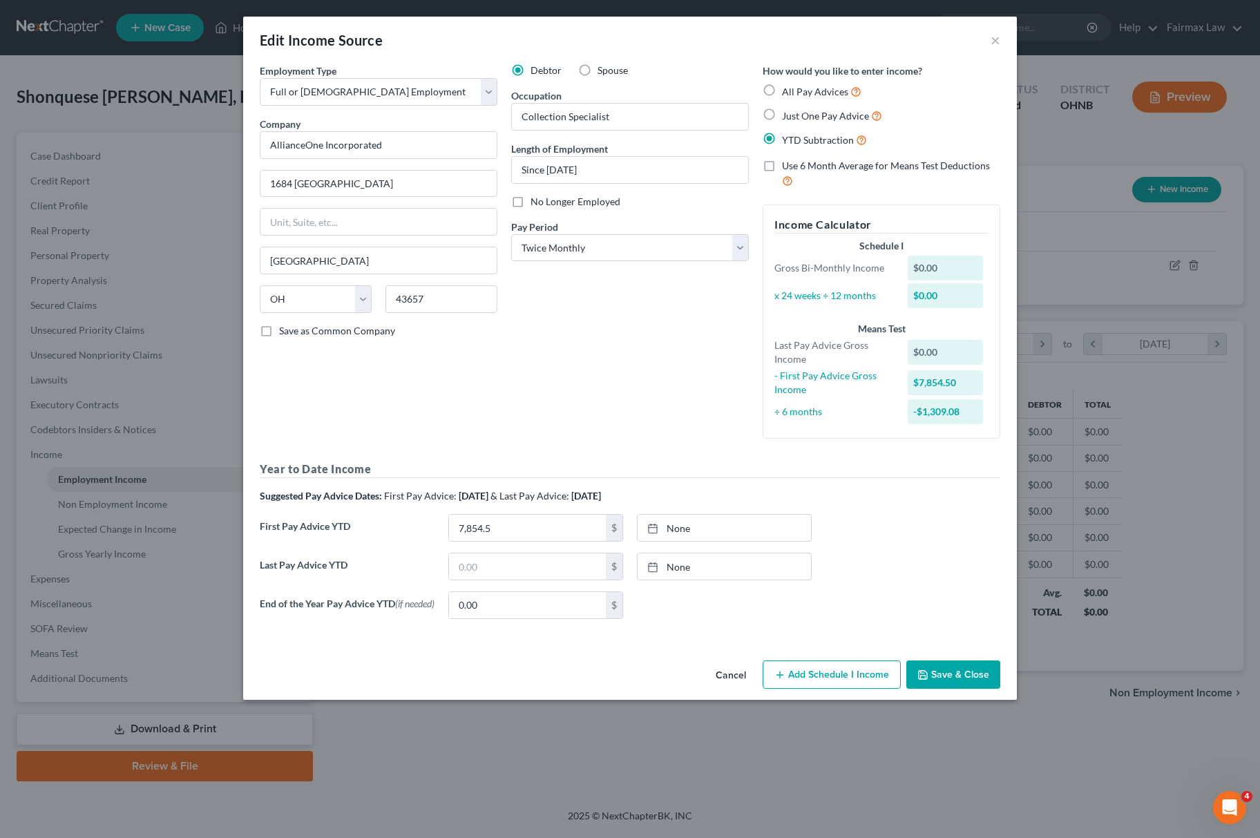
click at [539, 547] on div "First Pay Advice YTD 7,854.5 $ None close Date Time chevron_left [DATE] chevron…" at bounding box center [630, 533] width 754 height 39
click at [949, 676] on button "Save & Close" at bounding box center [953, 674] width 94 height 29
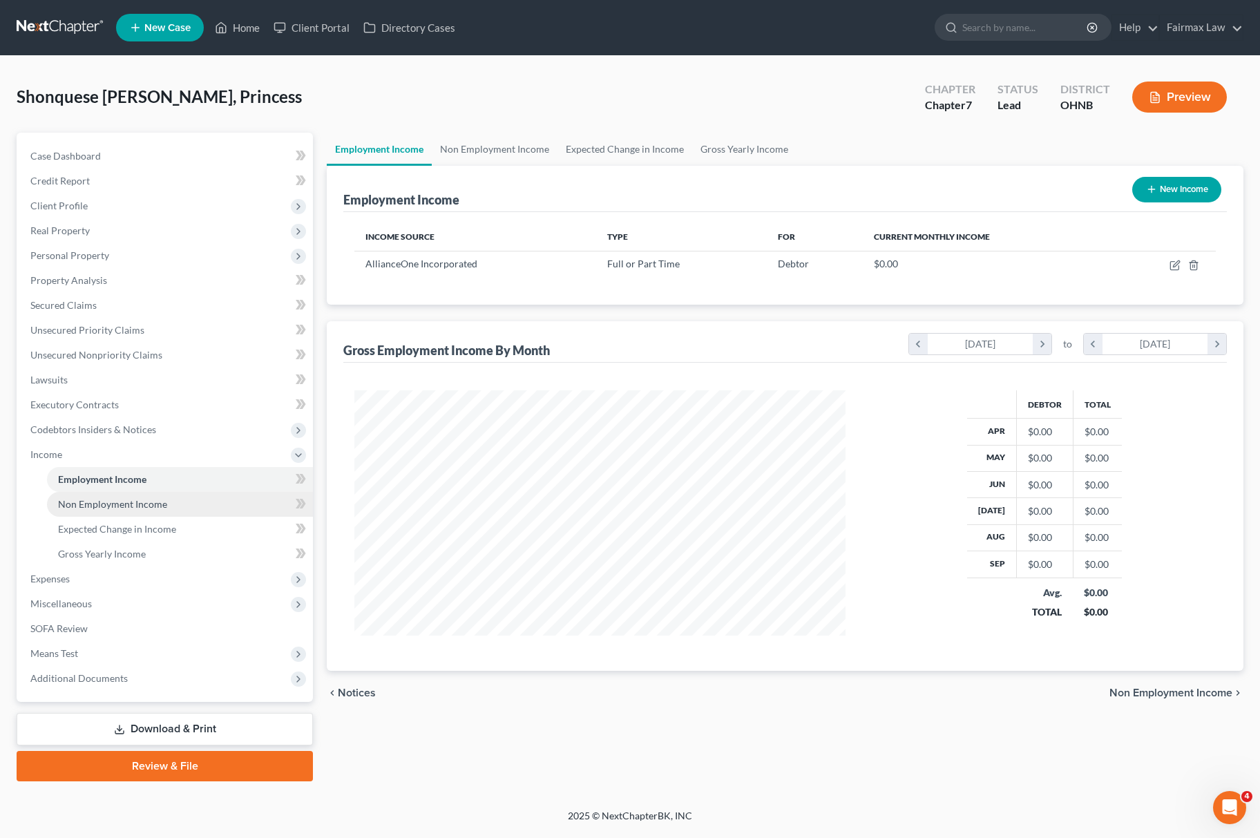
click at [133, 503] on span "Non Employment Income" at bounding box center [112, 504] width 109 height 12
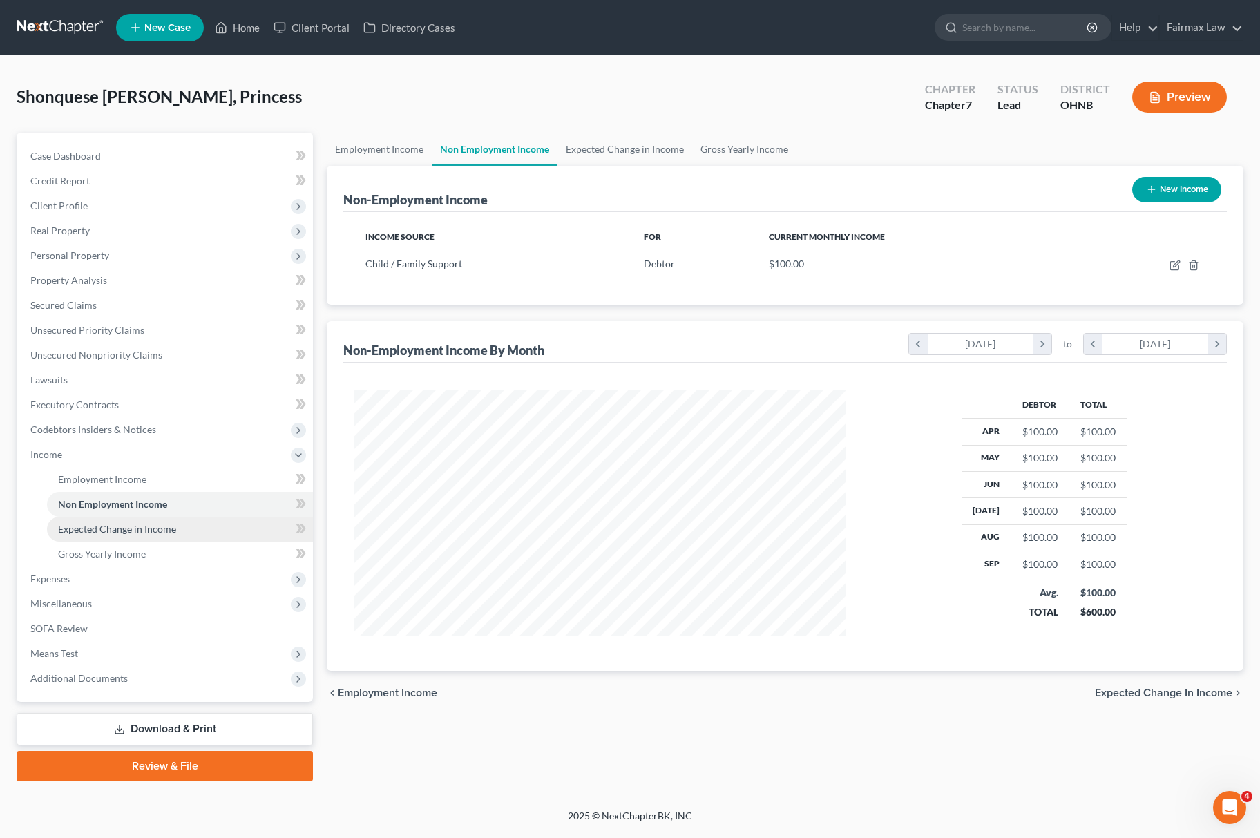
click at [144, 529] on span "Expected Change in Income" at bounding box center [117, 529] width 118 height 12
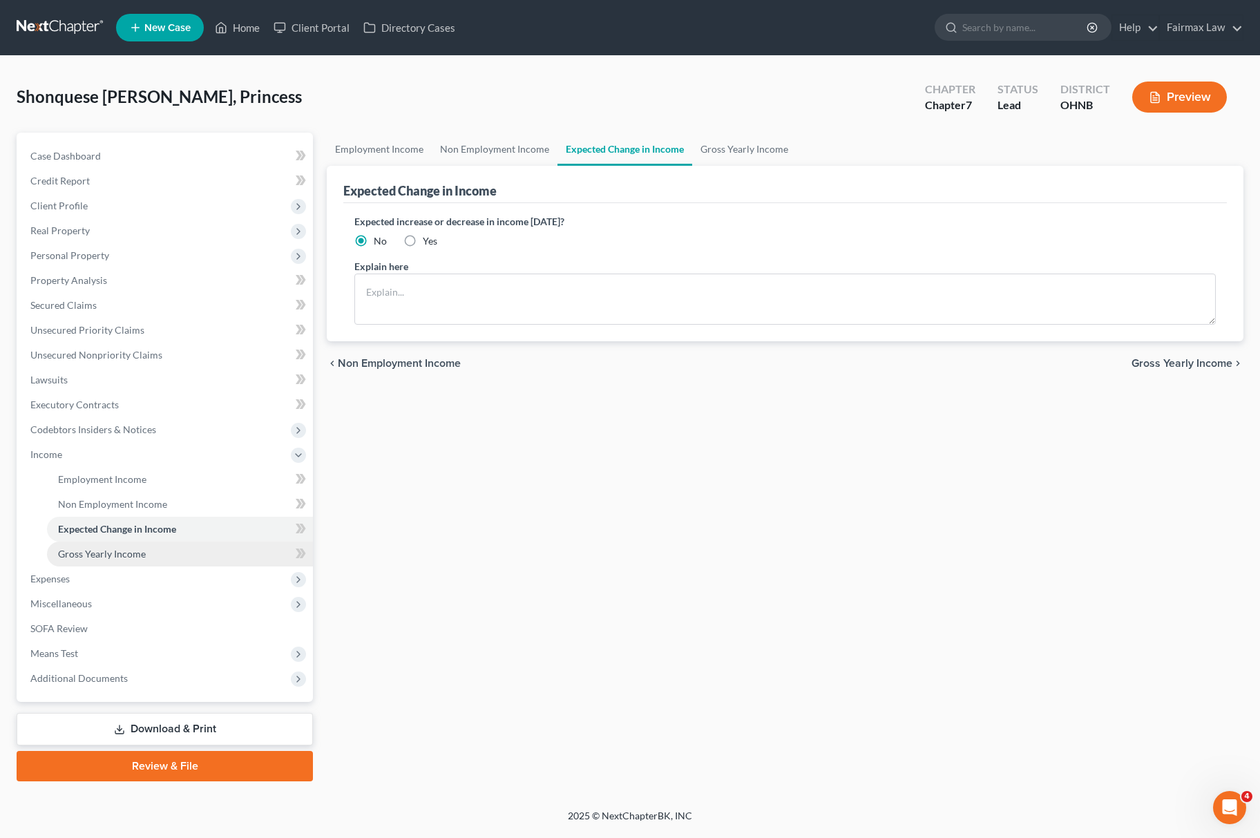
click at [126, 548] on span "Gross Yearly Income" at bounding box center [102, 554] width 88 height 12
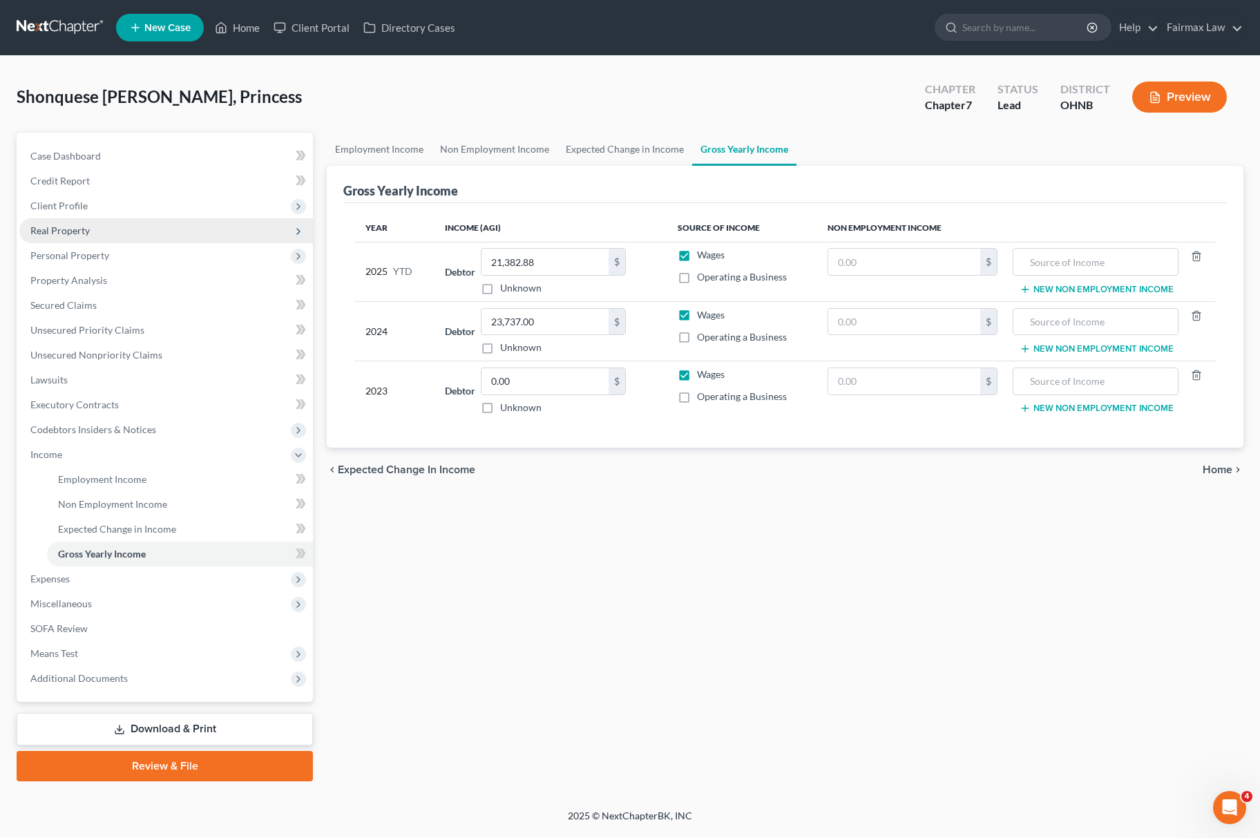
click at [111, 221] on span "Real Property" at bounding box center [166, 230] width 294 height 25
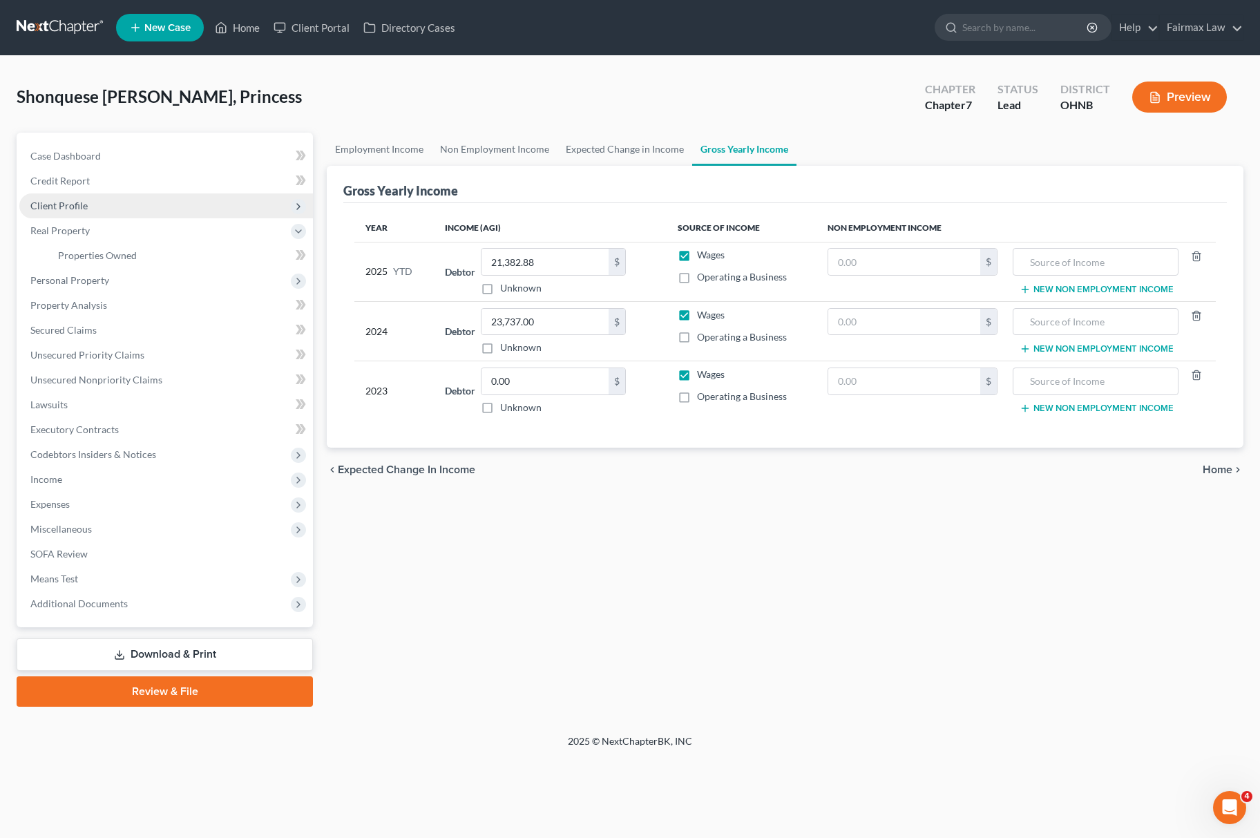
click at [114, 210] on span "Client Profile" at bounding box center [166, 205] width 294 height 25
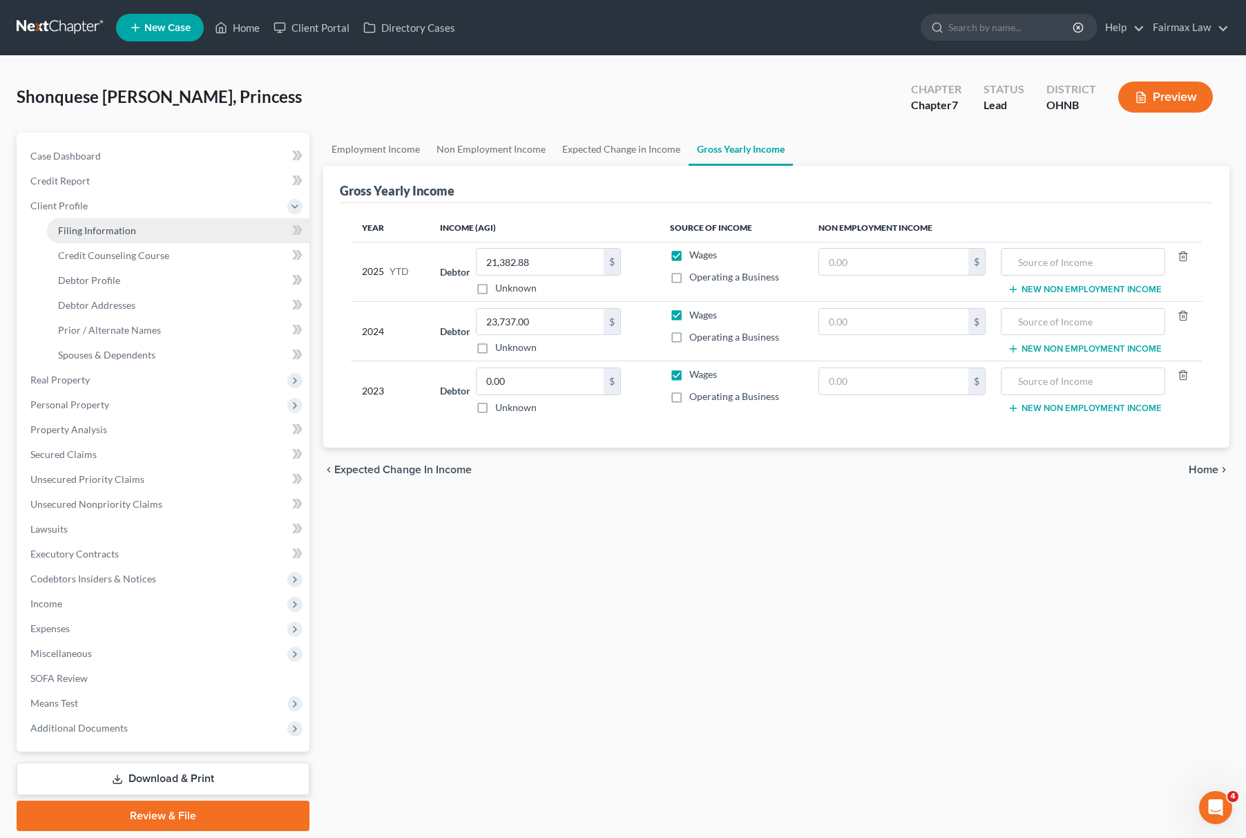
click at [112, 238] on link "Filing Information" at bounding box center [178, 230] width 263 height 25
select select "1"
select select "0"
select select "61"
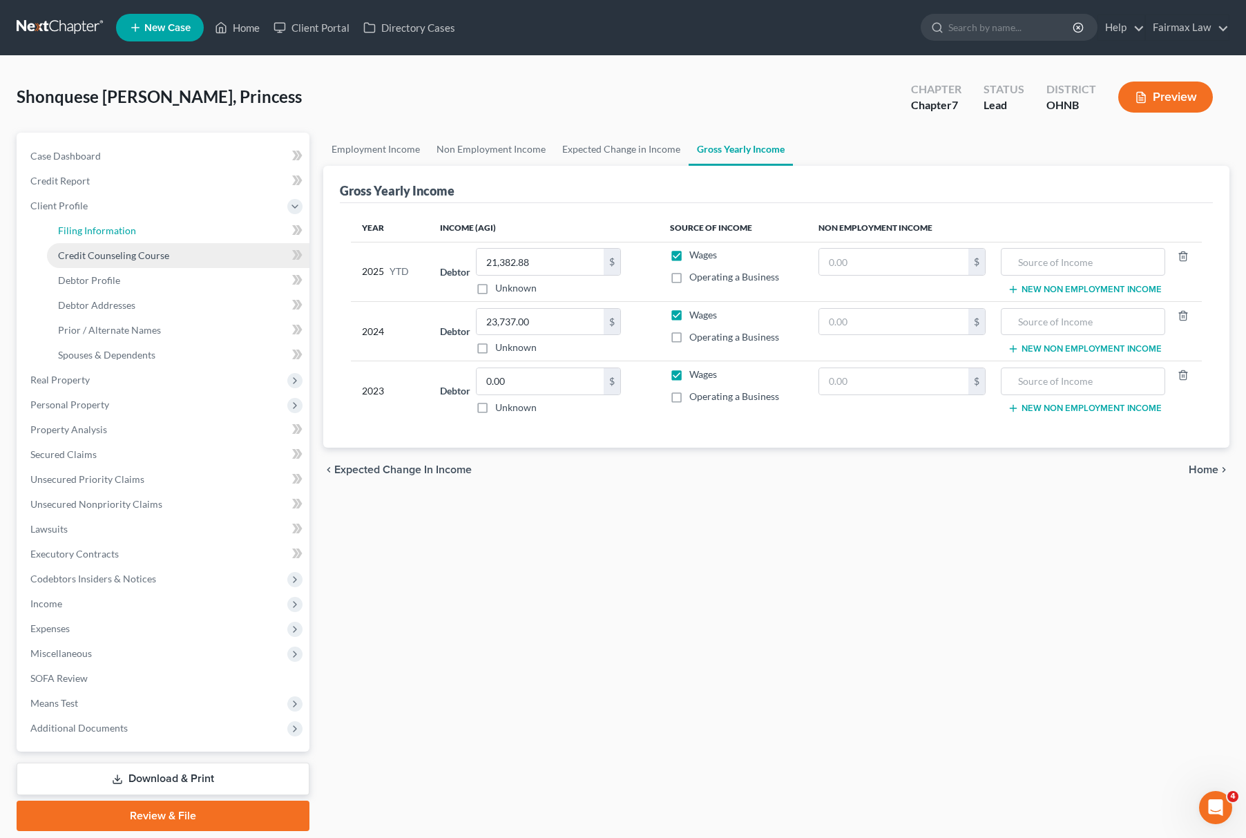
select select "12"
select select "0"
select select "36"
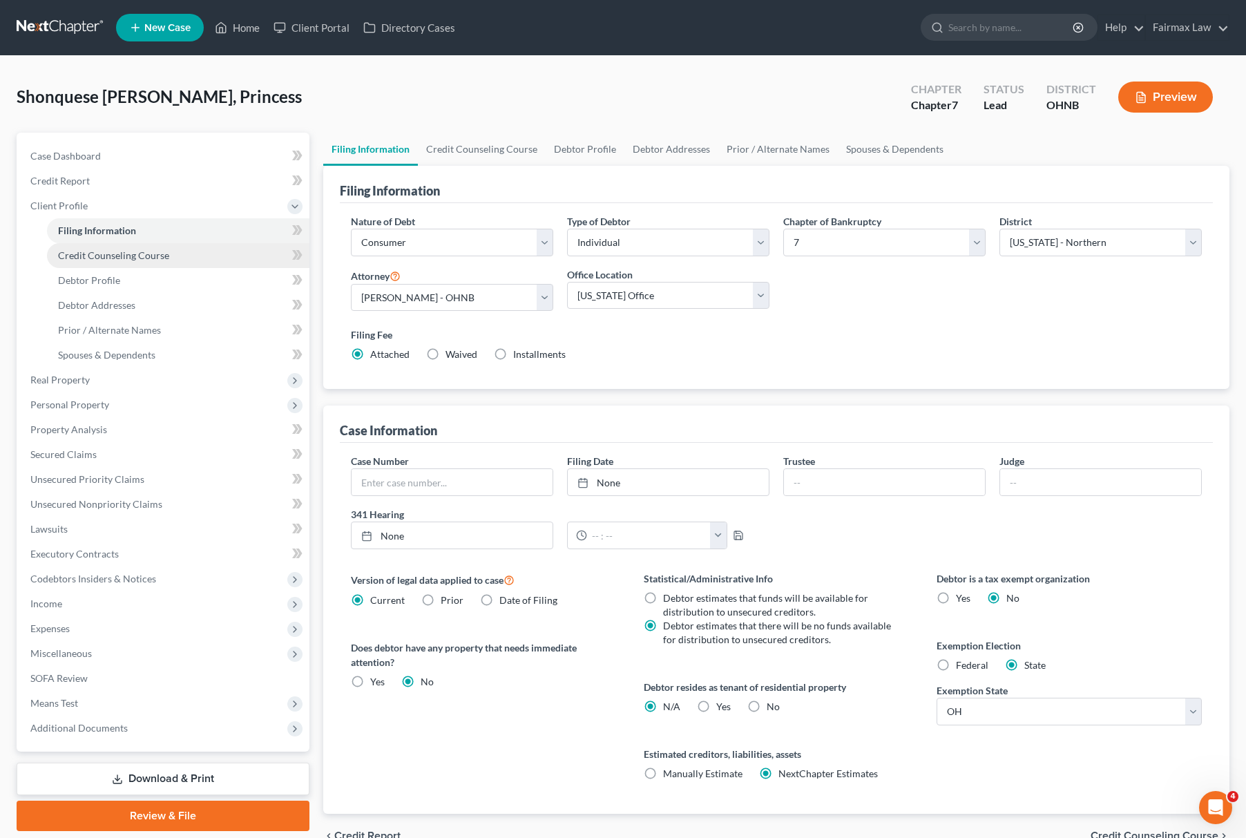
click at [156, 255] on span "Credit Counseling Course" at bounding box center [113, 255] width 111 height 12
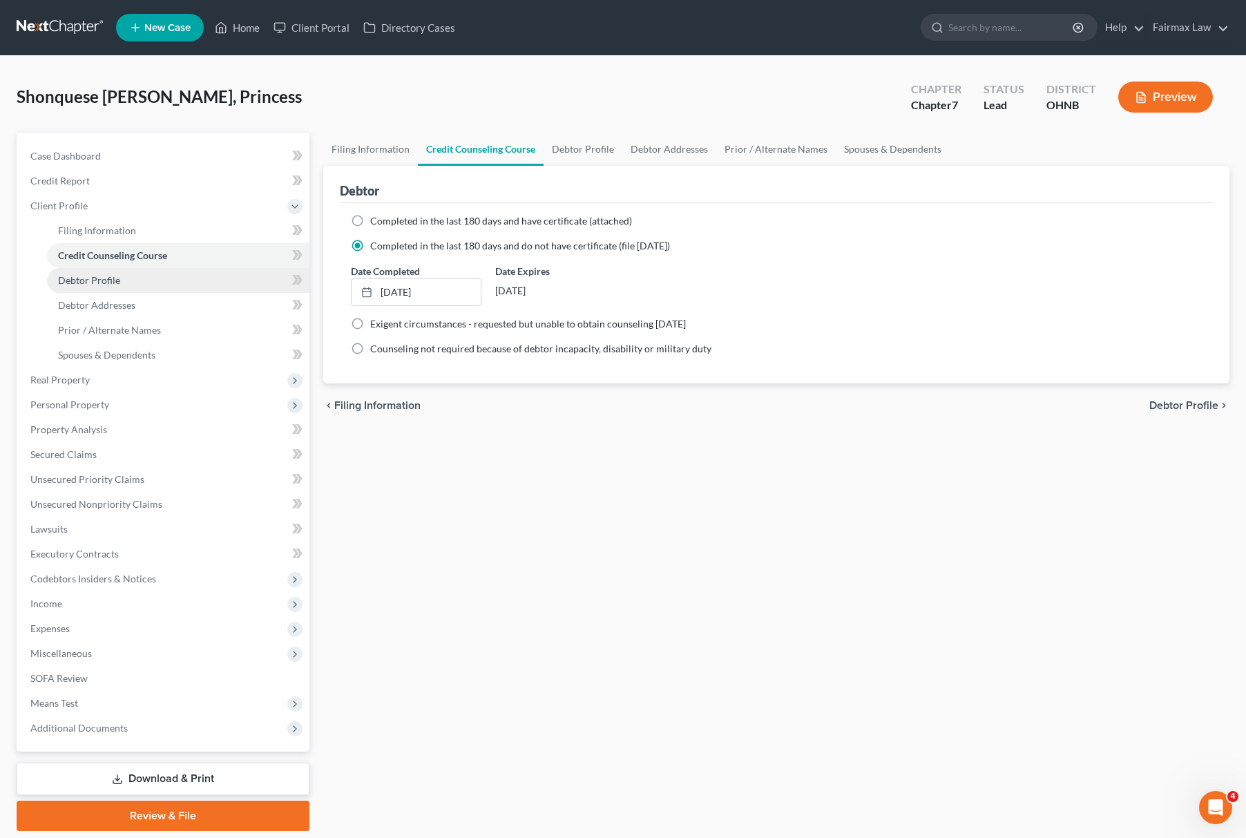
click at [113, 278] on span "Debtor Profile" at bounding box center [89, 280] width 62 height 12
select select "0"
select select "1"
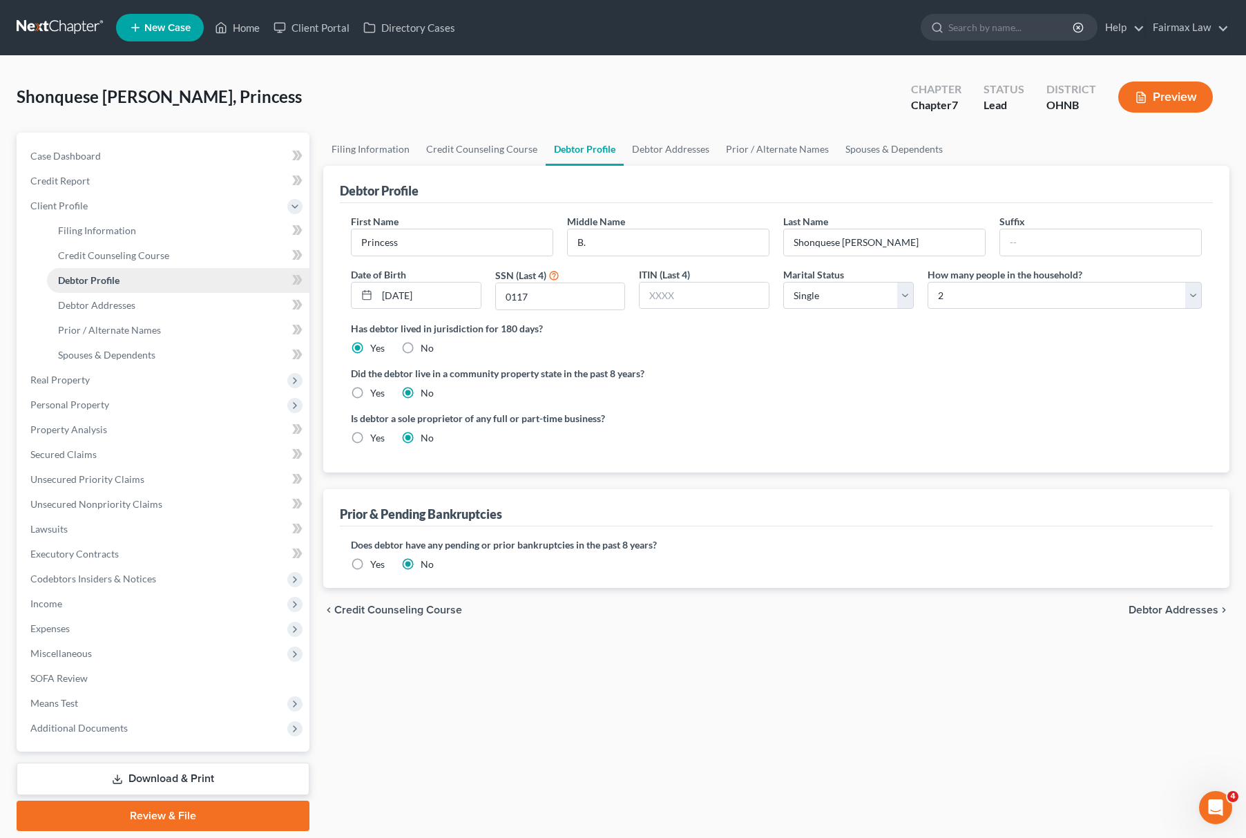
click at [142, 288] on link "Debtor Profile" at bounding box center [178, 280] width 263 height 25
click at [128, 311] on link "Debtor Addresses" at bounding box center [178, 305] width 263 height 25
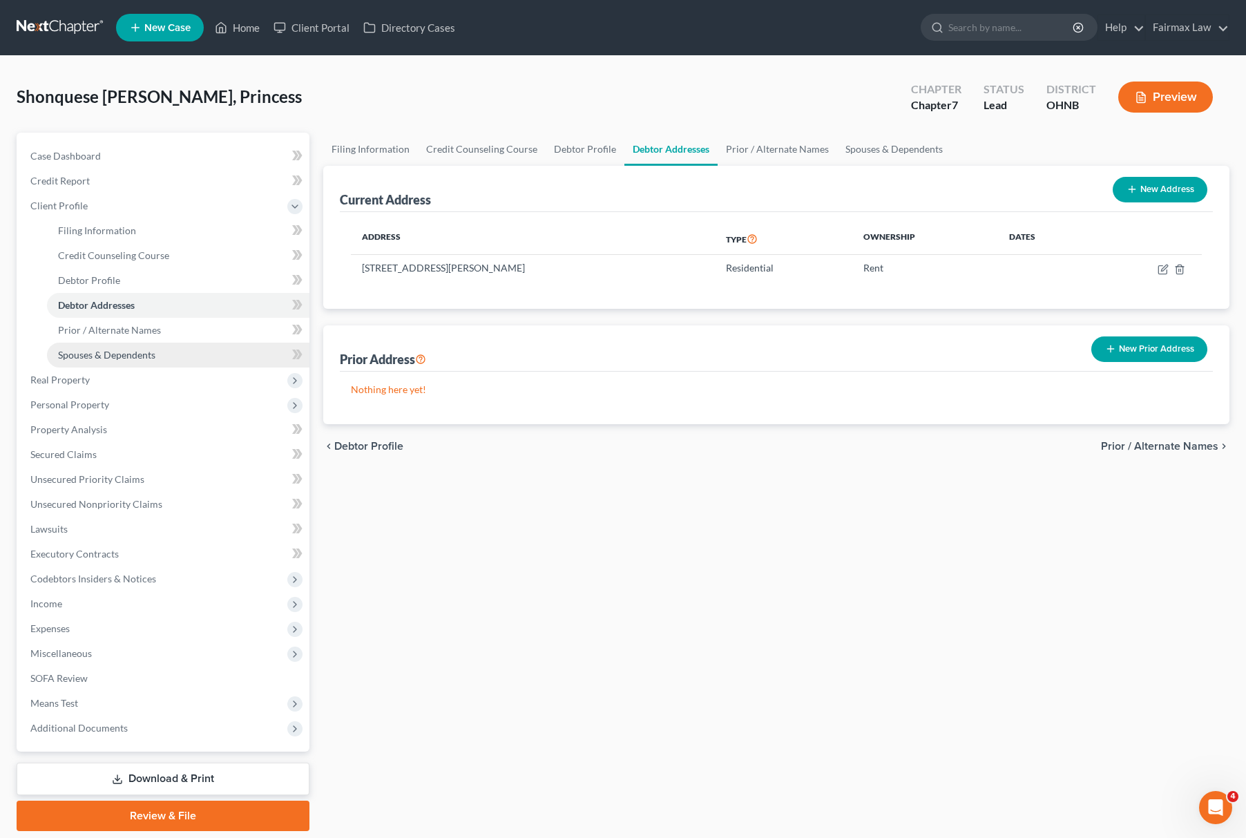
click at [130, 352] on span "Spouses & Dependents" at bounding box center [106, 355] width 97 height 12
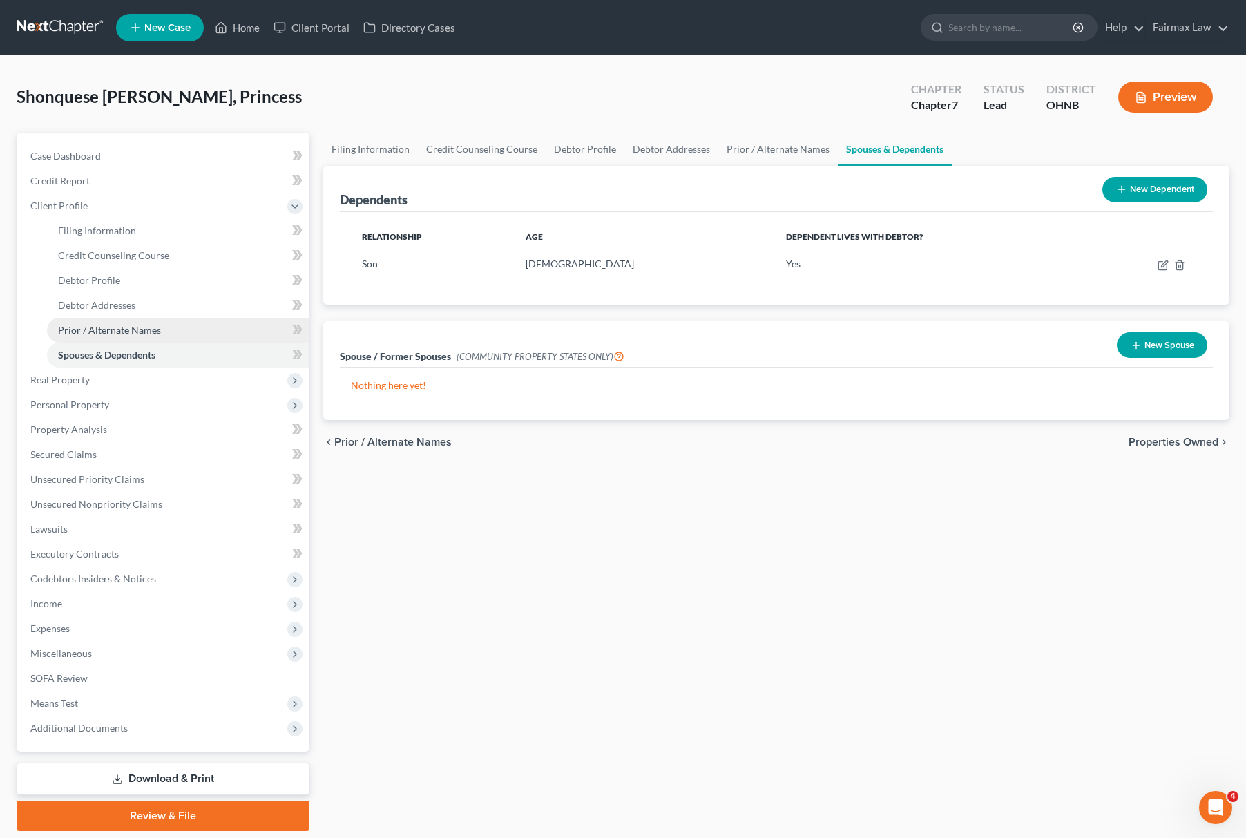
scroll to position [45, 0]
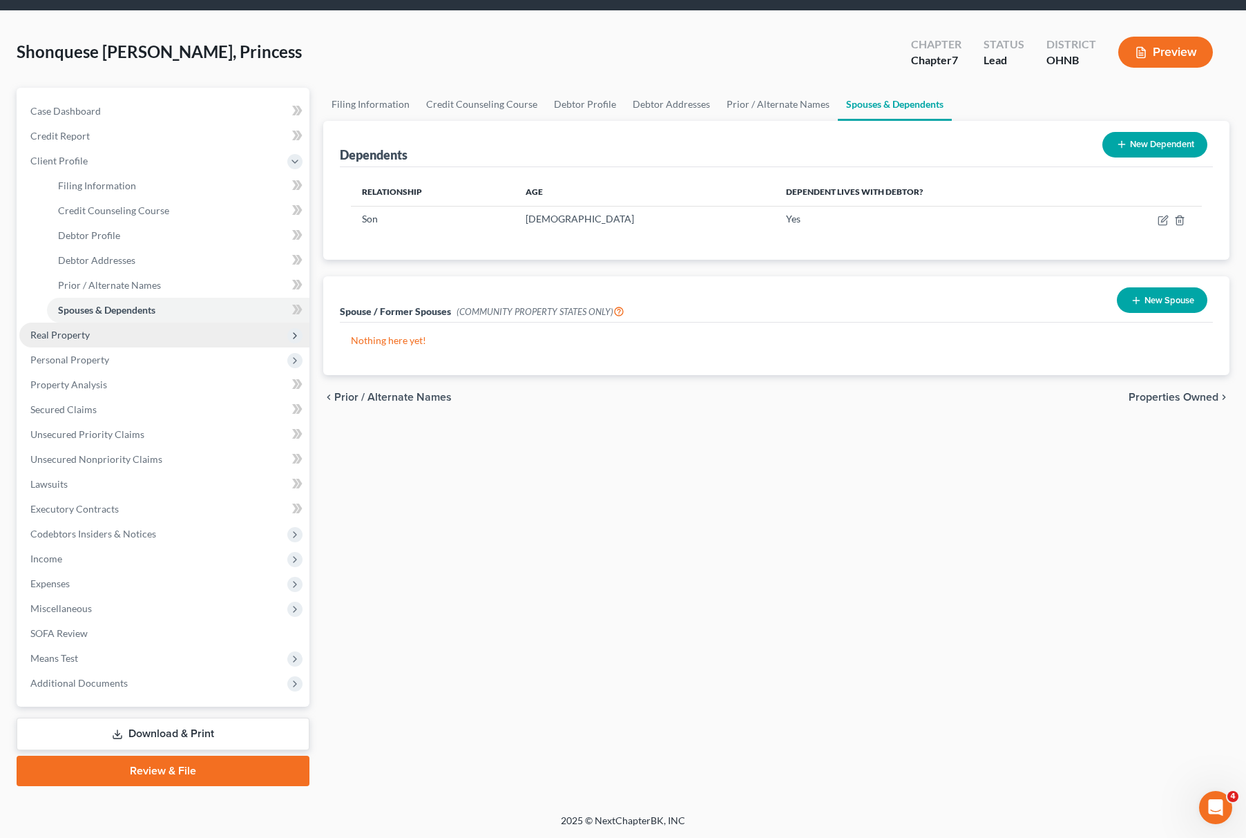
click at [104, 338] on span "Real Property" at bounding box center [164, 335] width 290 height 25
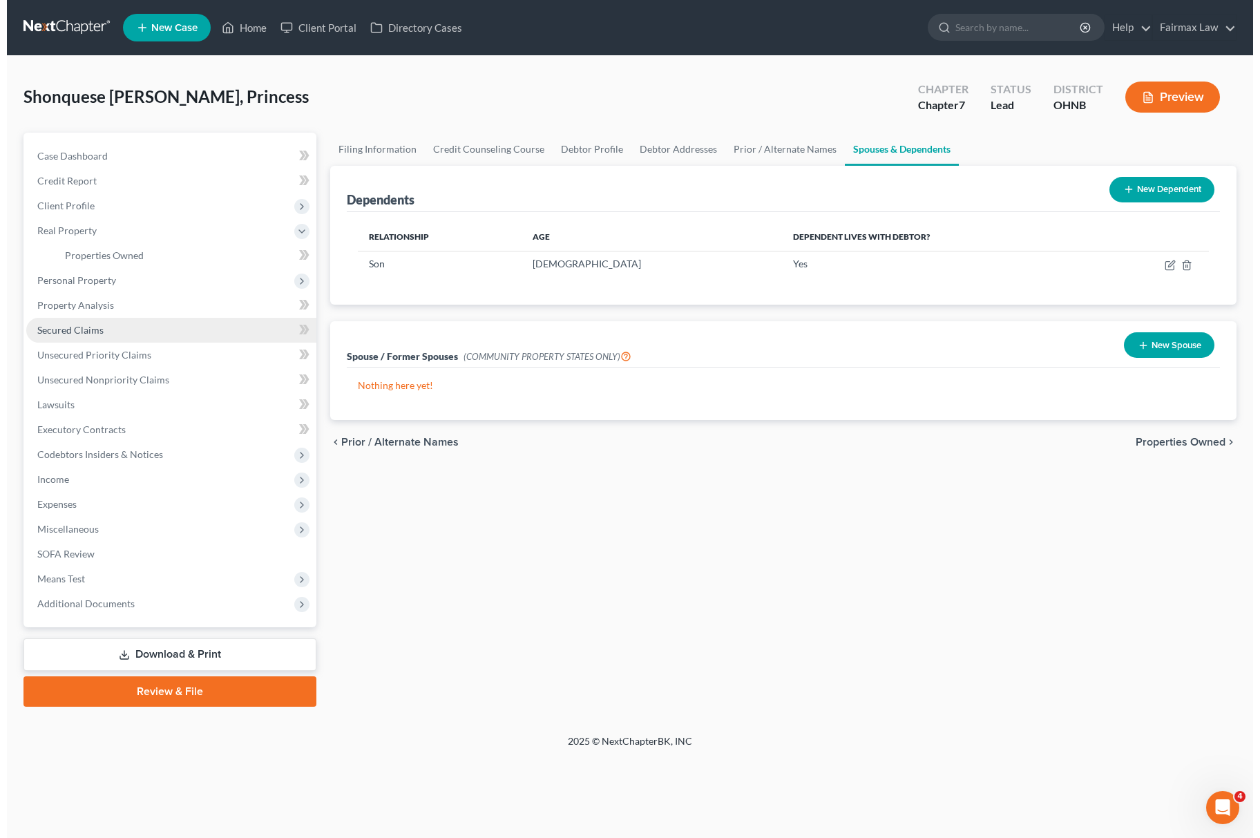
scroll to position [0, 0]
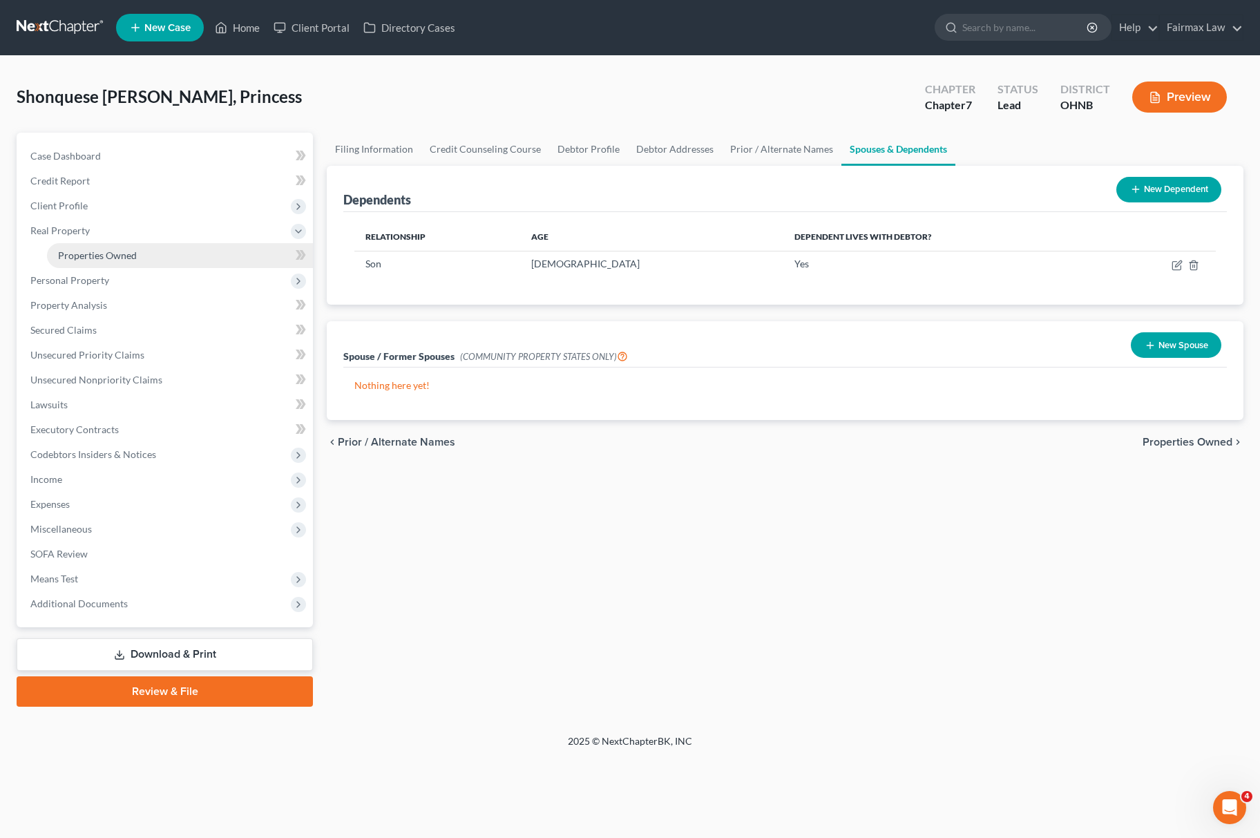
click at [133, 255] on span "Properties Owned" at bounding box center [97, 255] width 79 height 12
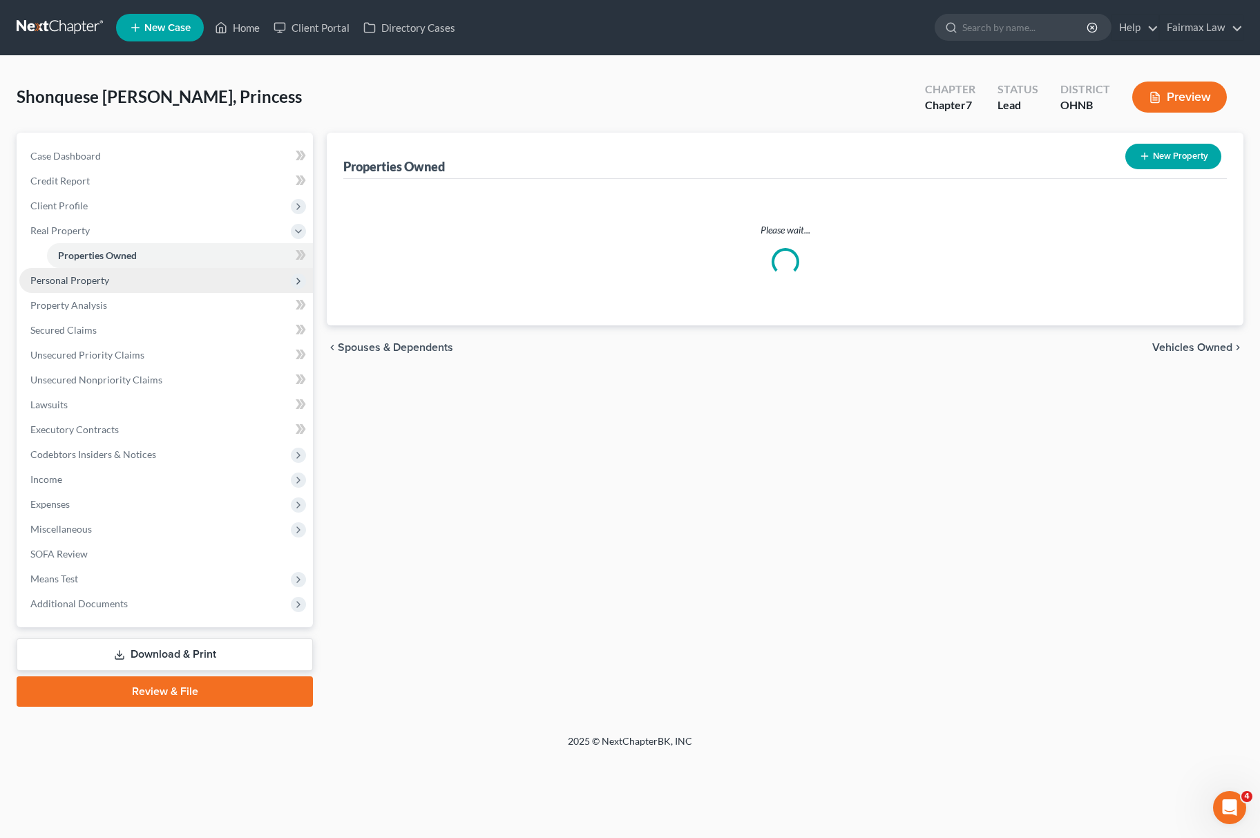
click at [117, 280] on span "Personal Property" at bounding box center [166, 280] width 294 height 25
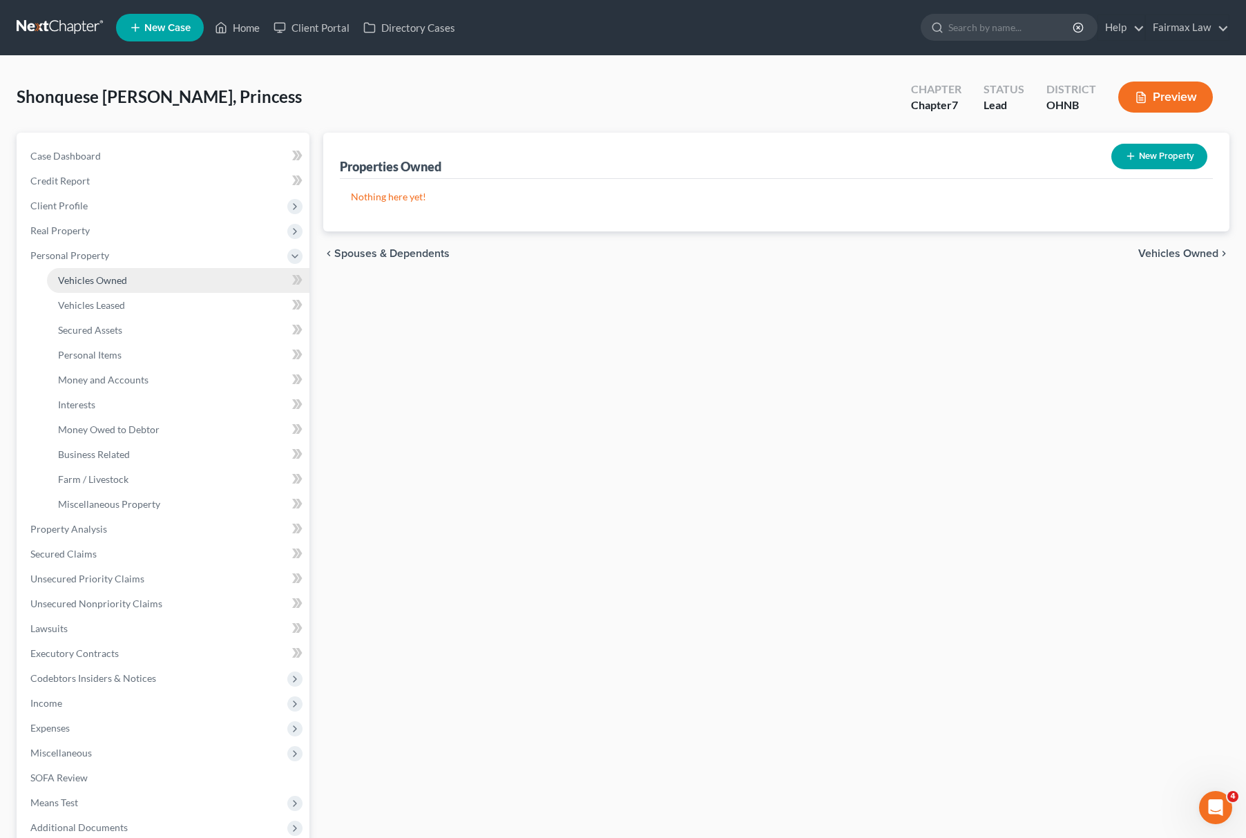
click at [117, 285] on link "Vehicles Owned" at bounding box center [178, 280] width 263 height 25
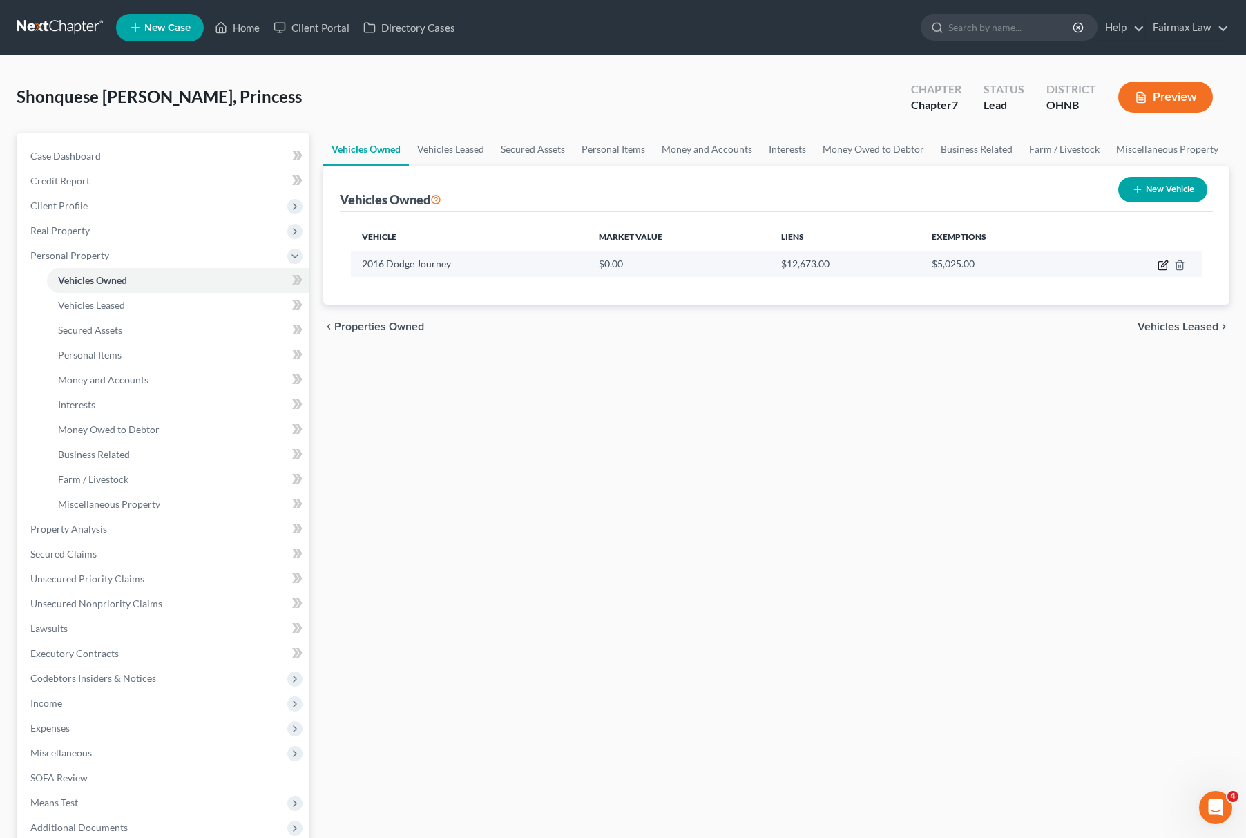
click at [1168, 265] on icon "button" at bounding box center [1163, 265] width 11 height 11
select select "0"
select select "10"
select select "2"
select select "0"
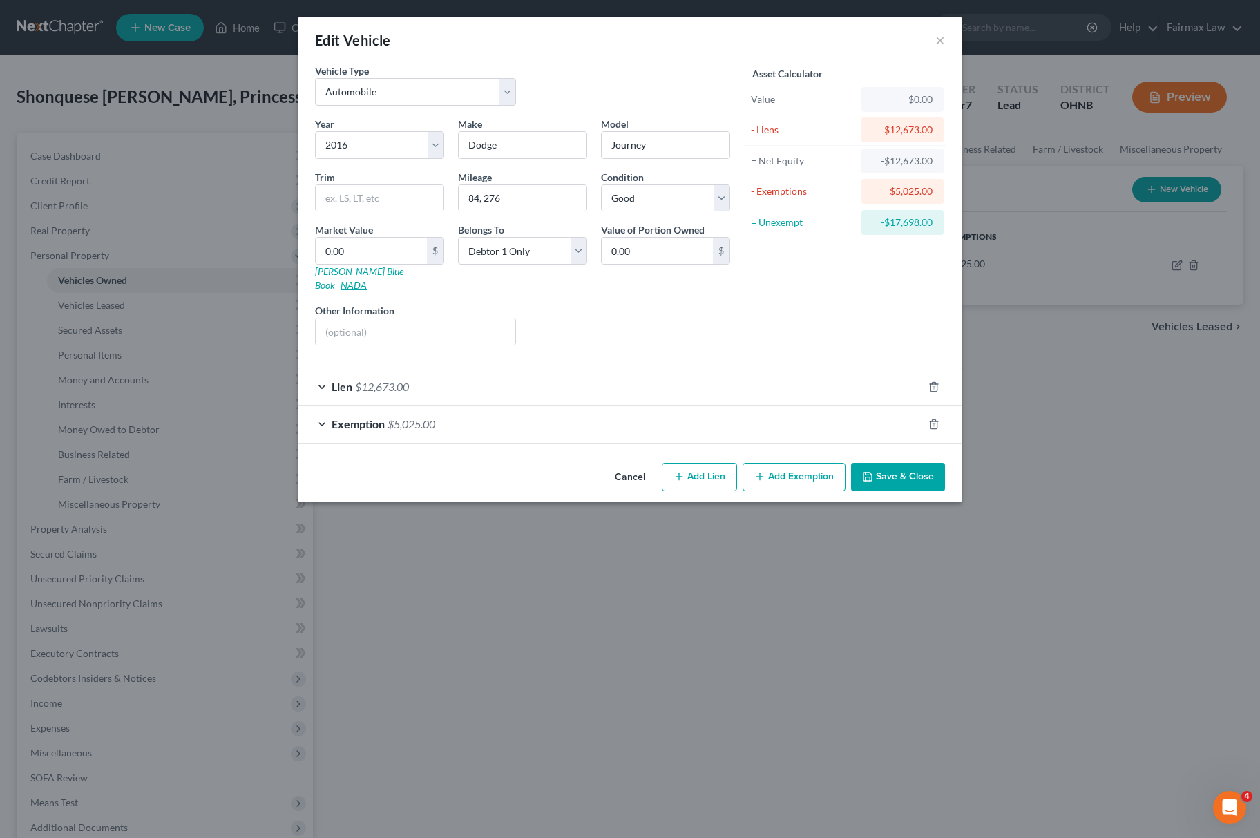
click at [367, 279] on link "NADA" at bounding box center [354, 285] width 26 height 12
click at [339, 257] on input "0.00" at bounding box center [371, 251] width 111 height 26
type input "6"
type input "6.00"
type input "60"
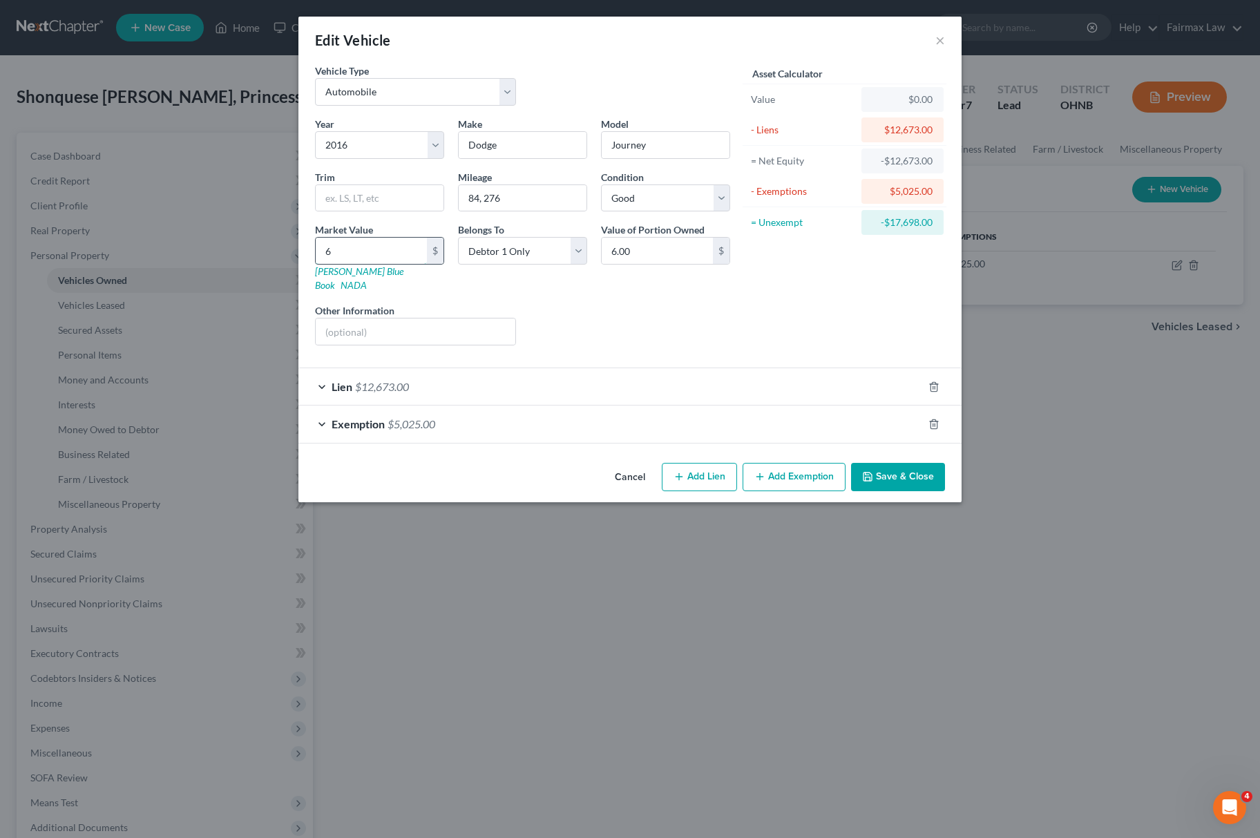
type input "60.00"
type input "606"
type input "606.00"
type input "60698"
type input "60,698.00"
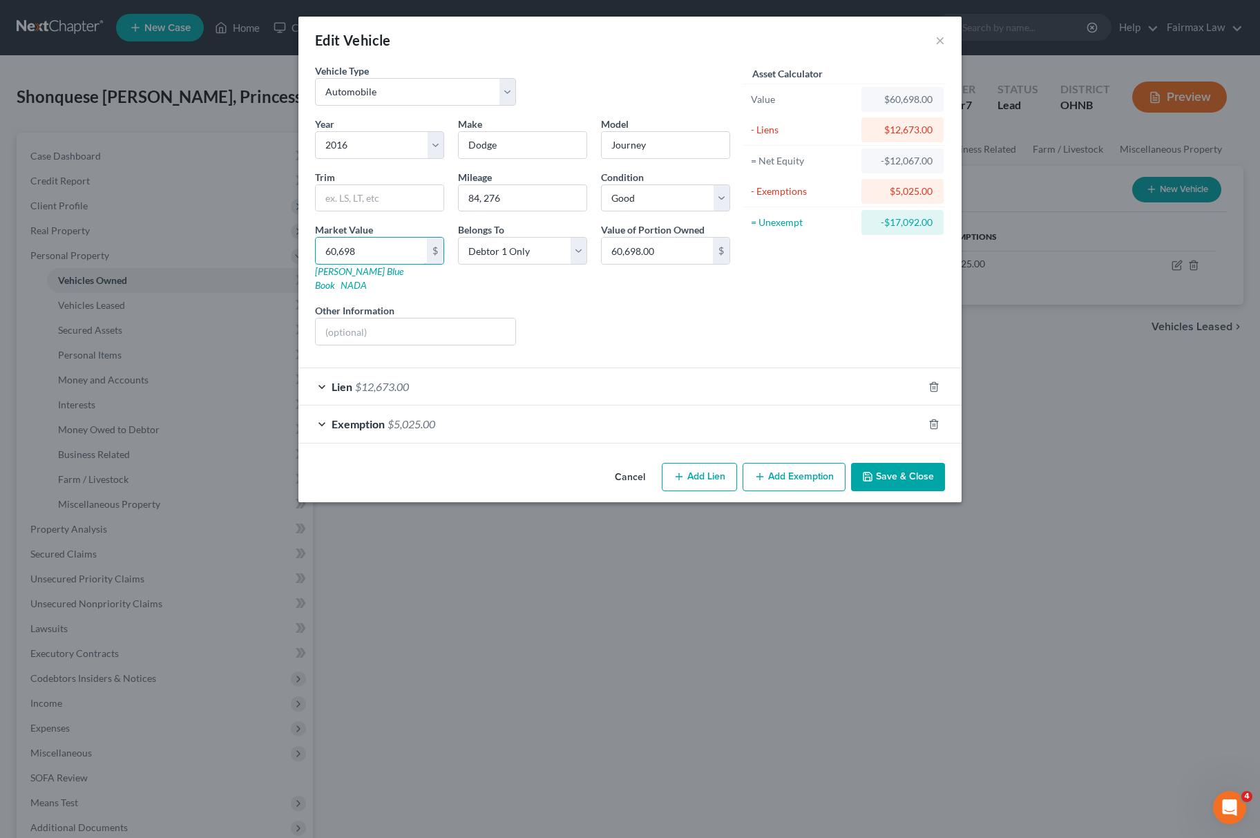
type input "60,69"
type input "6,069.00"
type input "6,06"
type input "606.00"
type input "6068"
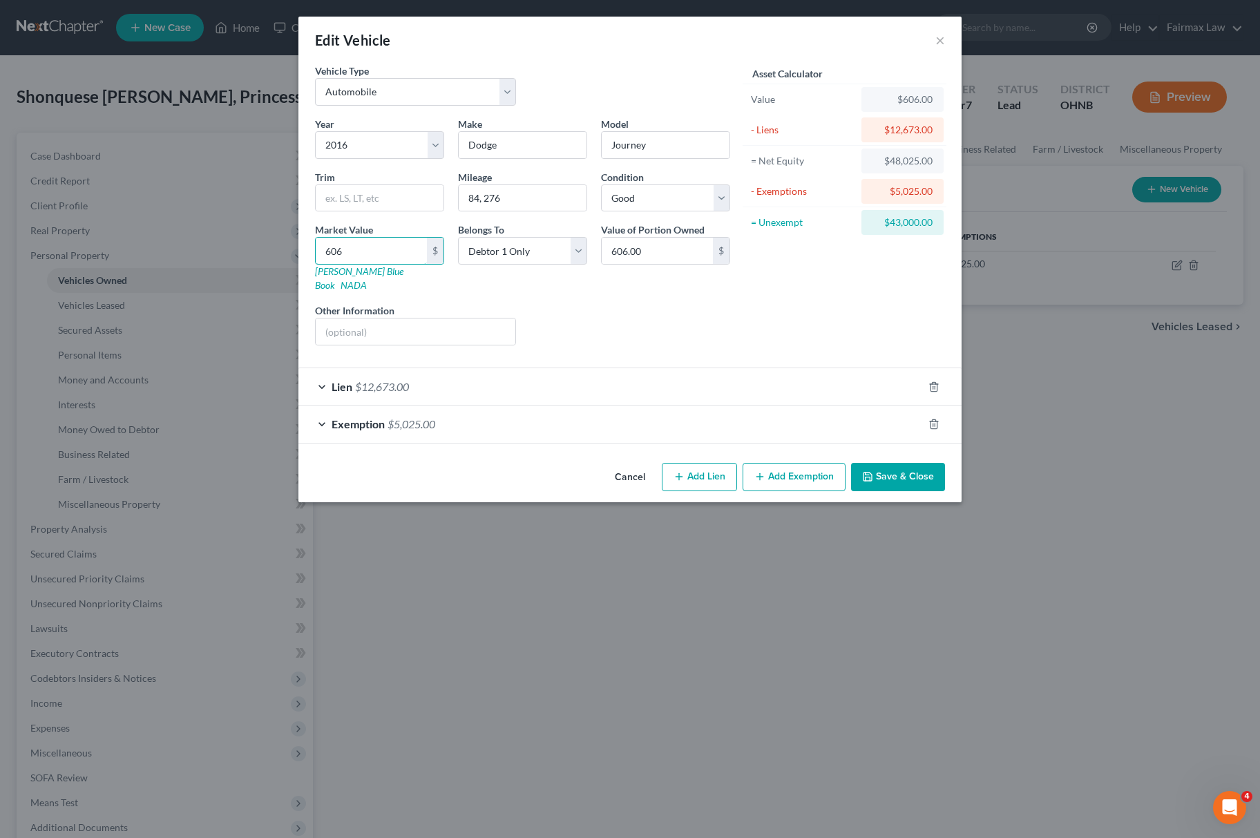
type input "6,068.00"
type input "6,068"
click at [871, 471] on icon "button" at bounding box center [867, 476] width 11 height 11
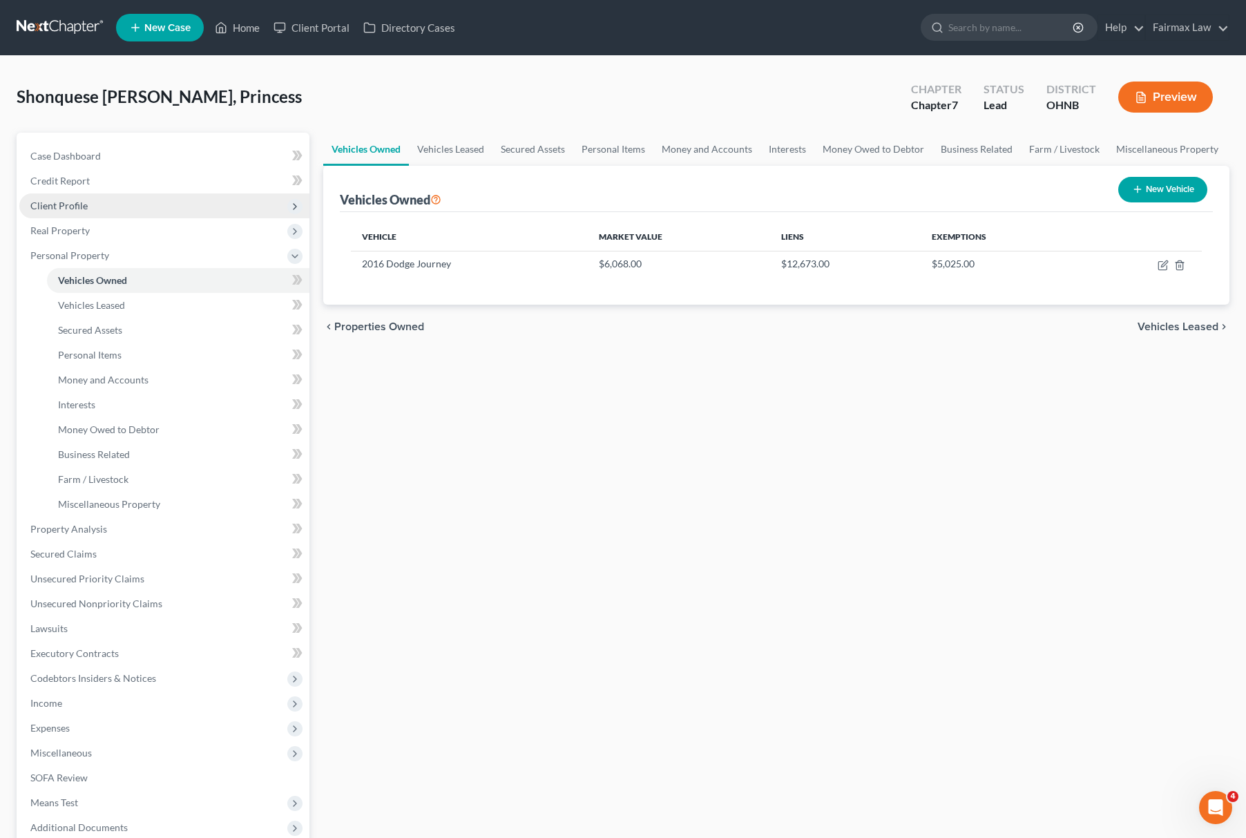
click at [173, 200] on span "Client Profile" at bounding box center [164, 205] width 290 height 25
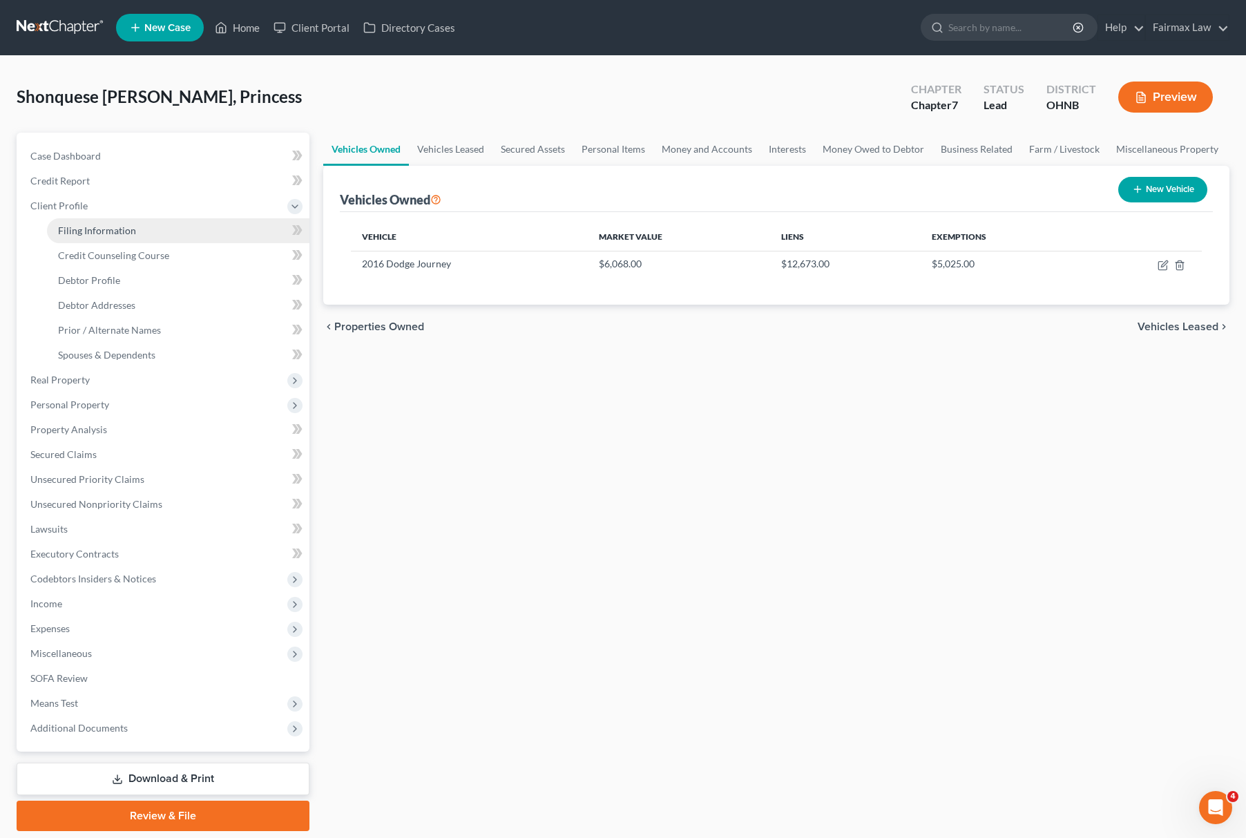
click at [117, 229] on span "Filing Information" at bounding box center [97, 231] width 78 height 12
select select "1"
select select "0"
select select "61"
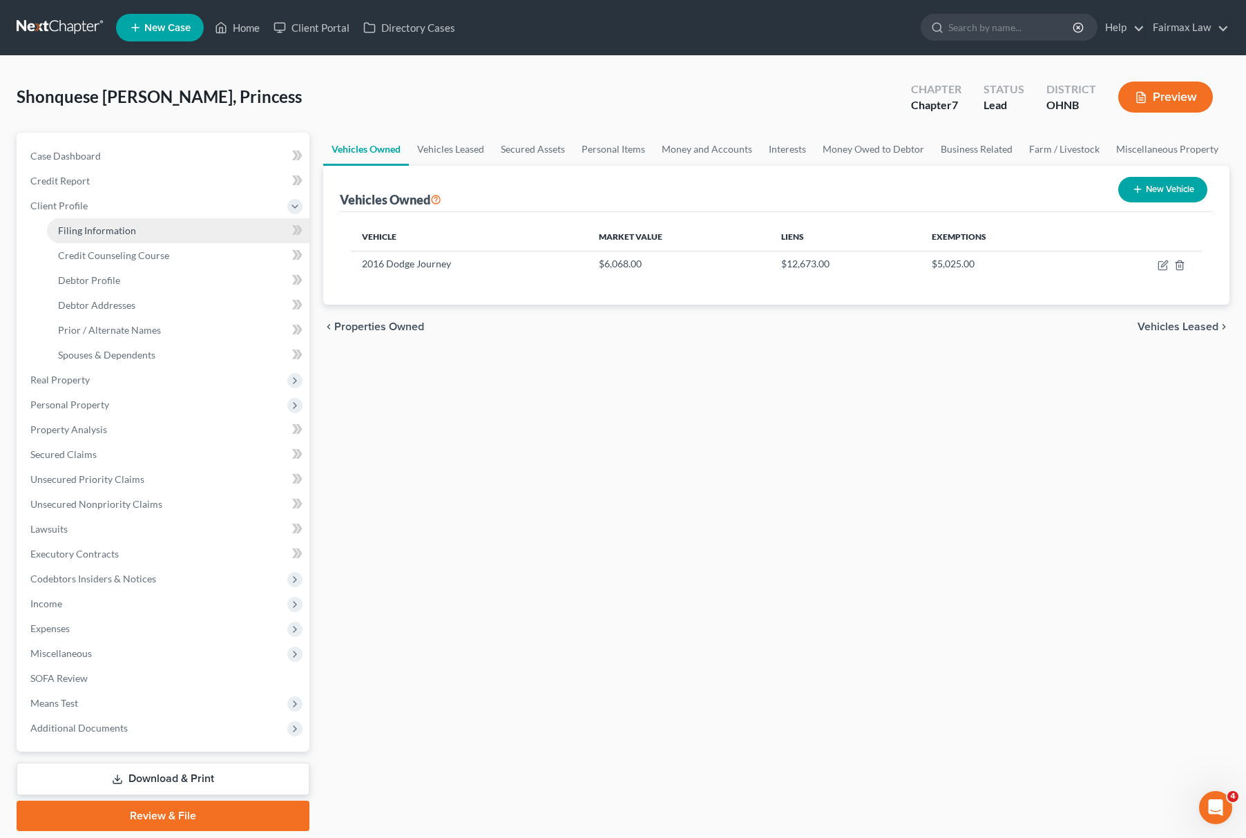
select select "12"
select select "0"
select select "36"
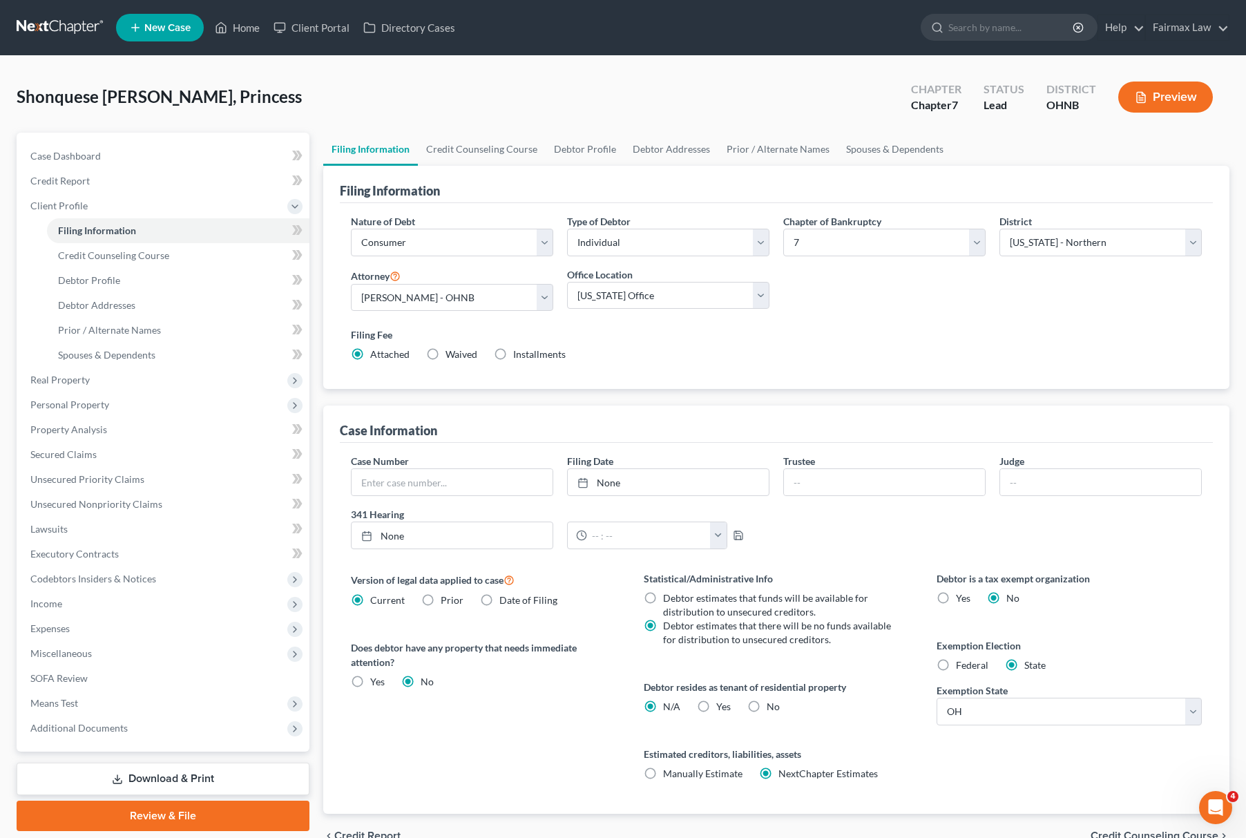
click at [513, 351] on label "Installments Installments" at bounding box center [539, 355] width 53 height 14
click at [519, 351] on input "Installments Installments" at bounding box center [523, 352] width 9 height 9
radio input "true"
radio input "false"
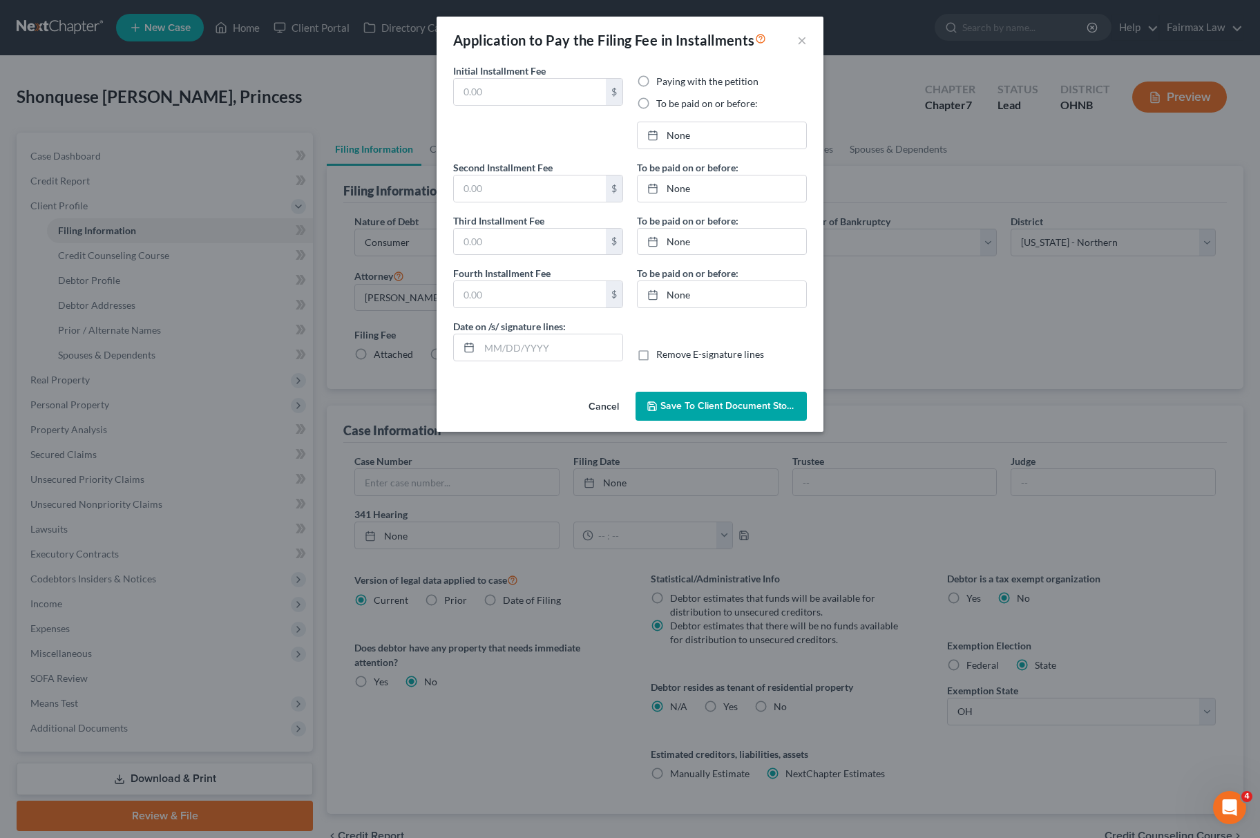
type input "0.00"
radio input "true"
type input "0.00"
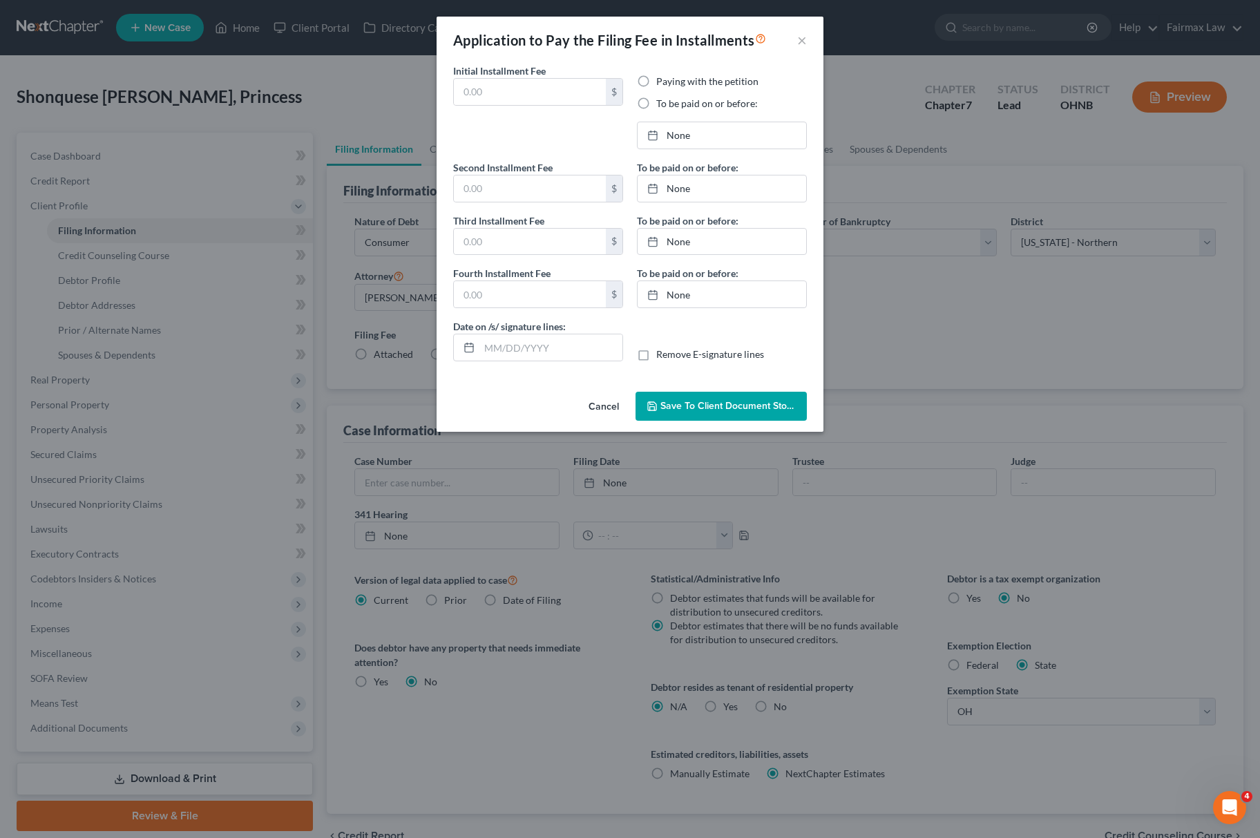
type input "[DATE]"
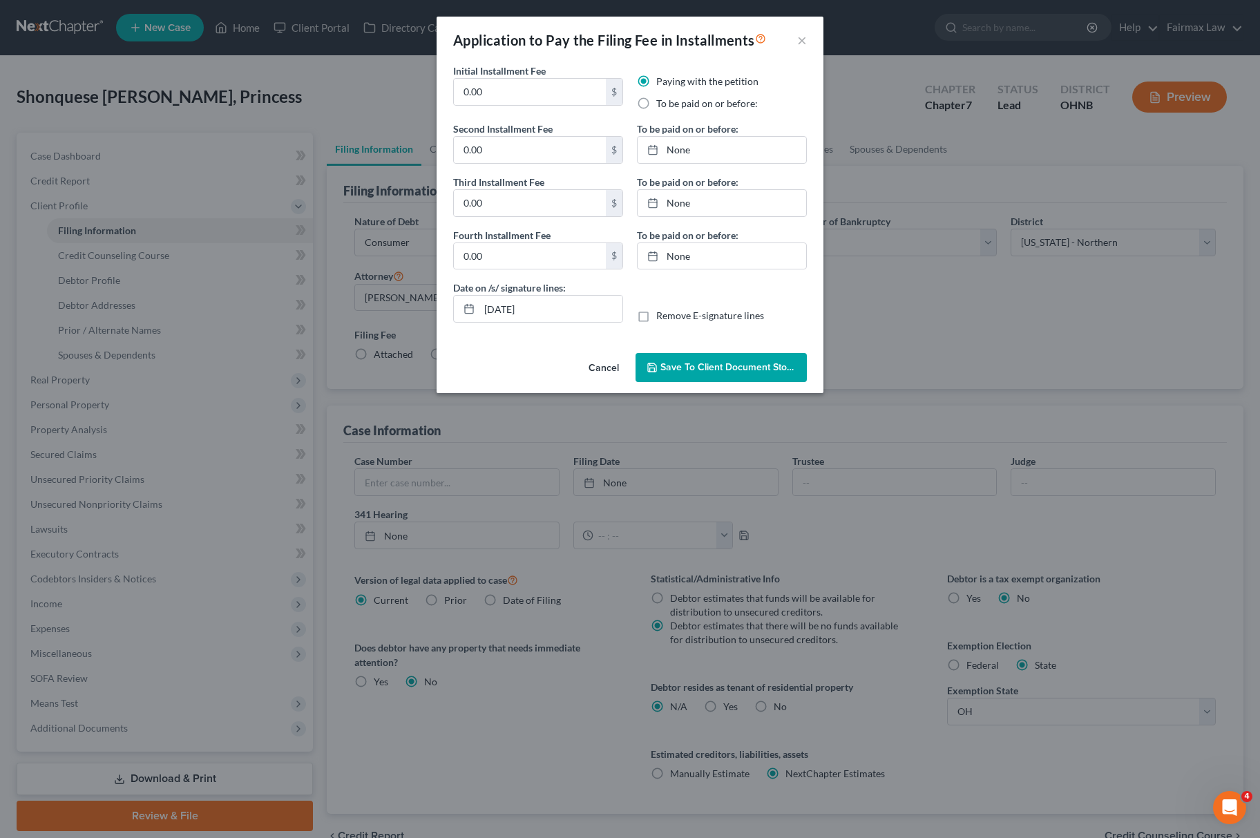
click at [656, 100] on label "To be paid on or before:" at bounding box center [707, 104] width 102 height 14
click at [662, 100] on input "To be paid on or before:" at bounding box center [666, 101] width 9 height 9
radio input "true"
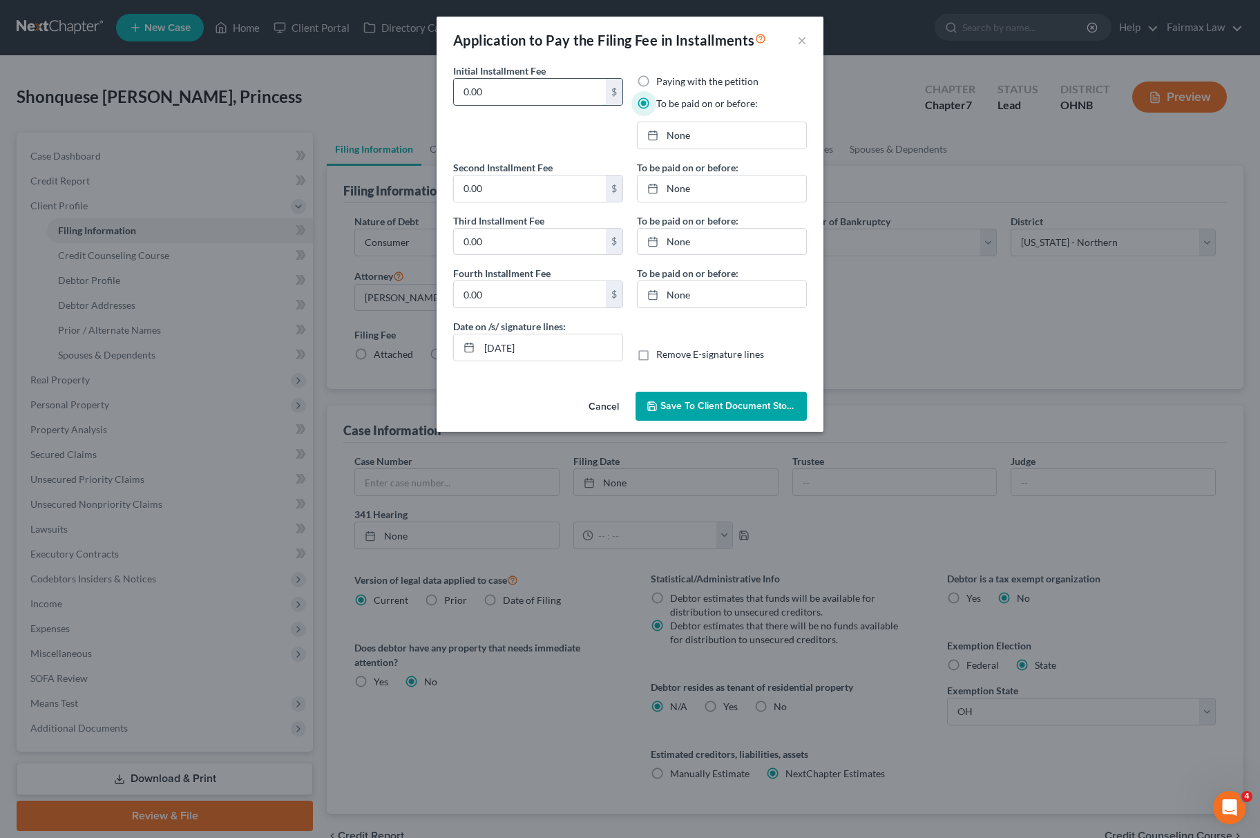
click at [523, 88] on input "0.00" at bounding box center [530, 92] width 152 height 26
drag, startPoint x: 531, startPoint y: 97, endPoint x: 457, endPoint y: 145, distance: 88.3
click at [338, 97] on div "Application to Pay the Filing Fee in Installments × Initial Installment Fee 84.…" at bounding box center [630, 419] width 1260 height 838
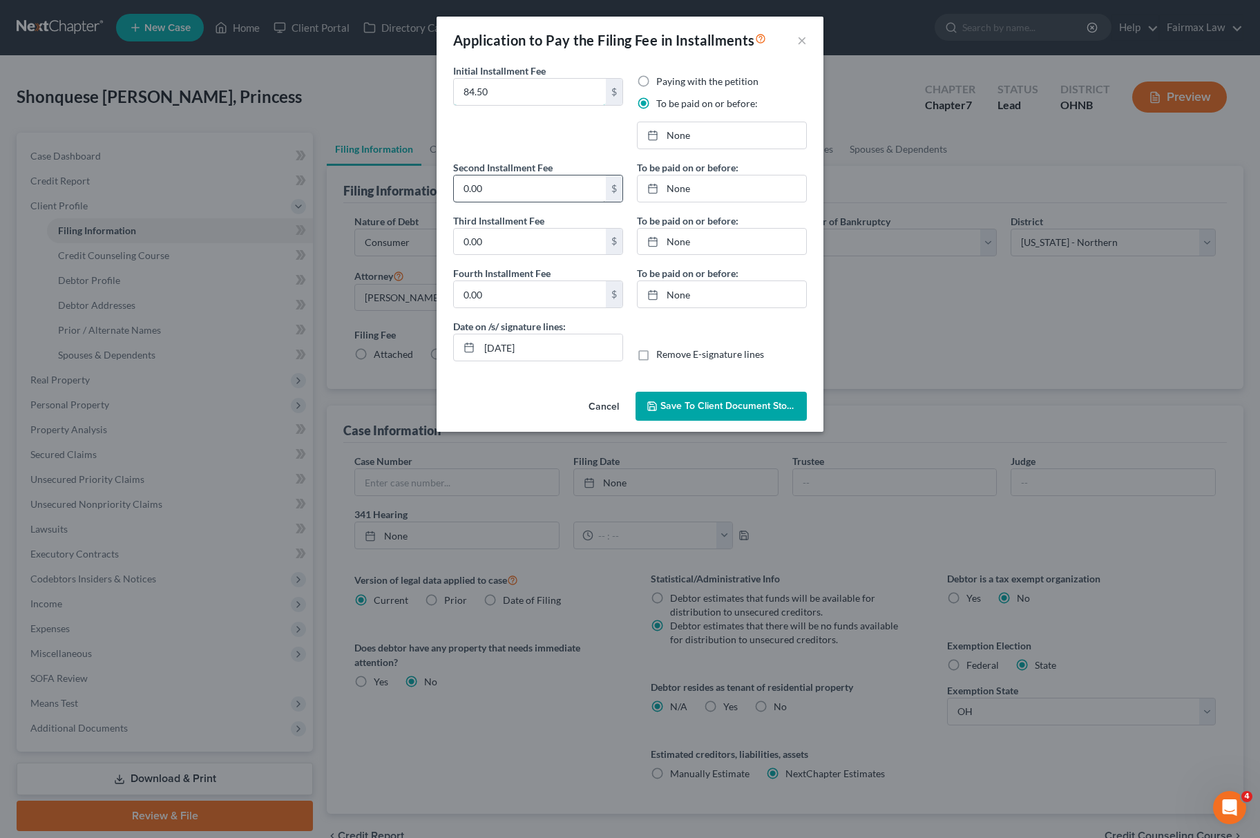
type input "84.50"
drag, startPoint x: 496, startPoint y: 187, endPoint x: 506, endPoint y: 207, distance: 23.2
click at [496, 188] on input "0.00" at bounding box center [530, 188] width 152 height 26
paste input "84.5"
type input "84.50"
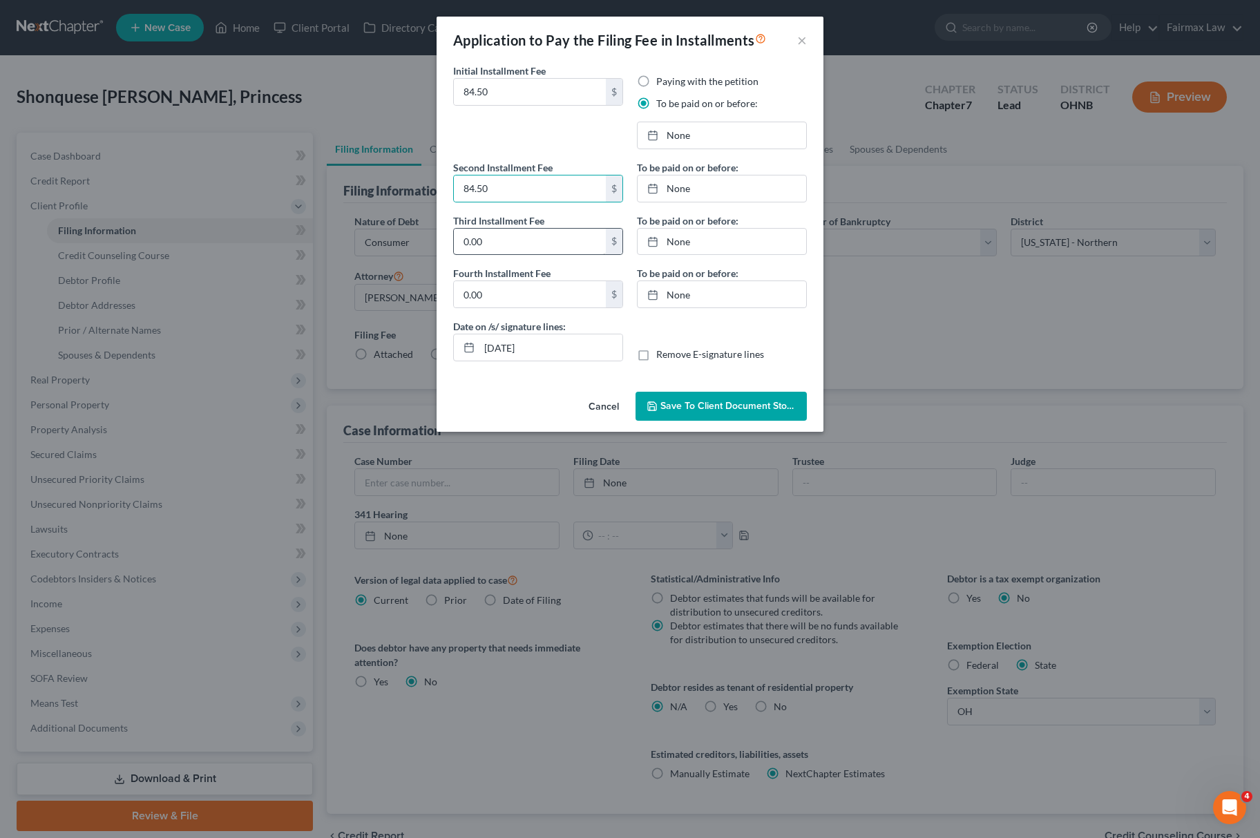
drag, startPoint x: 504, startPoint y: 227, endPoint x: 504, endPoint y: 242, distance: 14.5
click at [506, 228] on div "Third Installment Fee 0.00 $" at bounding box center [538, 234] width 170 height 42
drag, startPoint x: 504, startPoint y: 242, endPoint x: 504, endPoint y: 249, distance: 7.6
click at [506, 243] on input "0.00" at bounding box center [530, 242] width 152 height 26
paste input "84.5"
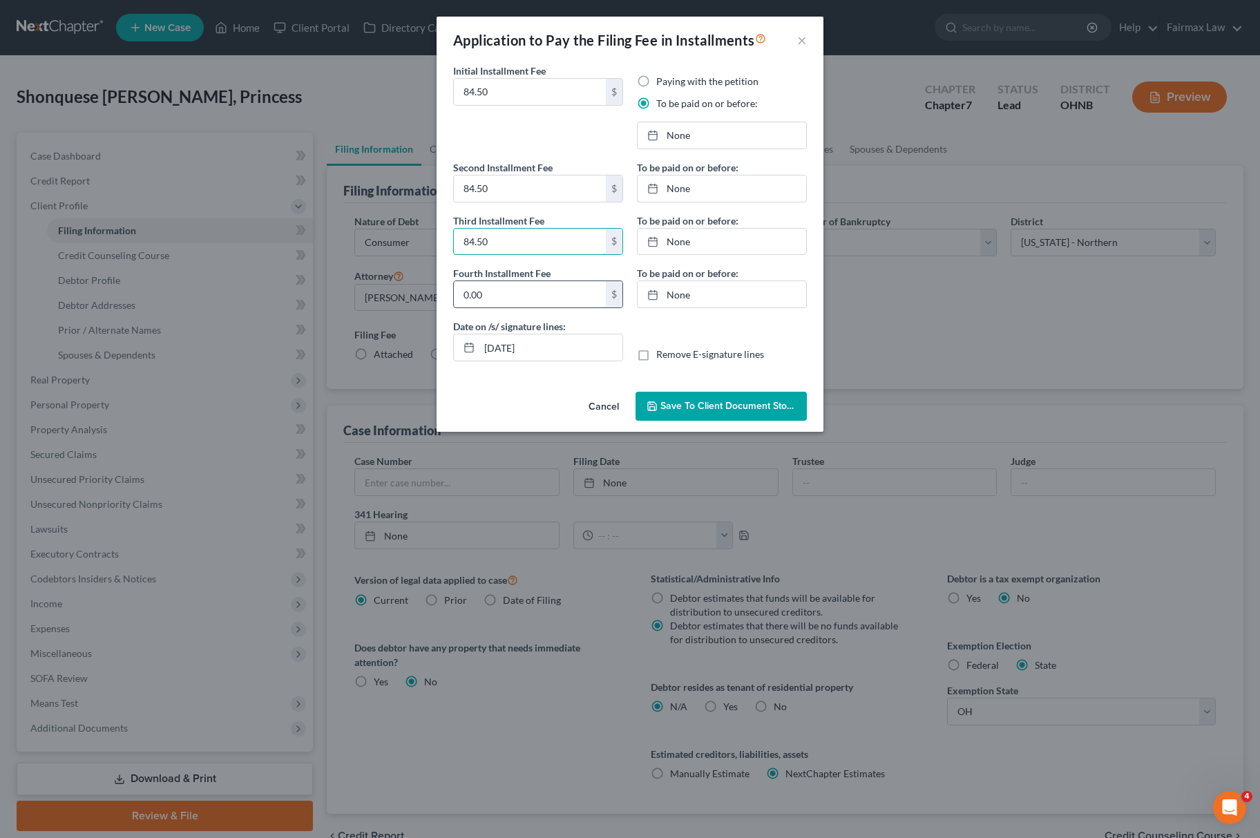
type input "84.50"
click at [502, 294] on input "0.00" at bounding box center [530, 294] width 152 height 26
paste input "84.5"
type input "84.50"
click at [713, 141] on link "None" at bounding box center [722, 135] width 169 height 26
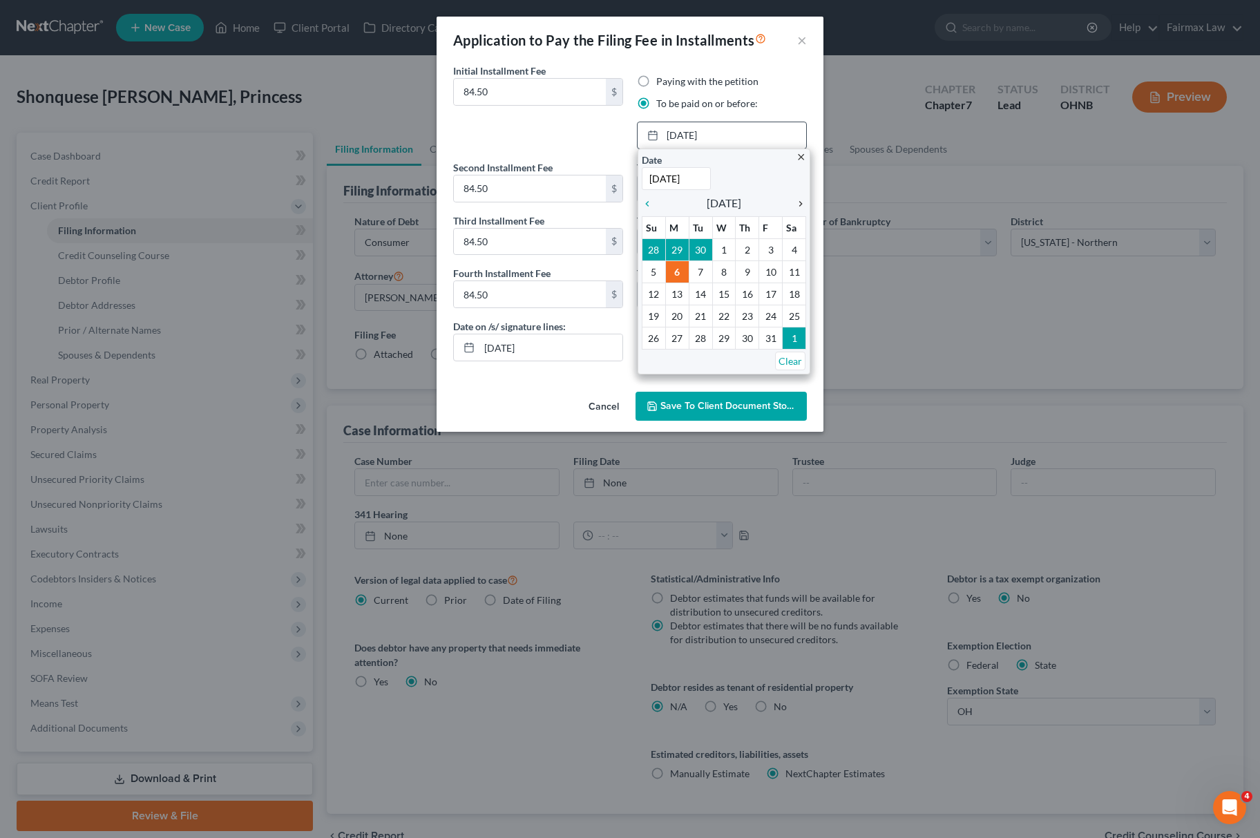
click at [800, 203] on icon "chevron_right" at bounding box center [797, 203] width 18 height 11
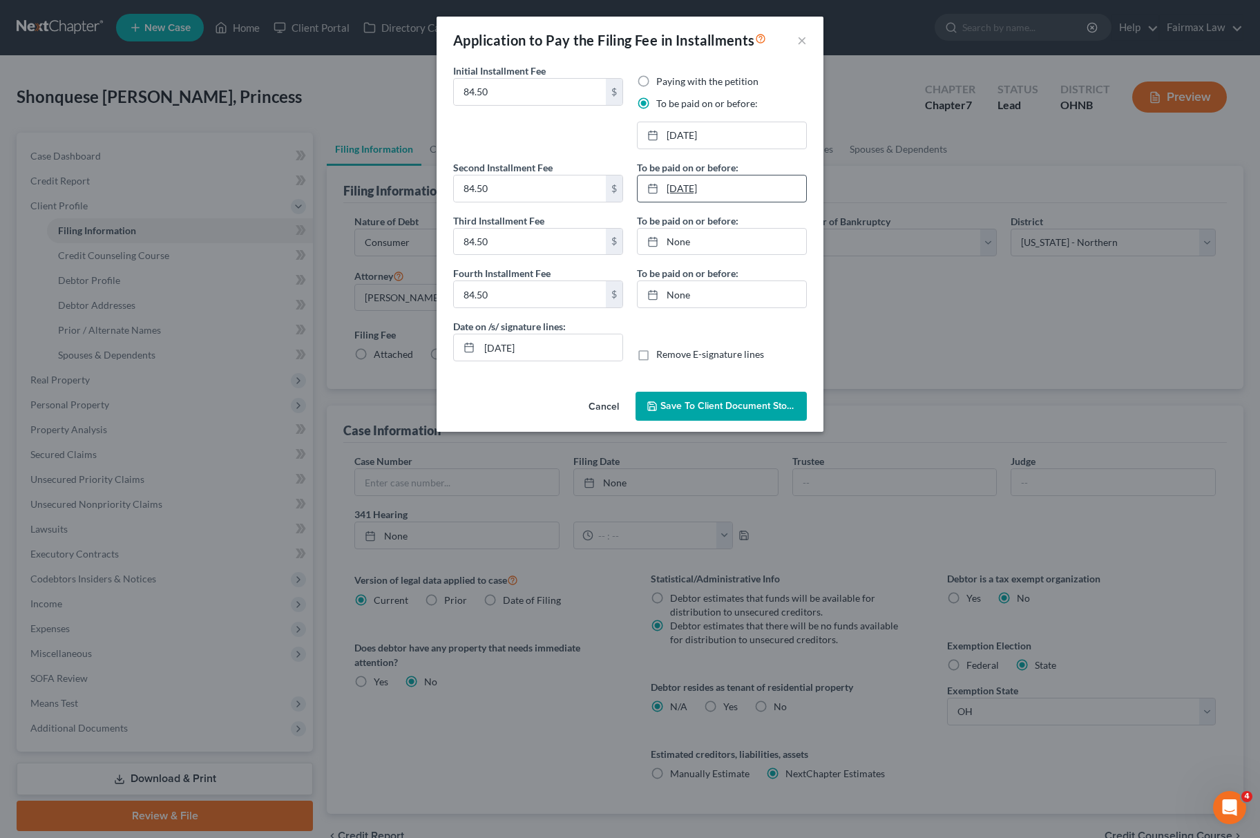
click at [714, 189] on link "[DATE]" at bounding box center [722, 188] width 169 height 26
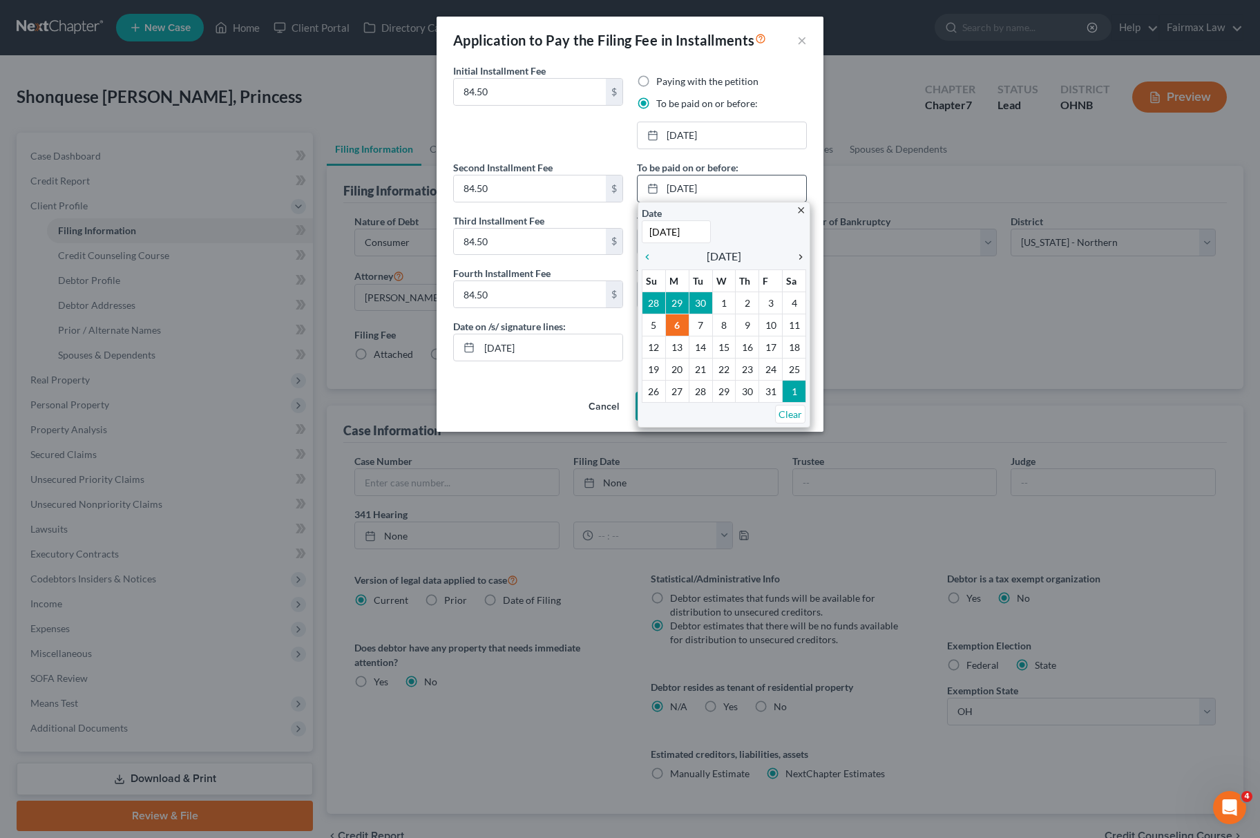
click at [802, 251] on icon "chevron_right" at bounding box center [797, 256] width 18 height 11
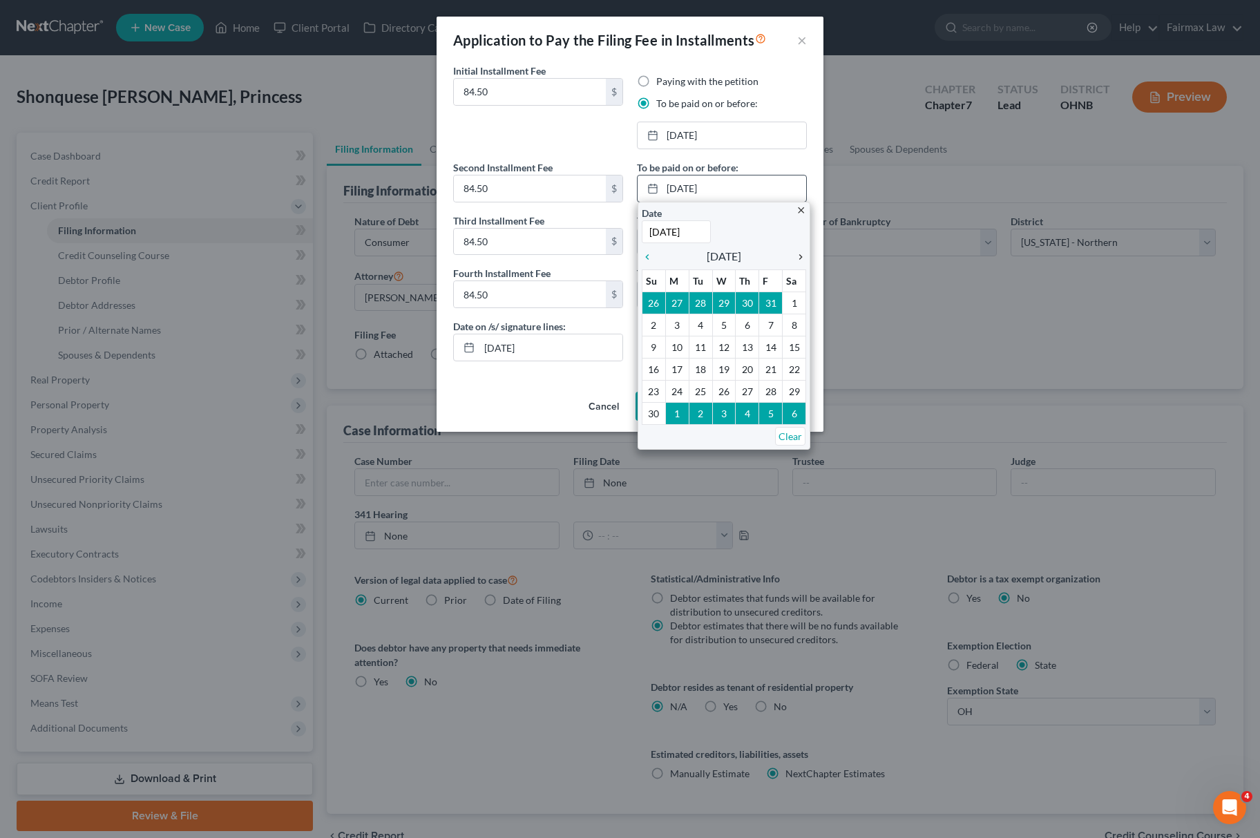
click at [797, 253] on icon "chevron_right" at bounding box center [797, 256] width 18 height 11
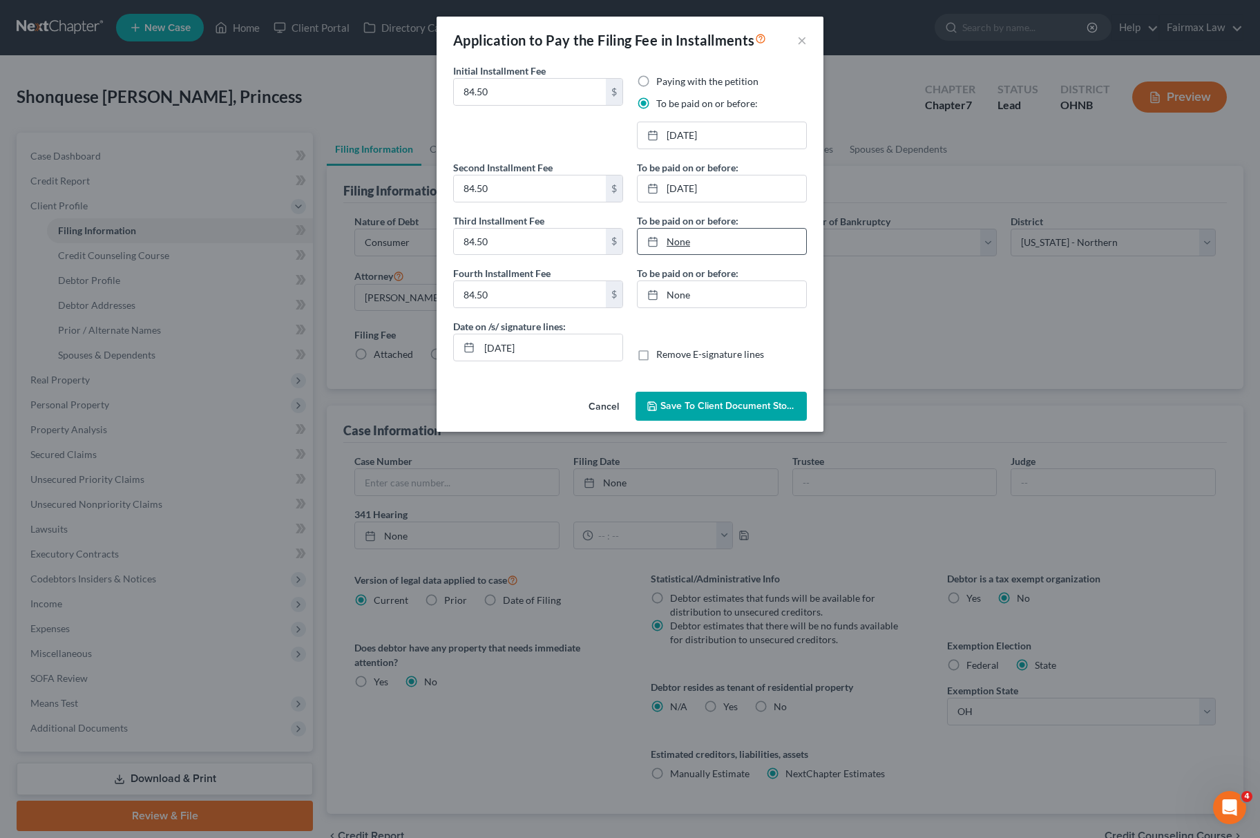
type input "[DATE]"
click at [727, 243] on link "[DATE]" at bounding box center [722, 242] width 169 height 26
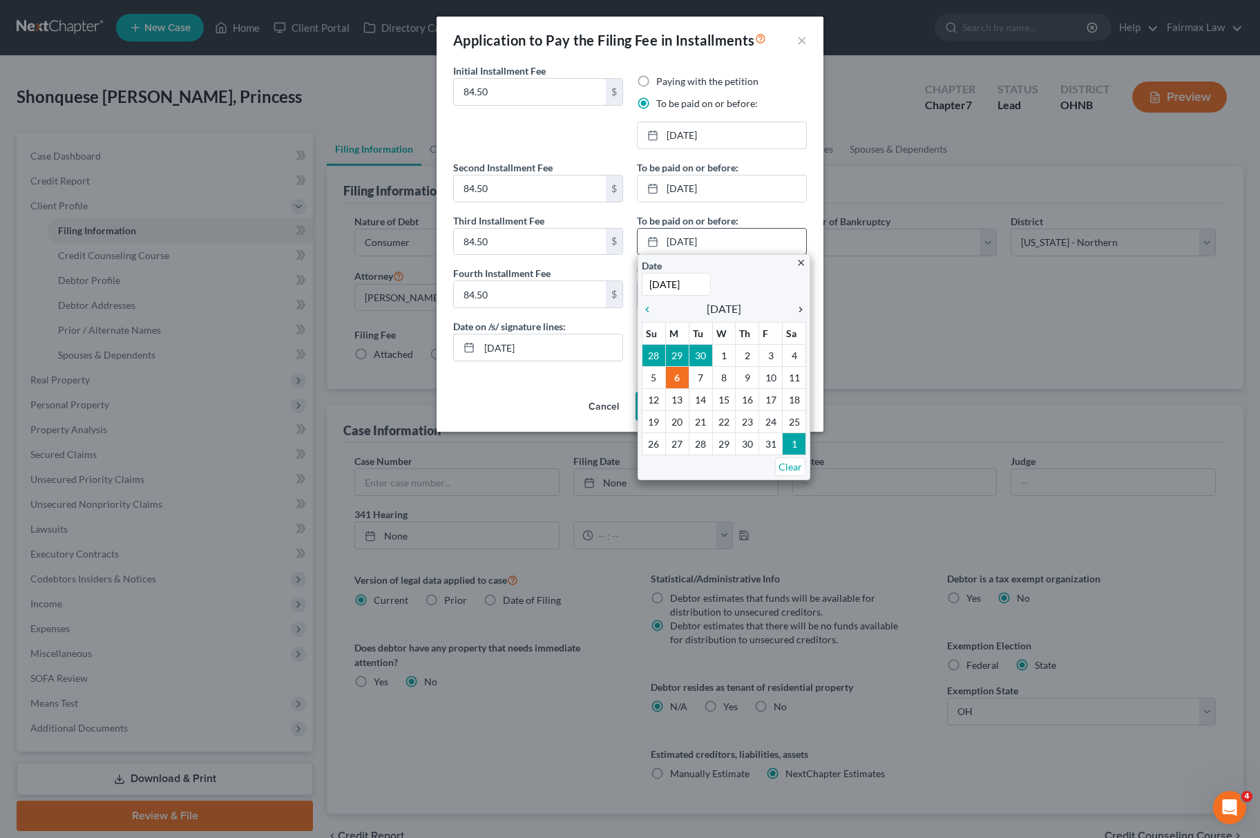
click at [794, 315] on icon "chevron_right" at bounding box center [797, 309] width 18 height 11
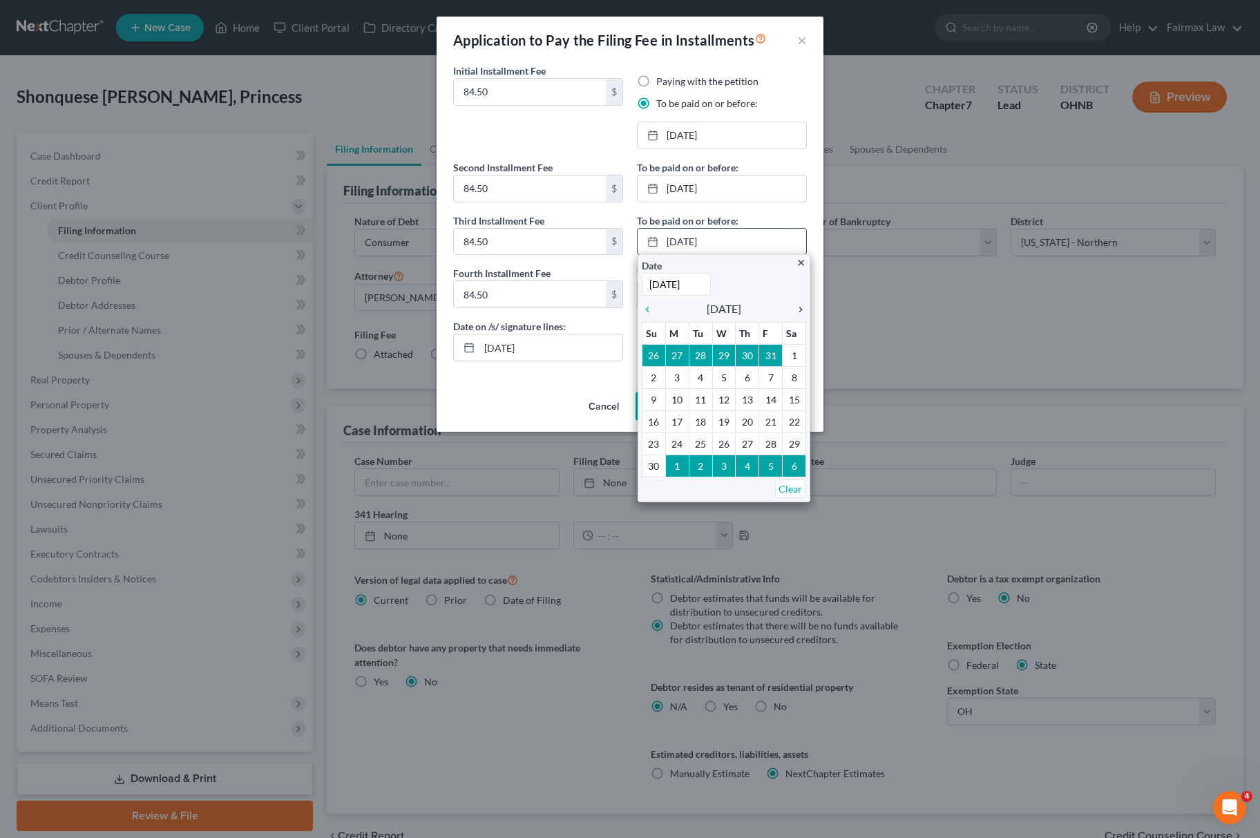
click at [794, 315] on icon "chevron_right" at bounding box center [797, 309] width 18 height 11
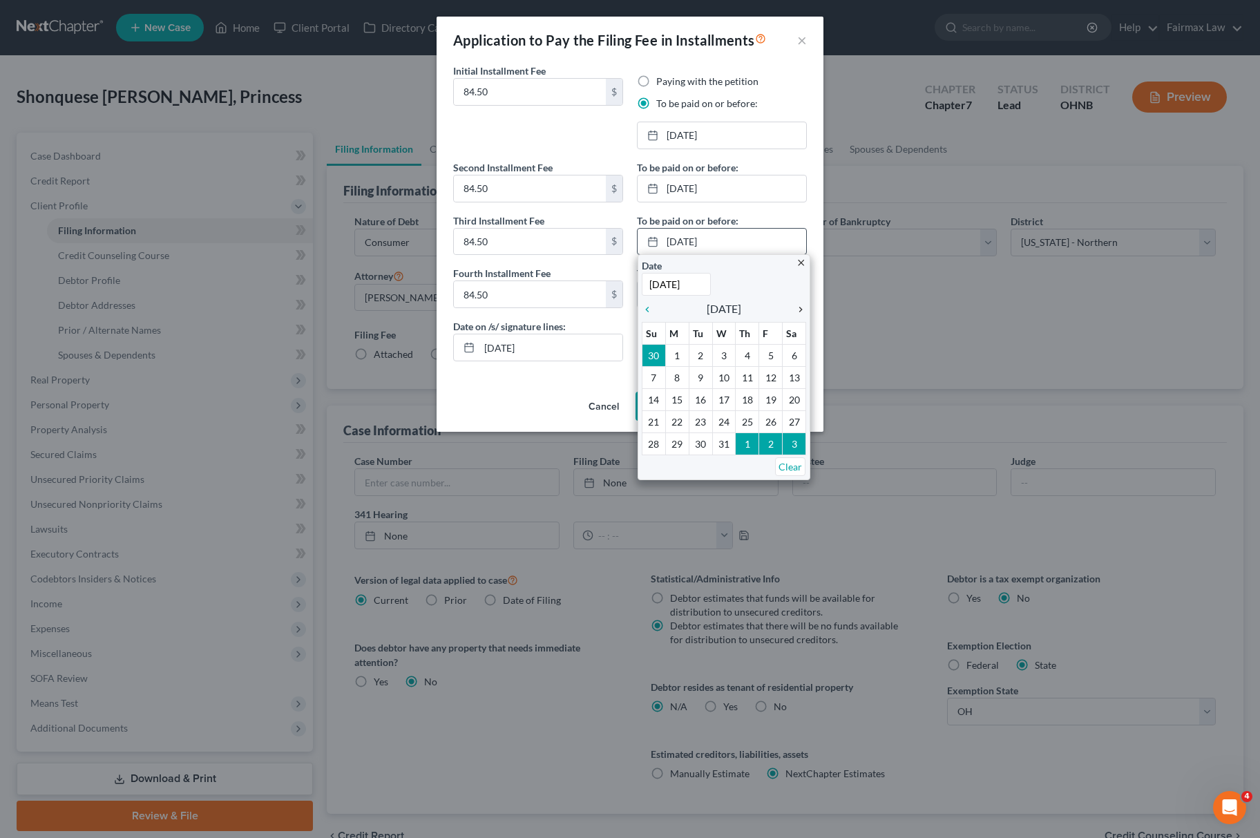
click at [794, 315] on icon "chevron_right" at bounding box center [797, 309] width 18 height 11
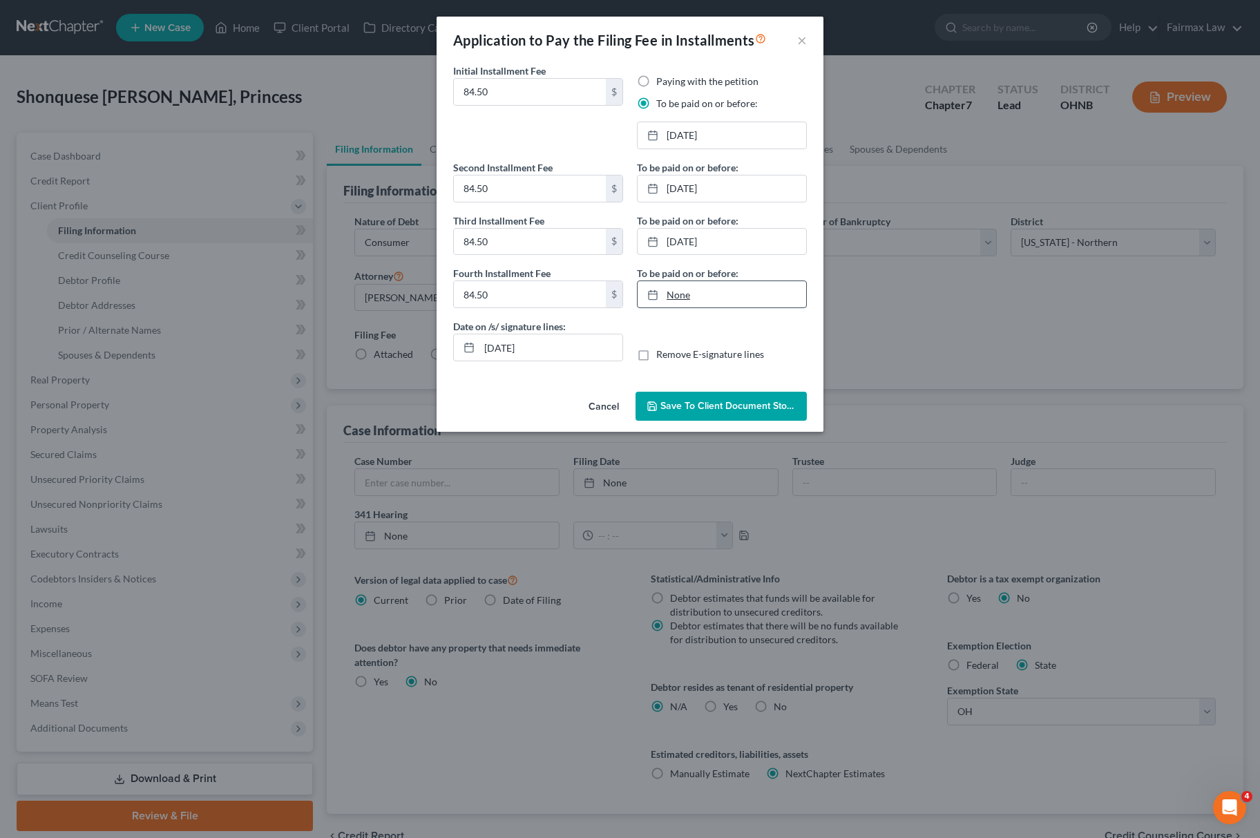
type input "[DATE]"
click at [724, 299] on link "None" at bounding box center [722, 294] width 169 height 26
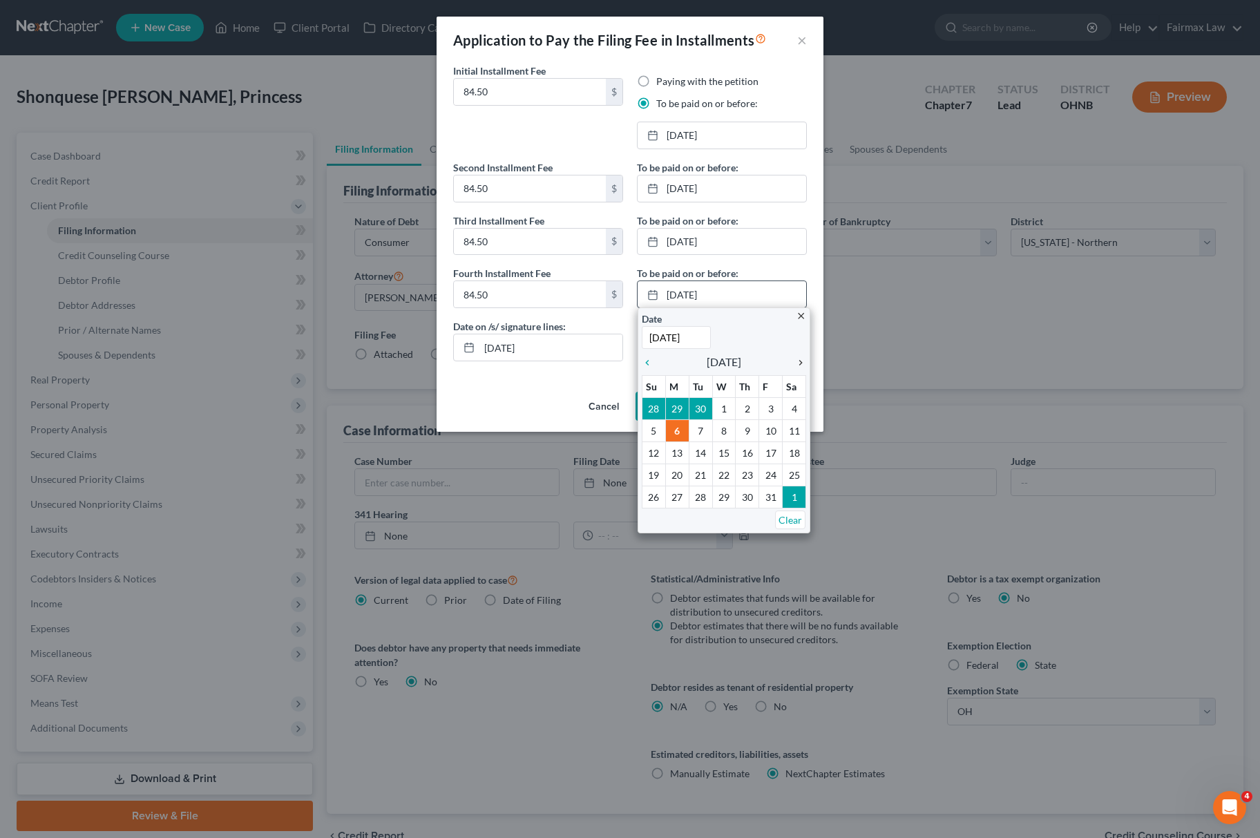
click at [799, 368] on icon "chevron_right" at bounding box center [797, 362] width 18 height 11
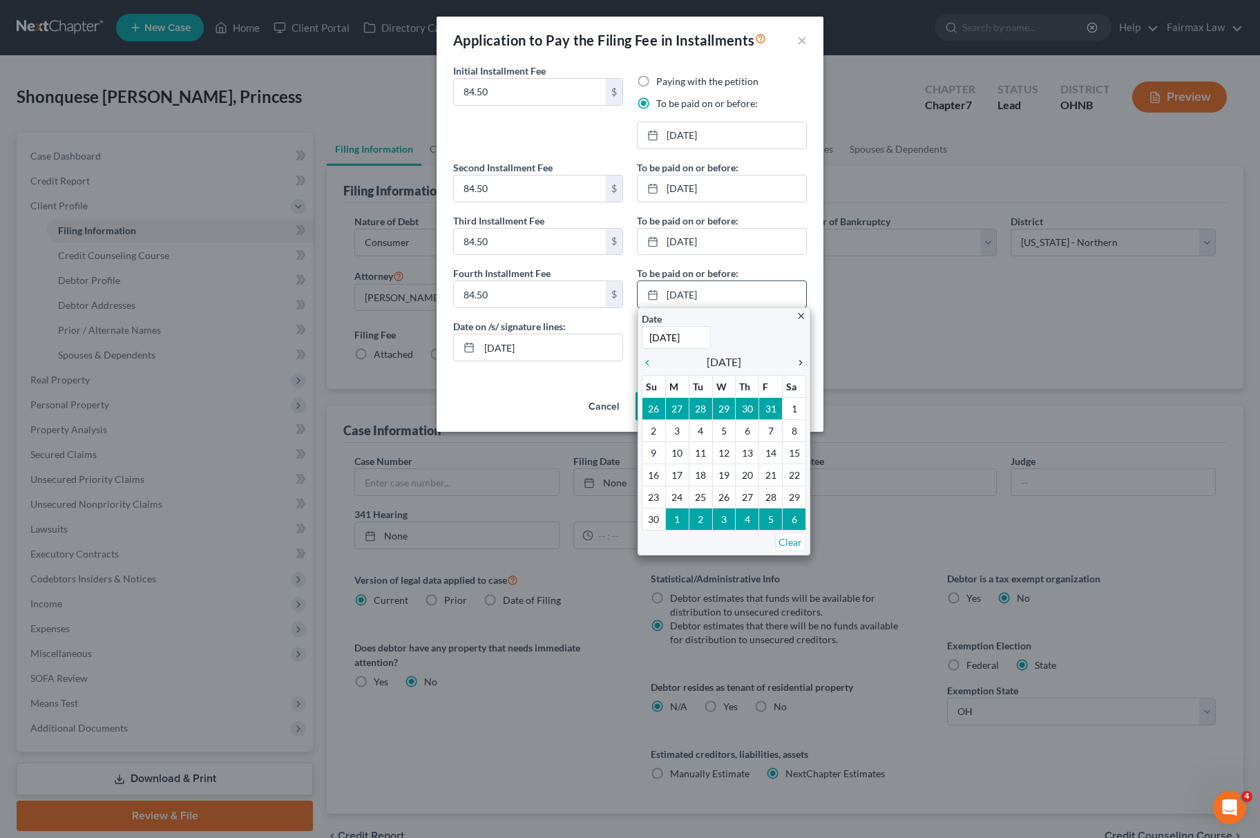
click at [799, 368] on icon "chevron_right" at bounding box center [797, 362] width 18 height 11
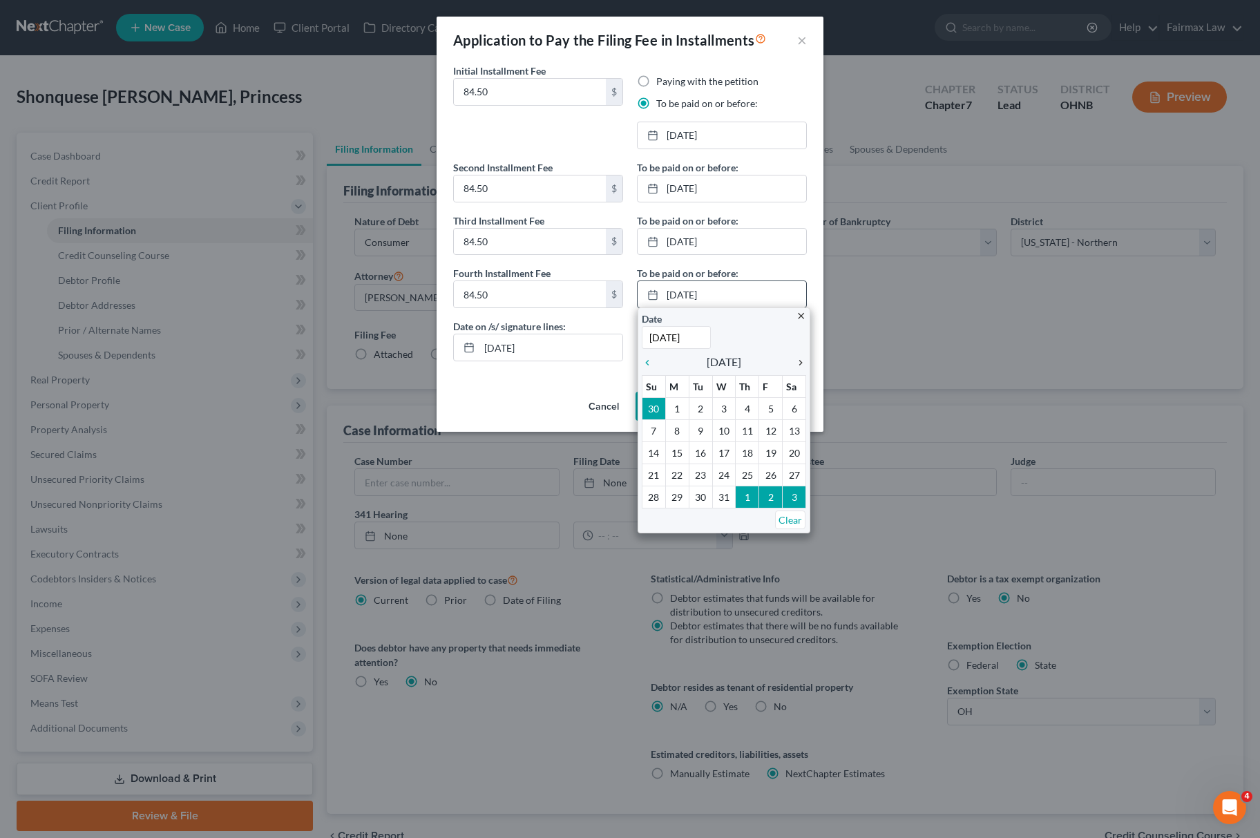
click at [799, 368] on icon "chevron_right" at bounding box center [797, 362] width 18 height 11
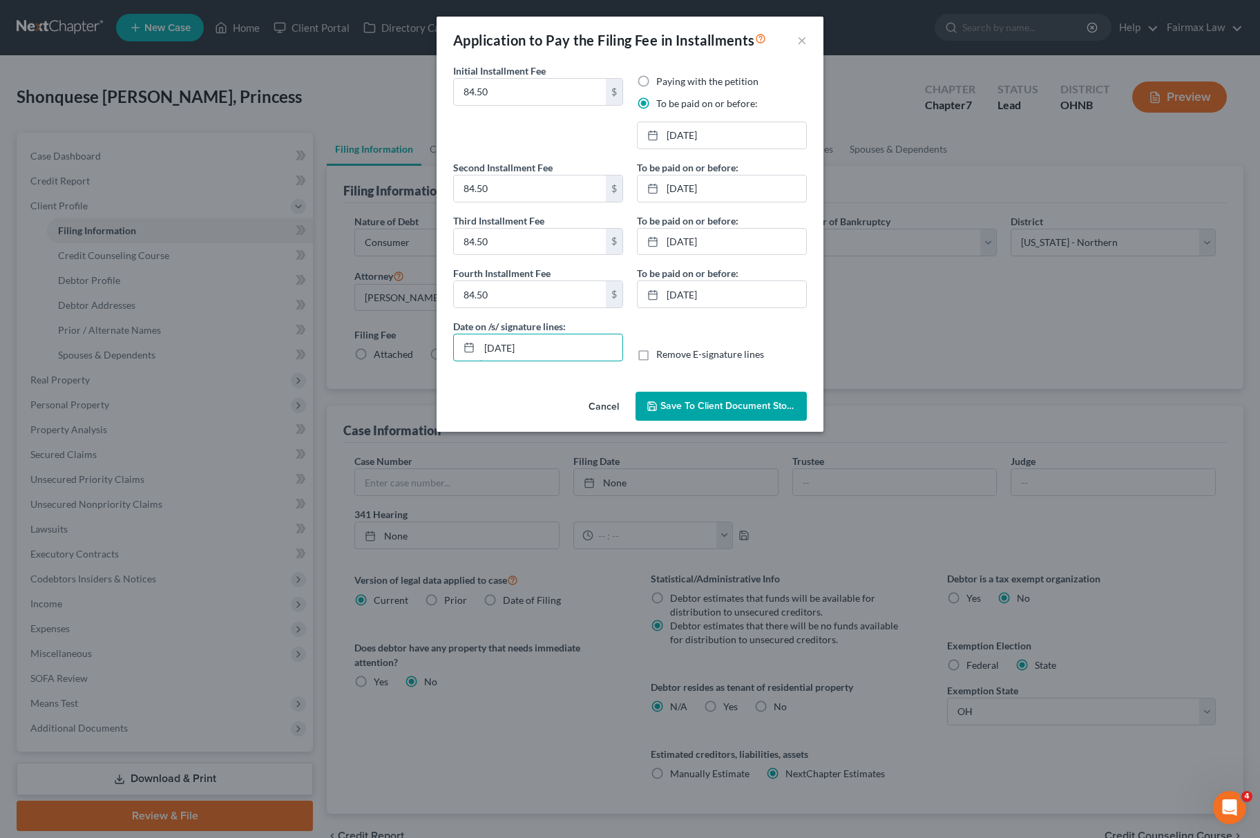
drag, startPoint x: 617, startPoint y: 343, endPoint x: 429, endPoint y: 346, distance: 188.0
click at [429, 346] on div "Application to Pay the Filing Fee in Installments × Initial Installment Fee 84.…" at bounding box center [630, 419] width 1260 height 838
click at [702, 418] on button "Save to Client Document Storage" at bounding box center [721, 406] width 171 height 29
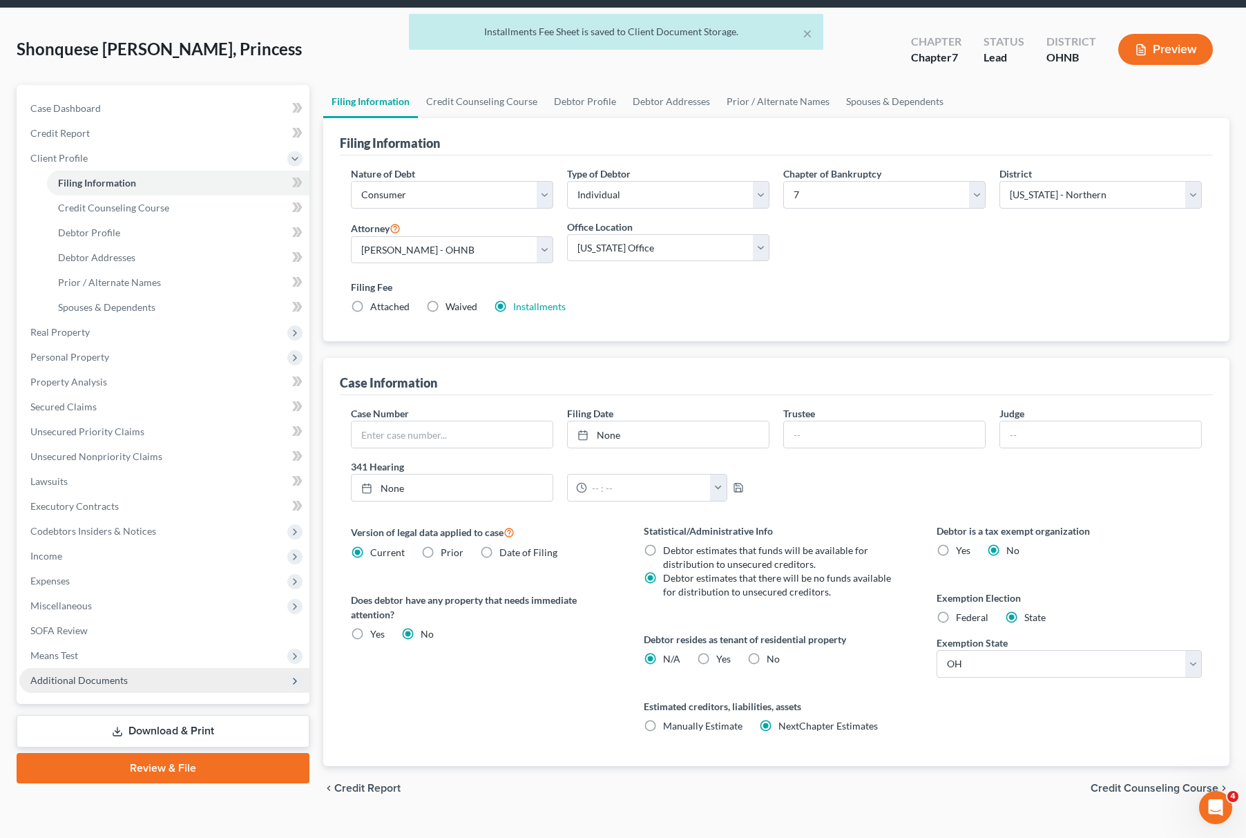
scroll to position [73, 0]
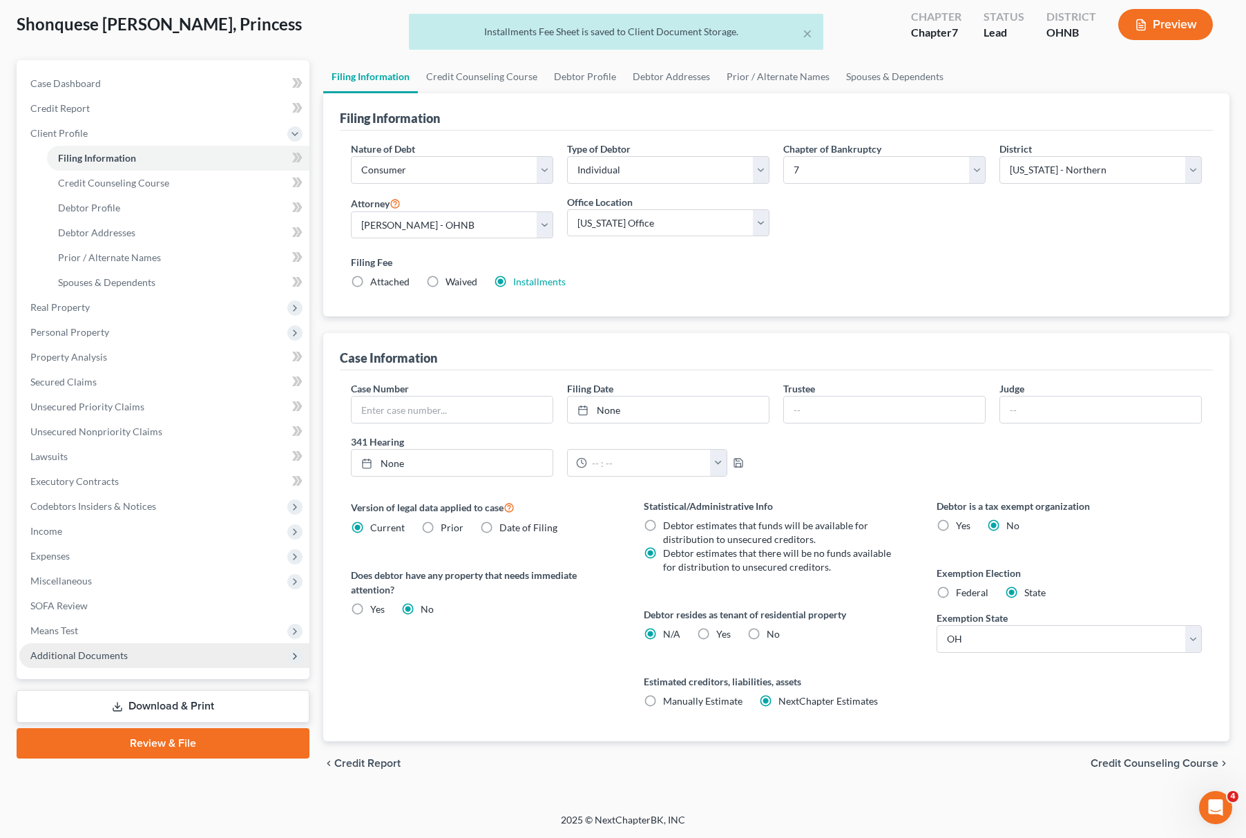
click at [188, 659] on span "Additional Documents" at bounding box center [164, 655] width 290 height 25
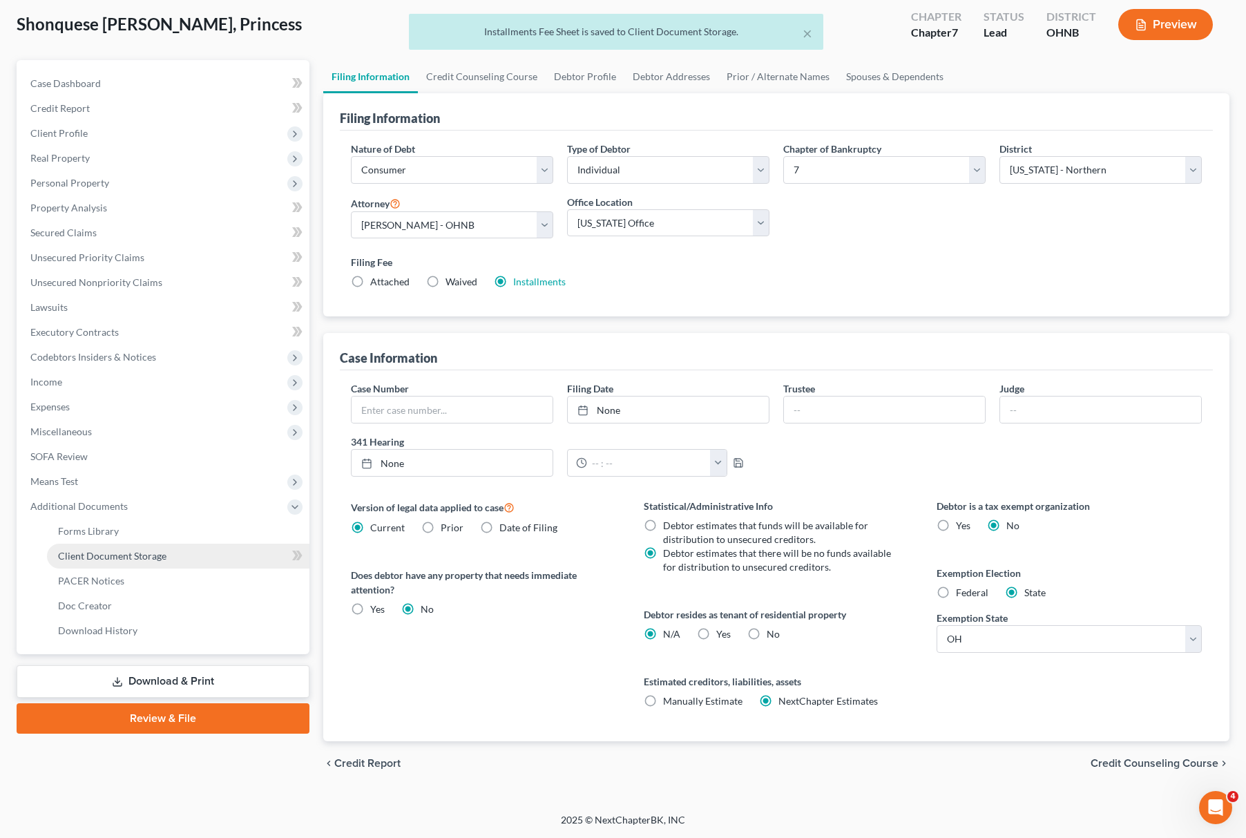
click at [186, 557] on link "Client Document Storage" at bounding box center [178, 556] width 263 height 25
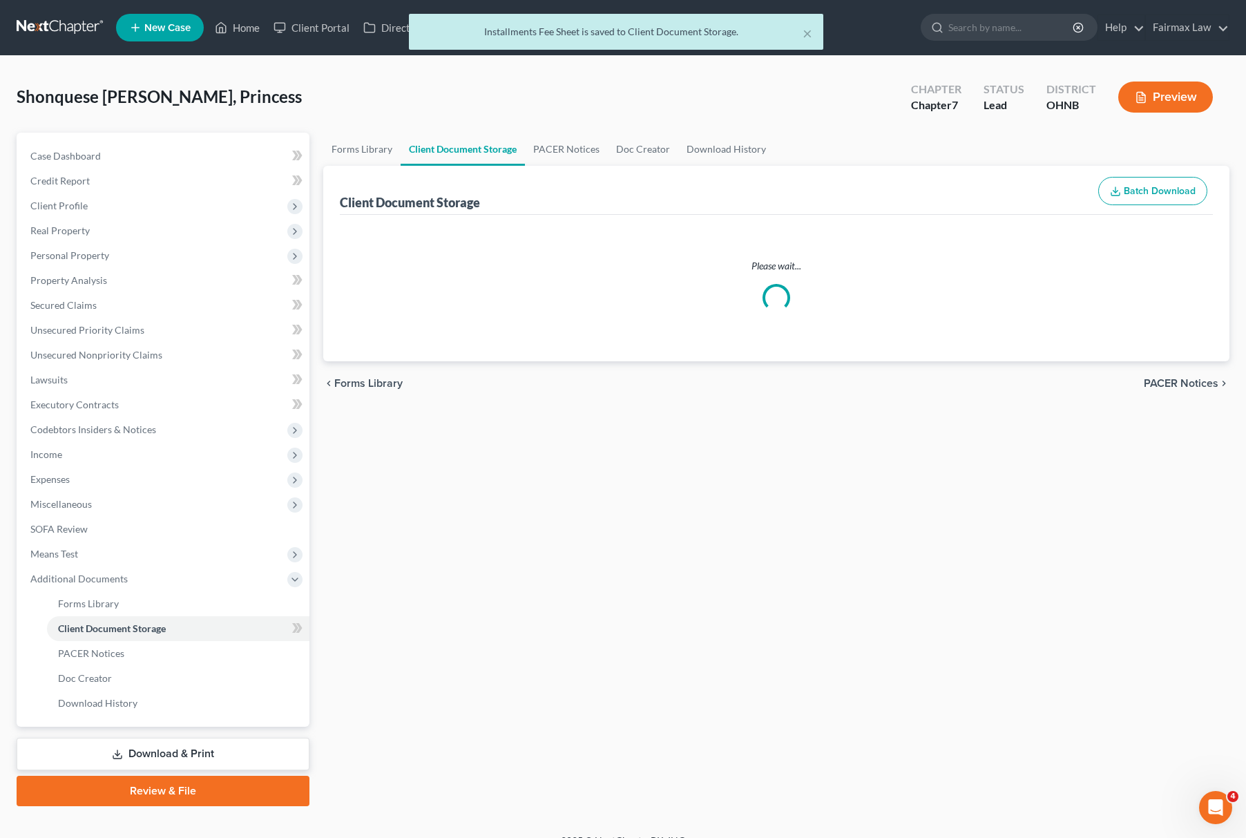
select select "5"
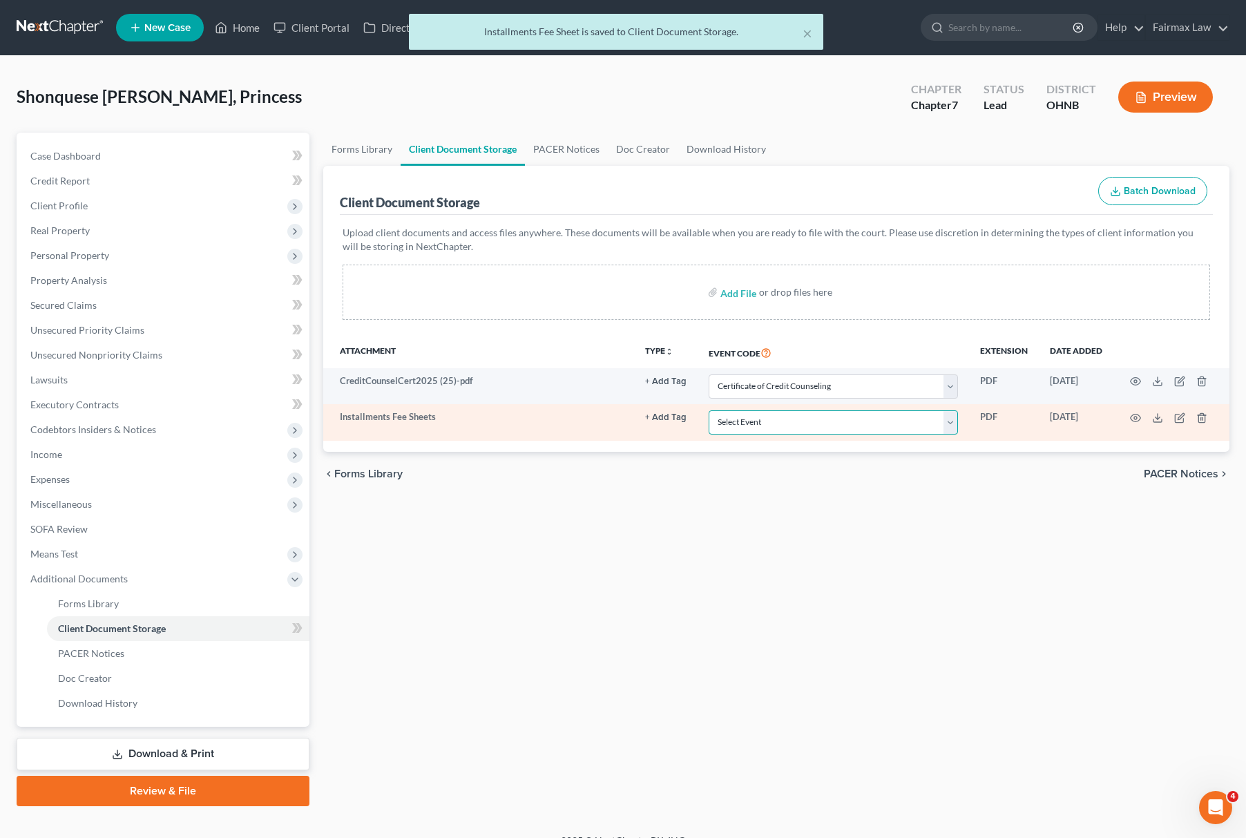
click at [759, 424] on select "Select Event 20 Largest Unsecured Creditors Amended List of Creditors (Fee) Ame…" at bounding box center [833, 422] width 249 height 24
select select "24"
click at [709, 410] on select "Select Event 20 Largest Unsecured Creditors Amended List of Creditors (Fee) Ame…" at bounding box center [833, 422] width 249 height 24
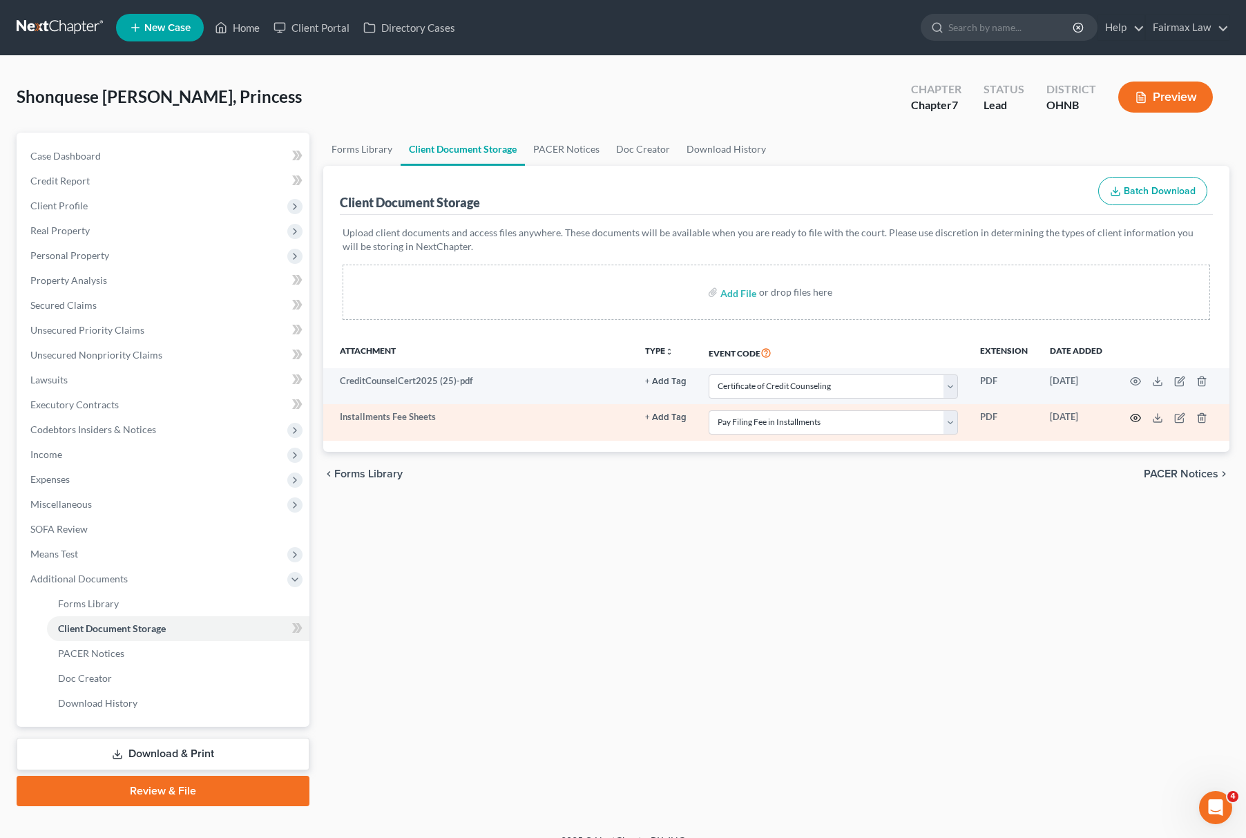
drag, startPoint x: 1148, startPoint y: 410, endPoint x: 1137, endPoint y: 412, distance: 11.1
click at [1148, 410] on td at bounding box center [1172, 422] width 116 height 36
click at [1133, 413] on icon "button" at bounding box center [1135, 417] width 11 height 11
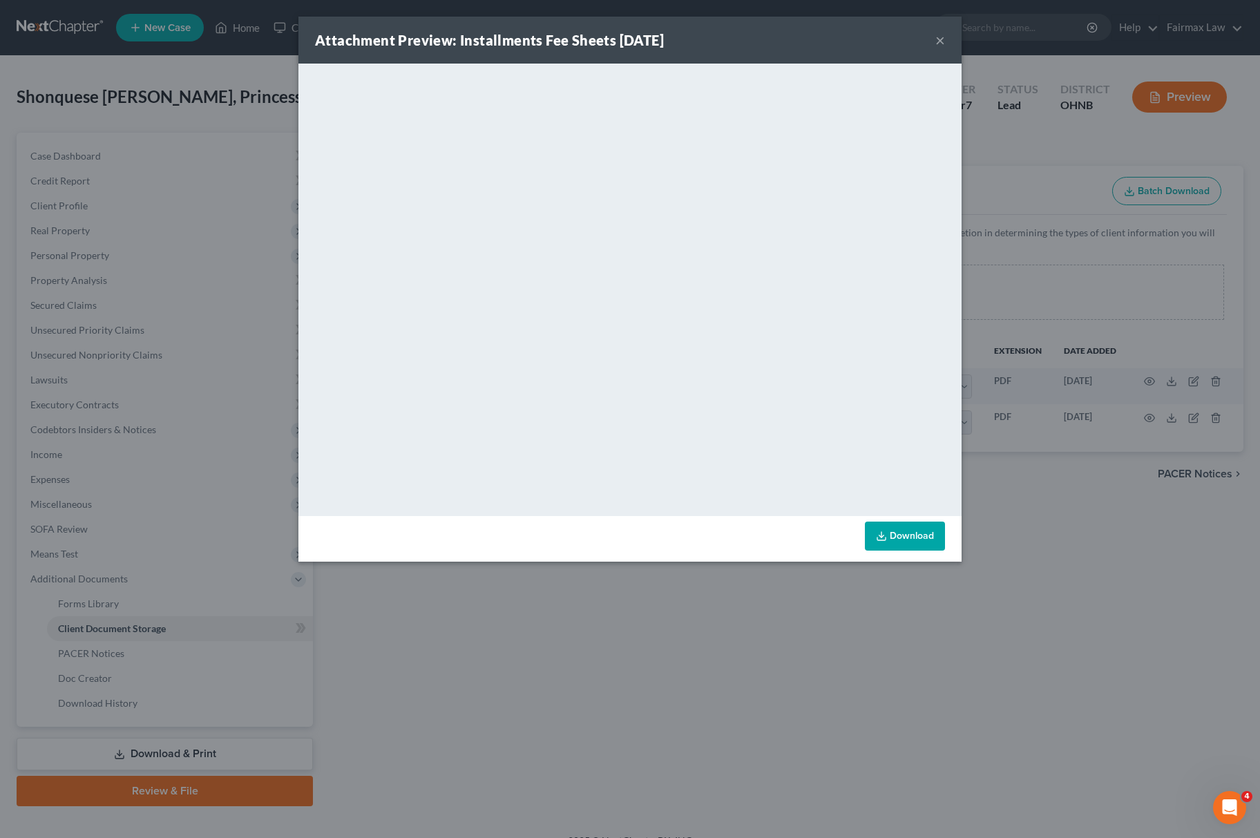
drag, startPoint x: 767, startPoint y: 634, endPoint x: 728, endPoint y: 613, distance: 43.6
click at [768, 636] on div "Attachment Preview: Installments Fee Sheets [DATE] × <object ng-attr-data='[URL…" at bounding box center [630, 419] width 1260 height 838
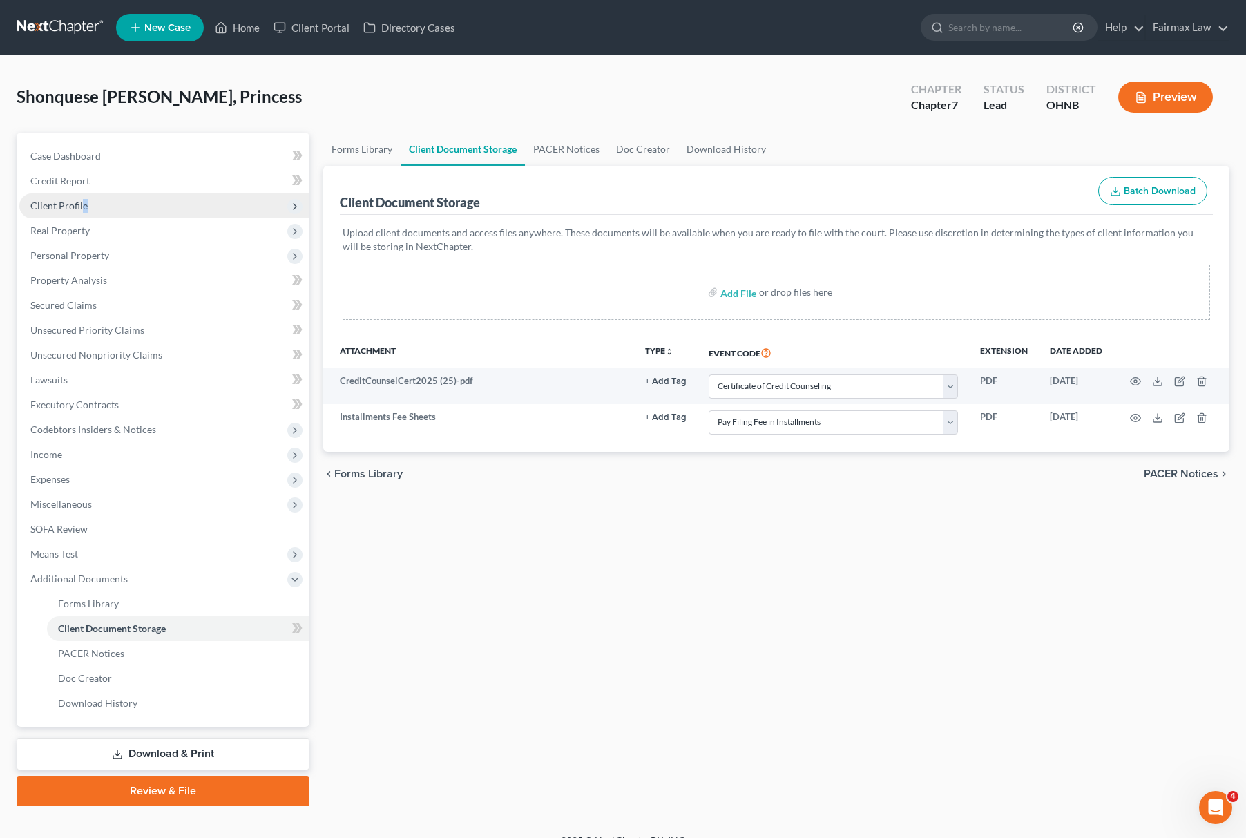
drag, startPoint x: 83, startPoint y: 204, endPoint x: 99, endPoint y: 202, distance: 16.7
click at [88, 202] on span "Client Profile" at bounding box center [164, 205] width 290 height 25
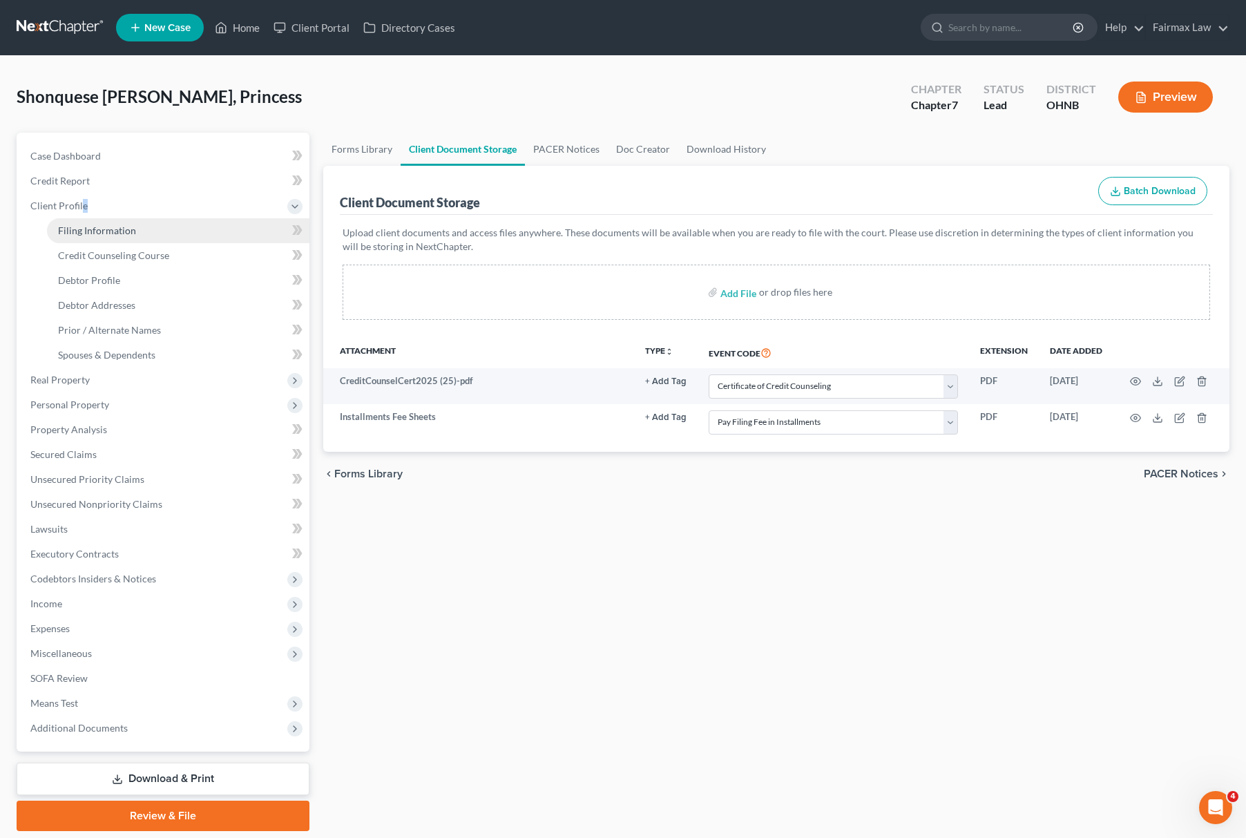
click at [100, 222] on link "Filing Information" at bounding box center [178, 230] width 263 height 25
select select "1"
select select "0"
select select "61"
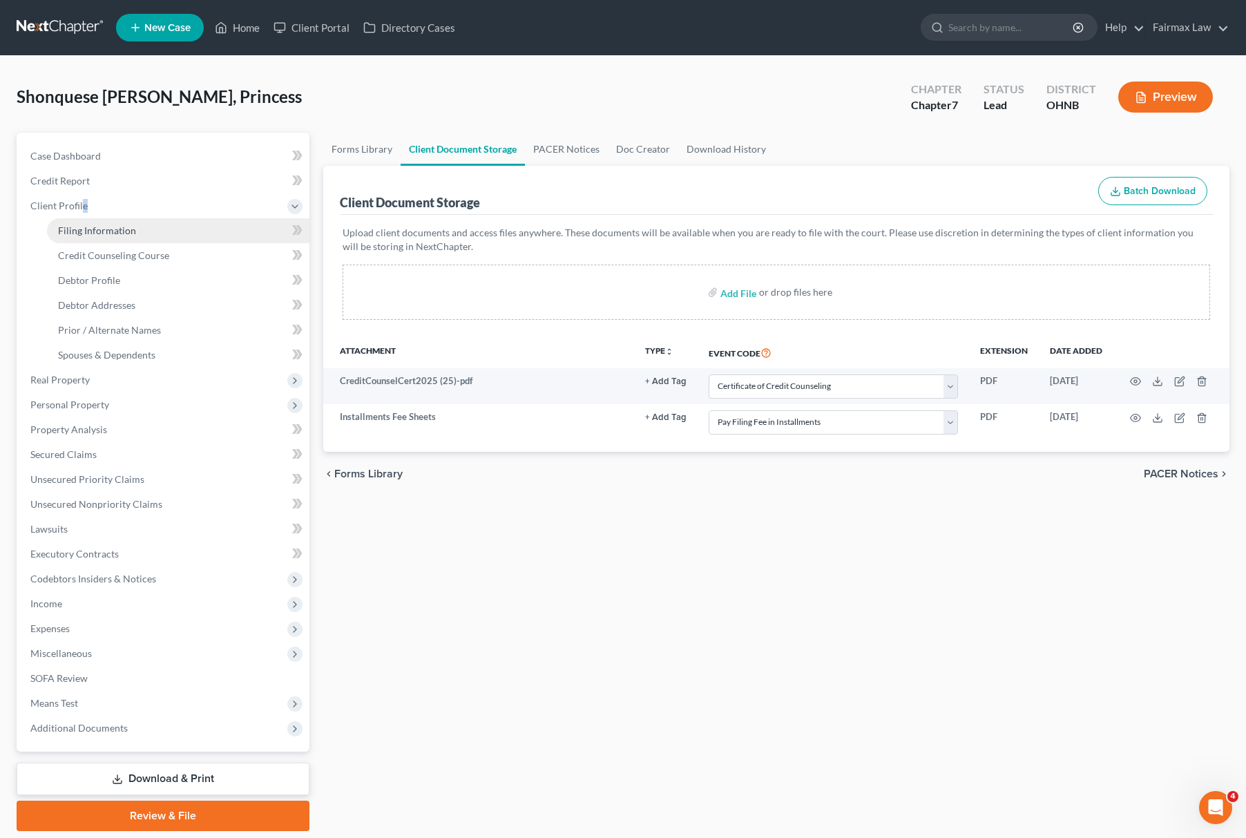
select select "12"
select select "0"
select select "36"
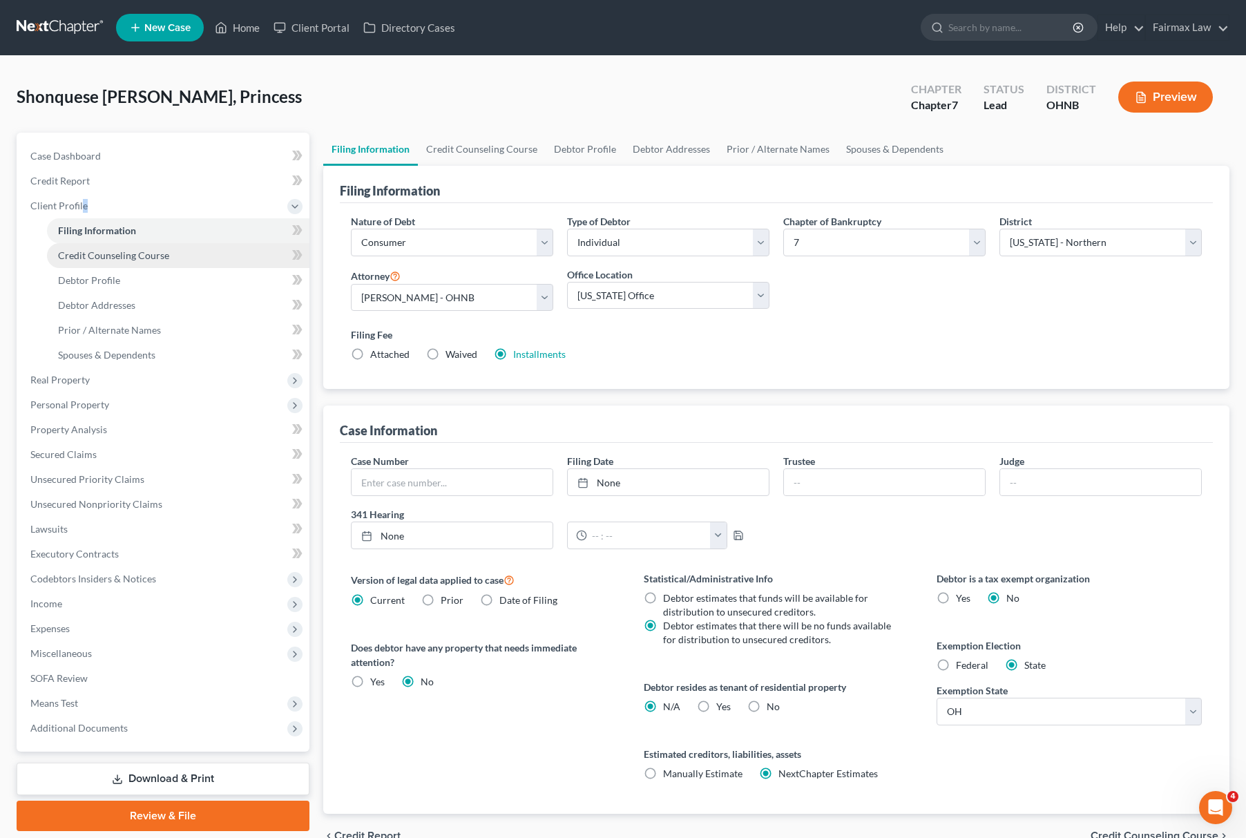
click at [117, 255] on span "Credit Counseling Course" at bounding box center [113, 255] width 111 height 12
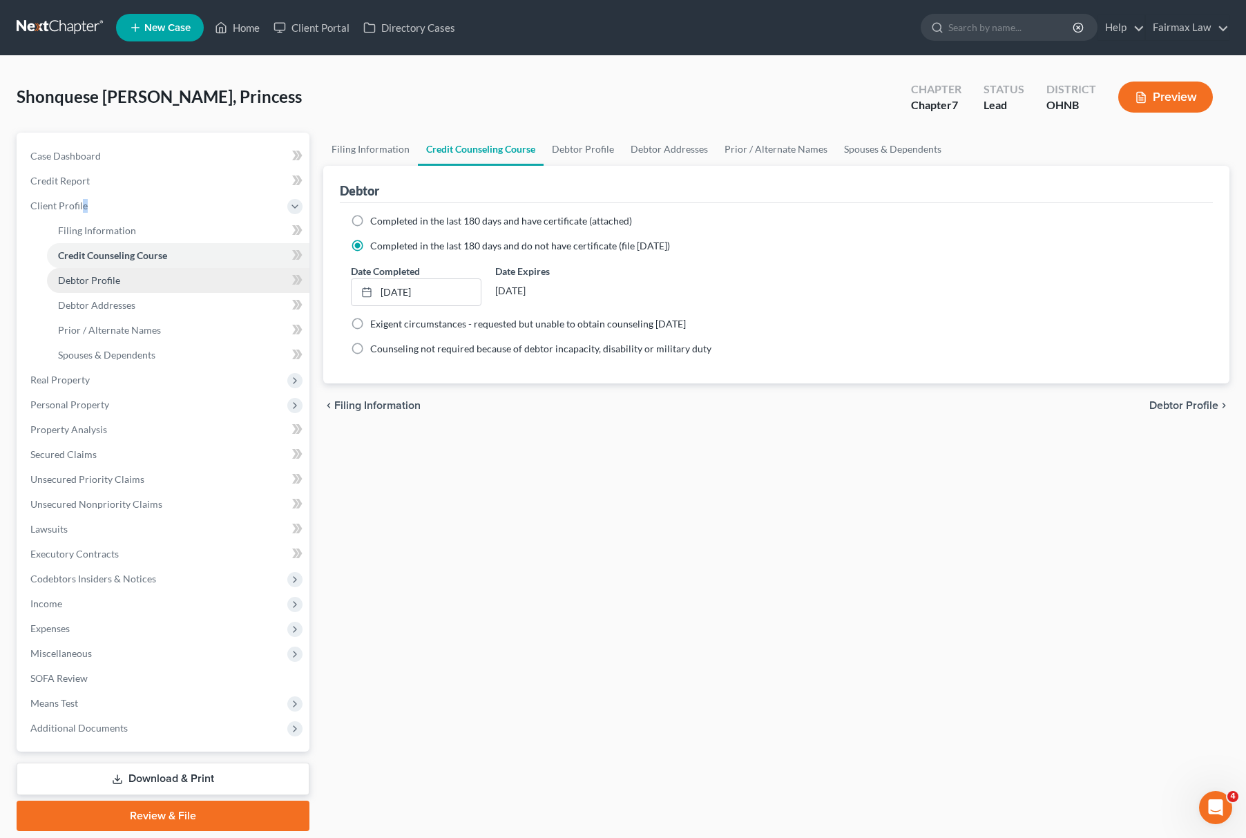
click at [109, 283] on span "Debtor Profile" at bounding box center [89, 280] width 62 height 12
select select "0"
select select "1"
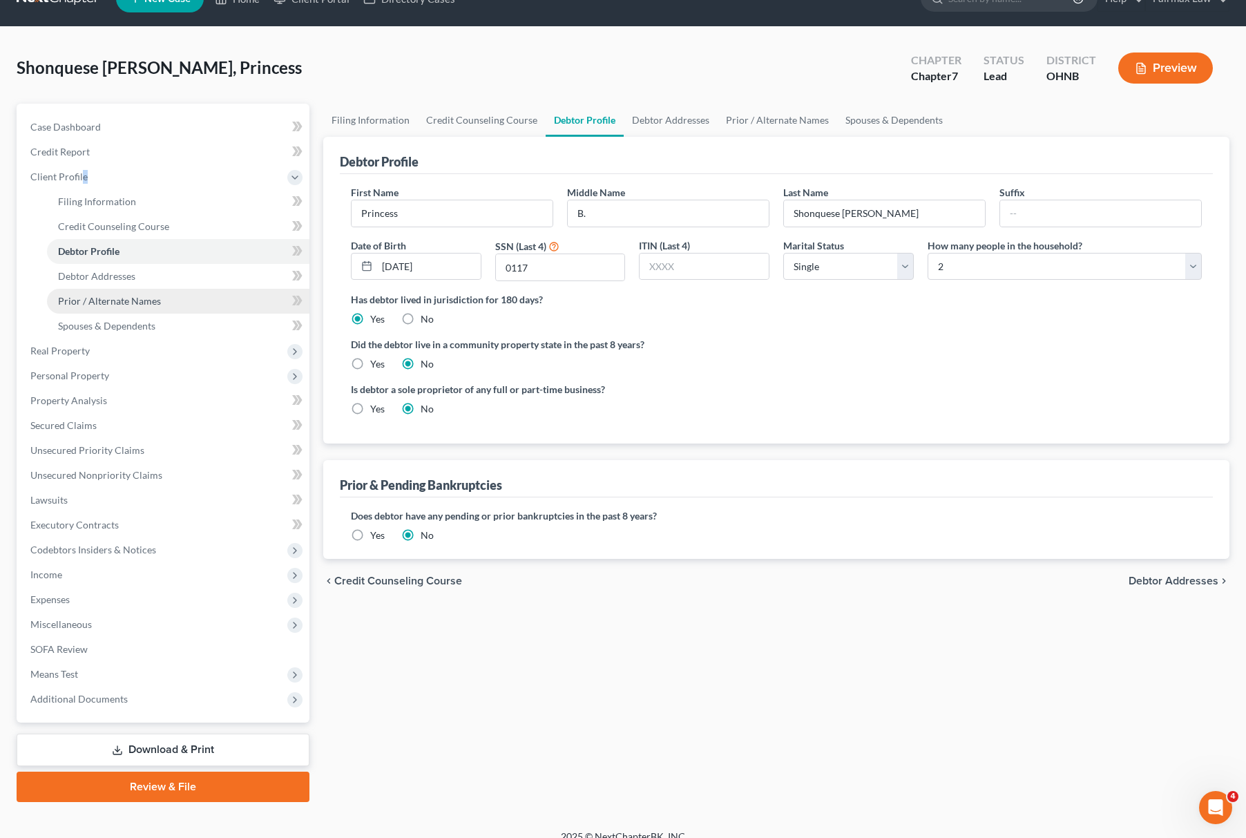
scroll to position [45, 0]
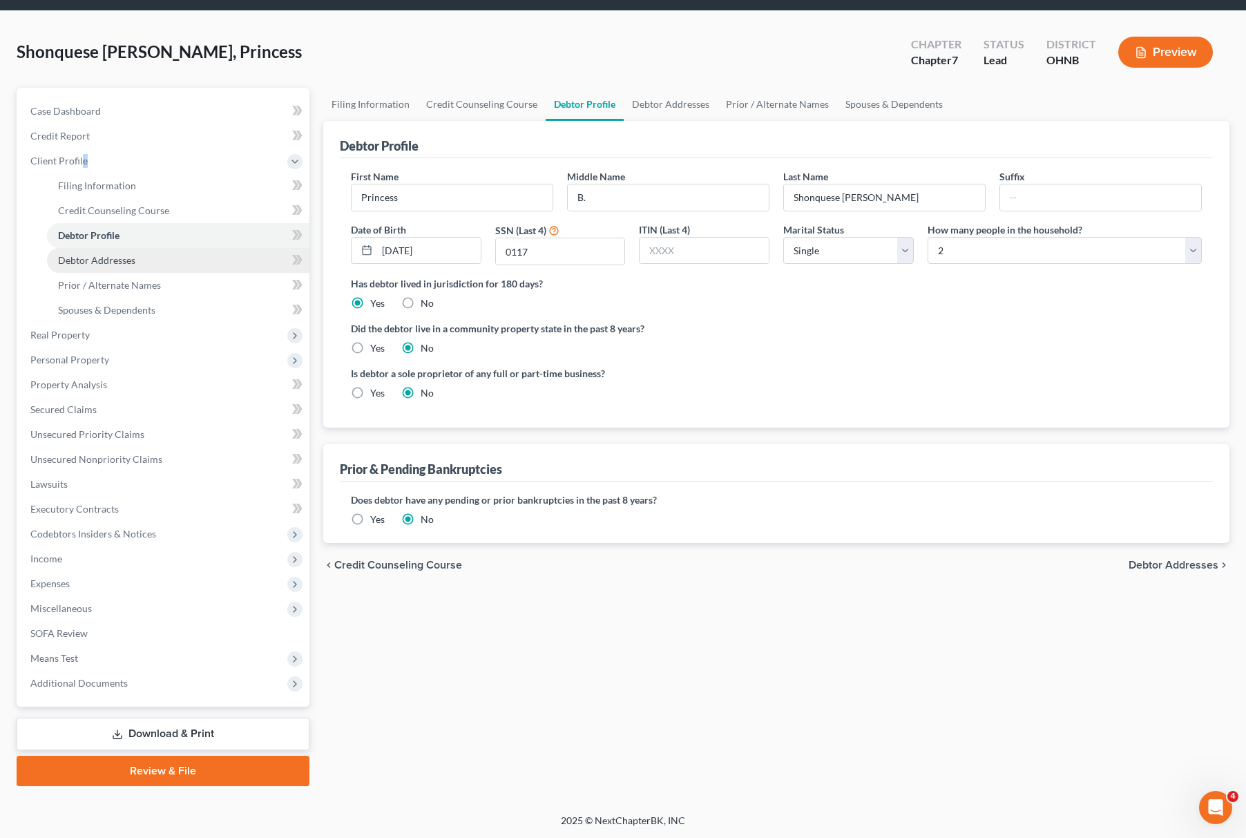
click at [164, 254] on link "Debtor Addresses" at bounding box center [178, 260] width 263 height 25
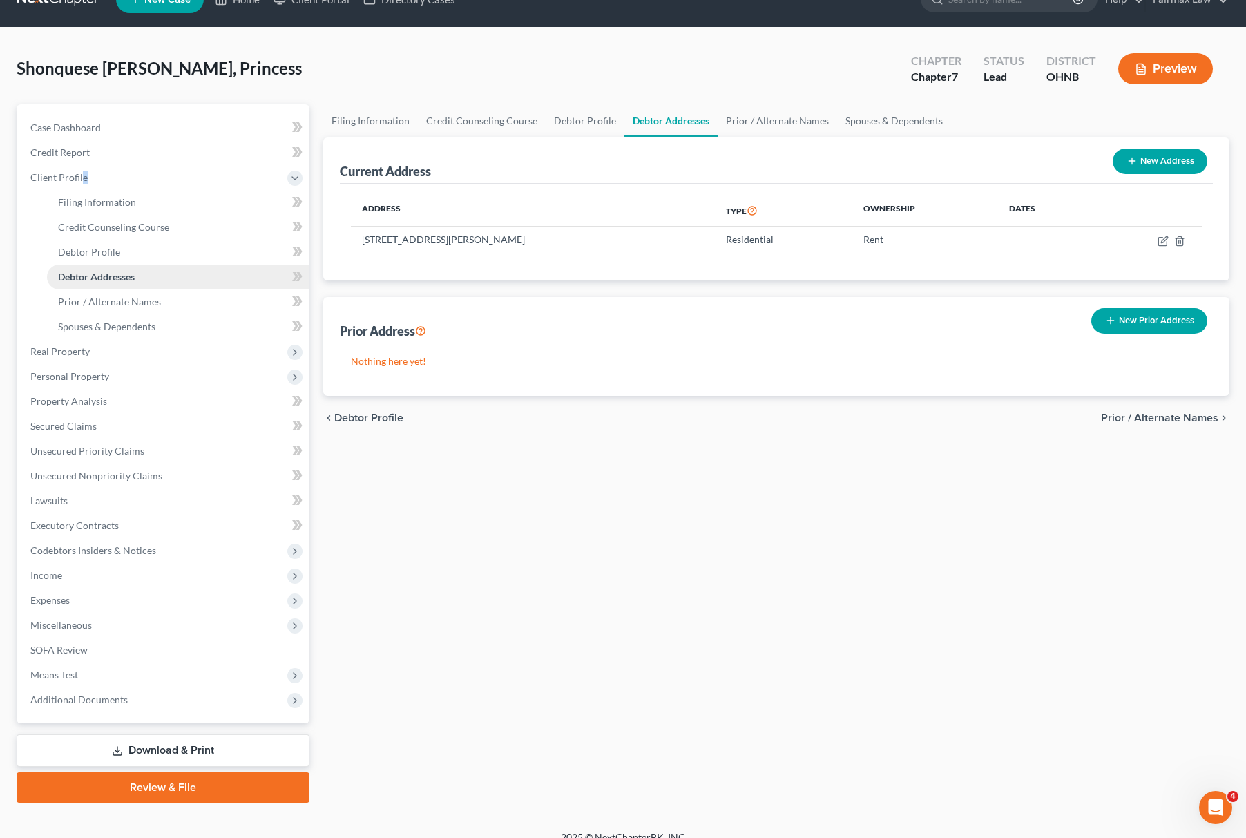
scroll to position [45, 0]
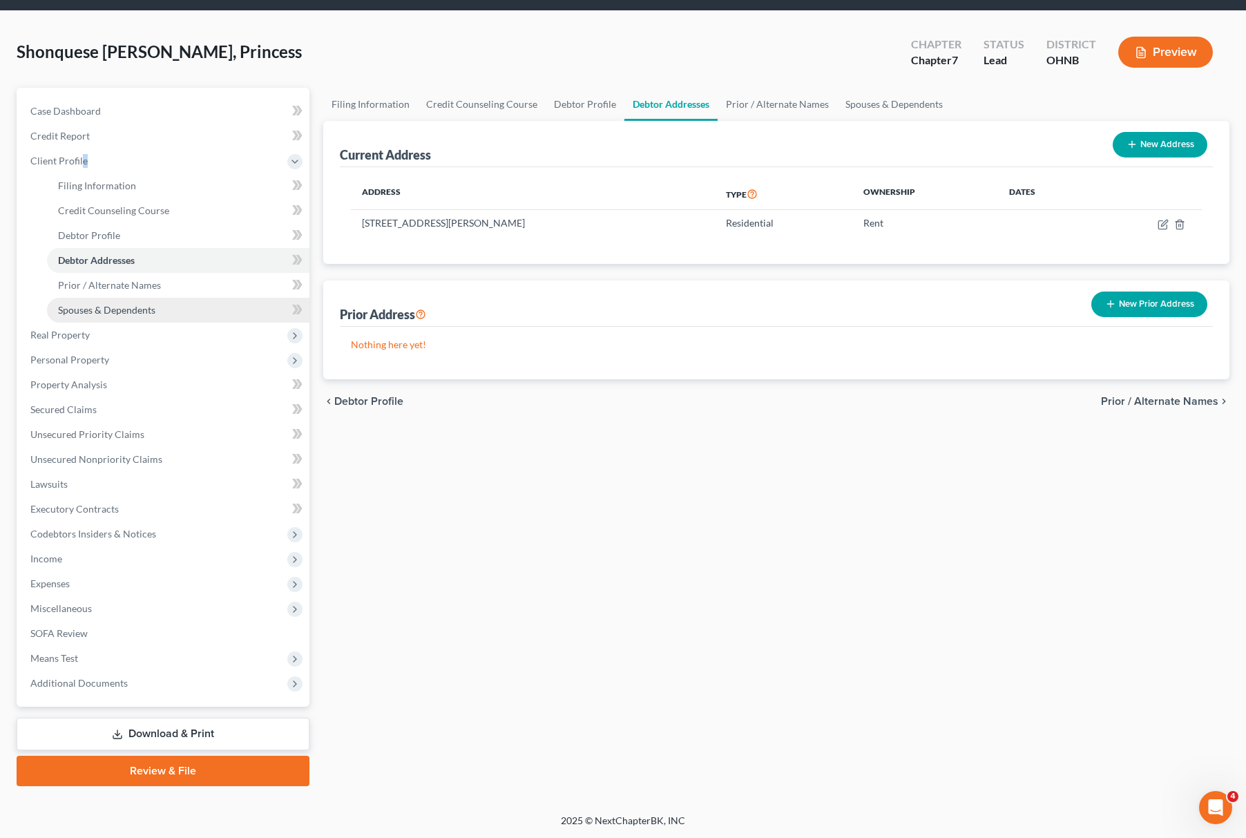
click at [137, 310] on span "Spouses & Dependents" at bounding box center [106, 310] width 97 height 12
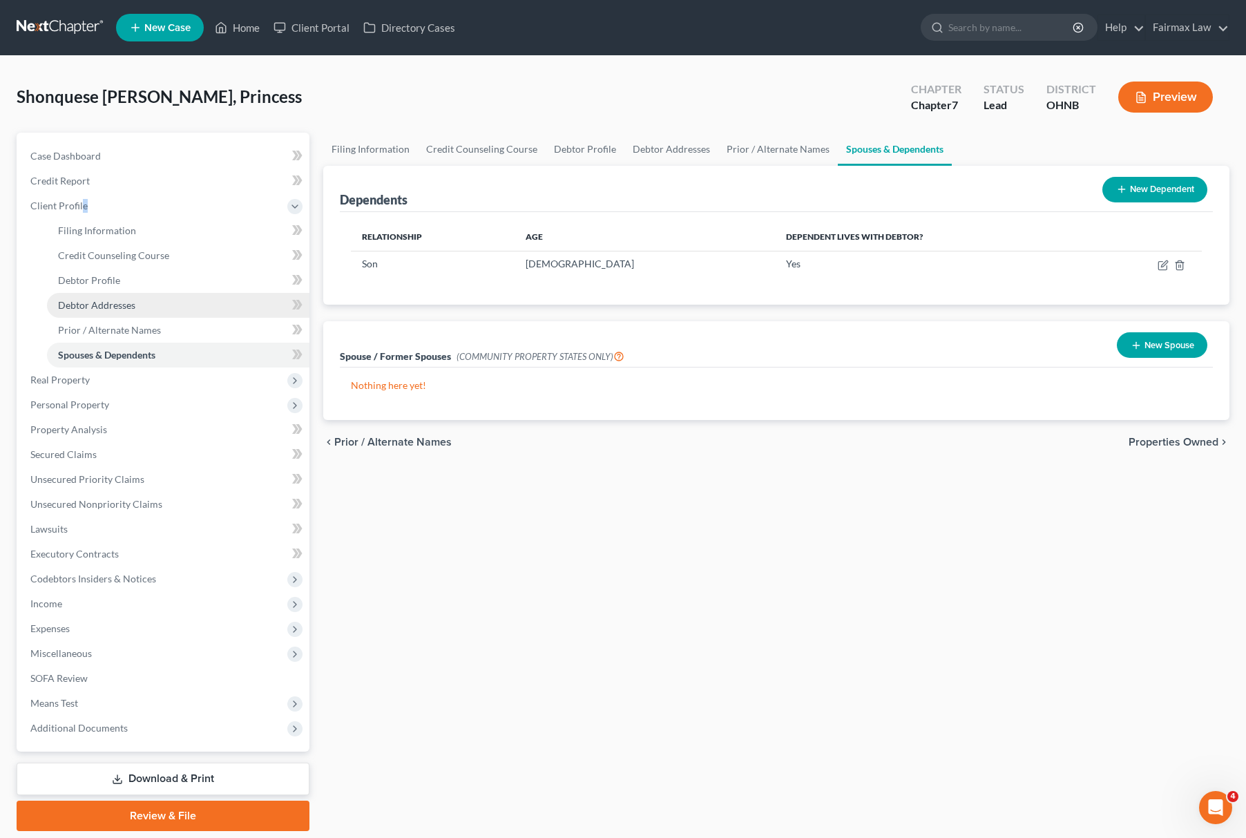
scroll to position [45, 0]
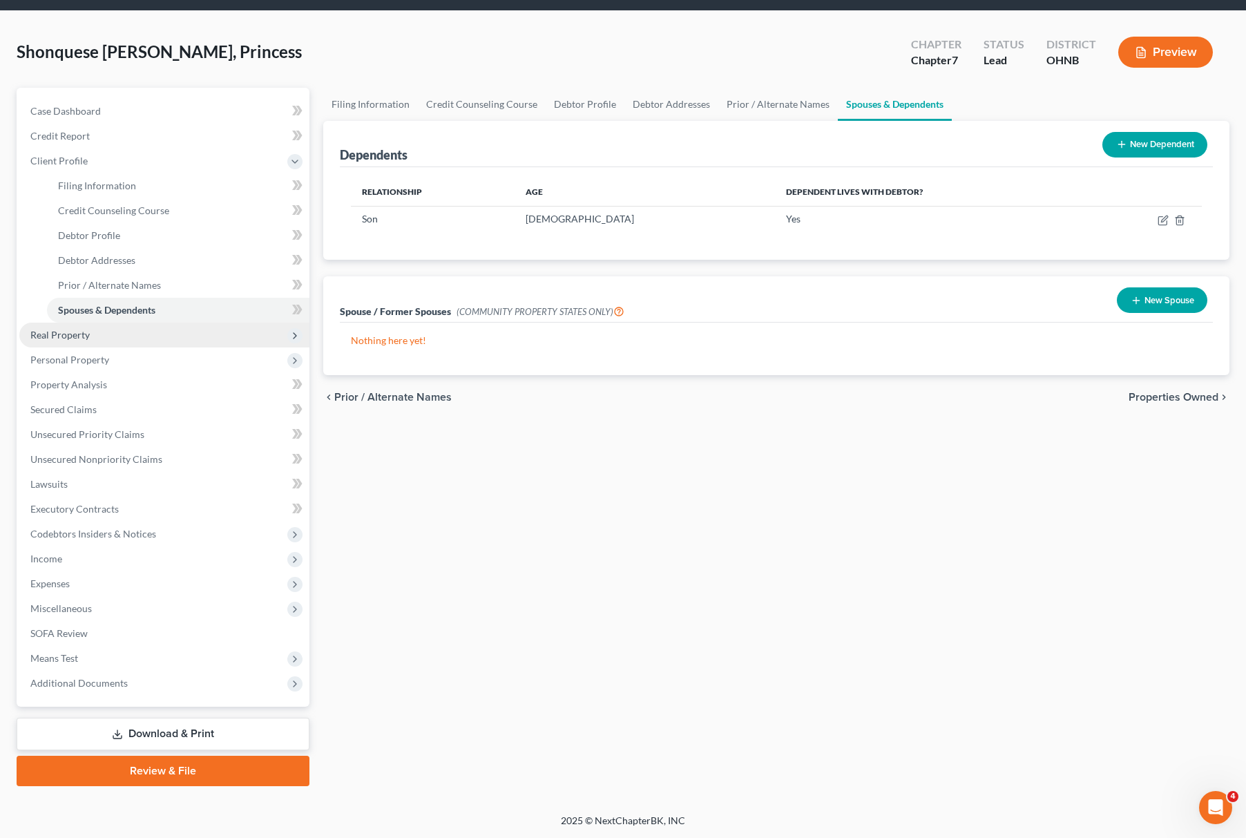
drag, startPoint x: 98, startPoint y: 327, endPoint x: 111, endPoint y: 325, distance: 13.3
click at [99, 327] on span "Real Property" at bounding box center [164, 335] width 290 height 25
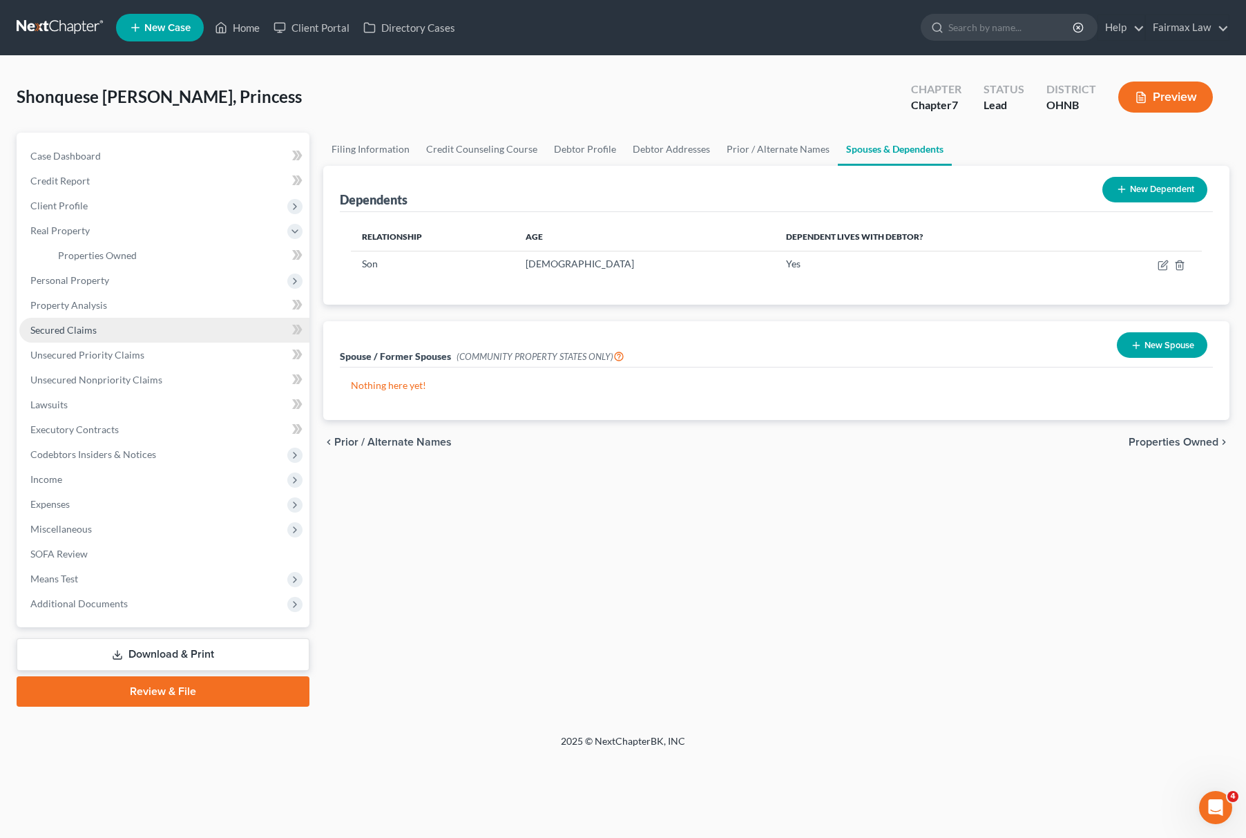
scroll to position [0, 0]
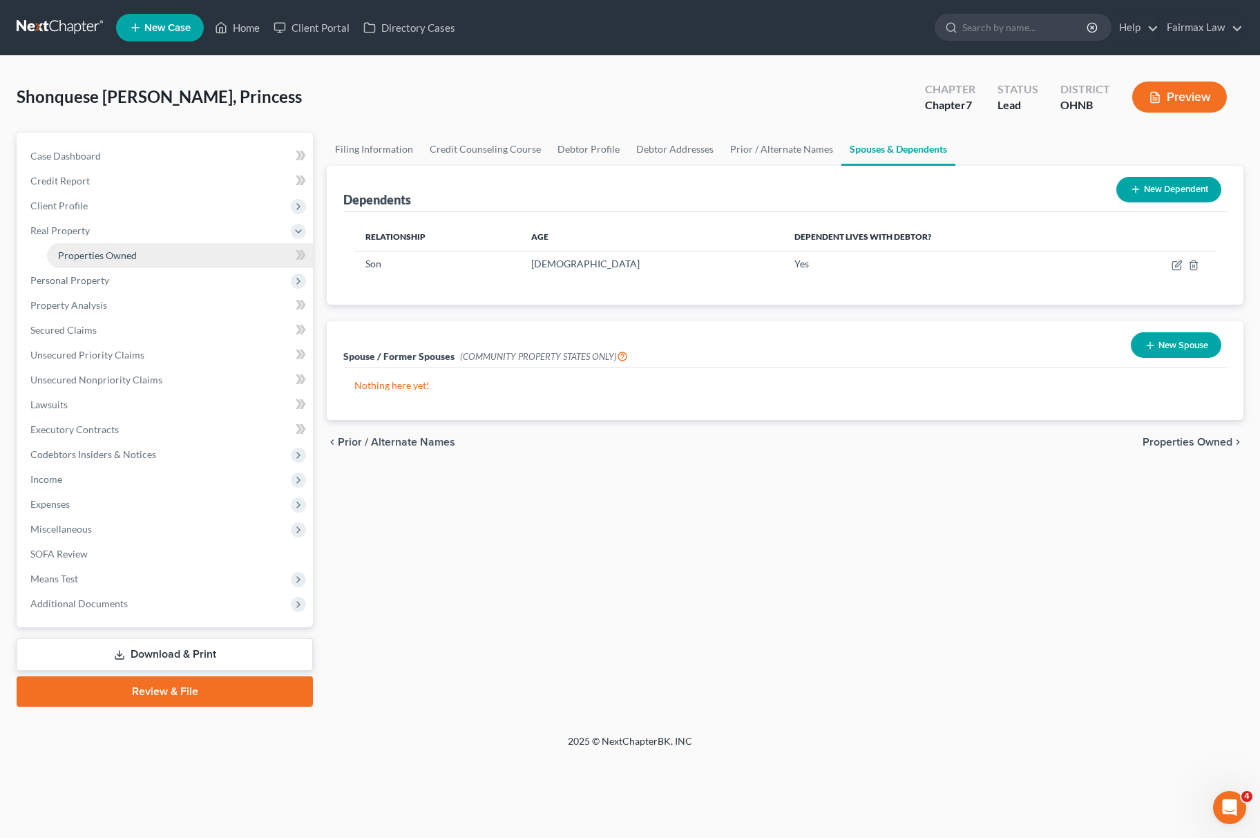
click at [141, 263] on link "Properties Owned" at bounding box center [180, 255] width 266 height 25
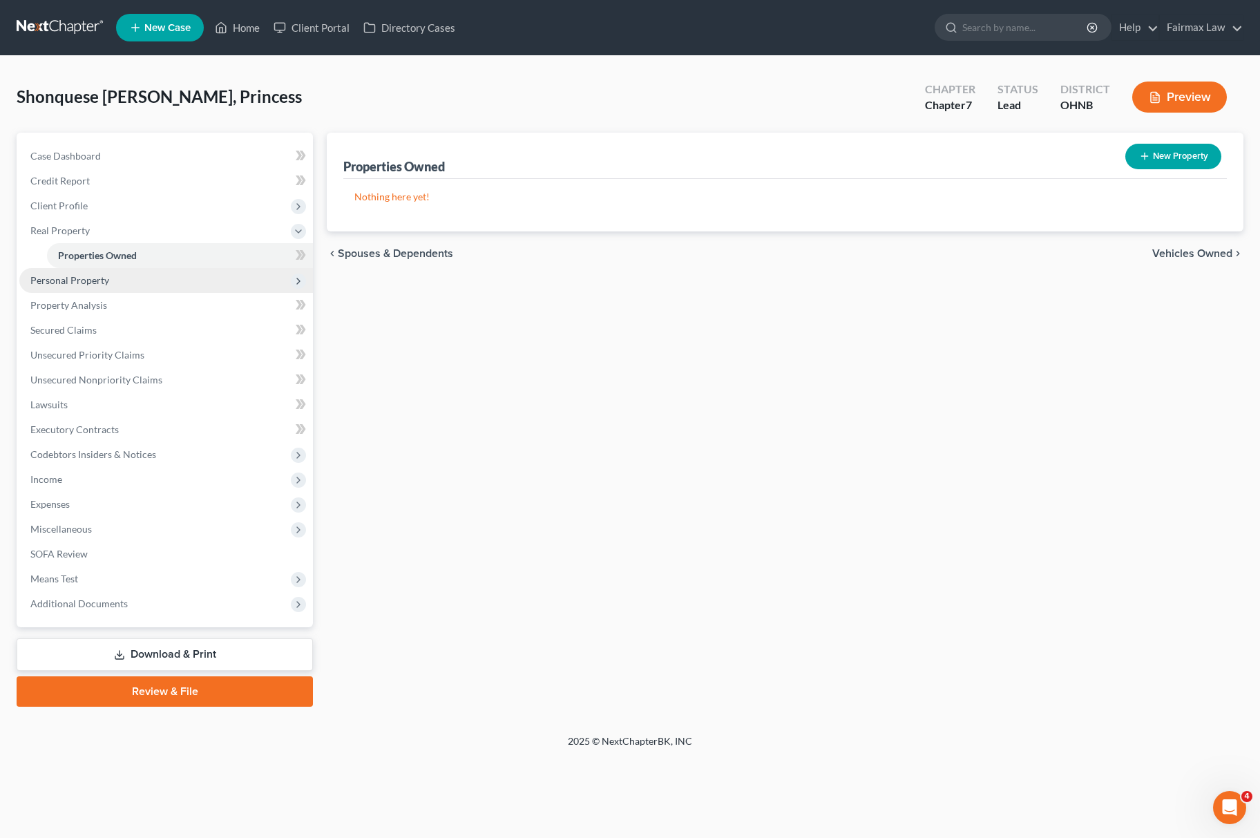
click at [98, 280] on span "Personal Property" at bounding box center [69, 280] width 79 height 12
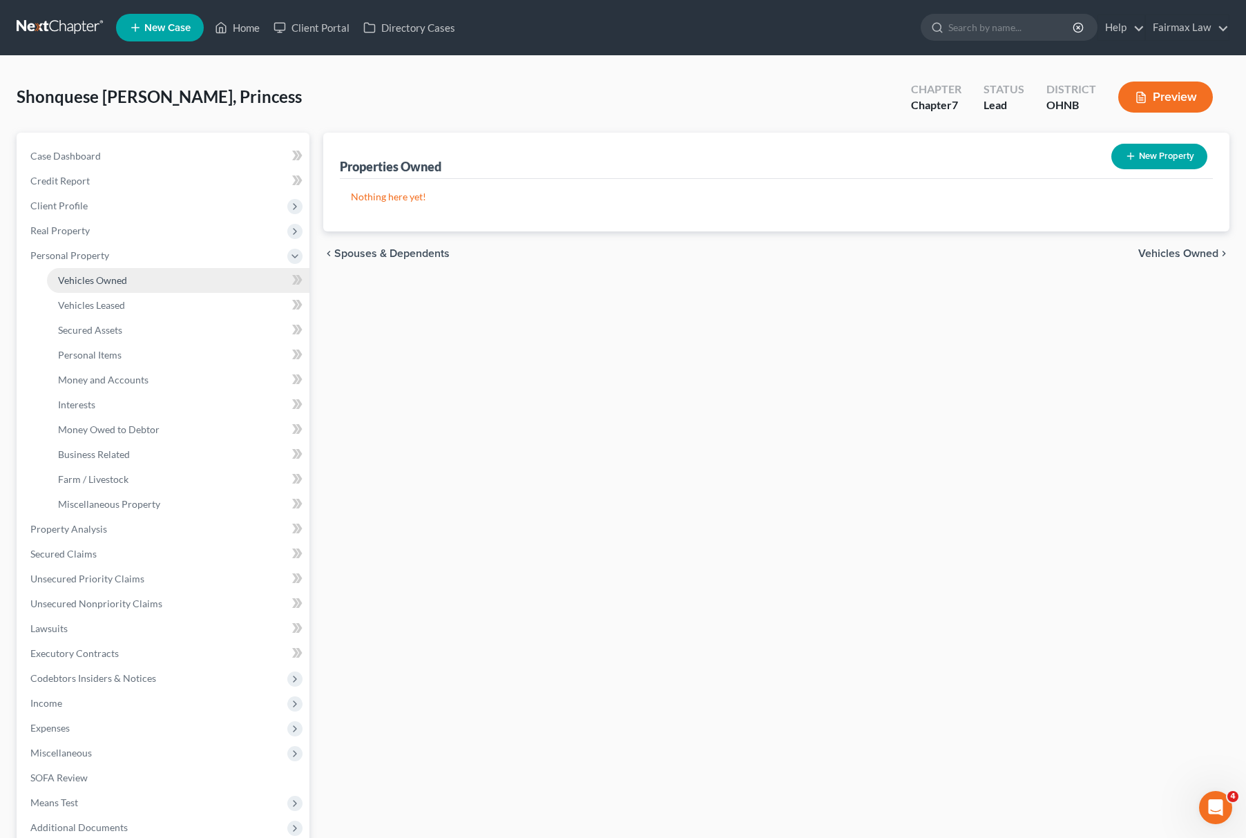
click at [135, 274] on link "Vehicles Owned" at bounding box center [178, 280] width 263 height 25
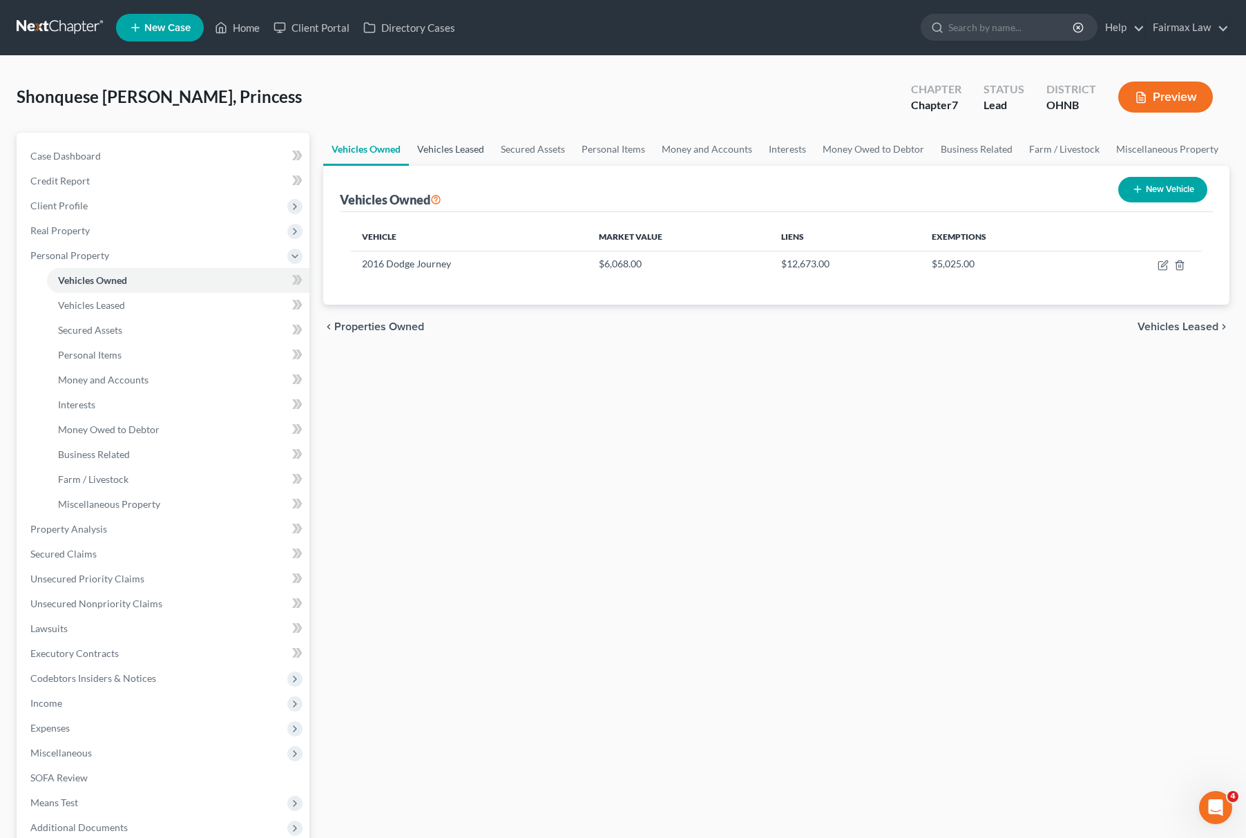
click at [462, 142] on link "Vehicles Leased" at bounding box center [451, 149] width 84 height 33
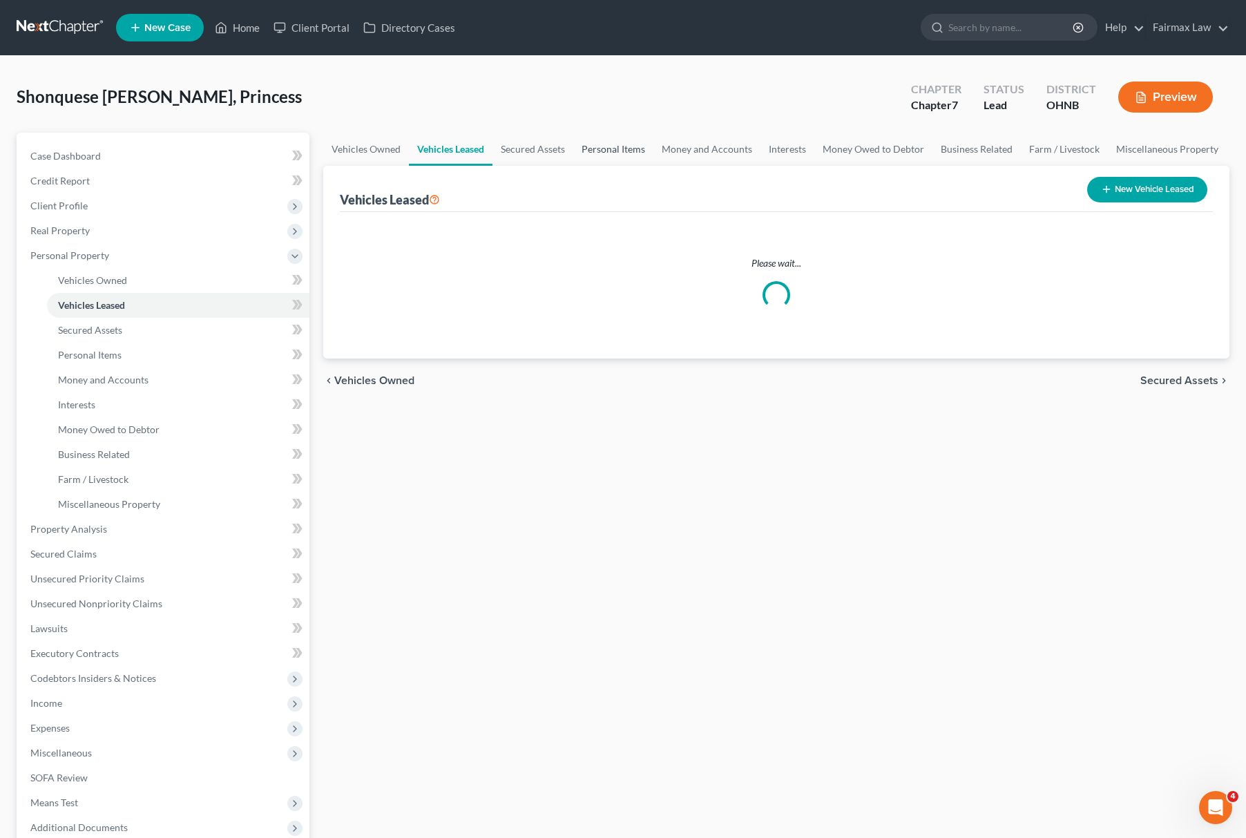
click at [620, 144] on link "Personal Items" at bounding box center [613, 149] width 80 height 33
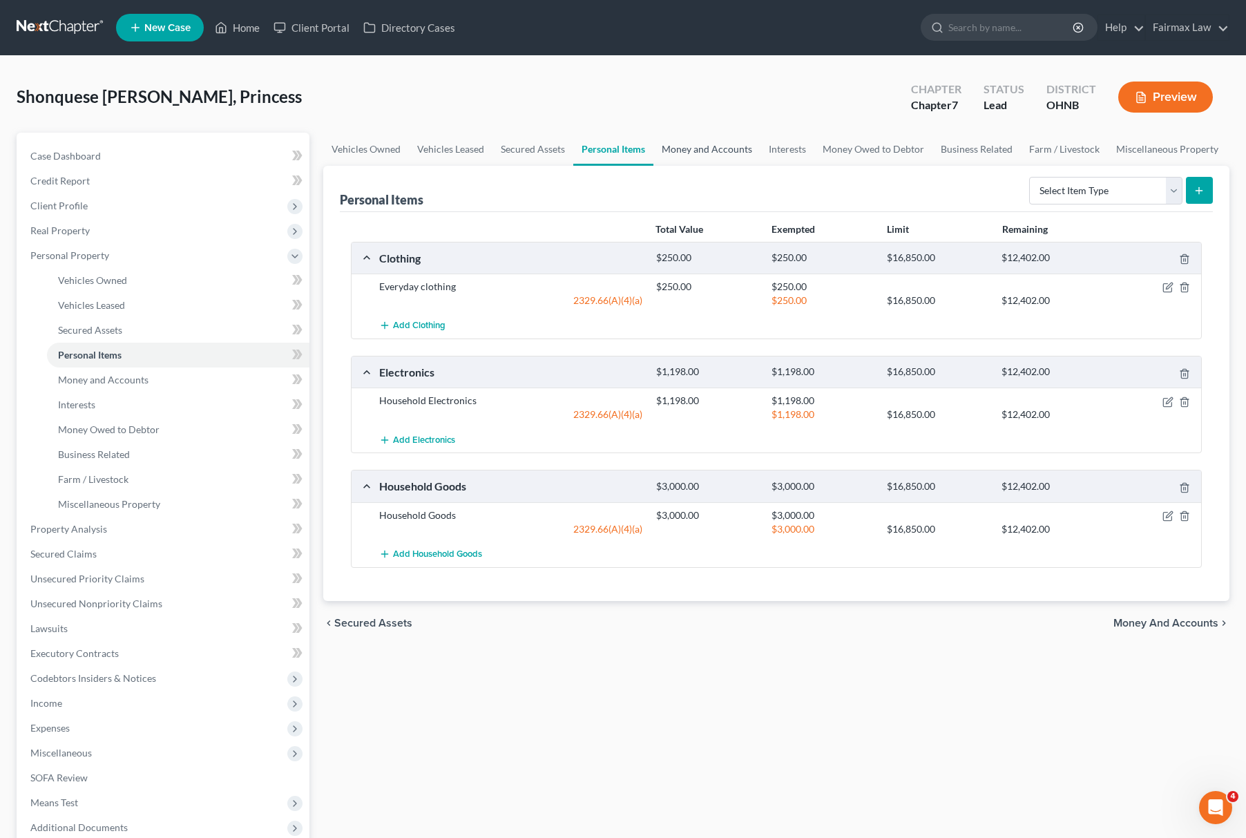
click at [706, 140] on link "Money and Accounts" at bounding box center [707, 149] width 107 height 33
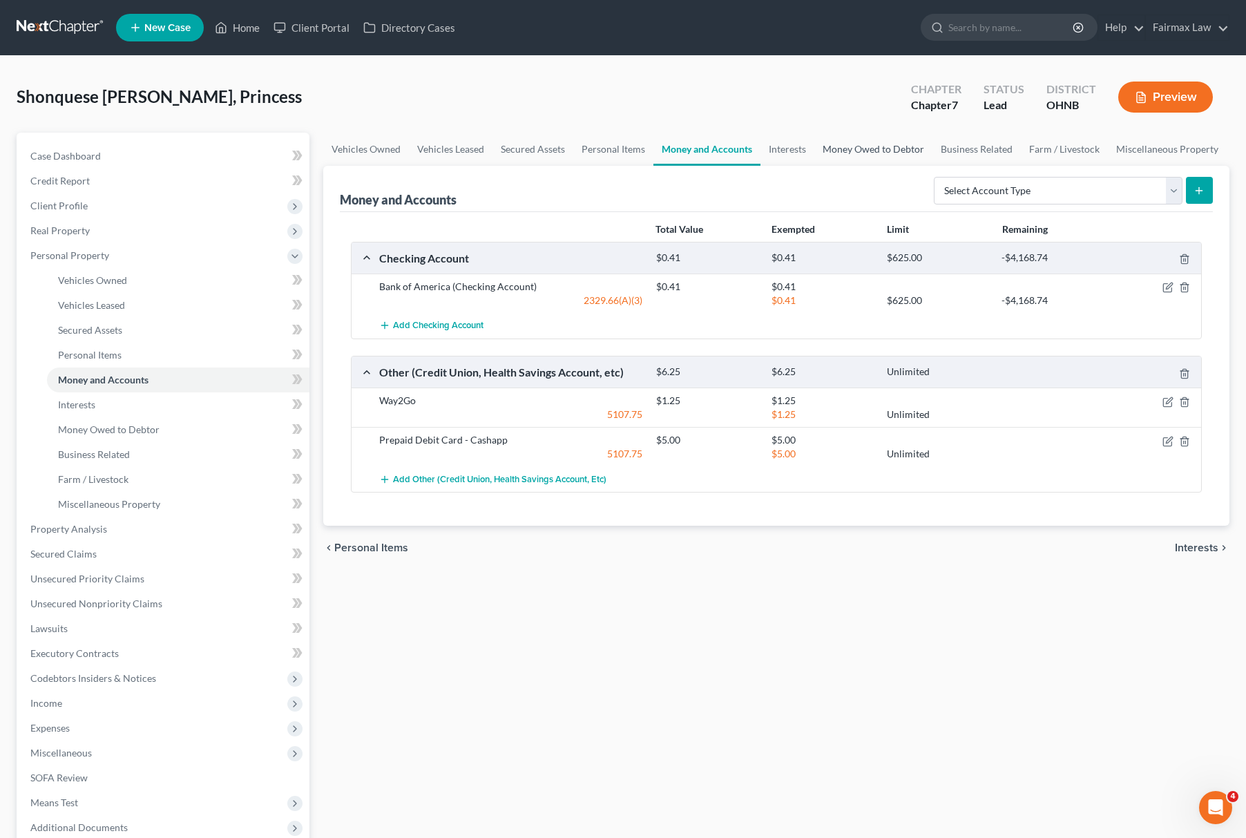
click at [884, 146] on link "Money Owed to Debtor" at bounding box center [874, 149] width 118 height 33
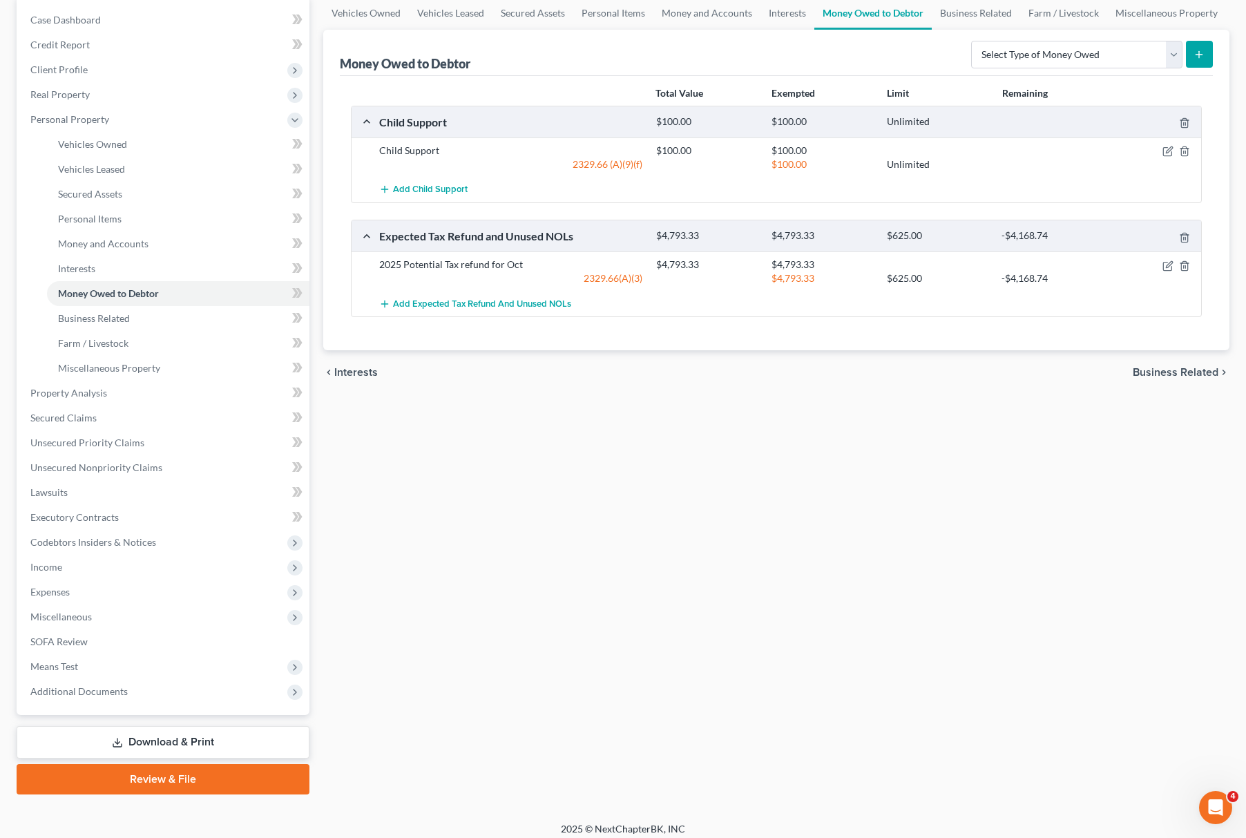
scroll to position [144, 0]
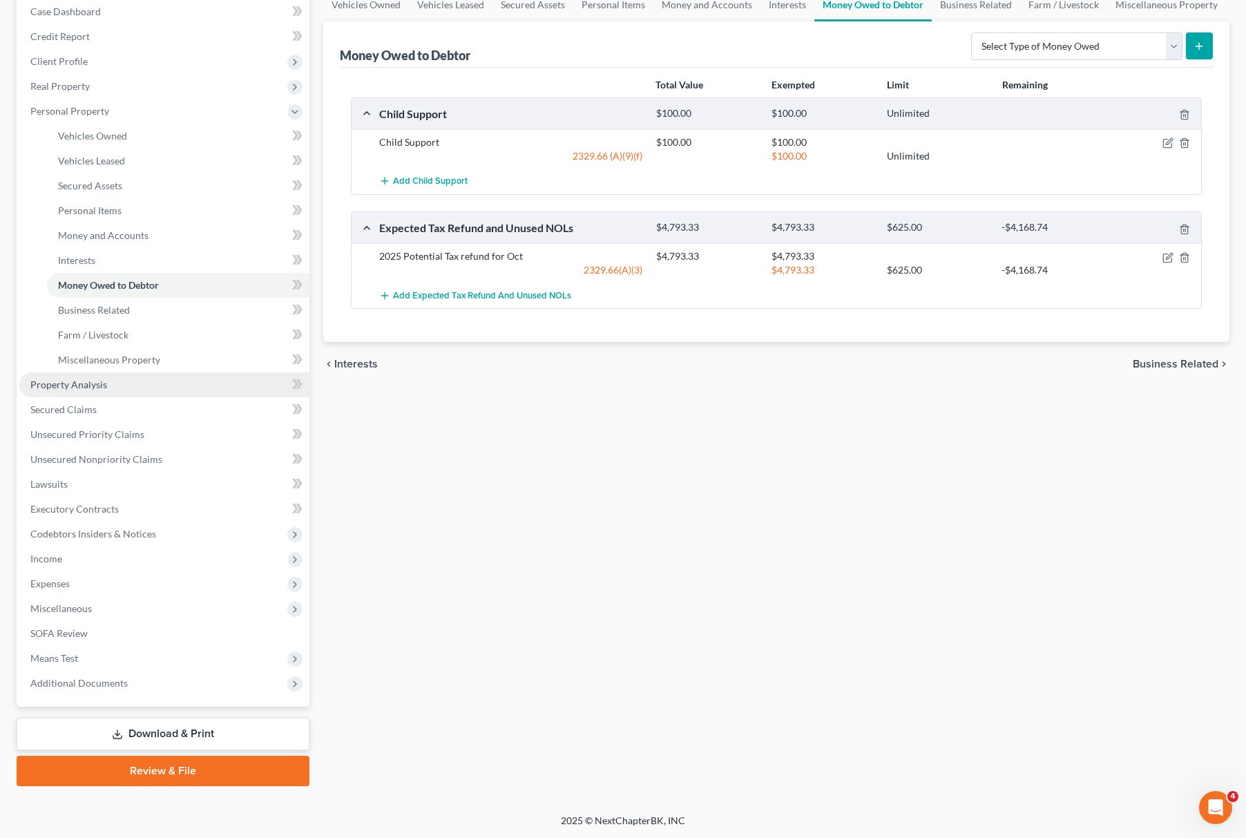
click at [67, 379] on span "Property Analysis" at bounding box center [68, 385] width 77 height 12
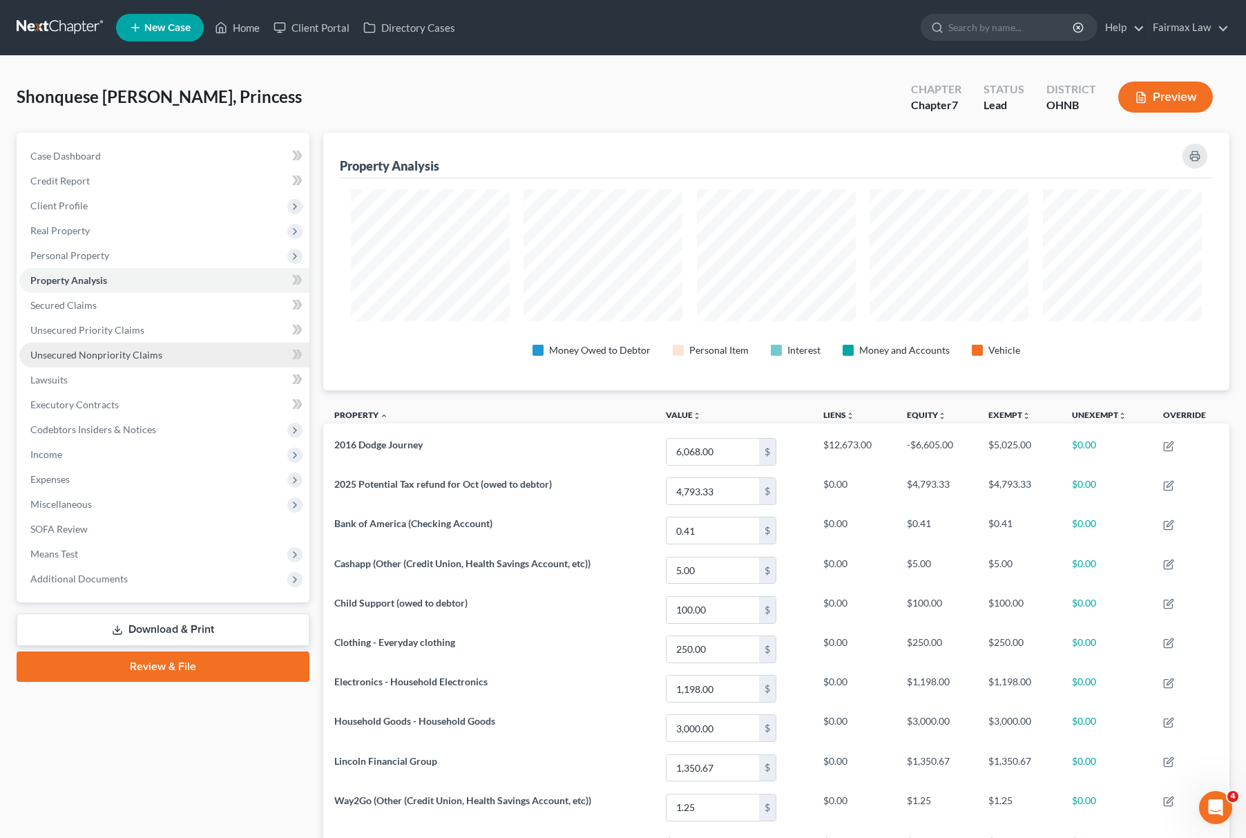
scroll to position [690620, 689972]
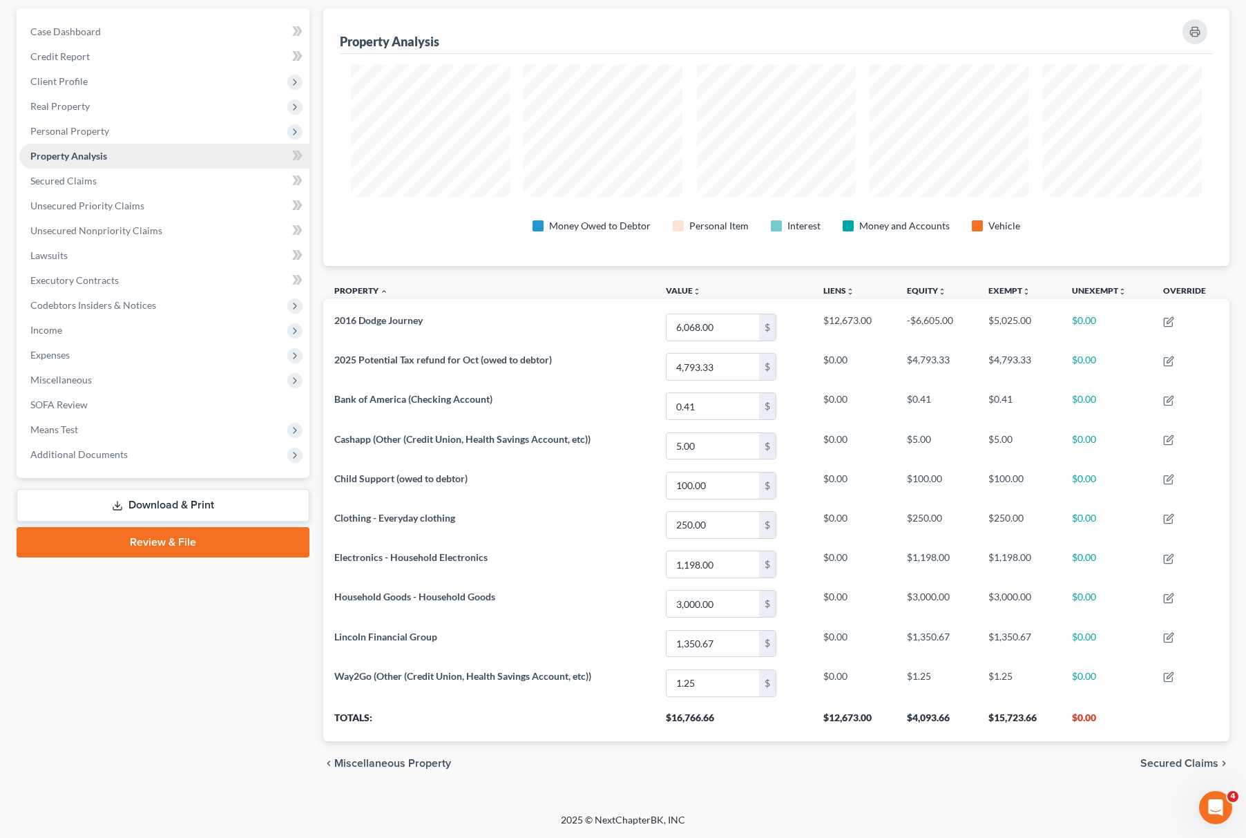
click at [117, 159] on link "Property Analysis" at bounding box center [164, 156] width 290 height 25
click at [127, 178] on link "Secured Claims" at bounding box center [164, 181] width 290 height 25
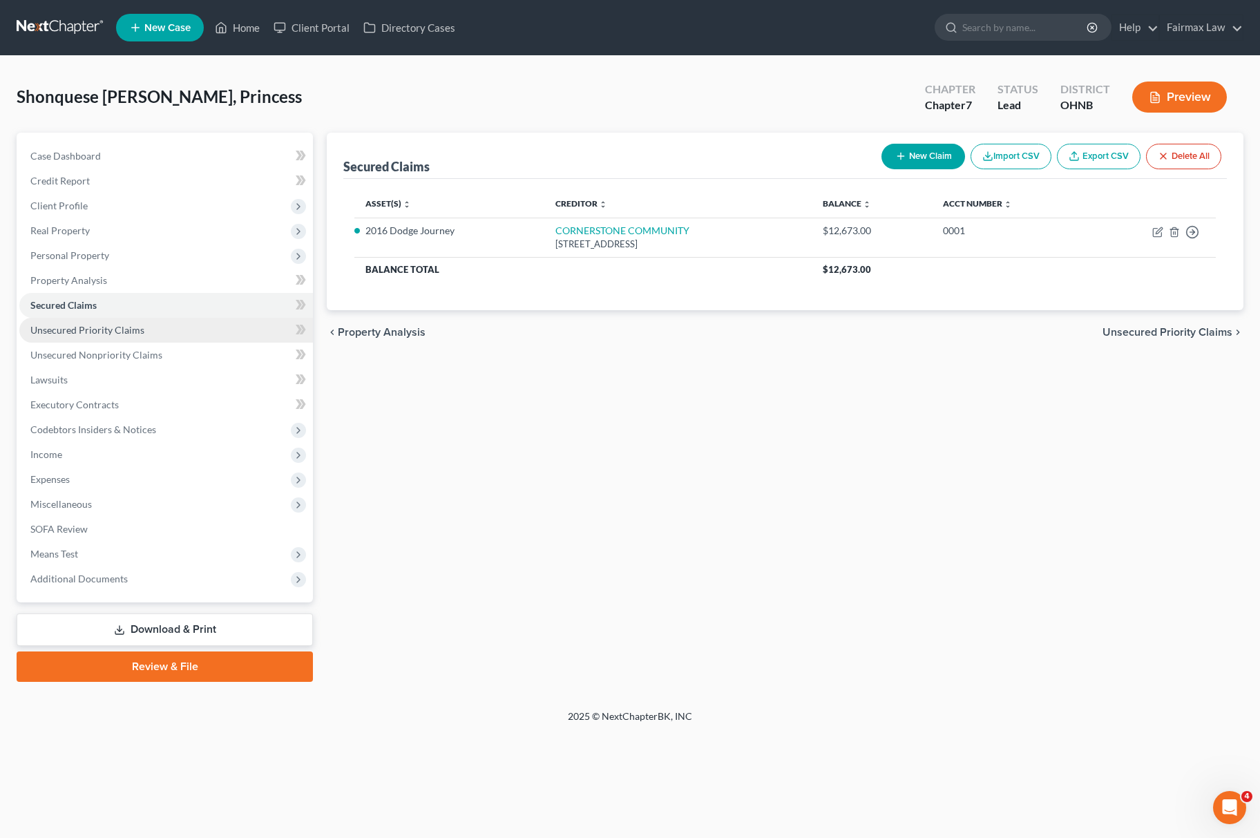
click at [106, 325] on span "Unsecured Priority Claims" at bounding box center [87, 330] width 114 height 12
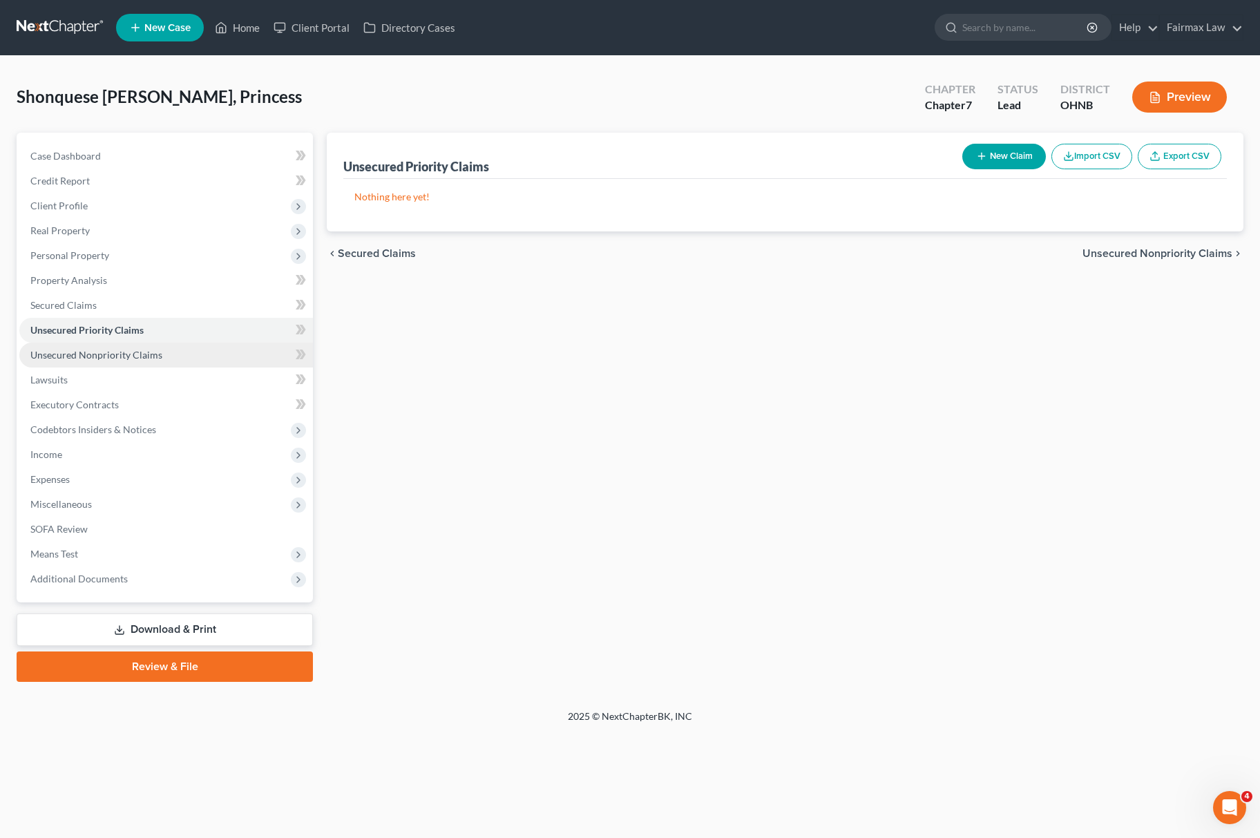
click at [122, 352] on span "Unsecured Nonpriority Claims" at bounding box center [96, 355] width 132 height 12
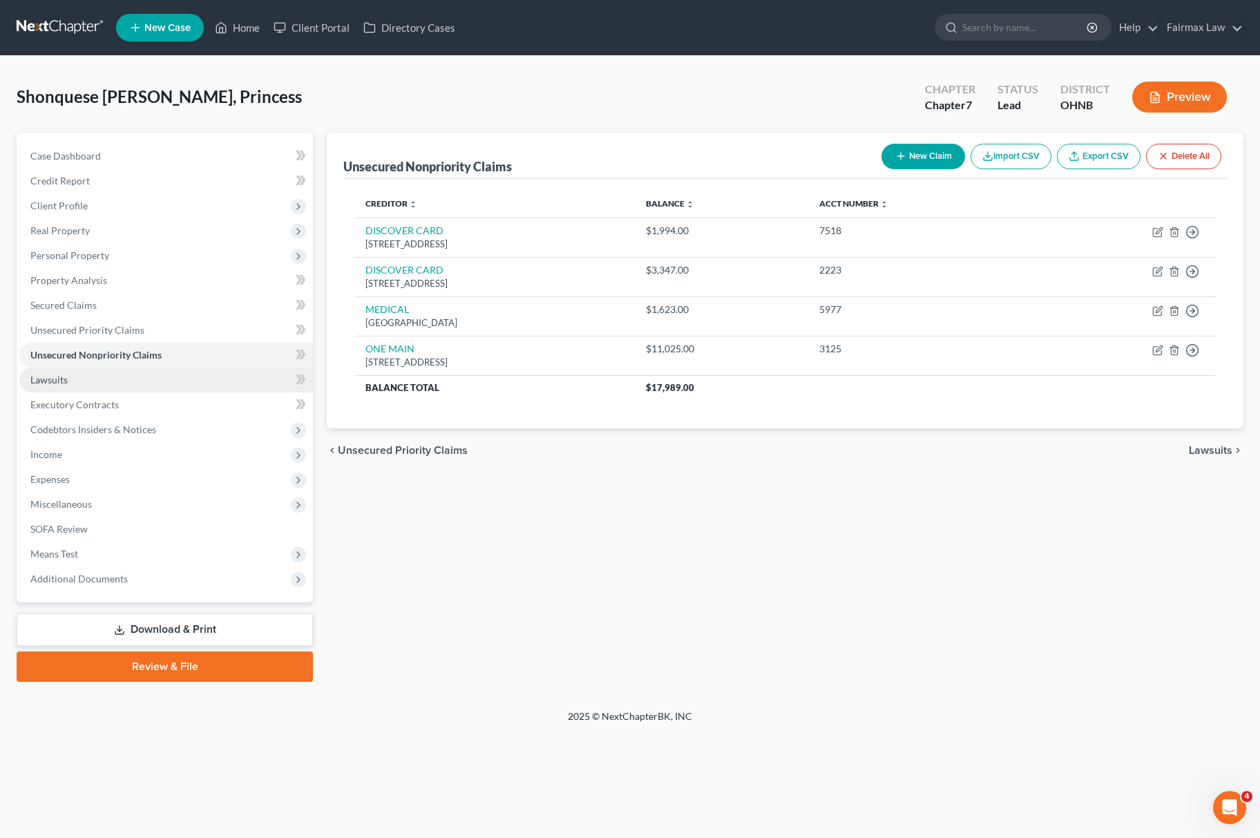
click at [61, 368] on link "Lawsuits" at bounding box center [166, 380] width 294 height 25
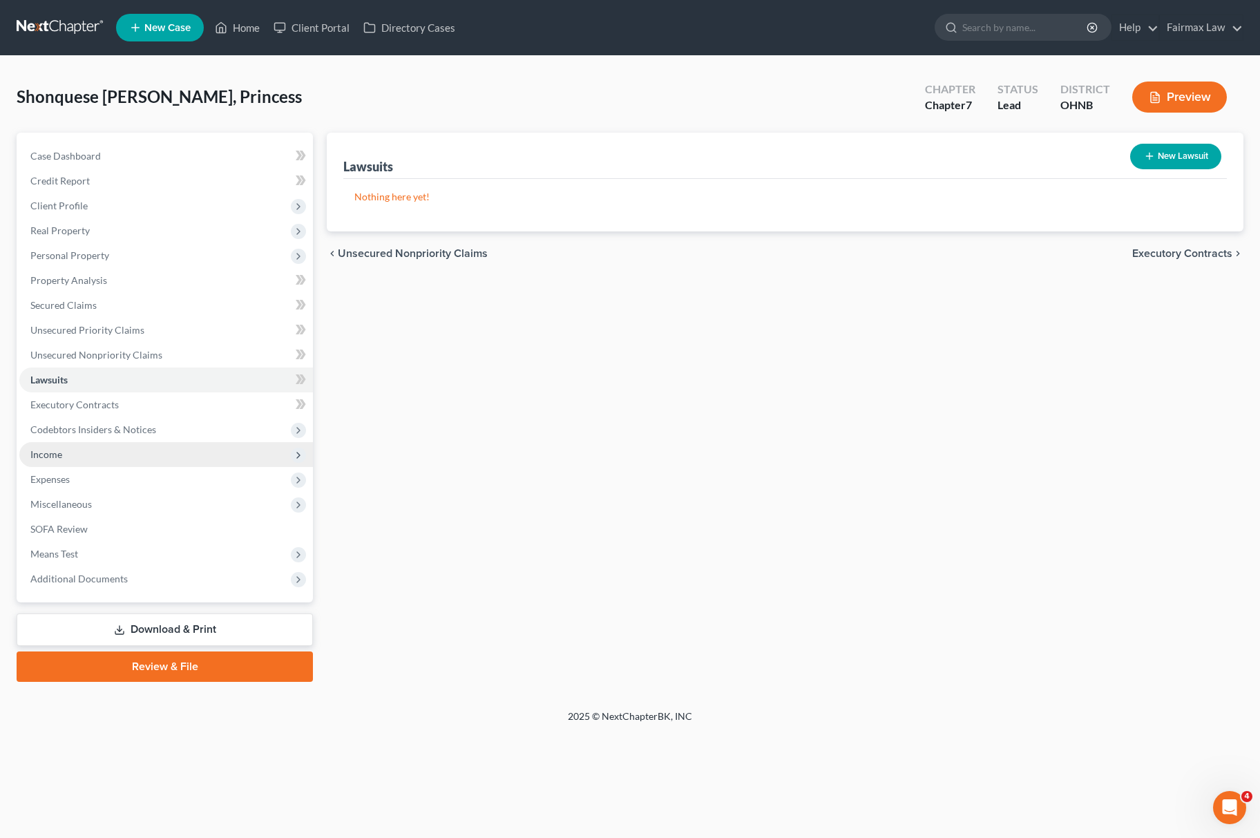
click at [67, 452] on span "Income" at bounding box center [166, 454] width 294 height 25
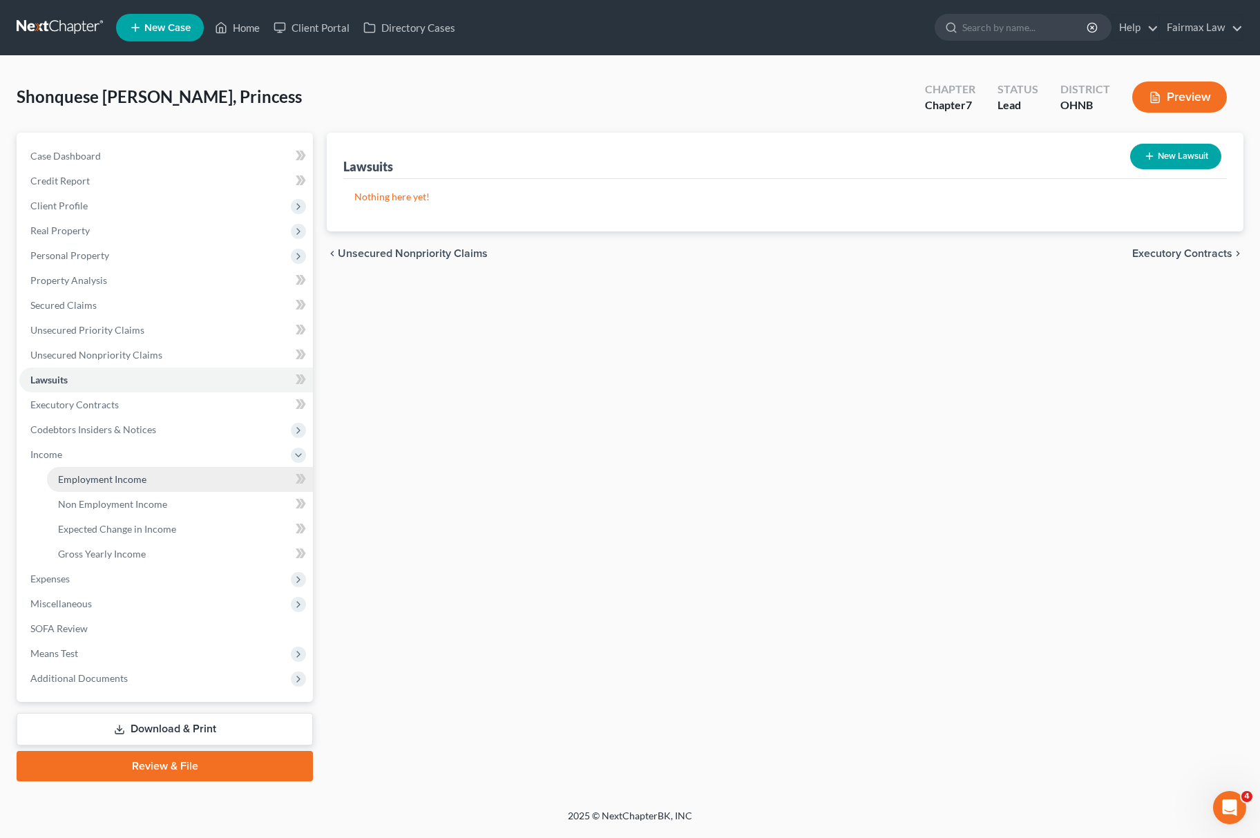
click at [104, 477] on span "Employment Income" at bounding box center [102, 479] width 88 height 12
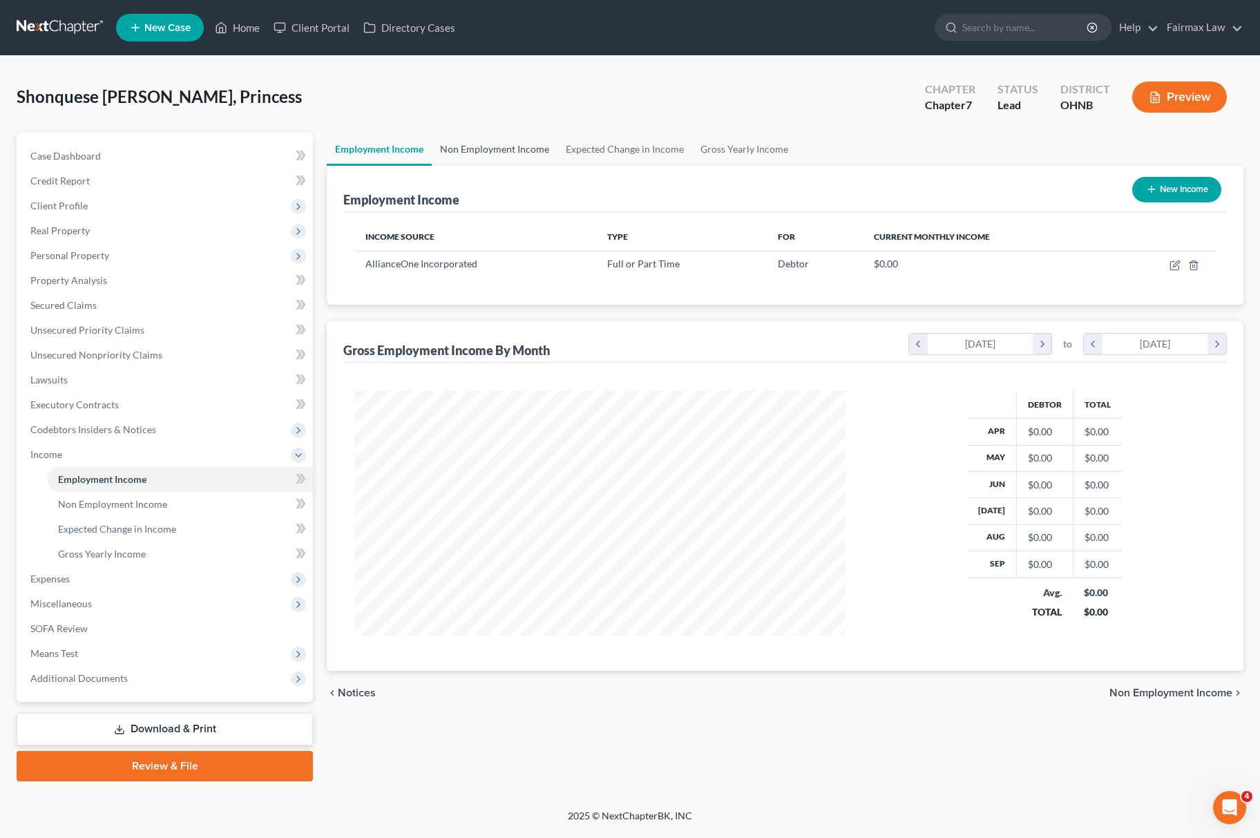
scroll to position [249, 518]
click at [493, 141] on link "Non Employment Income" at bounding box center [495, 149] width 126 height 33
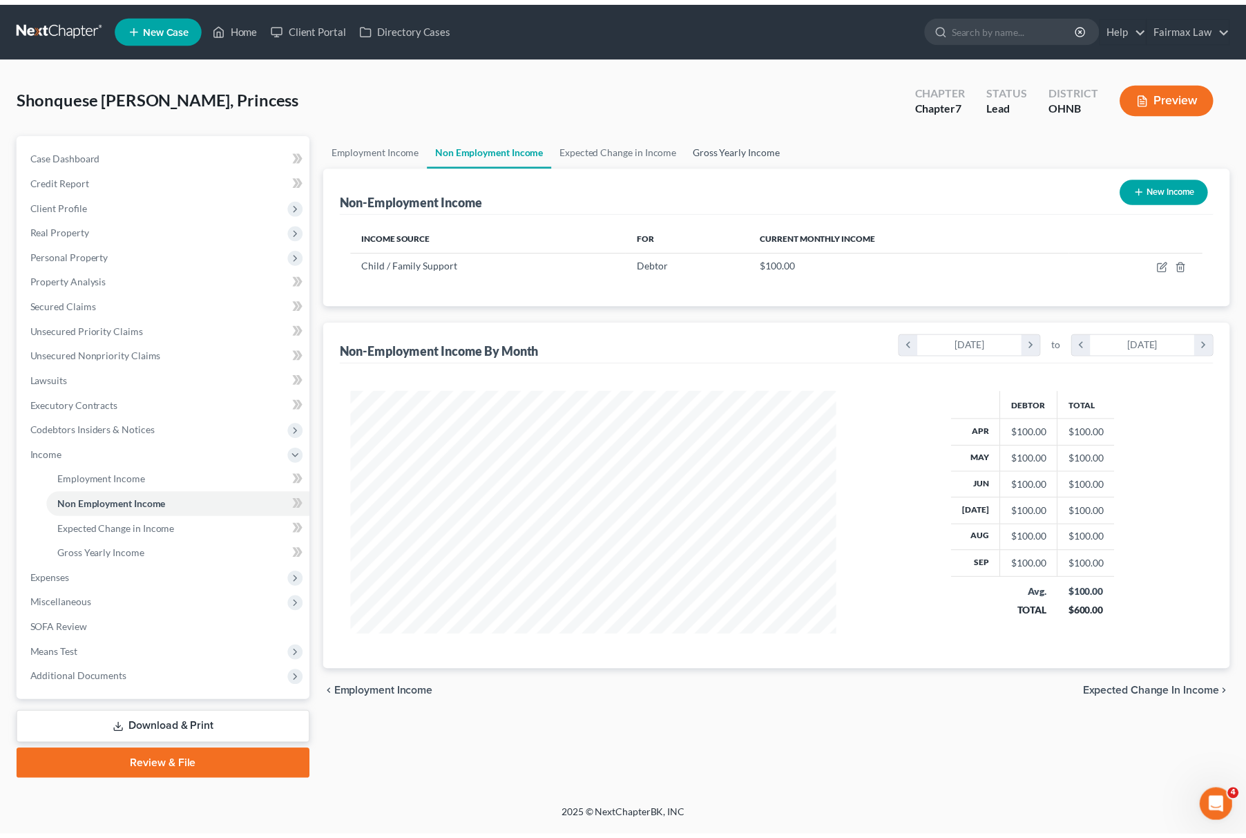
scroll to position [249, 518]
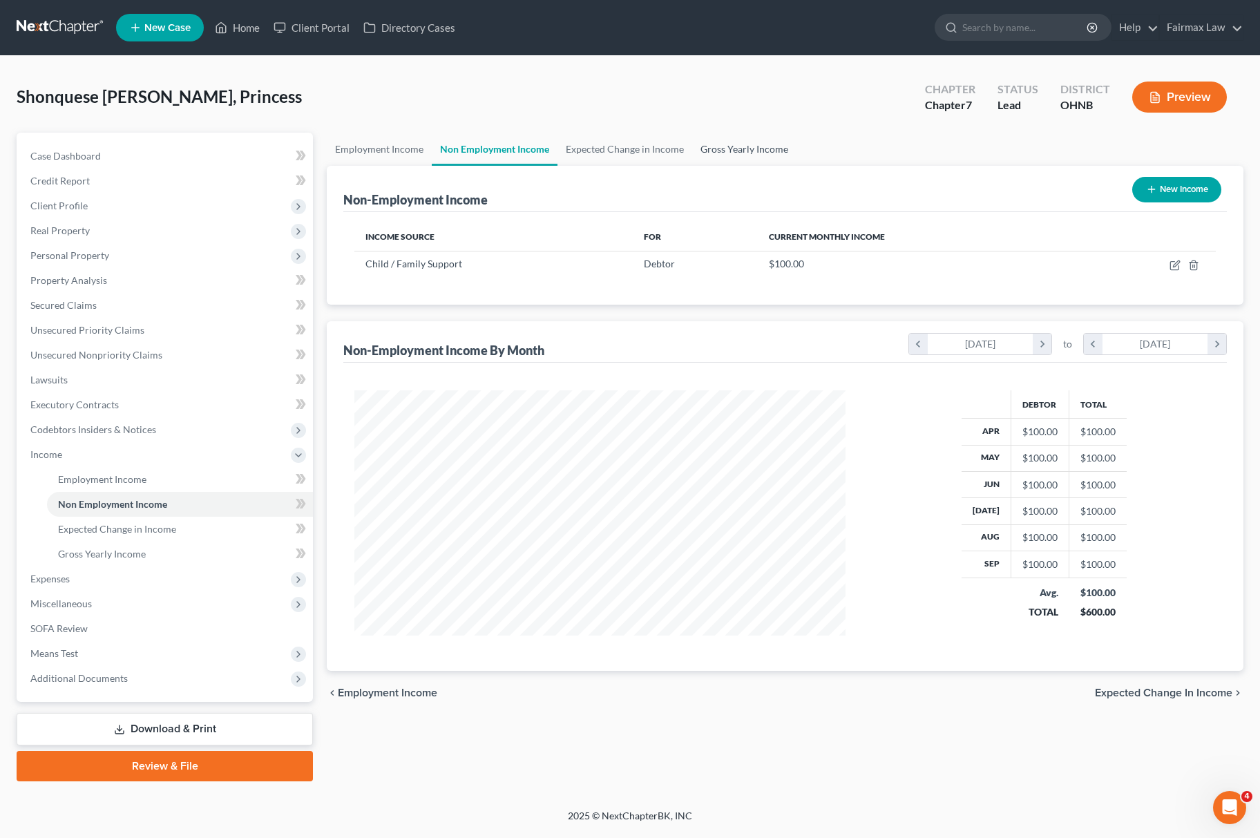
click at [759, 141] on link "Gross Yearly Income" at bounding box center [744, 149] width 104 height 33
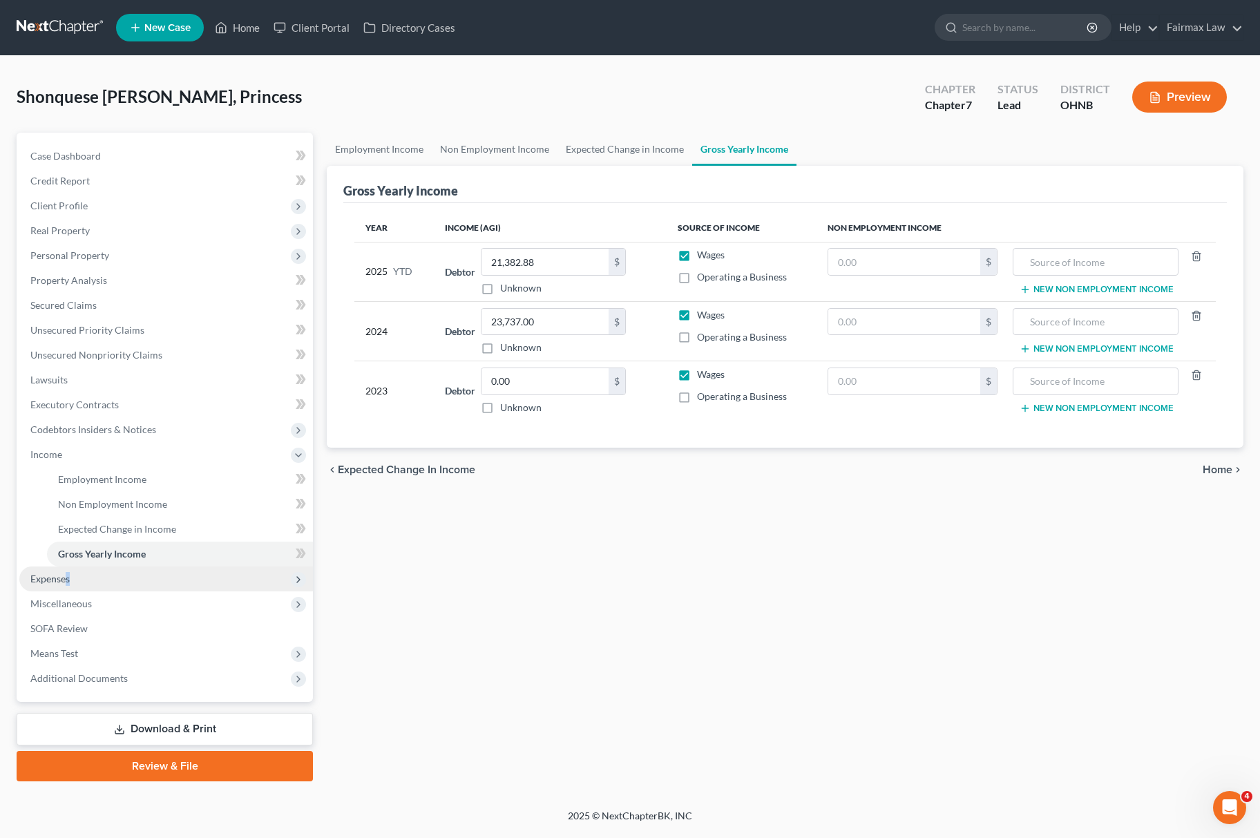
click at [70, 578] on span "Expenses" at bounding box center [49, 579] width 39 height 12
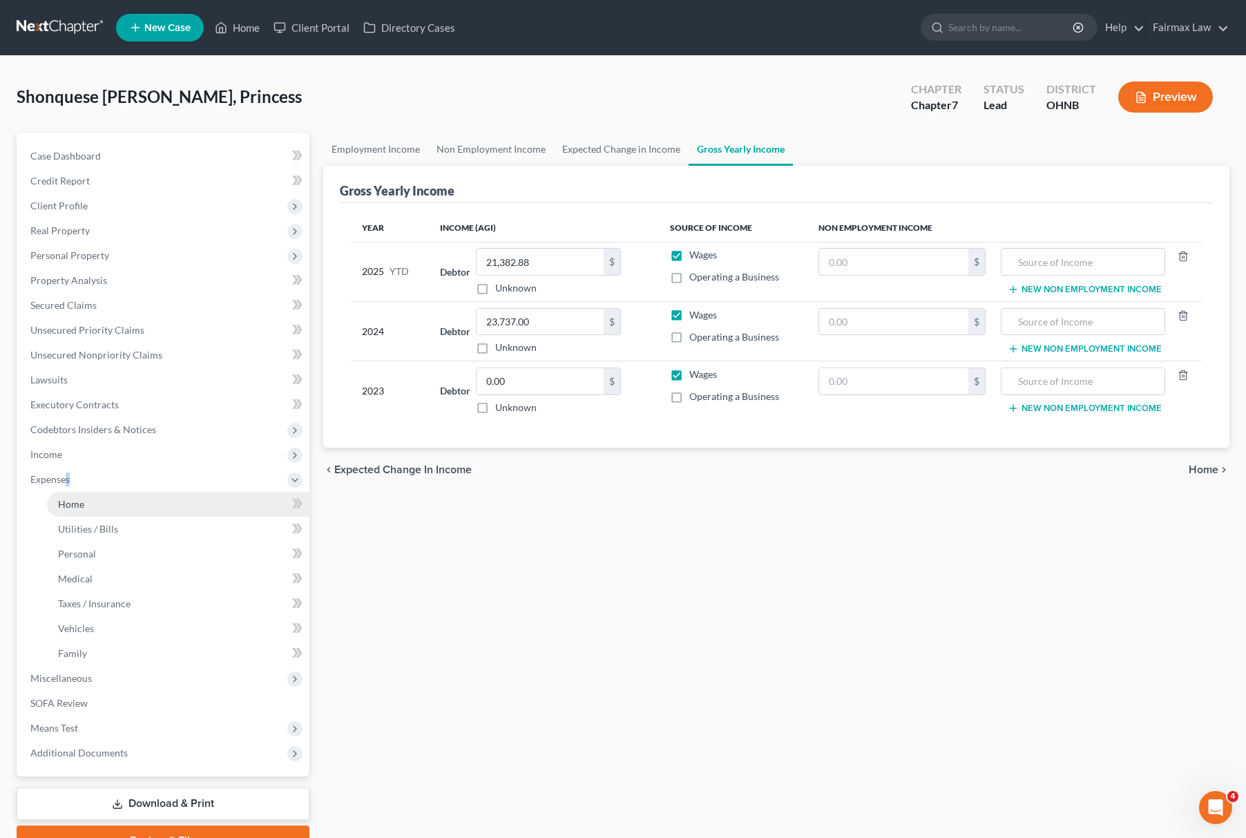
click at [112, 510] on link "Home" at bounding box center [178, 504] width 263 height 25
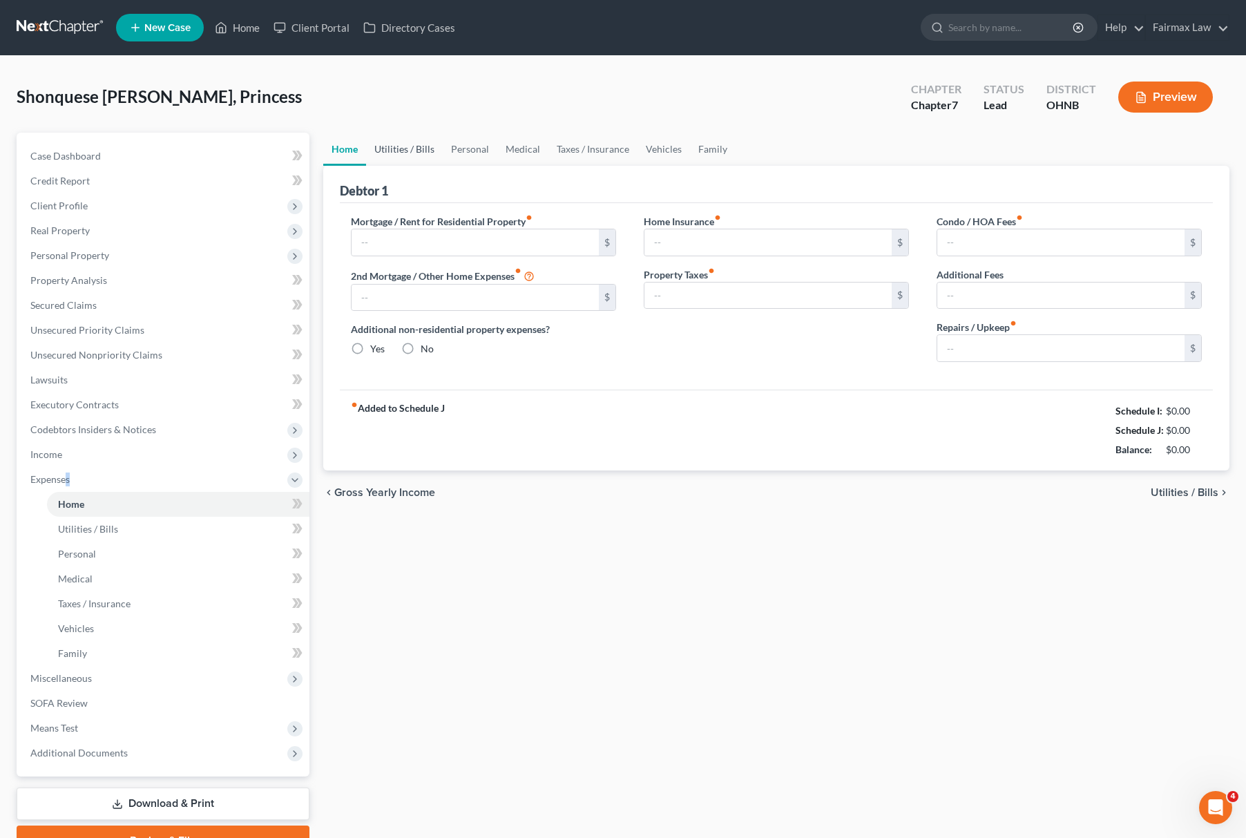
click at [402, 142] on link "Utilities / Bills" at bounding box center [404, 149] width 77 height 33
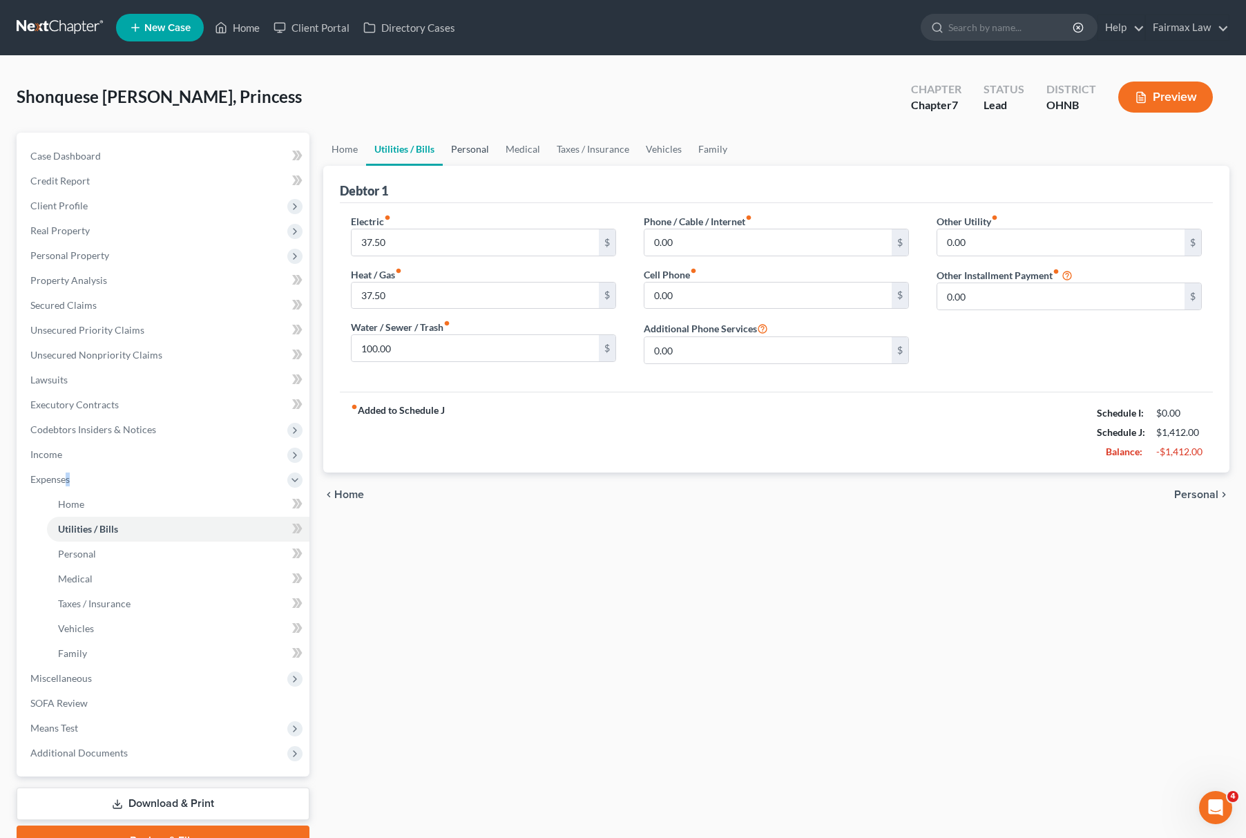
click at [464, 145] on link "Personal" at bounding box center [470, 149] width 55 height 33
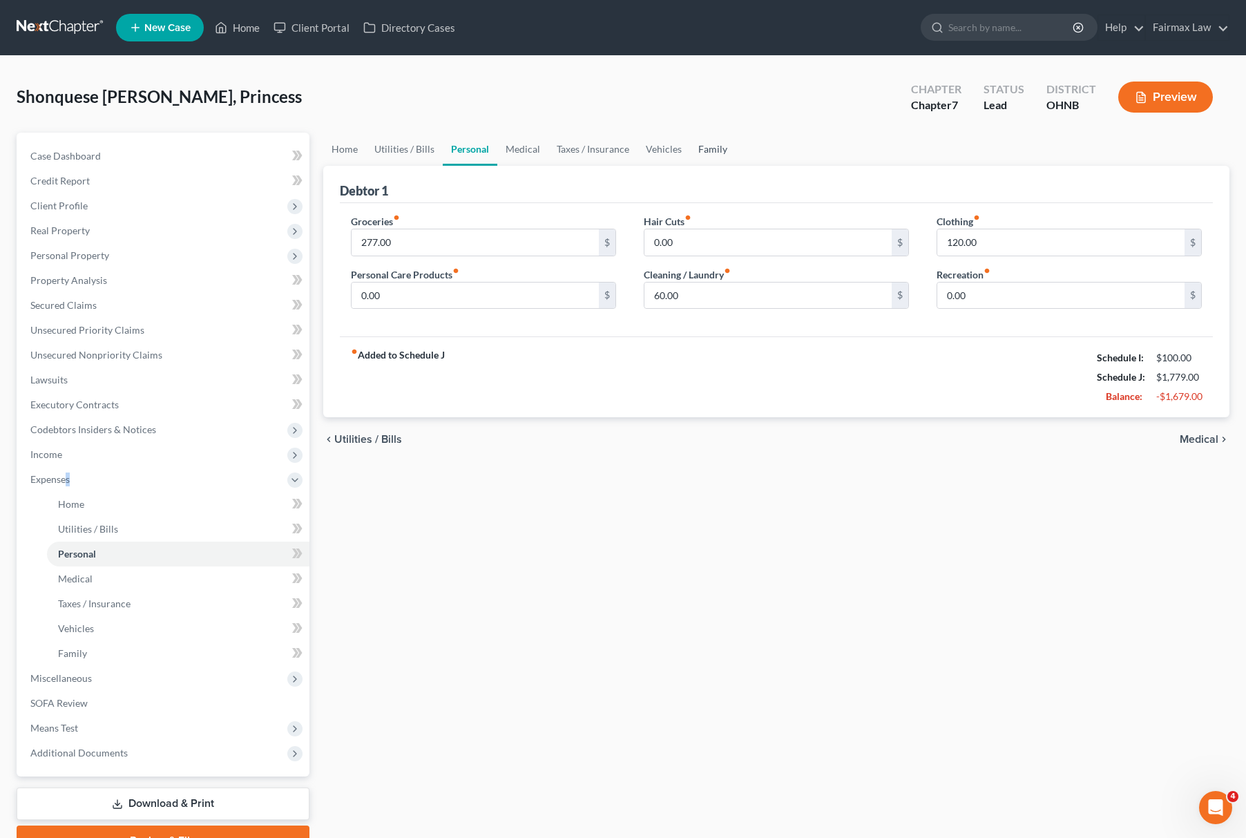
click at [711, 149] on link "Family" at bounding box center [713, 149] width 46 height 33
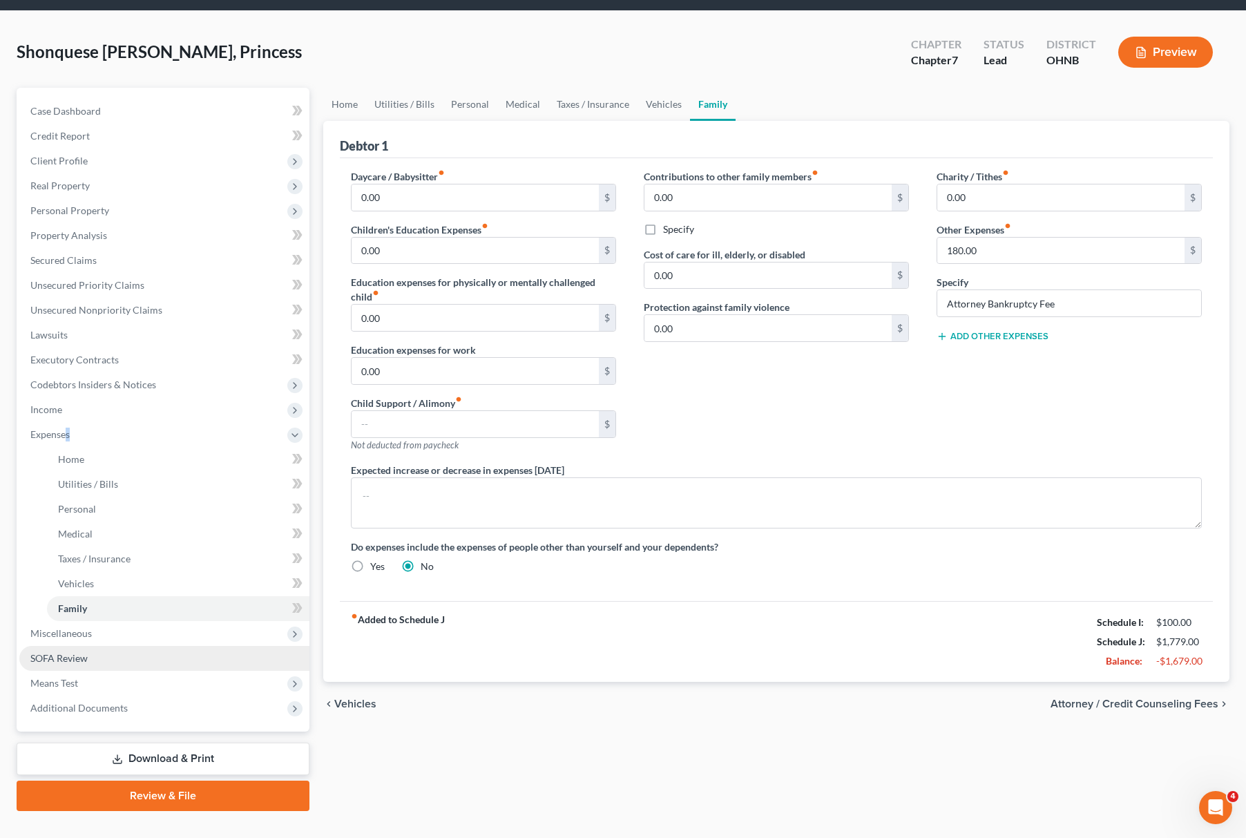
scroll to position [70, 0]
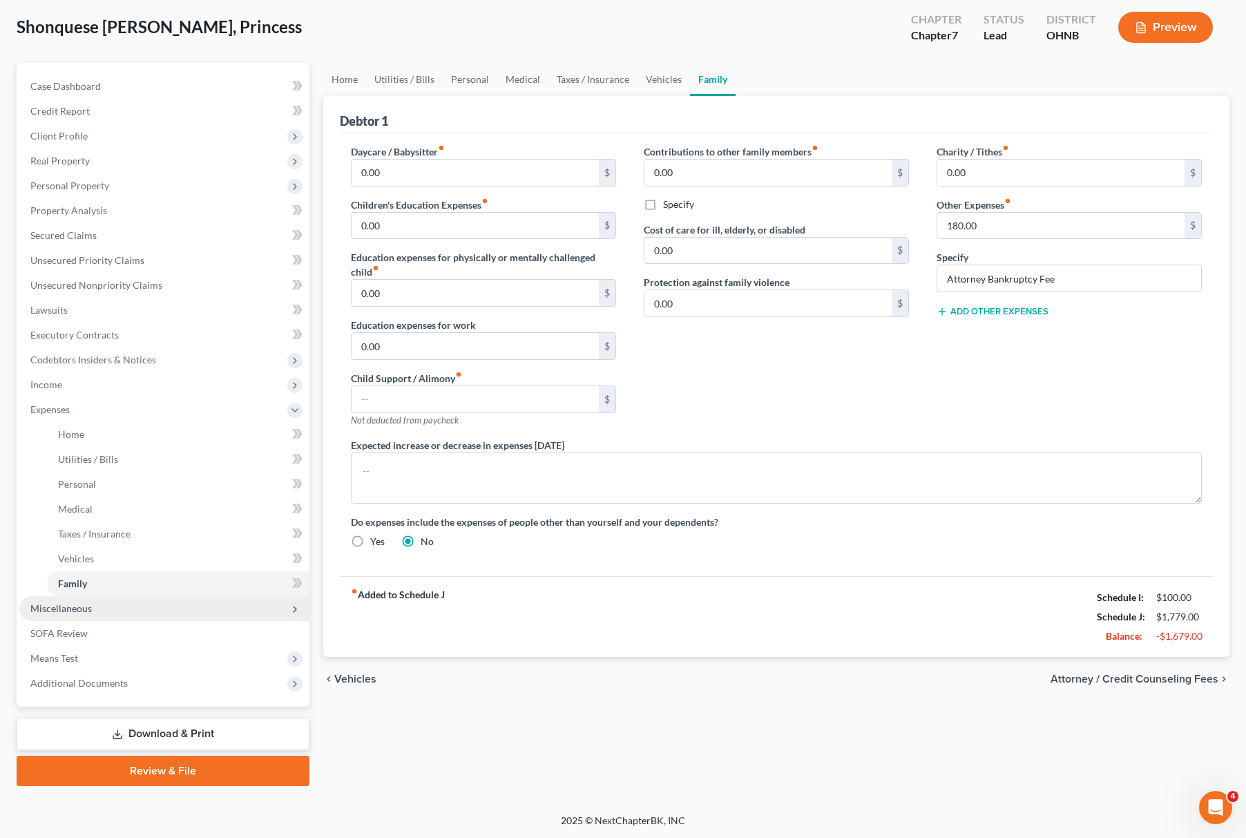
click at [90, 609] on span "Miscellaneous" at bounding box center [60, 608] width 61 height 12
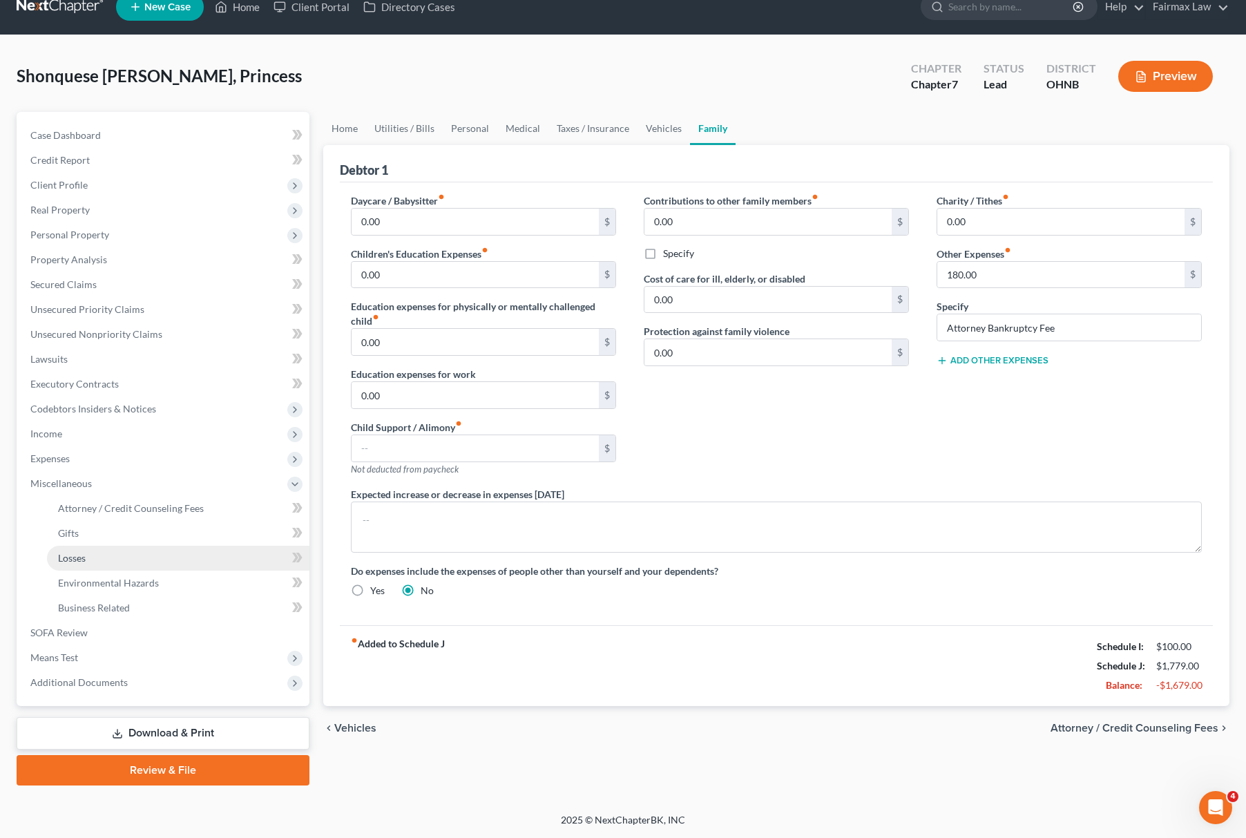
scroll to position [20, 0]
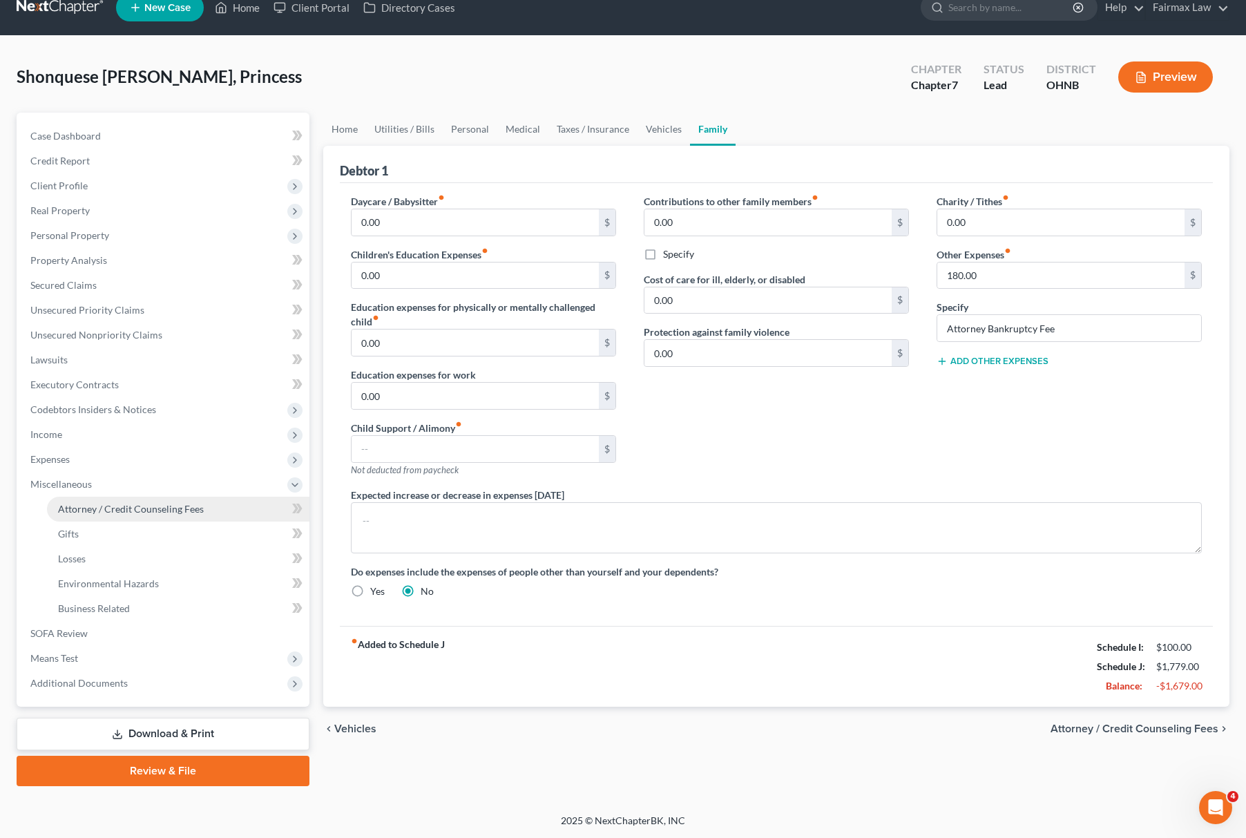
click at [170, 512] on span "Attorney / Credit Counseling Fees" at bounding box center [131, 509] width 146 height 12
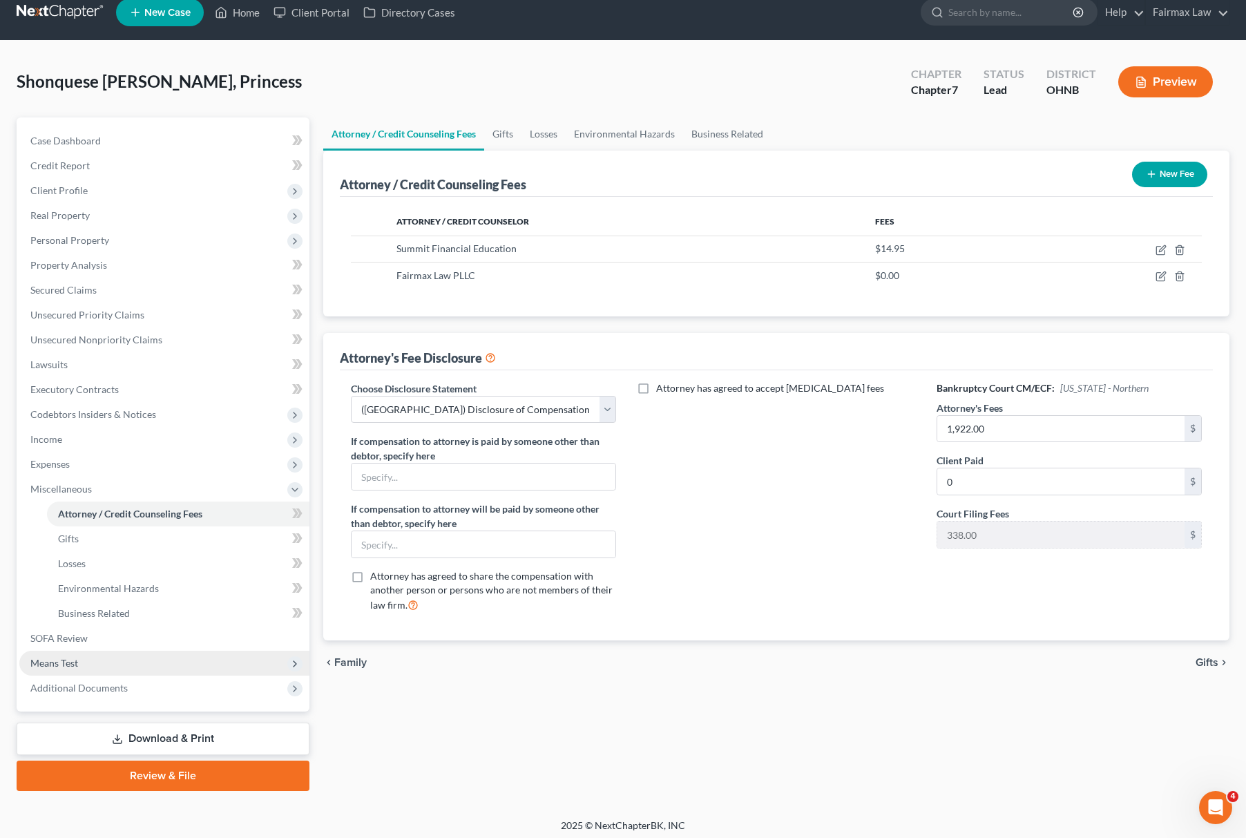
scroll to position [20, 0]
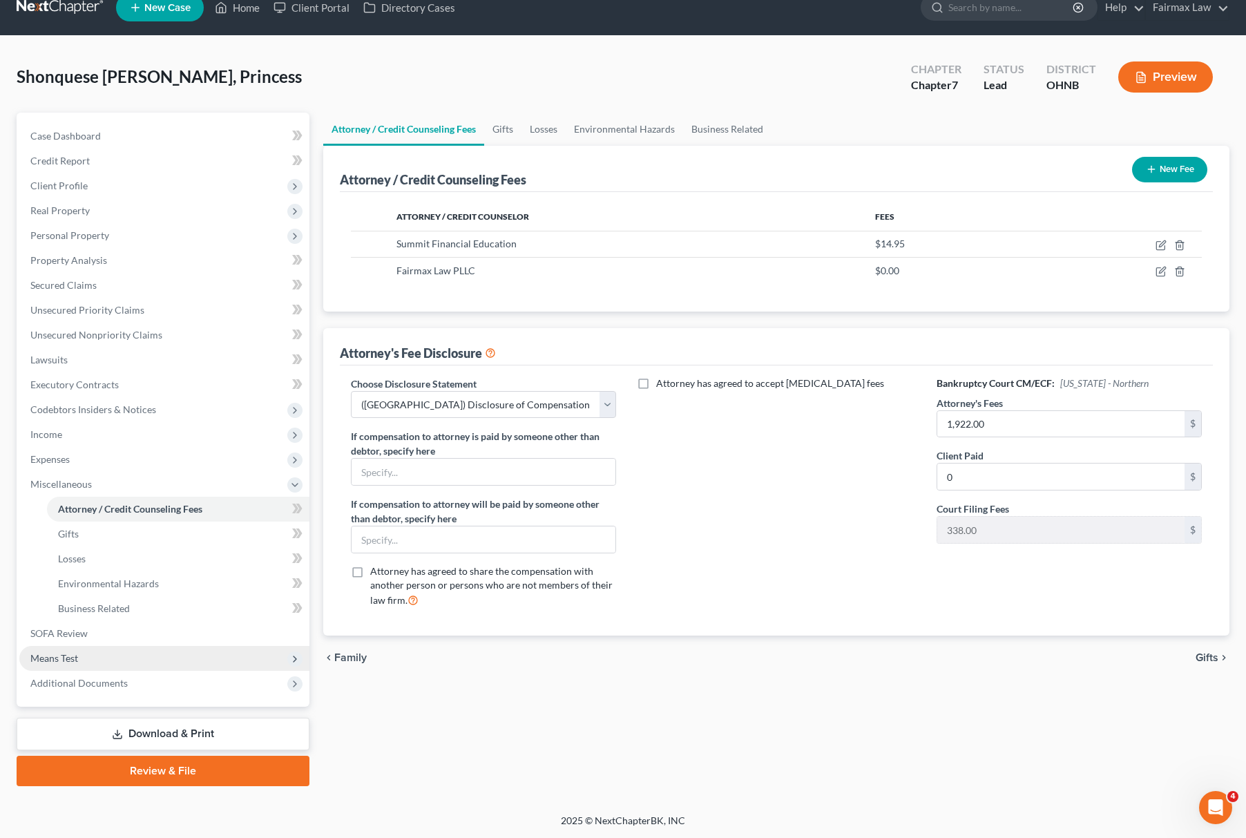
click at [120, 658] on span "Means Test" at bounding box center [164, 658] width 290 height 25
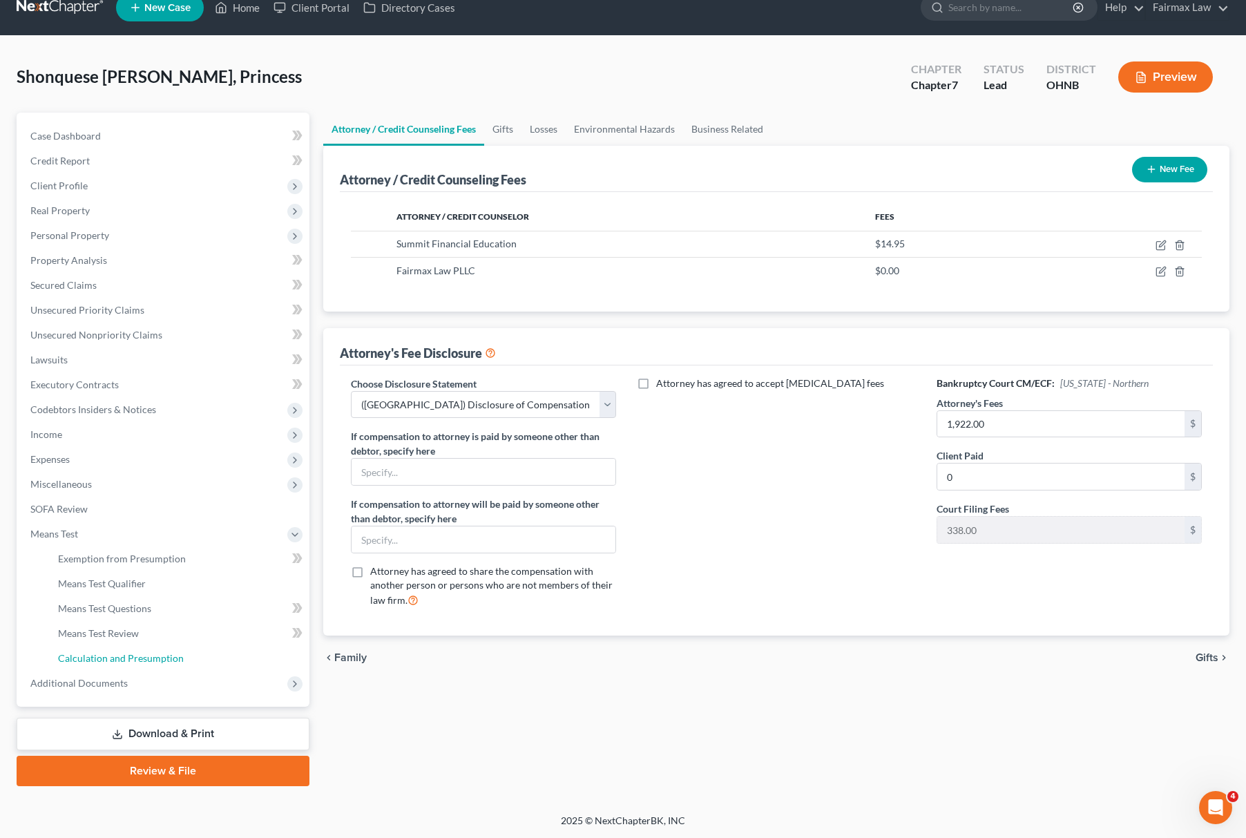
click at [155, 655] on span "Calculation and Presumption" at bounding box center [121, 658] width 126 height 12
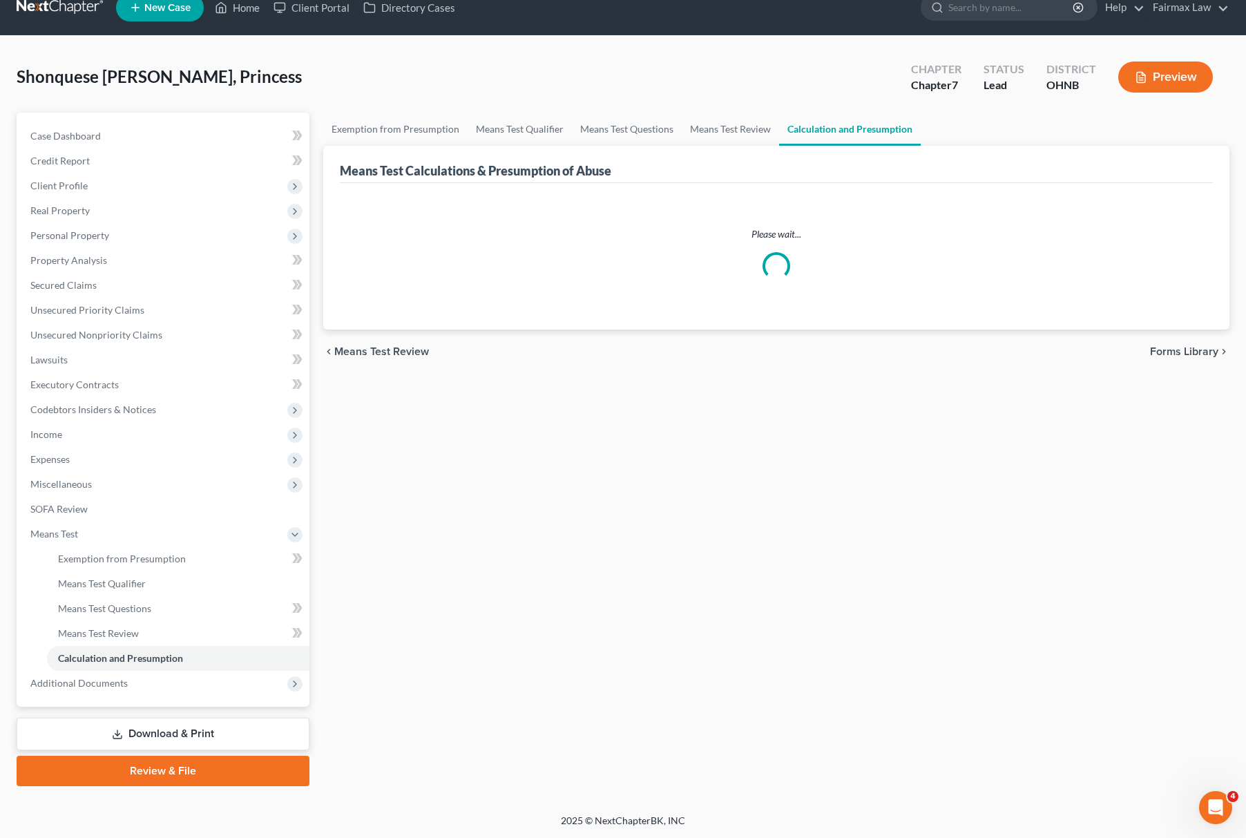
scroll to position [7, 0]
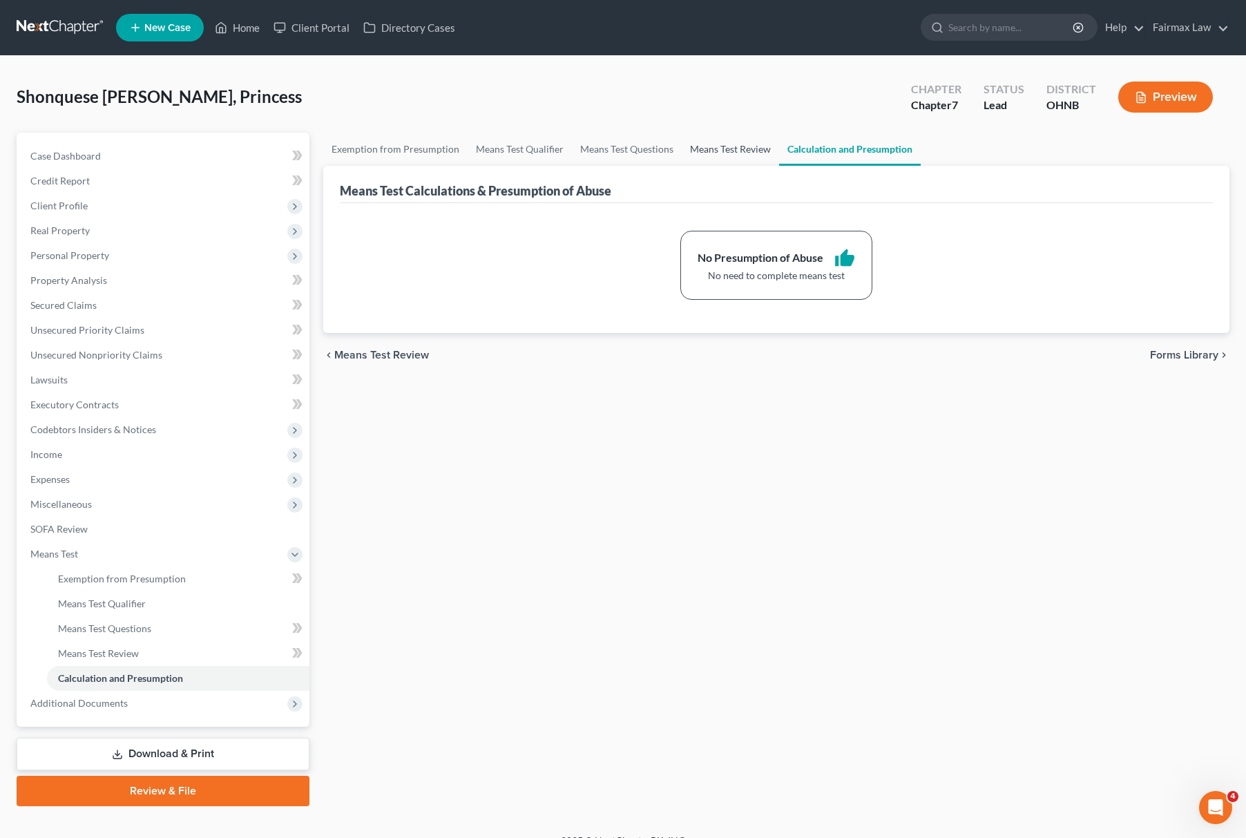
click at [711, 144] on link "Means Test Review" at bounding box center [730, 149] width 97 height 33
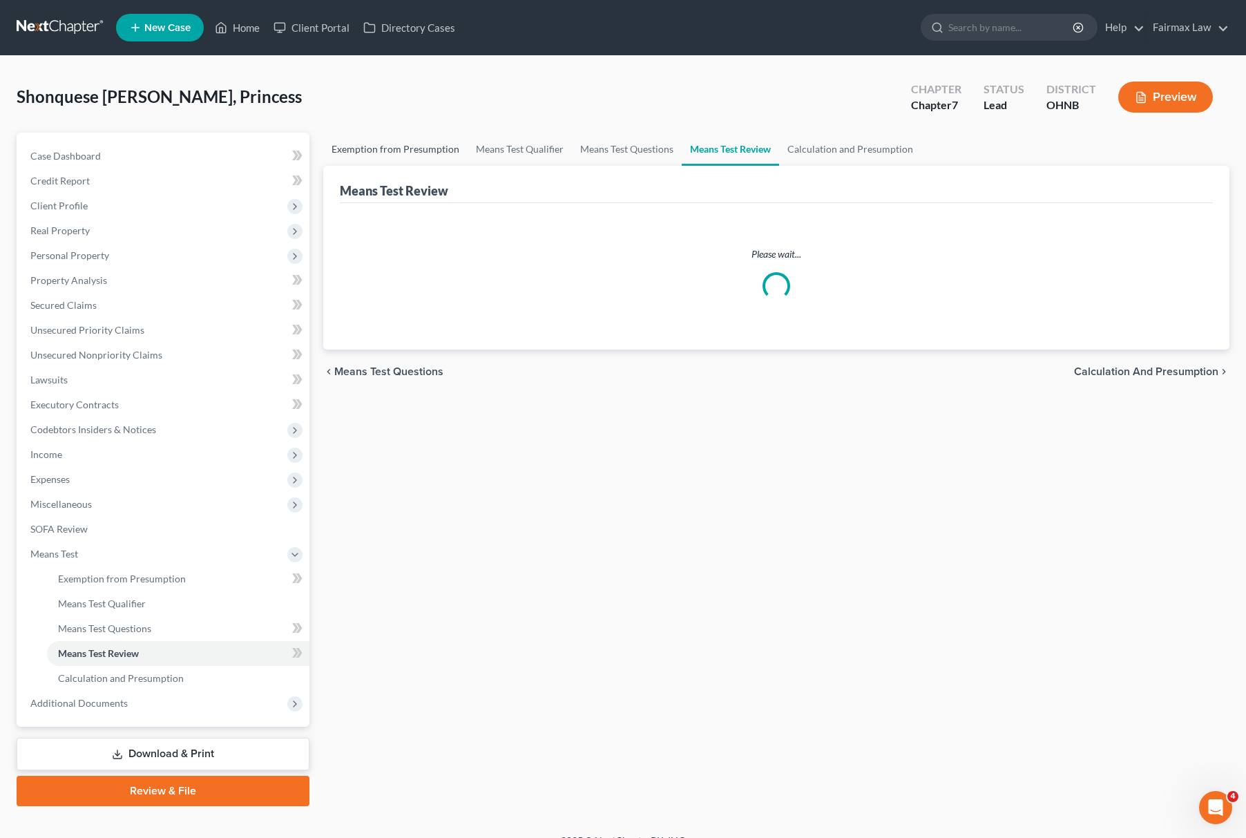
click at [462, 135] on link "Exemption from Presumption" at bounding box center [395, 149] width 144 height 33
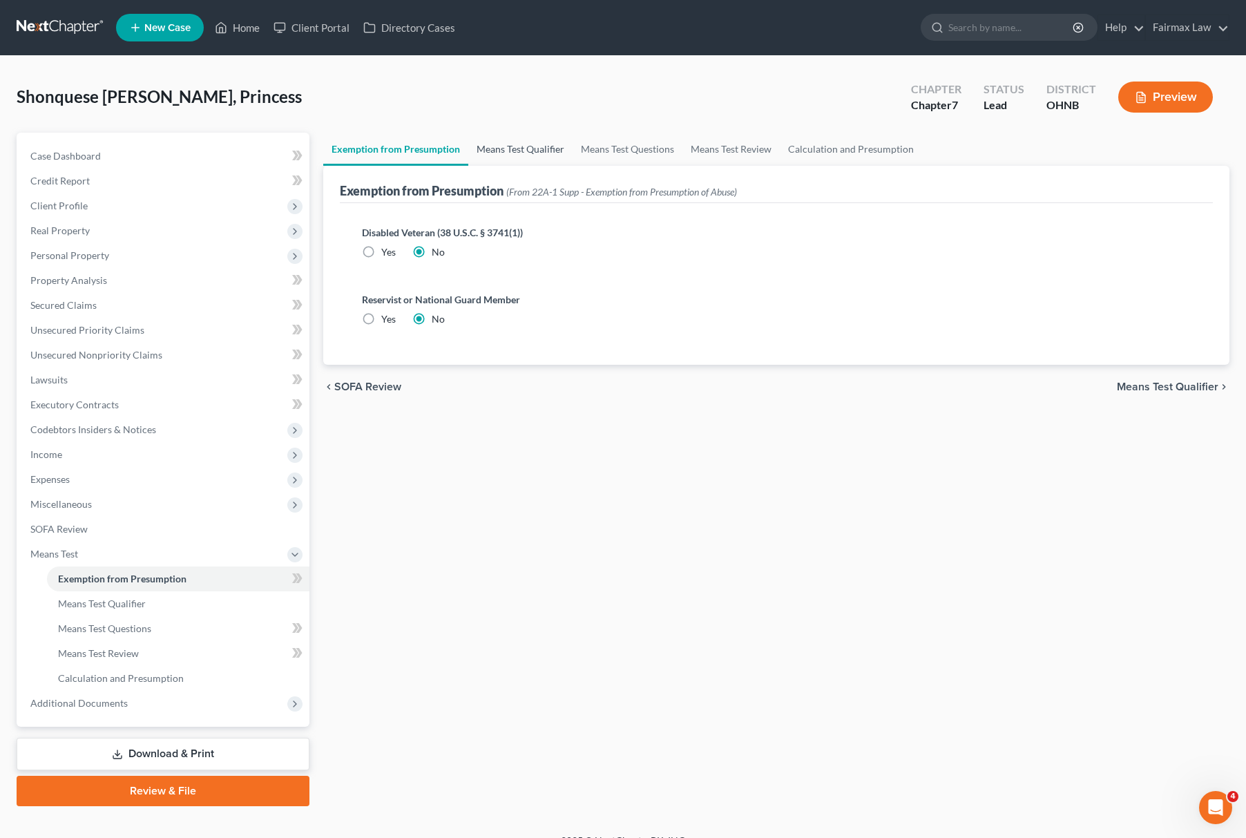
click at [509, 144] on link "Means Test Qualifier" at bounding box center [520, 149] width 104 height 33
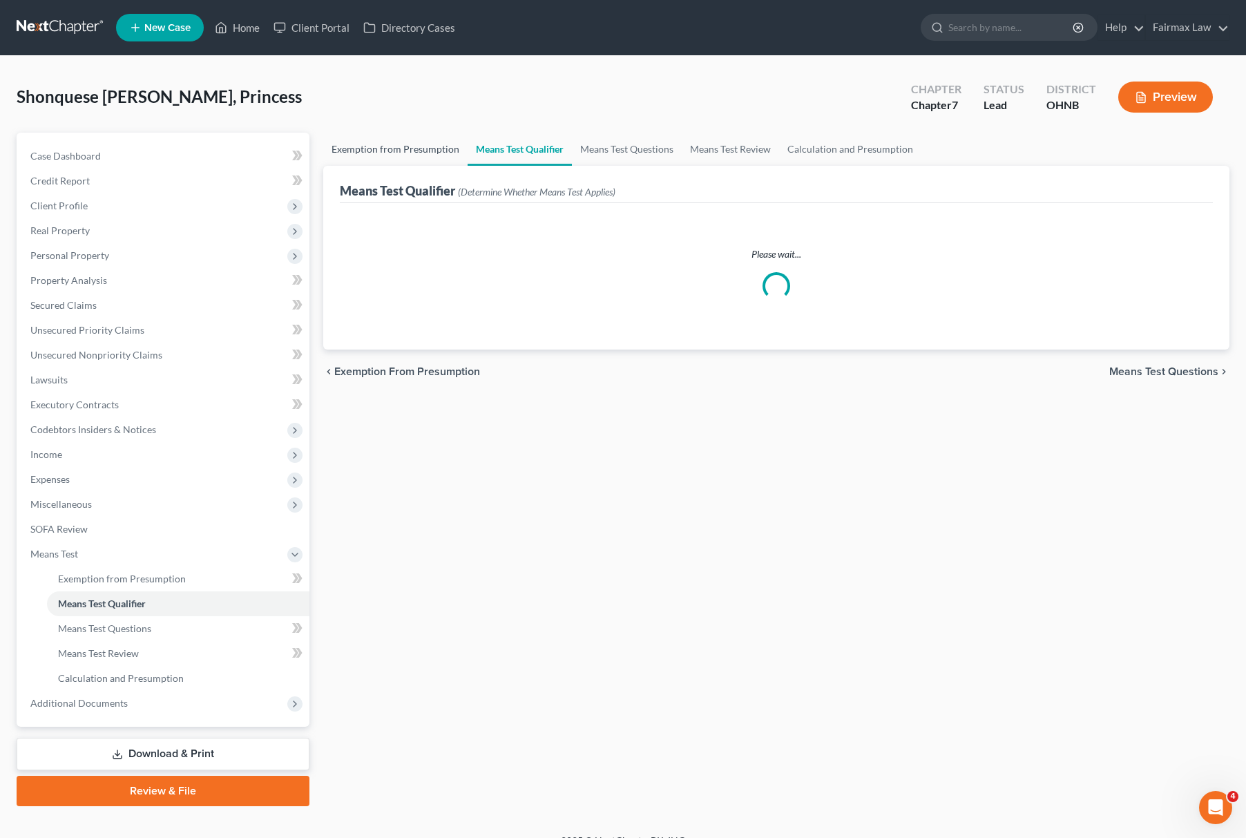
click at [393, 151] on link "Exemption from Presumption" at bounding box center [395, 149] width 144 height 33
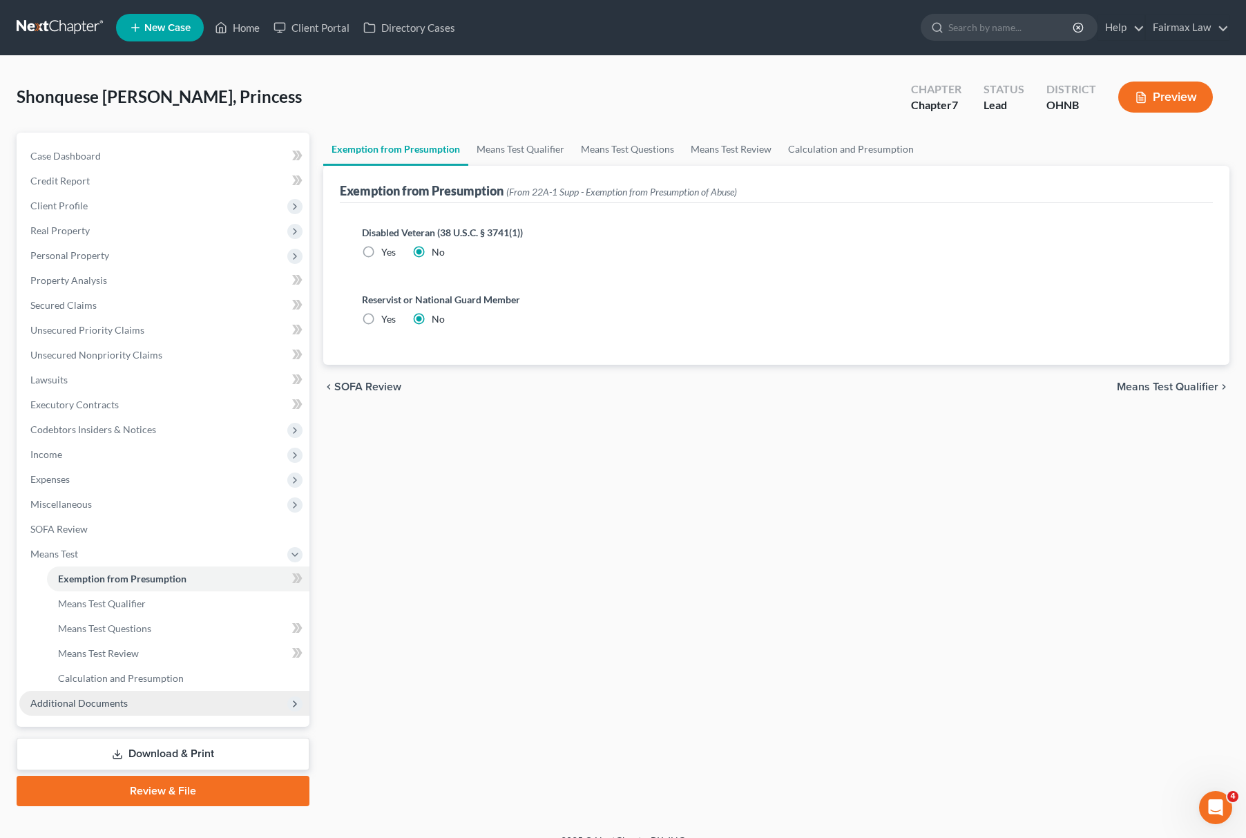
click at [125, 697] on span "Additional Documents" at bounding box center [164, 703] width 290 height 25
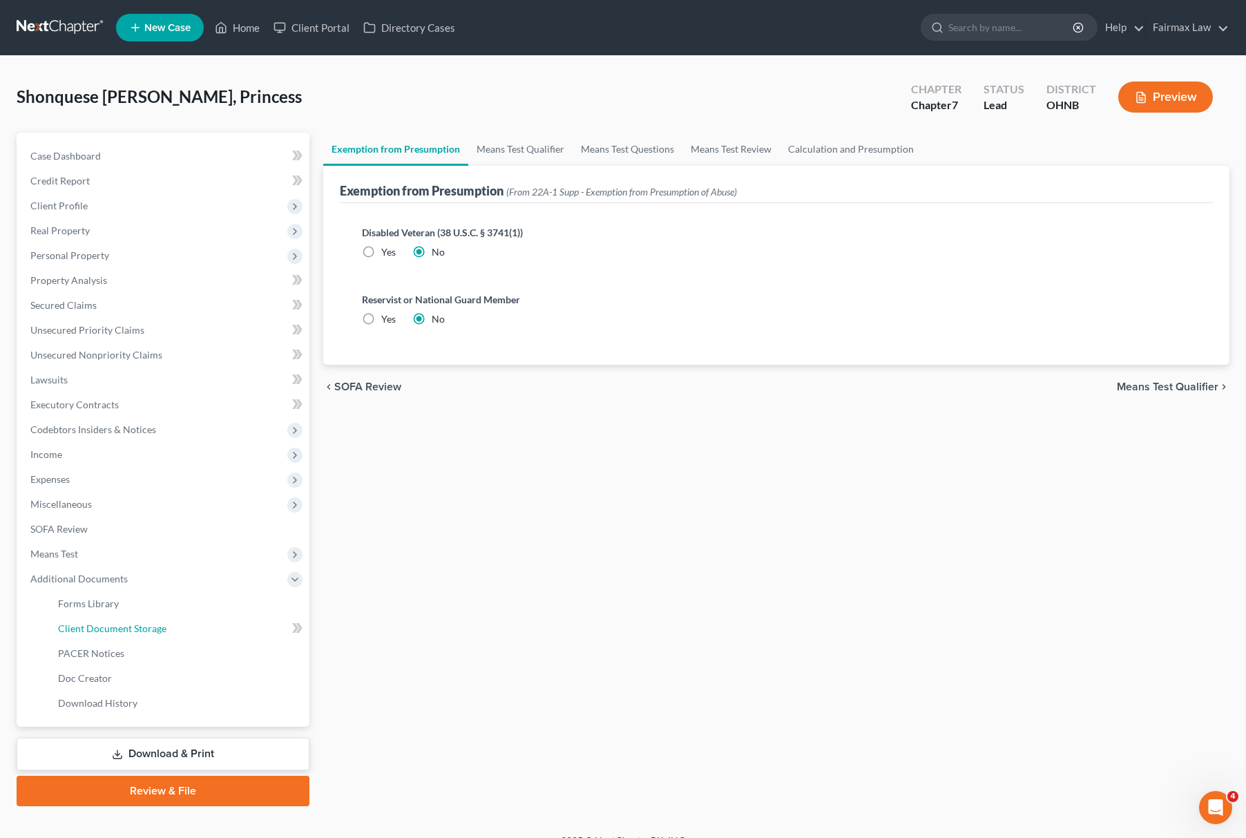
click at [175, 631] on link "Client Document Storage" at bounding box center [178, 628] width 263 height 25
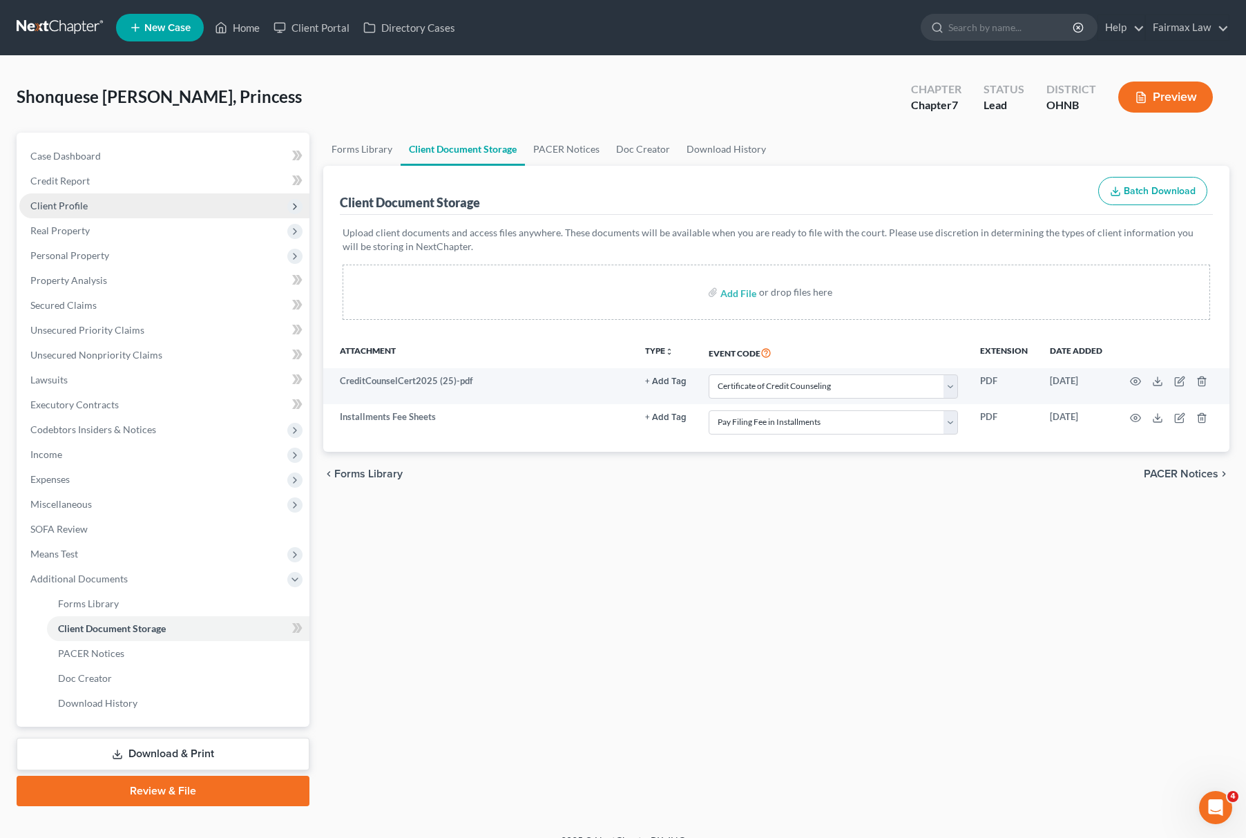
click at [126, 211] on span "Client Profile" at bounding box center [164, 205] width 290 height 25
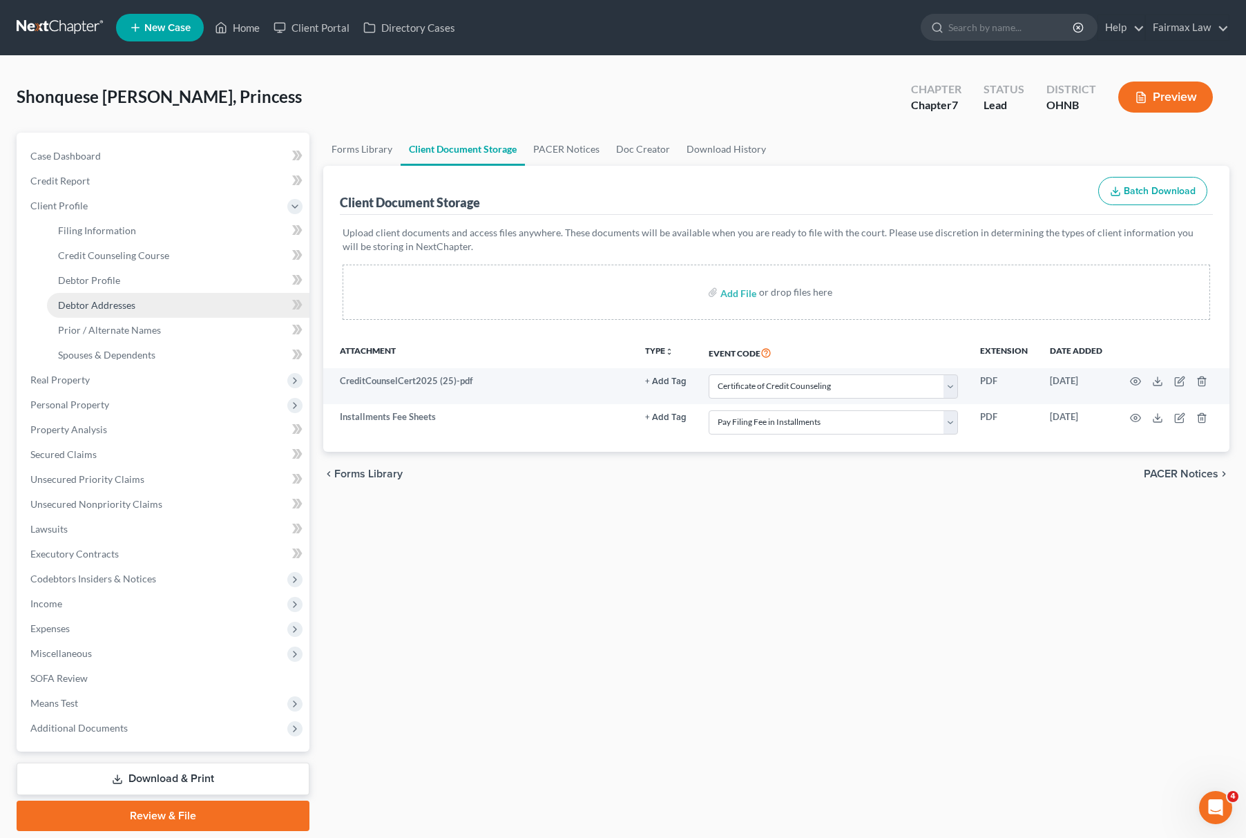
click at [133, 301] on span "Debtor Addresses" at bounding box center [96, 305] width 77 height 12
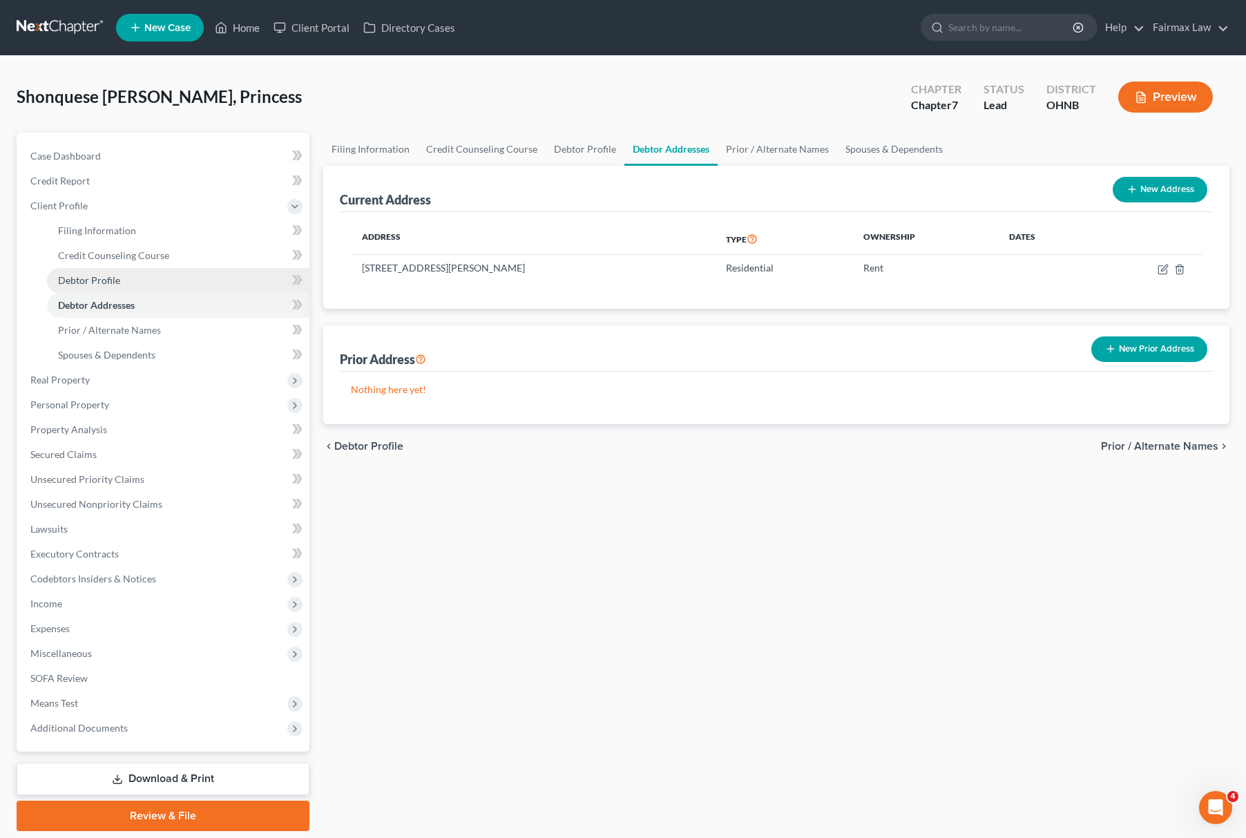
drag, startPoint x: 162, startPoint y: 271, endPoint x: 175, endPoint y: 280, distance: 16.9
click at [162, 272] on link "Debtor Profile" at bounding box center [178, 280] width 263 height 25
